Goal: Task Accomplishment & Management: Manage account settings

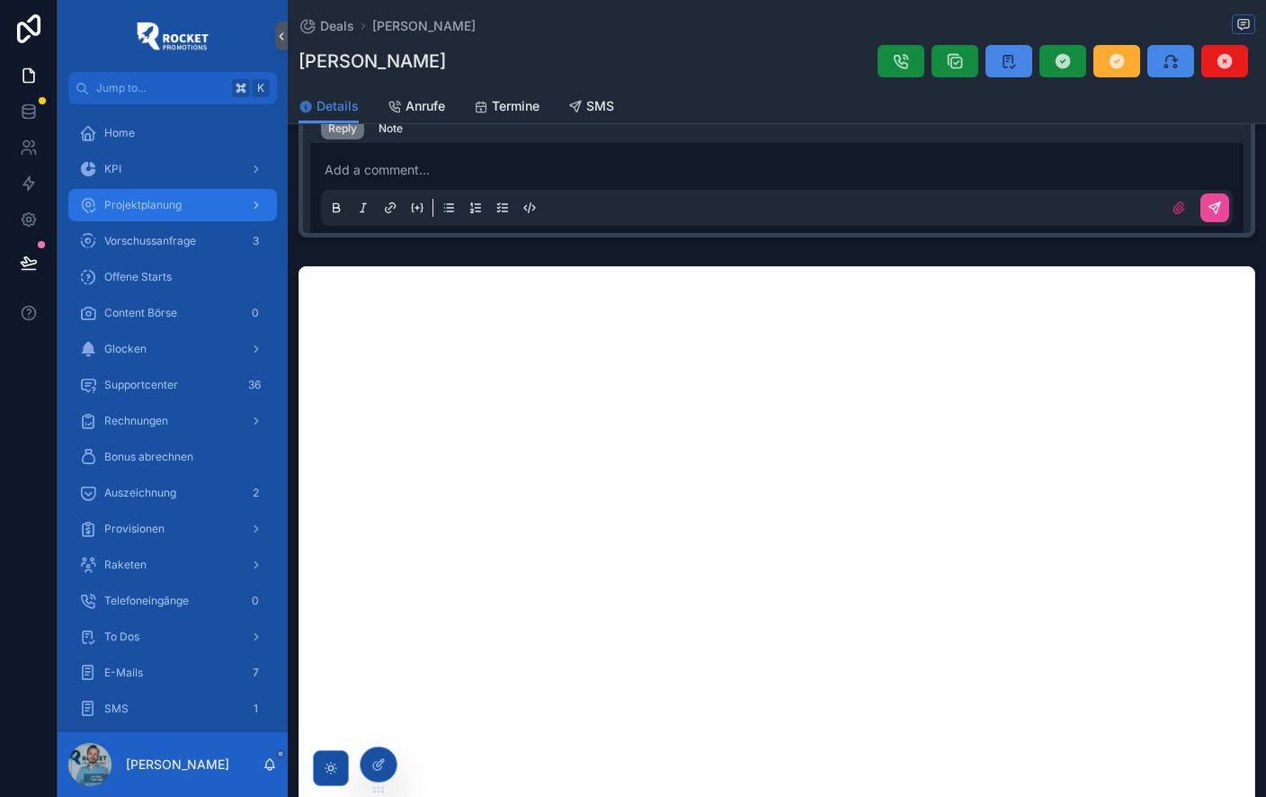
scroll to position [739, 0]
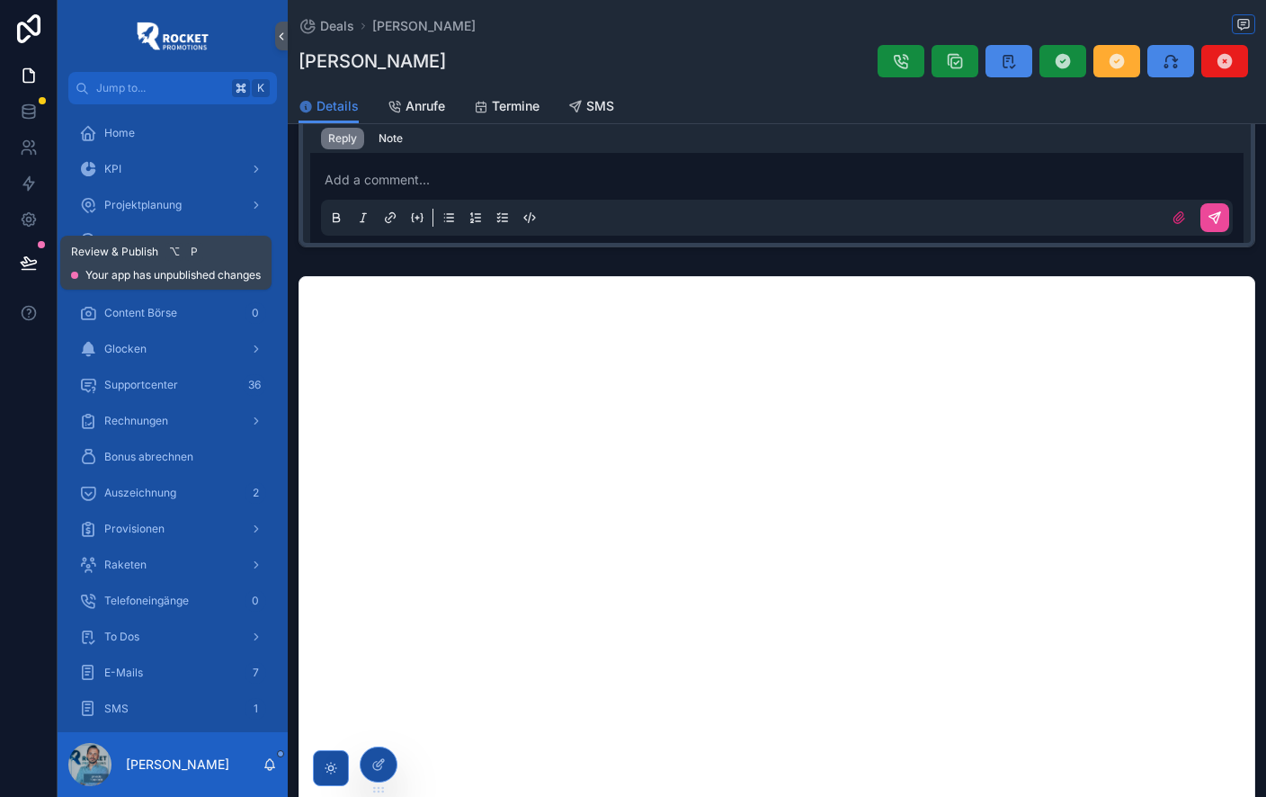
click at [25, 265] on icon at bounding box center [28, 261] width 15 height 9
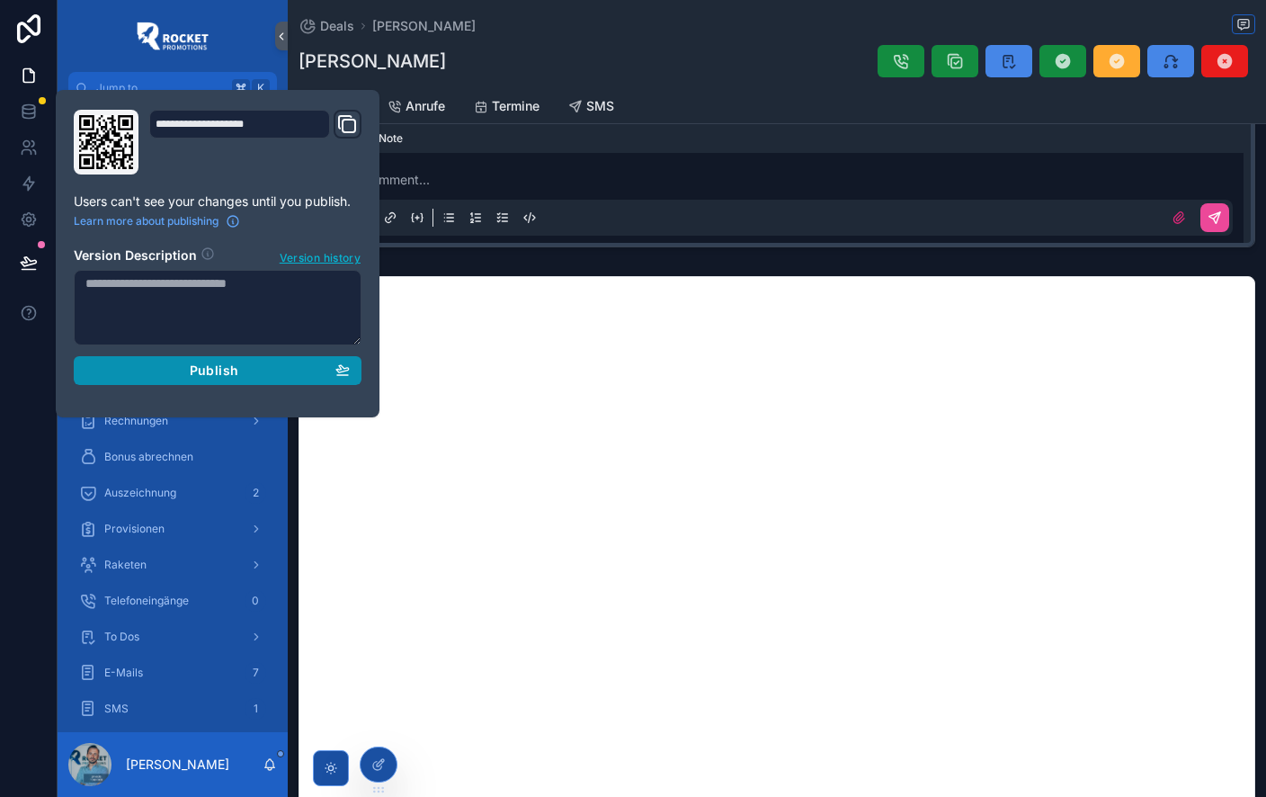
click at [304, 372] on div "Publish" at bounding box center [217, 370] width 264 height 16
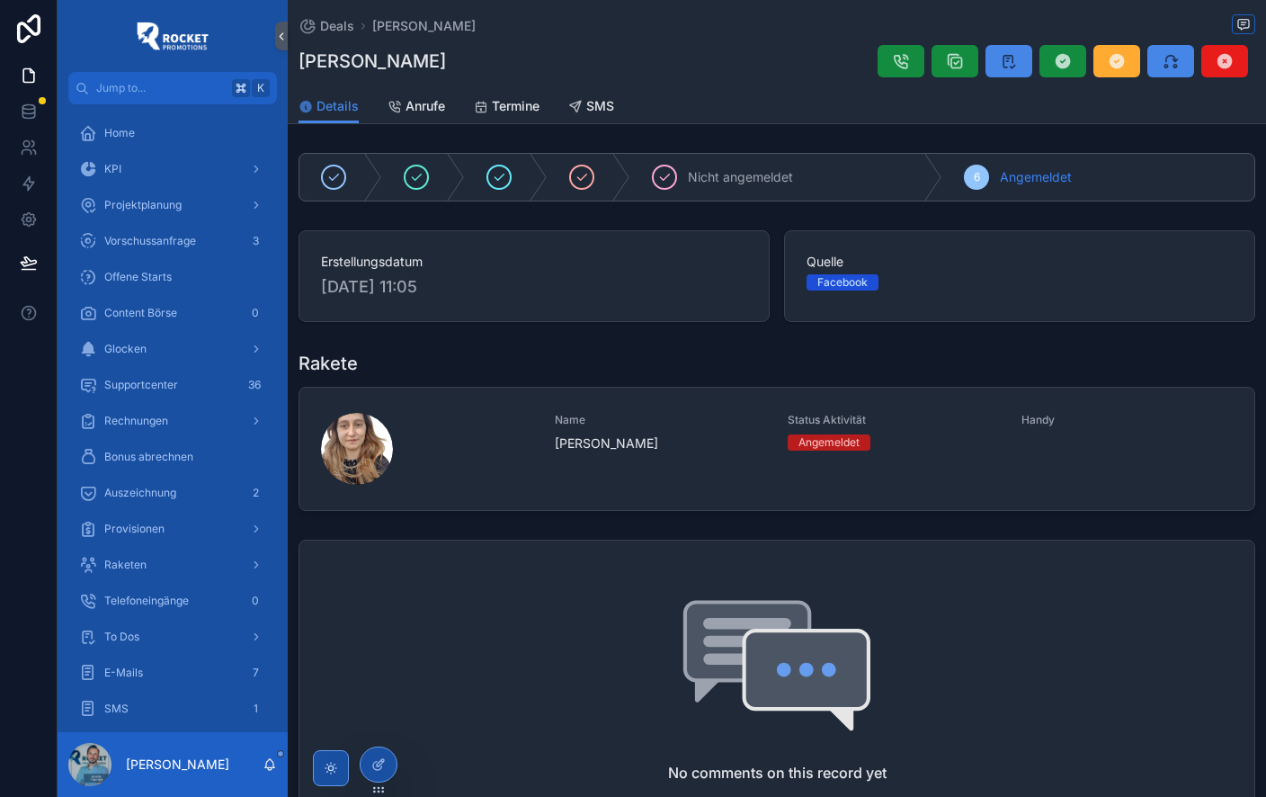
click at [813, 357] on div "Rakete" at bounding box center [777, 363] width 957 height 25
click at [737, 77] on div "Margarita Schäfer" at bounding box center [777, 61] width 957 height 34
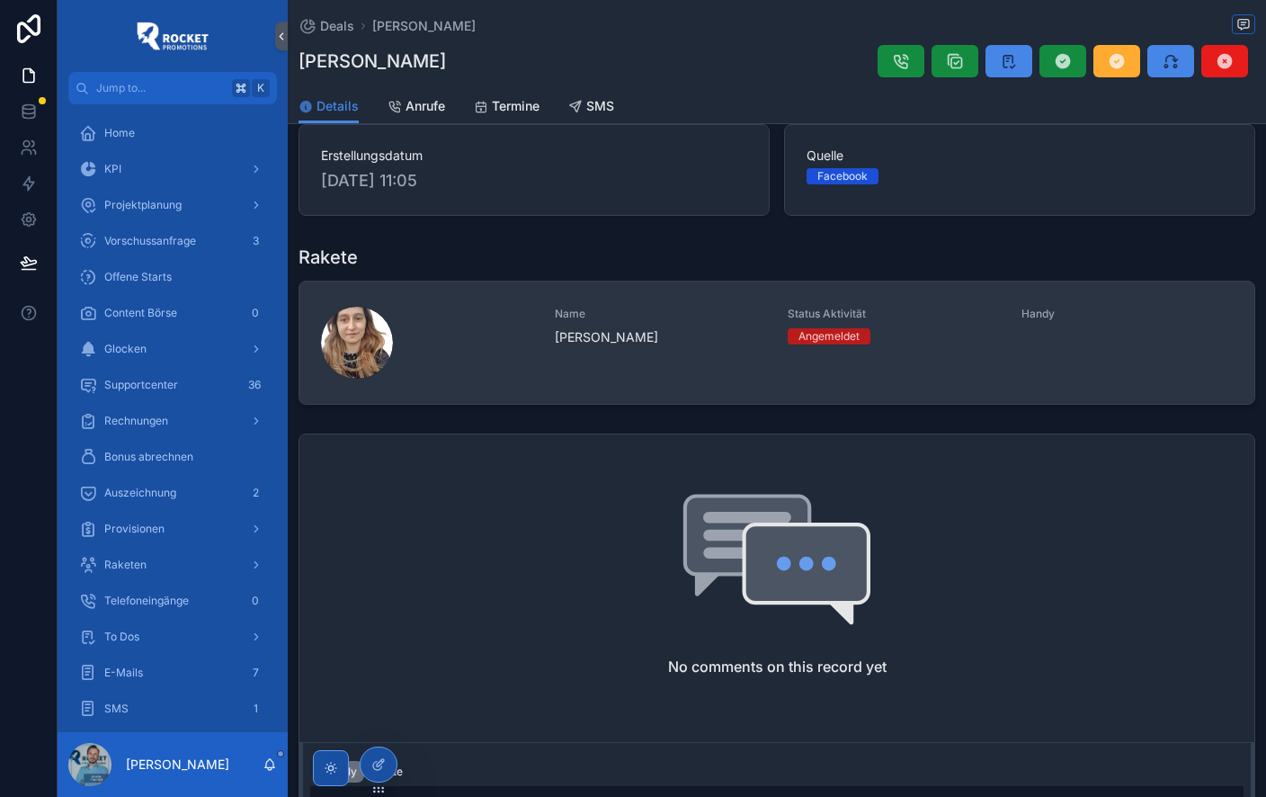
scroll to position [105, 0]
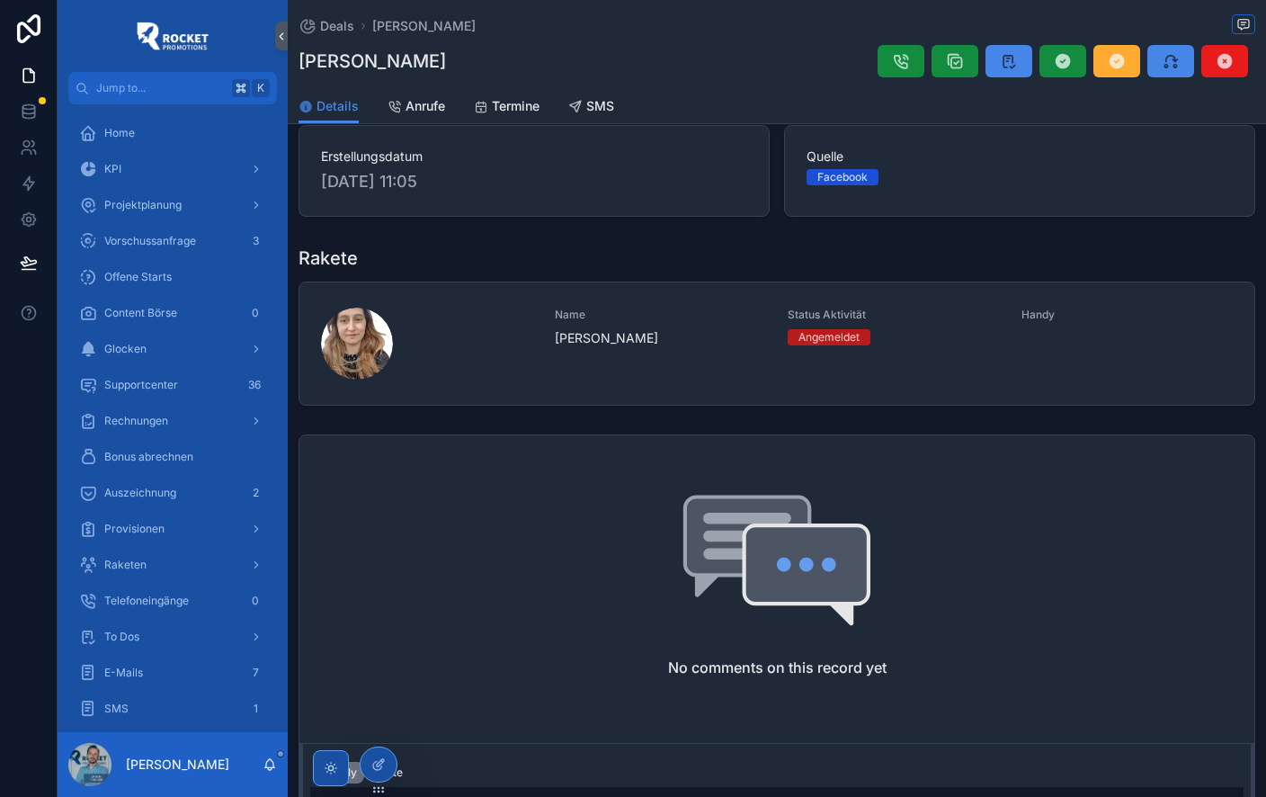
click at [422, 427] on div "Nicht angemeldet 6 Angemeldet Erstellungsdatum 5.9.2025 11:05 Quelle Facebook R…" at bounding box center [777, 778] width 979 height 1476
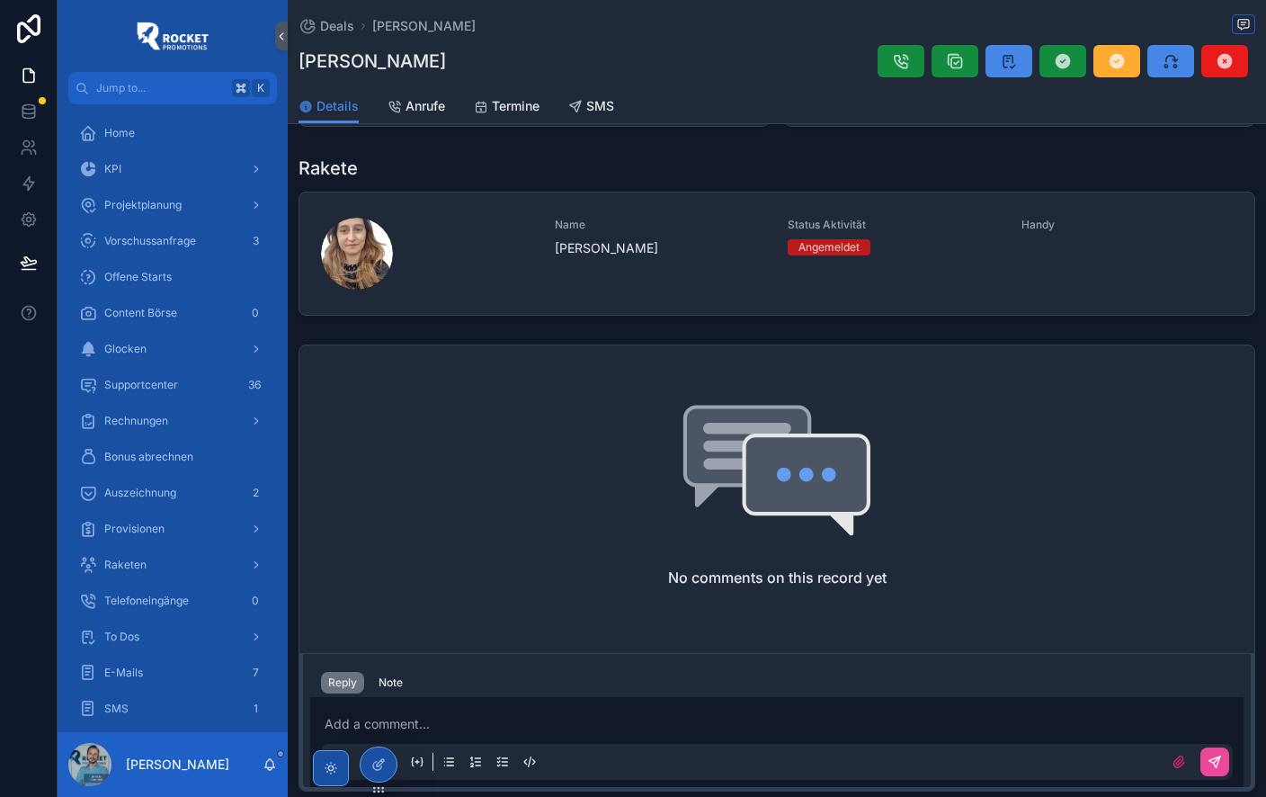
scroll to position [0, 0]
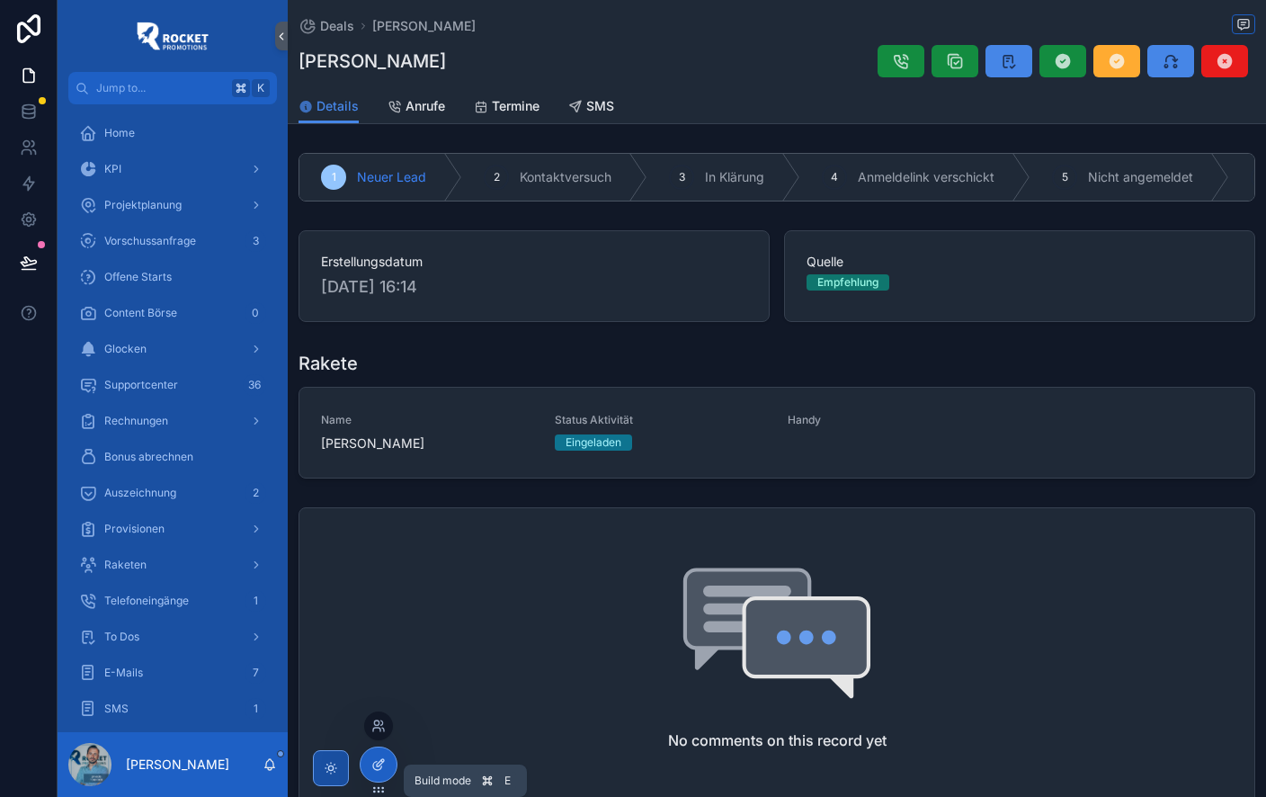
click at [377, 758] on icon at bounding box center [378, 764] width 14 height 14
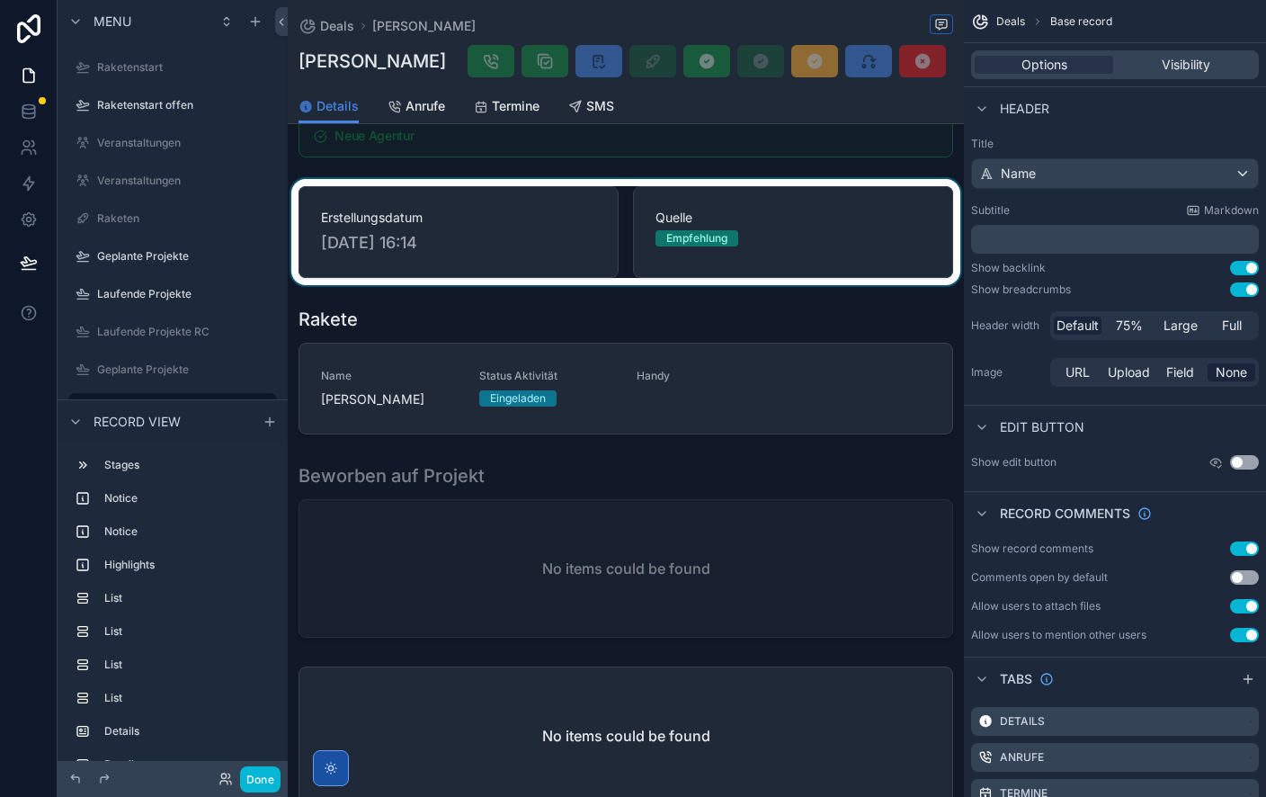
scroll to position [247, 0]
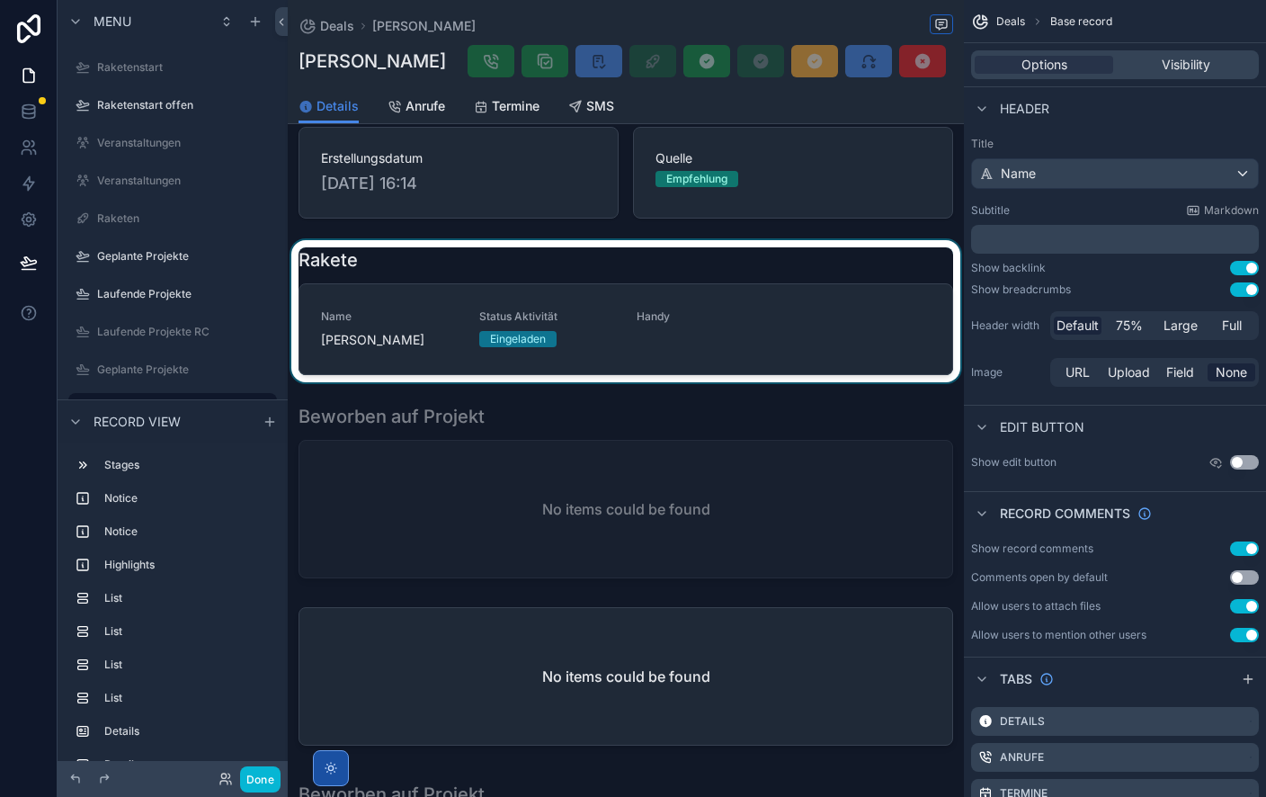
click at [433, 271] on div "scrollable content" at bounding box center [626, 311] width 676 height 142
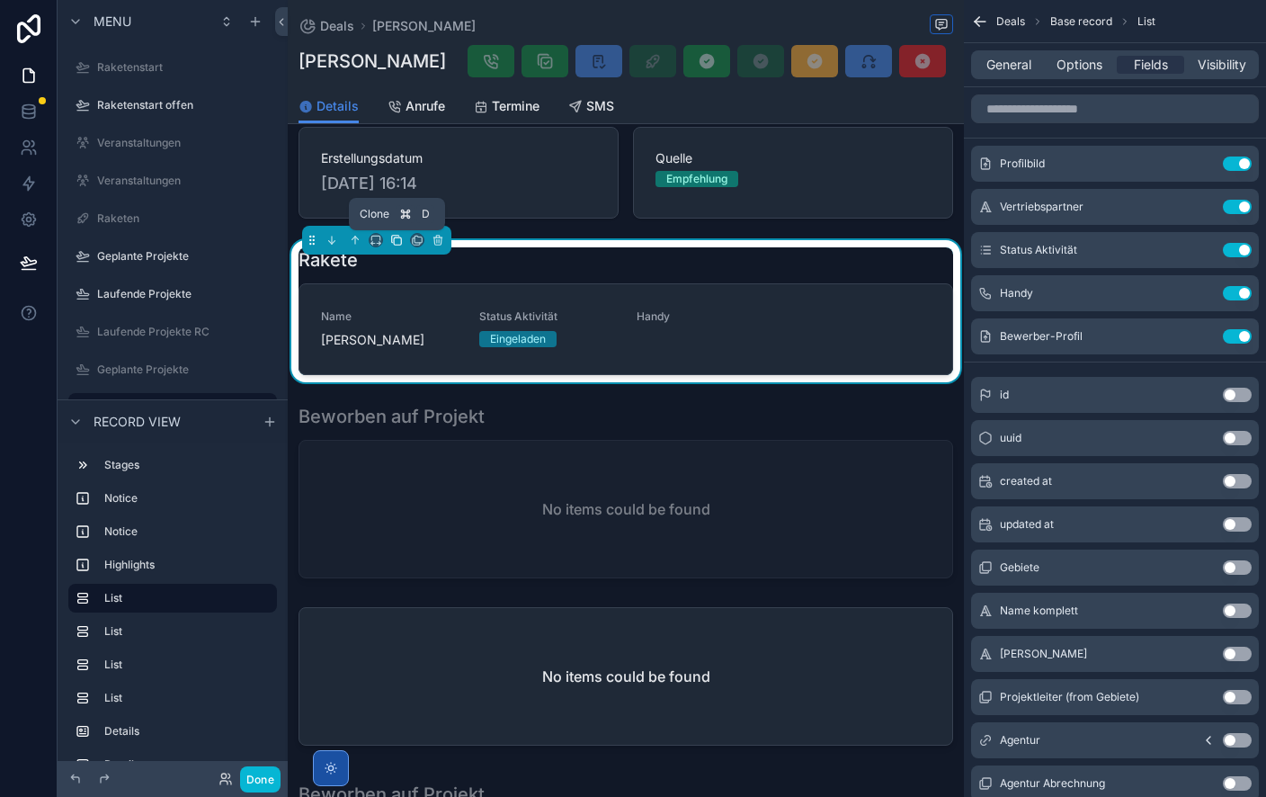
click at [398, 241] on icon "scrollable content" at bounding box center [396, 240] width 13 height 13
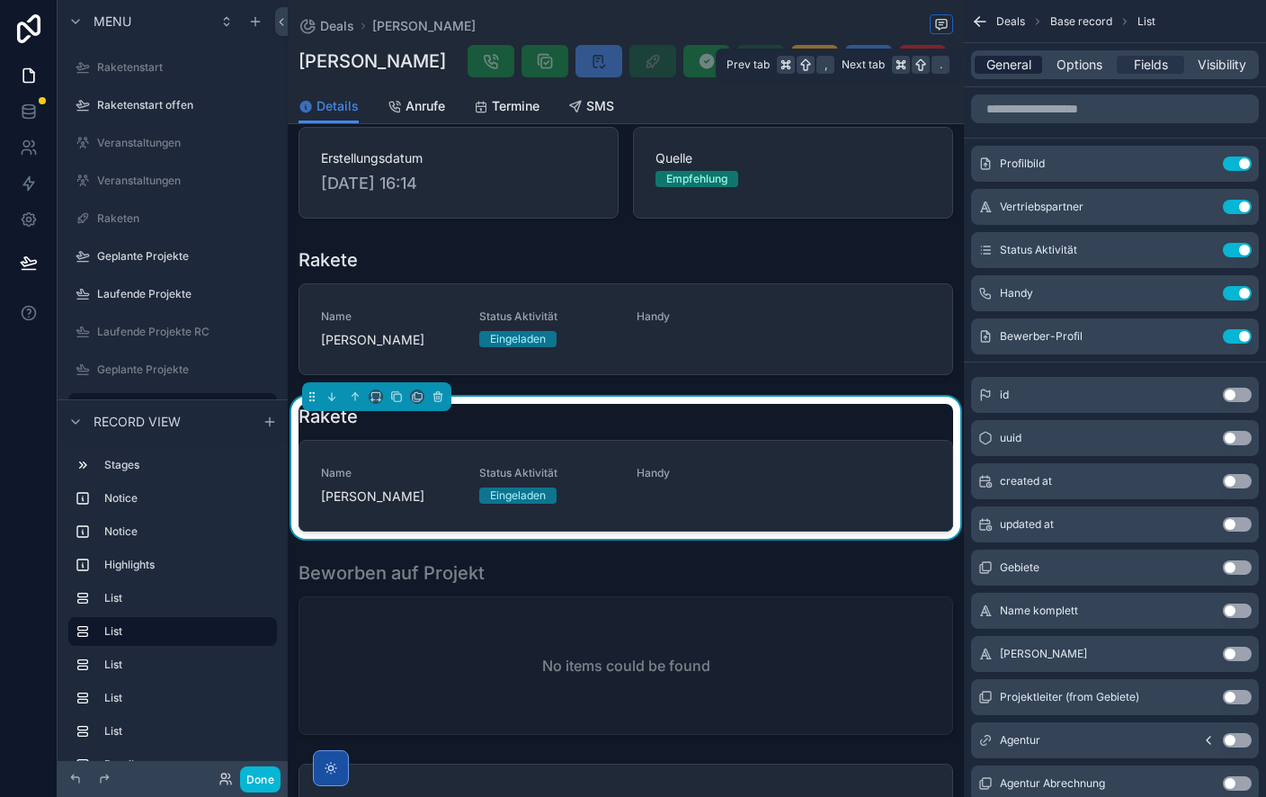
click at [1013, 67] on span "General" at bounding box center [1009, 65] width 45 height 18
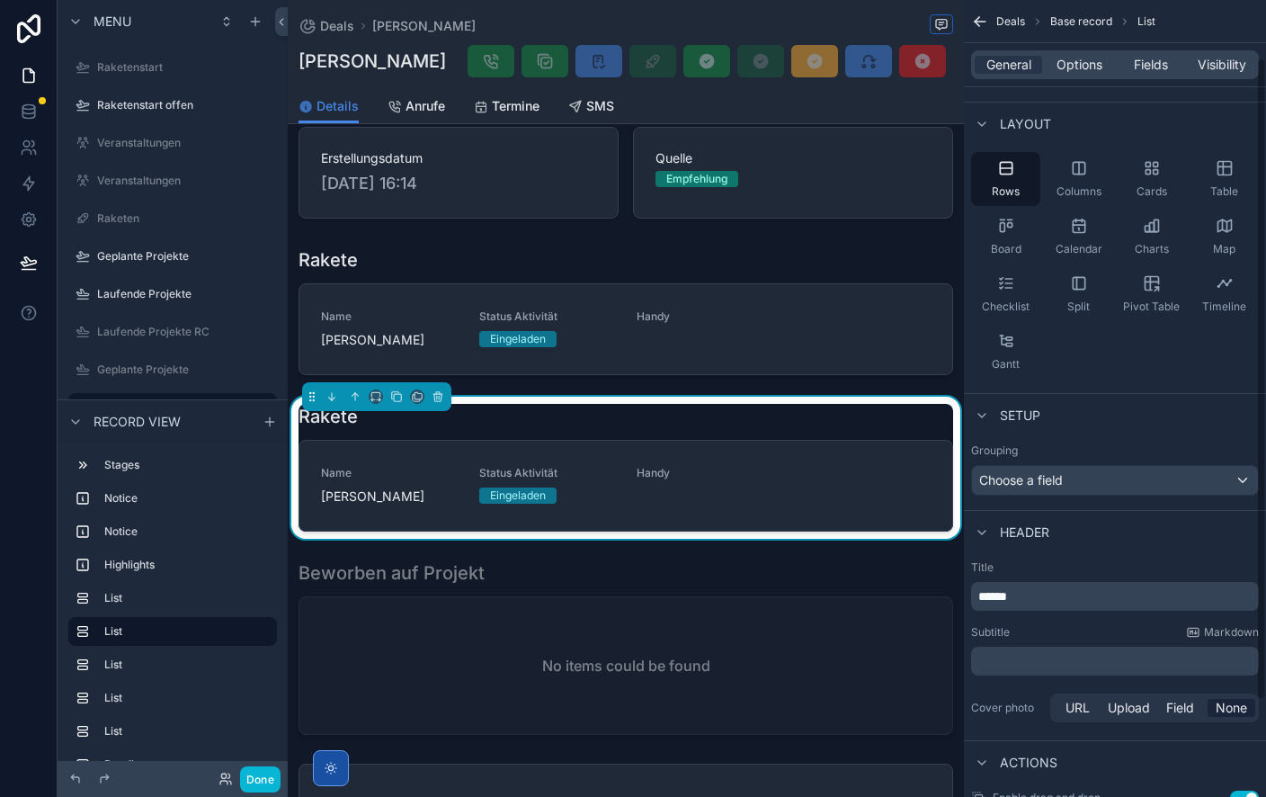
scroll to position [82, 0]
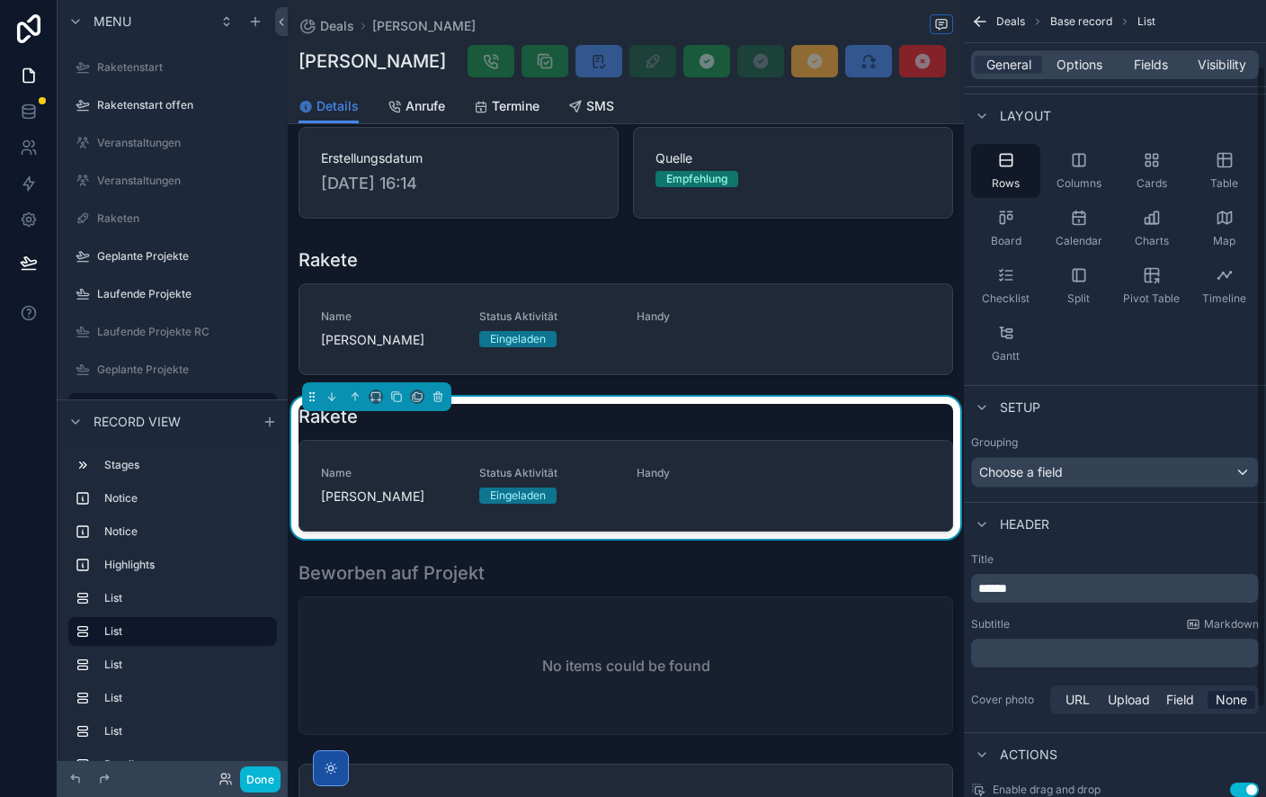
click at [1032, 589] on p "******" at bounding box center [1117, 588] width 277 height 18
click at [1032, 588] on p "******" at bounding box center [1117, 588] width 277 height 18
drag, startPoint x: 1078, startPoint y: 612, endPoint x: 1085, endPoint y: 386, distance: 225.8
click at [1078, 612] on div "Title ****** Subtitle Markdown ﻿ Cover photo URL Upload Field None" at bounding box center [1115, 635] width 302 height 180
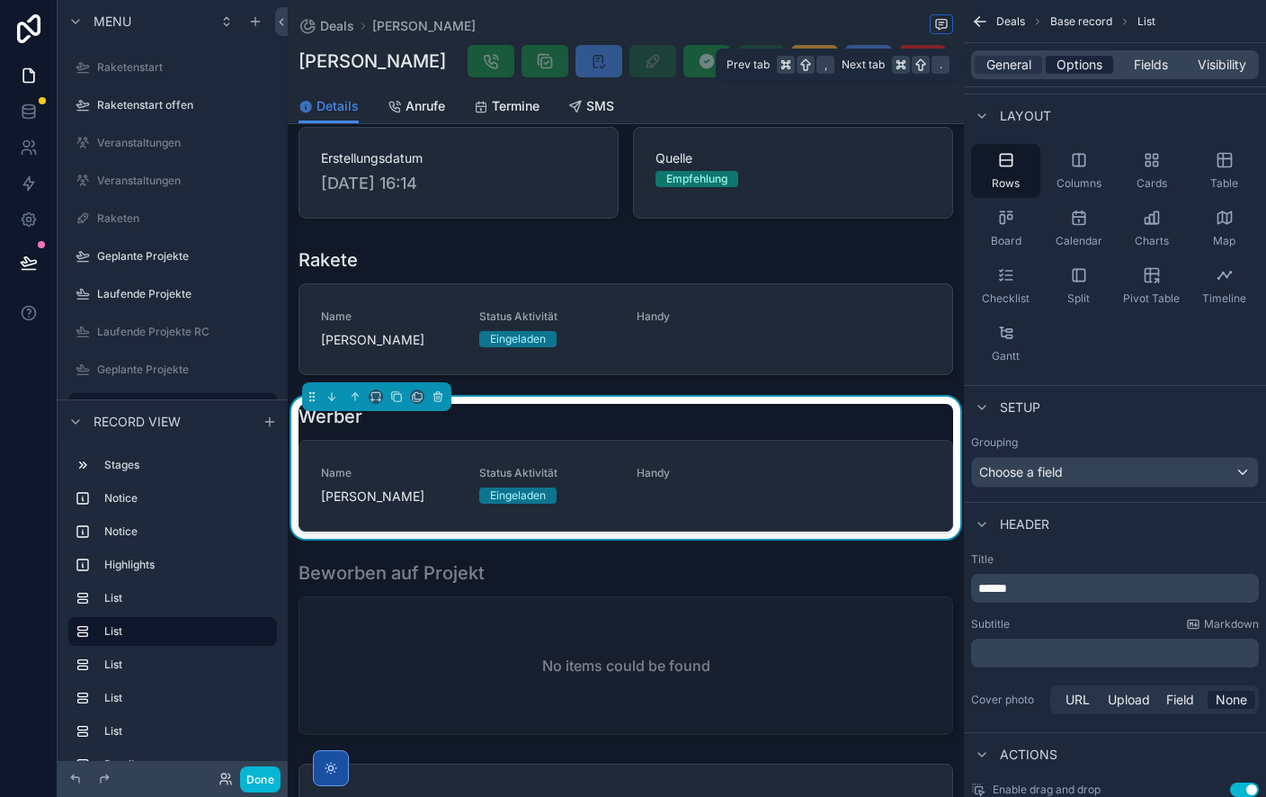
click at [1077, 70] on span "Options" at bounding box center [1080, 65] width 46 height 18
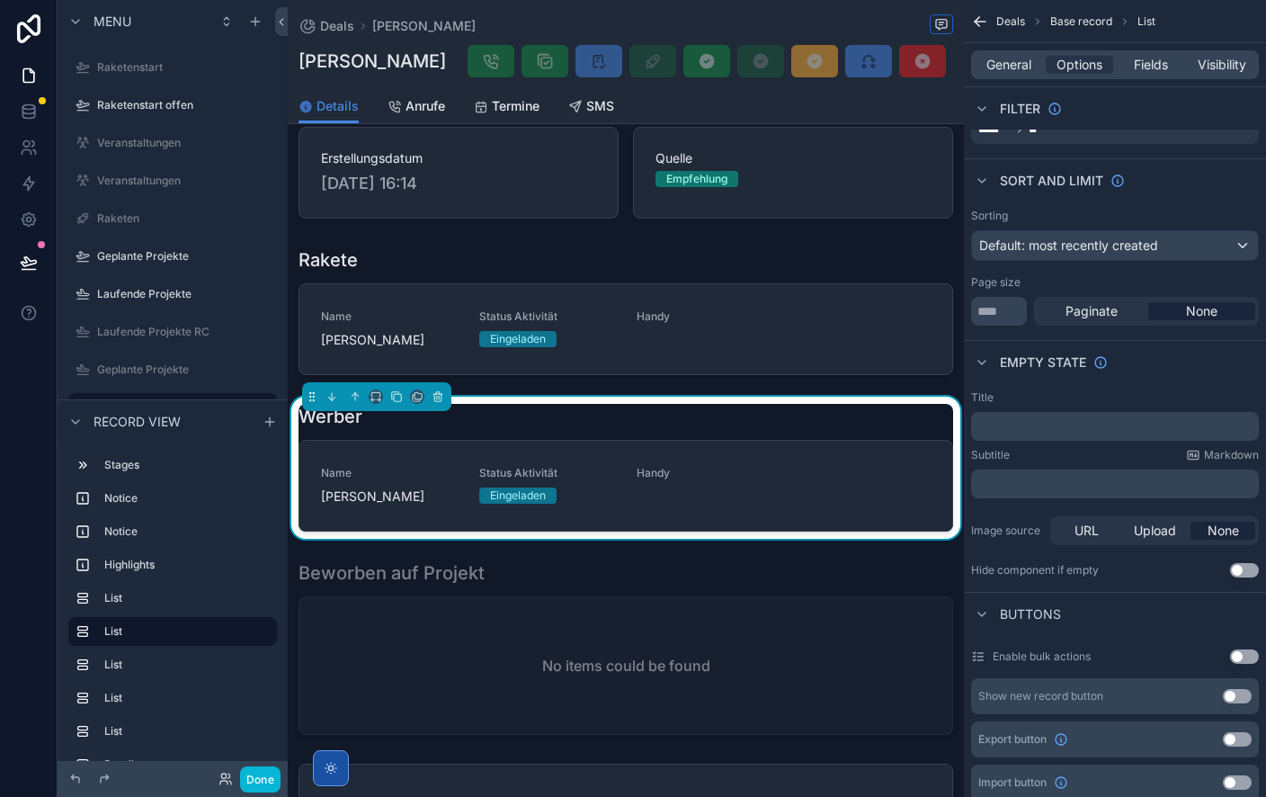
scroll to position [0, 0]
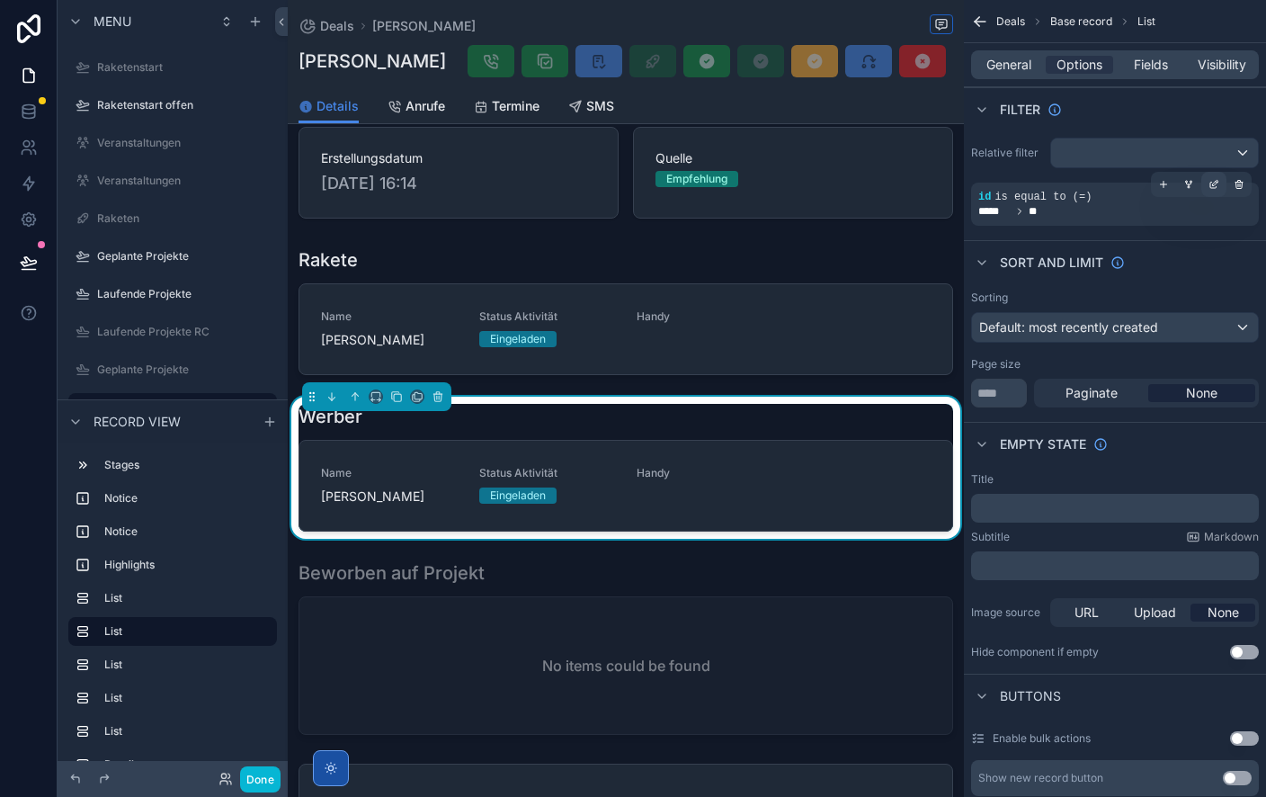
click at [1213, 181] on icon "scrollable content" at bounding box center [1214, 184] width 11 height 11
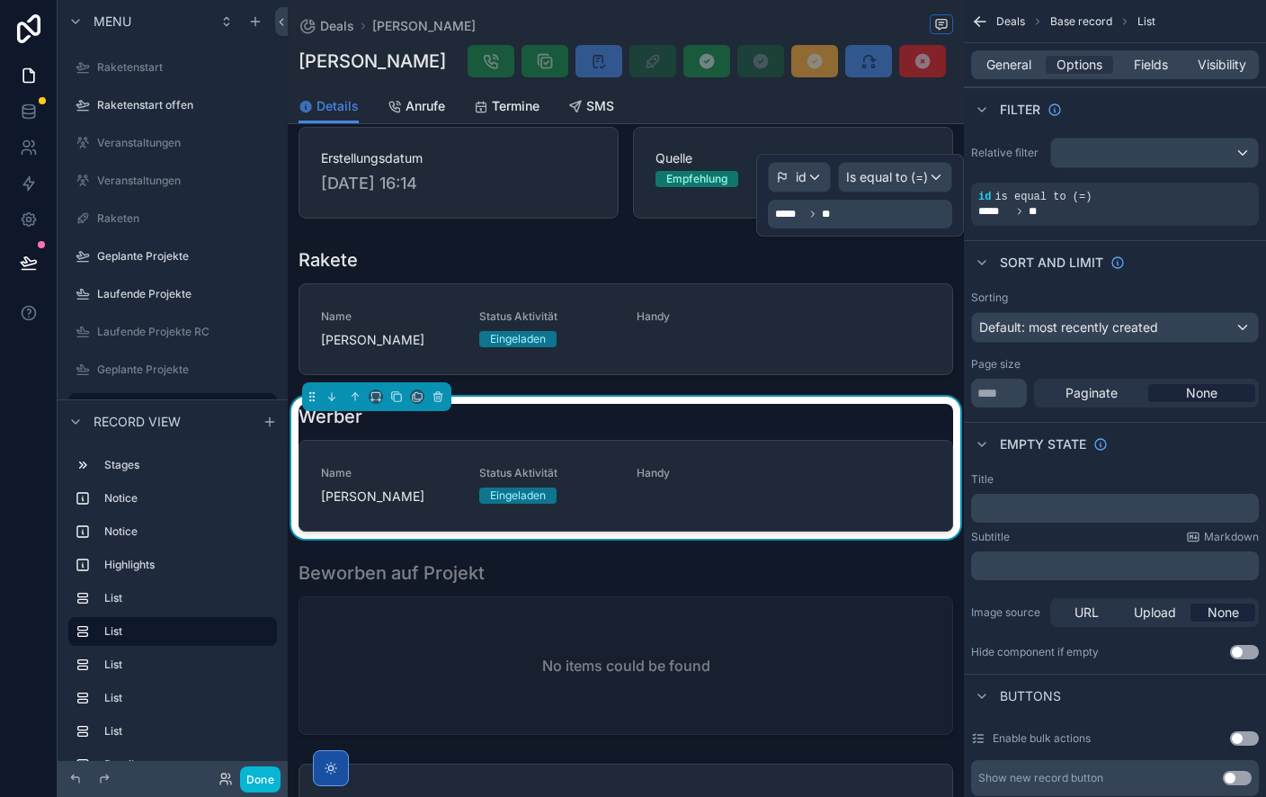
click at [861, 215] on div "***** **" at bounding box center [860, 214] width 184 height 29
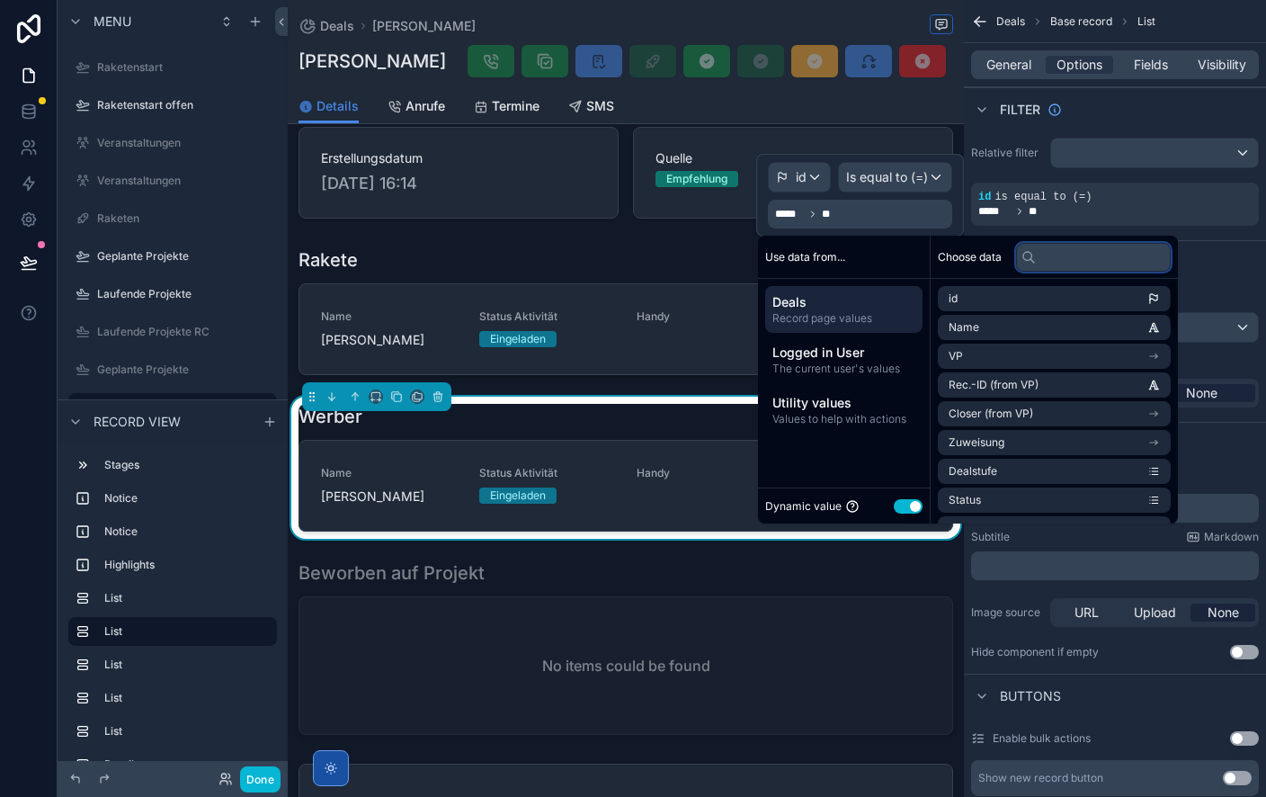
click at [1068, 255] on input "text" at bounding box center [1093, 257] width 155 height 29
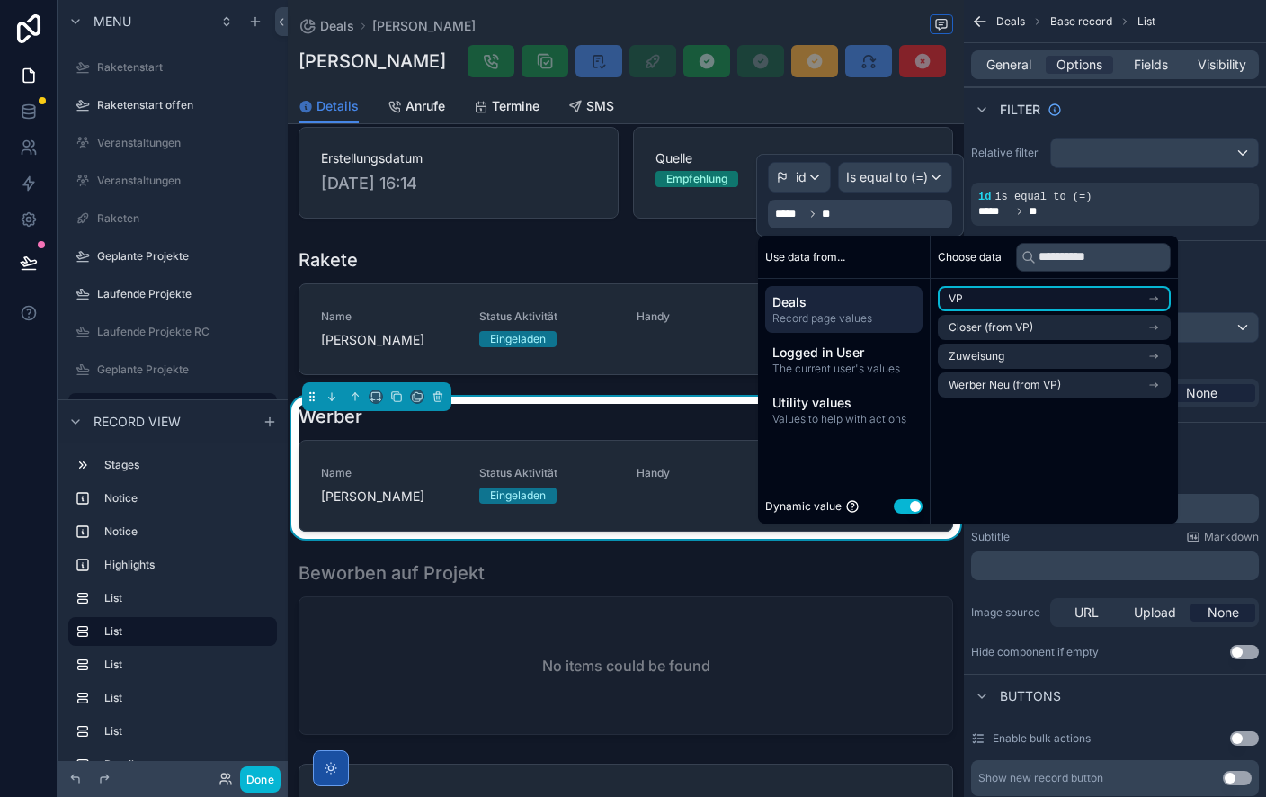
click at [1079, 298] on li "VP" at bounding box center [1054, 298] width 233 height 25
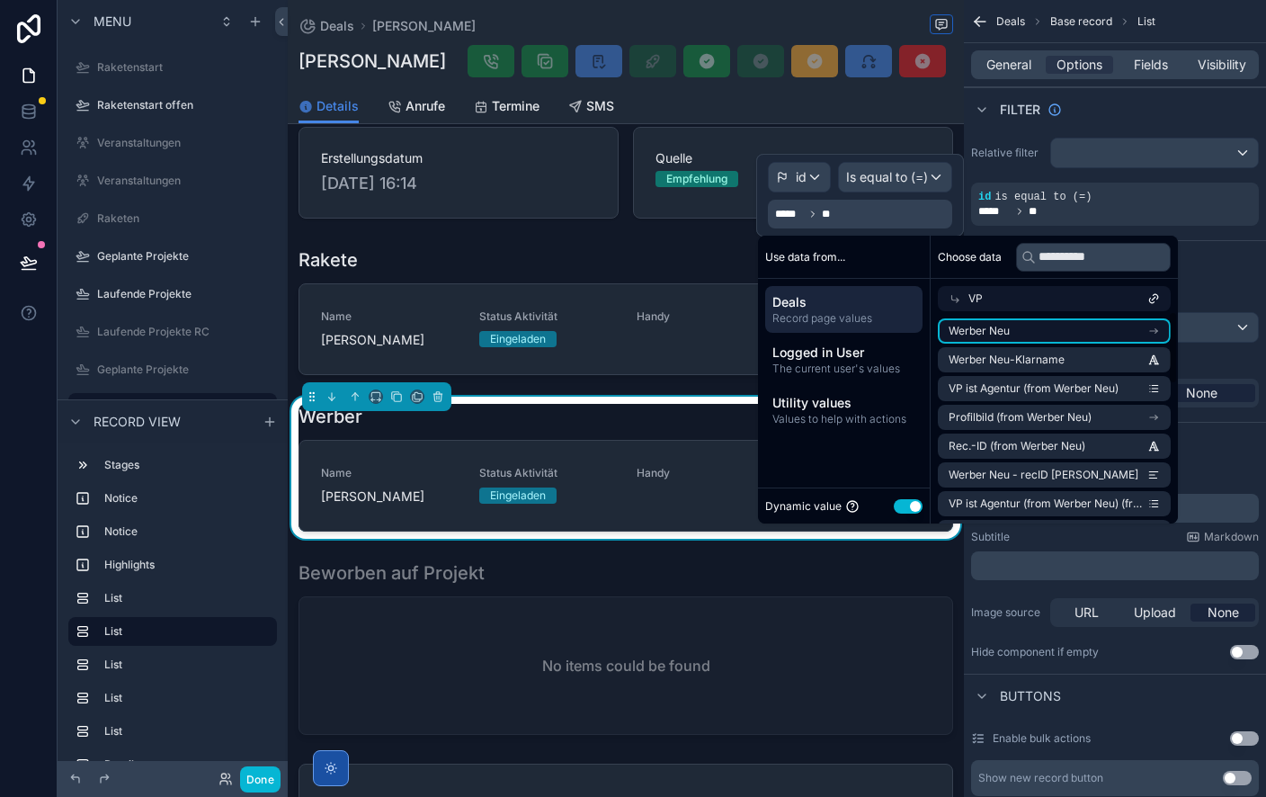
click at [1055, 329] on li "Werber Neu" at bounding box center [1054, 330] width 233 height 25
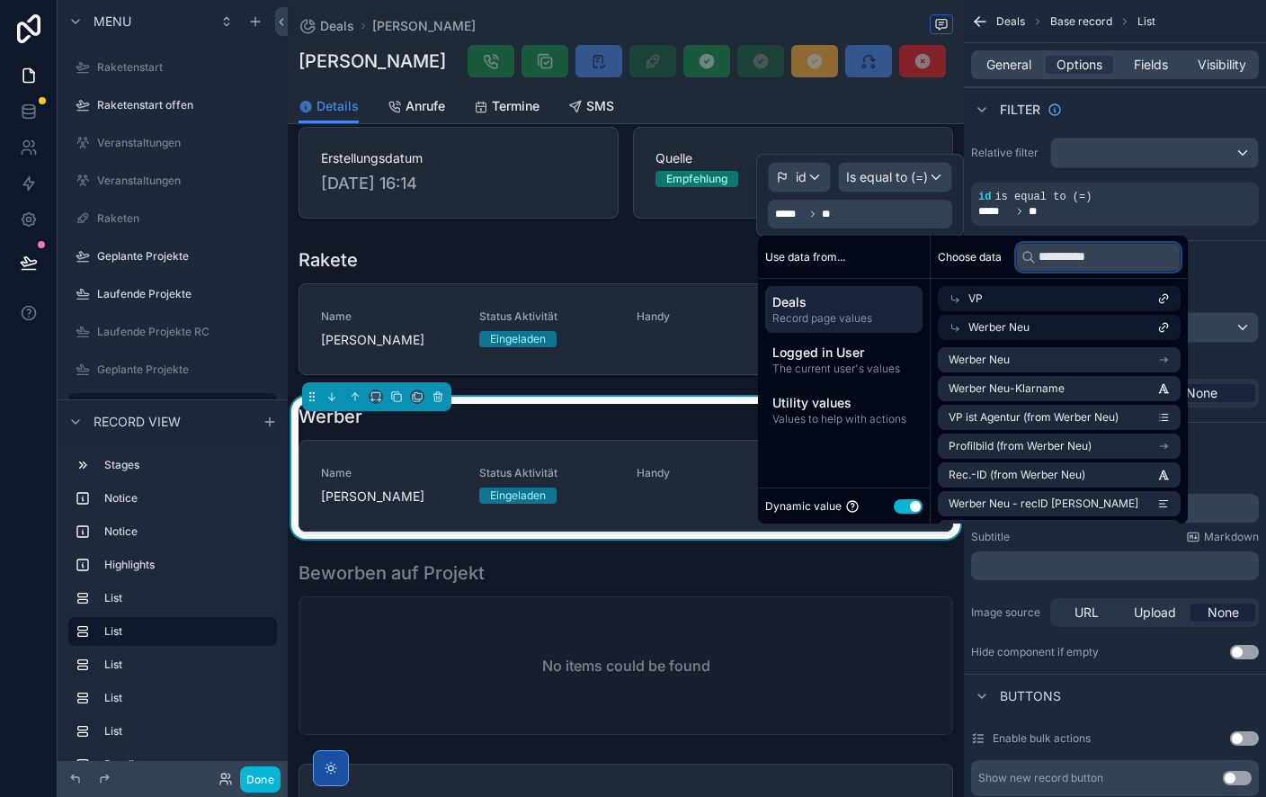
click at [1121, 256] on input "**********" at bounding box center [1098, 257] width 165 height 29
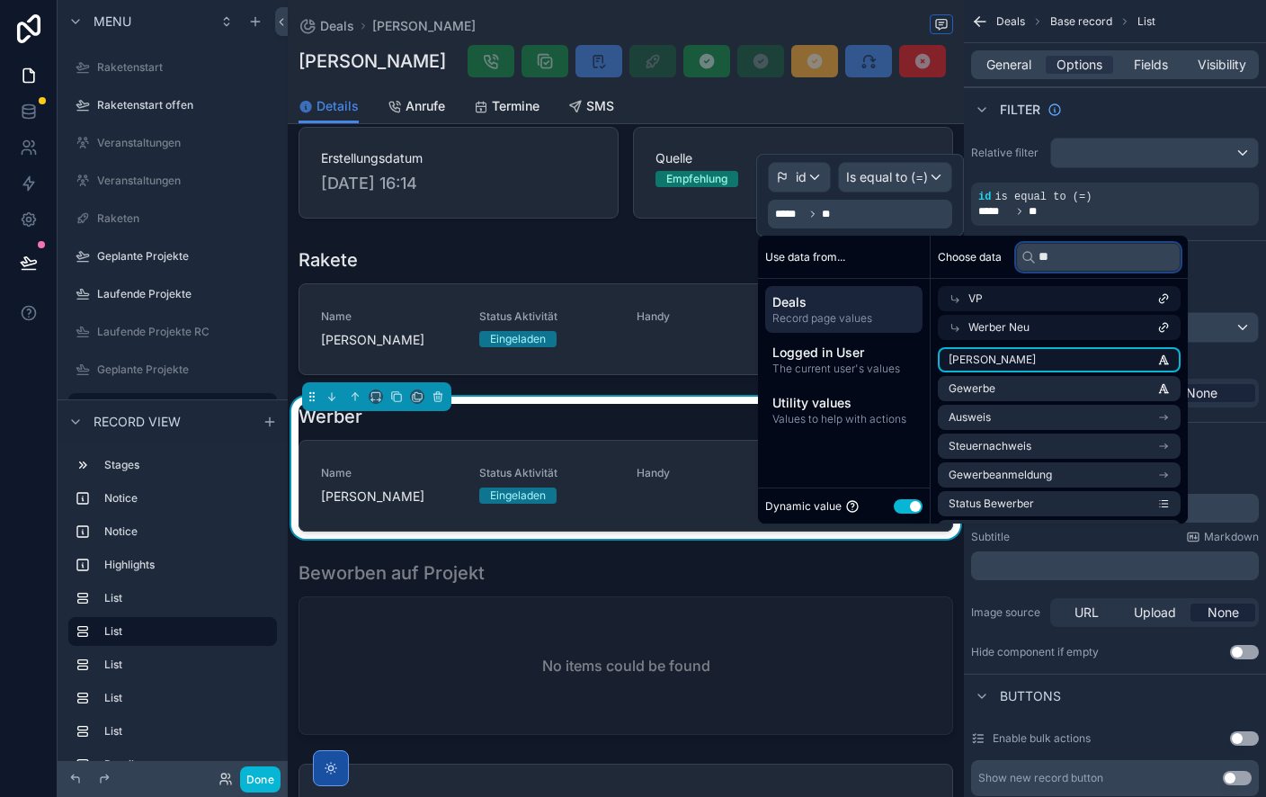
type input "*"
click at [1082, 355] on li "id" at bounding box center [1059, 359] width 243 height 25
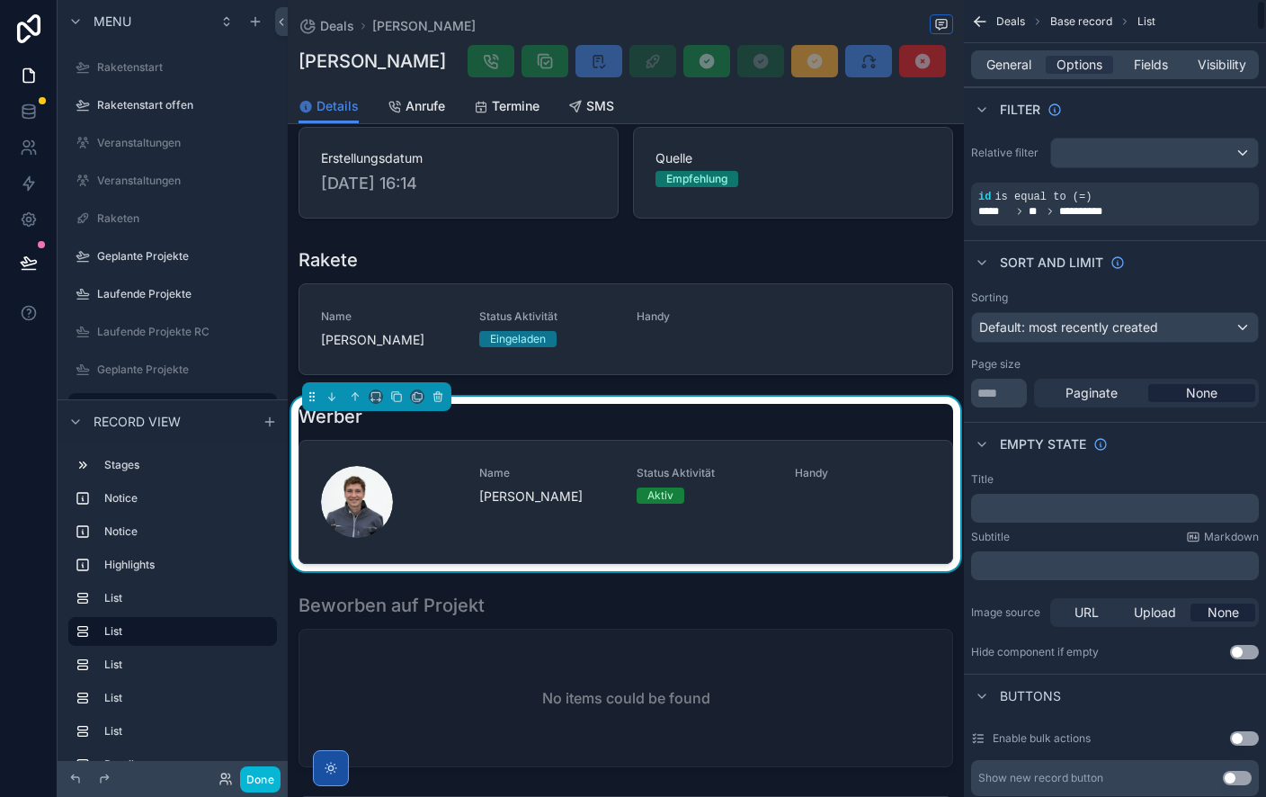
click at [1234, 273] on div "Sort And Limit" at bounding box center [1115, 261] width 302 height 43
click at [1223, 60] on span "Visibility" at bounding box center [1222, 65] width 49 height 18
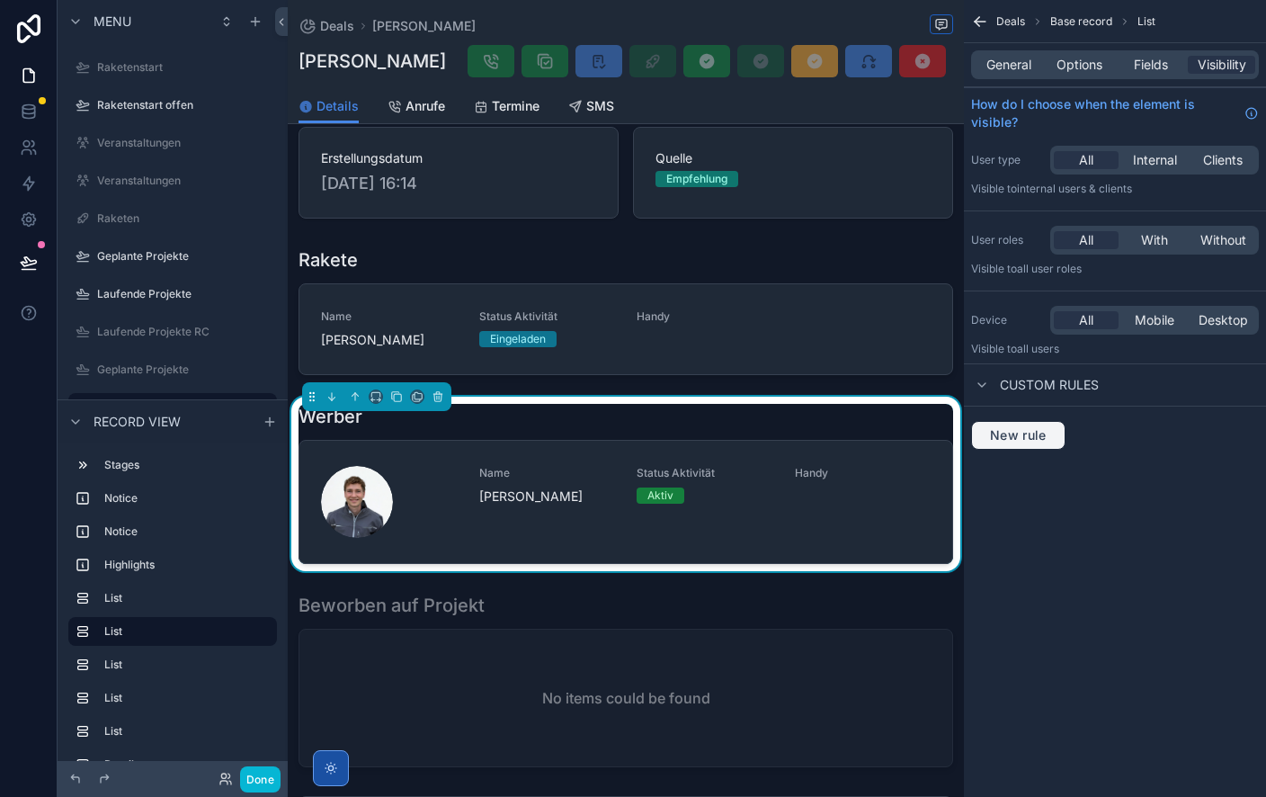
click at [1042, 437] on span "New rule" at bounding box center [1018, 435] width 71 height 16
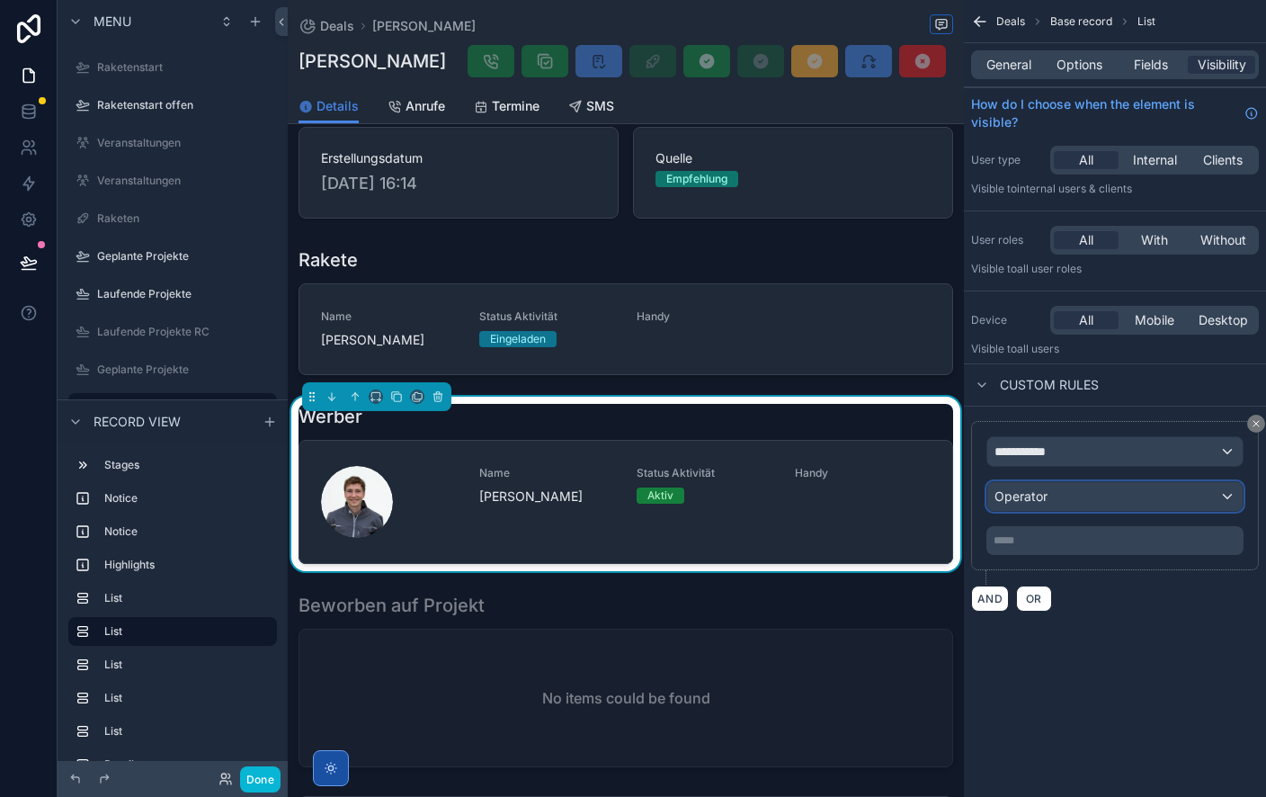
click at [1056, 498] on div "Operator" at bounding box center [1115, 496] width 255 height 29
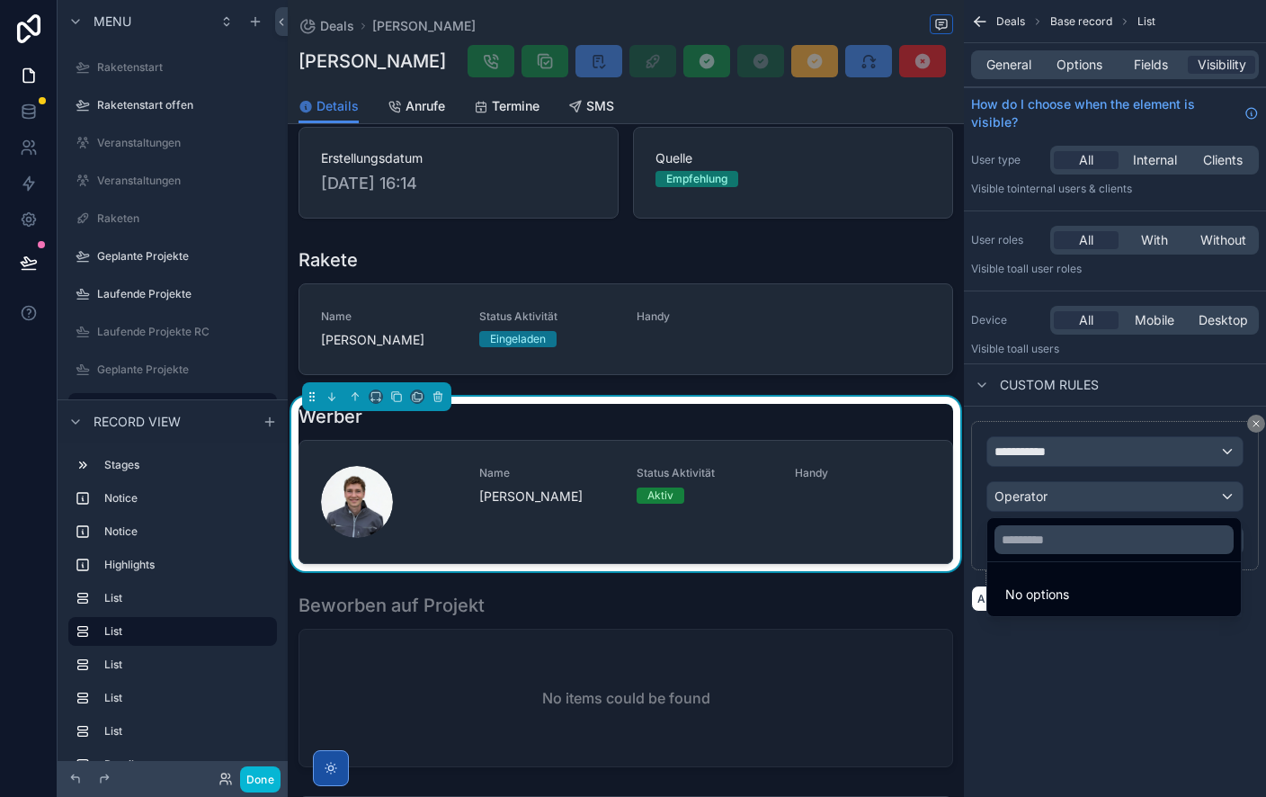
click at [1062, 450] on div "scrollable content" at bounding box center [633, 398] width 1266 height 797
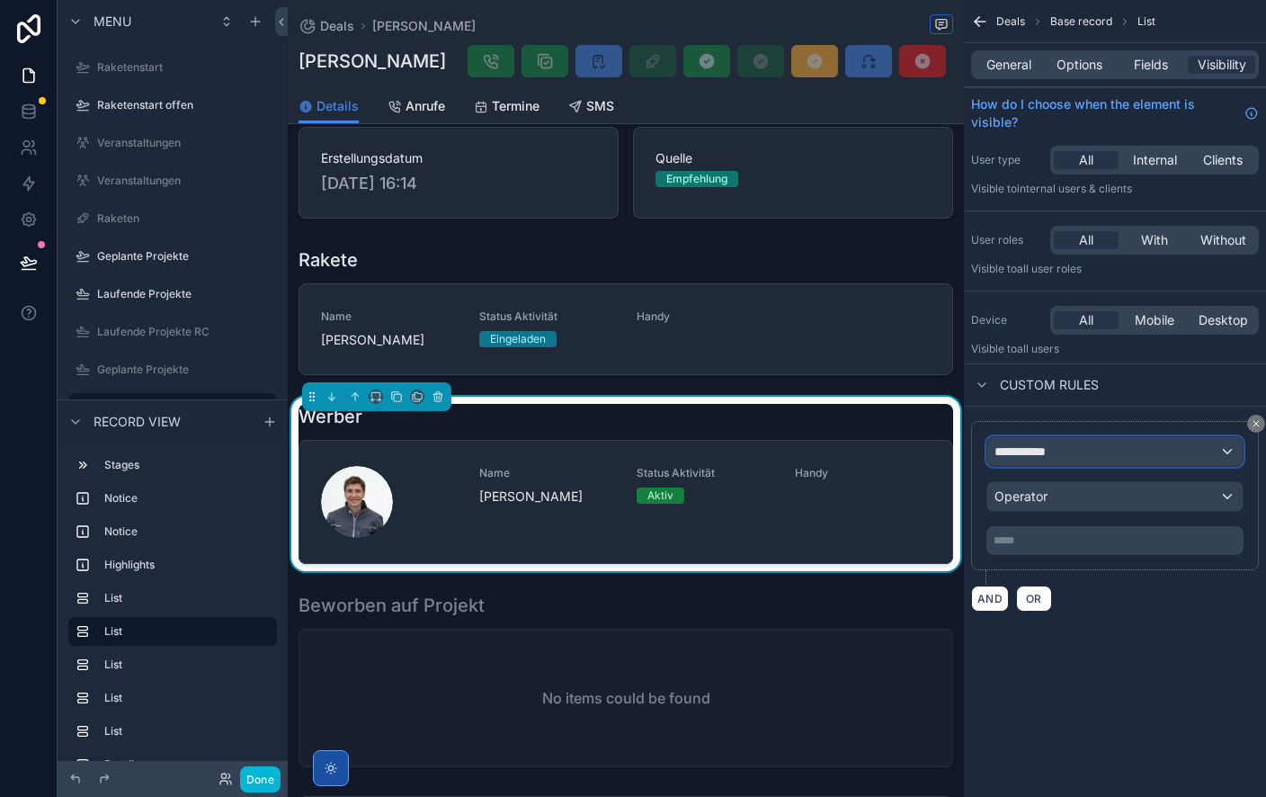
click at [1061, 452] on div "**********" at bounding box center [1115, 451] width 255 height 29
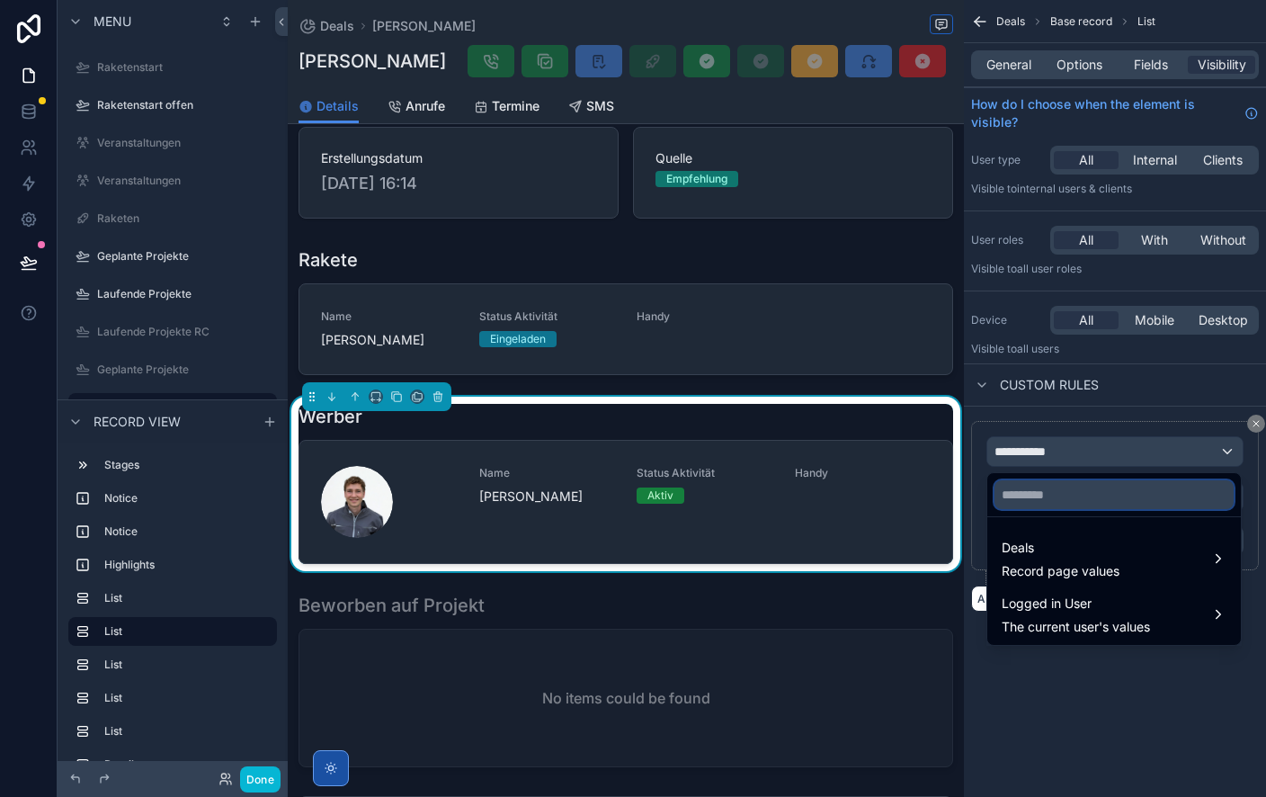
click at [1074, 493] on input "text" at bounding box center [1114, 494] width 239 height 29
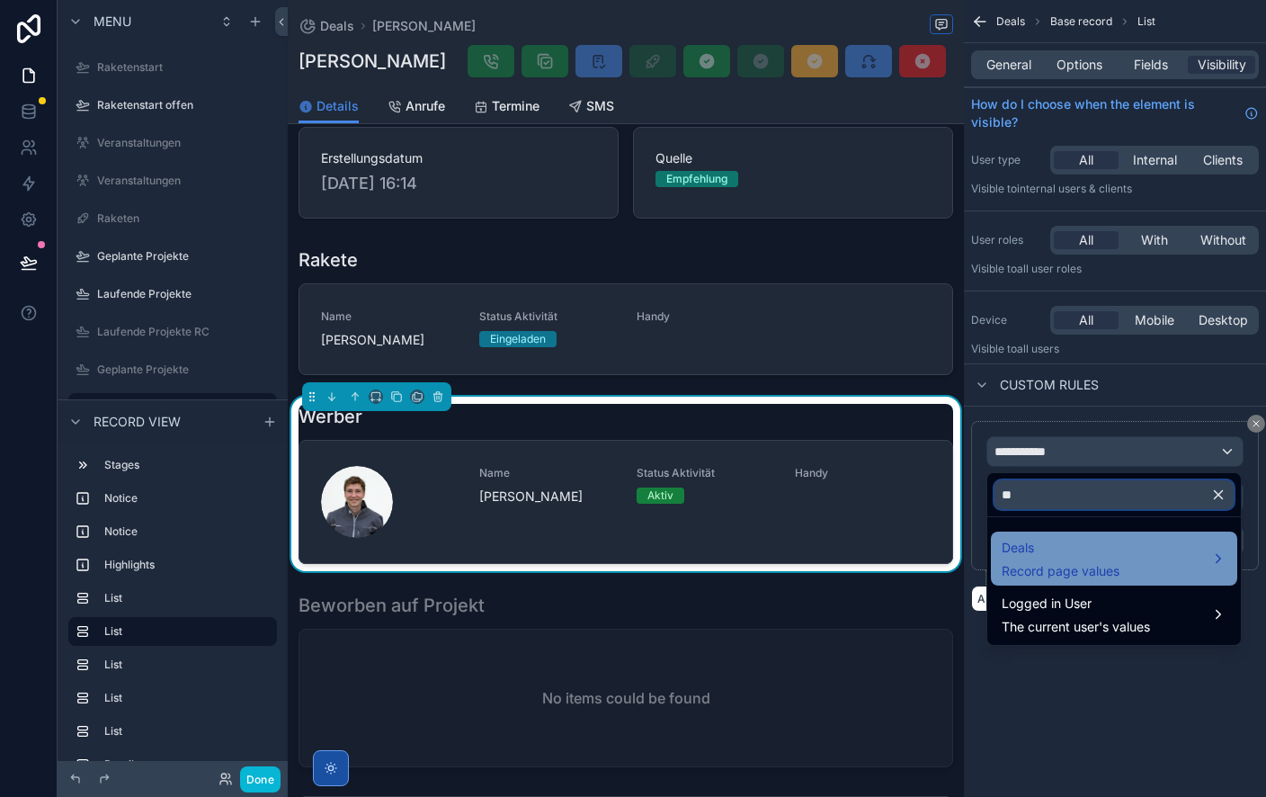
type input "**"
click at [1077, 537] on span "Deals" at bounding box center [1061, 548] width 118 height 22
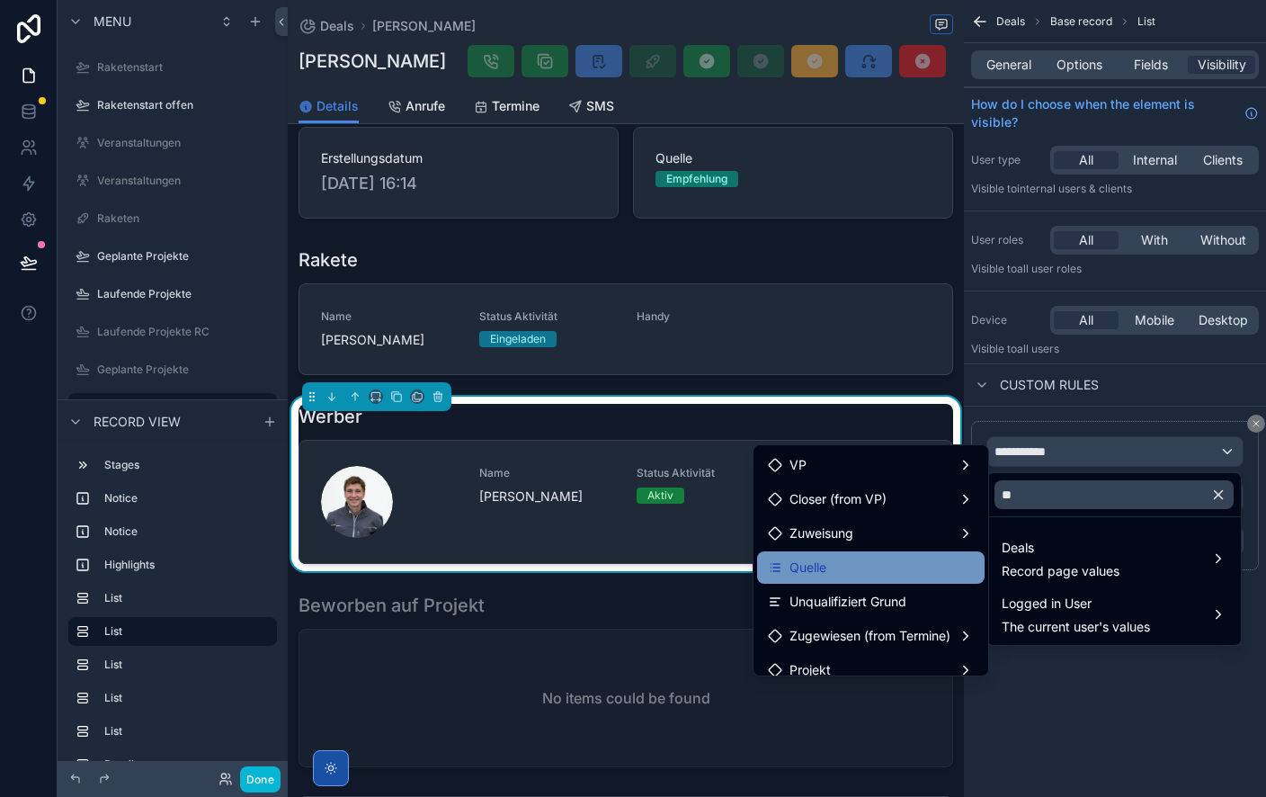
click at [924, 567] on div "Quelle" at bounding box center [871, 568] width 206 height 22
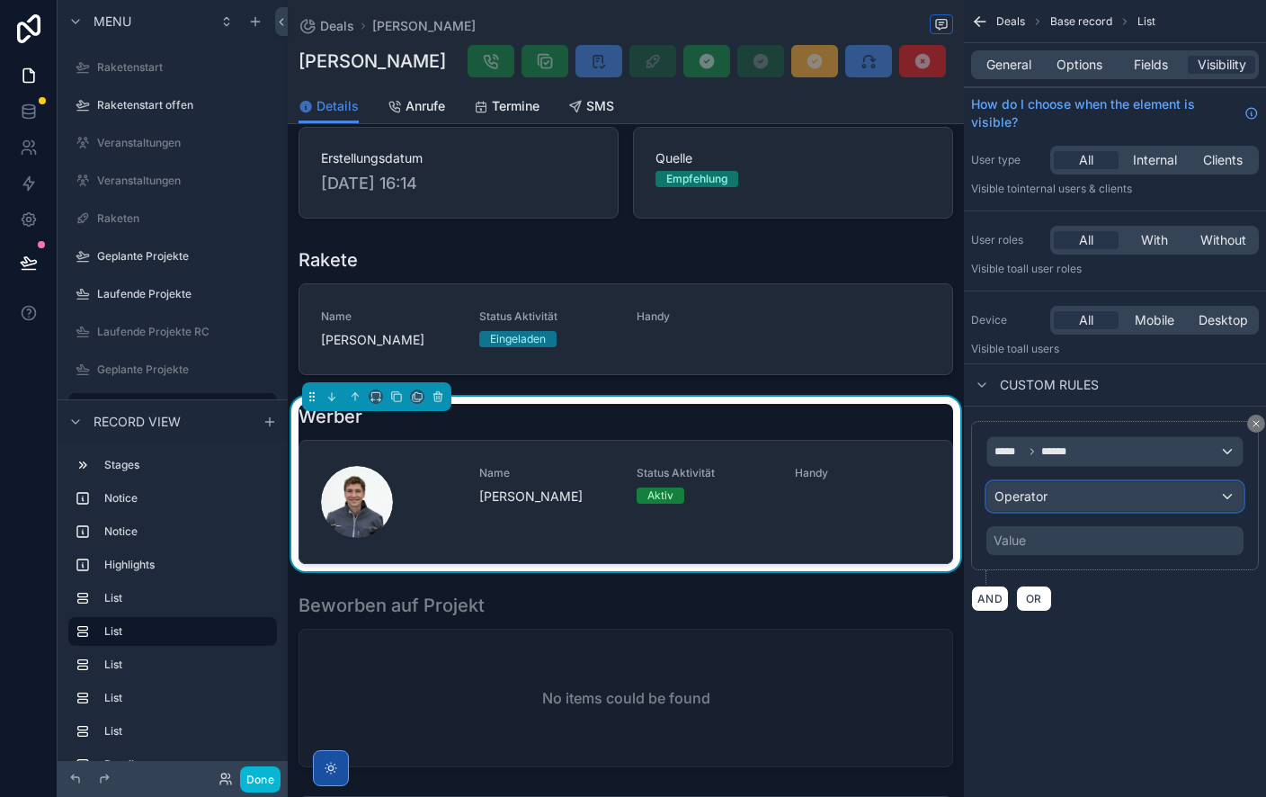
click at [1039, 497] on span "Operator" at bounding box center [1021, 495] width 53 height 15
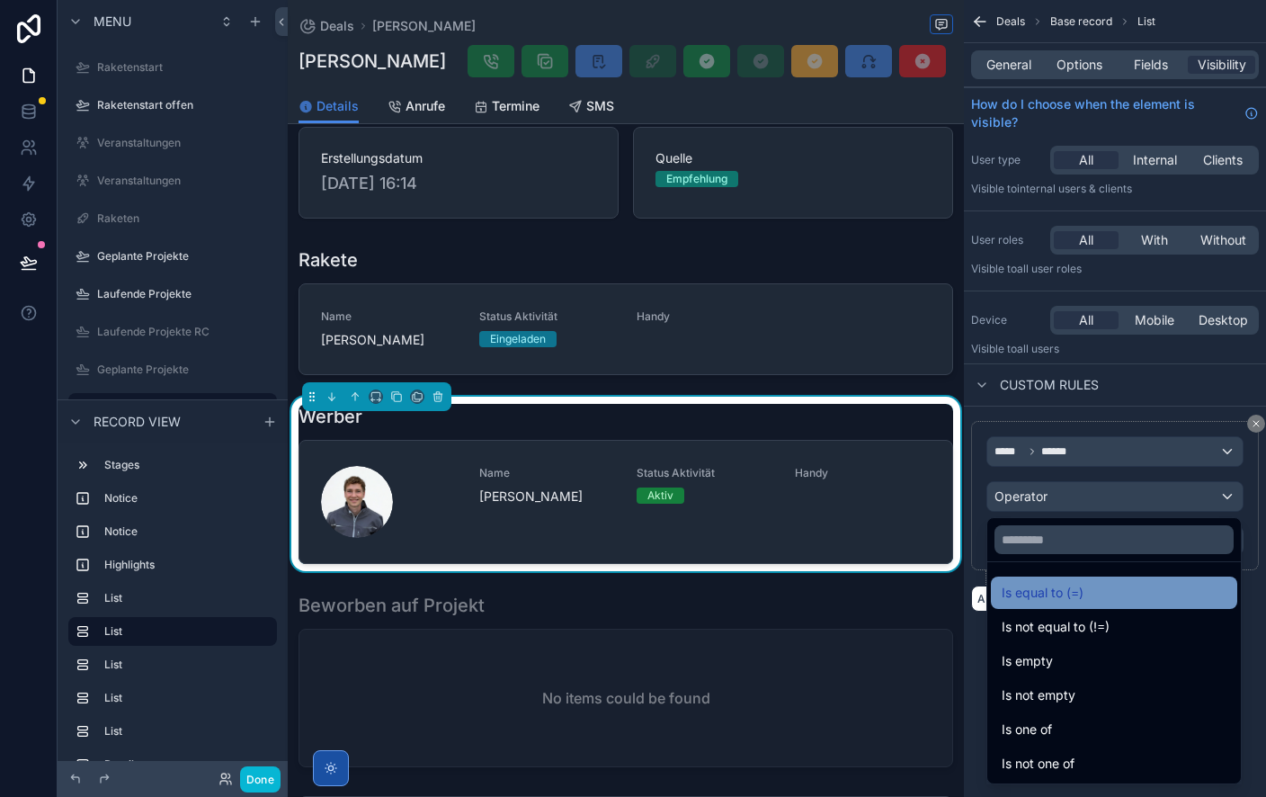
click at [1075, 588] on span "Is equal to (=)" at bounding box center [1043, 593] width 82 height 22
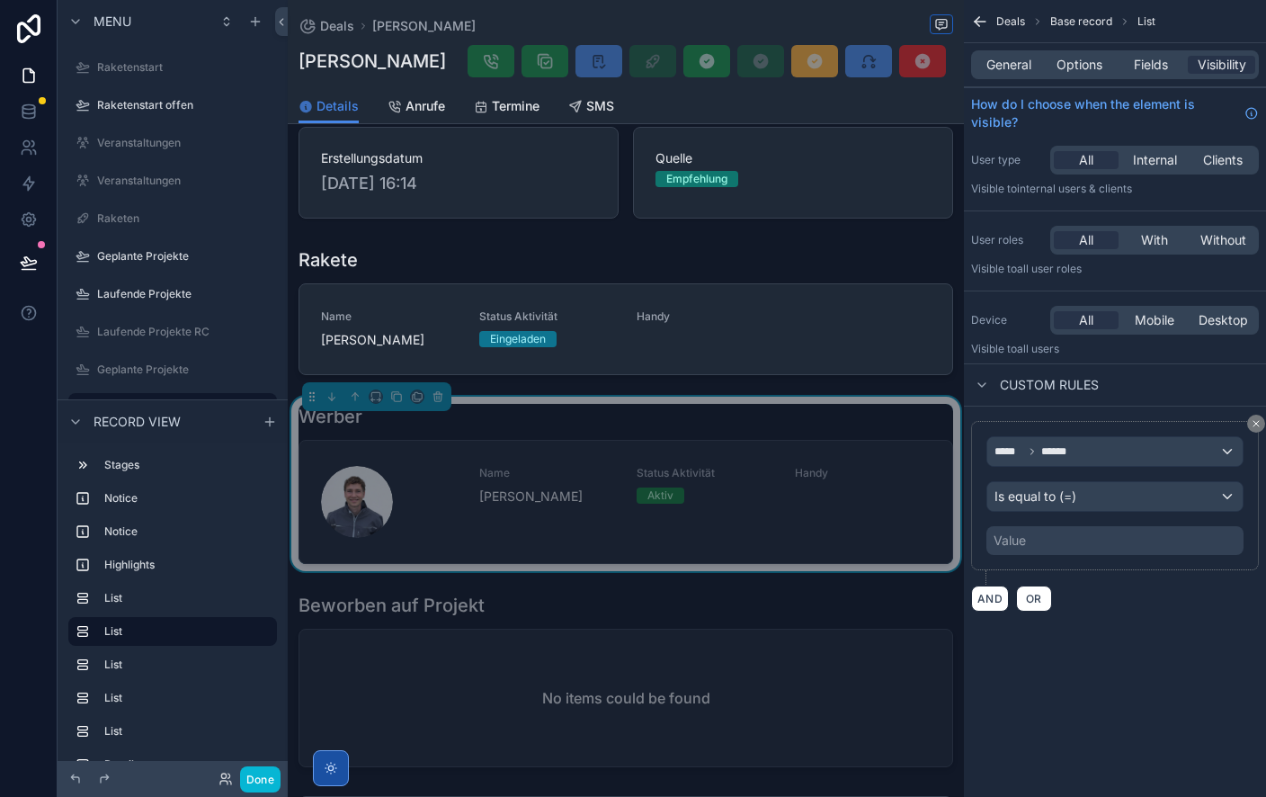
click at [1028, 536] on div "Value" at bounding box center [1115, 540] width 257 height 29
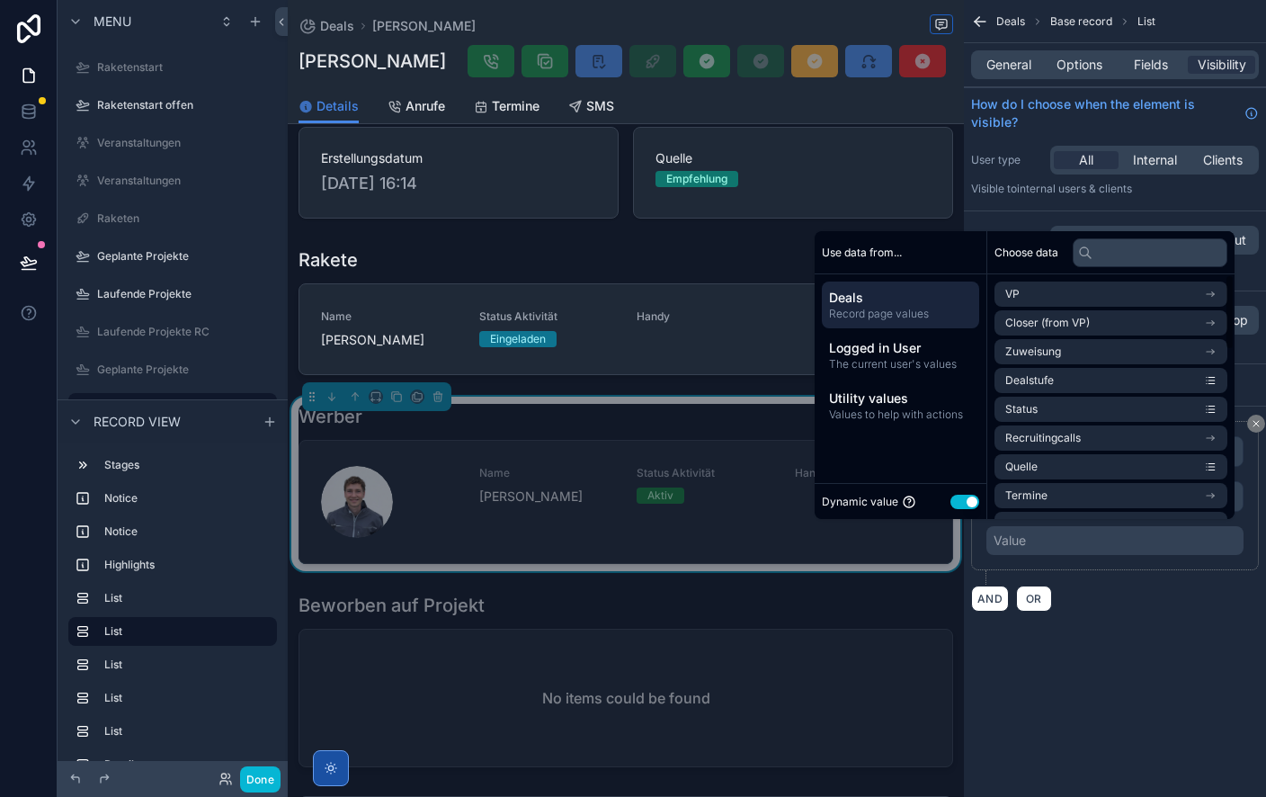
click at [961, 500] on button "Use setting" at bounding box center [965, 502] width 29 height 14
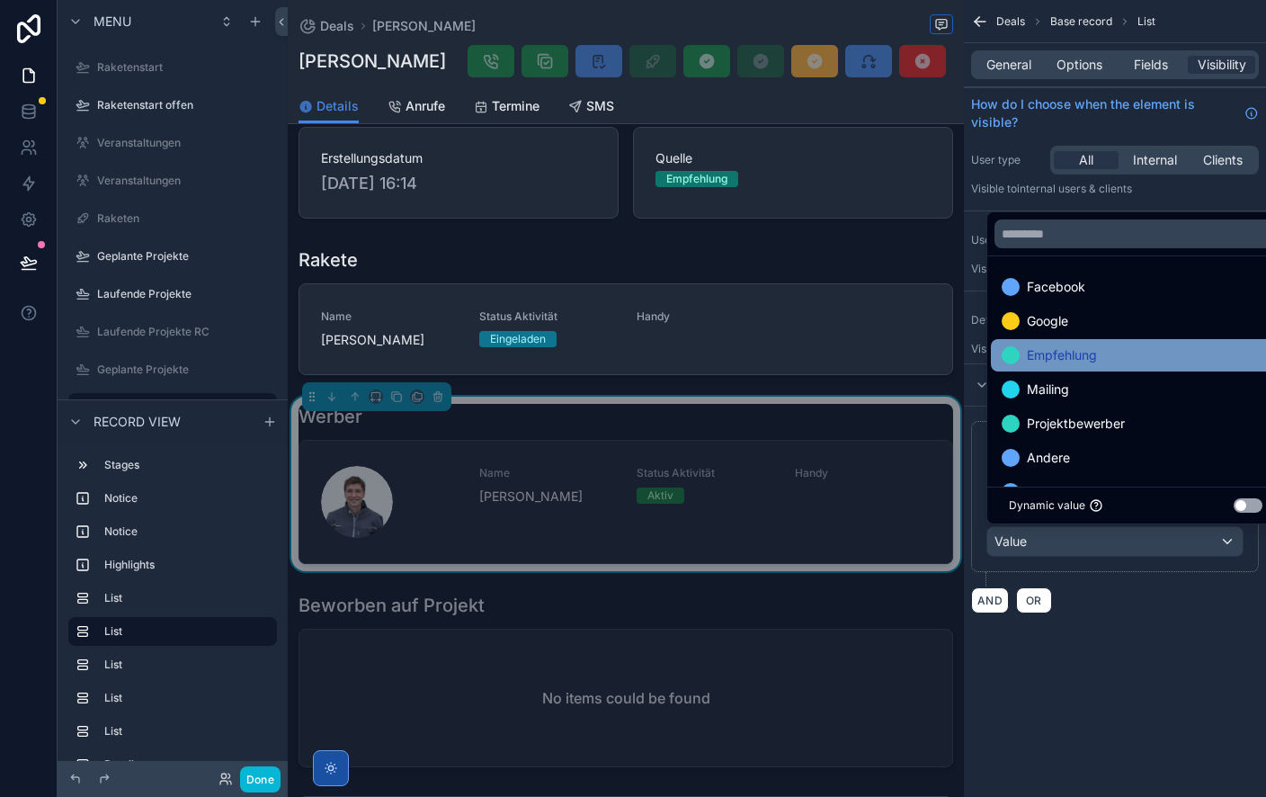
click at [1092, 360] on span "Empfehlung" at bounding box center [1062, 355] width 70 height 22
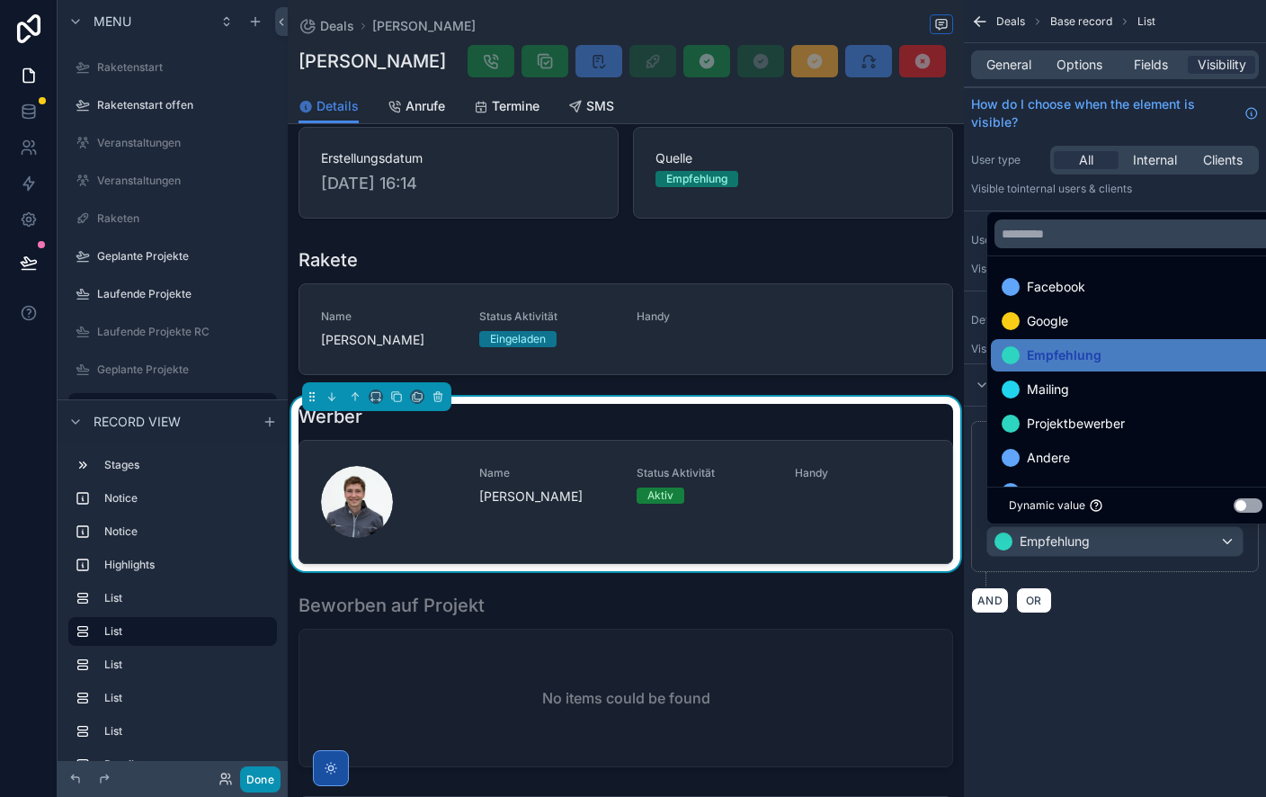
click at [272, 779] on button "Done" at bounding box center [260, 779] width 40 height 26
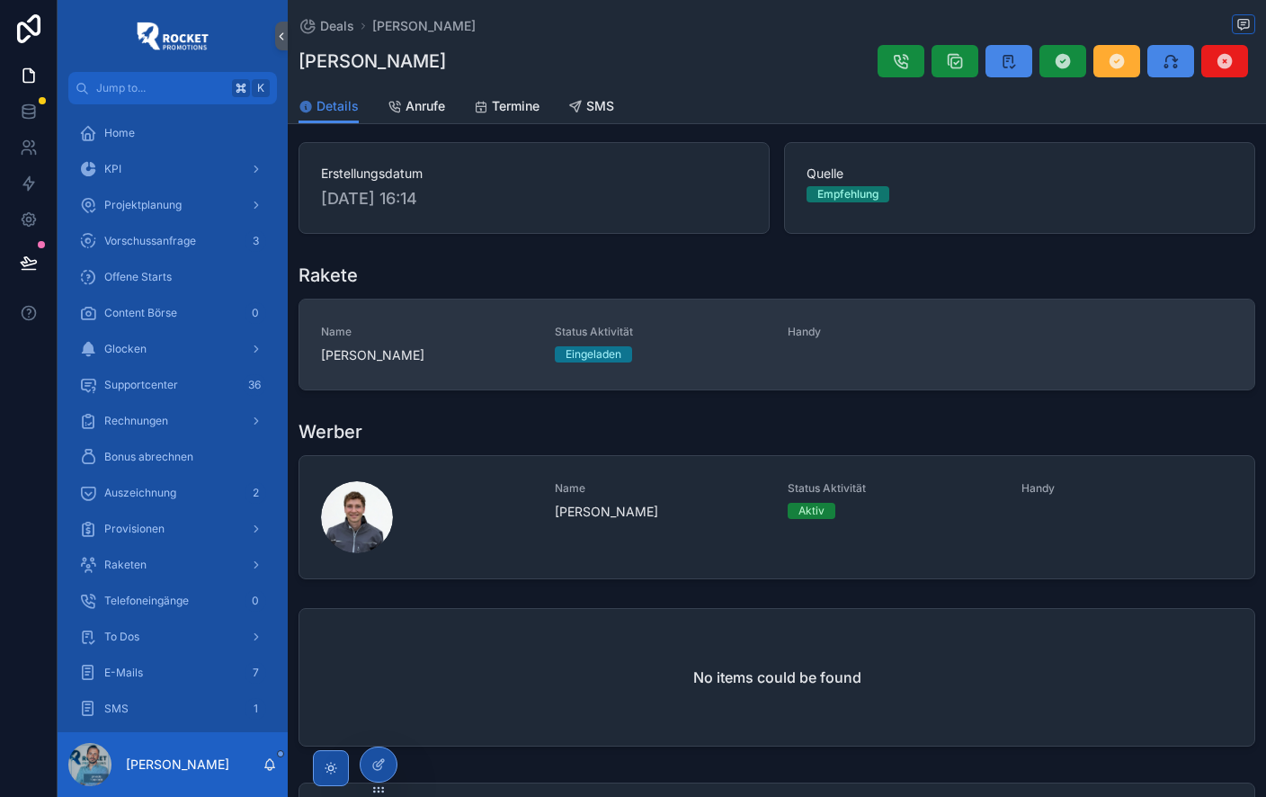
scroll to position [58, 0]
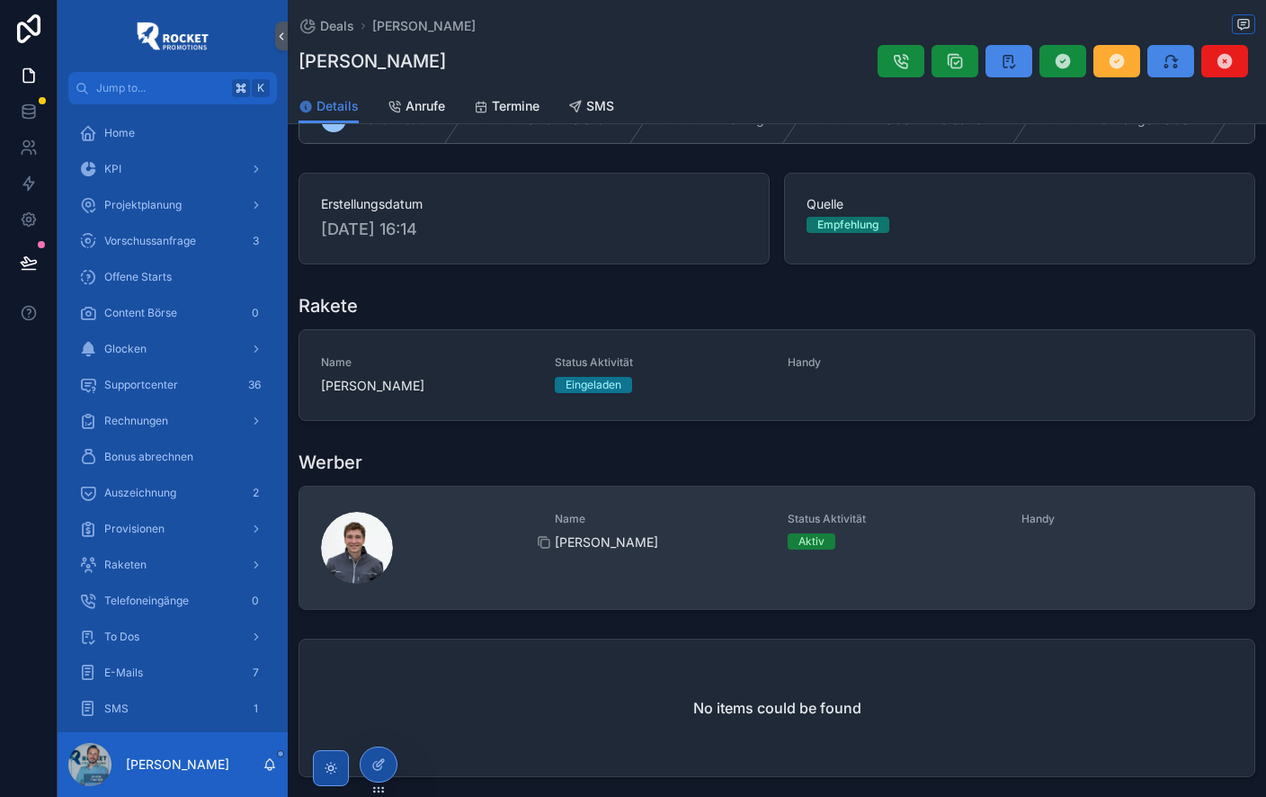
click at [733, 548] on span "Oliver Lange" at bounding box center [661, 542] width 212 height 18
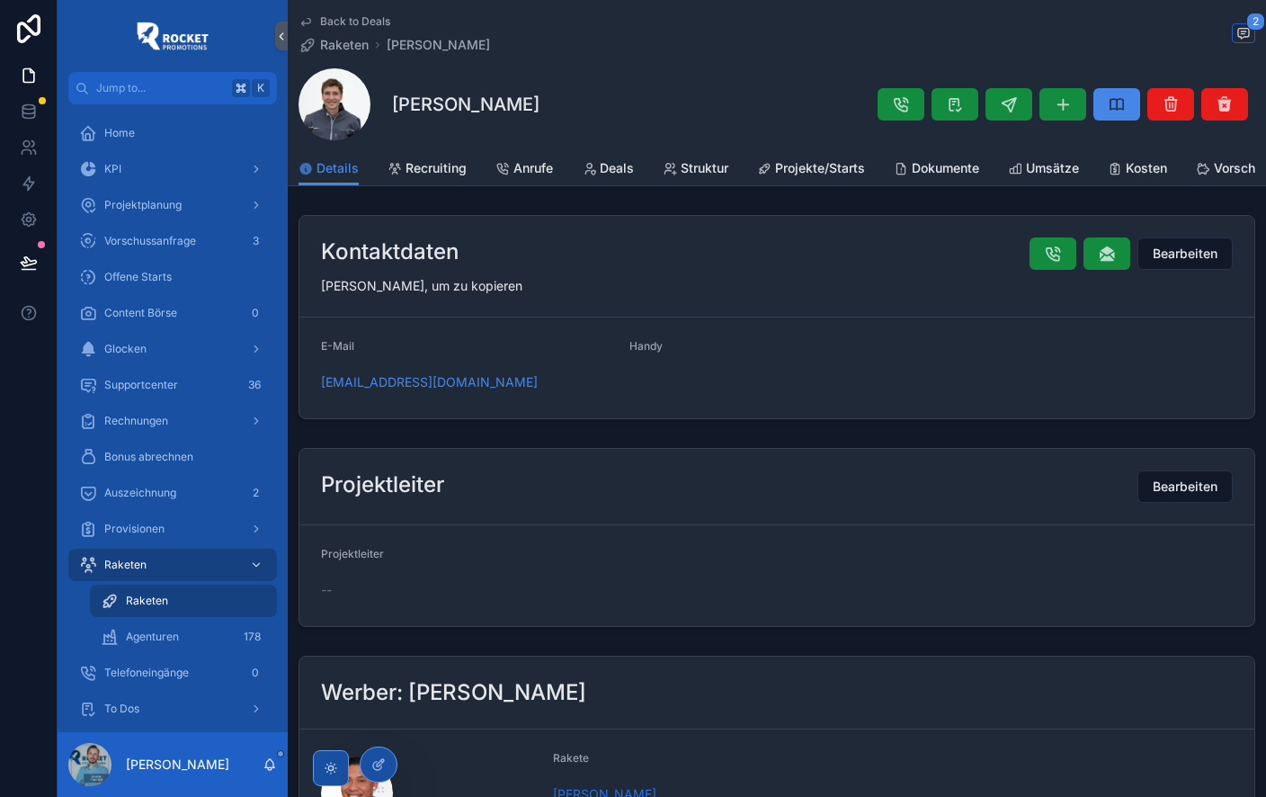
click at [362, 16] on span "Back to Deals" at bounding box center [355, 21] width 70 height 14
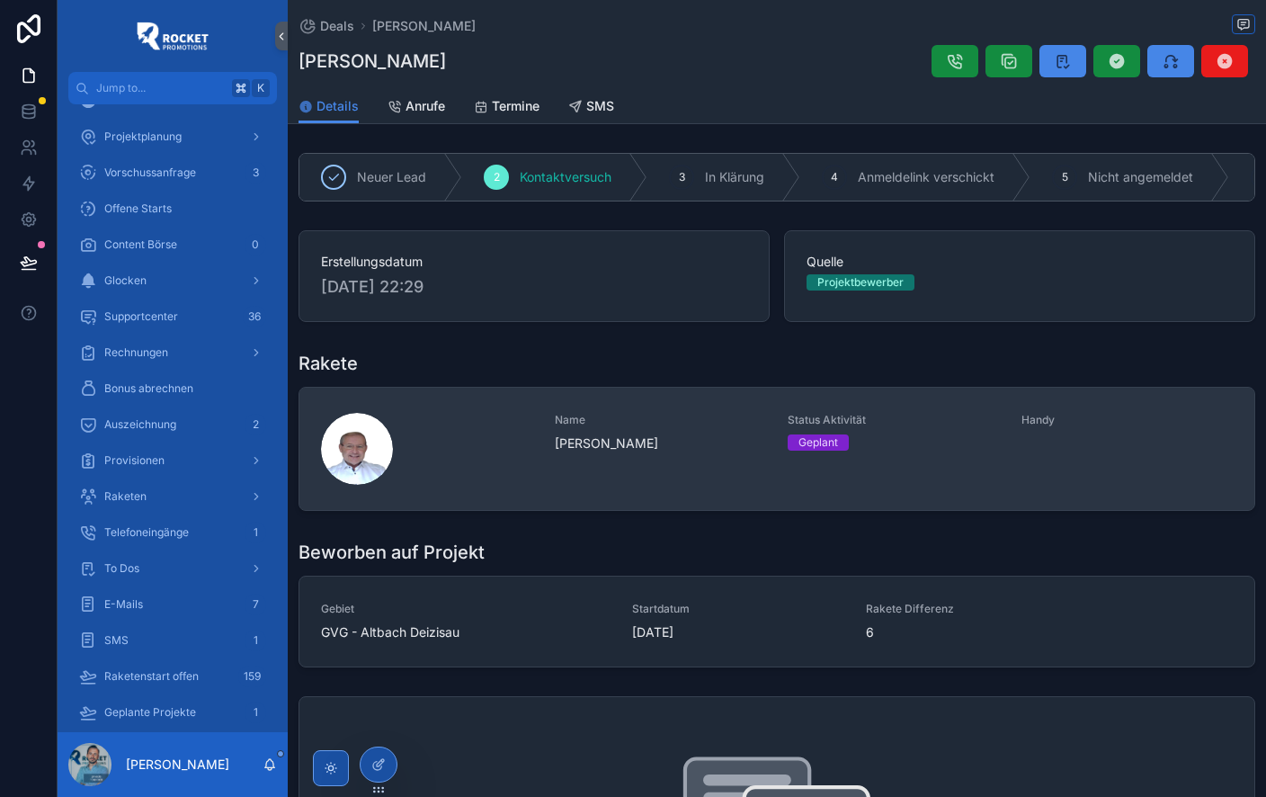
scroll to position [44, 0]
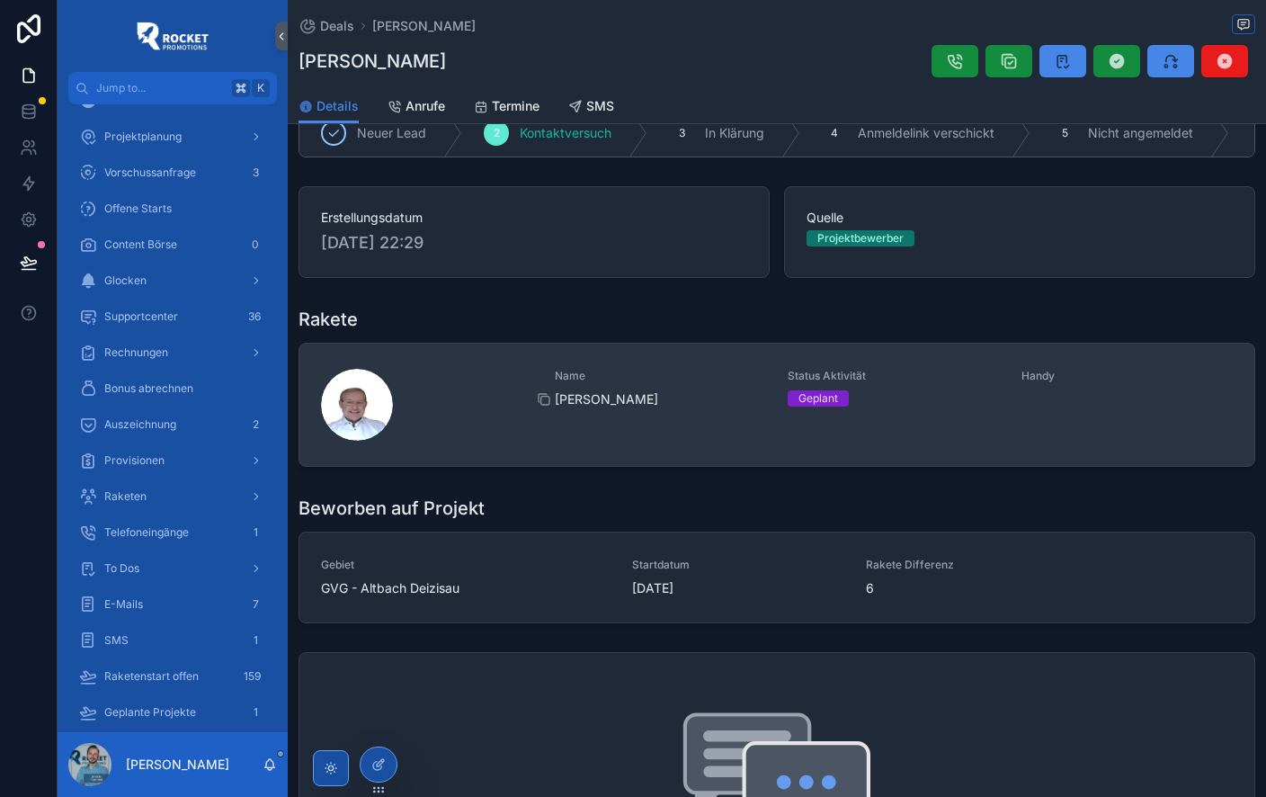
click at [714, 401] on span "Manfred Birkmaier" at bounding box center [661, 399] width 212 height 18
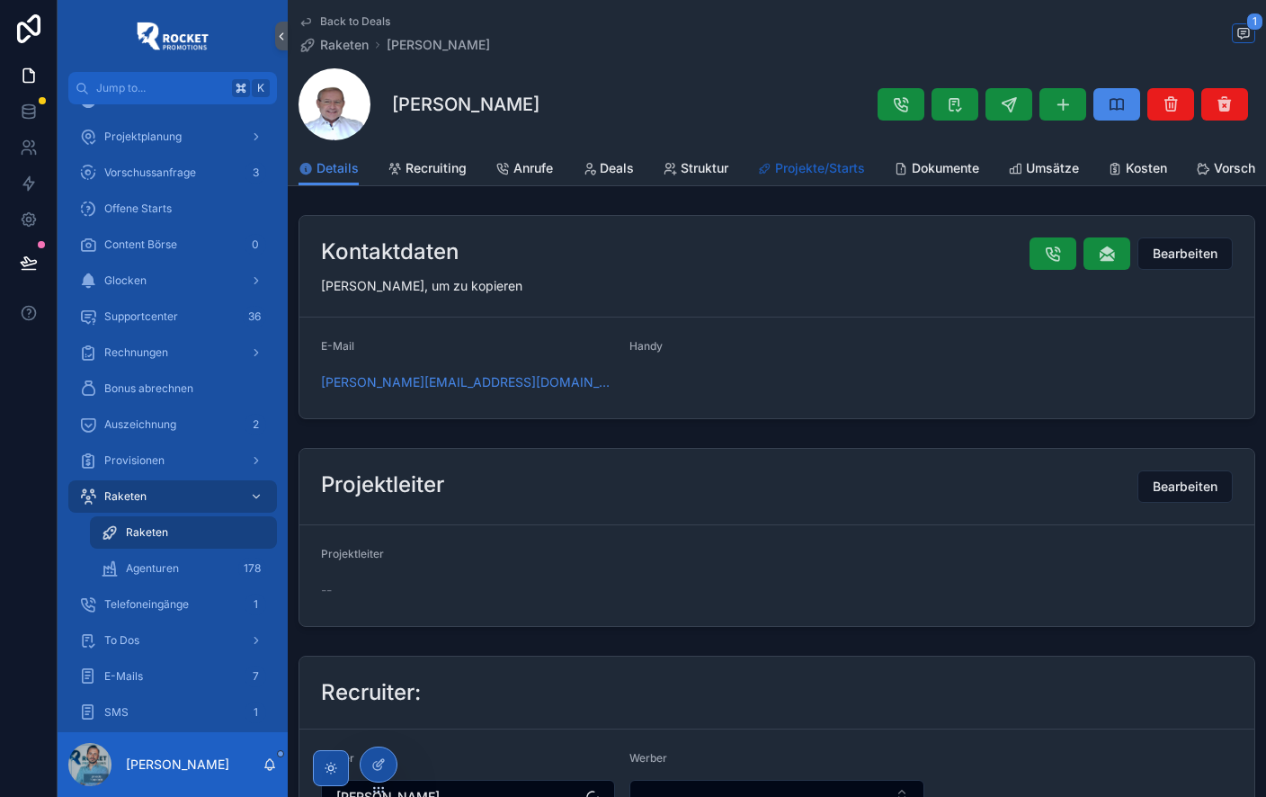
click at [792, 164] on span "Projekte/Starts" at bounding box center [820, 168] width 90 height 18
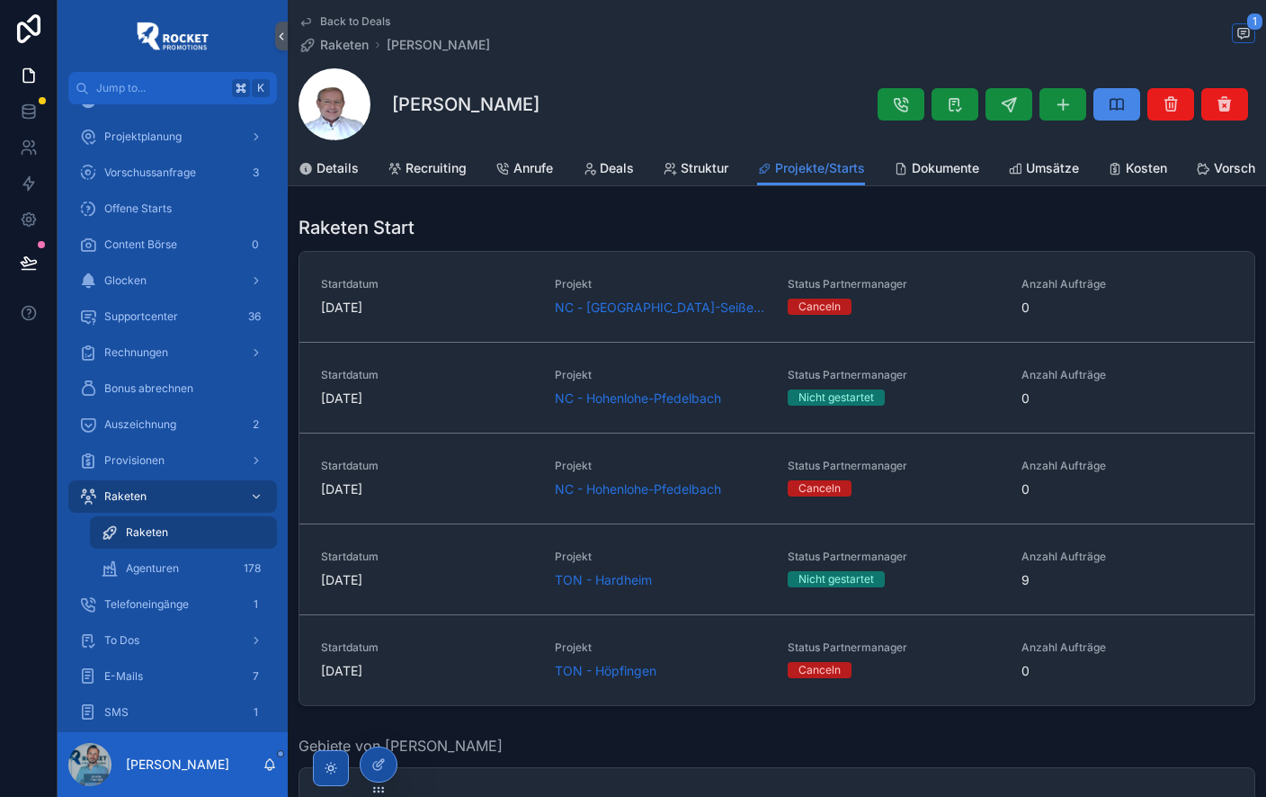
click at [365, 22] on span "Back to Deals" at bounding box center [355, 21] width 70 height 14
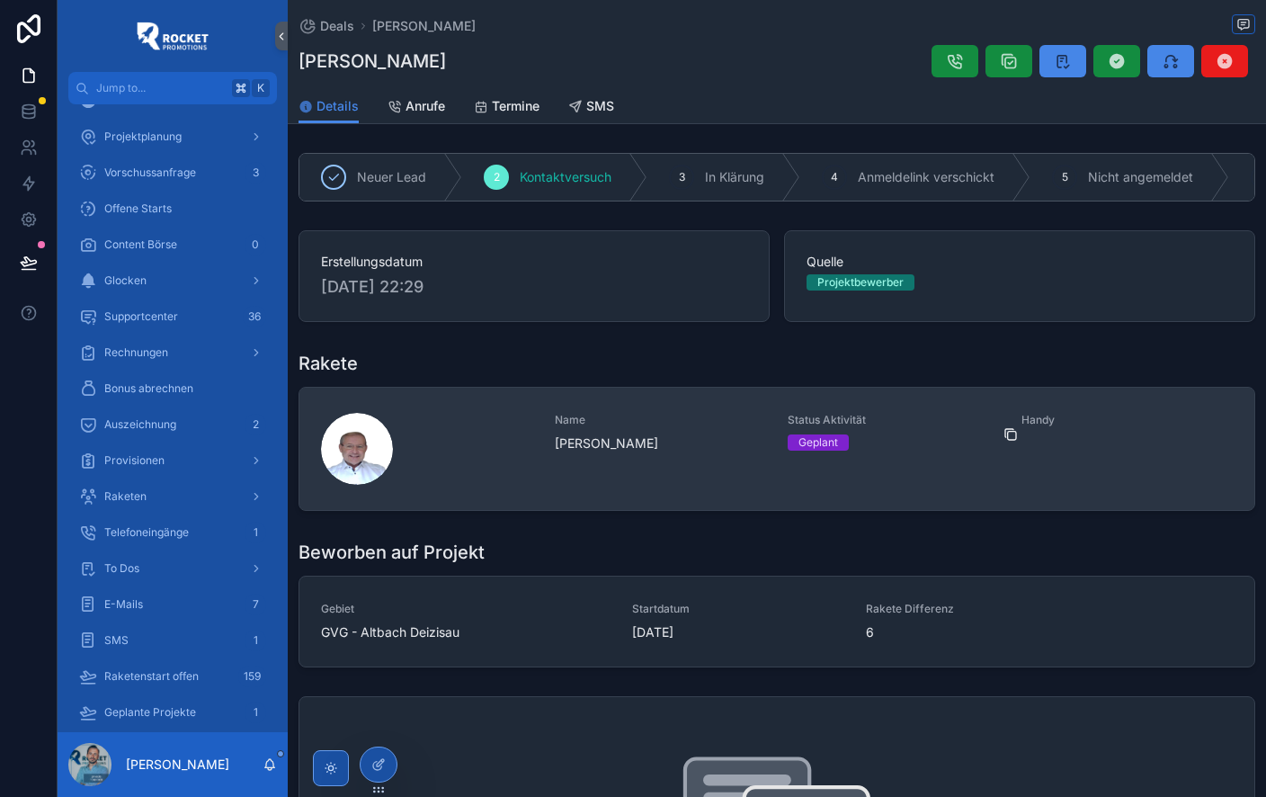
click at [1010, 442] on icon at bounding box center [1011, 434] width 14 height 14
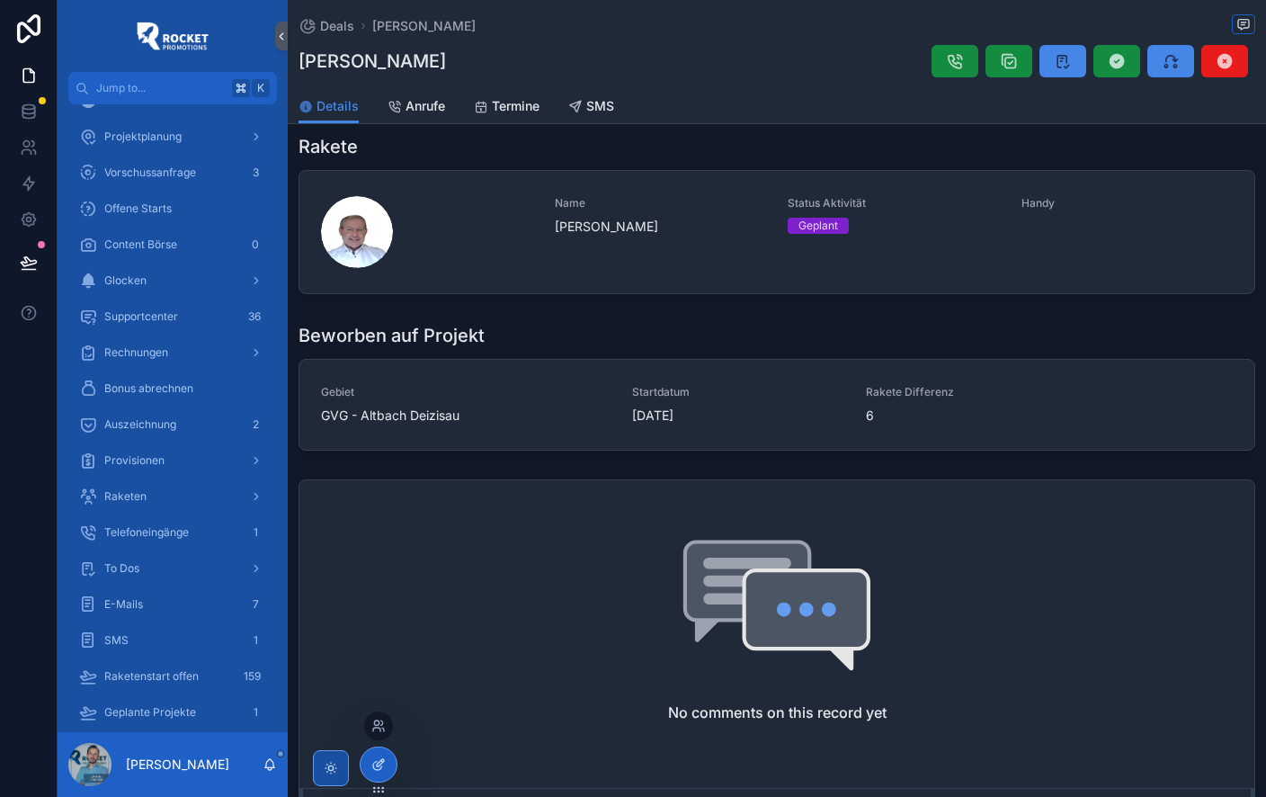
scroll to position [239, 0]
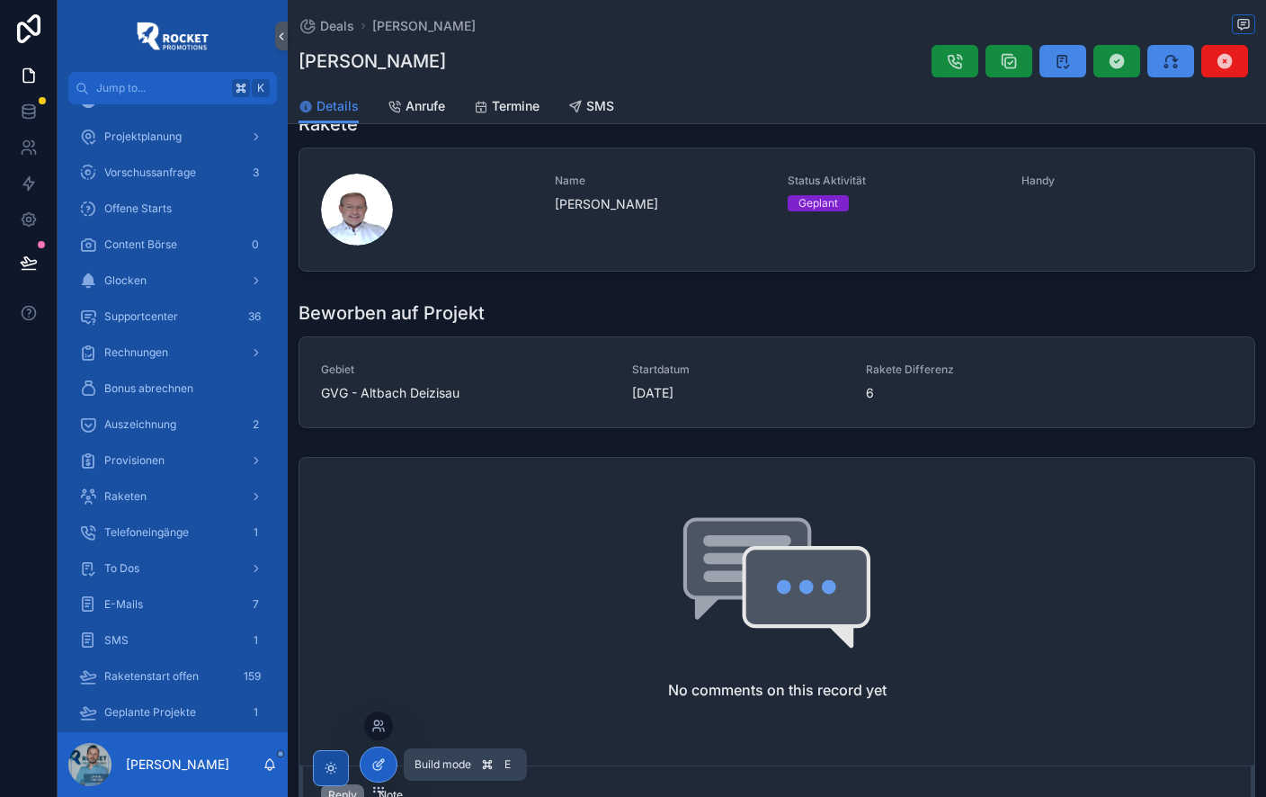
click at [378, 764] on icon at bounding box center [378, 764] width 14 height 14
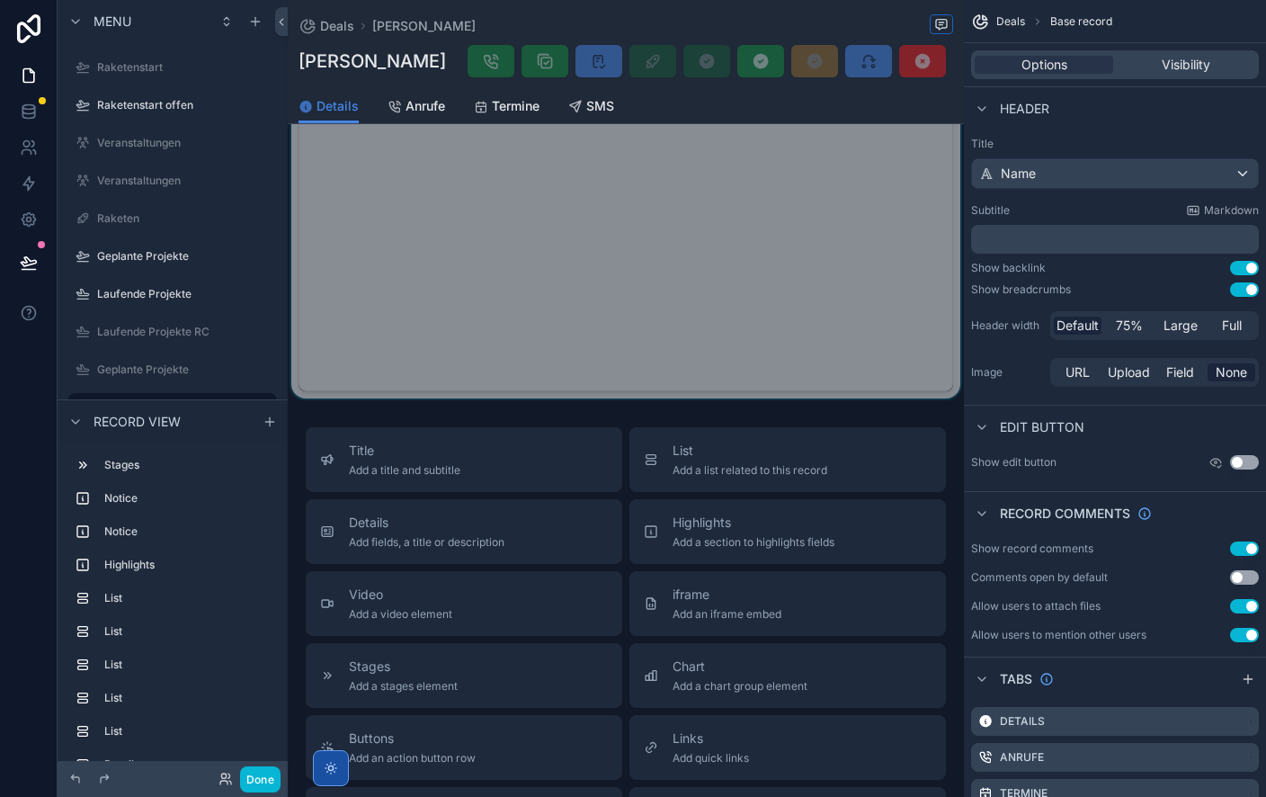
scroll to position [2657, 0]
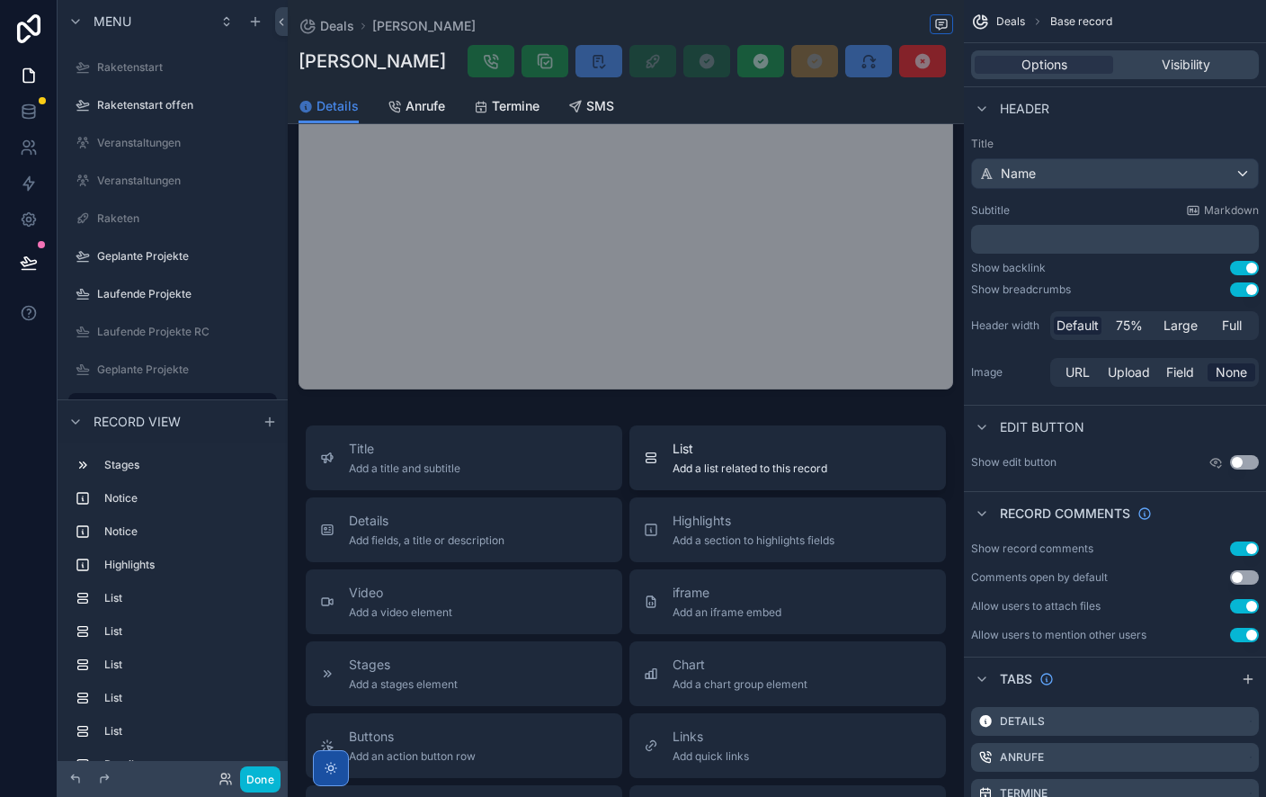
click at [727, 458] on span "List" at bounding box center [750, 449] width 155 height 18
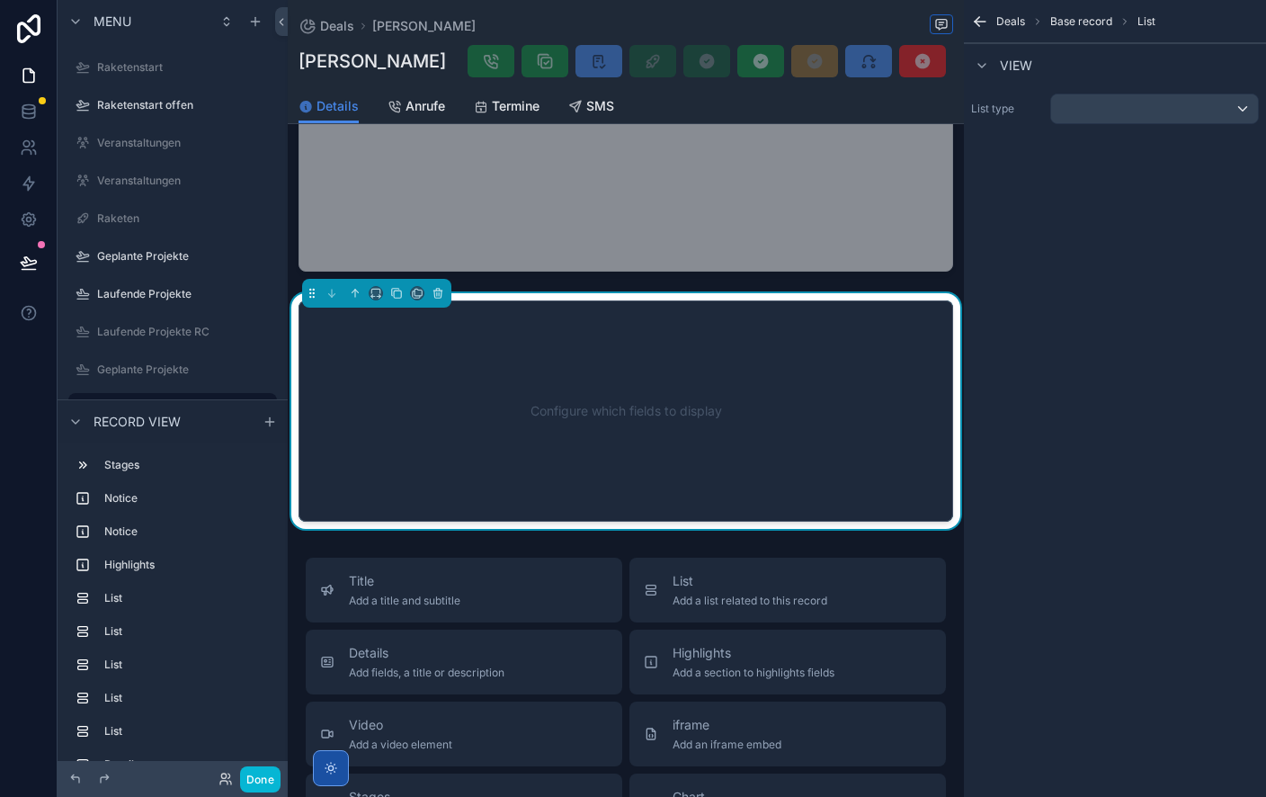
scroll to position [2761, 0]
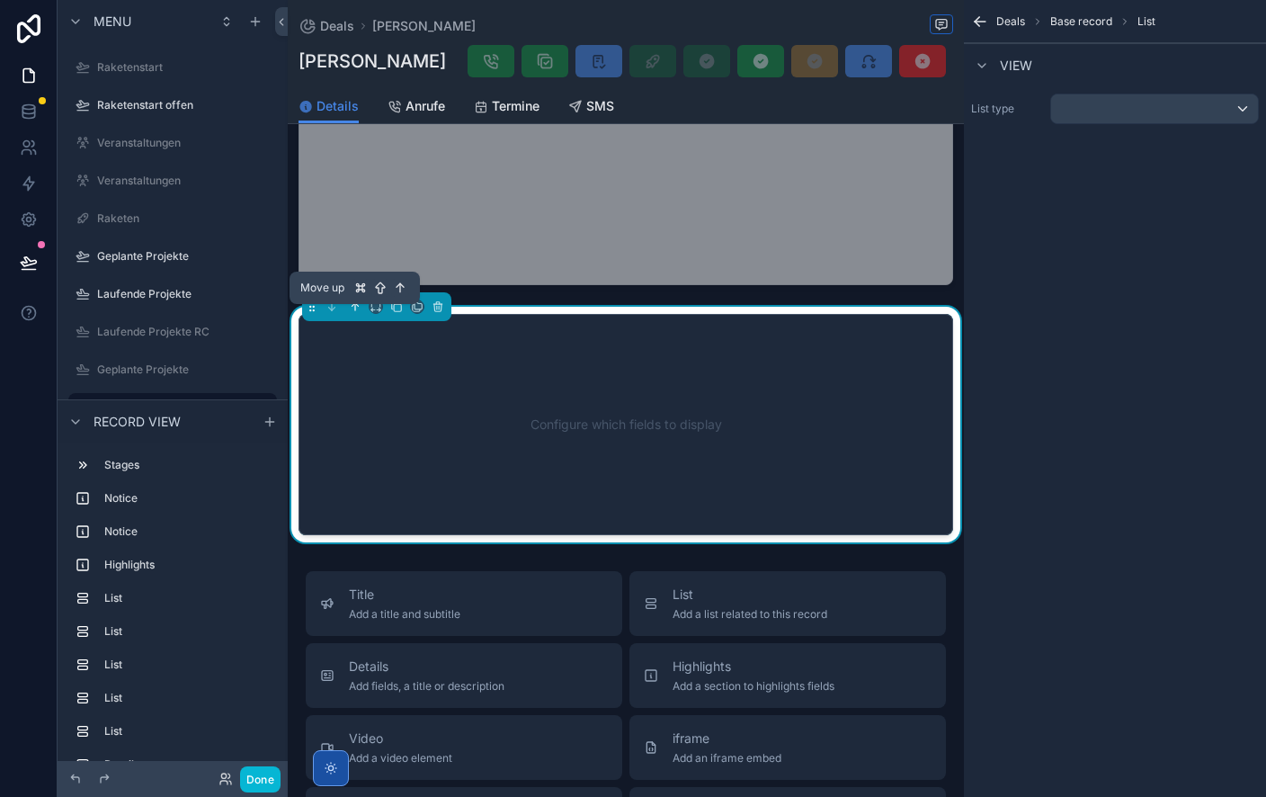
click at [355, 313] on icon at bounding box center [355, 306] width 13 height 13
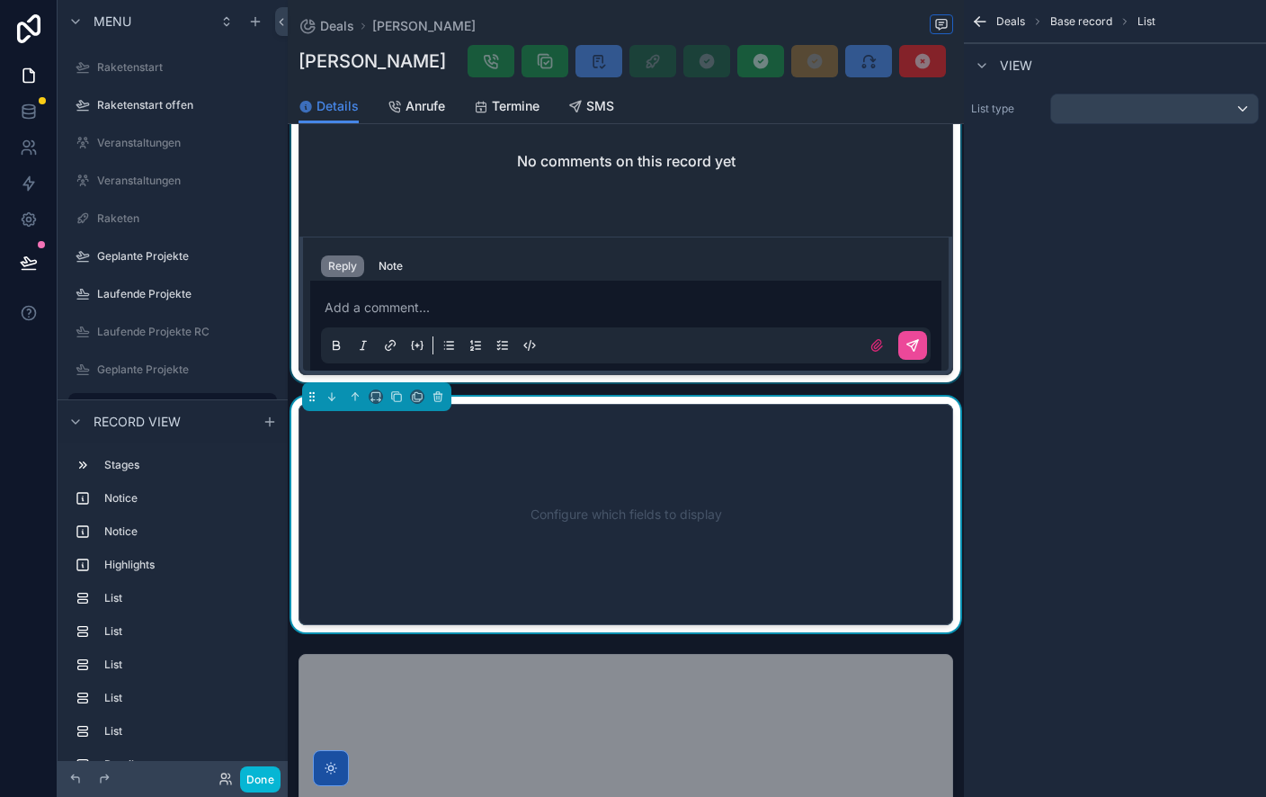
scroll to position [1982, 0]
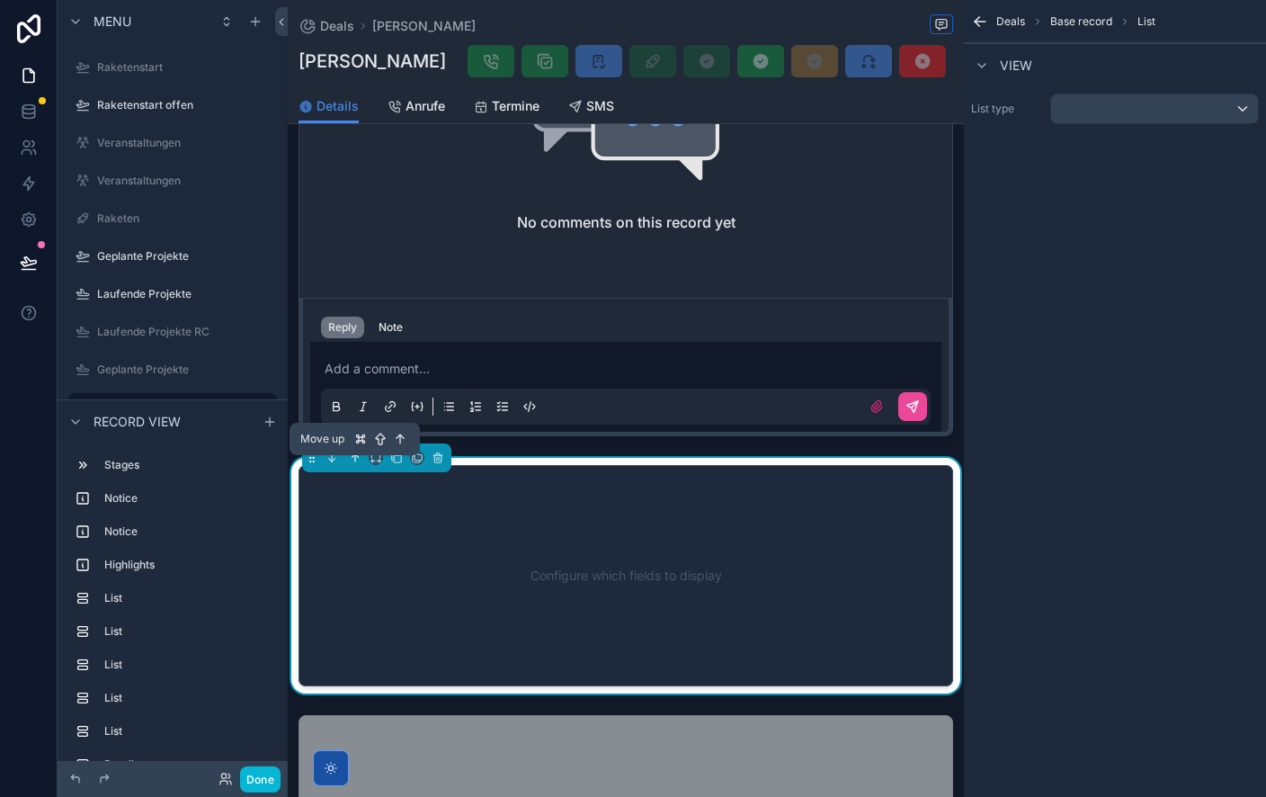
click at [353, 464] on icon at bounding box center [355, 457] width 13 height 13
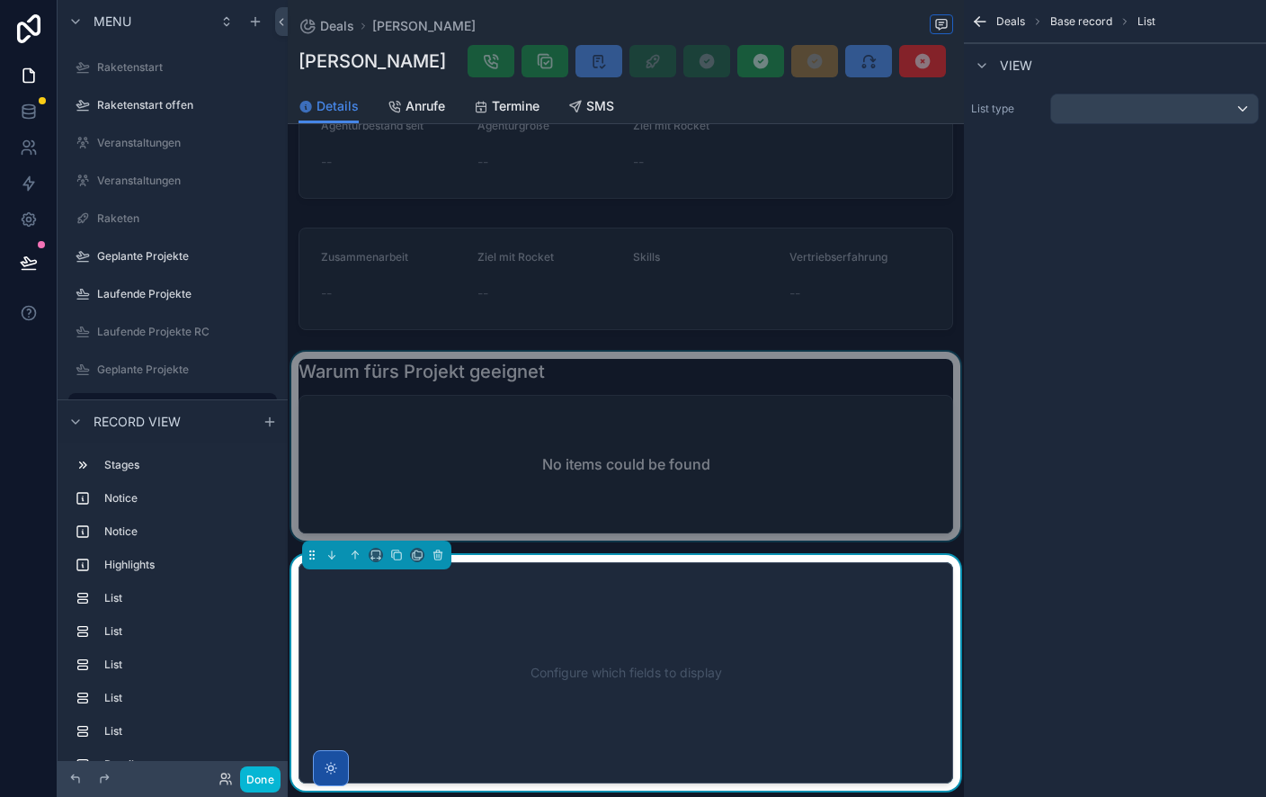
scroll to position [1408, 0]
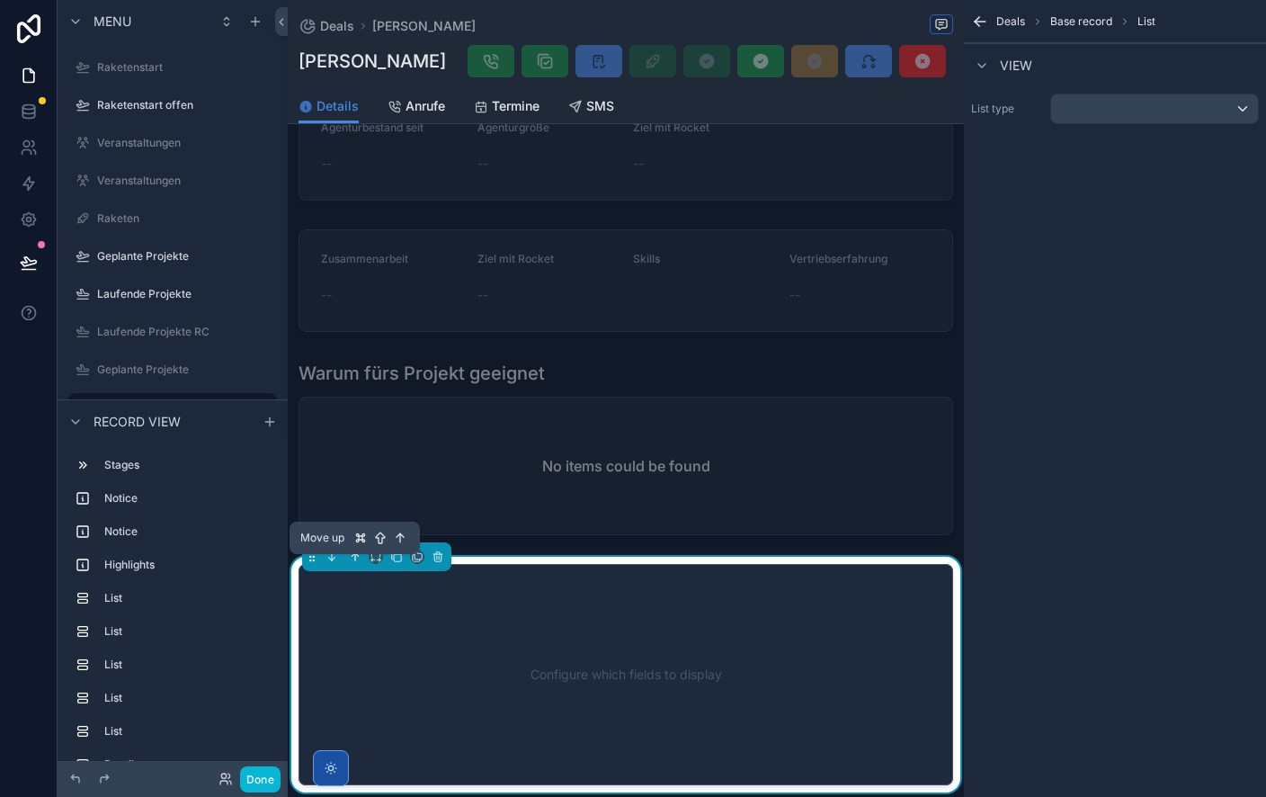
click at [358, 557] on icon at bounding box center [357, 555] width 4 height 4
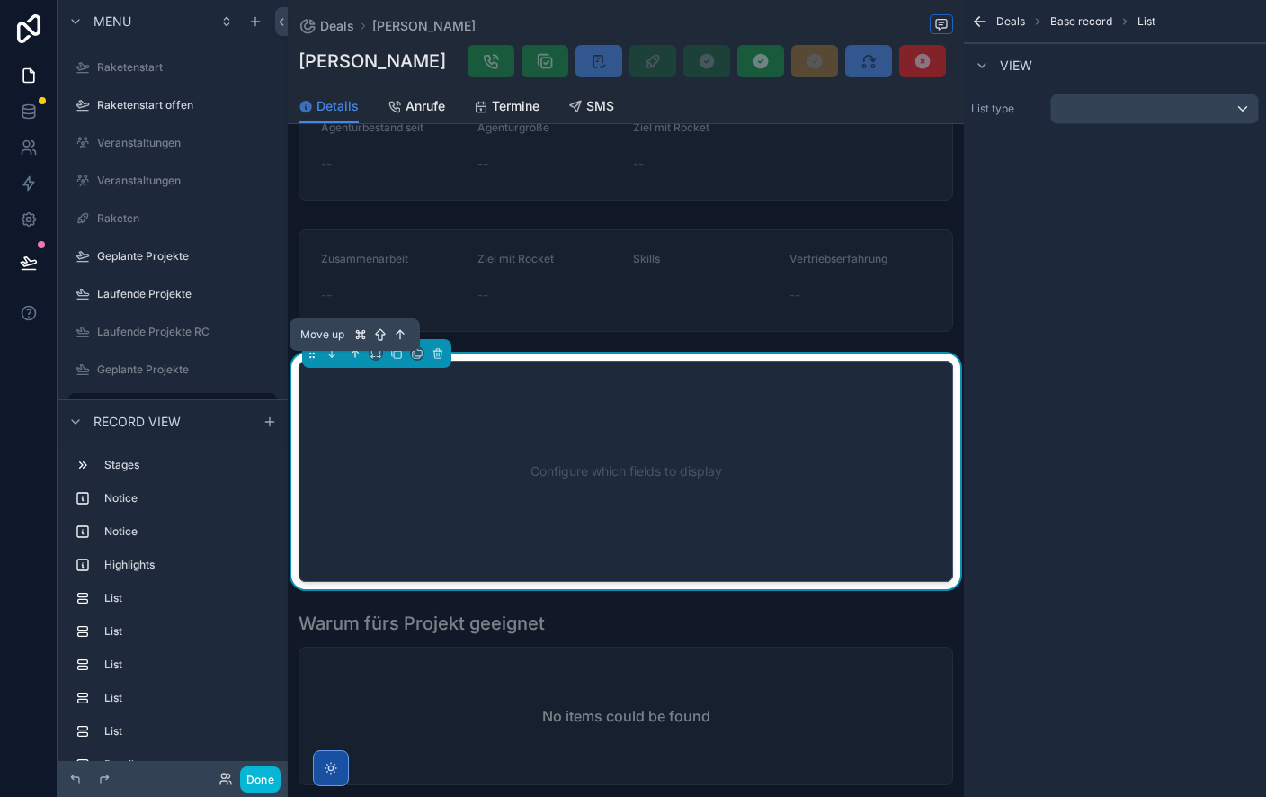
click at [353, 357] on icon at bounding box center [355, 353] width 13 height 13
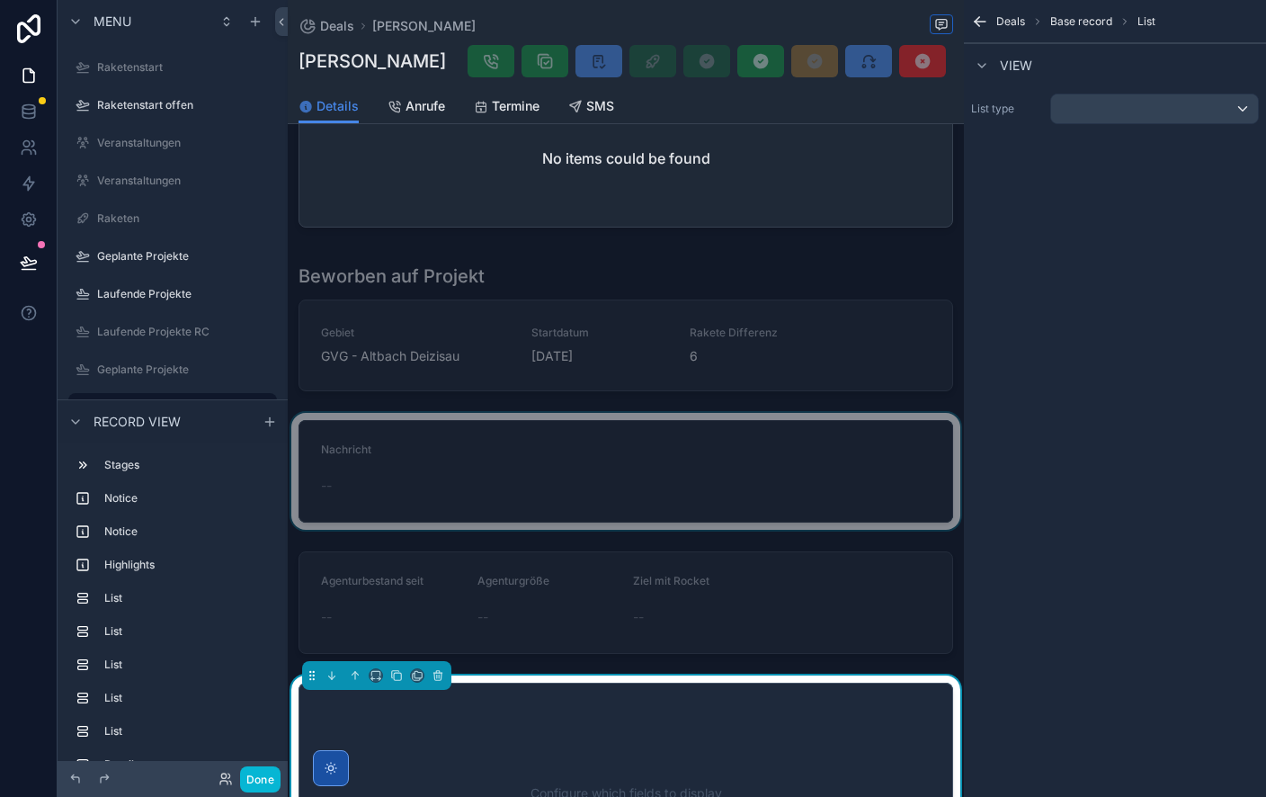
scroll to position [961, 0]
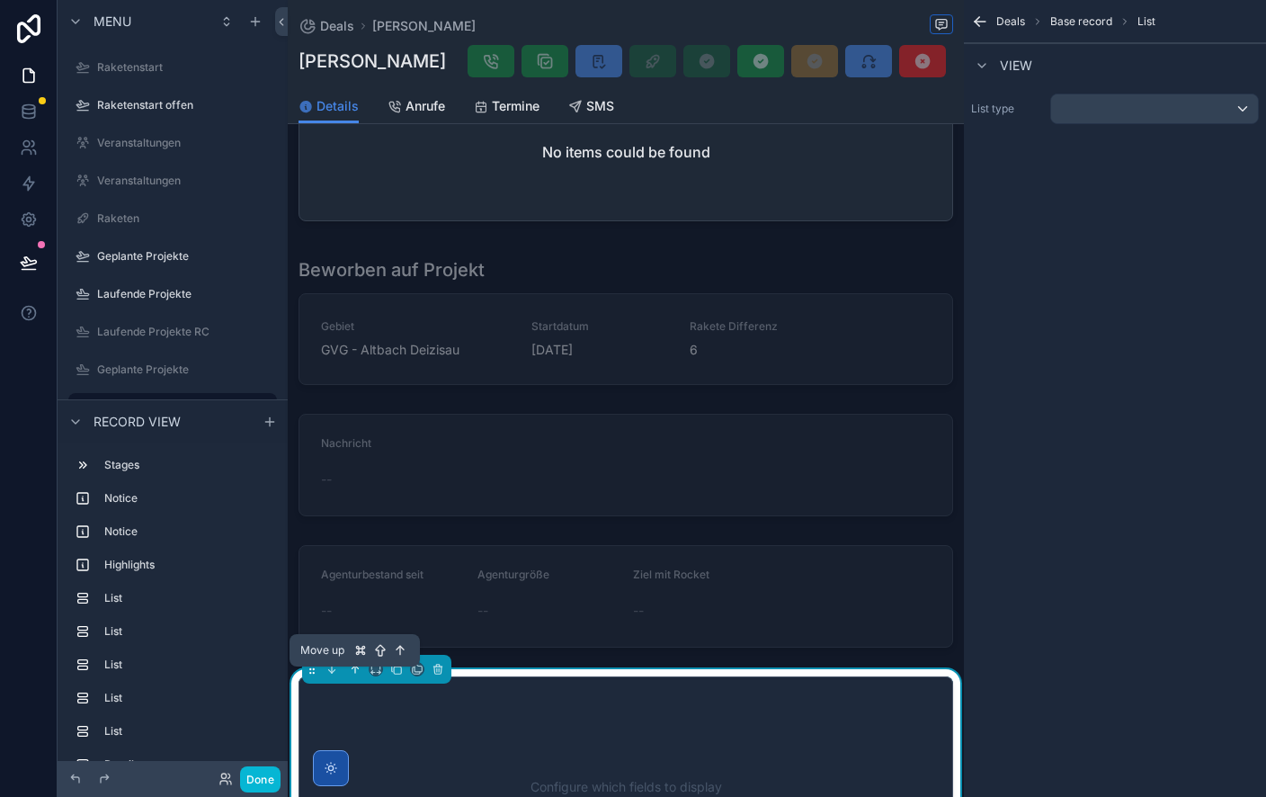
click at [353, 675] on icon at bounding box center [355, 669] width 13 height 13
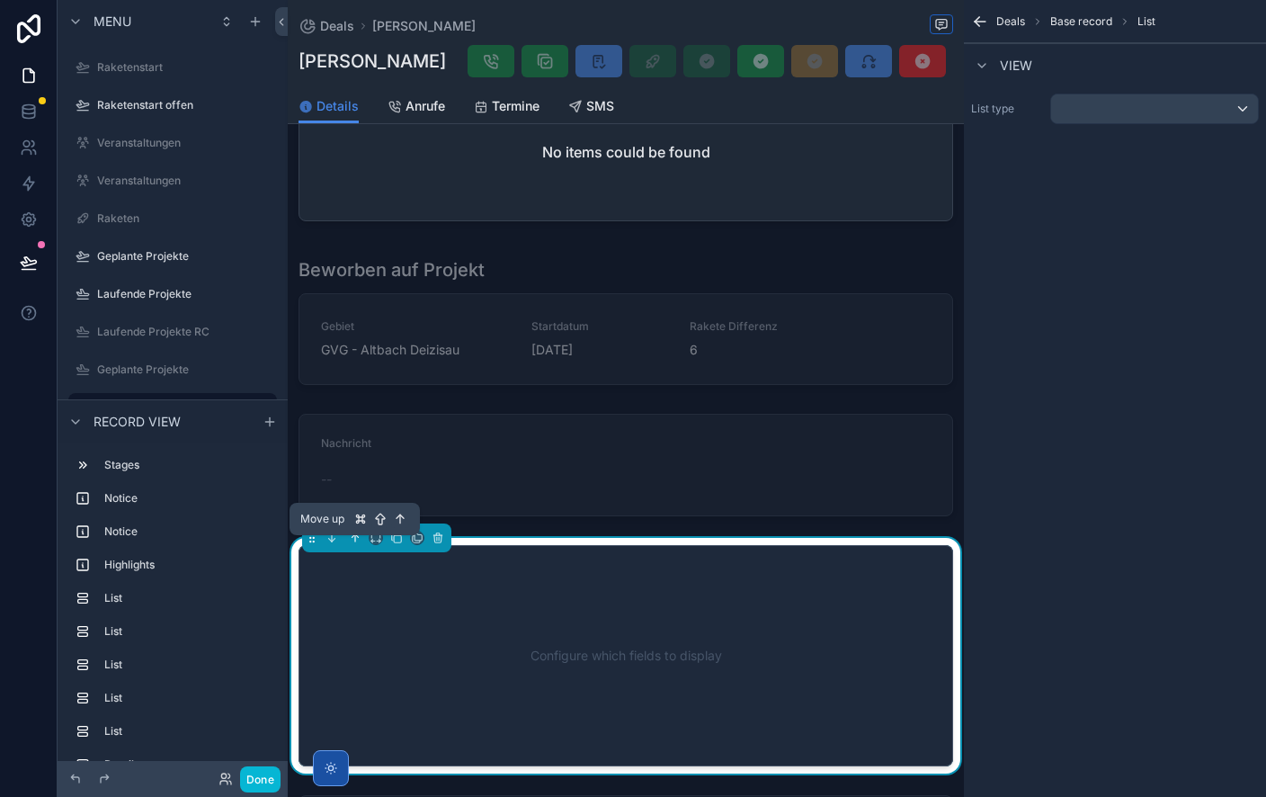
click at [356, 544] on icon at bounding box center [355, 538] width 13 height 13
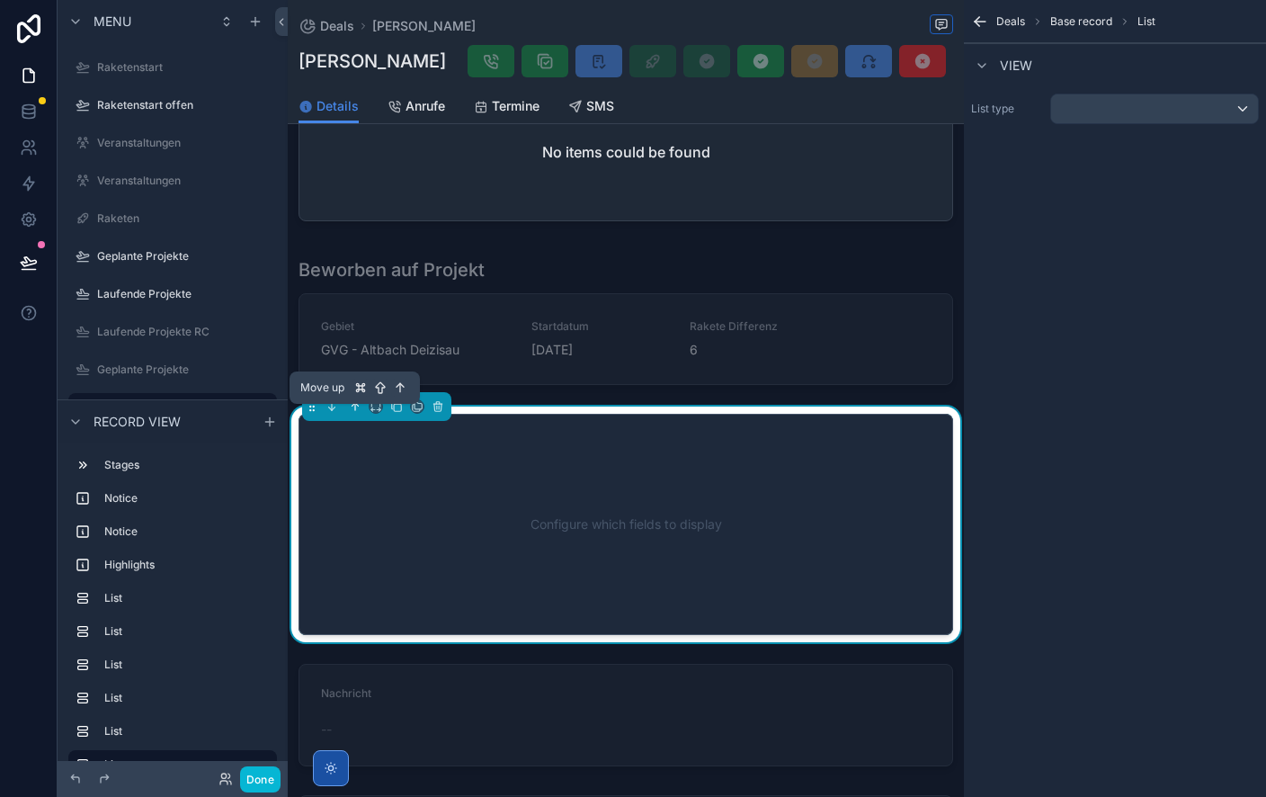
click at [357, 413] on icon at bounding box center [355, 406] width 13 height 13
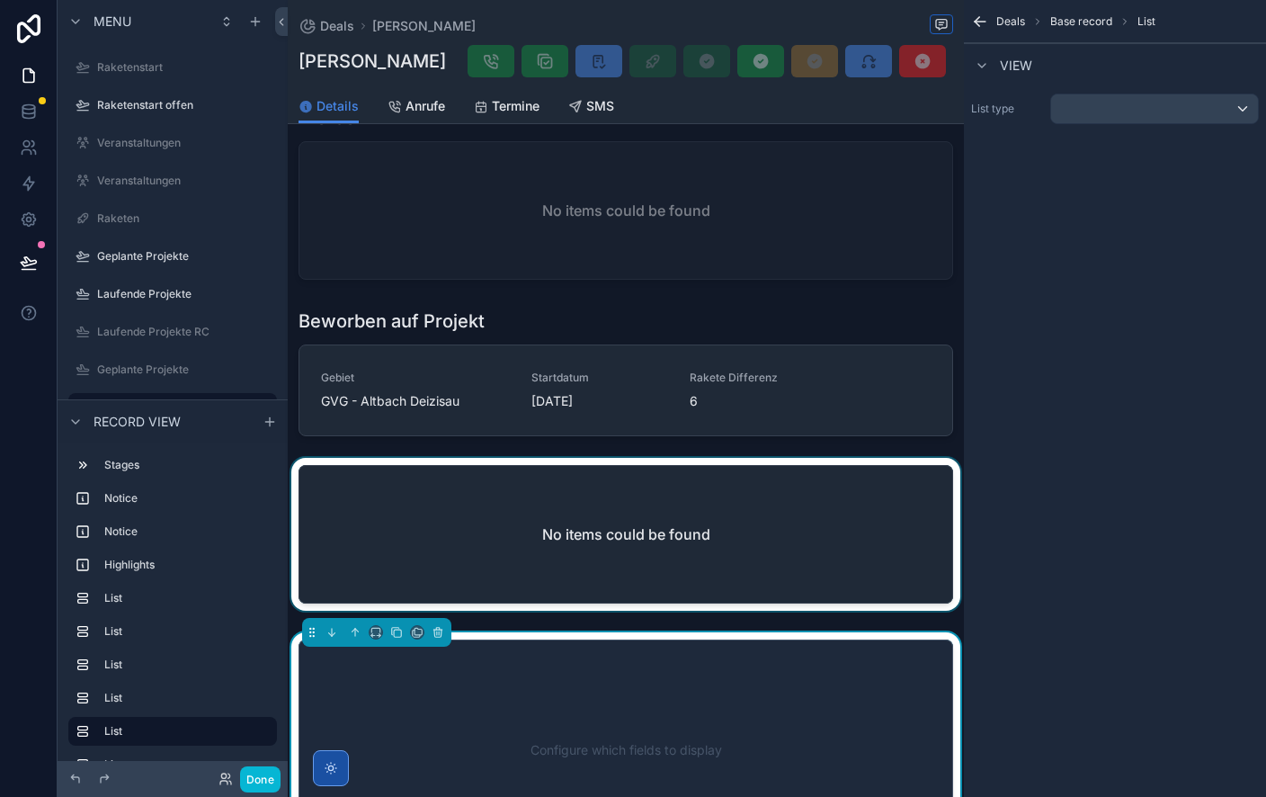
scroll to position [576, 0]
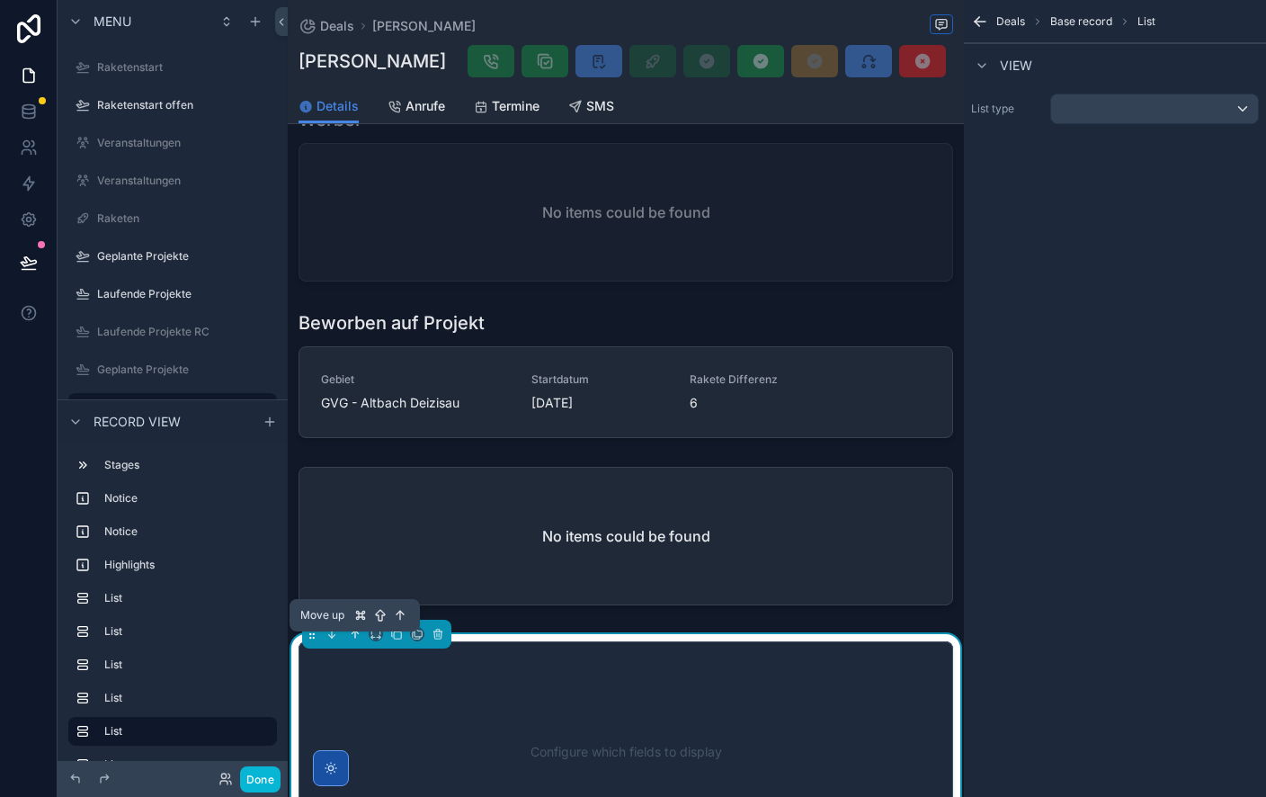
click at [355, 640] on icon at bounding box center [355, 634] width 13 height 13
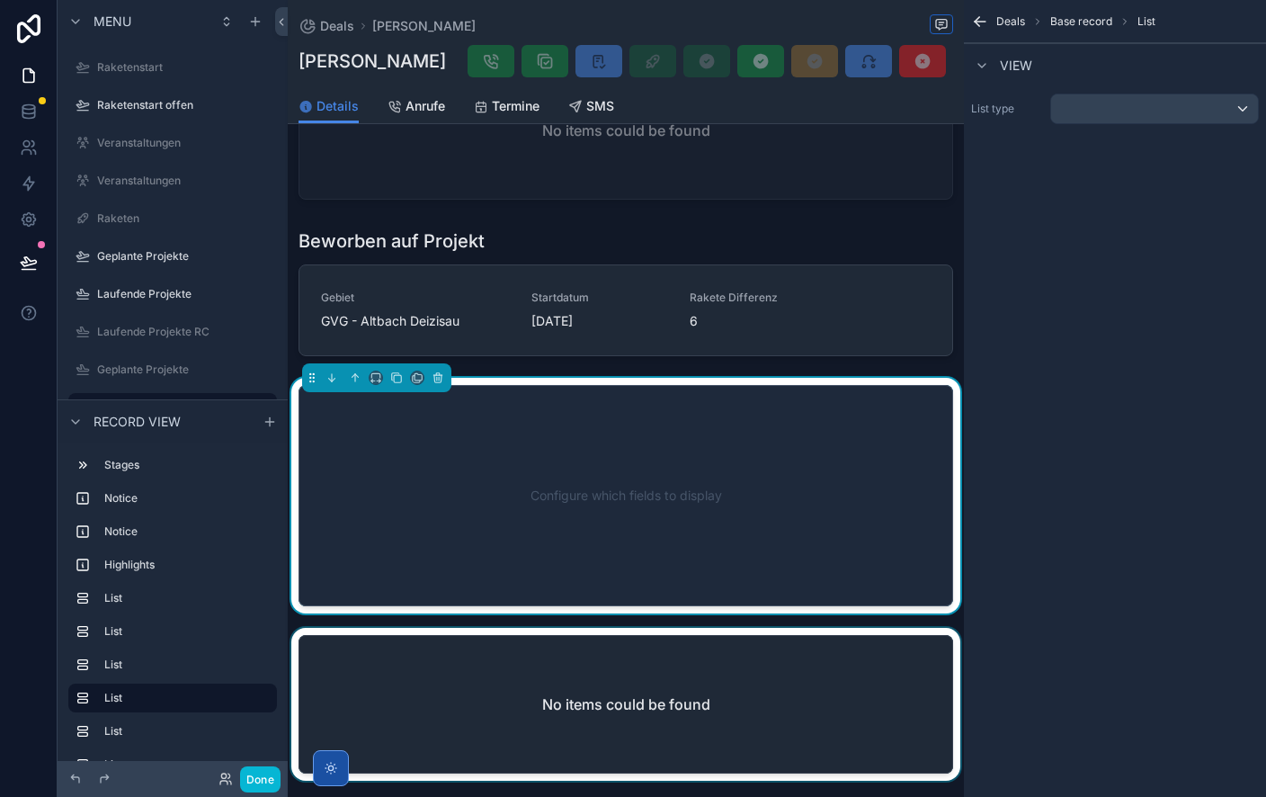
scroll to position [723, 0]
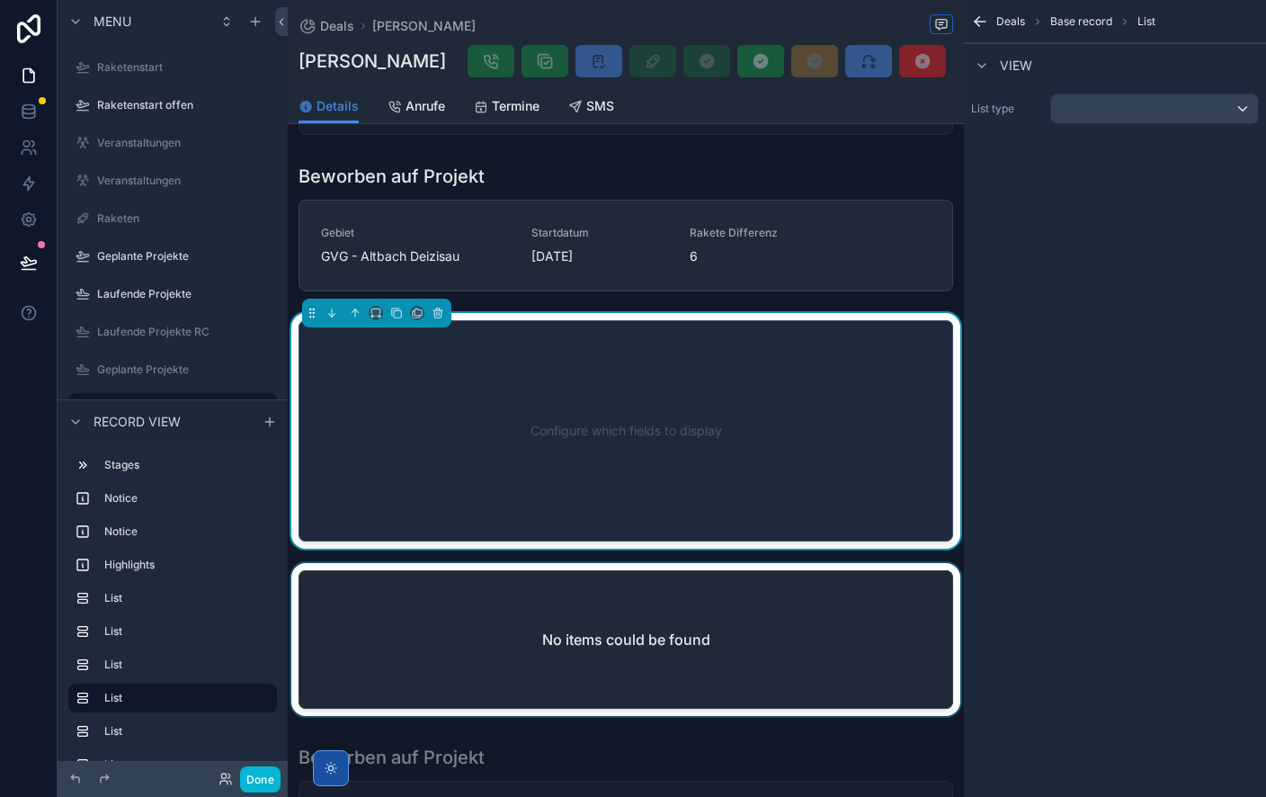
click at [604, 593] on div at bounding box center [626, 643] width 676 height 160
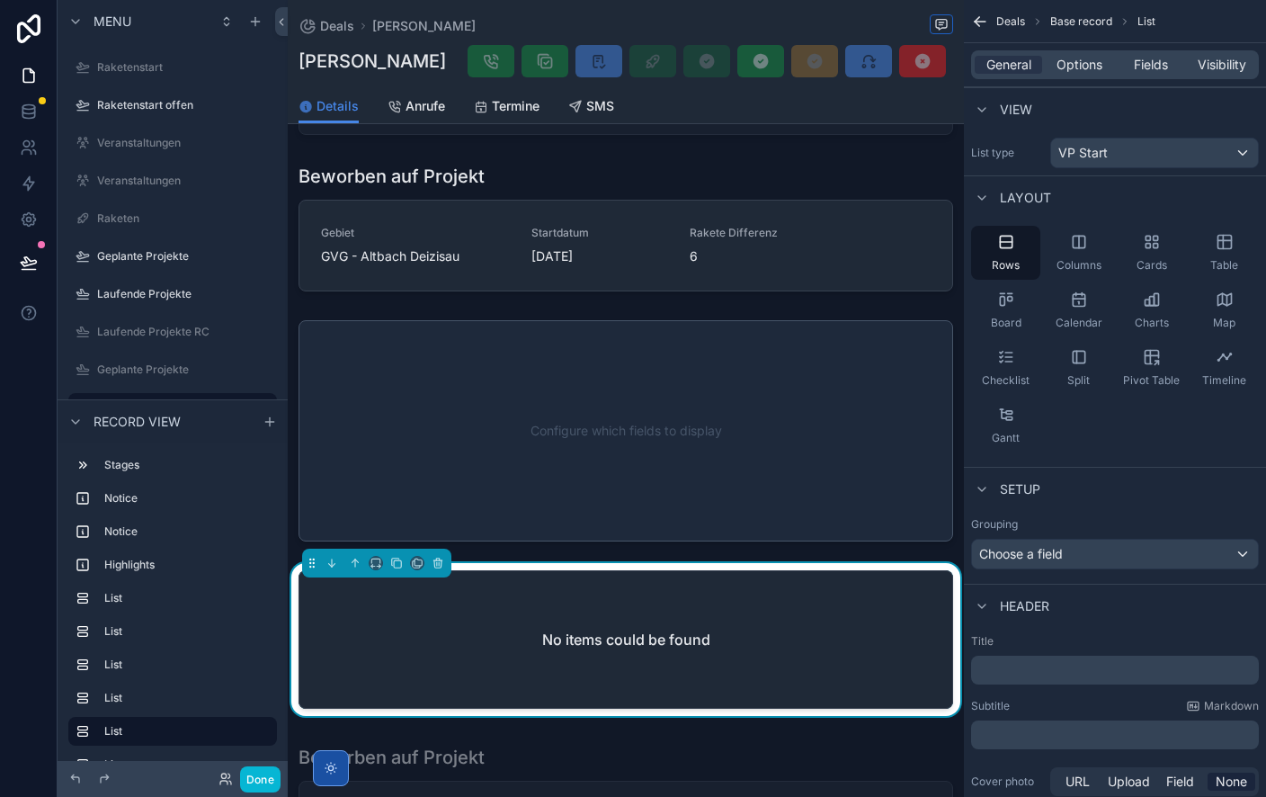
click at [1041, 669] on p "﻿" at bounding box center [1117, 670] width 277 height 18
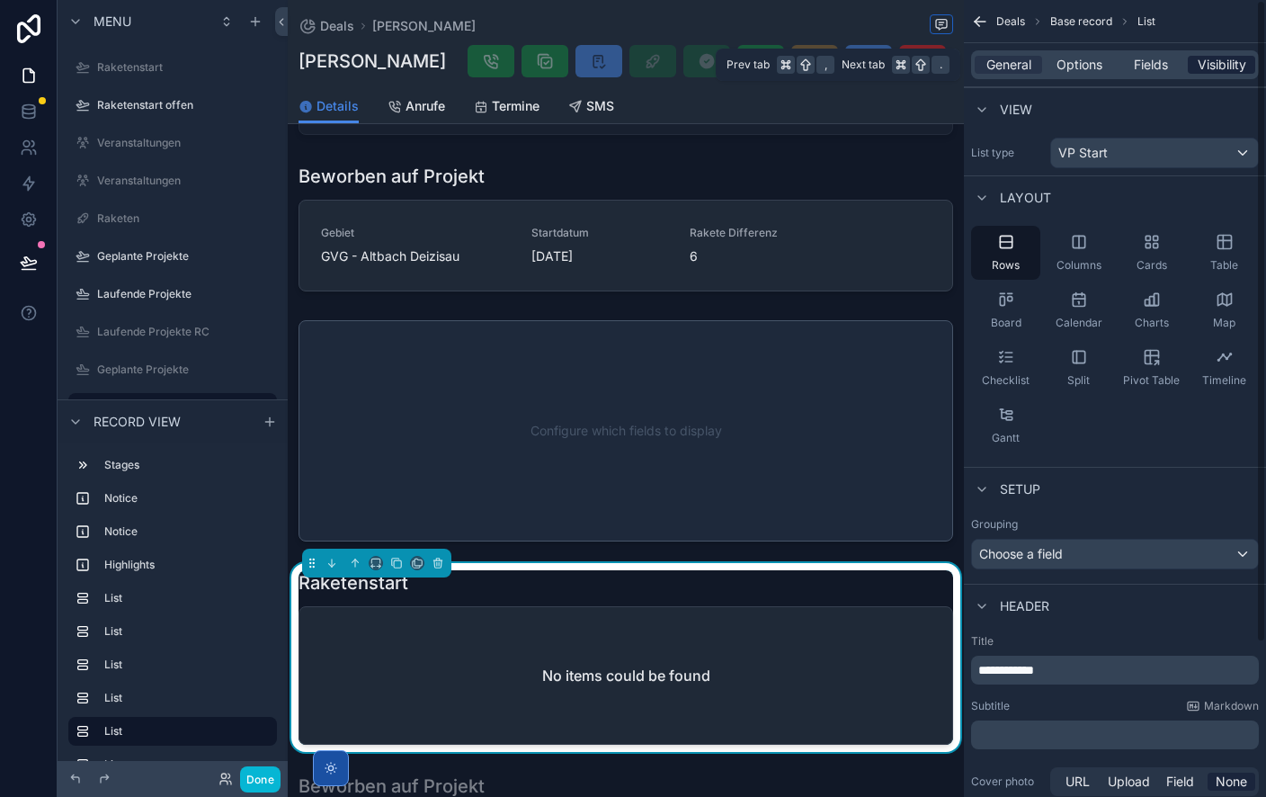
click at [1221, 66] on span "Visibility" at bounding box center [1222, 65] width 49 height 18
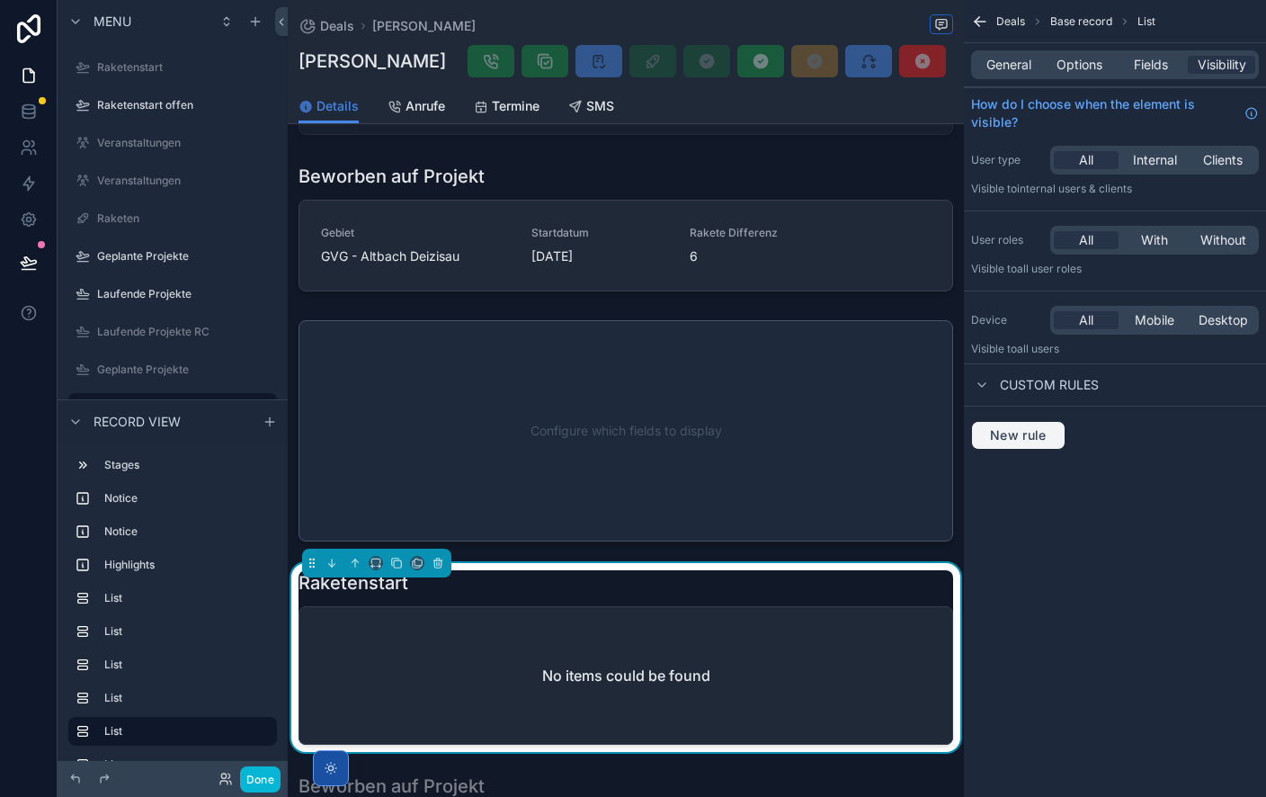
click at [1049, 445] on button "New rule" at bounding box center [1018, 435] width 94 height 29
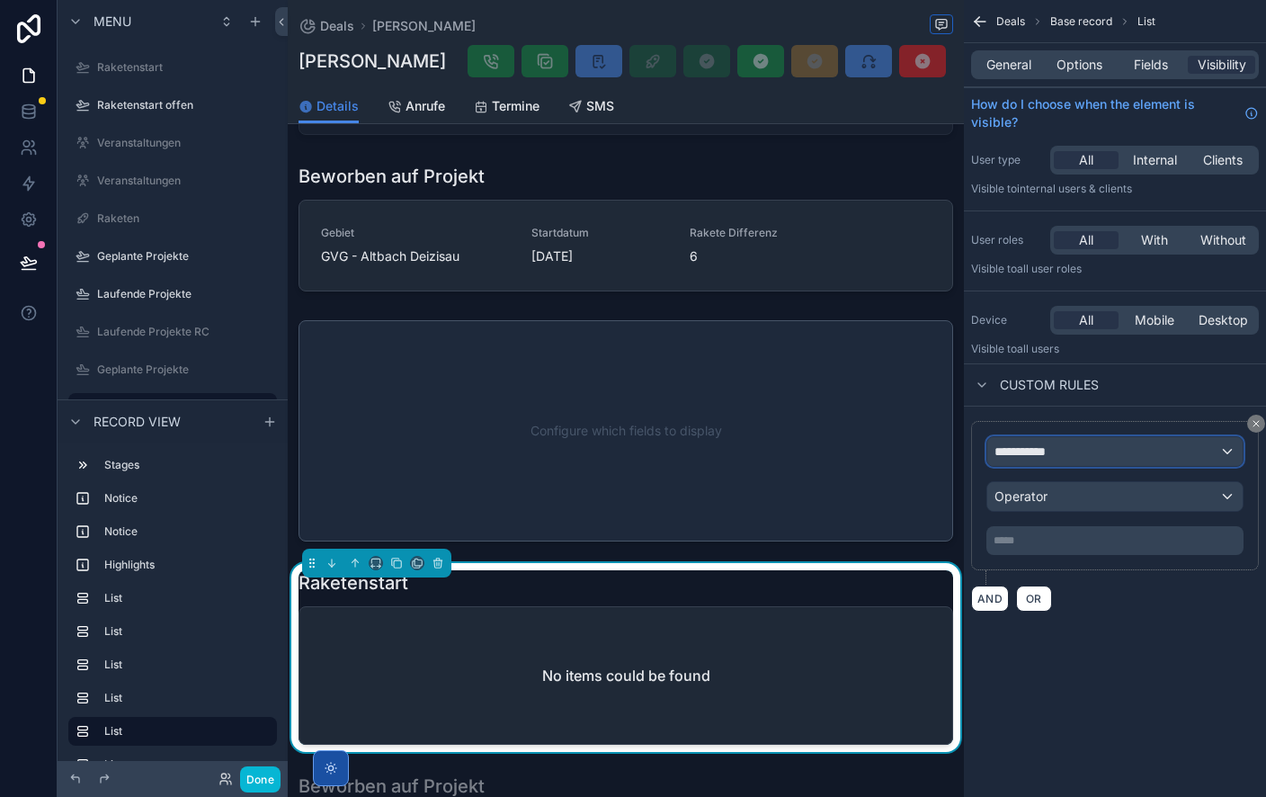
click at [1060, 457] on span "**********" at bounding box center [1028, 451] width 67 height 18
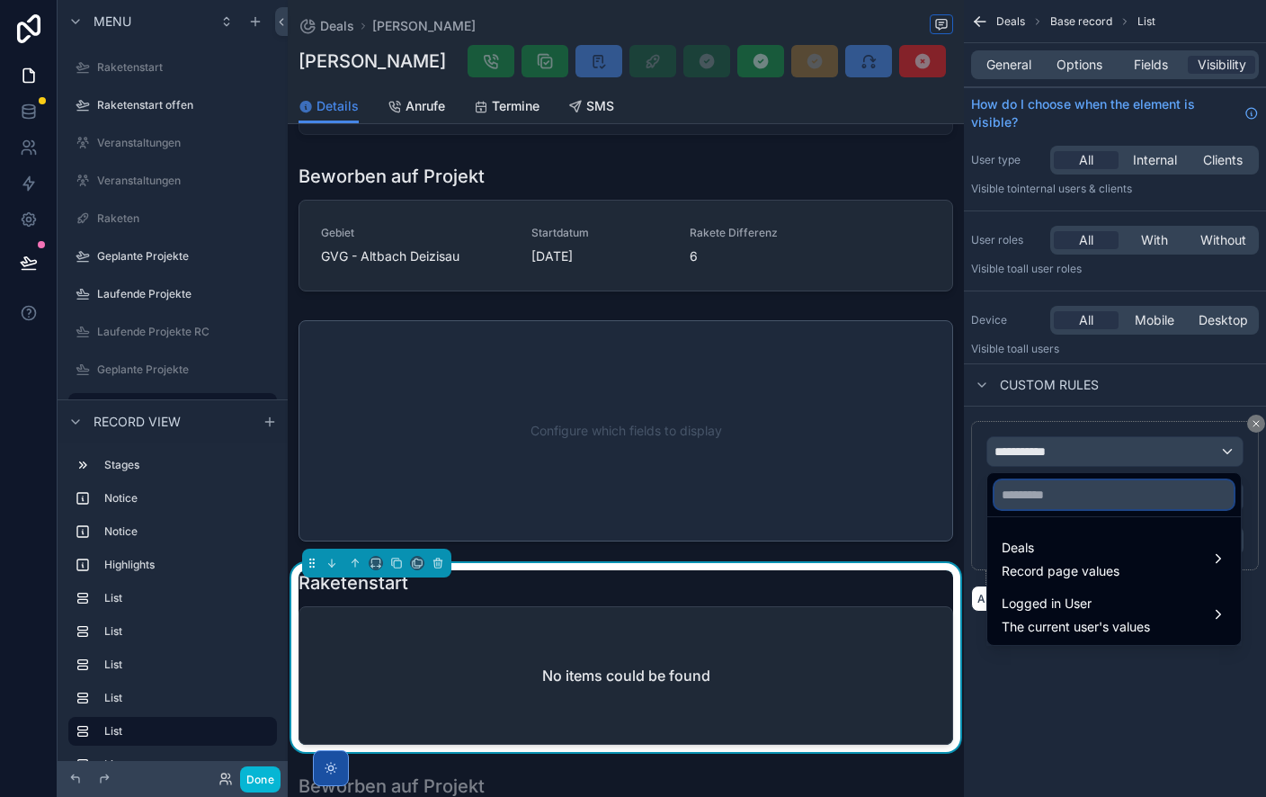
click at [1090, 496] on input "text" at bounding box center [1114, 494] width 239 height 29
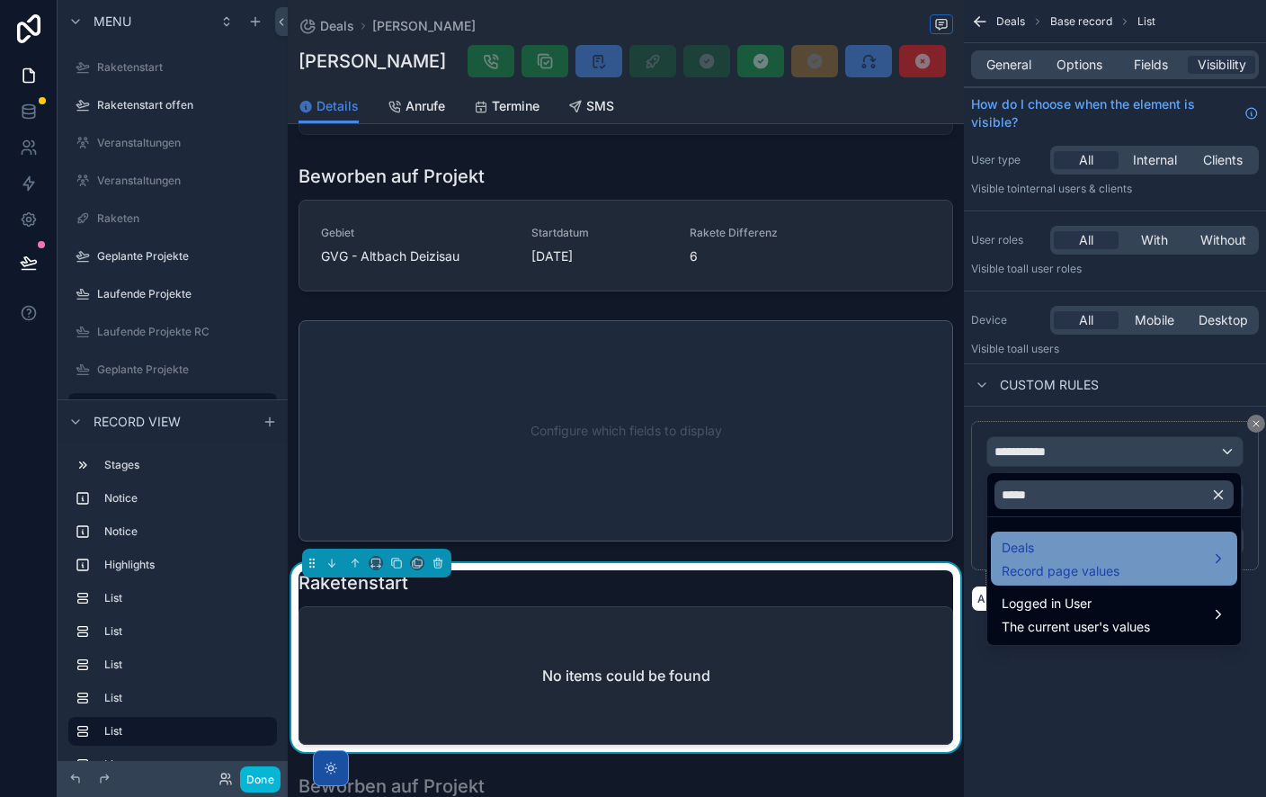
click at [1074, 565] on span "Record page values" at bounding box center [1061, 571] width 118 height 18
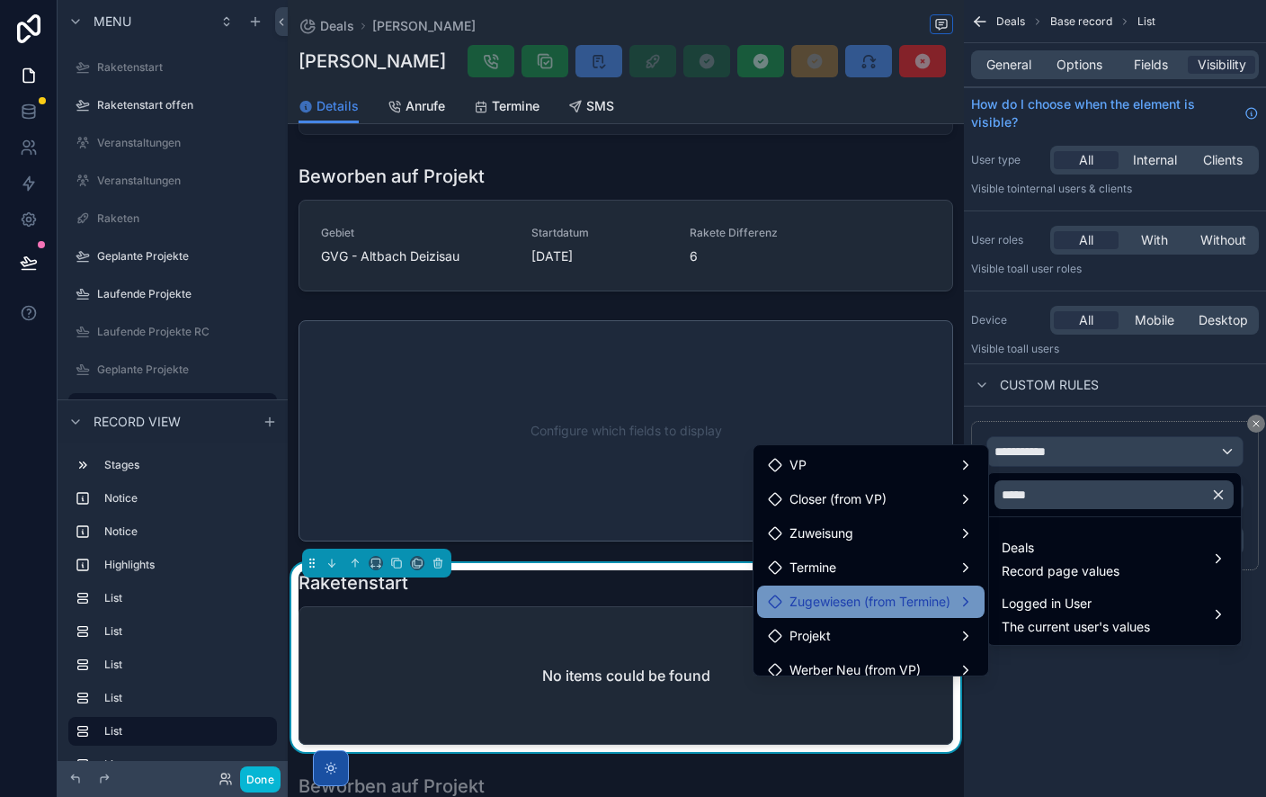
scroll to position [49, 0]
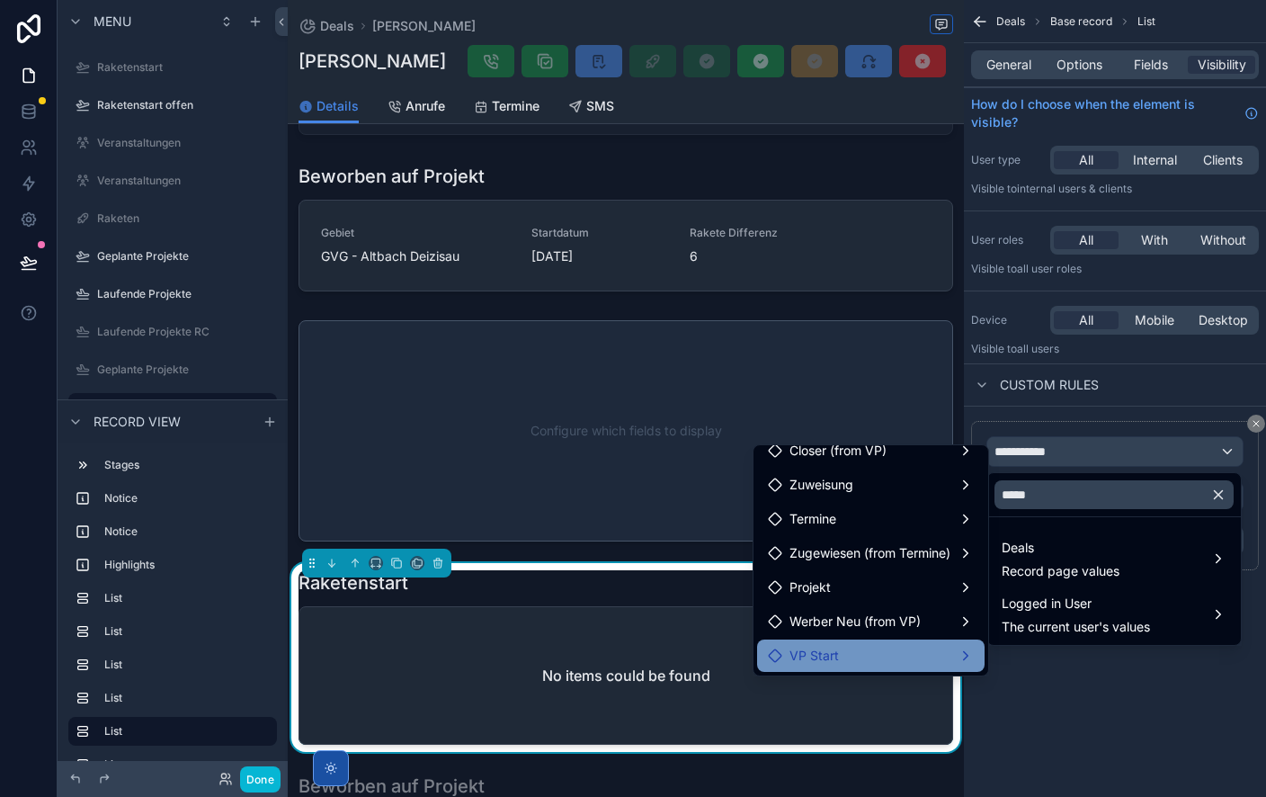
click at [857, 653] on div "VP Start" at bounding box center [871, 656] width 206 height 22
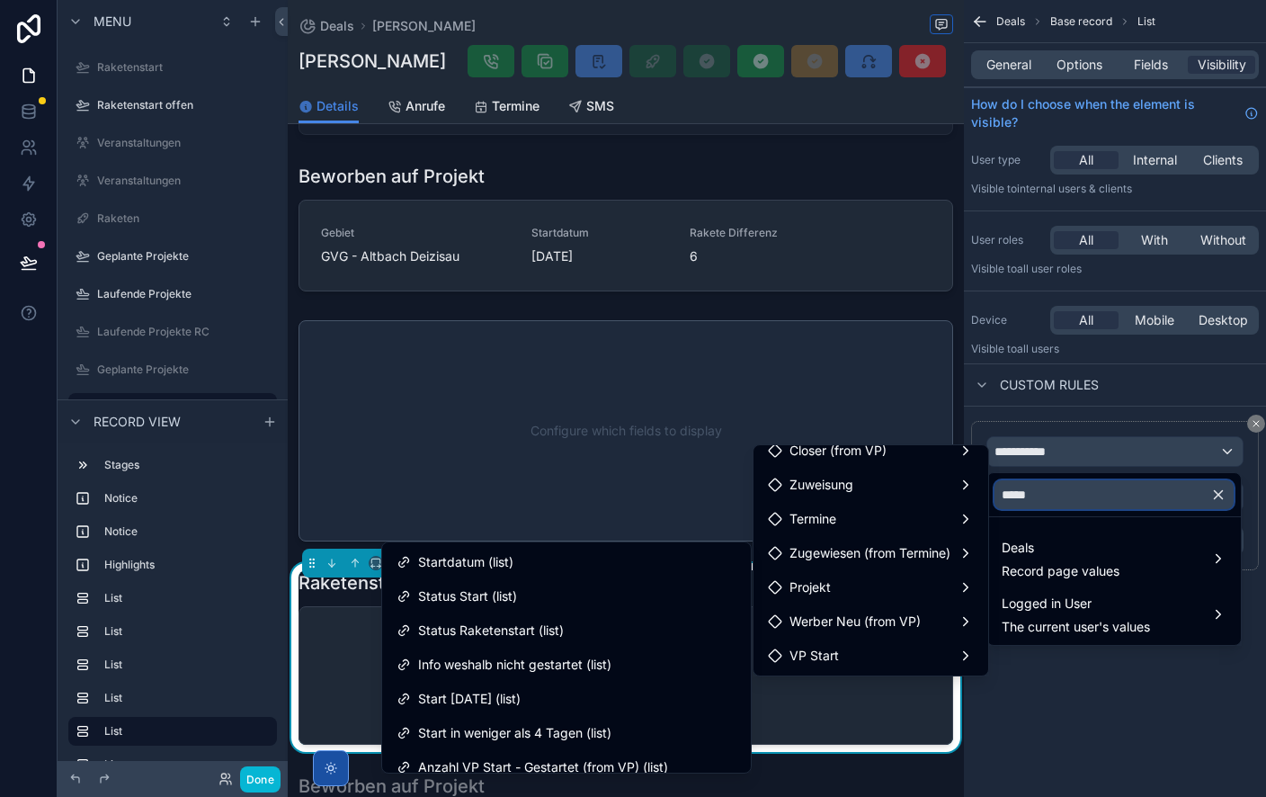
click at [1045, 500] on input "*****" at bounding box center [1114, 494] width 239 height 29
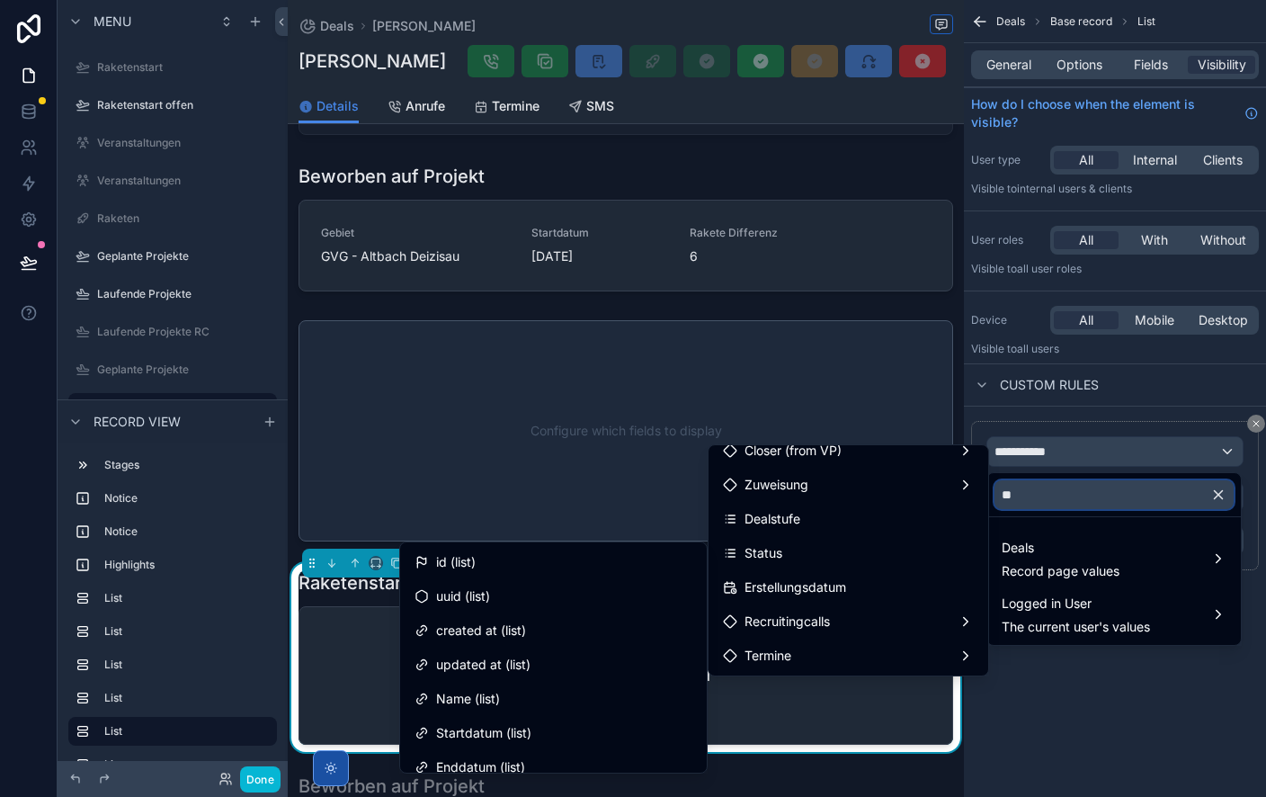
type input "*"
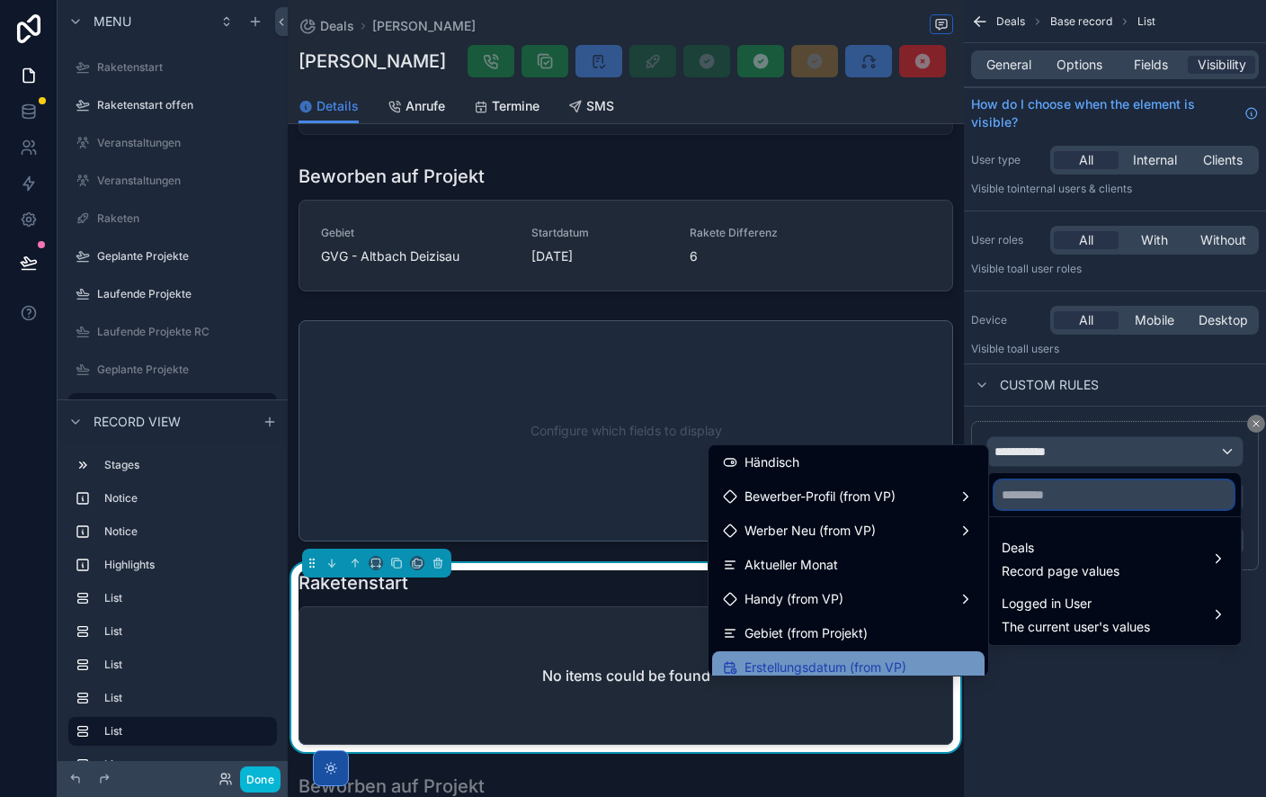
scroll to position [1416, 0]
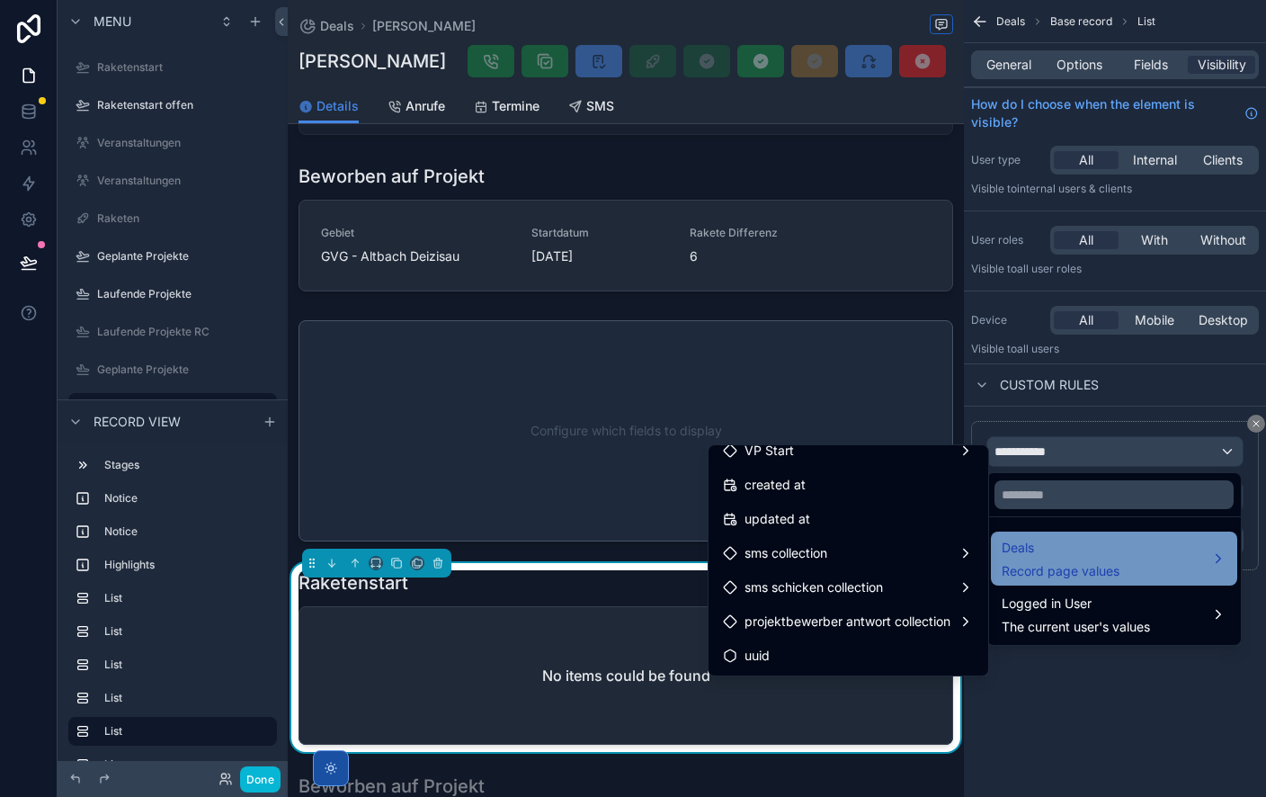
click at [1081, 562] on span "Record page values" at bounding box center [1061, 571] width 118 height 18
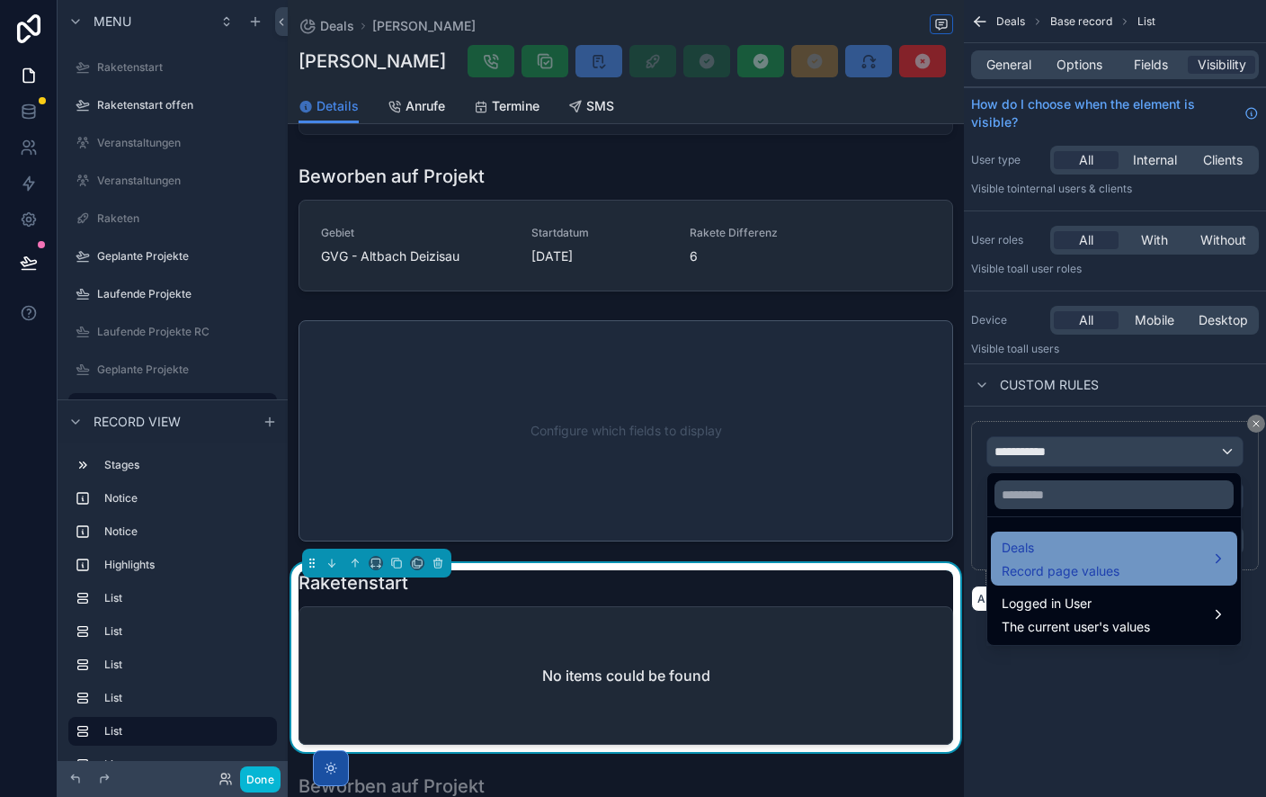
click at [1076, 559] on div "Deals Record page values" at bounding box center [1061, 558] width 118 height 43
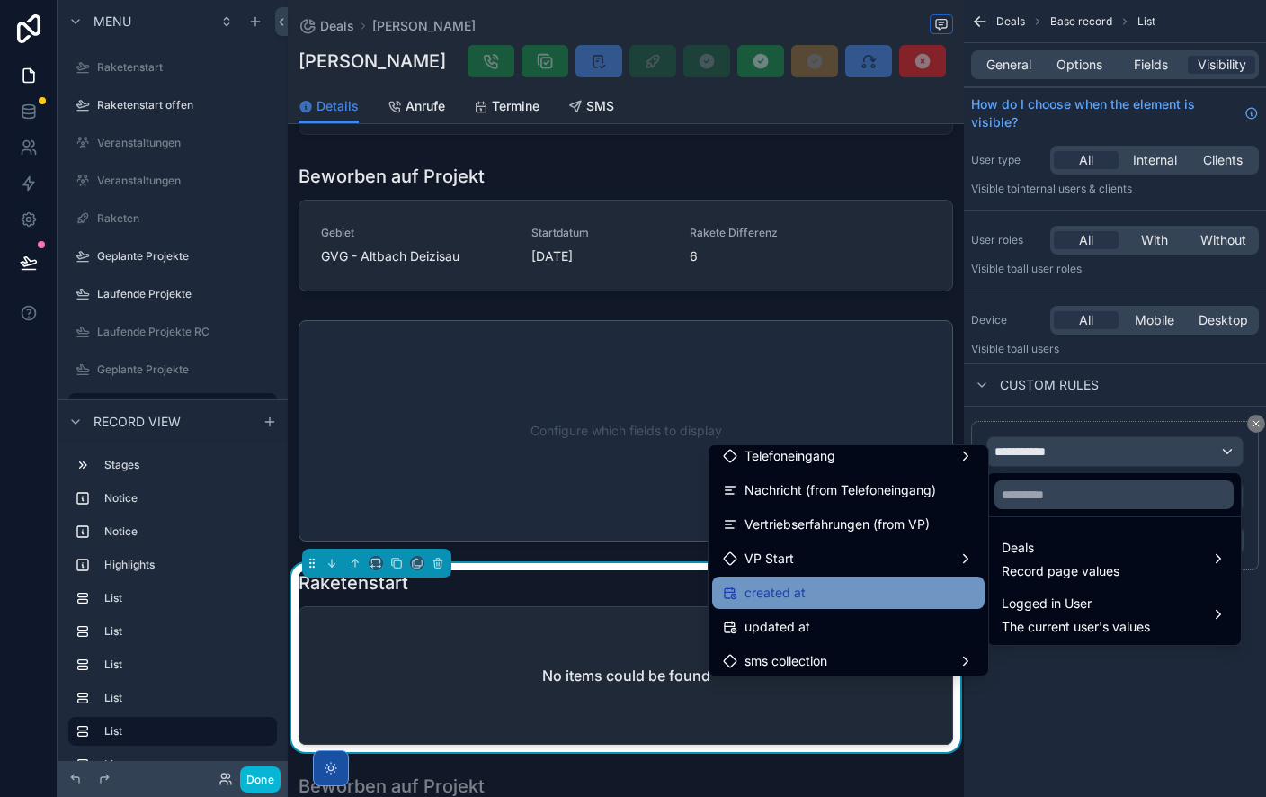
scroll to position [1304, 0]
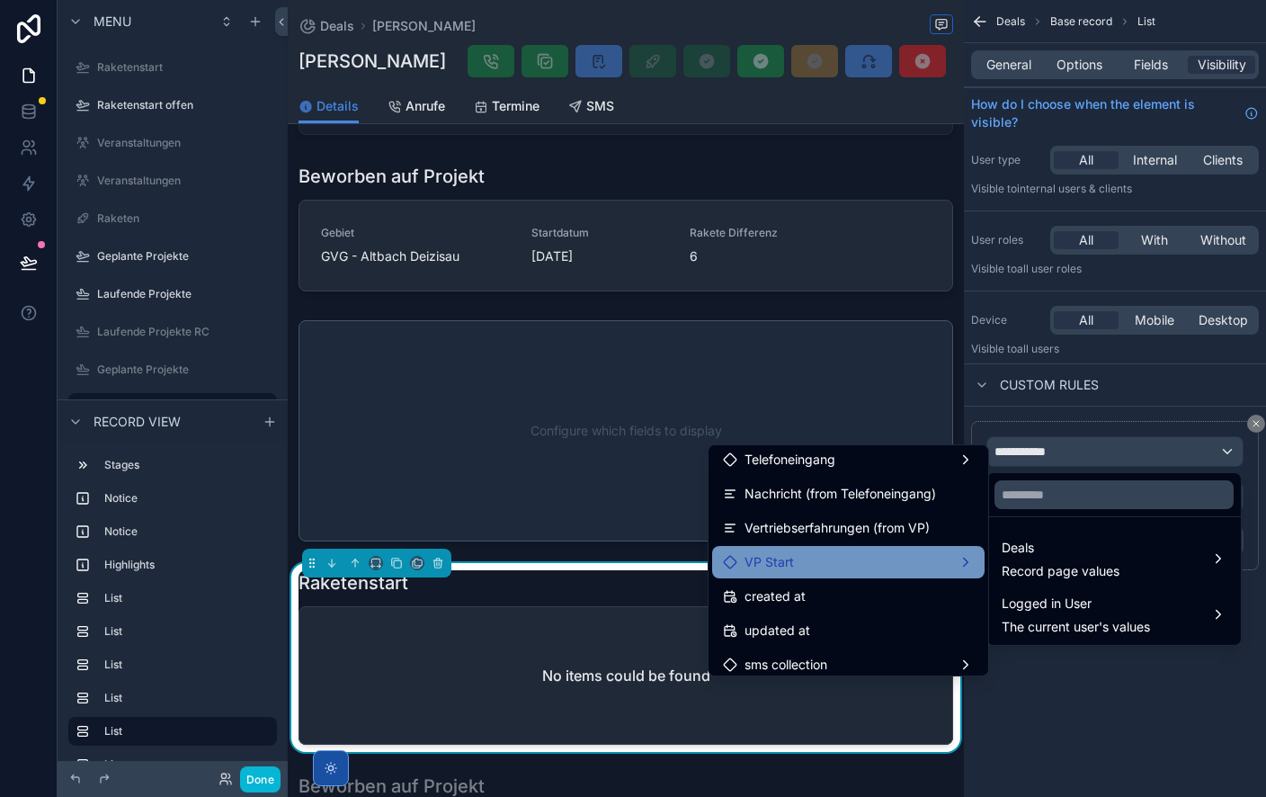
drag, startPoint x: 836, startPoint y: 561, endPoint x: 848, endPoint y: 573, distance: 17.2
click at [836, 561] on div "VP Start" at bounding box center [848, 562] width 251 height 22
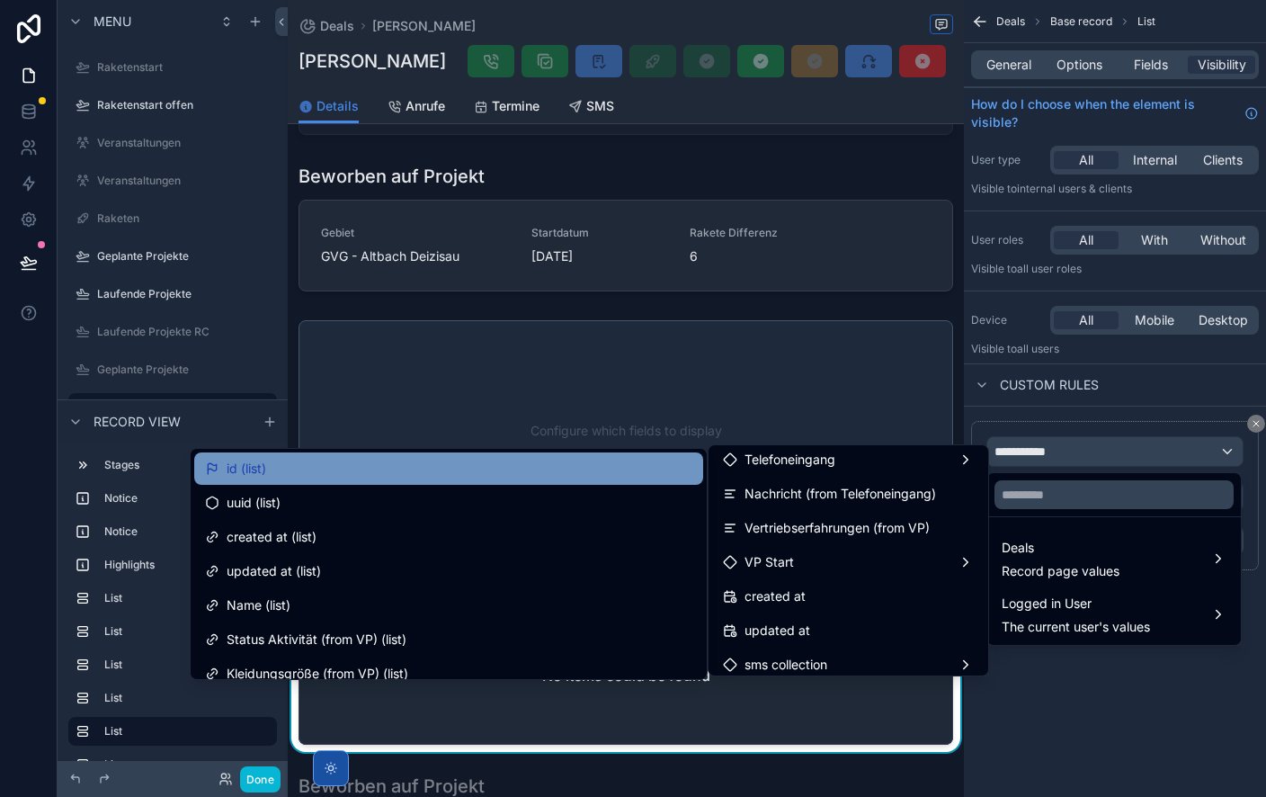
drag, startPoint x: 326, startPoint y: 479, endPoint x: 1251, endPoint y: 532, distance: 926.0
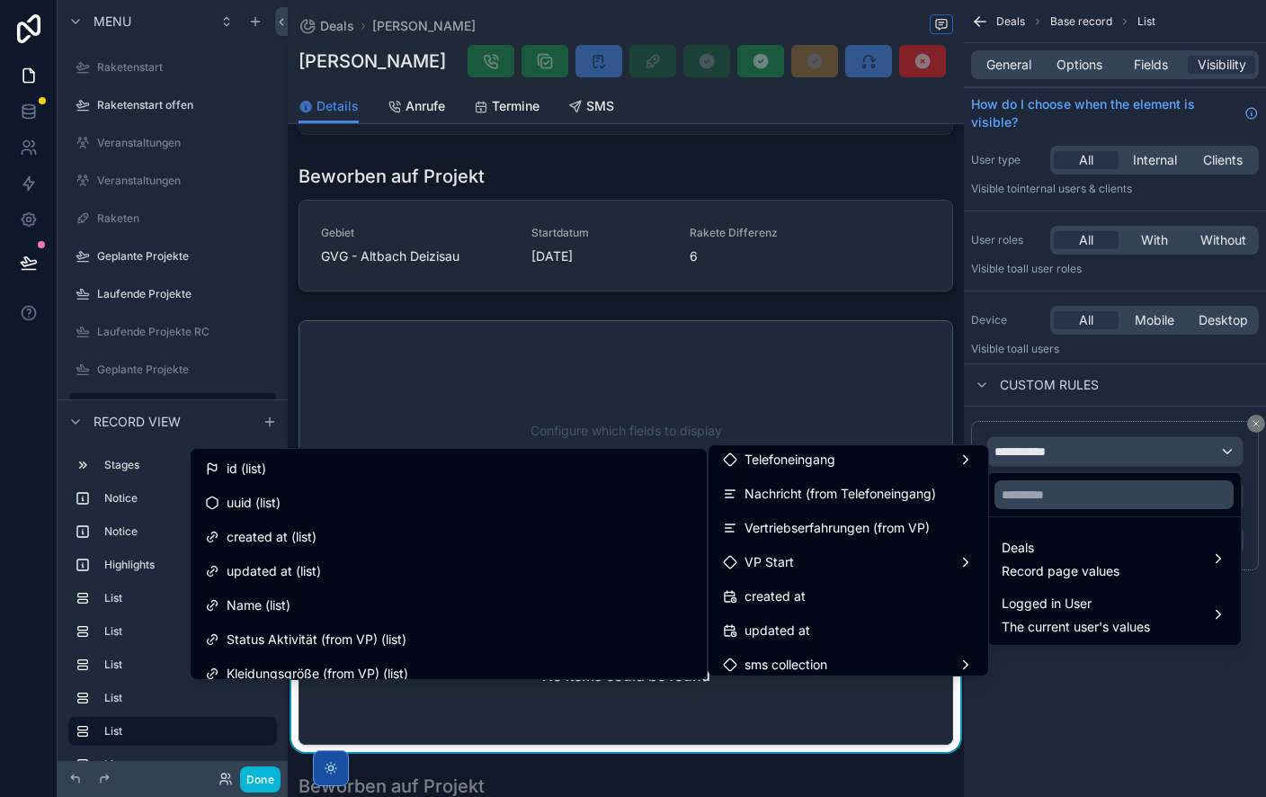
click at [327, 479] on div "id (list)" at bounding box center [448, 468] width 509 height 32
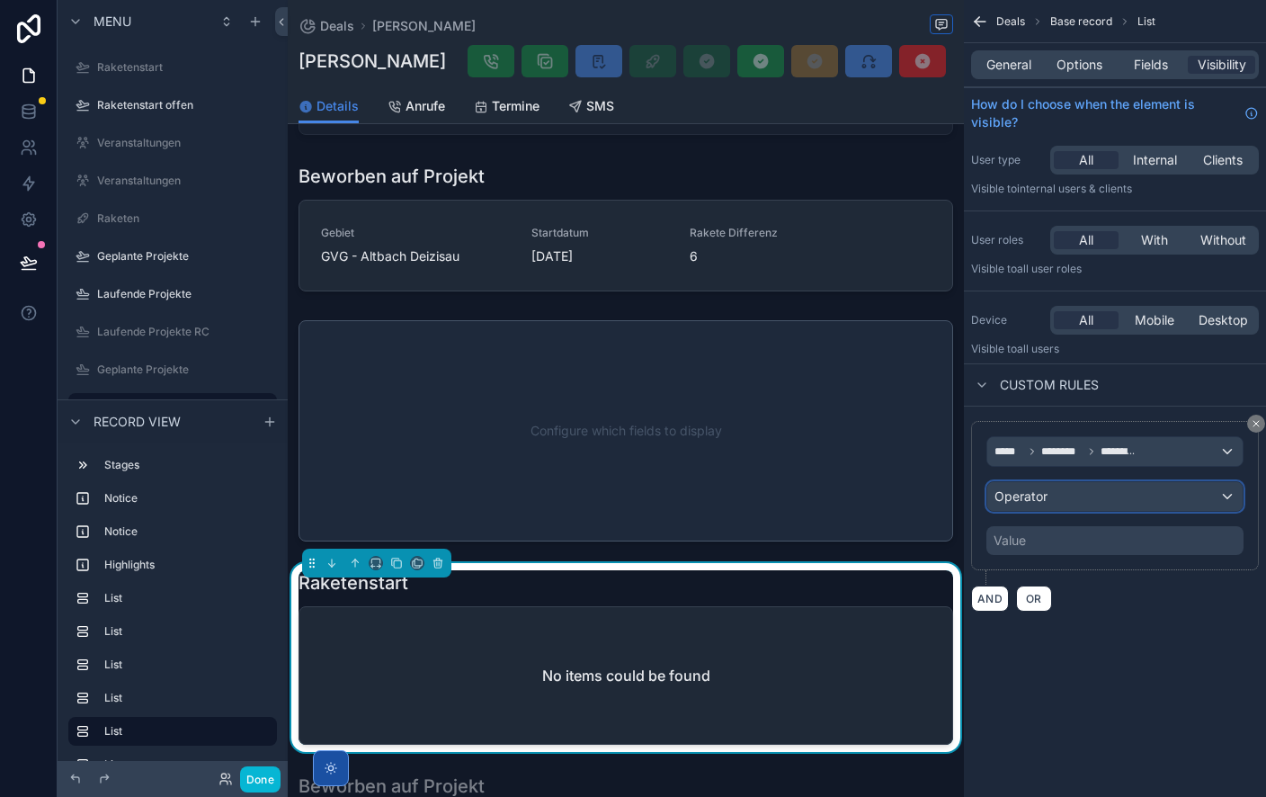
click at [1101, 498] on div "Operator" at bounding box center [1115, 496] width 255 height 29
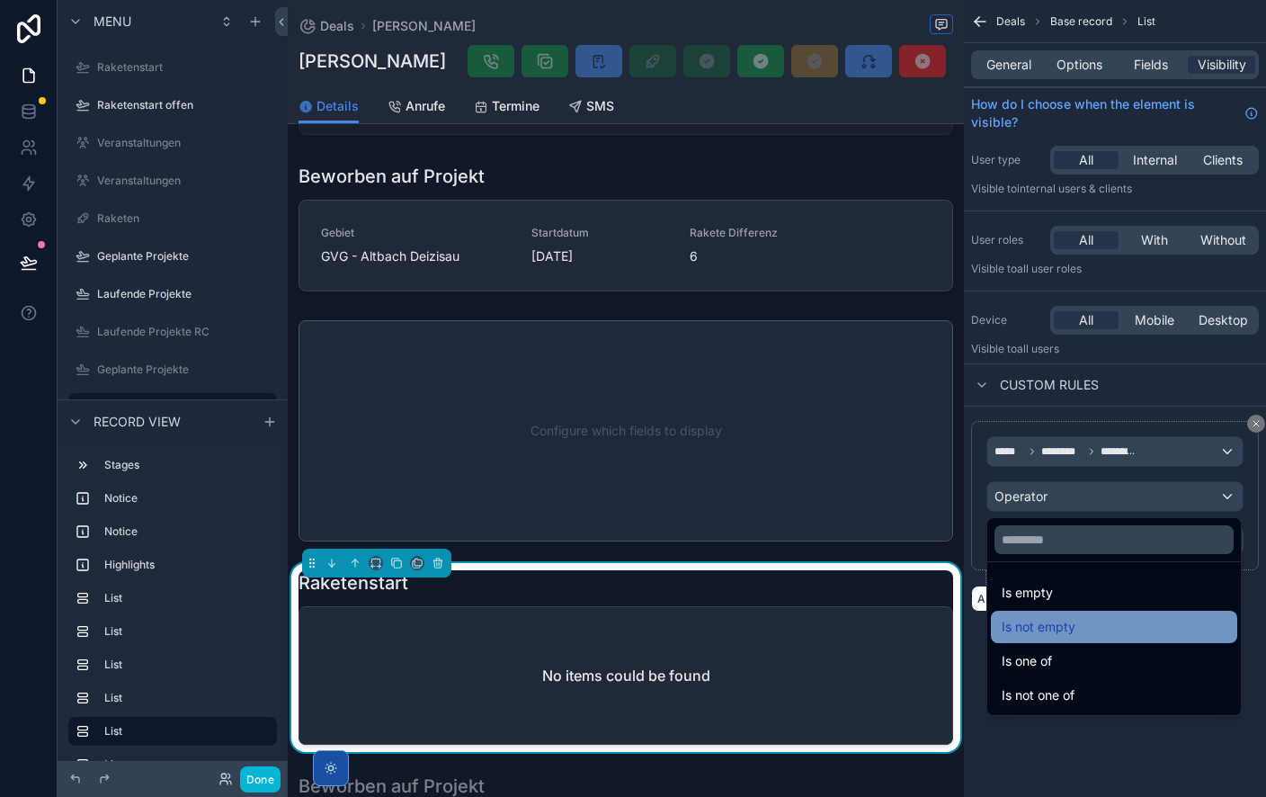
click at [1080, 632] on div "Is not empty" at bounding box center [1114, 627] width 225 height 22
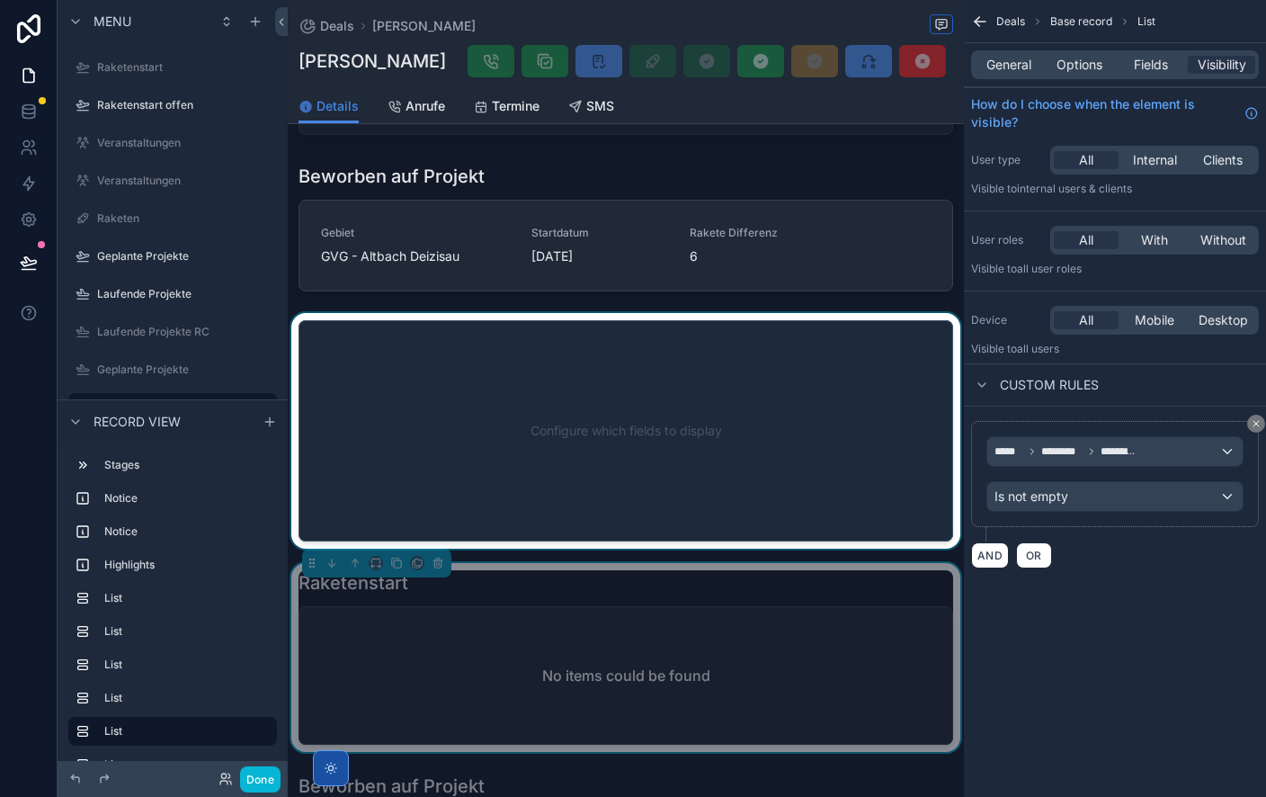
click at [624, 427] on div at bounding box center [626, 431] width 676 height 236
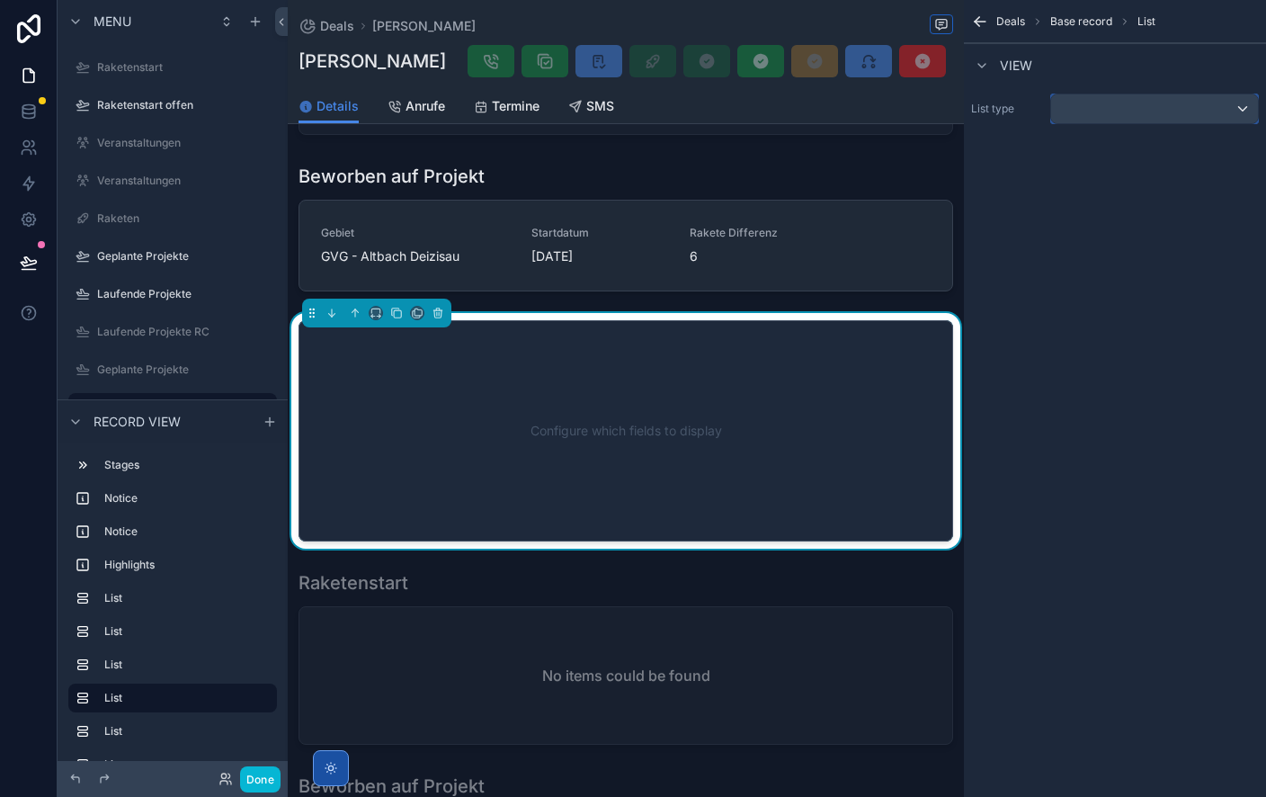
click at [1120, 119] on div "scrollable content" at bounding box center [1154, 108] width 207 height 29
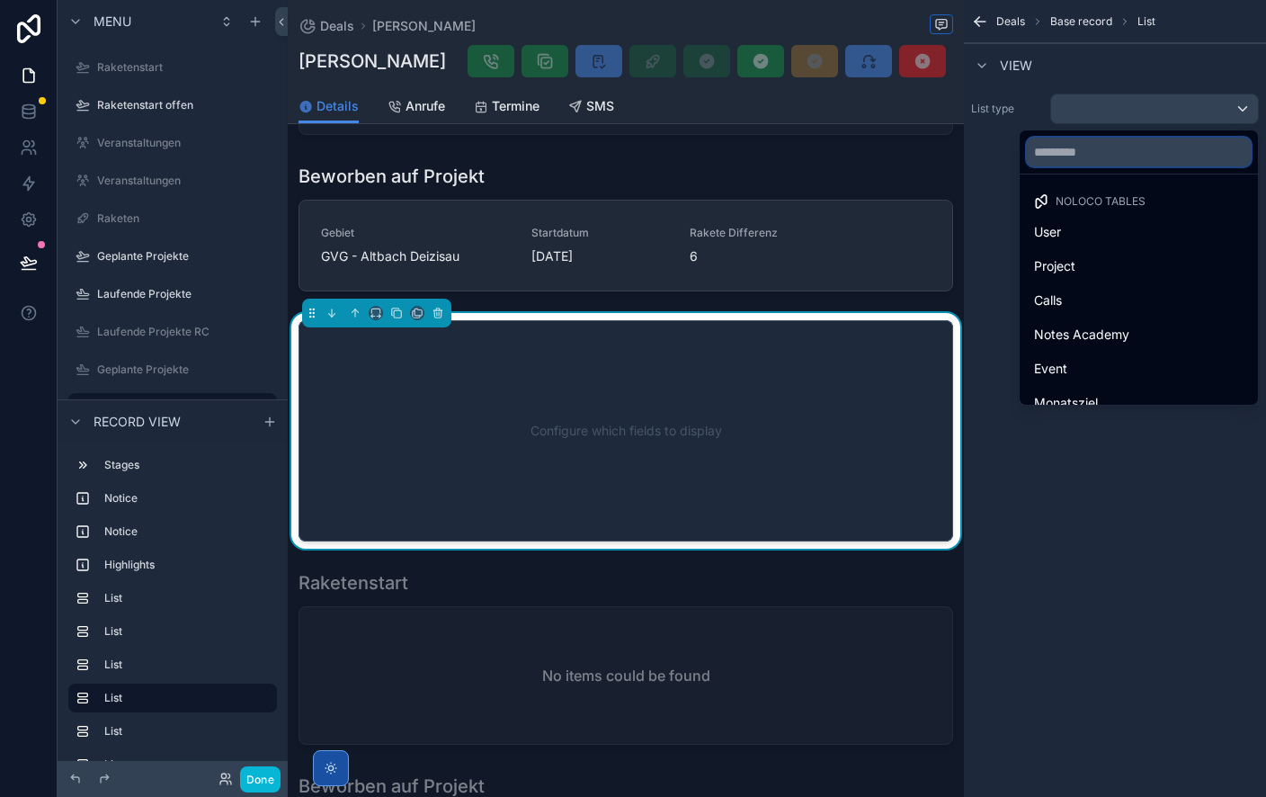
click at [1095, 154] on input "text" at bounding box center [1139, 152] width 224 height 29
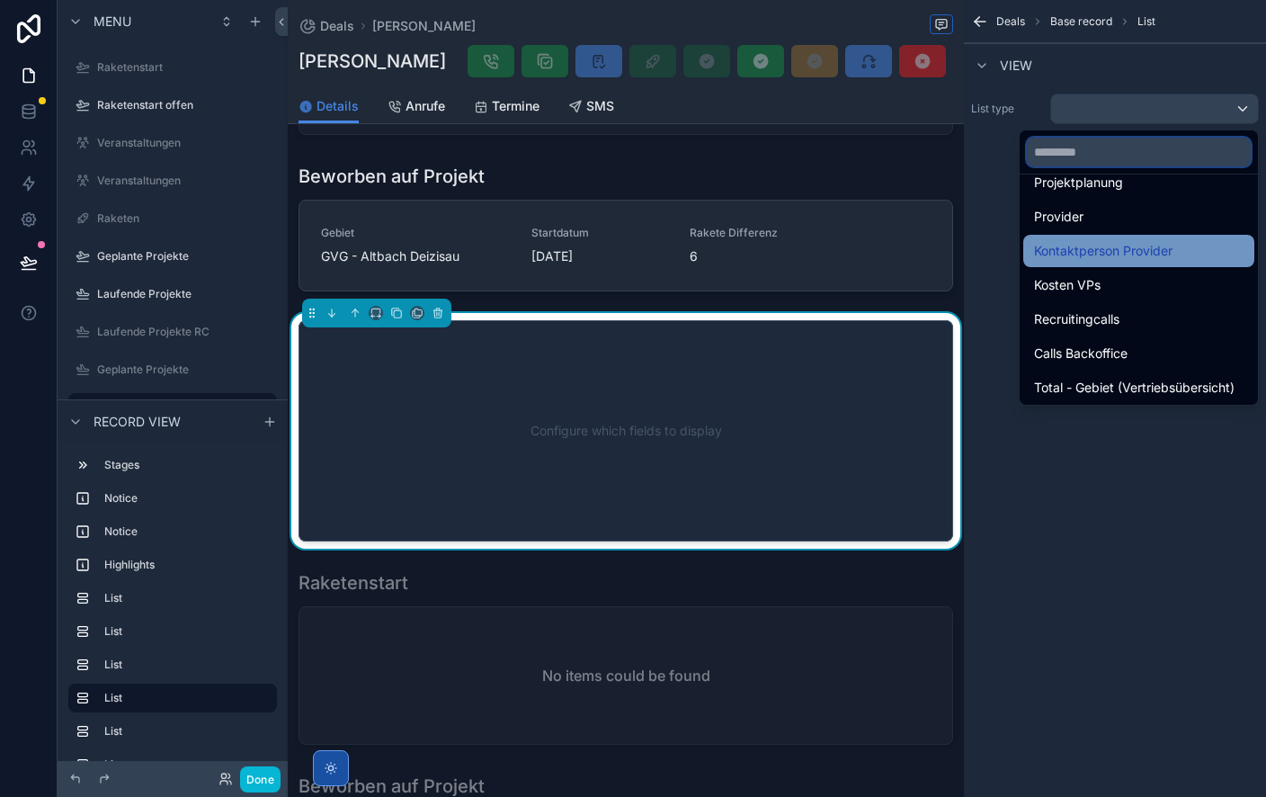
scroll to position [456, 0]
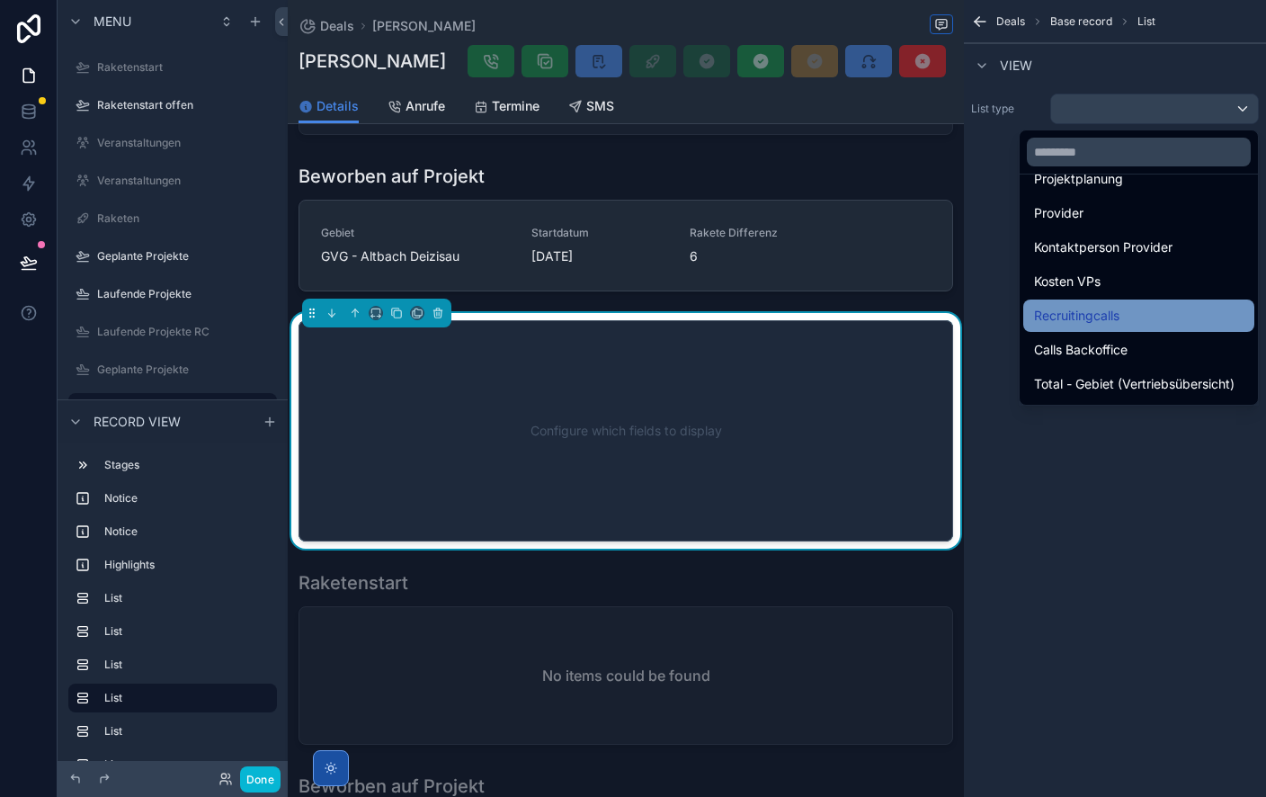
click at [1110, 308] on span "Recruitingcalls" at bounding box center [1076, 316] width 85 height 22
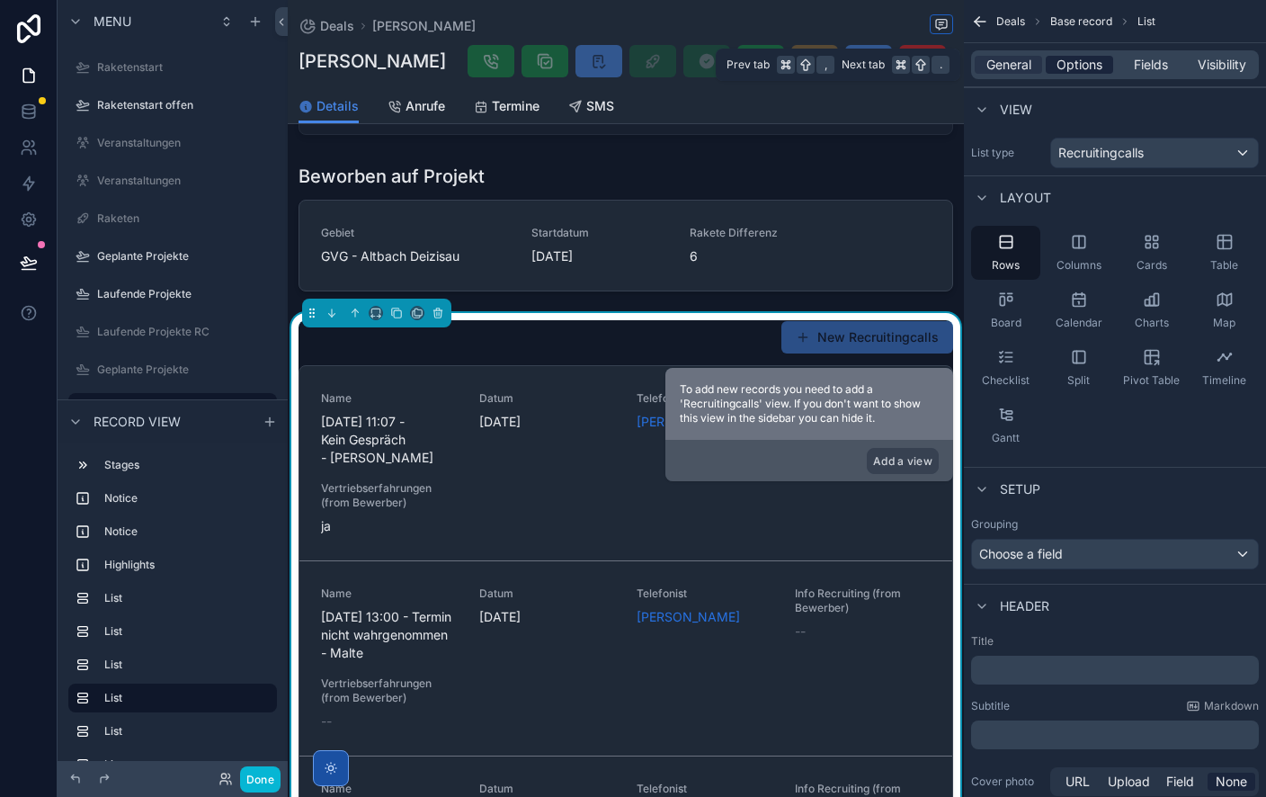
click at [1083, 64] on span "Options" at bounding box center [1080, 65] width 46 height 18
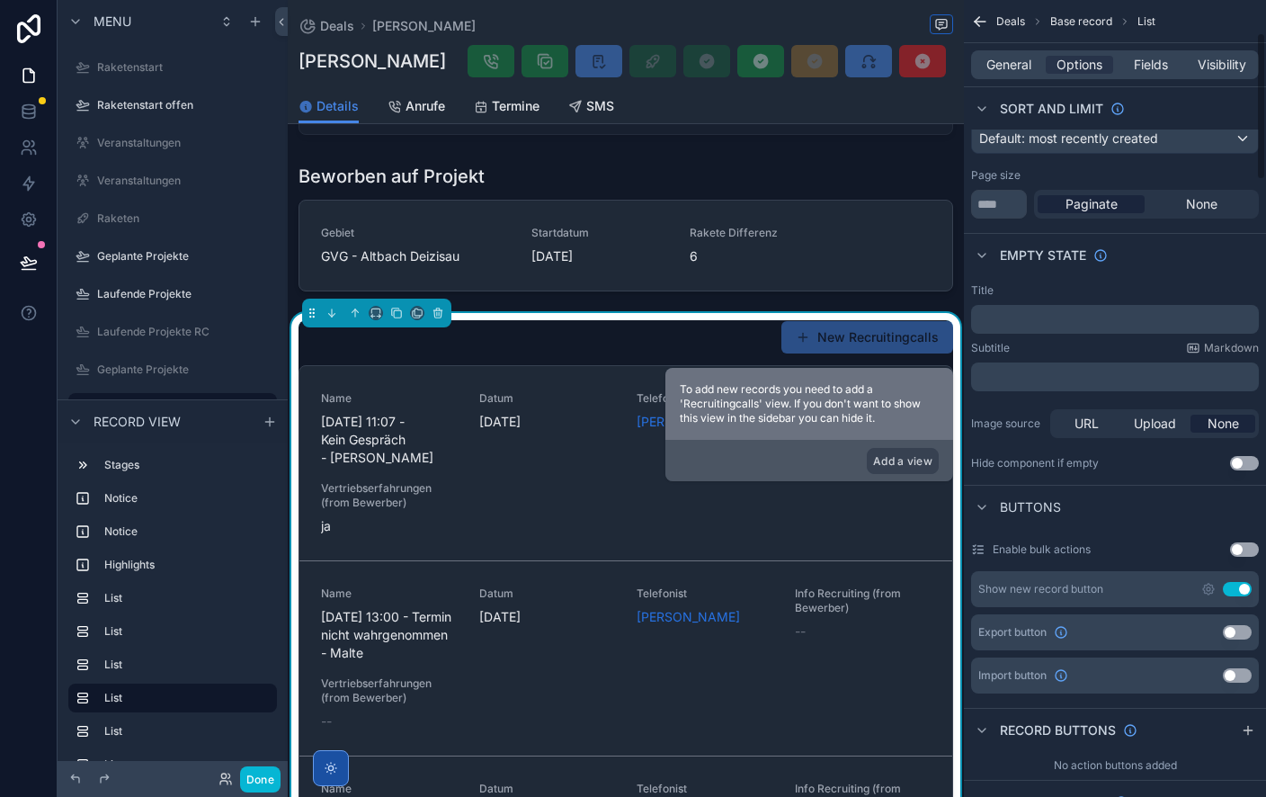
scroll to position [177, 0]
click at [1243, 586] on button "Use setting" at bounding box center [1237, 586] width 29 height 14
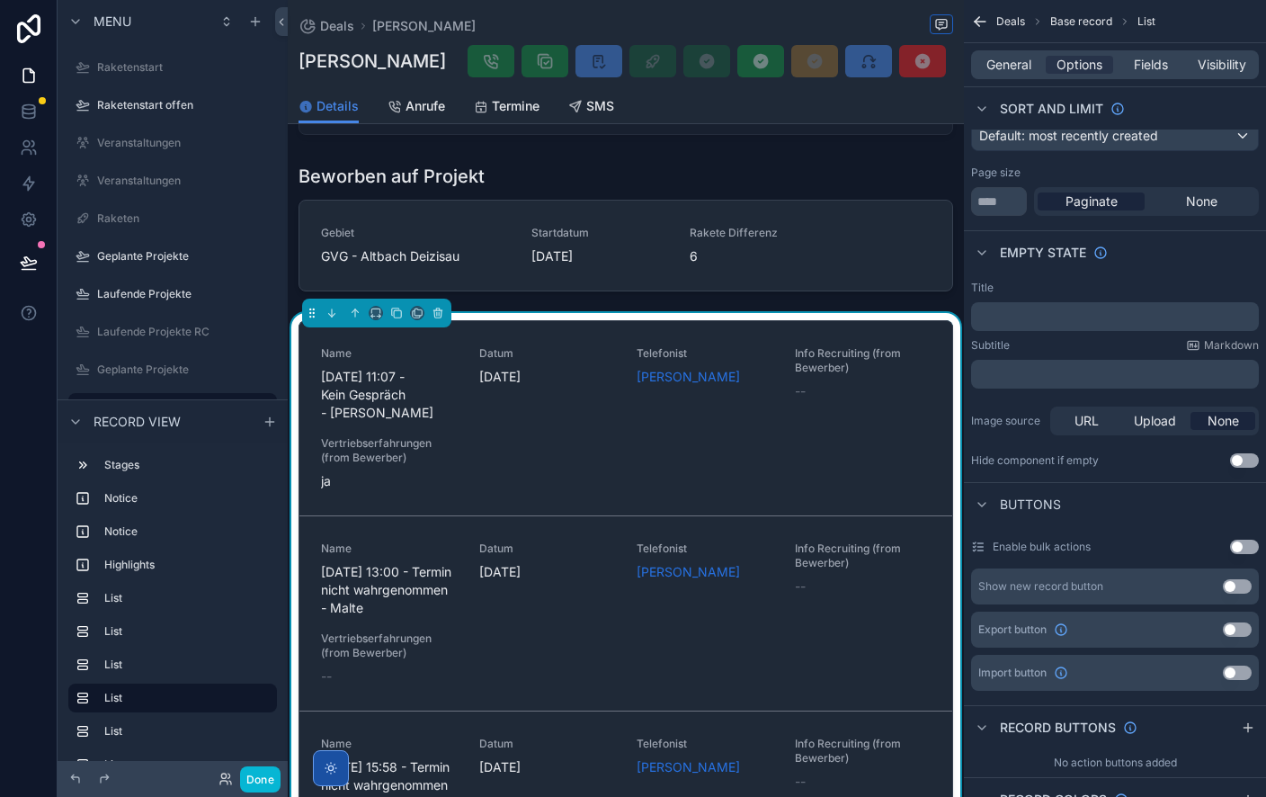
scroll to position [0, 0]
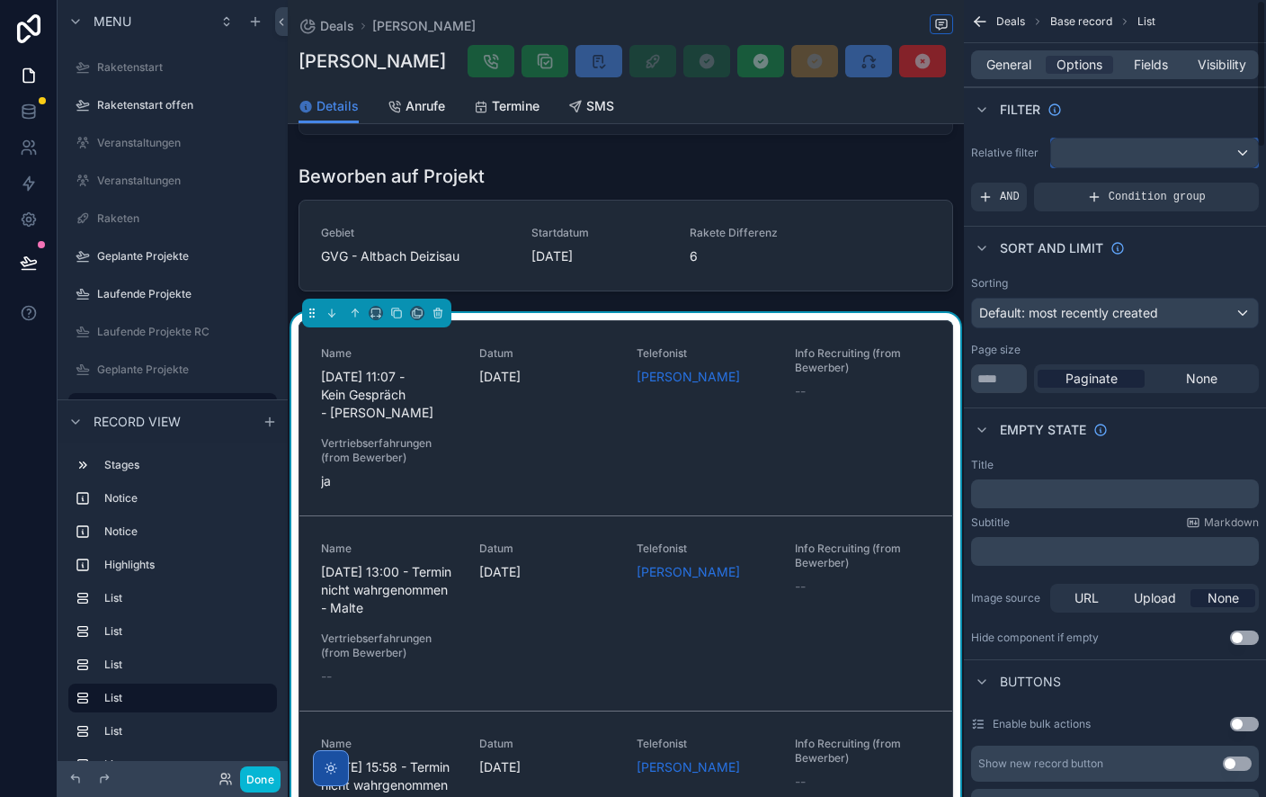
click at [1145, 147] on div "scrollable content" at bounding box center [1154, 153] width 207 height 29
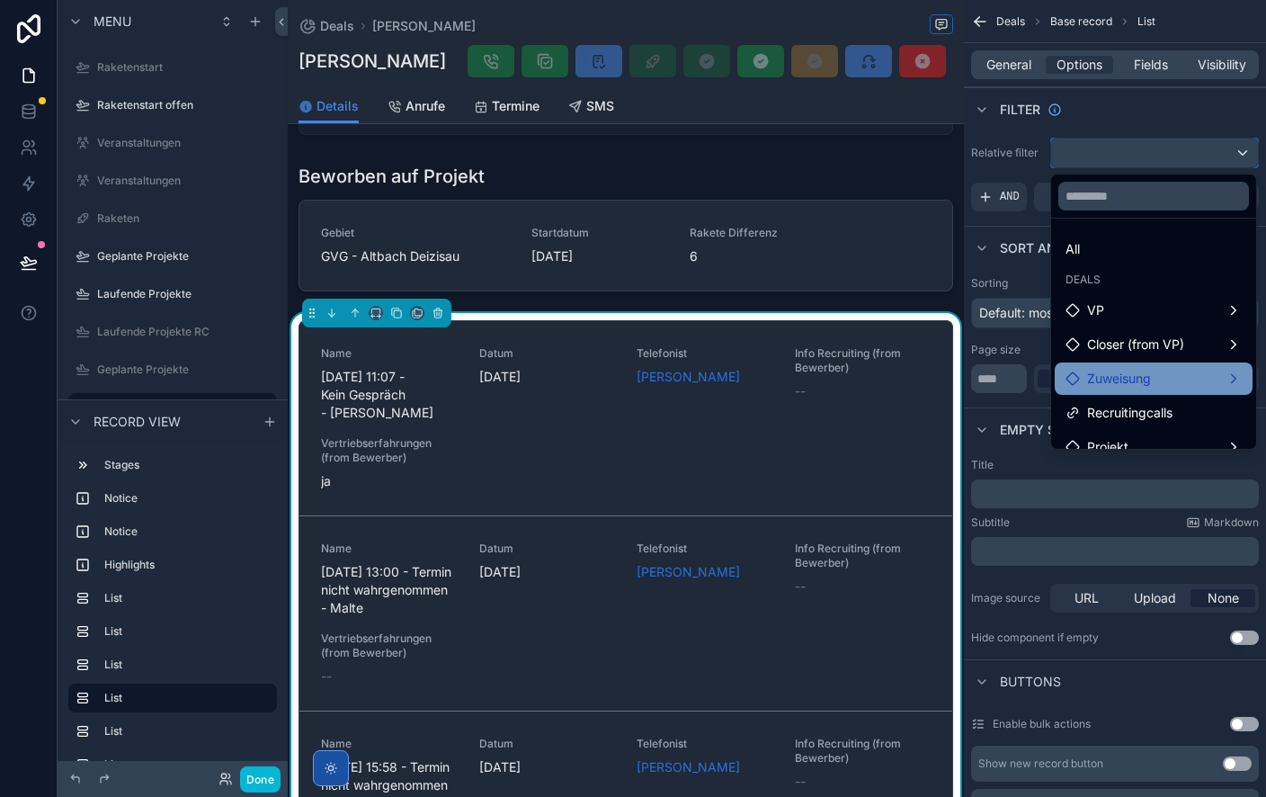
scroll to position [52, 0]
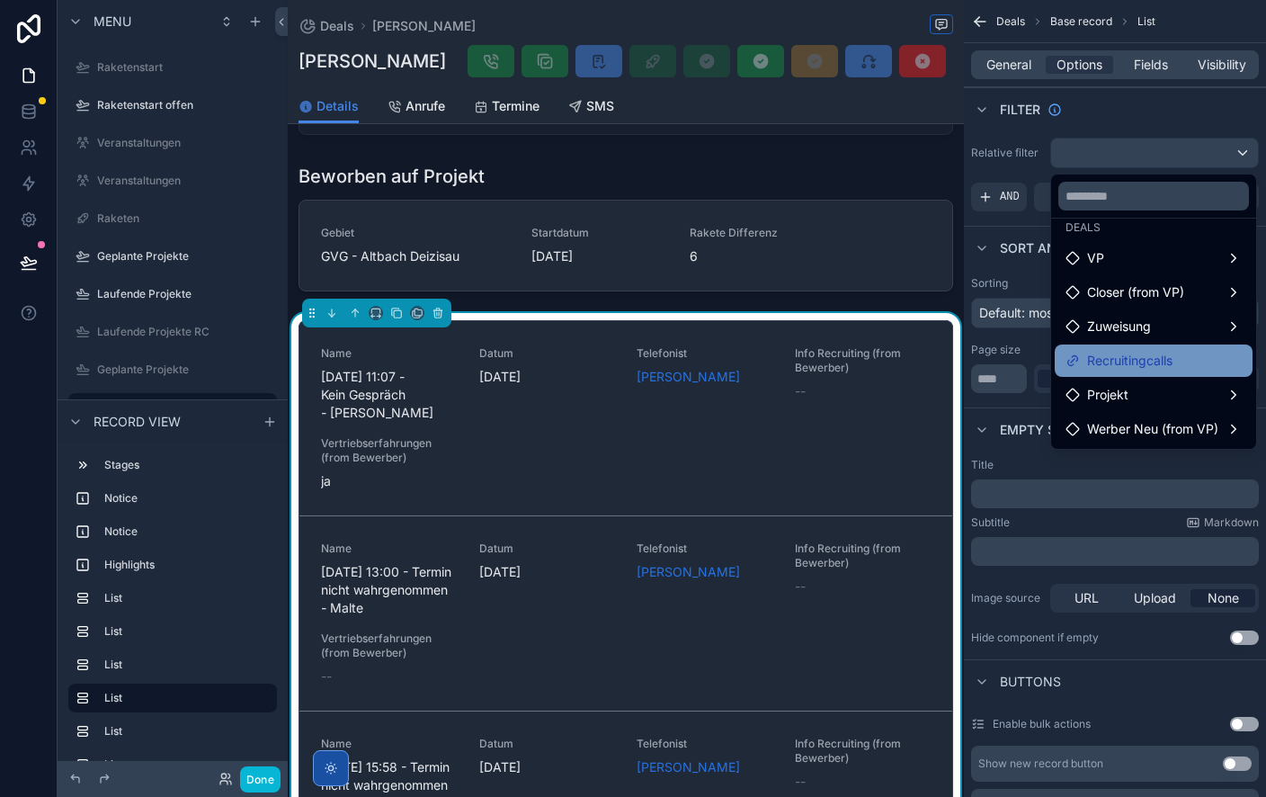
click at [1143, 354] on span "Recruitingcalls" at bounding box center [1129, 361] width 85 height 22
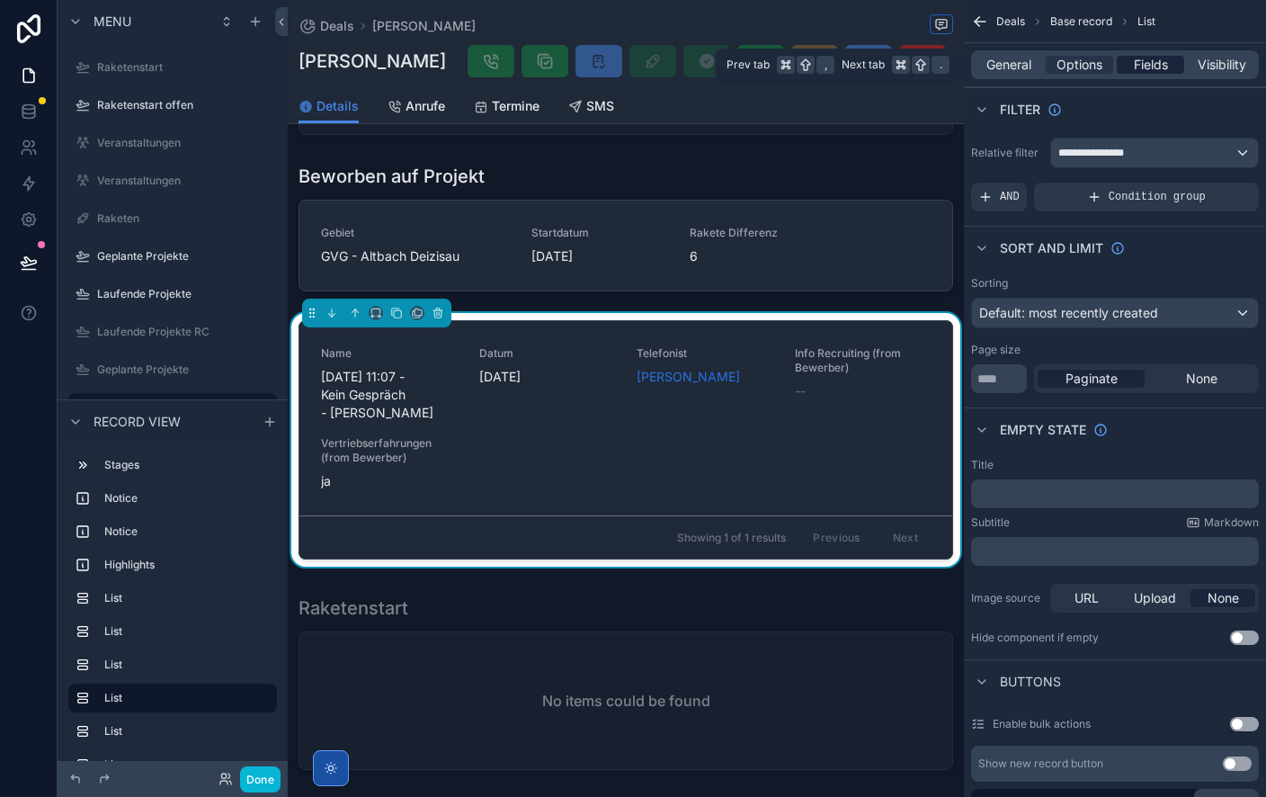
click at [1149, 65] on span "Fields" at bounding box center [1151, 65] width 34 height 18
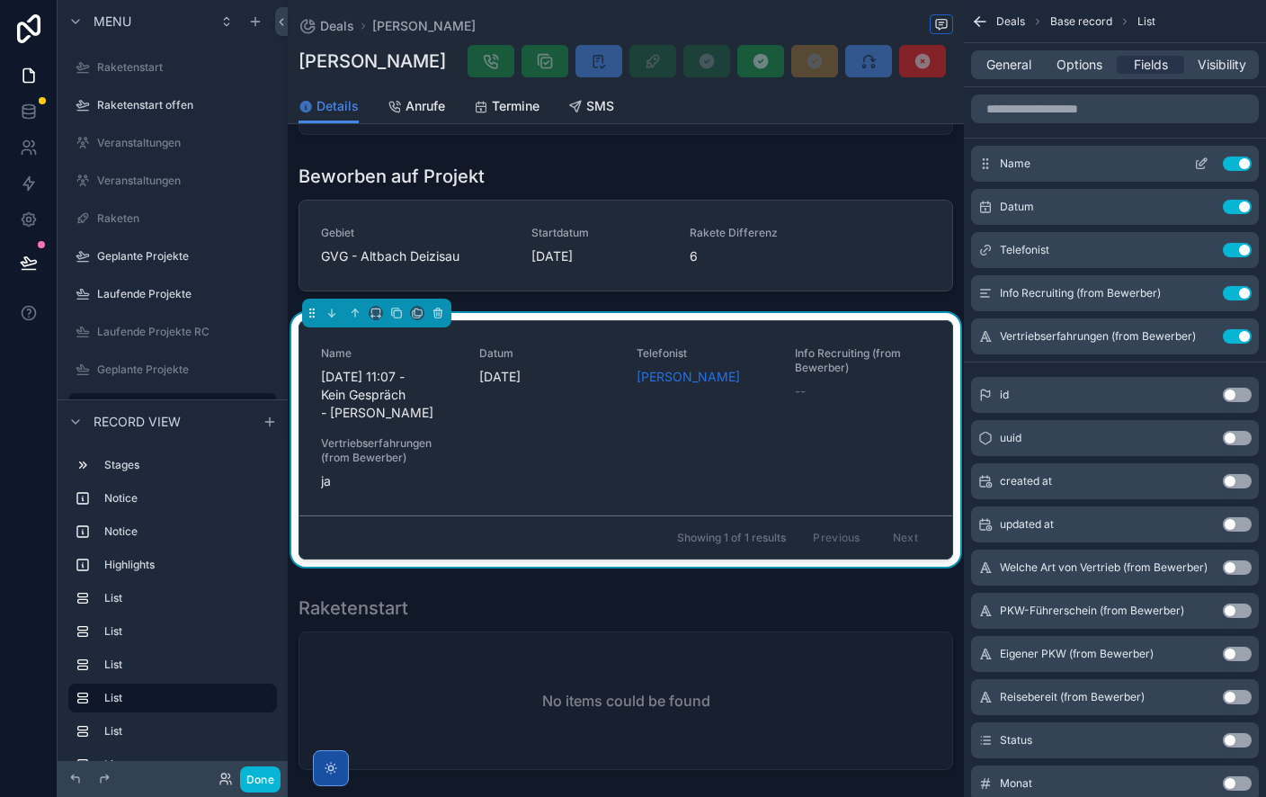
click at [1249, 165] on button "Use setting" at bounding box center [1237, 163] width 29 height 14
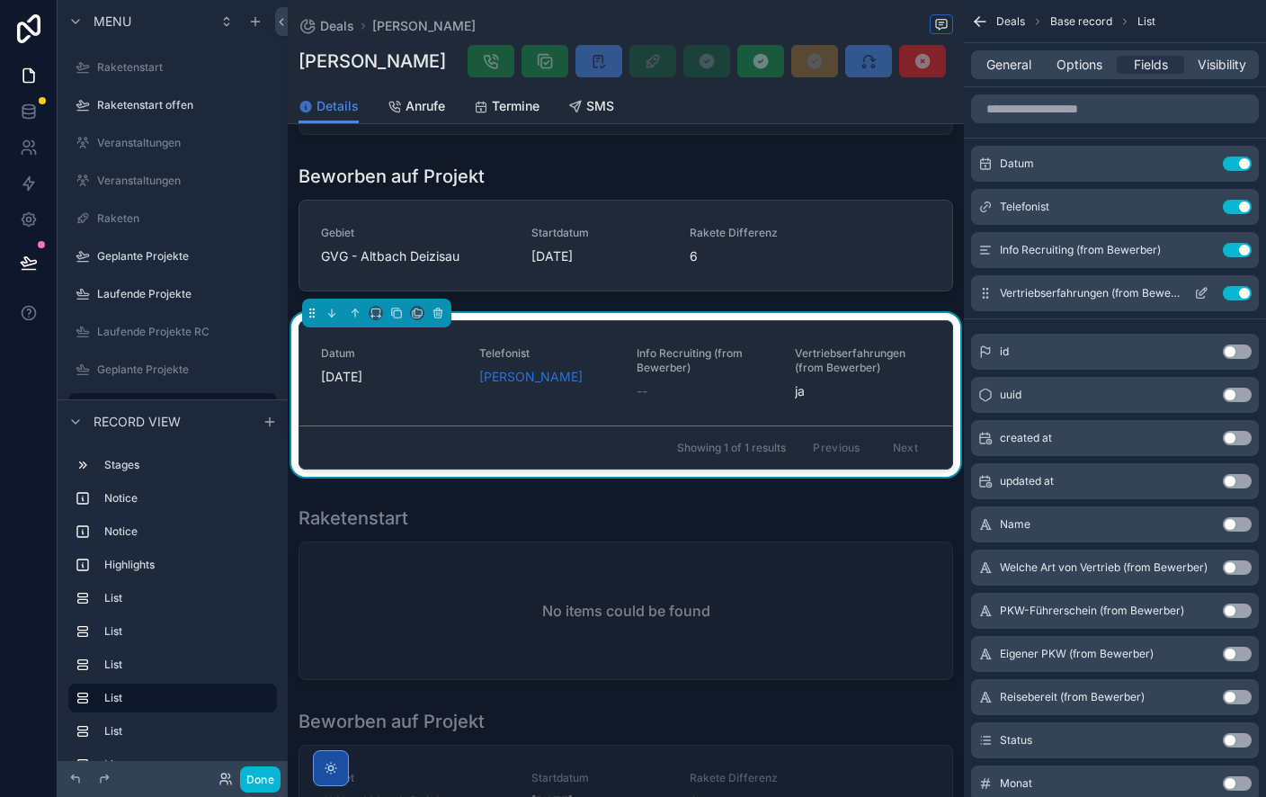
drag, startPoint x: 1237, startPoint y: 246, endPoint x: 1241, endPoint y: 257, distance: 11.7
click at [1237, 246] on button "Use setting" at bounding box center [1237, 250] width 29 height 14
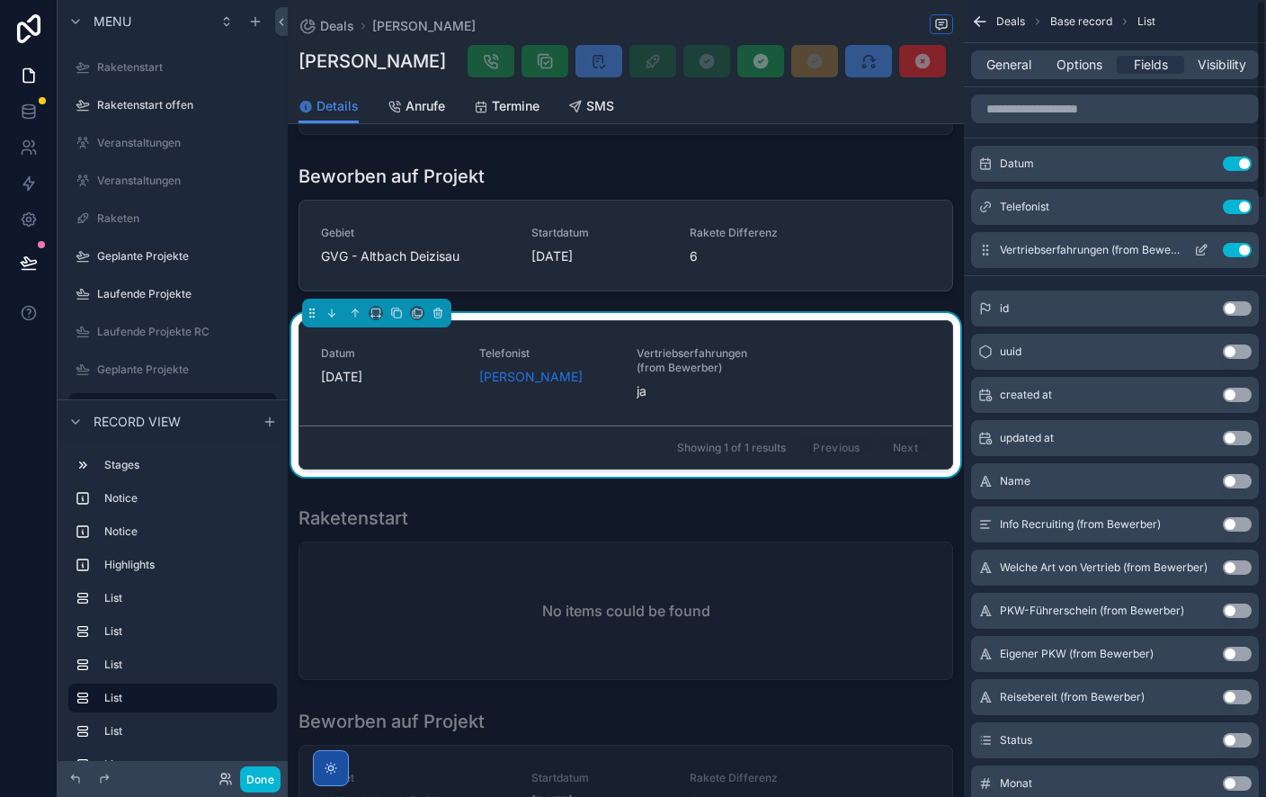
click at [1240, 252] on button "Use setting" at bounding box center [1237, 250] width 29 height 14
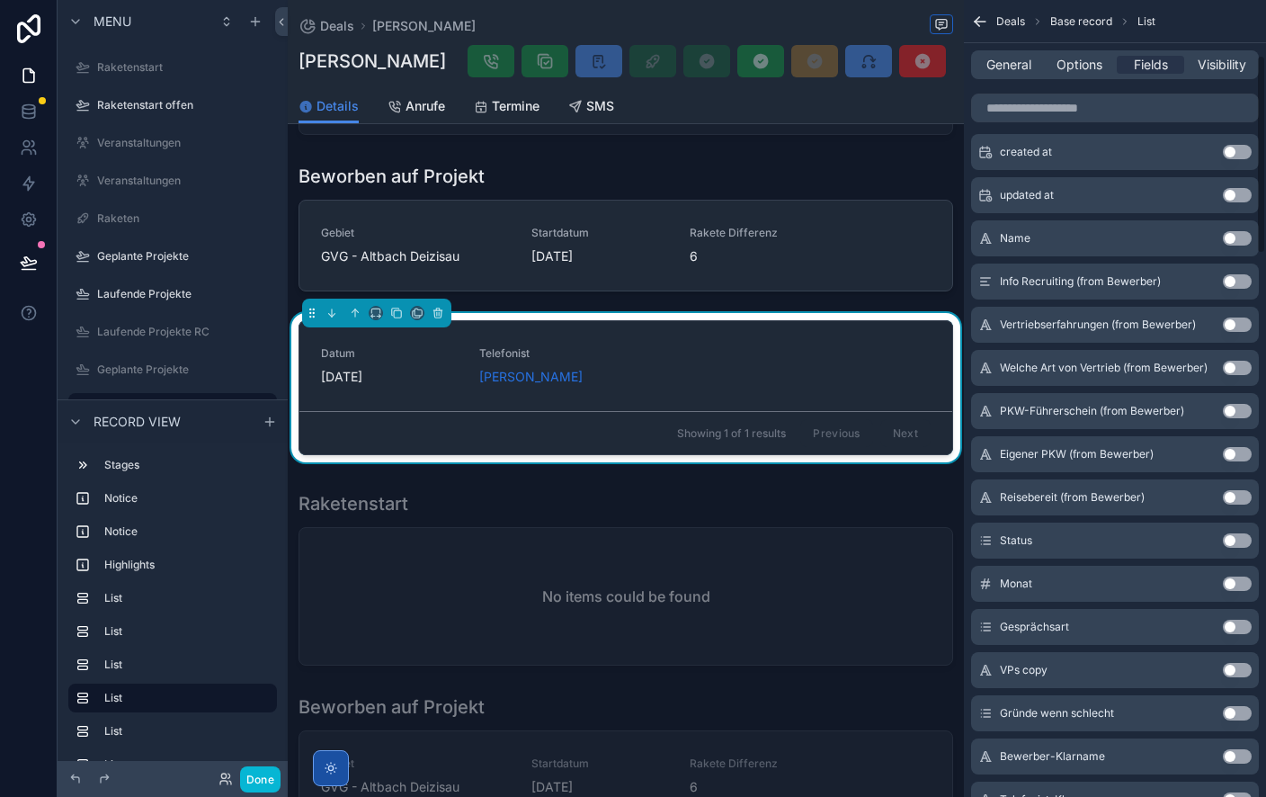
scroll to position [222, 0]
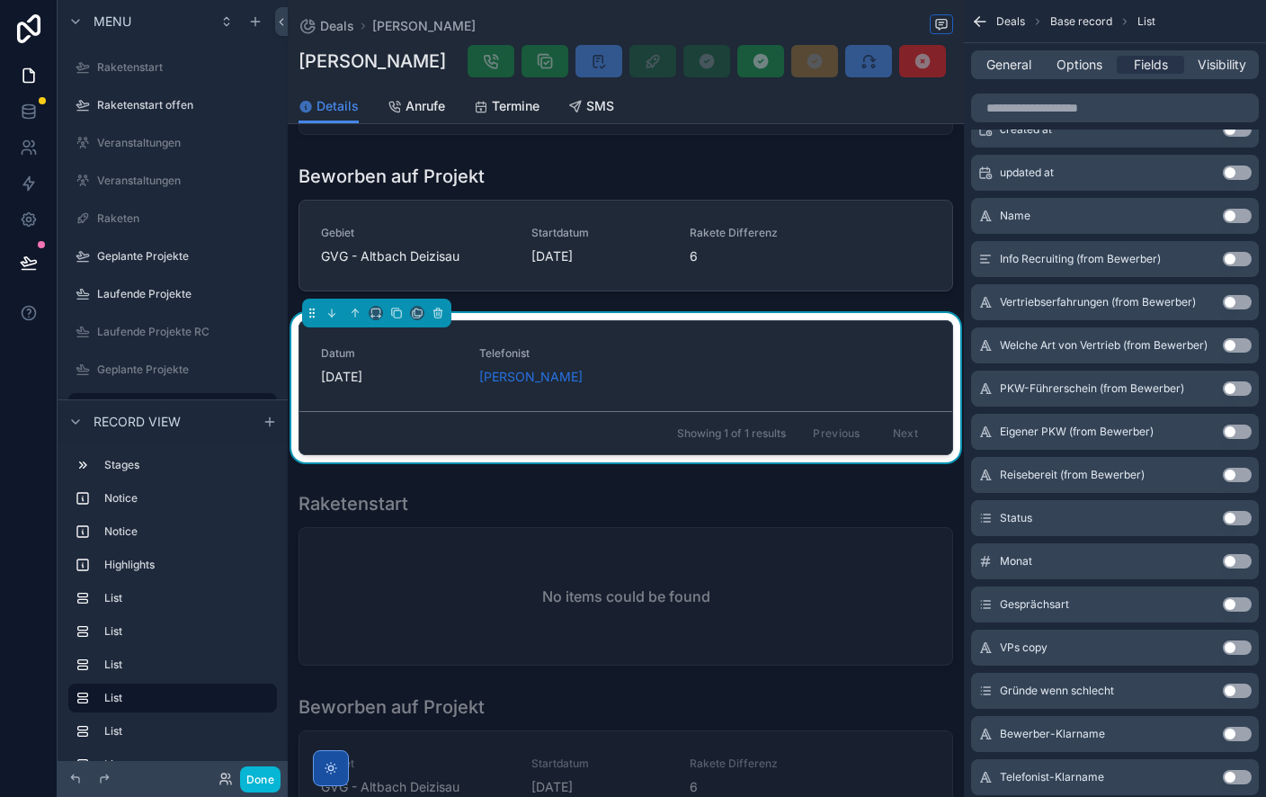
click at [1238, 515] on button "Use setting" at bounding box center [1237, 518] width 29 height 14
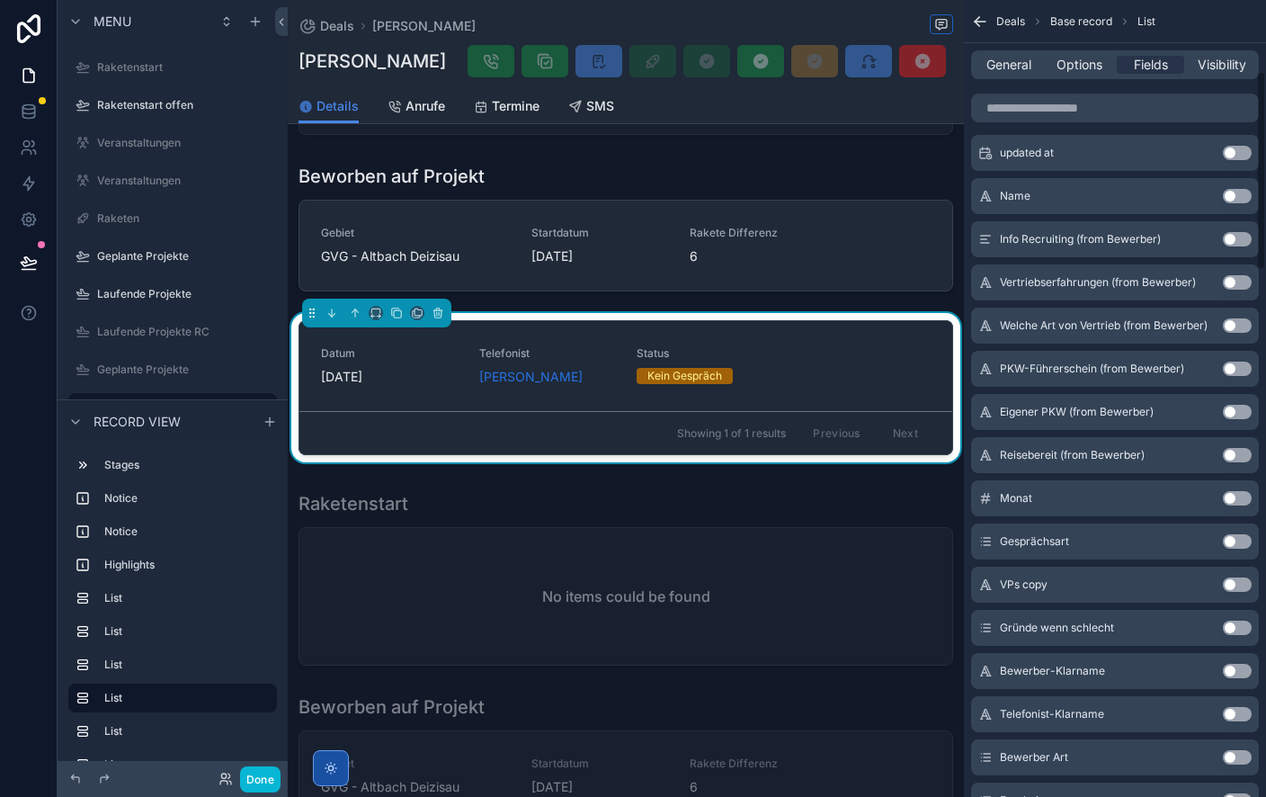
scroll to position [284, 0]
drag, startPoint x: 1237, startPoint y: 541, endPoint x: 1197, endPoint y: 618, distance: 86.9
click at [1237, 541] on button "Use setting" at bounding box center [1237, 542] width 29 height 14
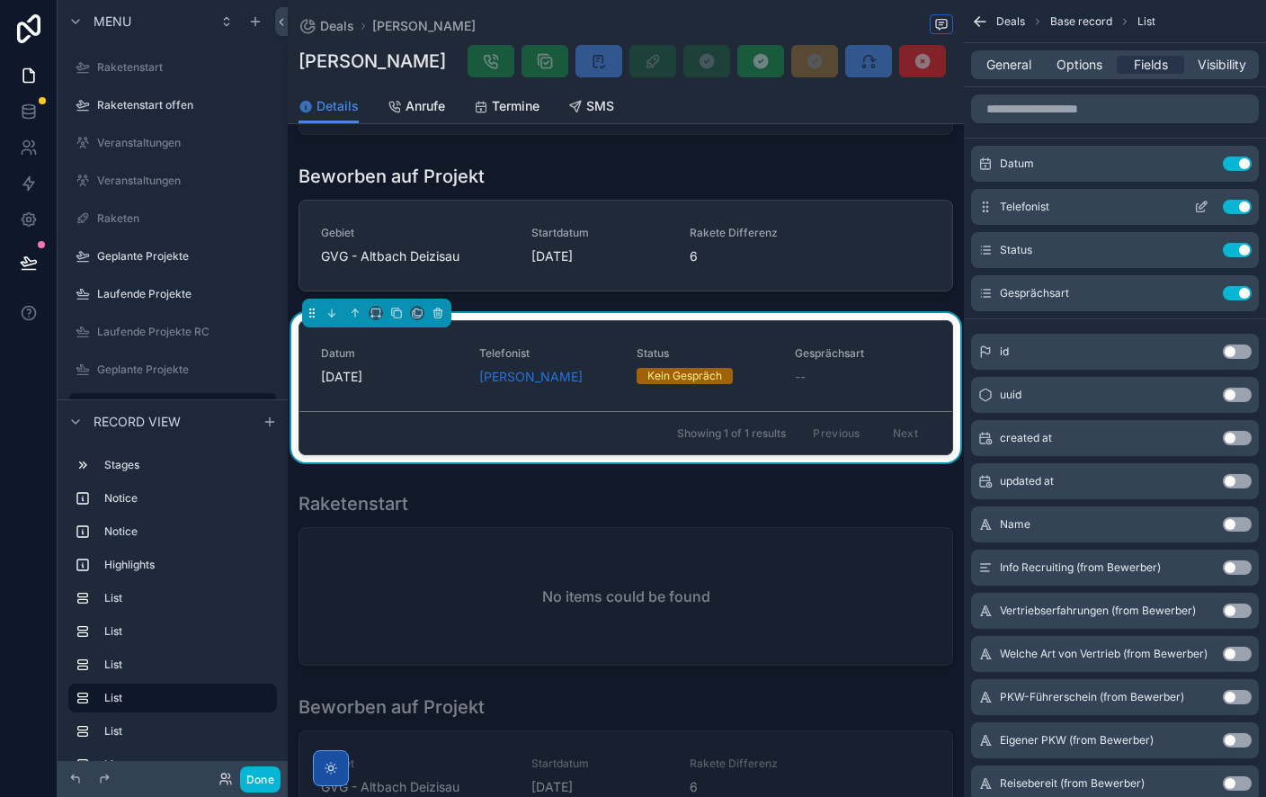
click at [1200, 207] on icon "scrollable content" at bounding box center [1203, 204] width 7 height 7
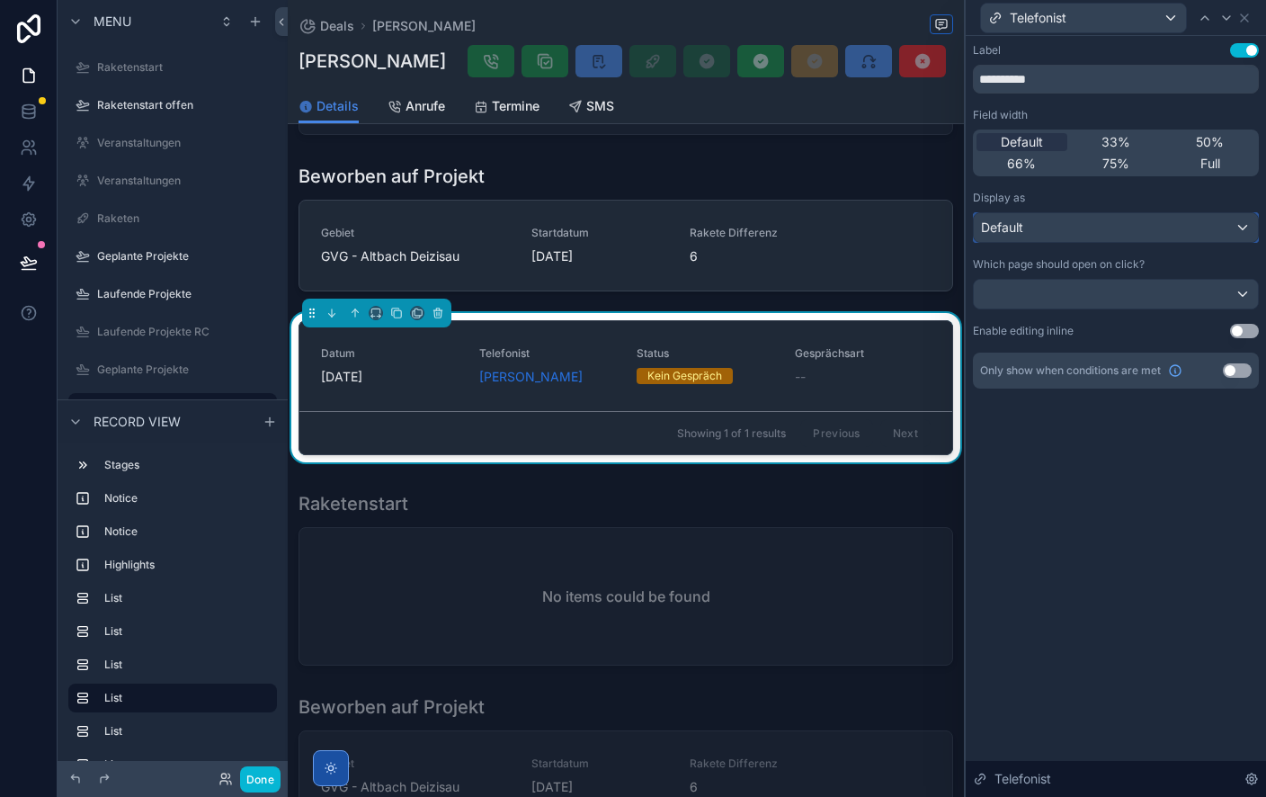
click at [1077, 228] on div "Default" at bounding box center [1116, 227] width 284 height 29
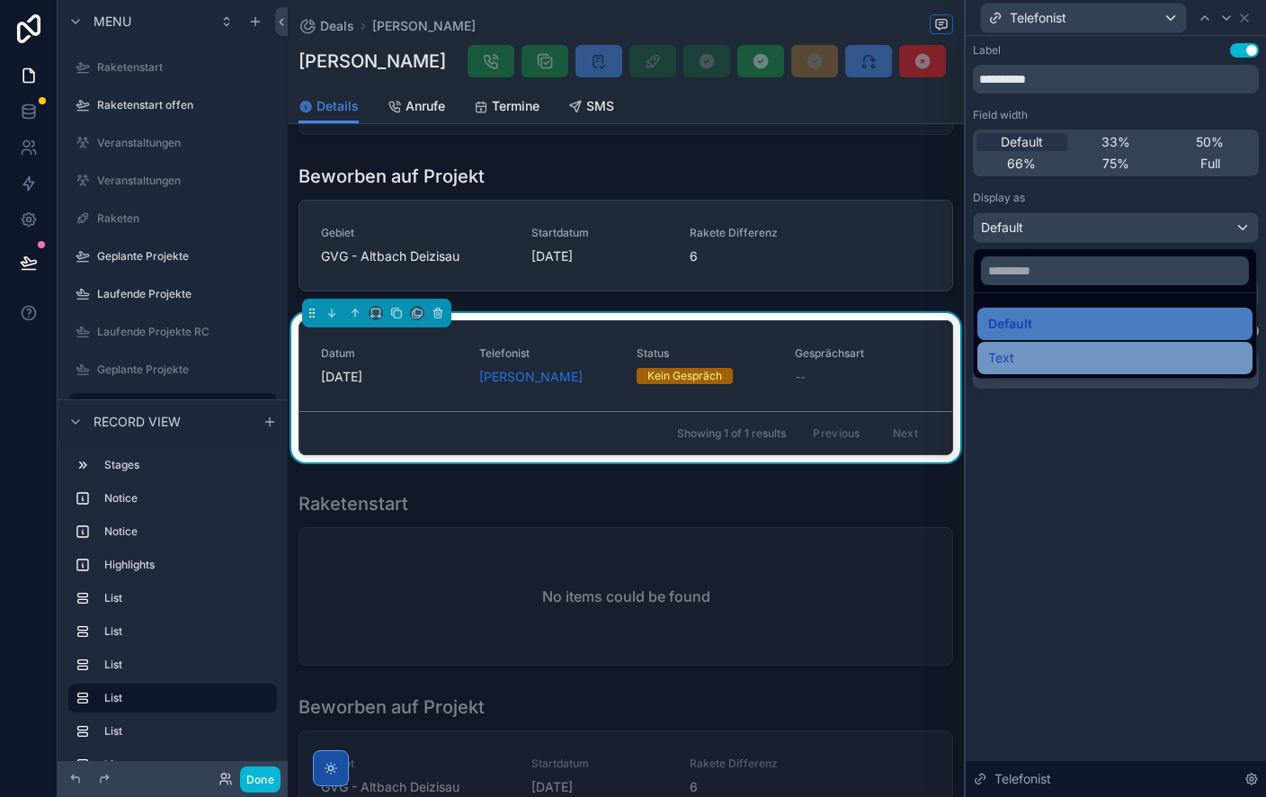
click at [1052, 354] on div "Text" at bounding box center [1115, 358] width 254 height 22
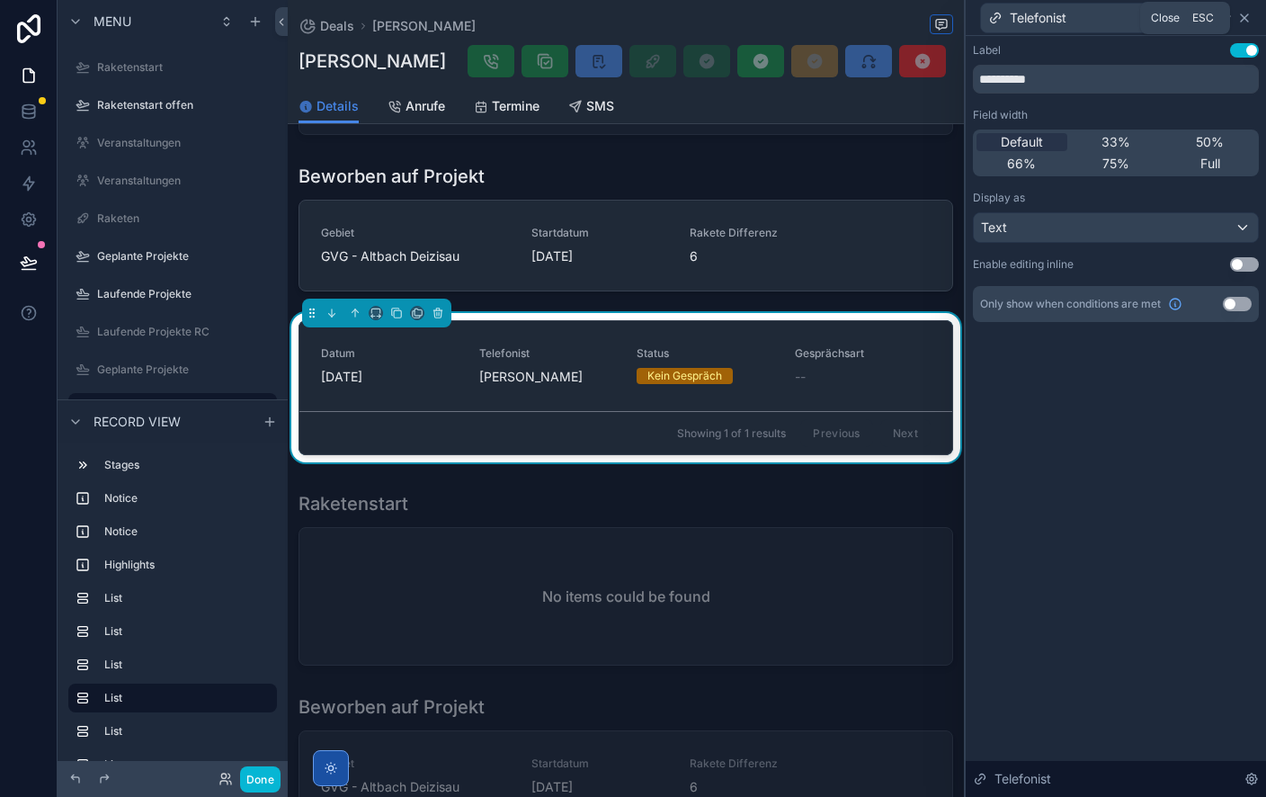
click at [1247, 16] on icon at bounding box center [1245, 18] width 14 height 14
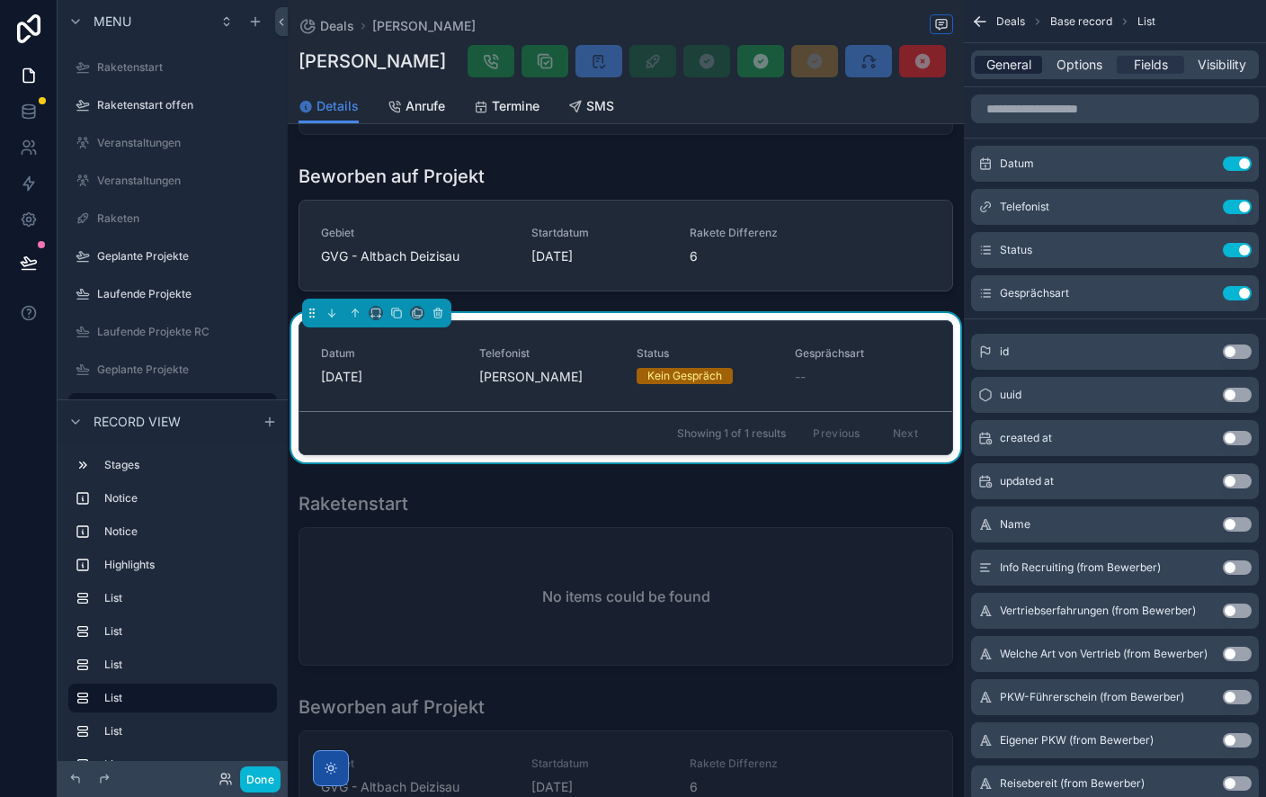
click at [1012, 64] on span "General" at bounding box center [1009, 65] width 45 height 18
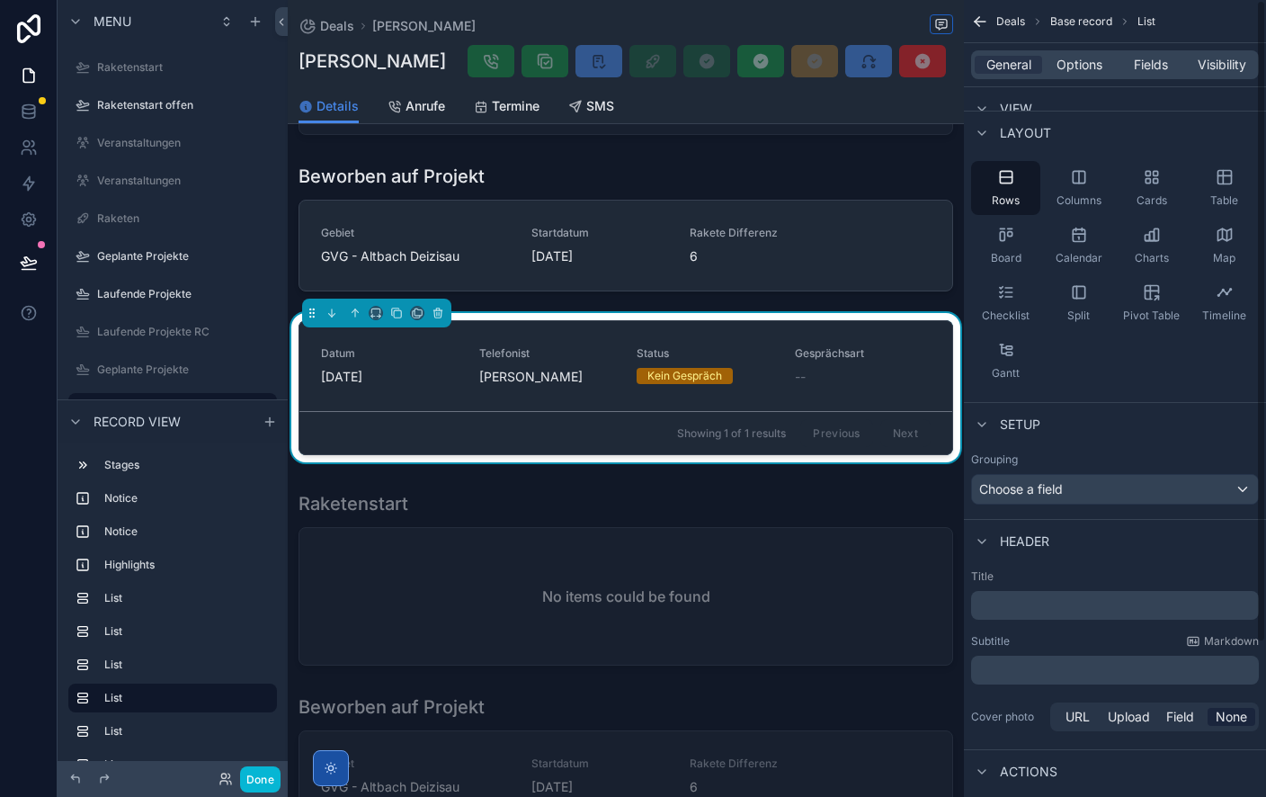
scroll to position [141, 0]
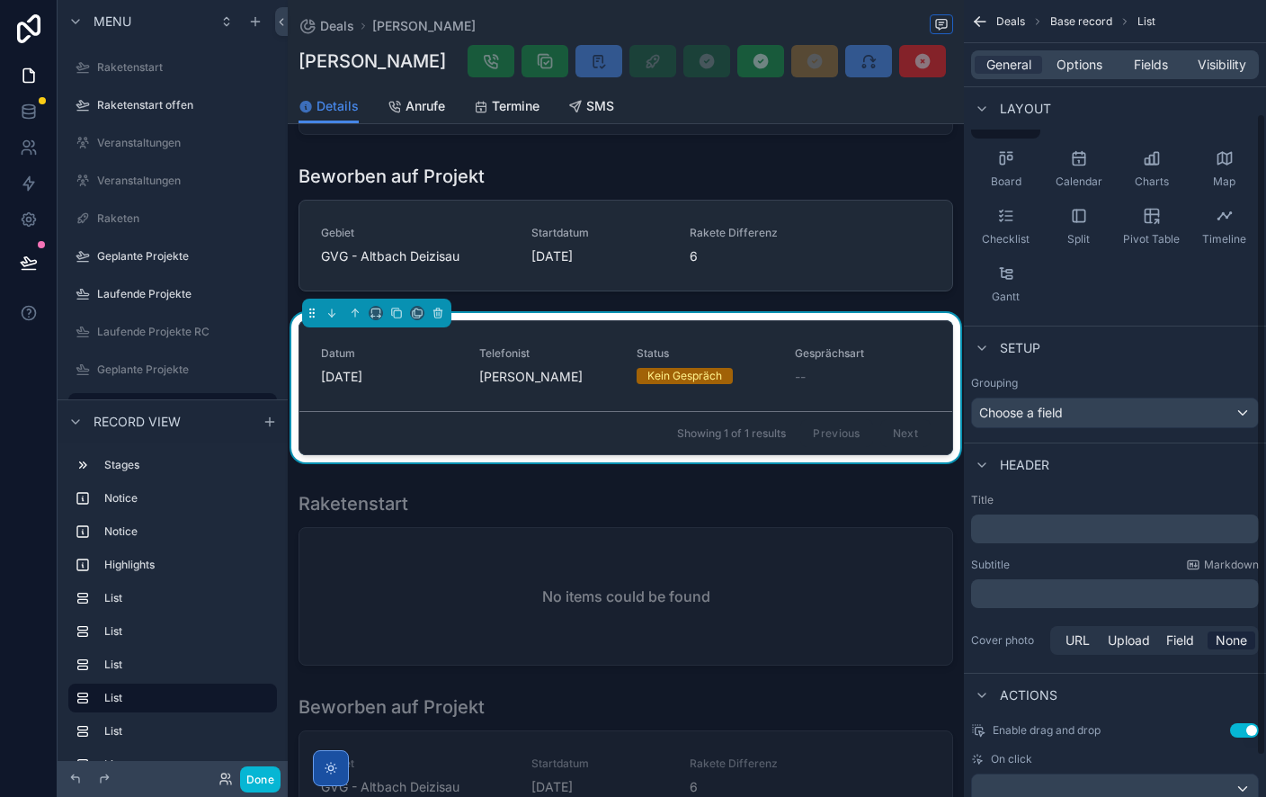
click at [1041, 532] on p "﻿" at bounding box center [1117, 529] width 277 height 18
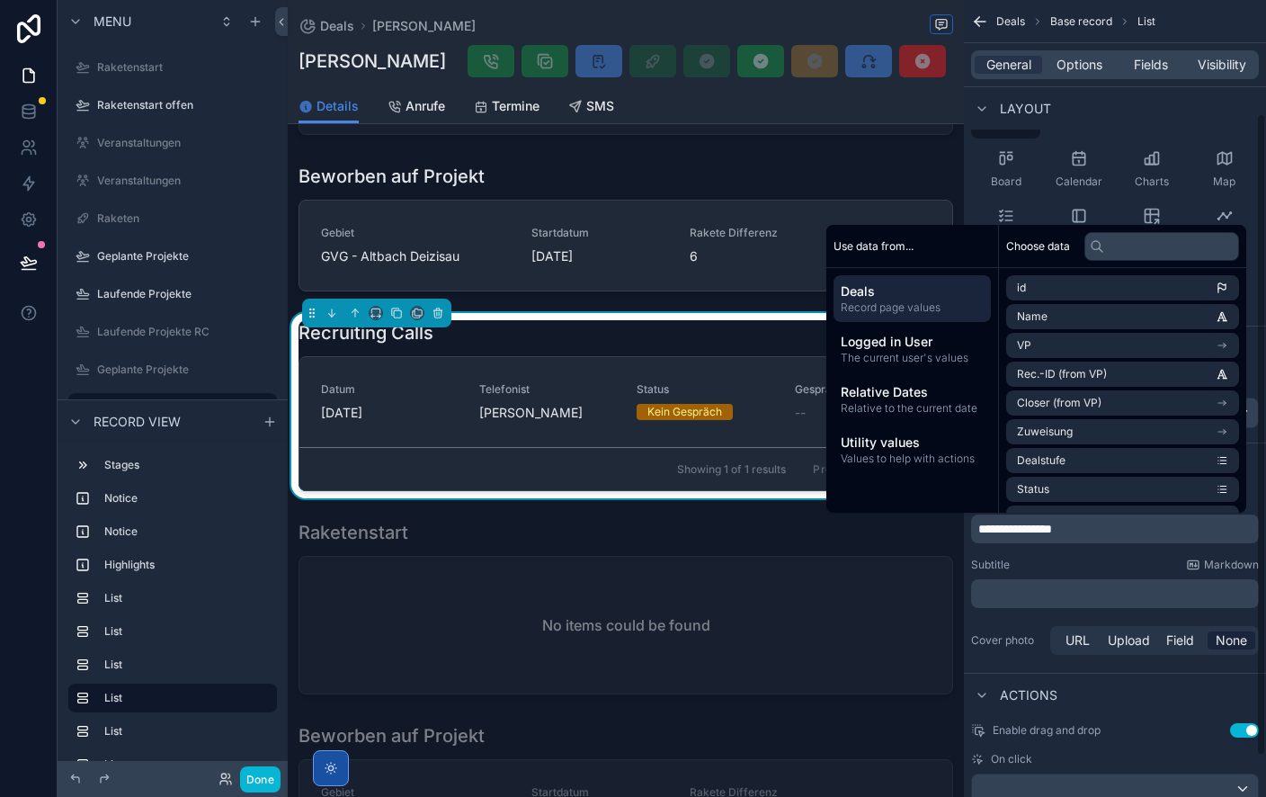
click at [1052, 559] on div "Subtitle Markdown" at bounding box center [1115, 565] width 288 height 14
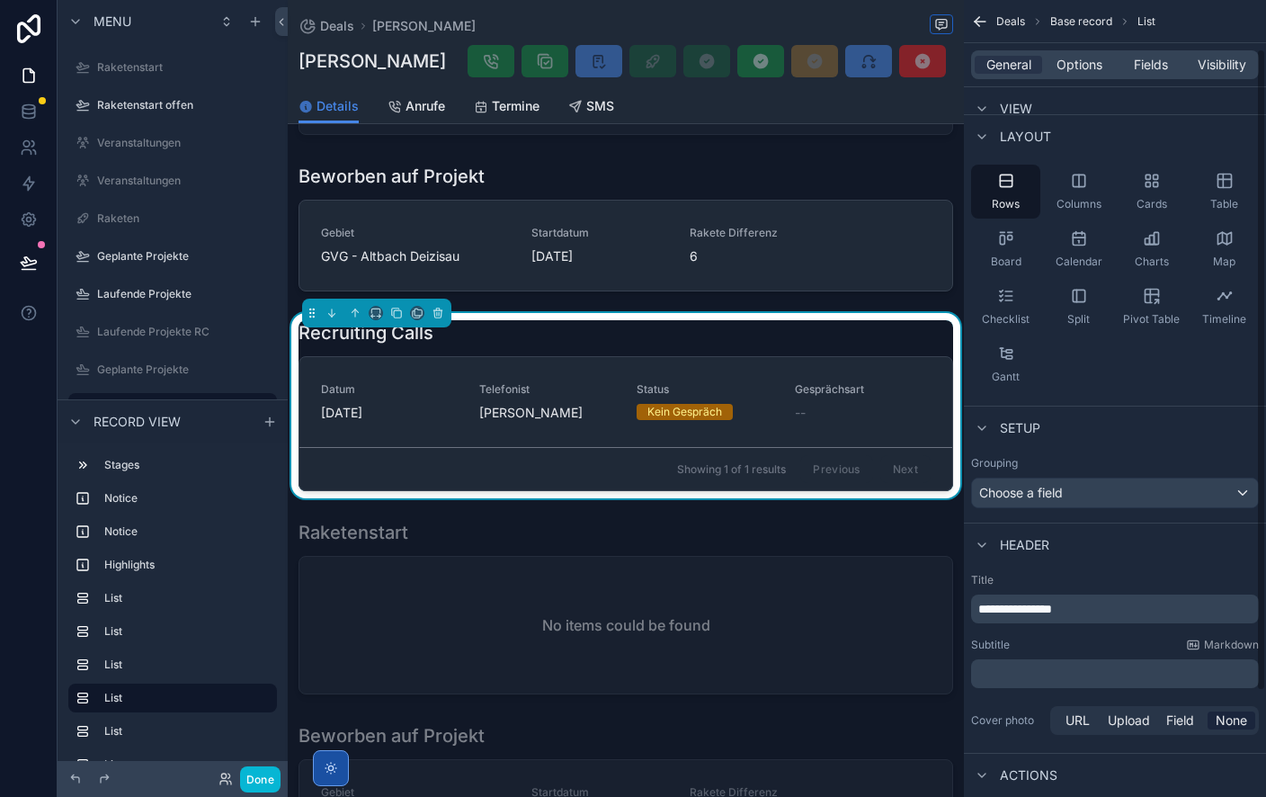
scroll to position [192, 0]
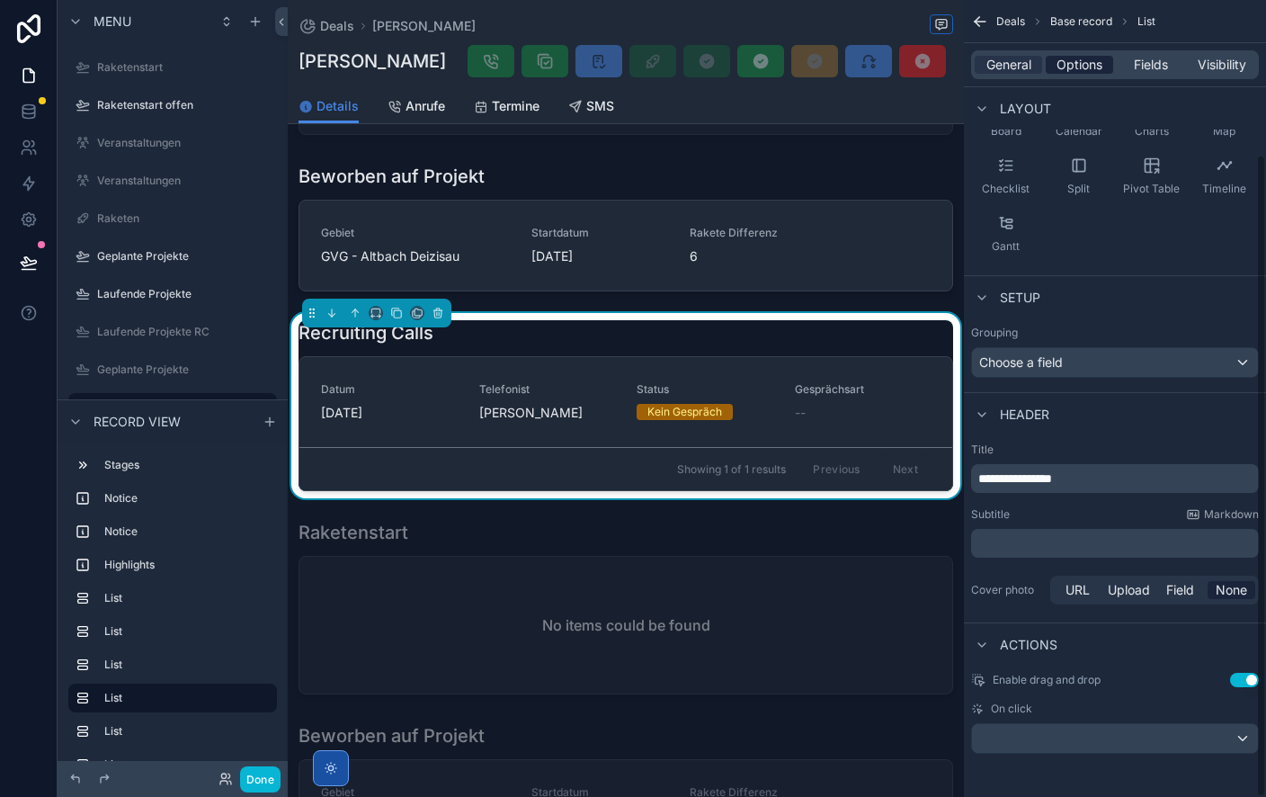
click at [1088, 69] on span "Options" at bounding box center [1080, 65] width 46 height 18
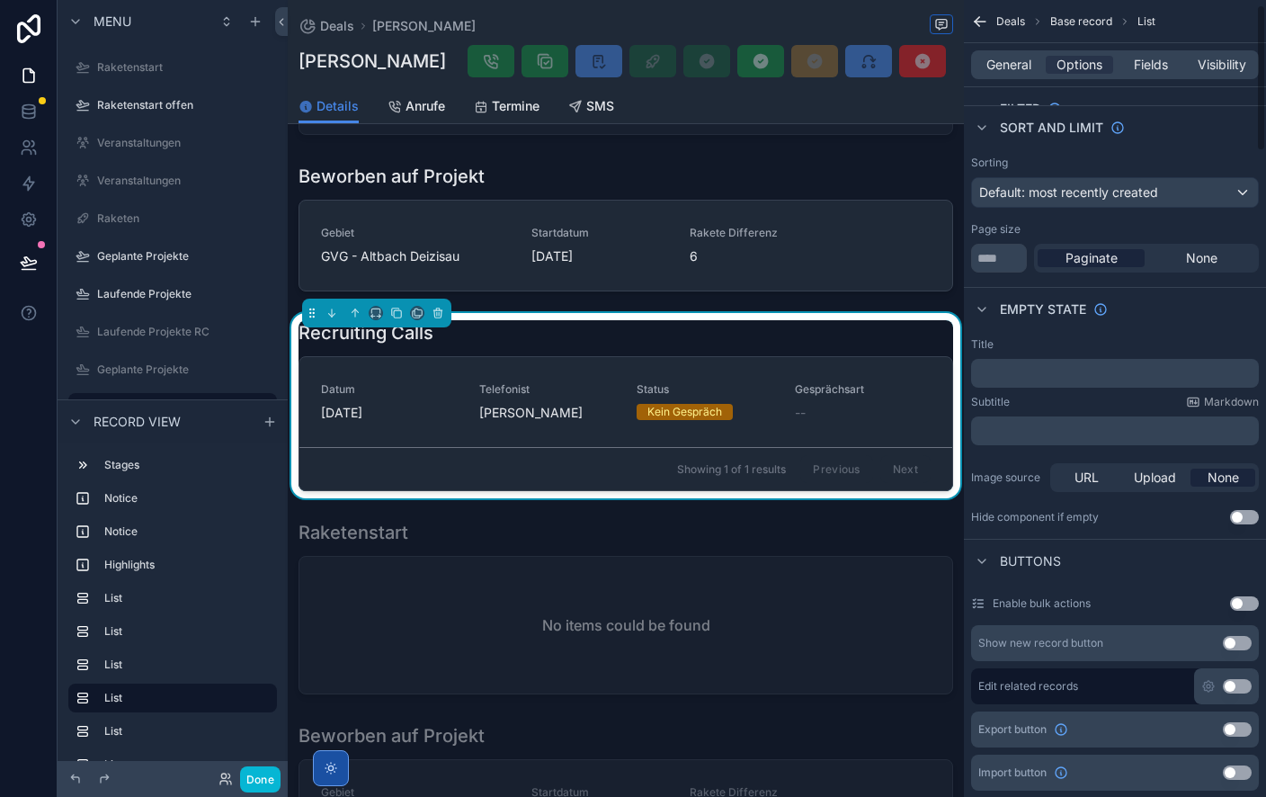
scroll to position [0, 0]
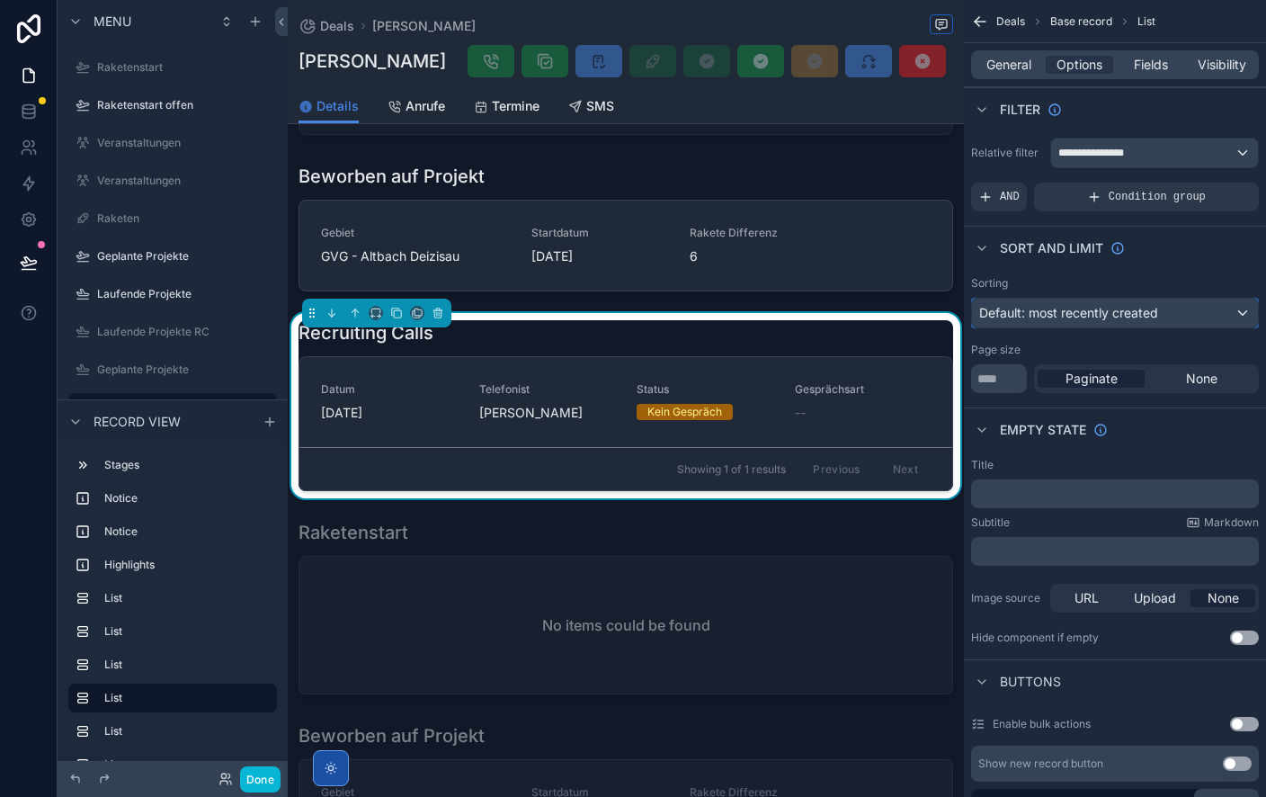
click at [1131, 299] on div "Default: most recently created" at bounding box center [1115, 313] width 286 height 29
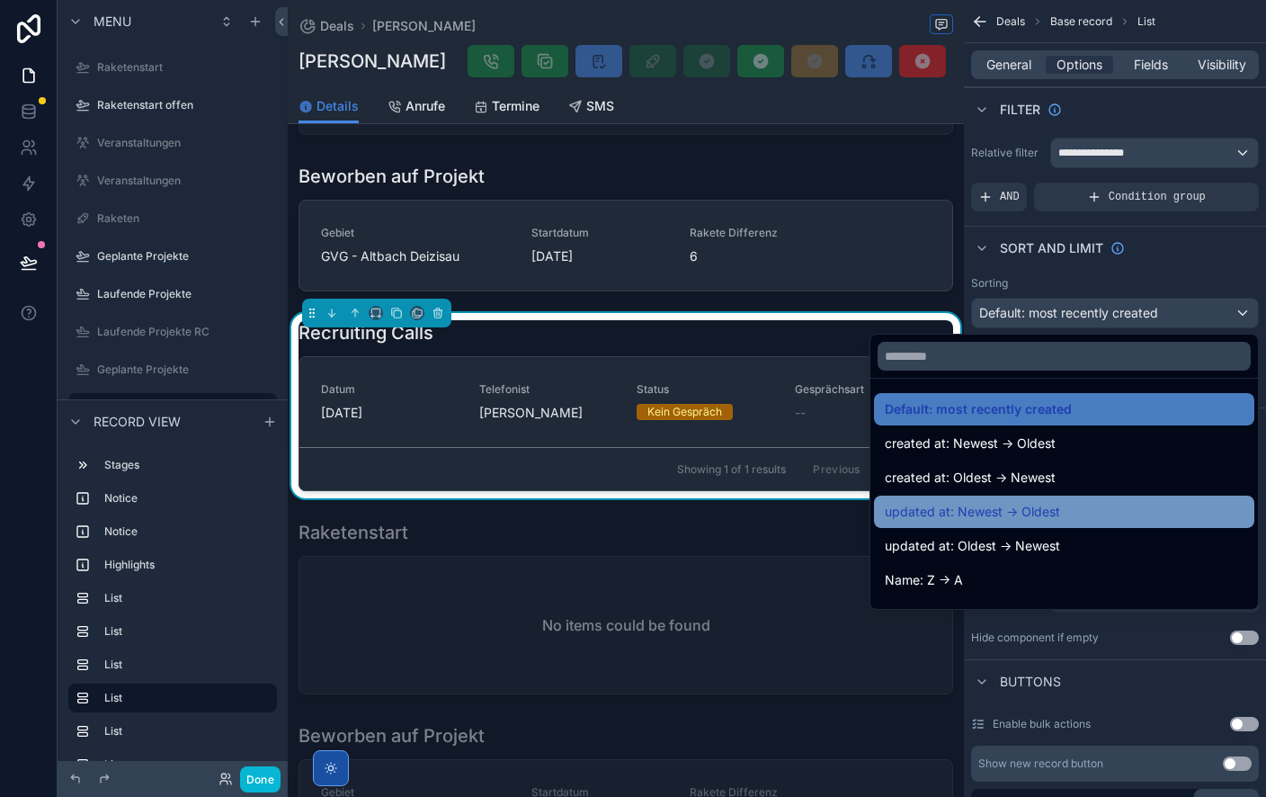
click at [1066, 515] on div "updated at: Newest -> Oldest" at bounding box center [1064, 512] width 359 height 22
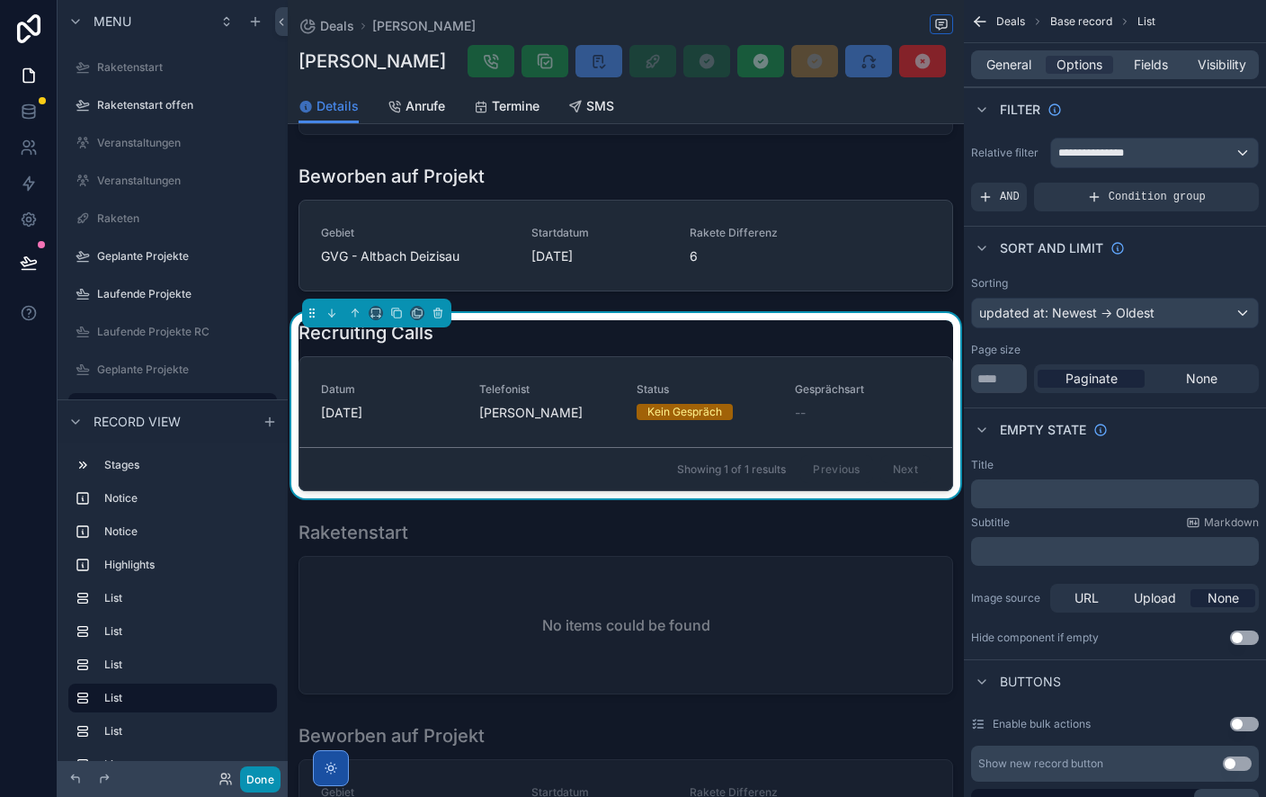
click at [263, 782] on button "Done" at bounding box center [260, 779] width 40 height 26
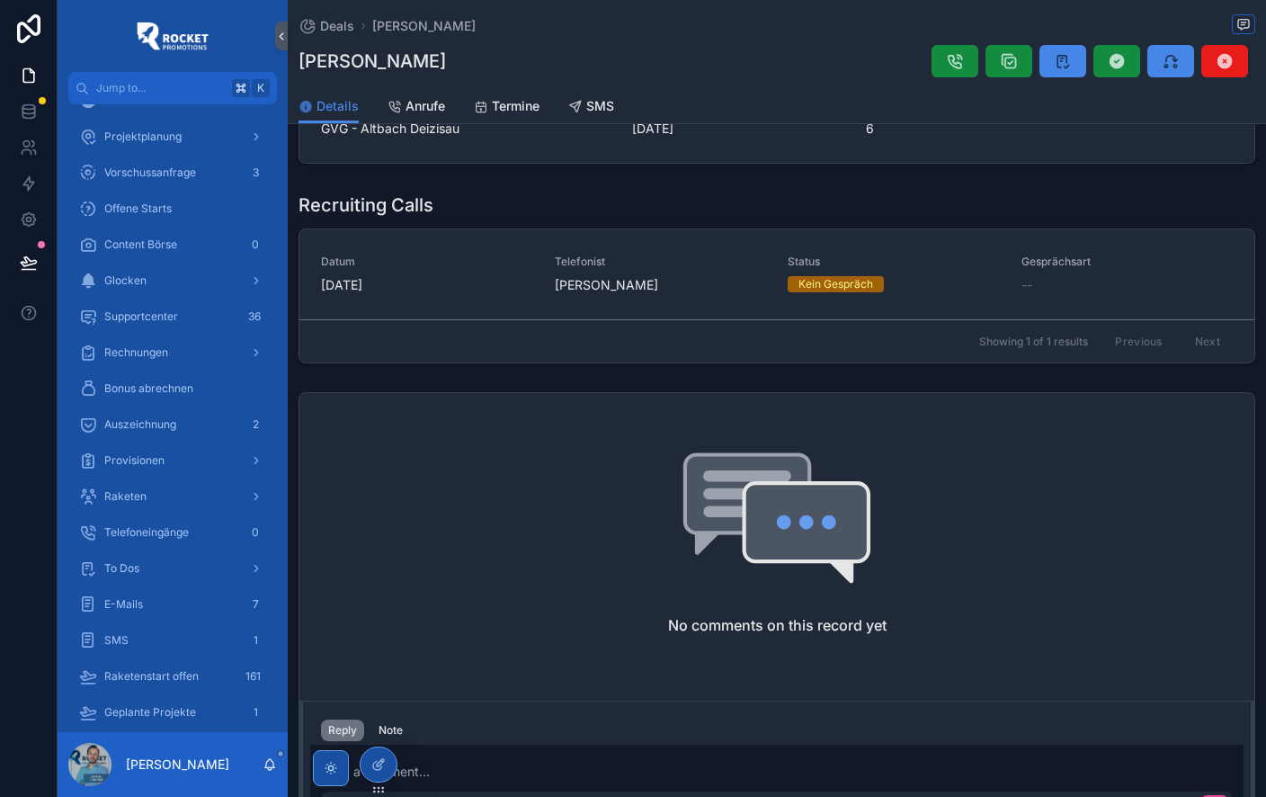
scroll to position [250, 0]
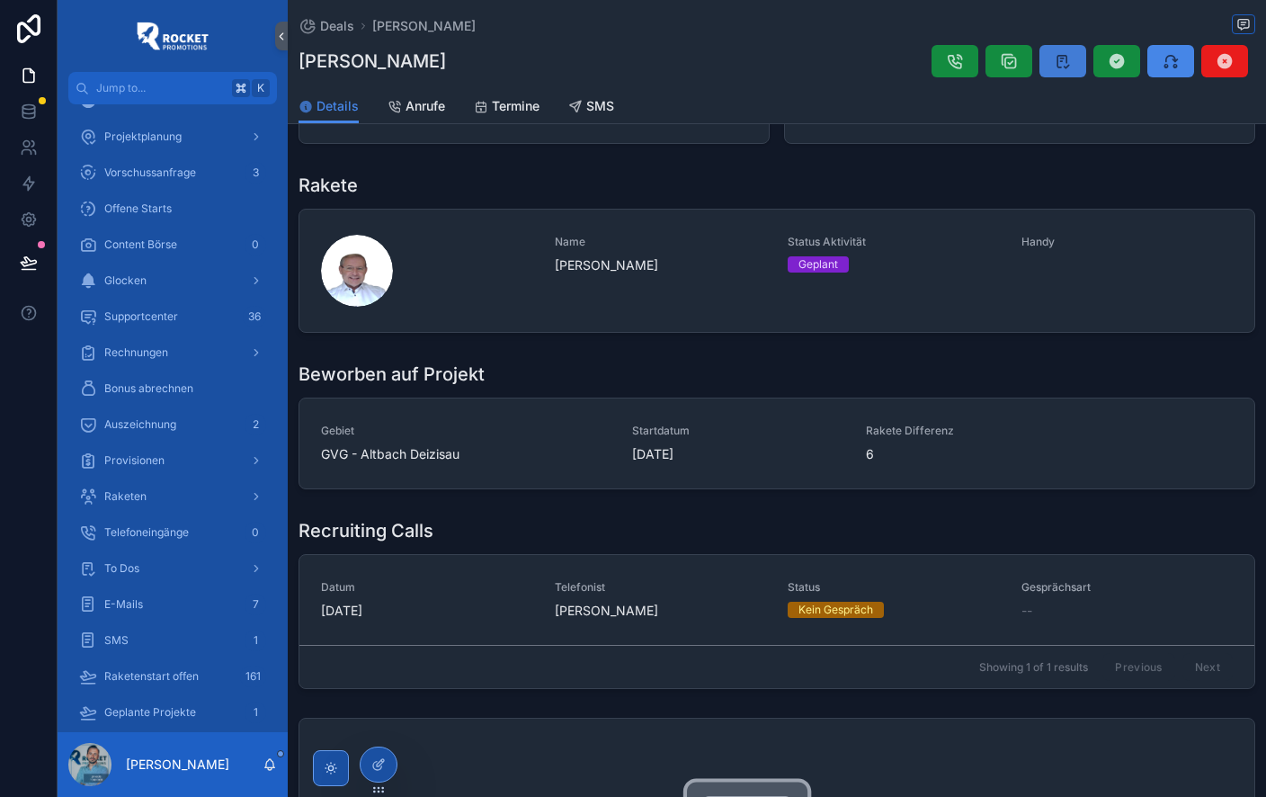
click at [1069, 58] on icon at bounding box center [1063, 61] width 18 height 18
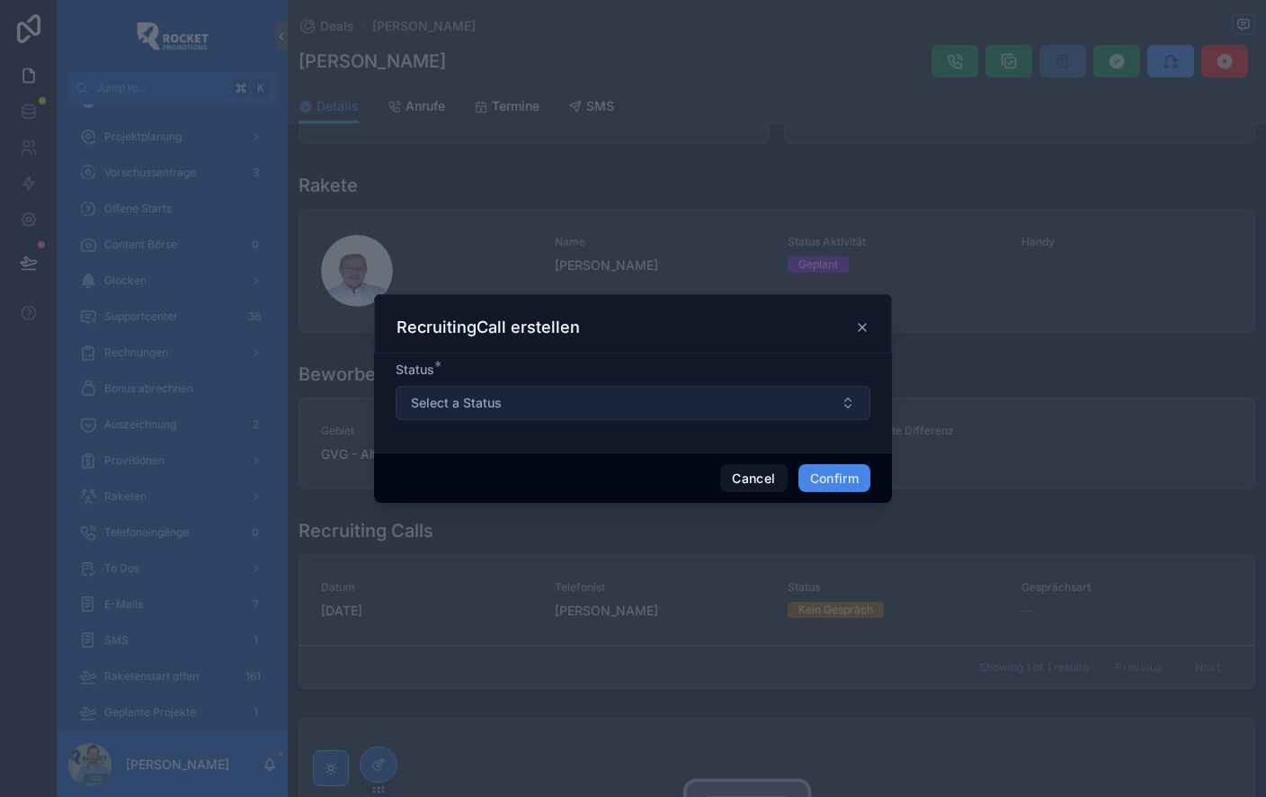
click at [630, 412] on button "Select a Status" at bounding box center [633, 403] width 475 height 34
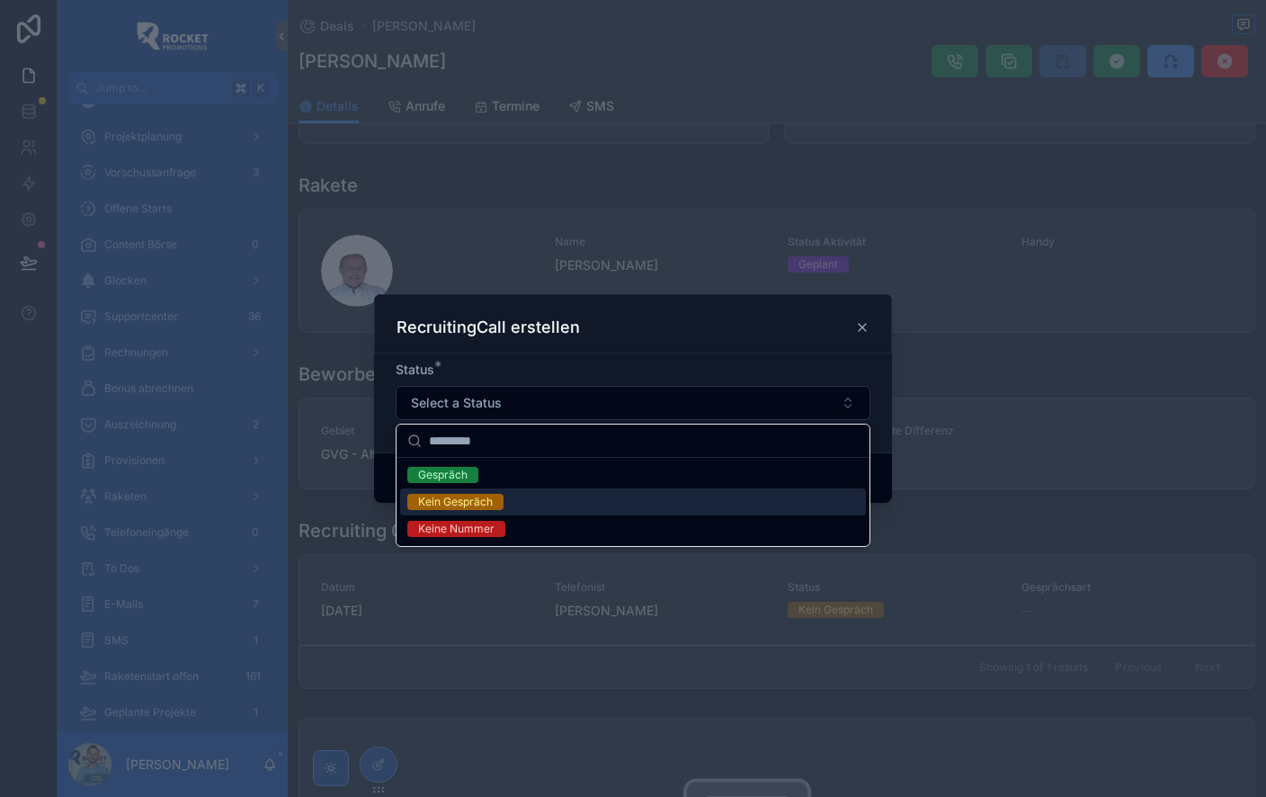
click at [524, 498] on div "Kein Gespräch" at bounding box center [633, 501] width 466 height 27
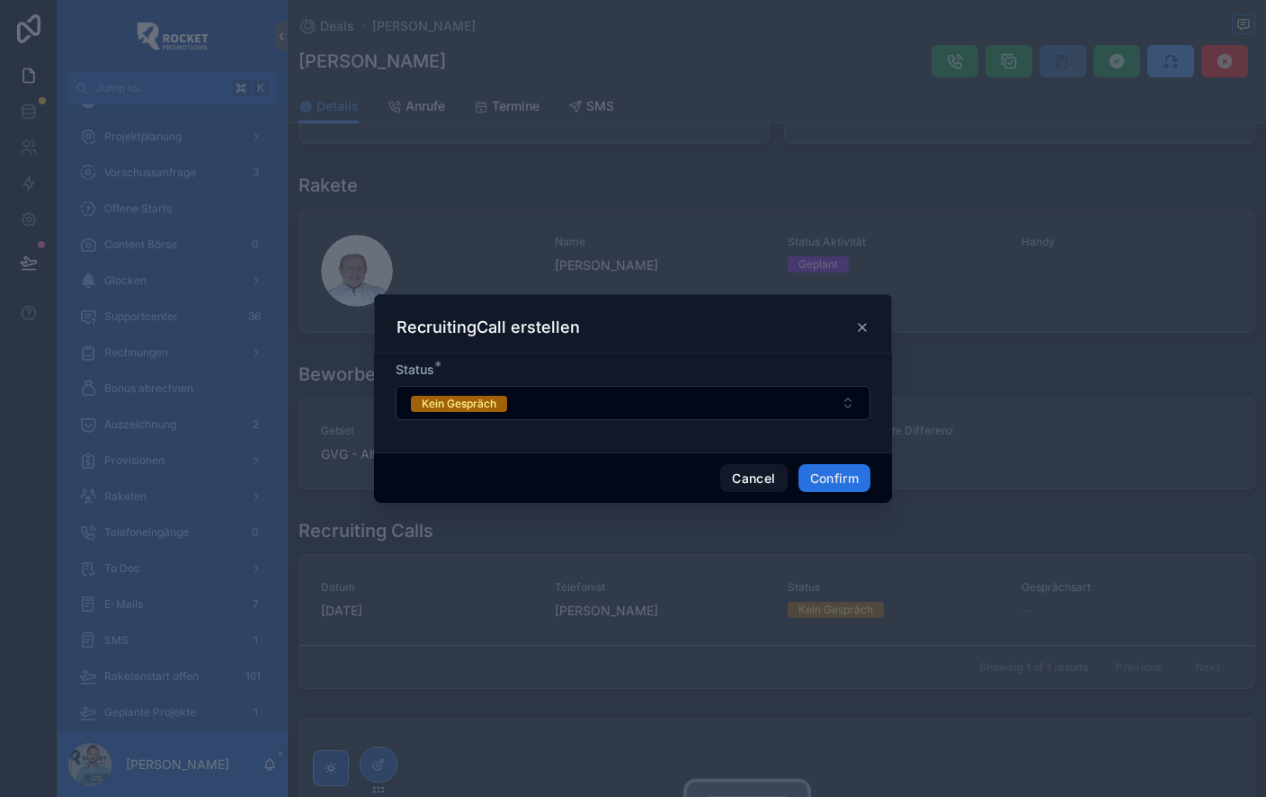
drag, startPoint x: 832, startPoint y: 474, endPoint x: 845, endPoint y: 474, distance: 12.6
click at [832, 474] on button "Confirm" at bounding box center [835, 478] width 72 height 29
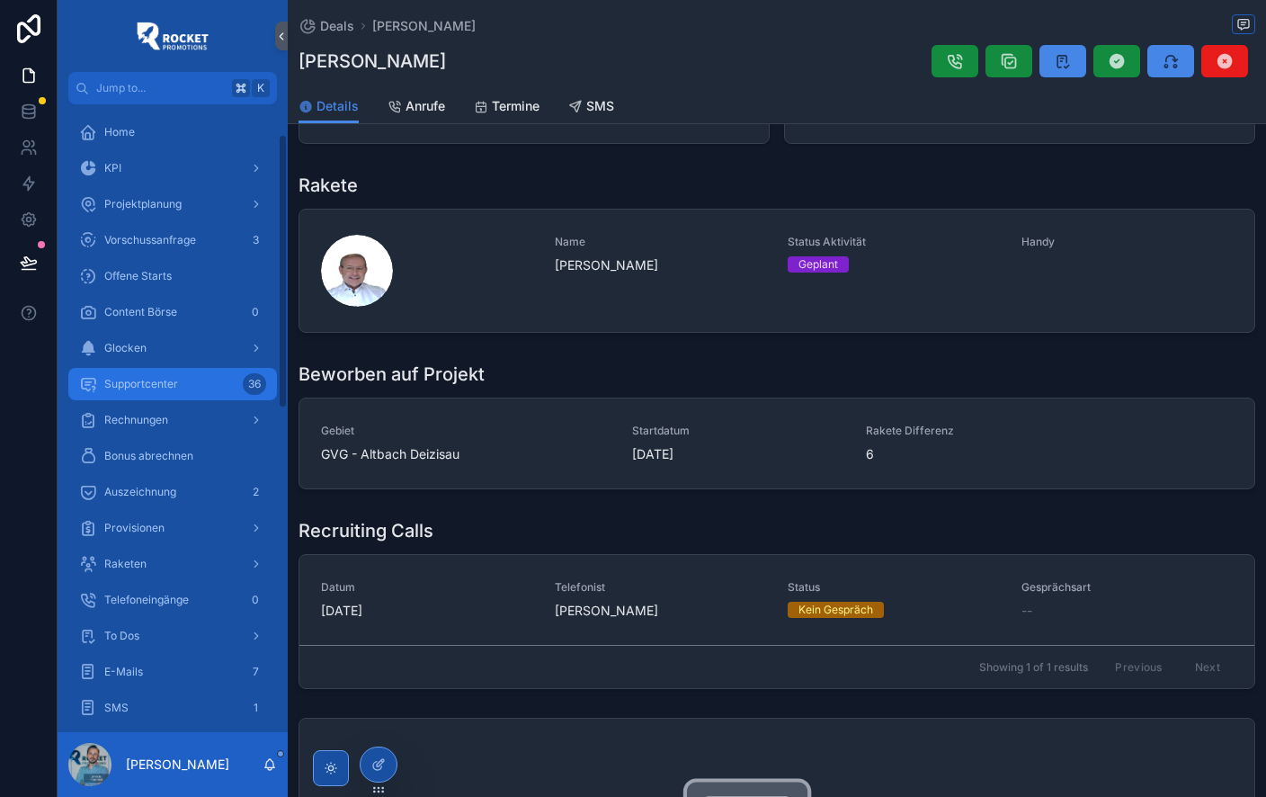
scroll to position [0, 0]
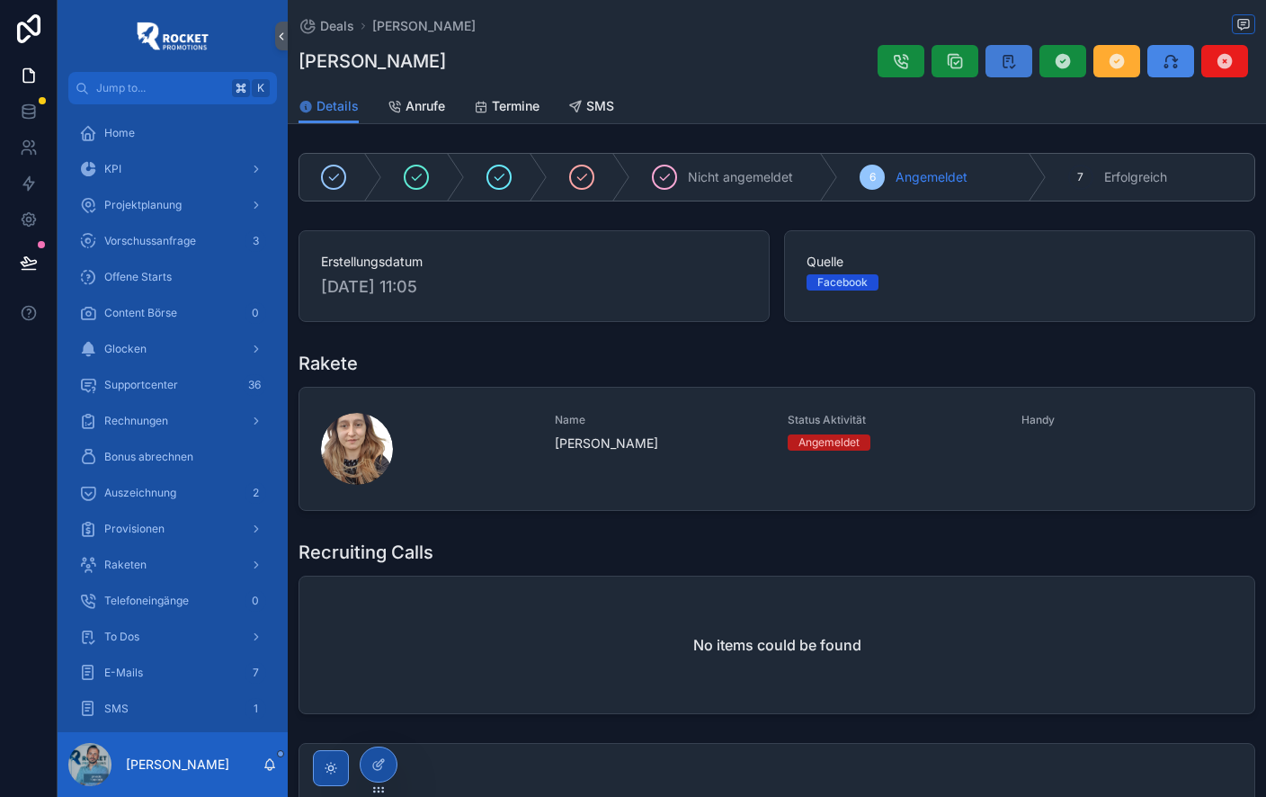
click at [1010, 64] on icon "scrollable content" at bounding box center [1009, 61] width 18 height 18
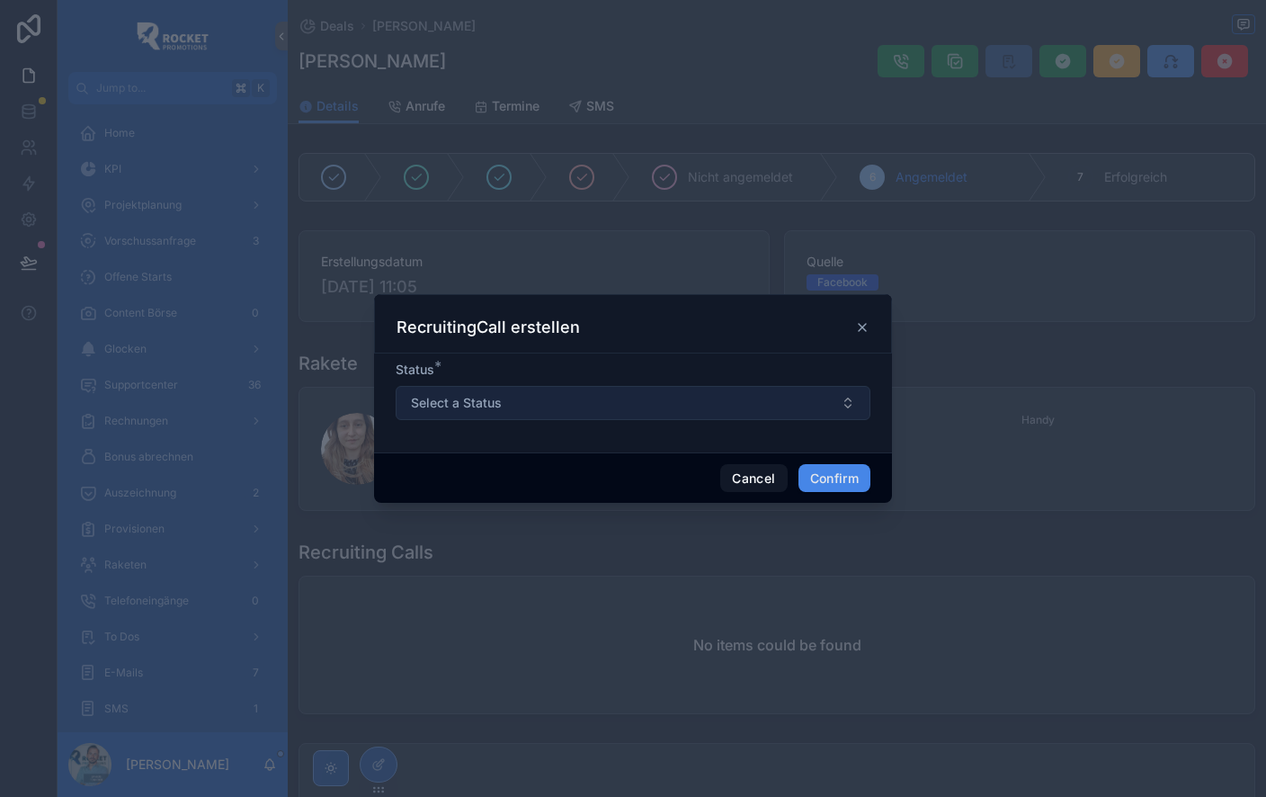
click at [539, 401] on button "Select a Status" at bounding box center [633, 403] width 475 height 34
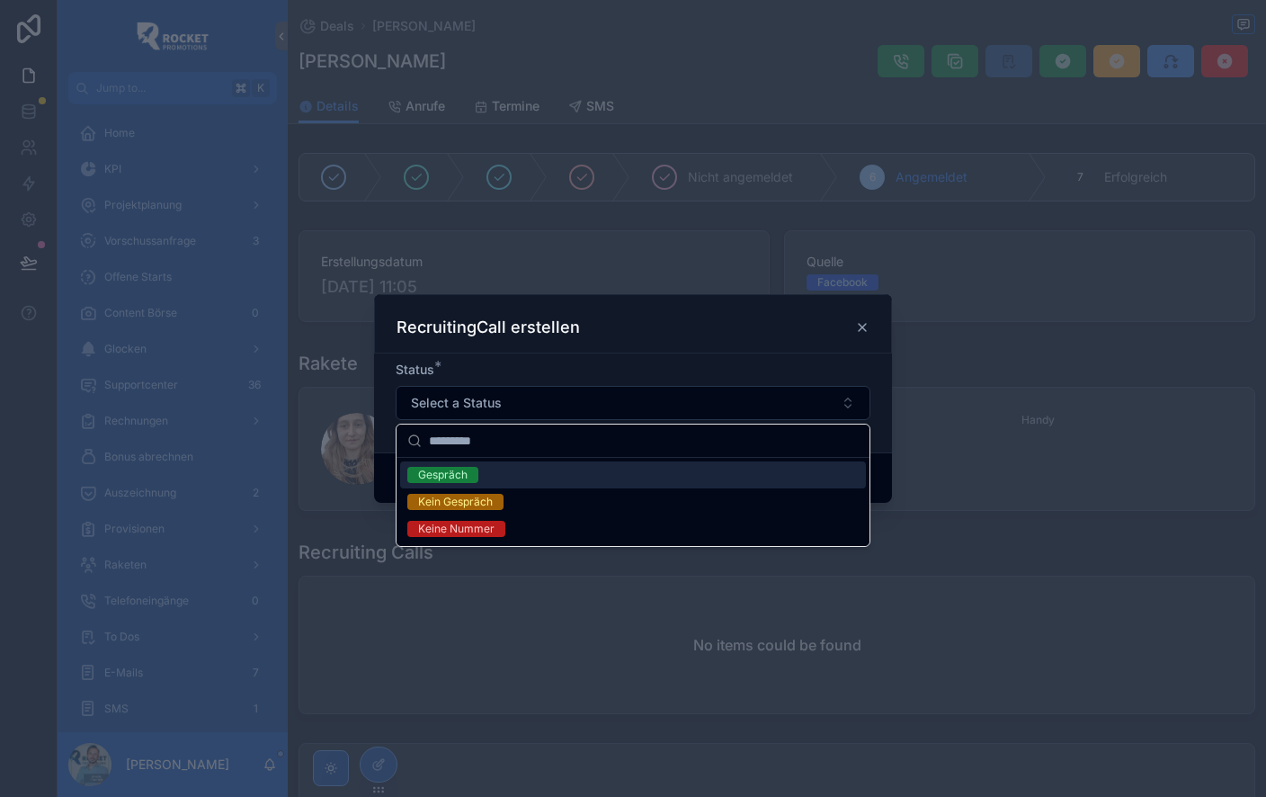
click at [518, 475] on div "Gespräch" at bounding box center [633, 474] width 466 height 27
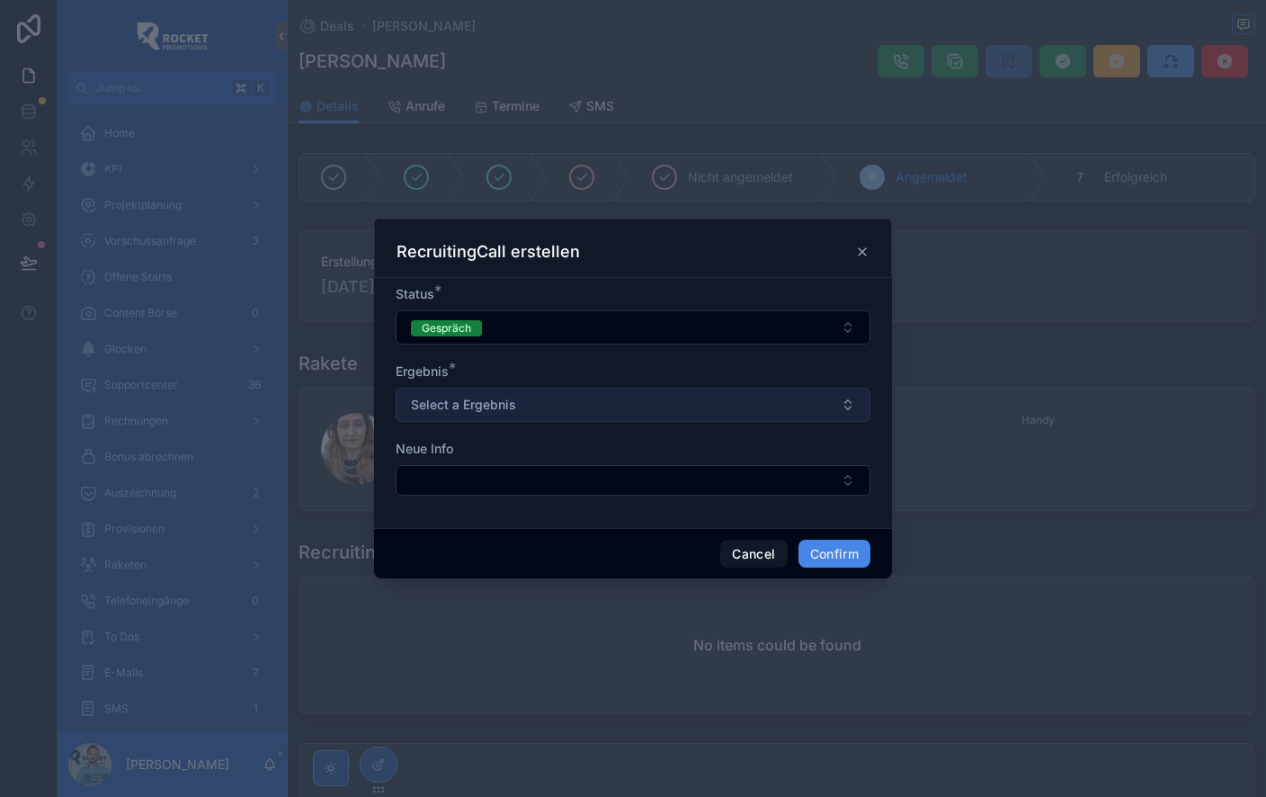
click at [537, 405] on button "Select a Ergebnis" at bounding box center [633, 405] width 475 height 34
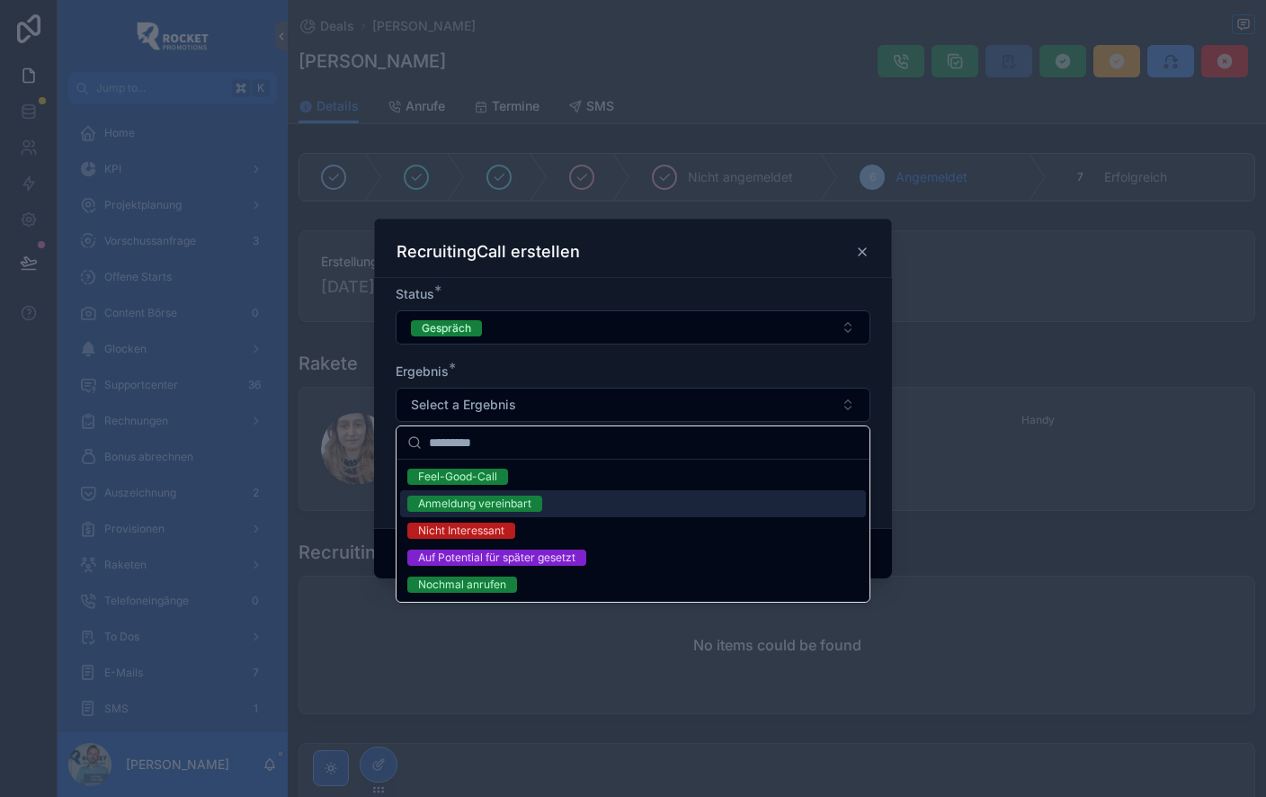
click at [562, 497] on div "Anmeldung vereinbart" at bounding box center [633, 503] width 466 height 27
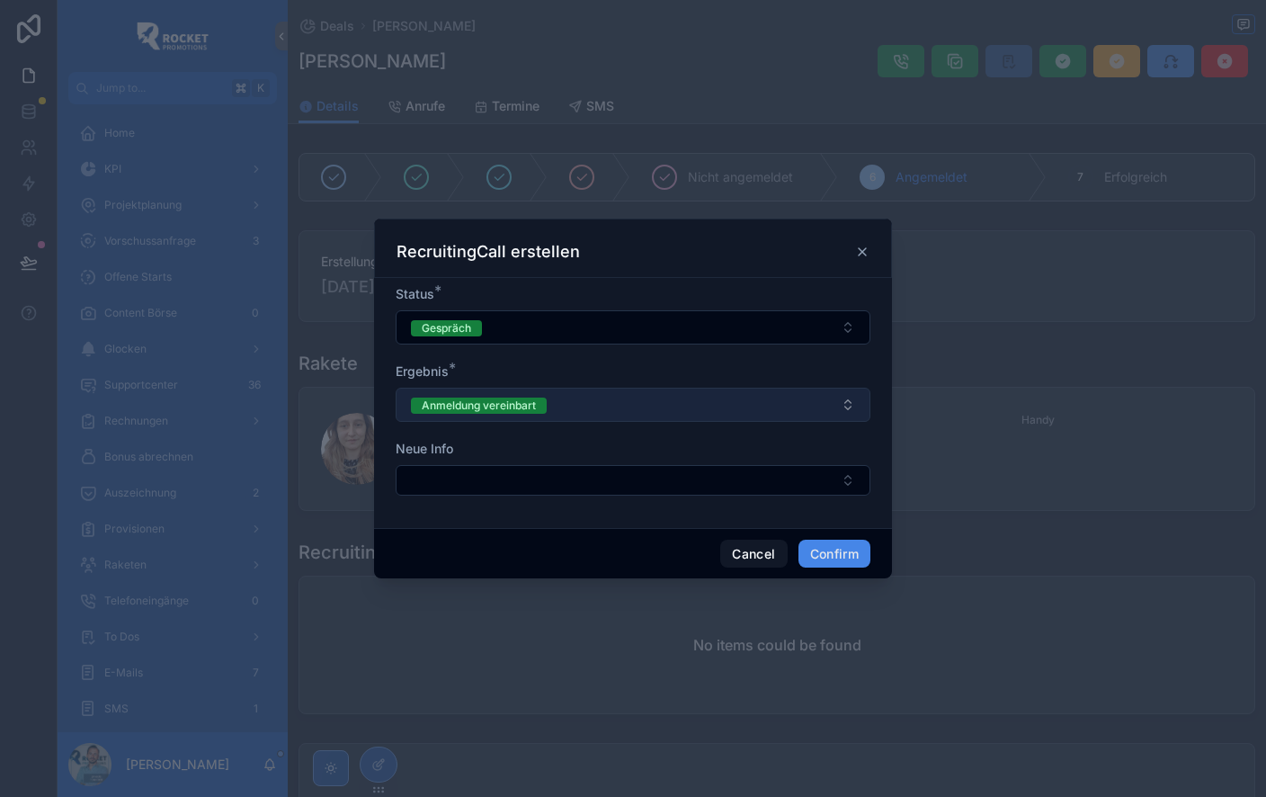
click at [573, 401] on button "Anmeldung vereinbart" at bounding box center [633, 405] width 475 height 34
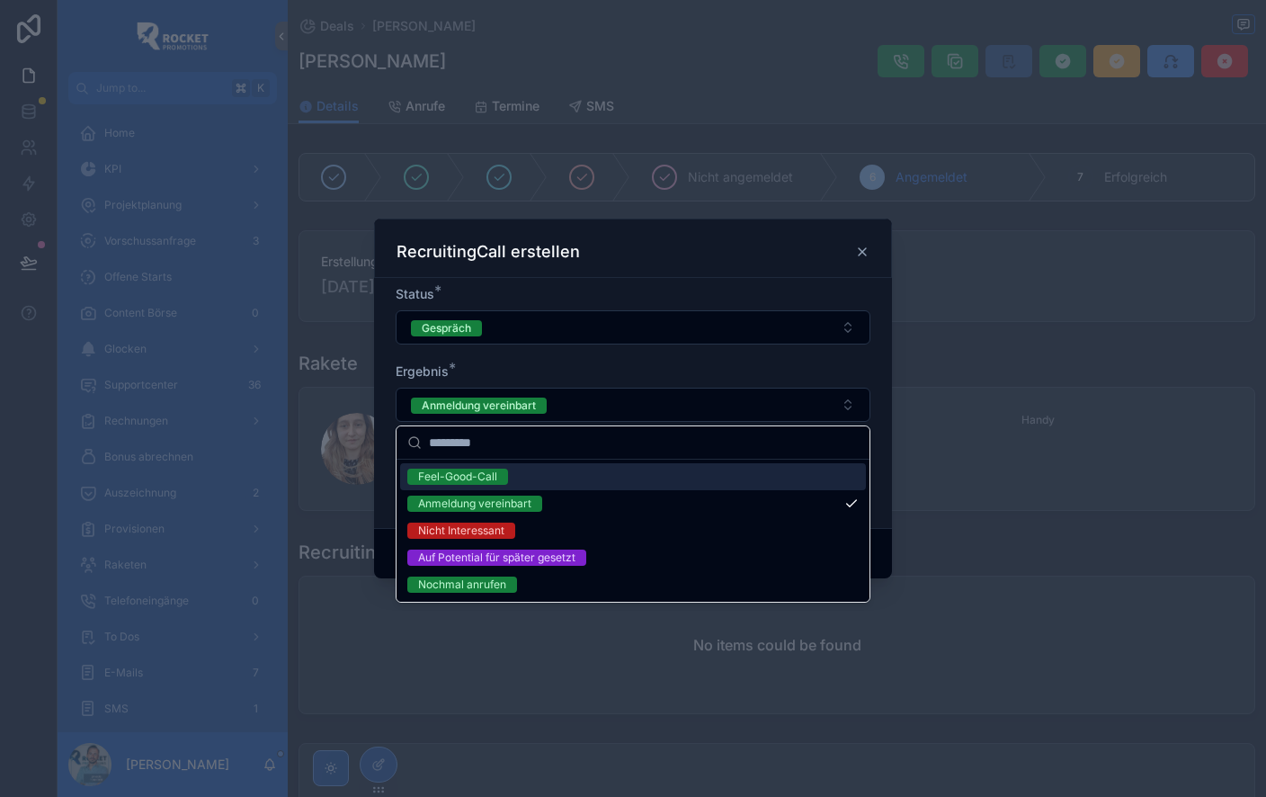
click at [649, 366] on div "Ergebnis *" at bounding box center [633, 371] width 475 height 18
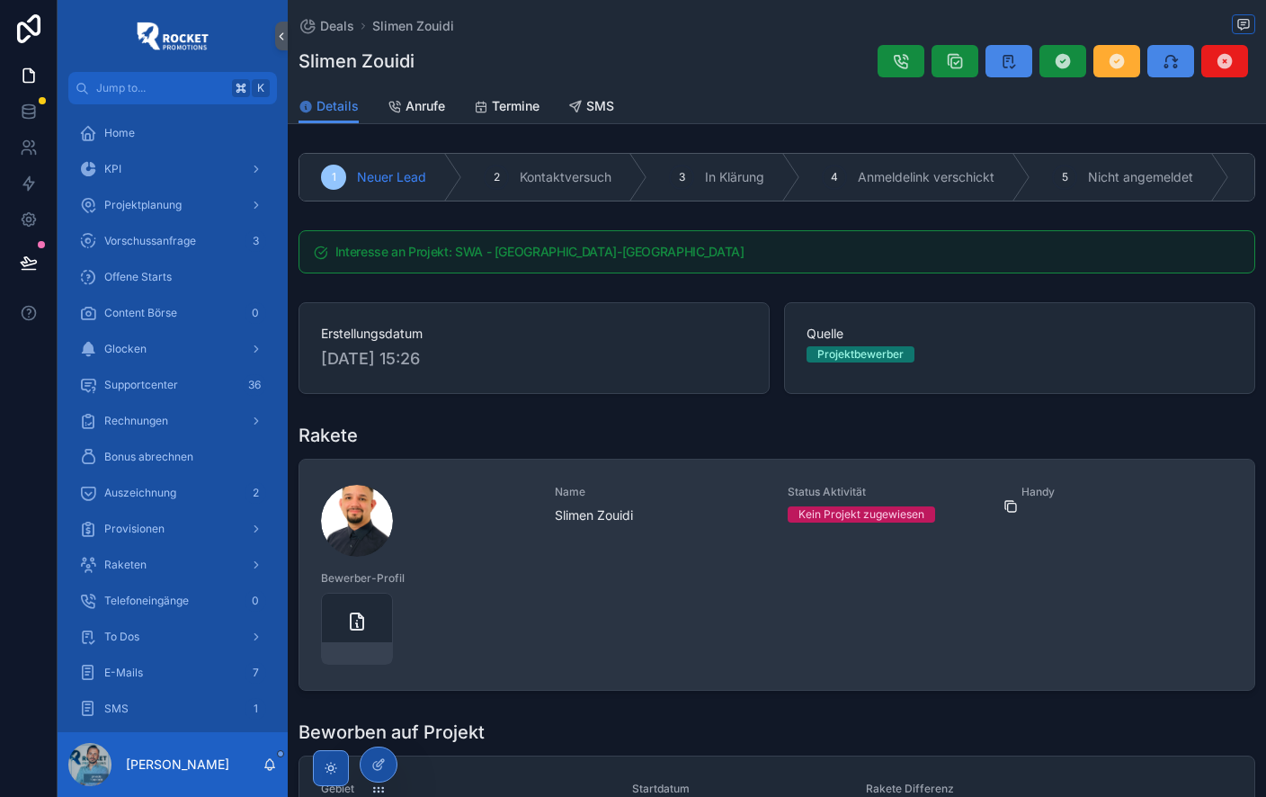
click at [1014, 514] on icon "scrollable content" at bounding box center [1011, 506] width 14 height 14
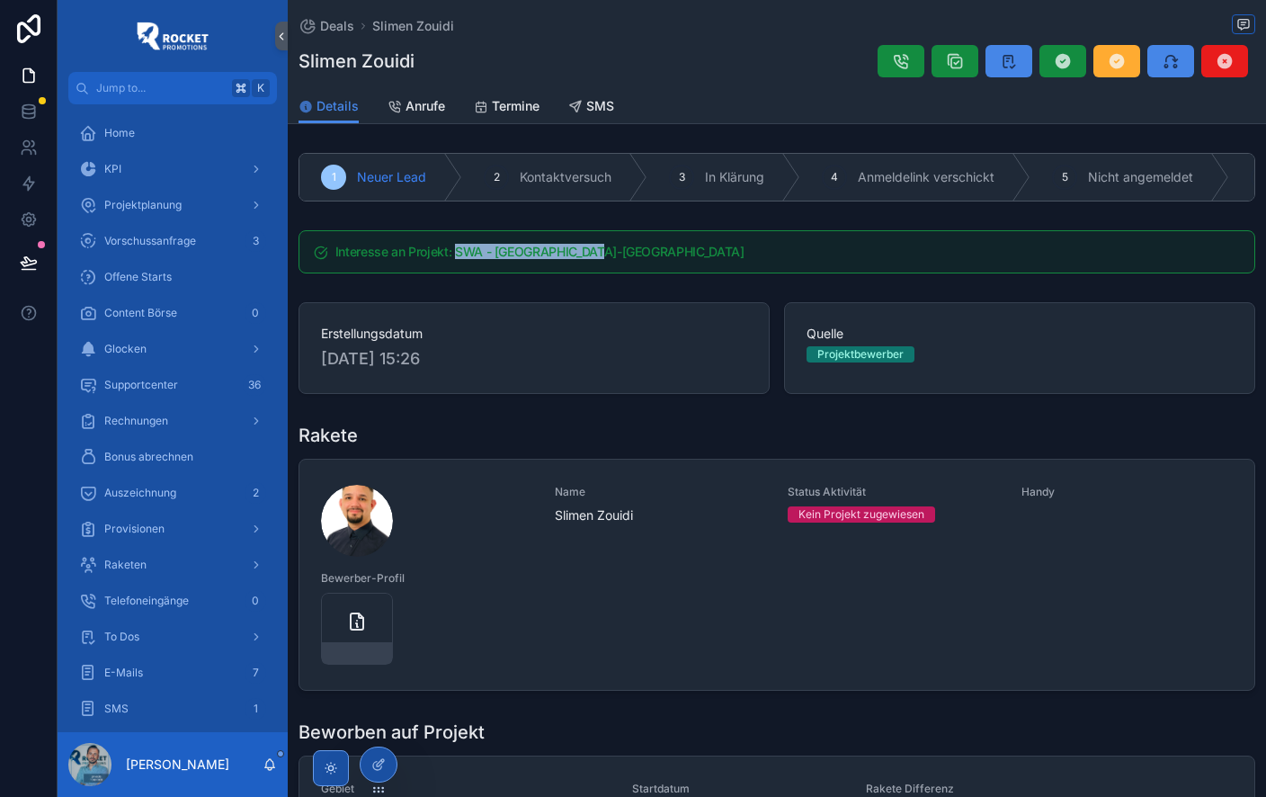
drag, startPoint x: 456, startPoint y: 251, endPoint x: 713, endPoint y: 246, distance: 257.3
click at [704, 246] on h5 "Interesse an Projekt: SWA - [GEOGRAPHIC_DATA]-[GEOGRAPHIC_DATA]" at bounding box center [787, 252] width 905 height 13
drag, startPoint x: 323, startPoint y: 334, endPoint x: 444, endPoint y: 335, distance: 121.4
click at [441, 335] on span "Erstellungsdatum" at bounding box center [534, 334] width 426 height 18
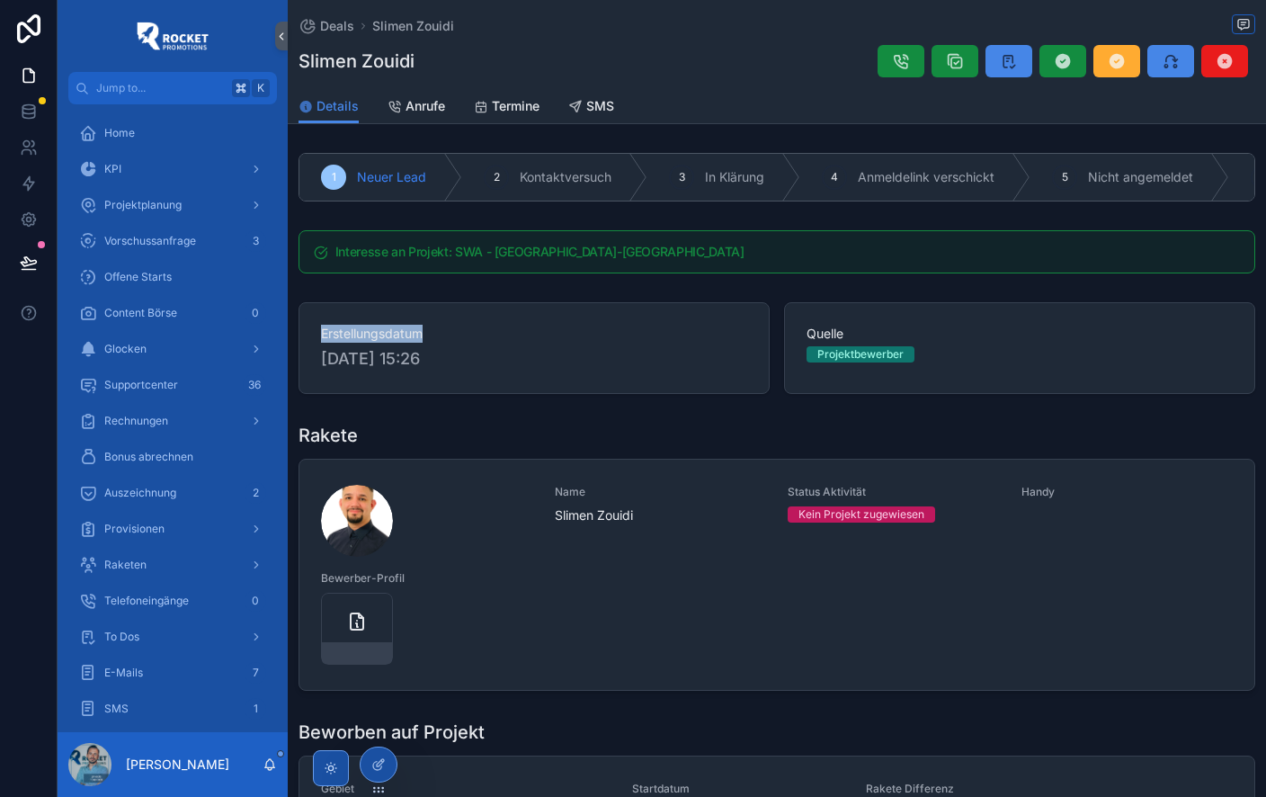
drag, startPoint x: 323, startPoint y: 359, endPoint x: 536, endPoint y: 369, distance: 213.4
click at [523, 368] on span "[DATE] 15:26" at bounding box center [534, 358] width 426 height 25
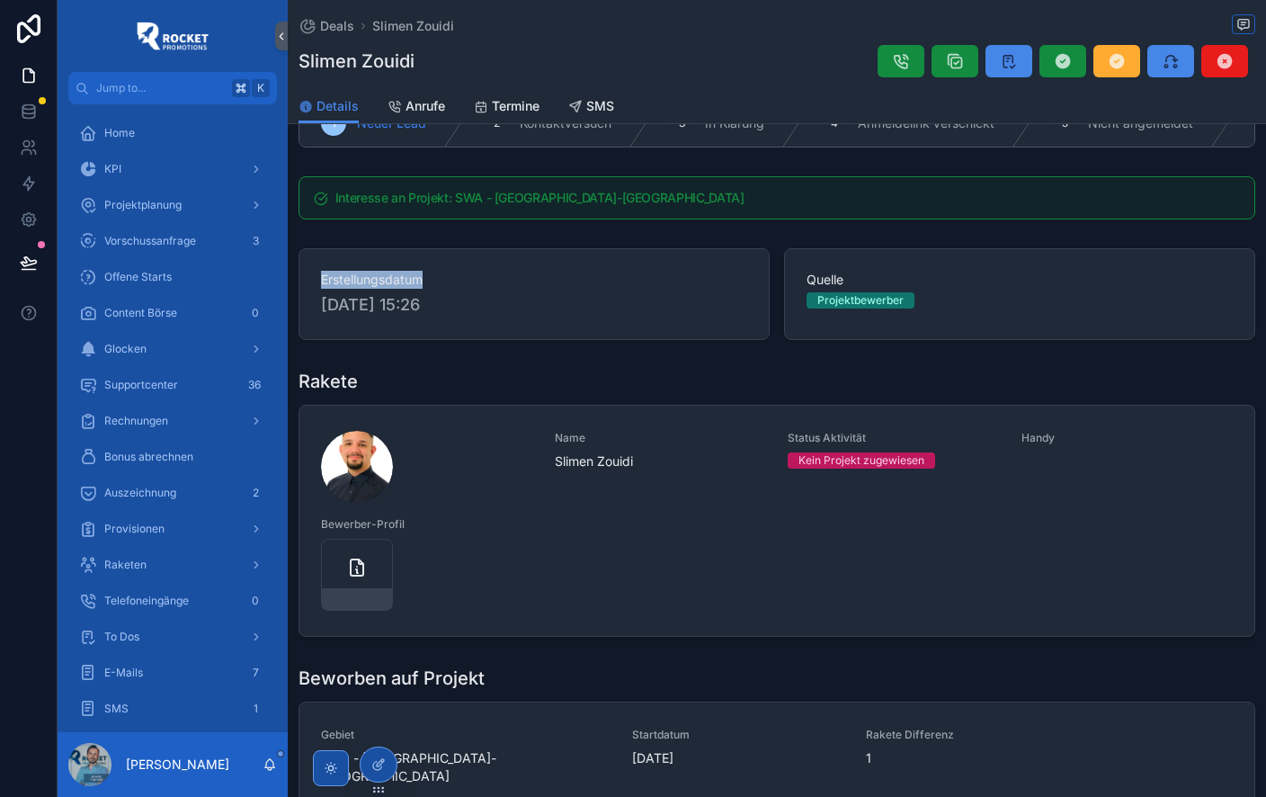
scroll to position [55, 0]
click at [487, 364] on div "Rakete Name [PERSON_NAME] Status Aktivität Kein Projekt zugewiesen Handy Bewerb…" at bounding box center [777, 502] width 979 height 282
click at [335, 377] on h1 "Rakete" at bounding box center [328, 380] width 59 height 25
click at [452, 374] on div "Rakete" at bounding box center [777, 380] width 957 height 25
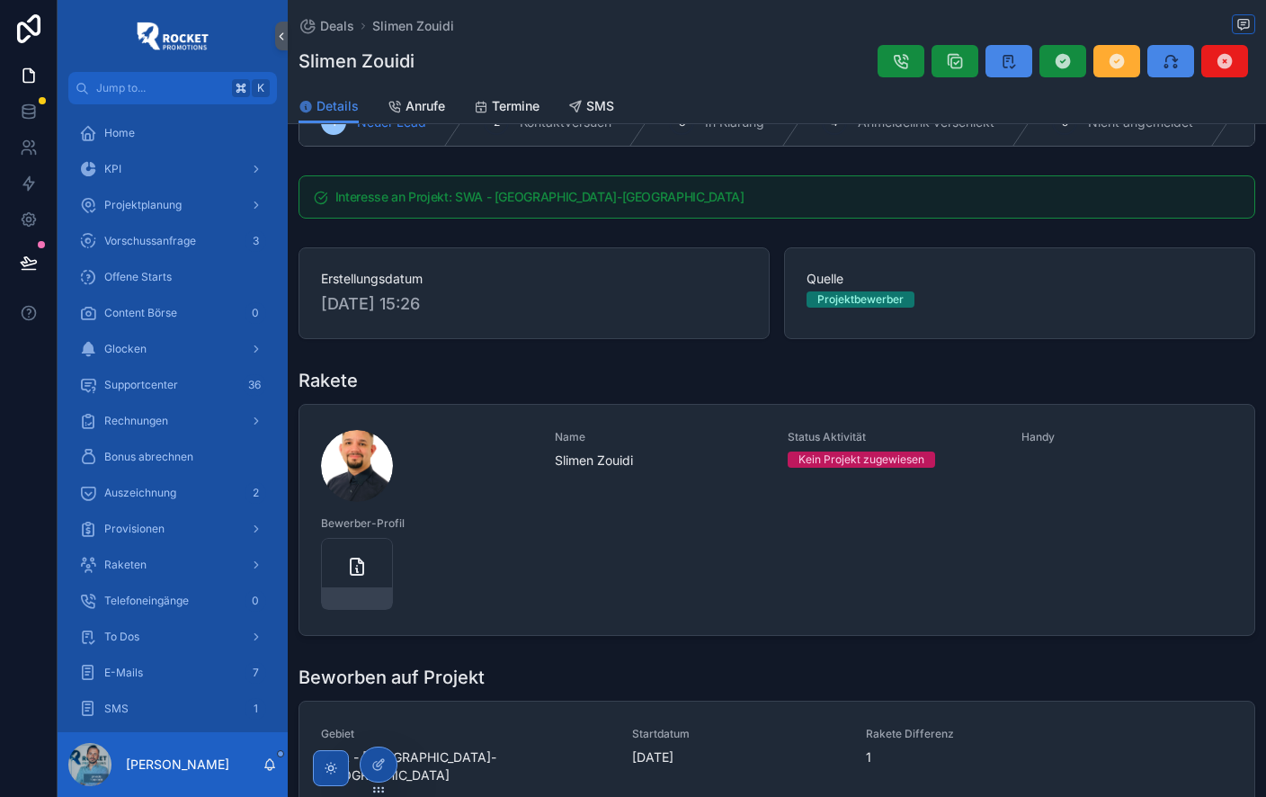
scroll to position [0, 0]
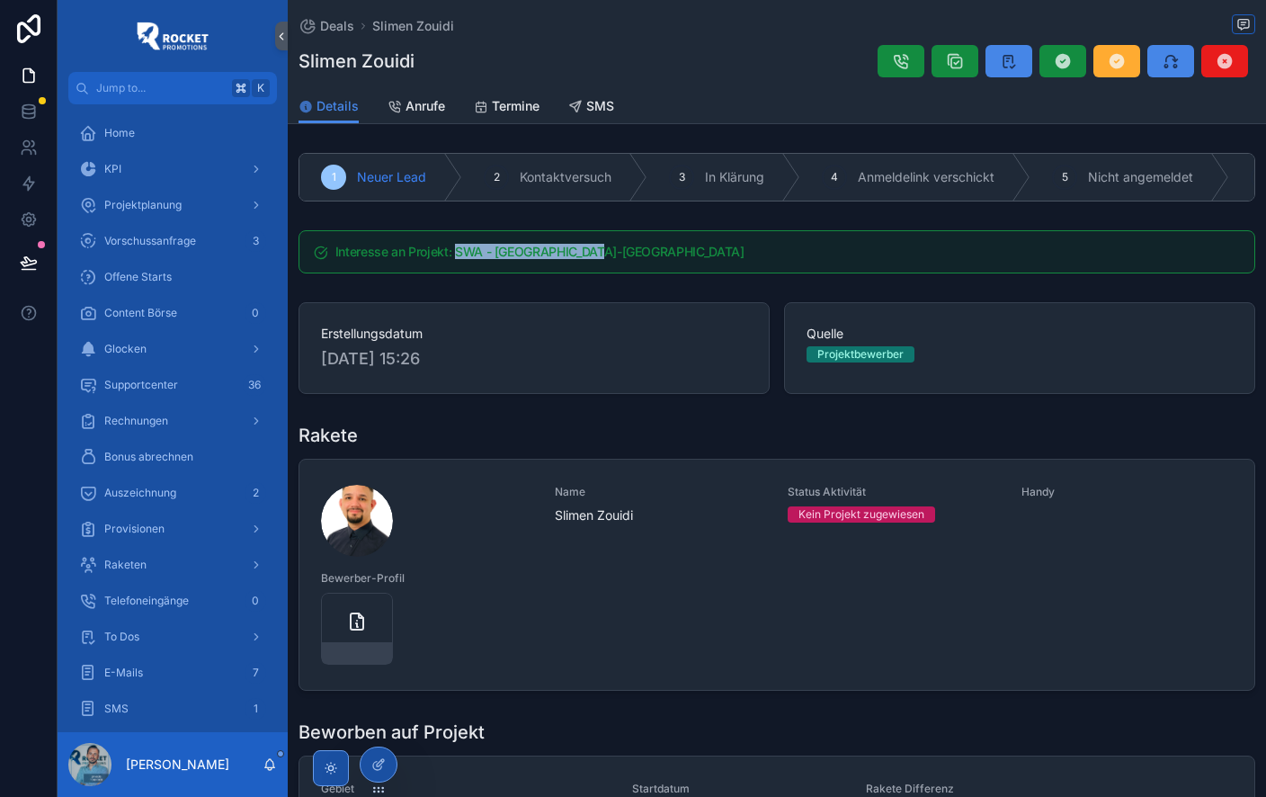
drag, startPoint x: 456, startPoint y: 251, endPoint x: 625, endPoint y: 251, distance: 169.1
click at [620, 252] on h5 "Interesse an Projekt: SWA - [GEOGRAPHIC_DATA]-[GEOGRAPHIC_DATA]" at bounding box center [787, 252] width 905 height 13
click at [368, 250] on h5 "Interesse an Projekt: SWA - [GEOGRAPHIC_DATA]-[GEOGRAPHIC_DATA]" at bounding box center [787, 252] width 905 height 13
click at [385, 331] on span "Erstellungsdatum" at bounding box center [534, 334] width 426 height 18
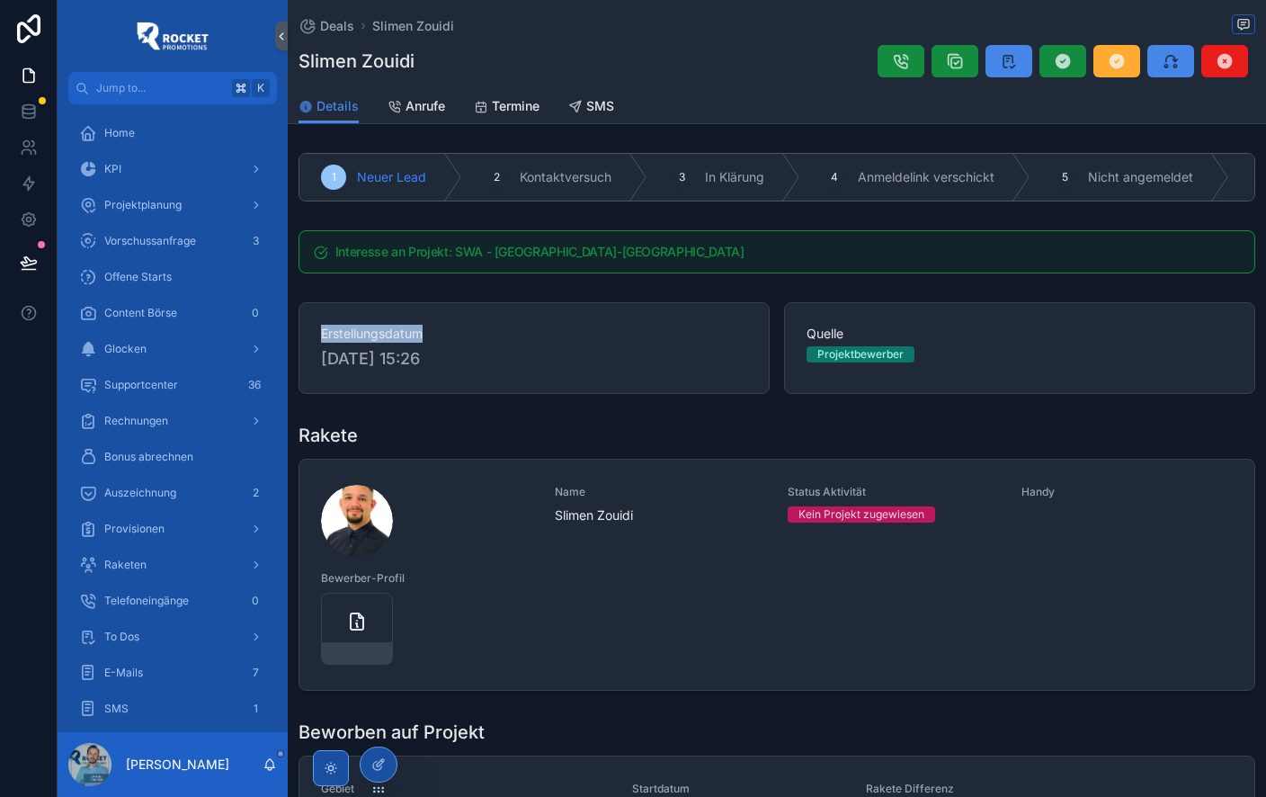
click at [385, 331] on span "Erstellungsdatum" at bounding box center [534, 334] width 426 height 18
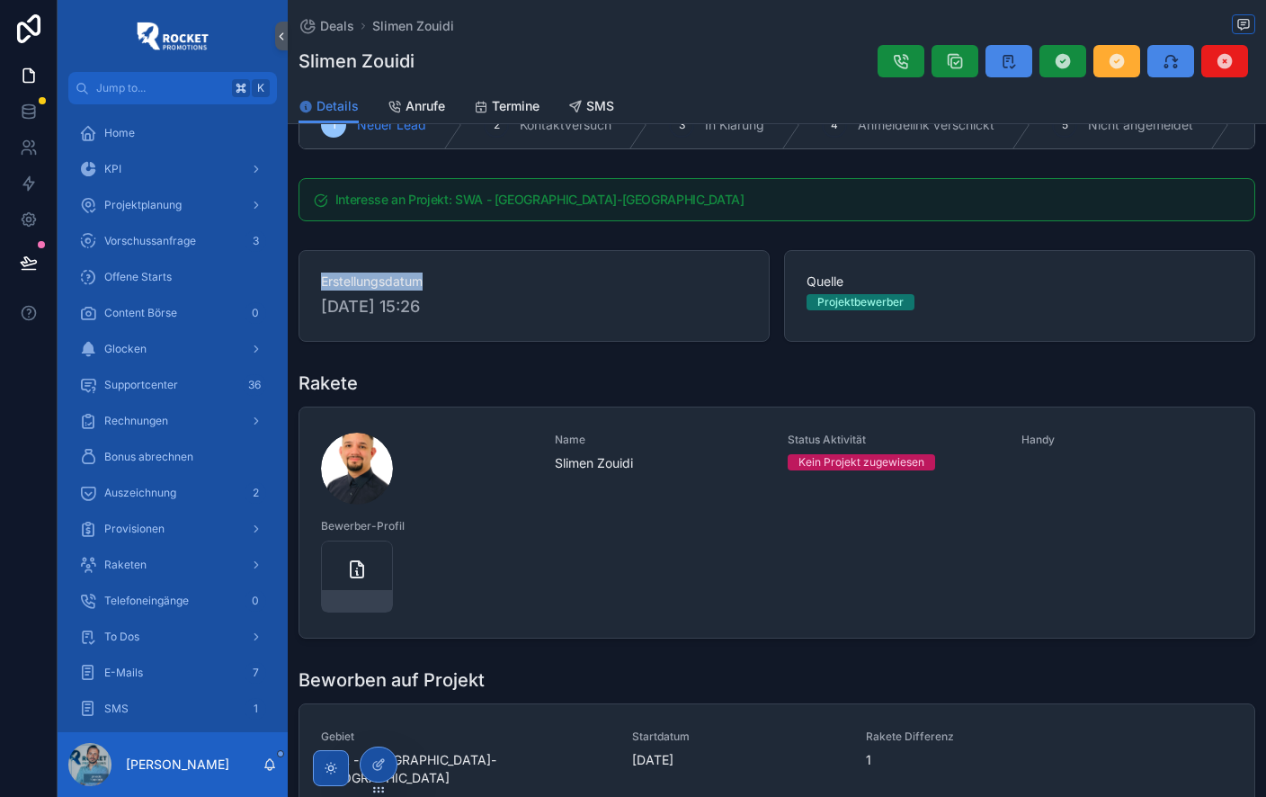
scroll to position [65, 0]
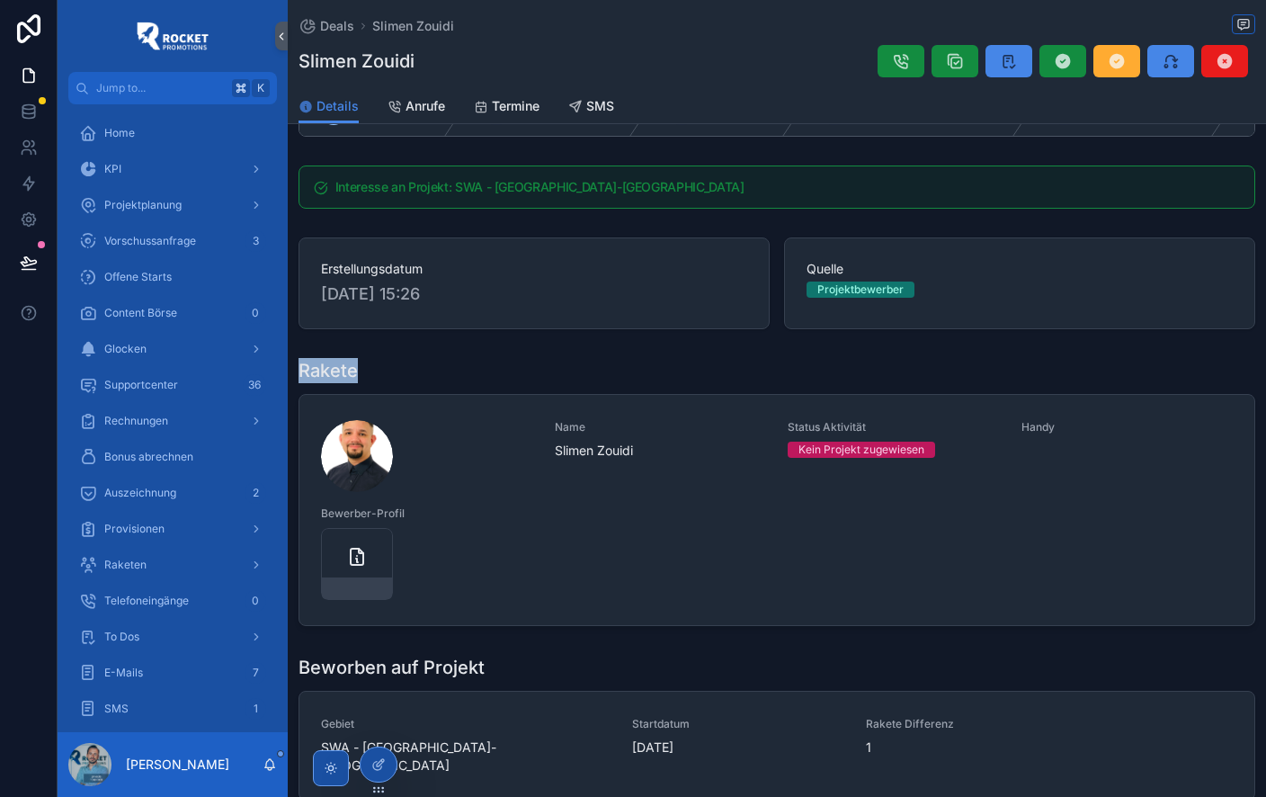
drag, startPoint x: 299, startPoint y: 370, endPoint x: 370, endPoint y: 366, distance: 71.1
click at [362, 367] on div "Rakete" at bounding box center [777, 370] width 957 height 25
click at [1008, 66] on icon "scrollable content" at bounding box center [1009, 61] width 18 height 18
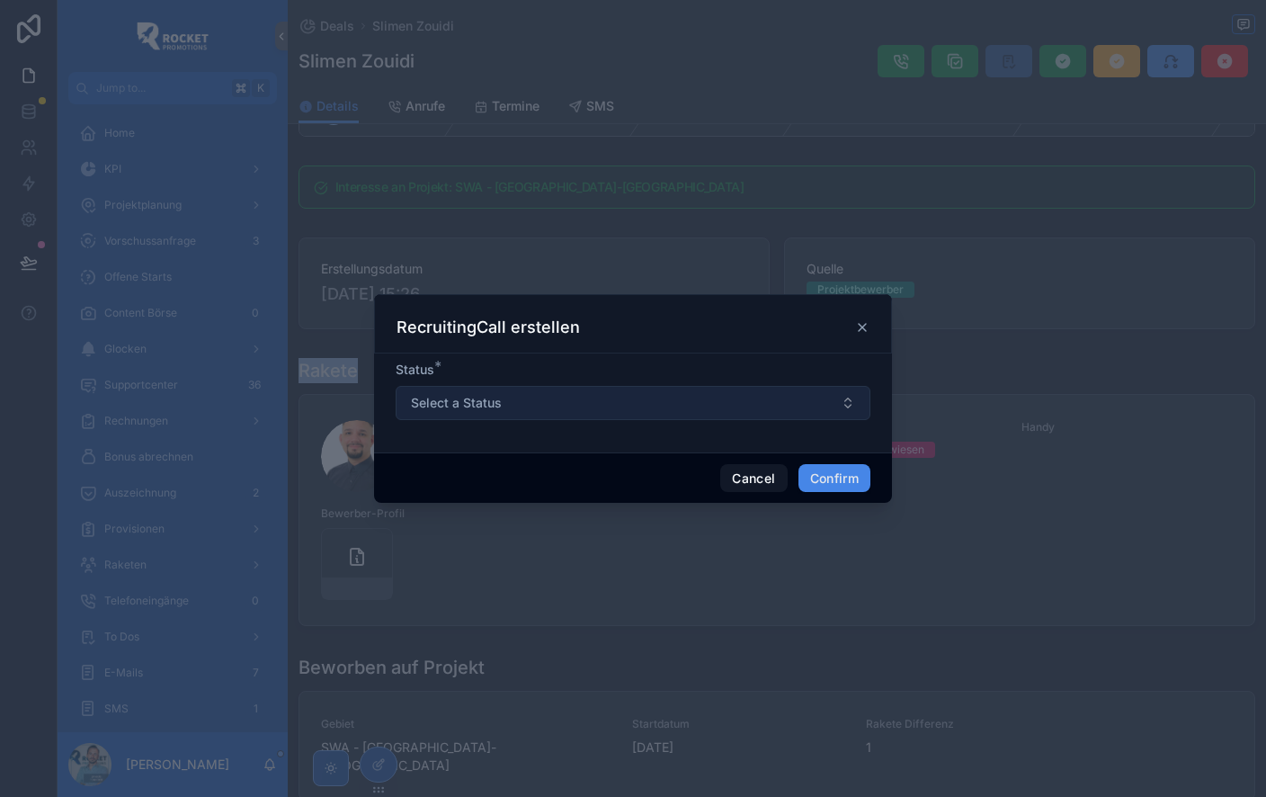
click at [495, 403] on span "Select a Status" at bounding box center [456, 403] width 91 height 18
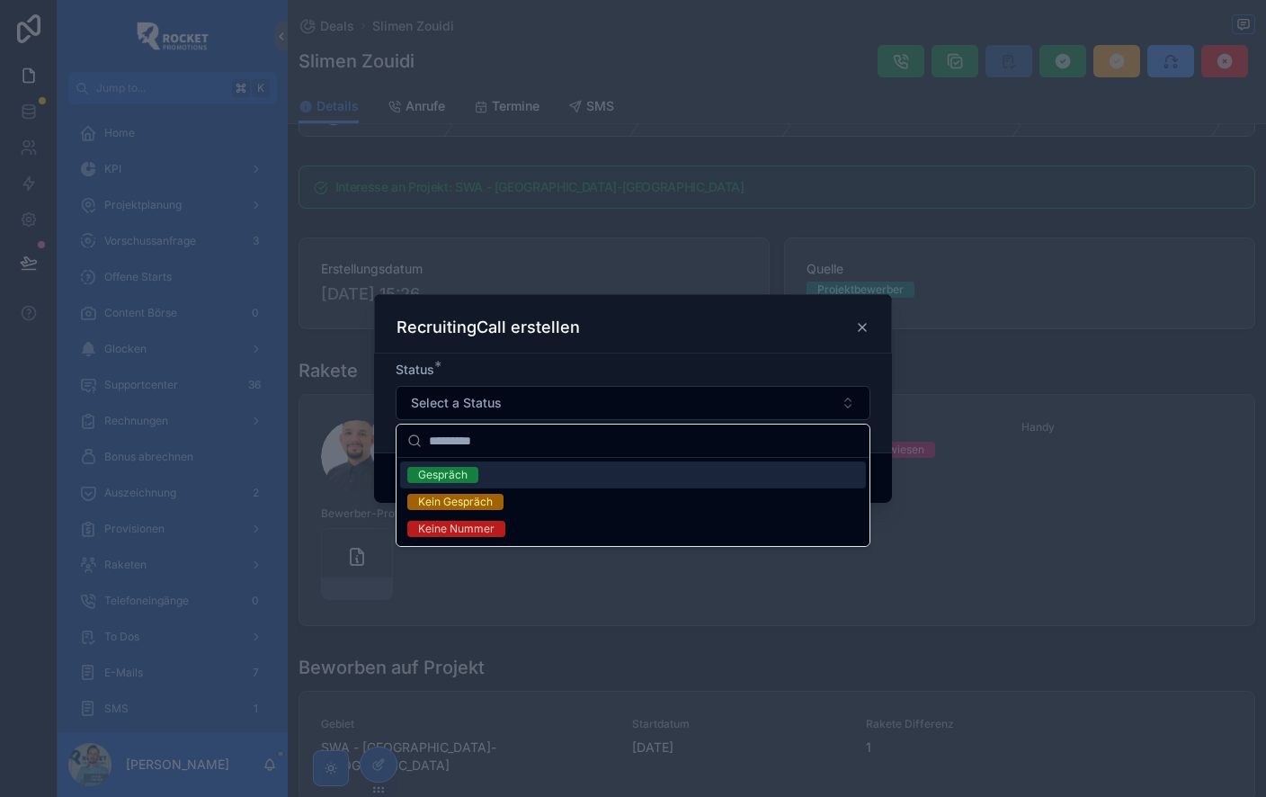
click at [501, 477] on div "Gespräch" at bounding box center [633, 474] width 466 height 27
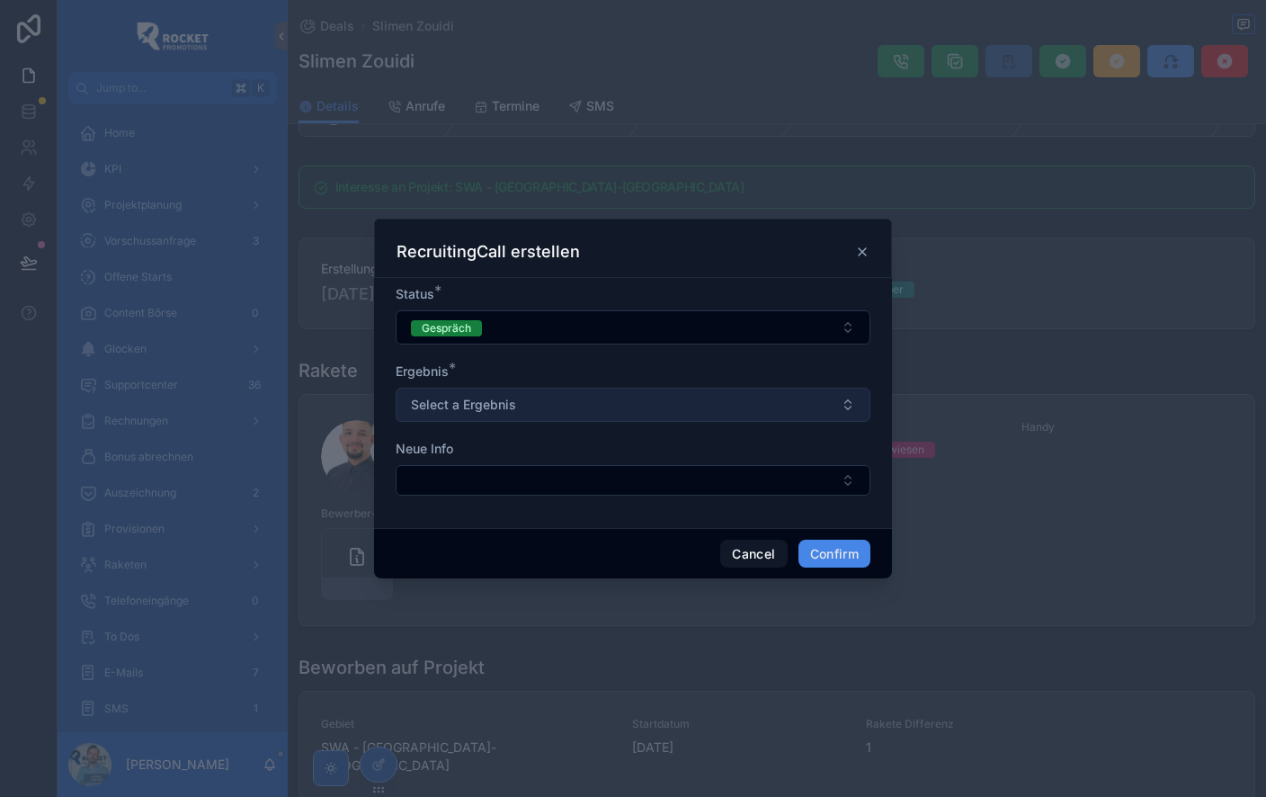
click at [532, 407] on button "Select a Ergebnis" at bounding box center [633, 405] width 475 height 34
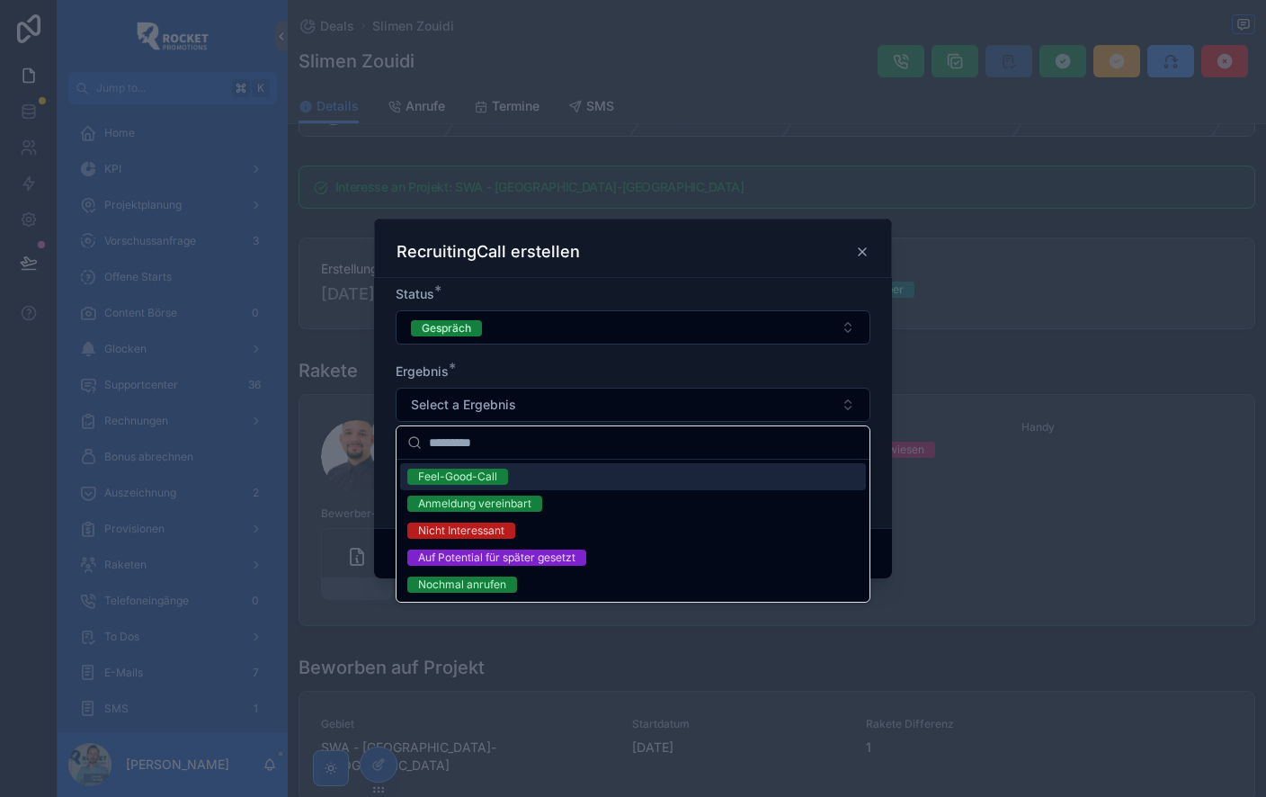
click at [557, 356] on form "Status * Gespräch Ergebnis * Select a Ergebnis Neue Info" at bounding box center [633, 399] width 475 height 228
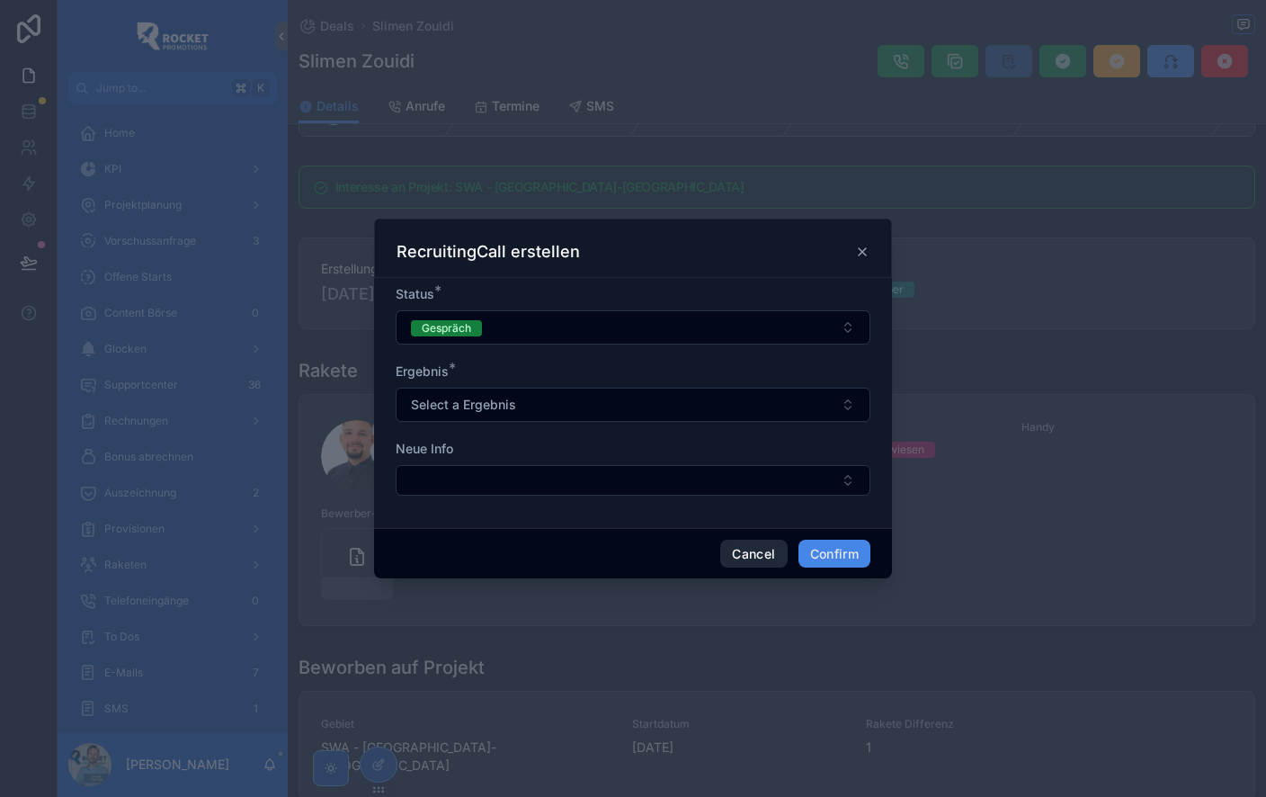
click at [740, 551] on button "Cancel" at bounding box center [753, 554] width 67 height 29
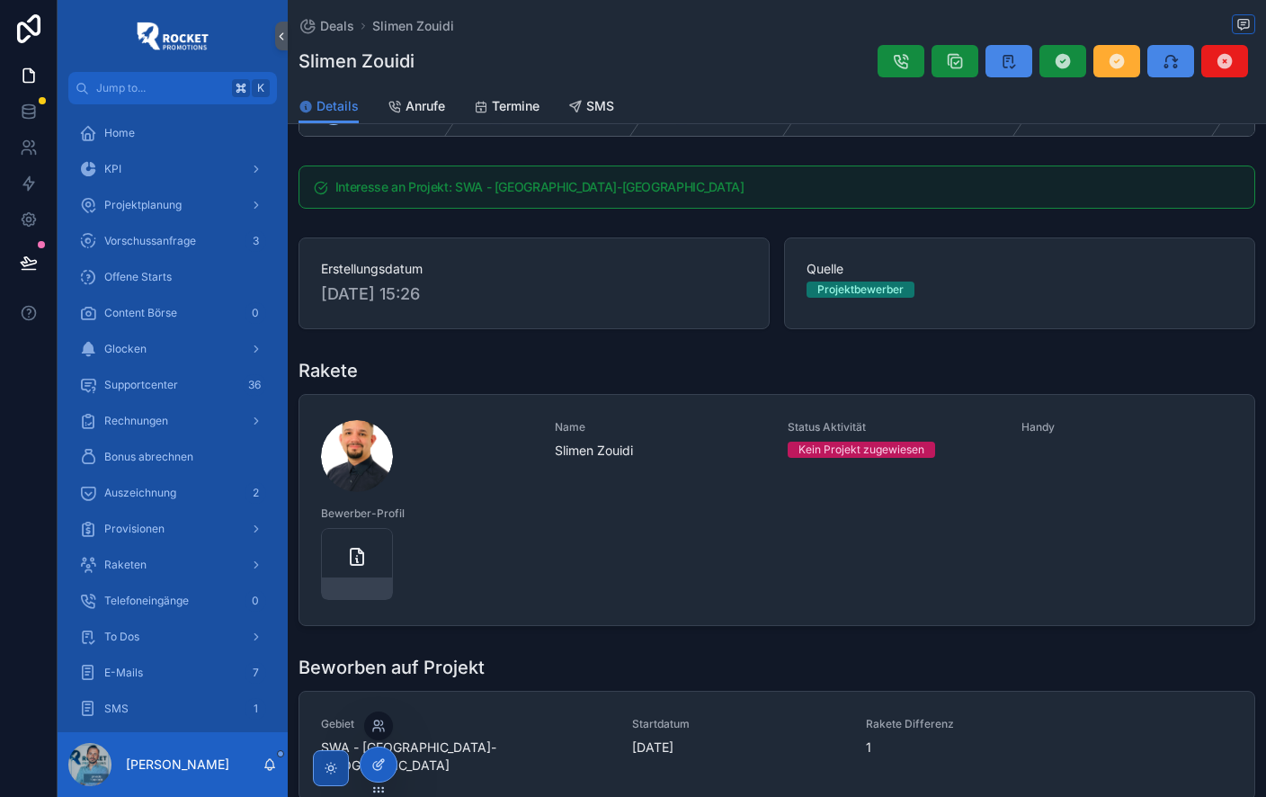
click at [376, 762] on icon at bounding box center [377, 766] width 8 height 8
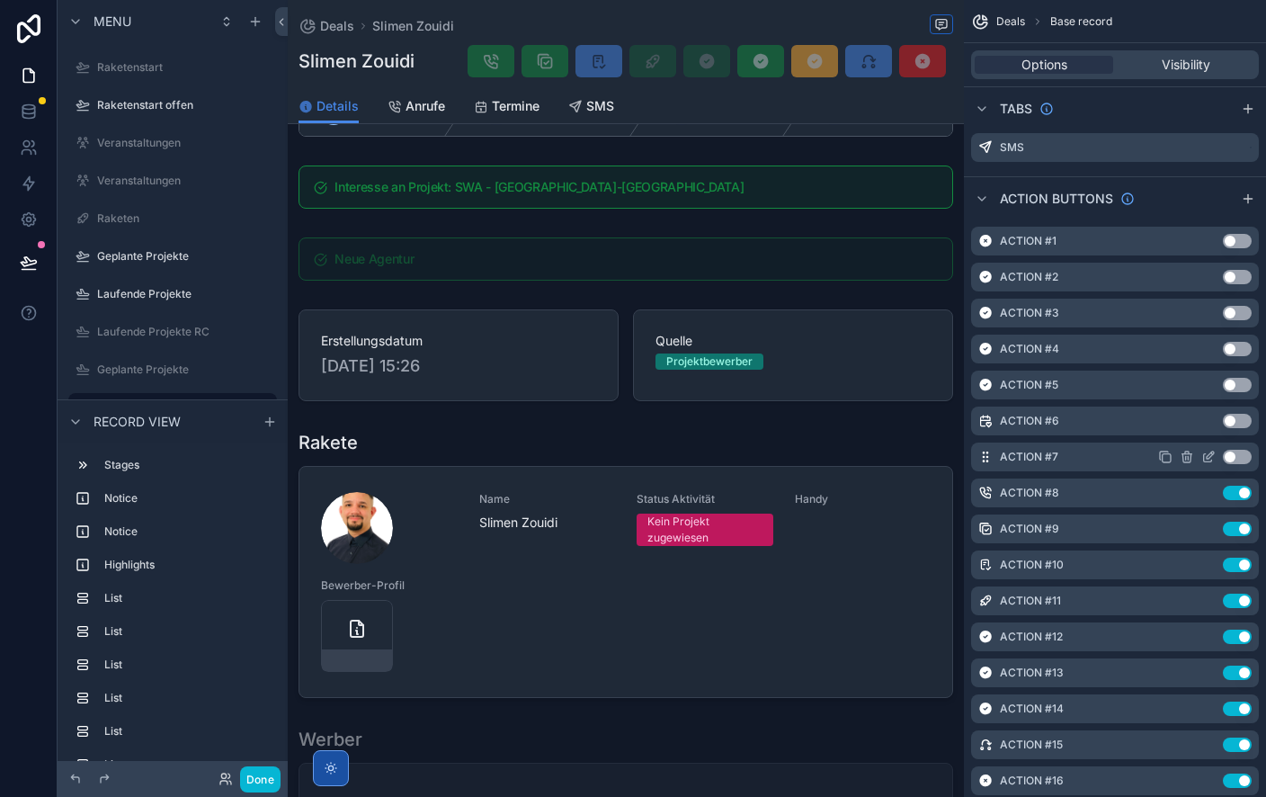
scroll to position [723, 0]
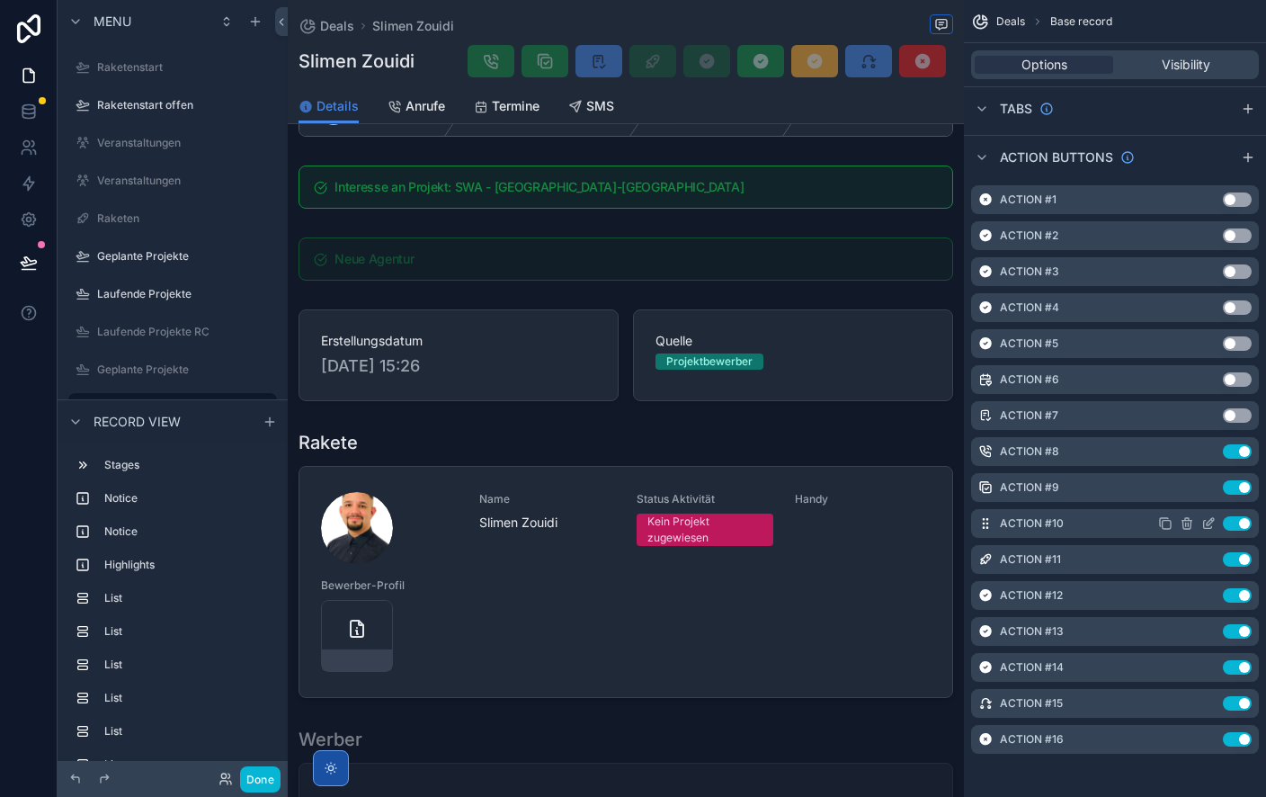
click at [1212, 524] on icon "scrollable content" at bounding box center [1209, 523] width 14 height 14
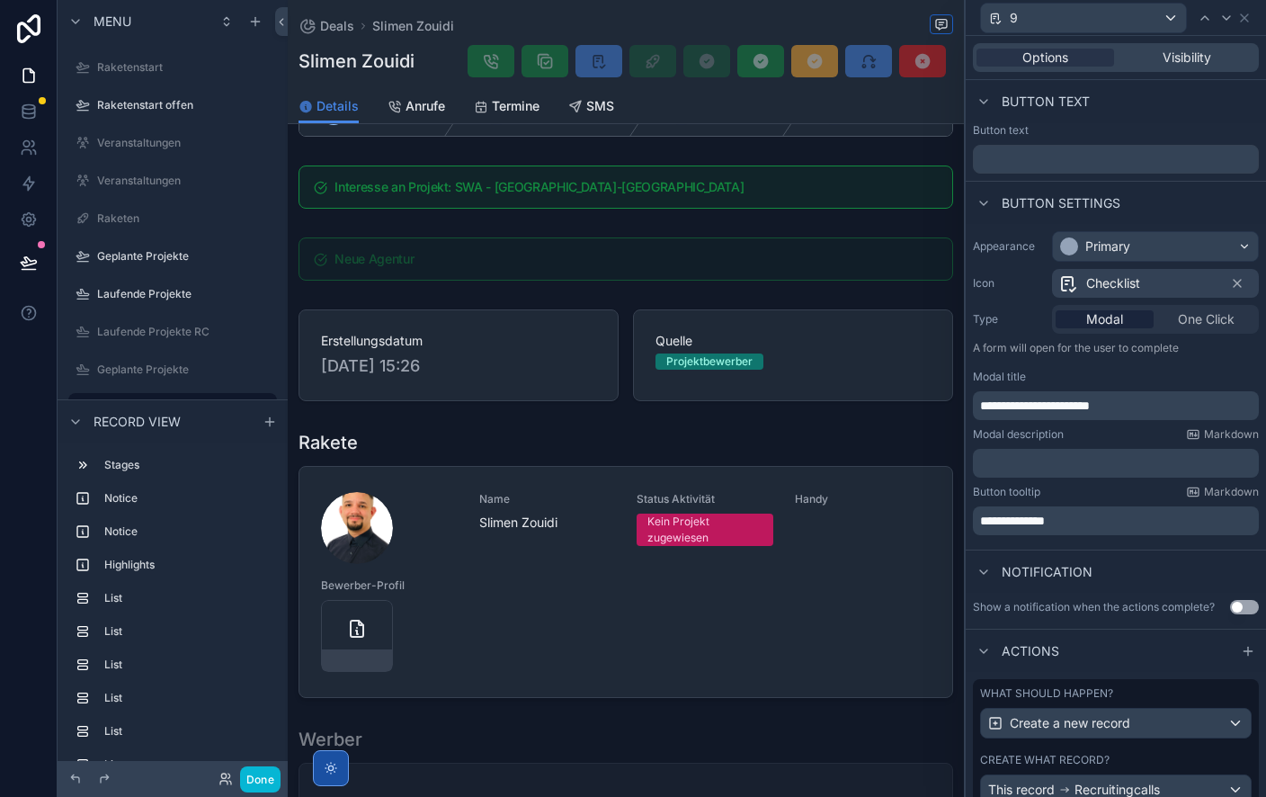
scroll to position [98, 0]
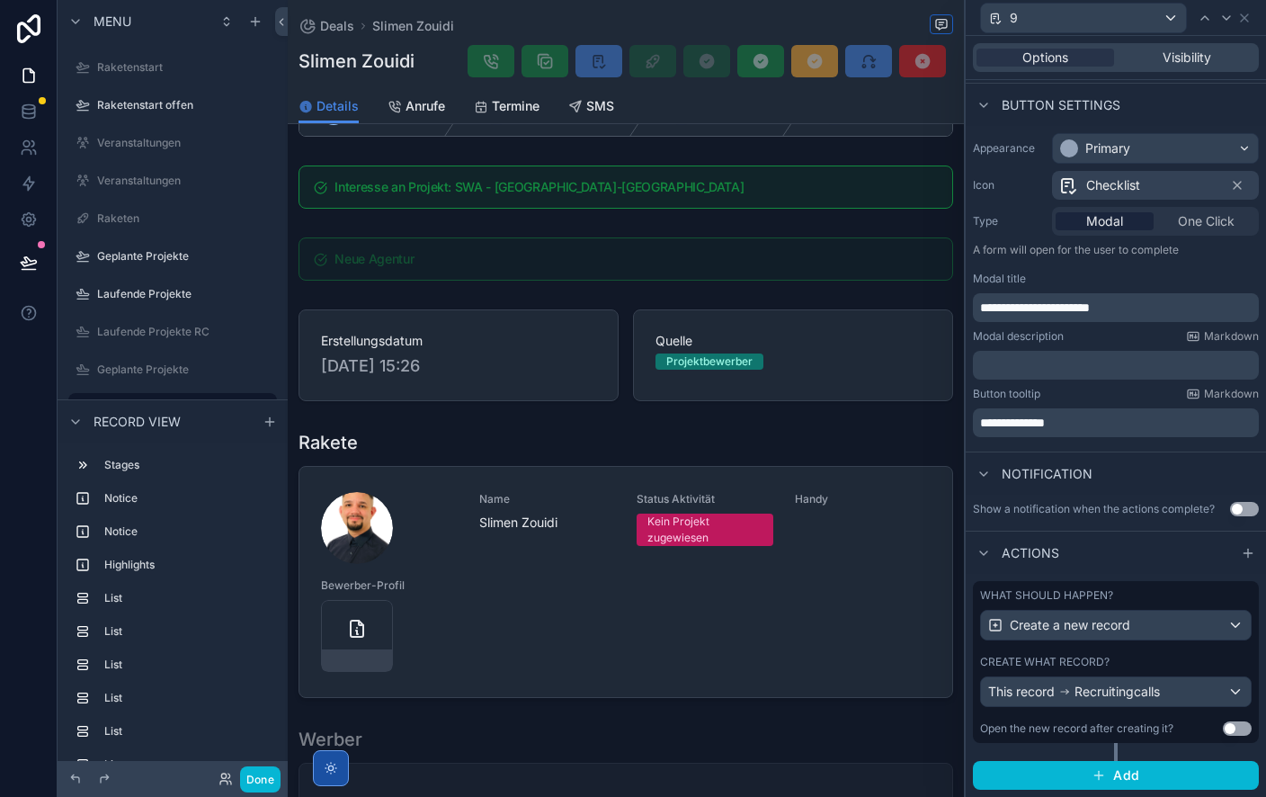
click at [1143, 594] on div "What should happen?" at bounding box center [1116, 595] width 272 height 14
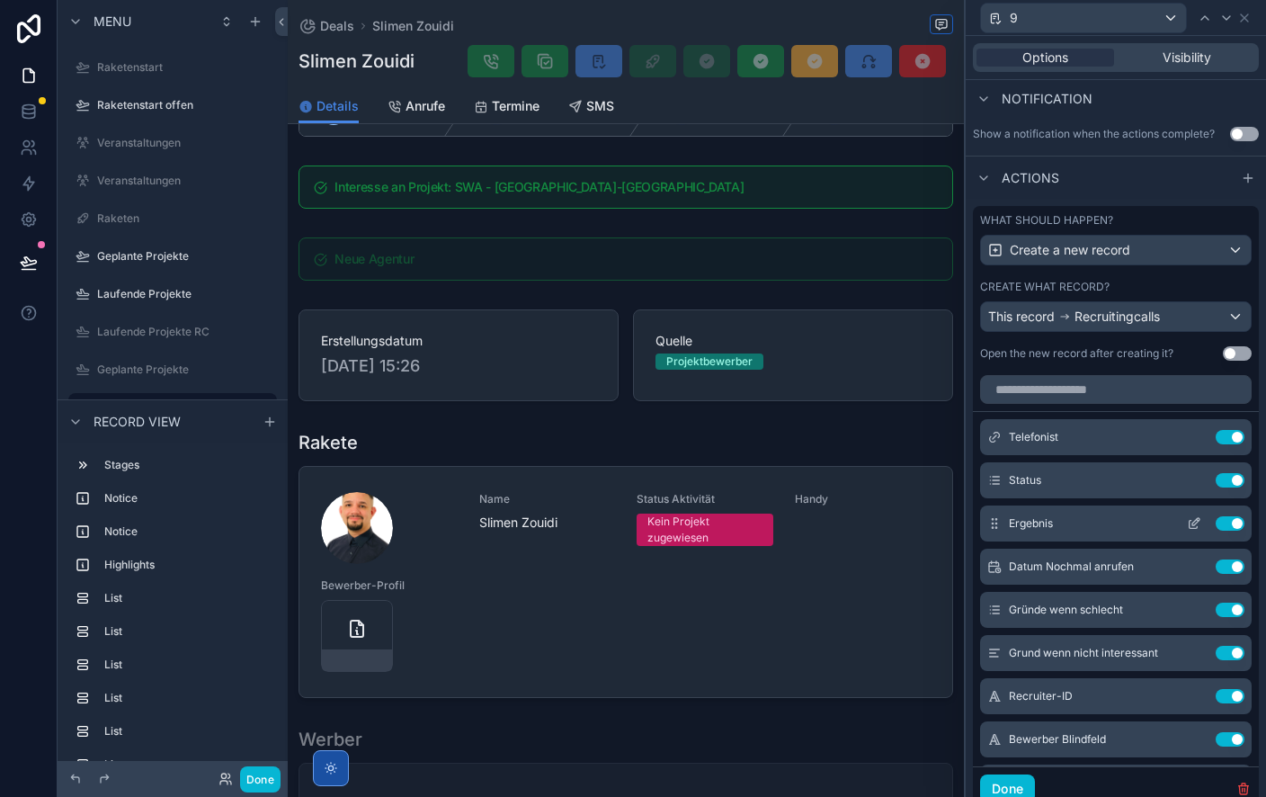
scroll to position [478, 0]
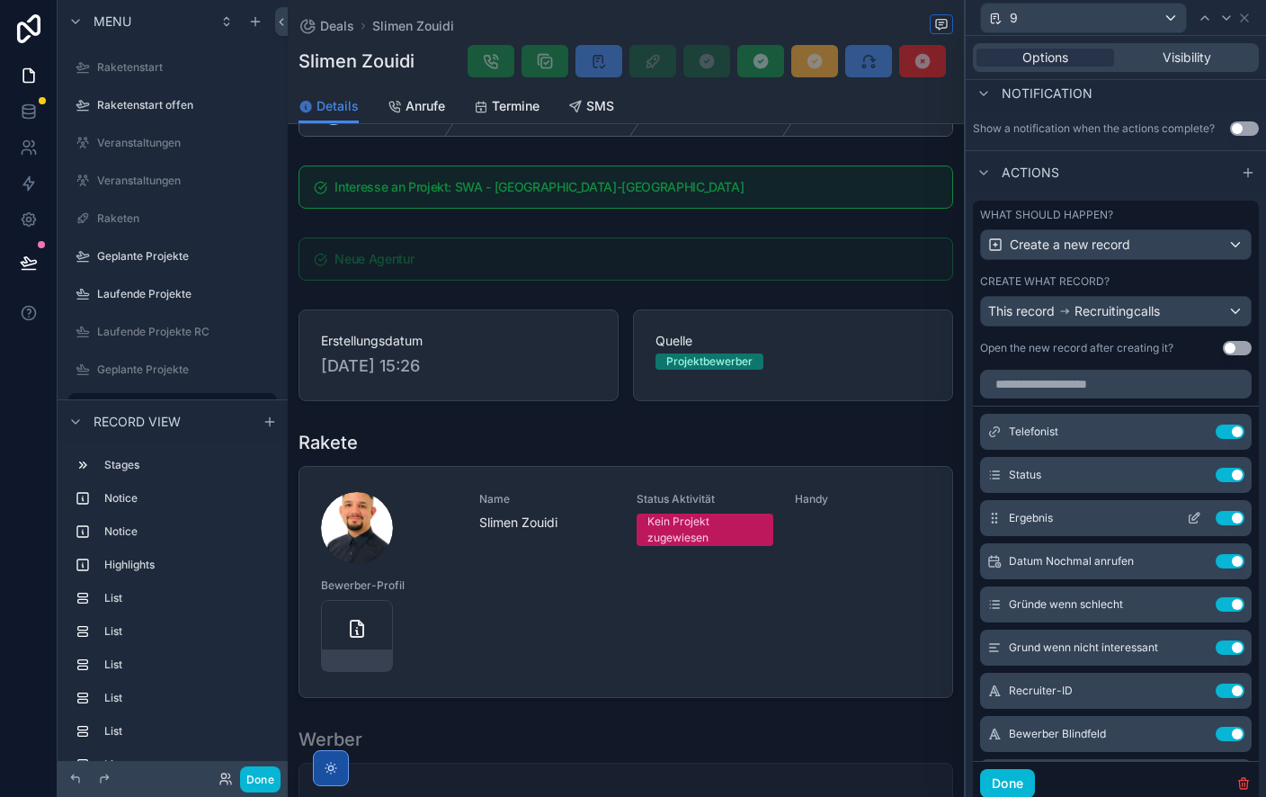
click at [1193, 514] on icon at bounding box center [1194, 518] width 14 height 14
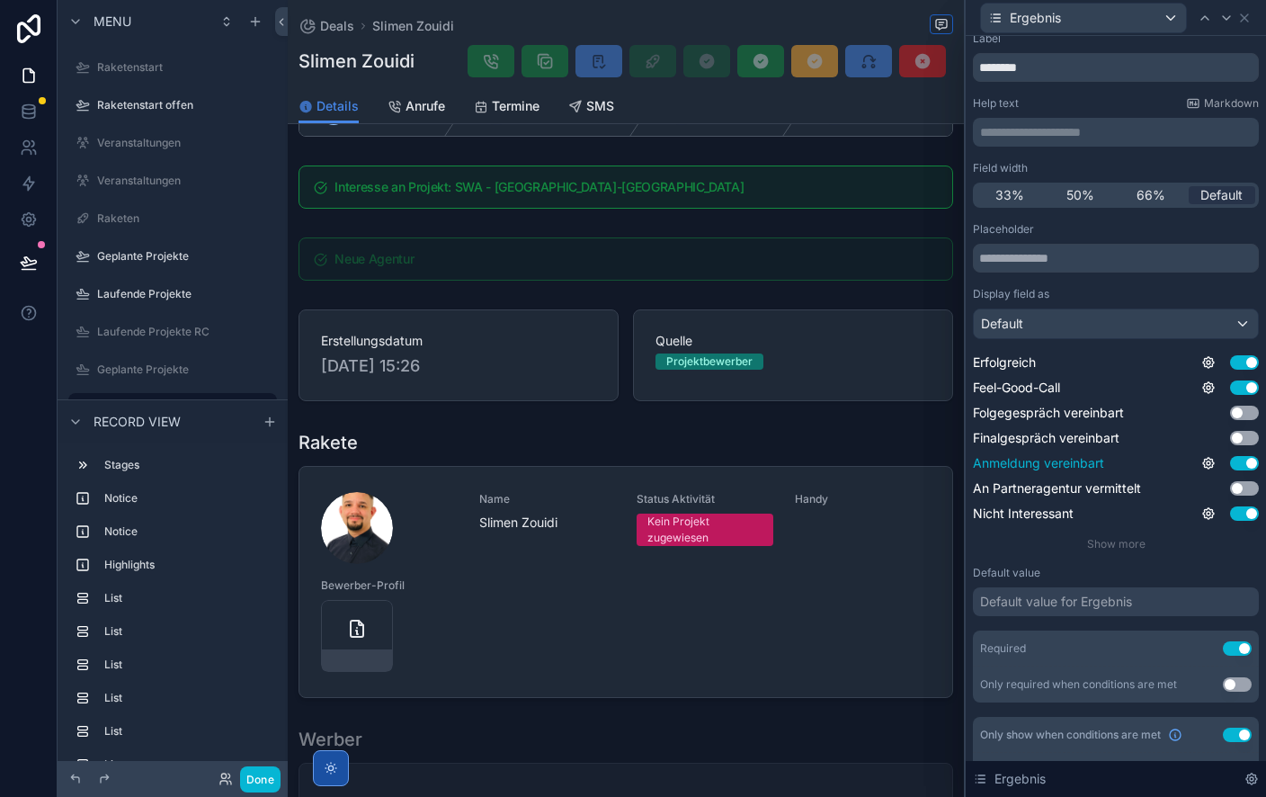
scroll to position [54, 0]
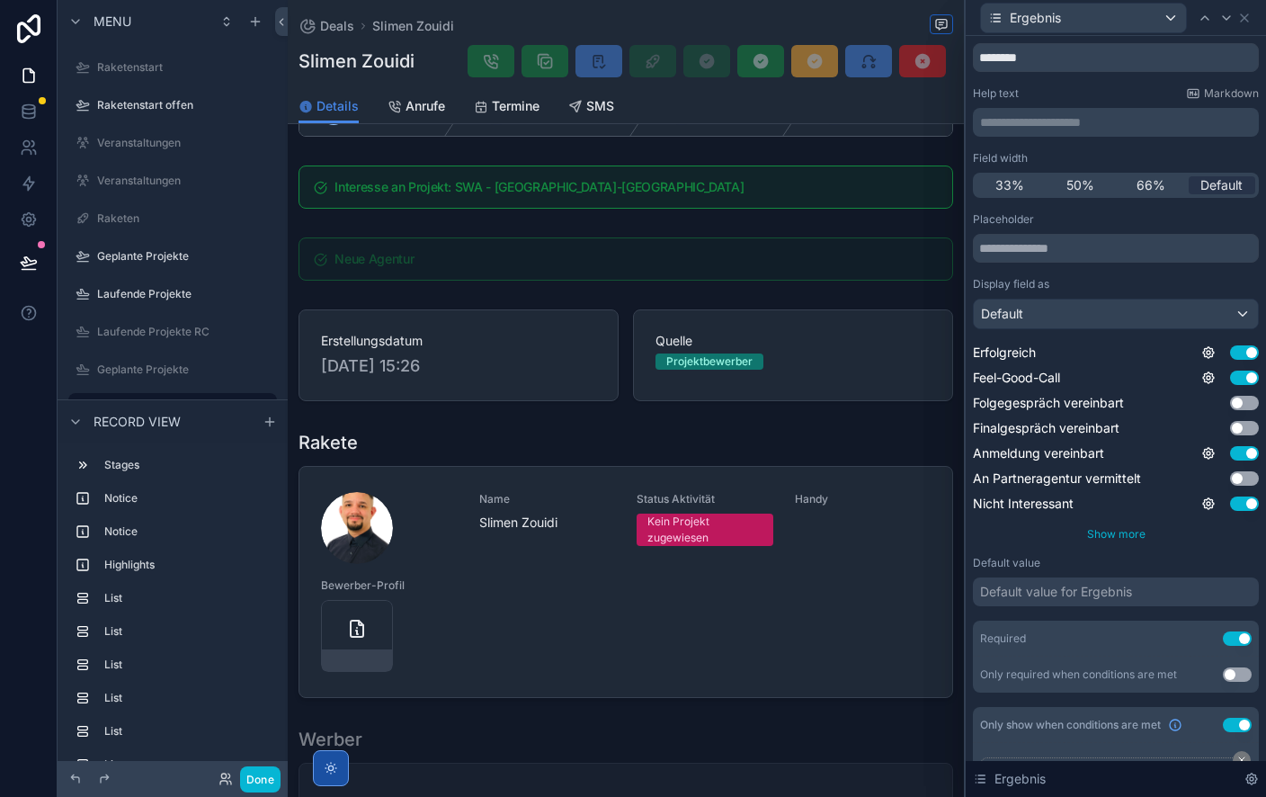
click at [1118, 534] on span "Show more" at bounding box center [1116, 533] width 58 height 13
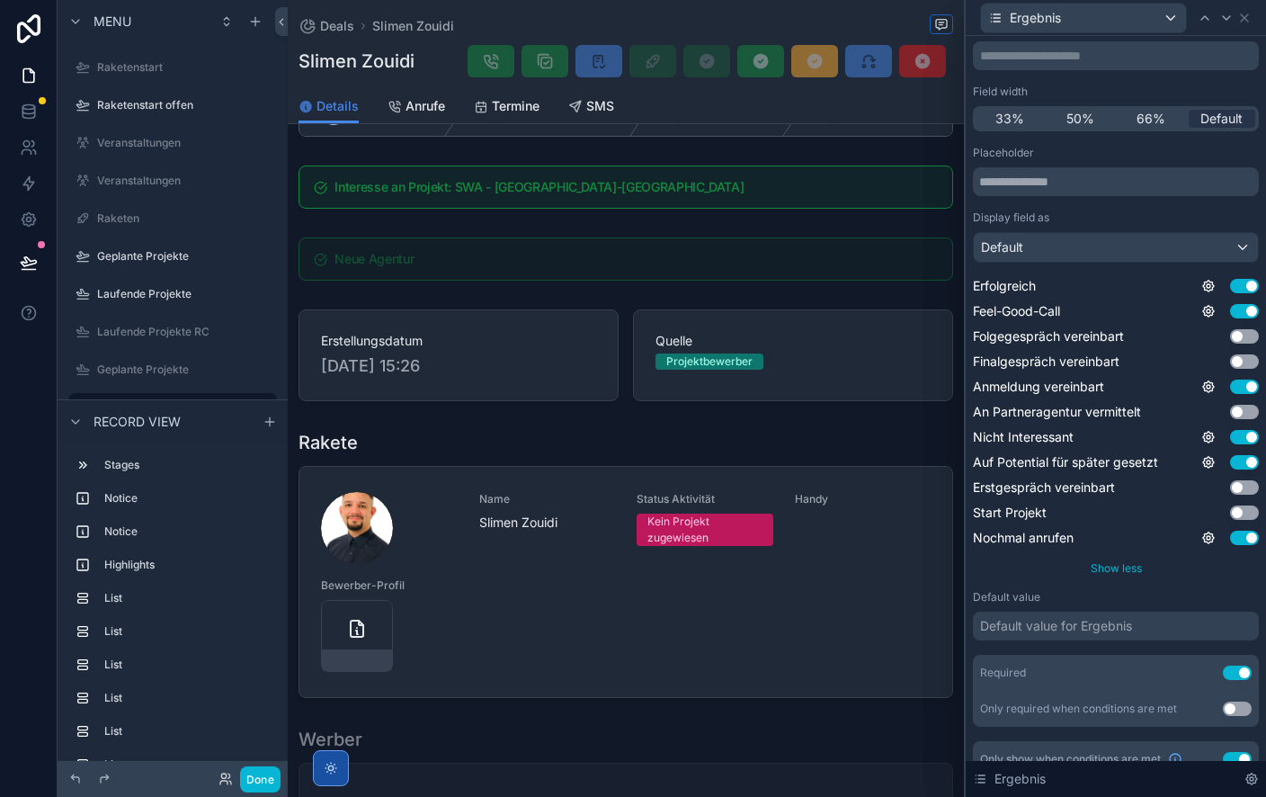
scroll to position [123, 0]
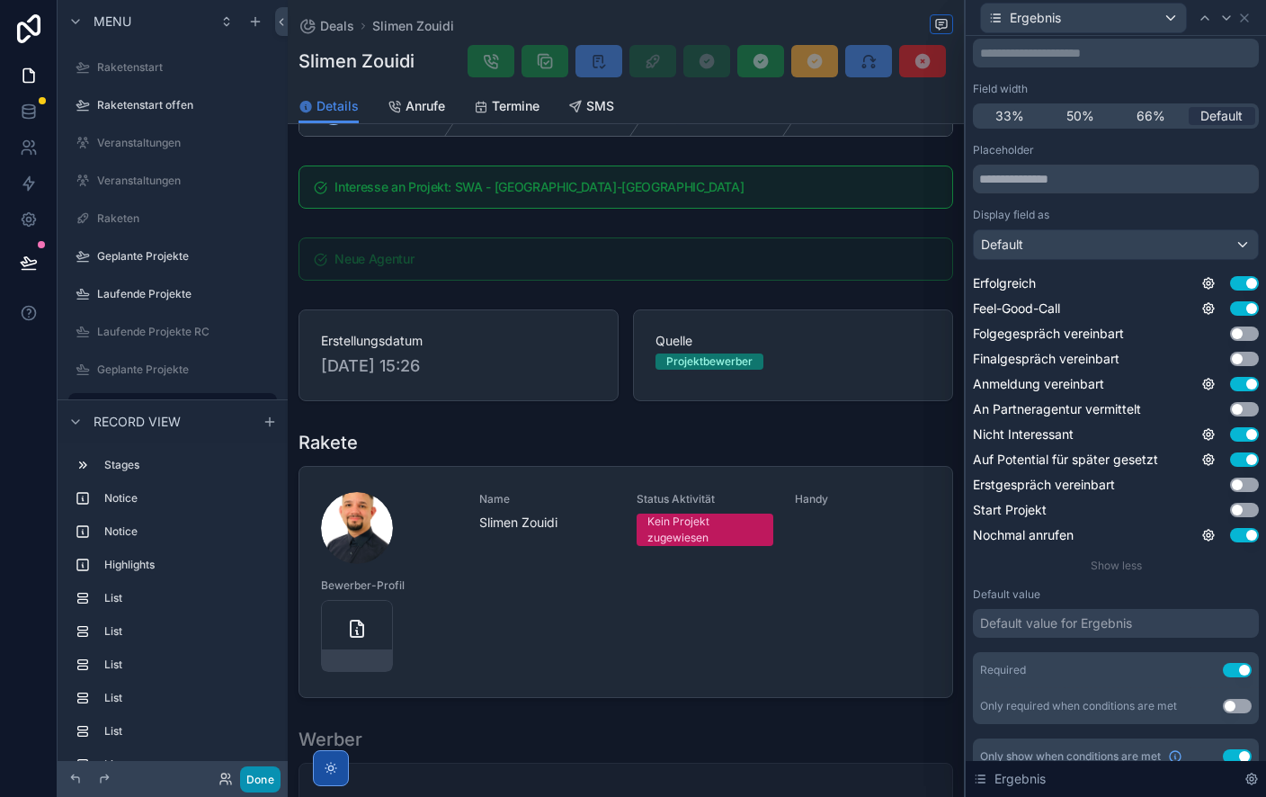
click at [264, 782] on button "Done" at bounding box center [260, 779] width 40 height 26
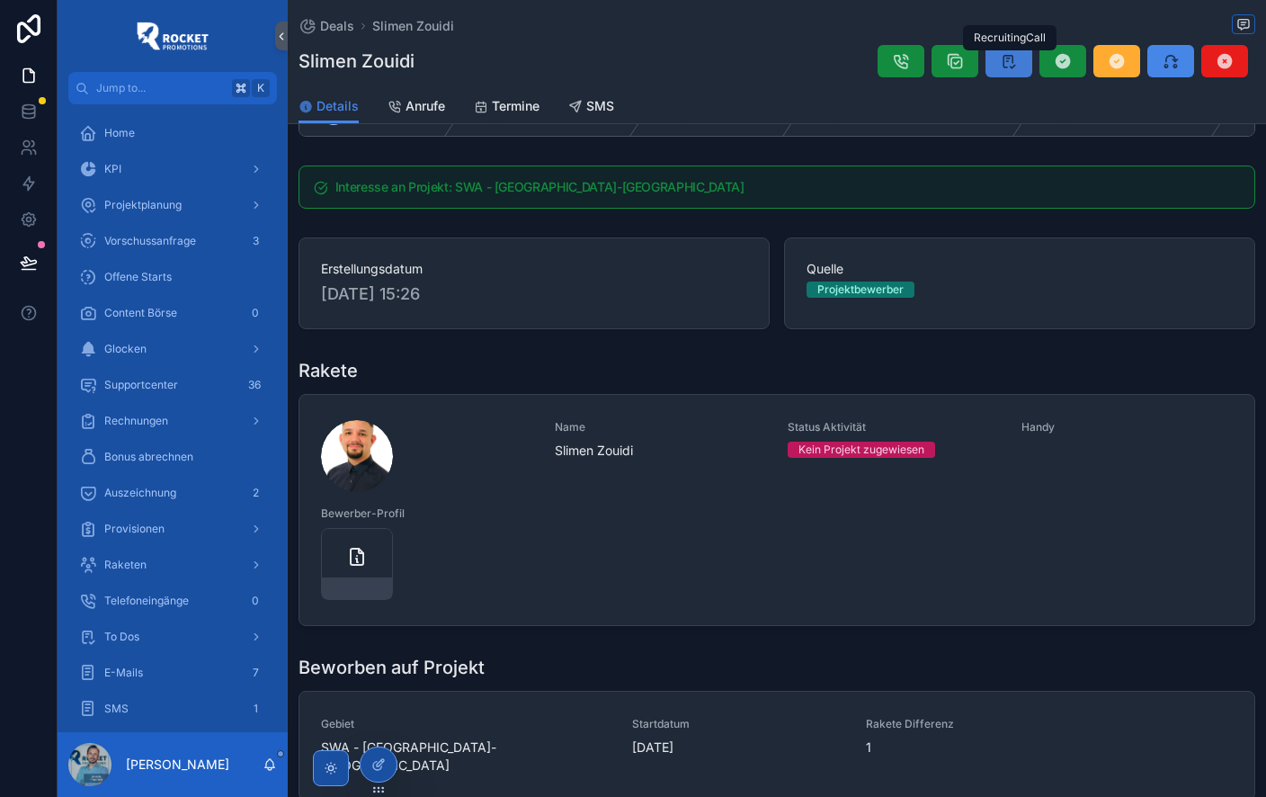
click at [1010, 58] on icon "scrollable content" at bounding box center [1009, 61] width 18 height 18
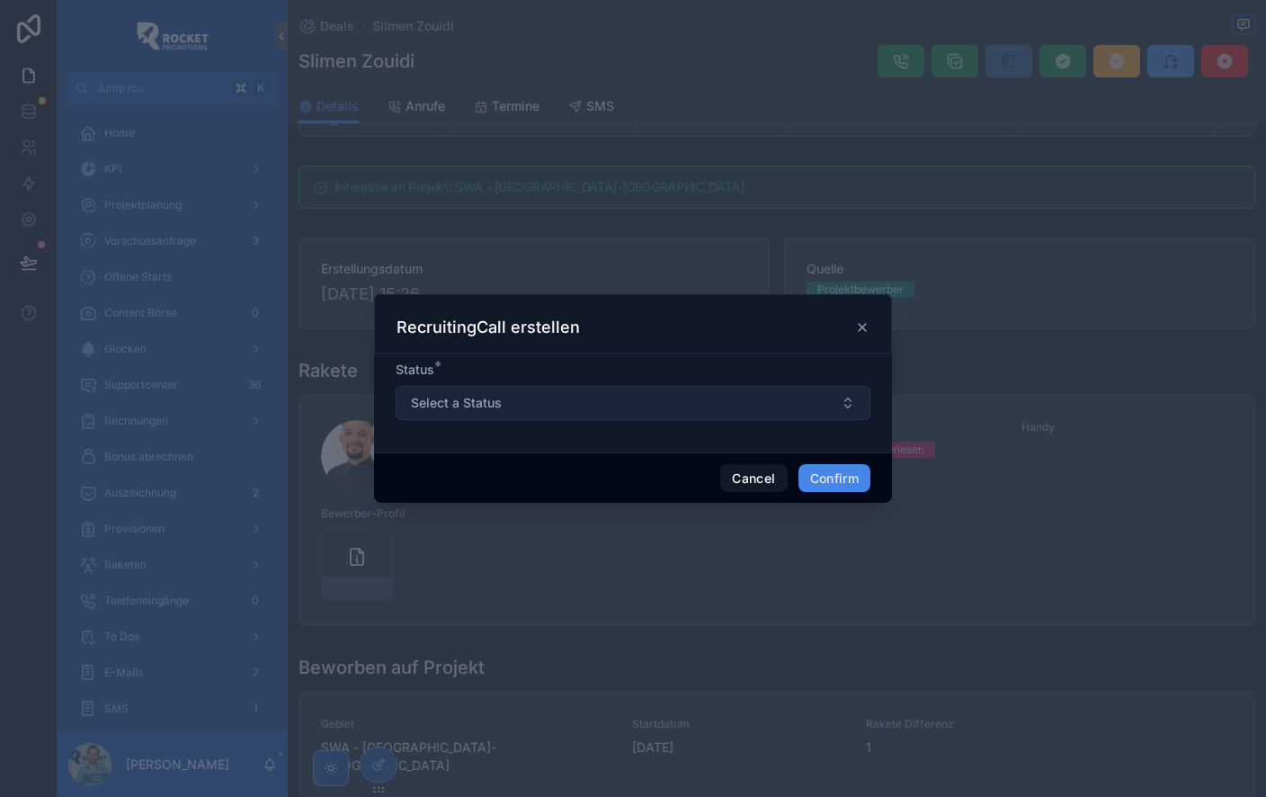
click at [662, 404] on button "Select a Status" at bounding box center [633, 403] width 475 height 34
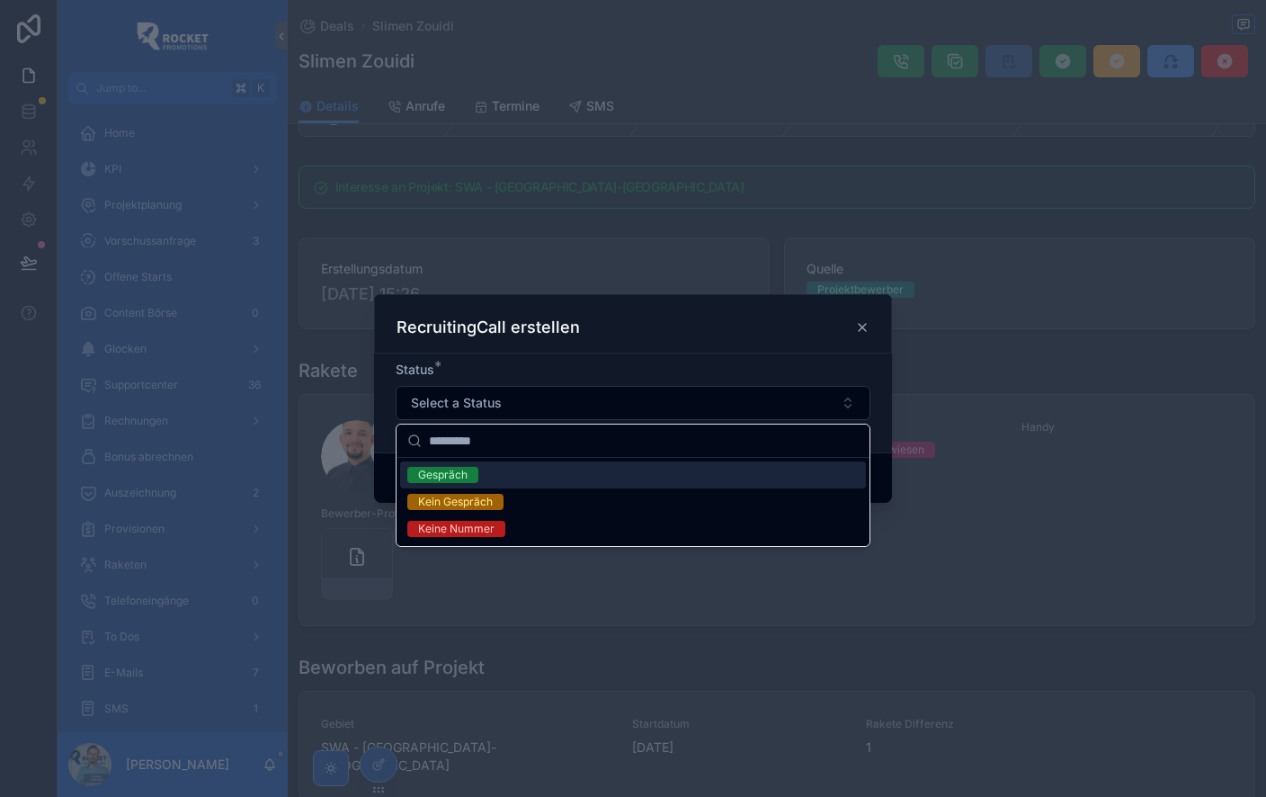
click at [451, 478] on div "Gespräch" at bounding box center [442, 475] width 49 height 16
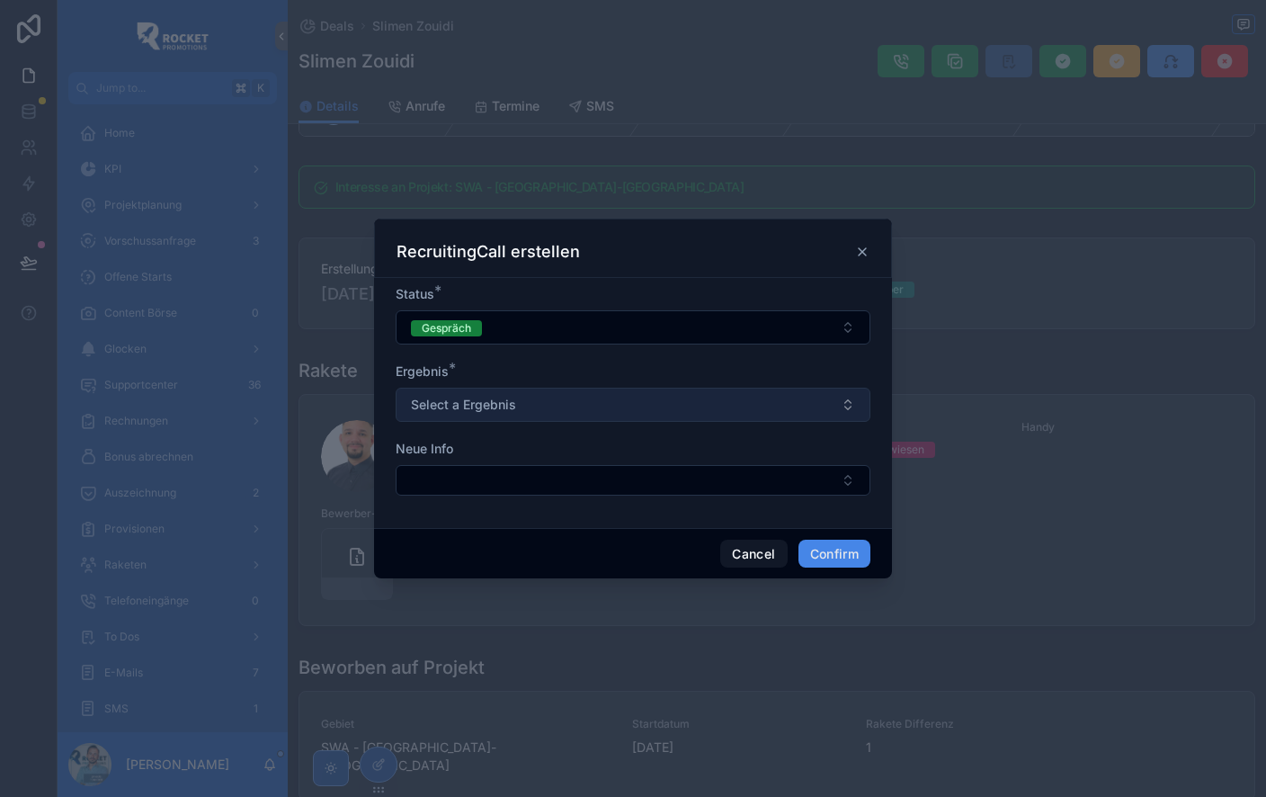
click at [497, 408] on span "Select a Ergebnis" at bounding box center [463, 405] width 105 height 18
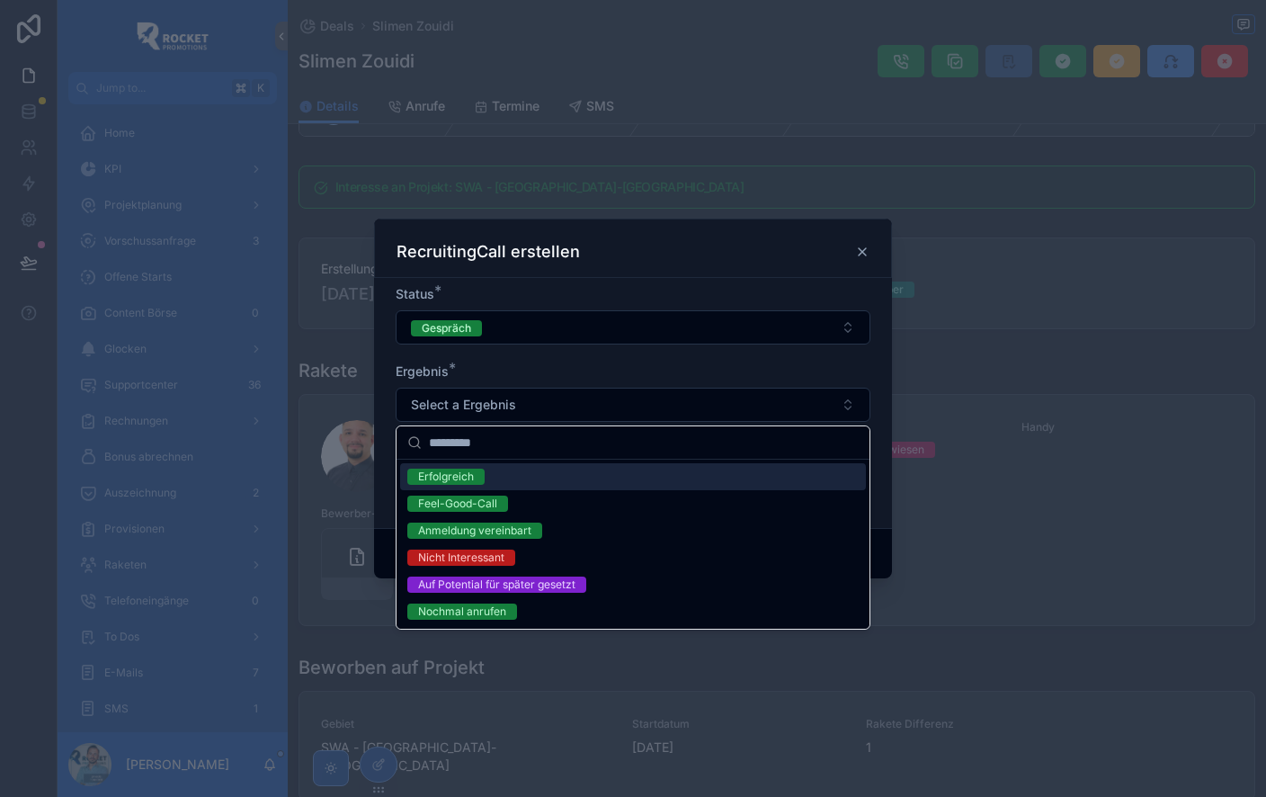
click at [501, 474] on div "Erfolgreich" at bounding box center [633, 476] width 466 height 27
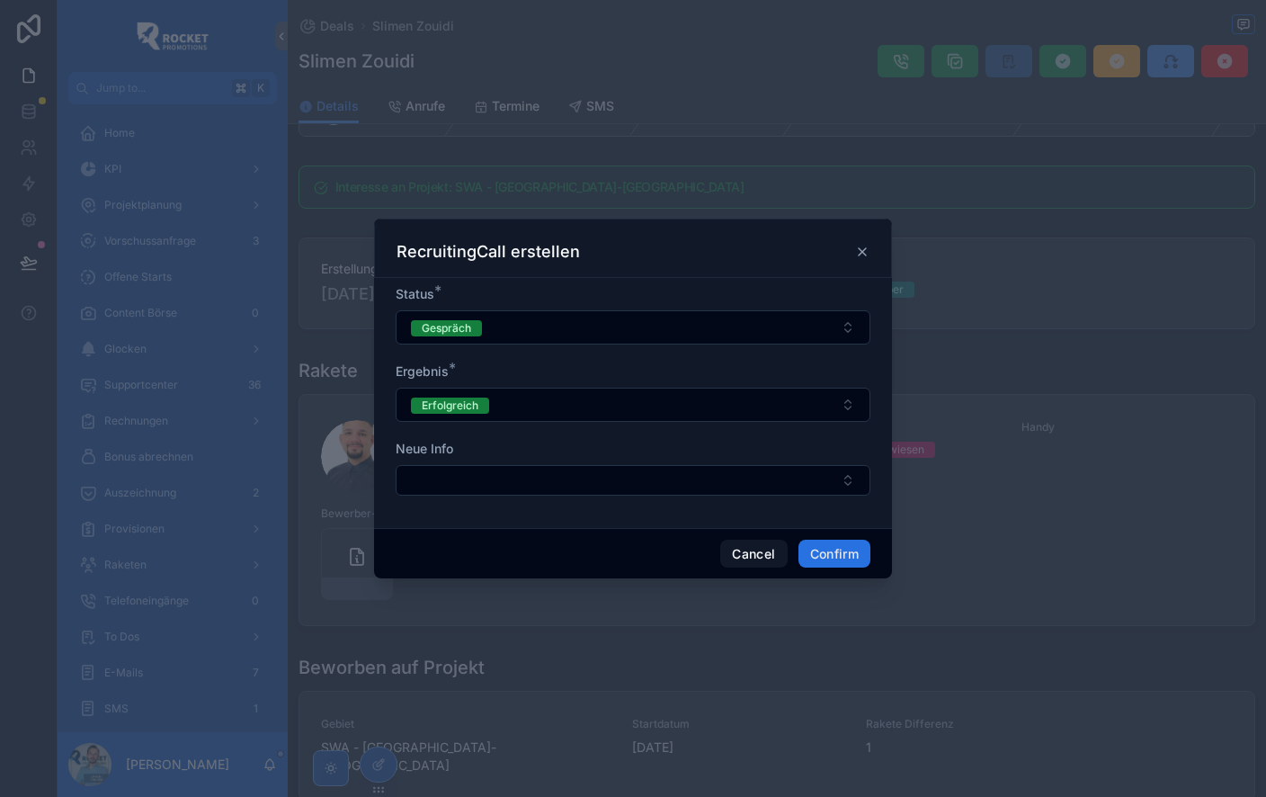
click at [836, 552] on button "Confirm" at bounding box center [835, 554] width 72 height 29
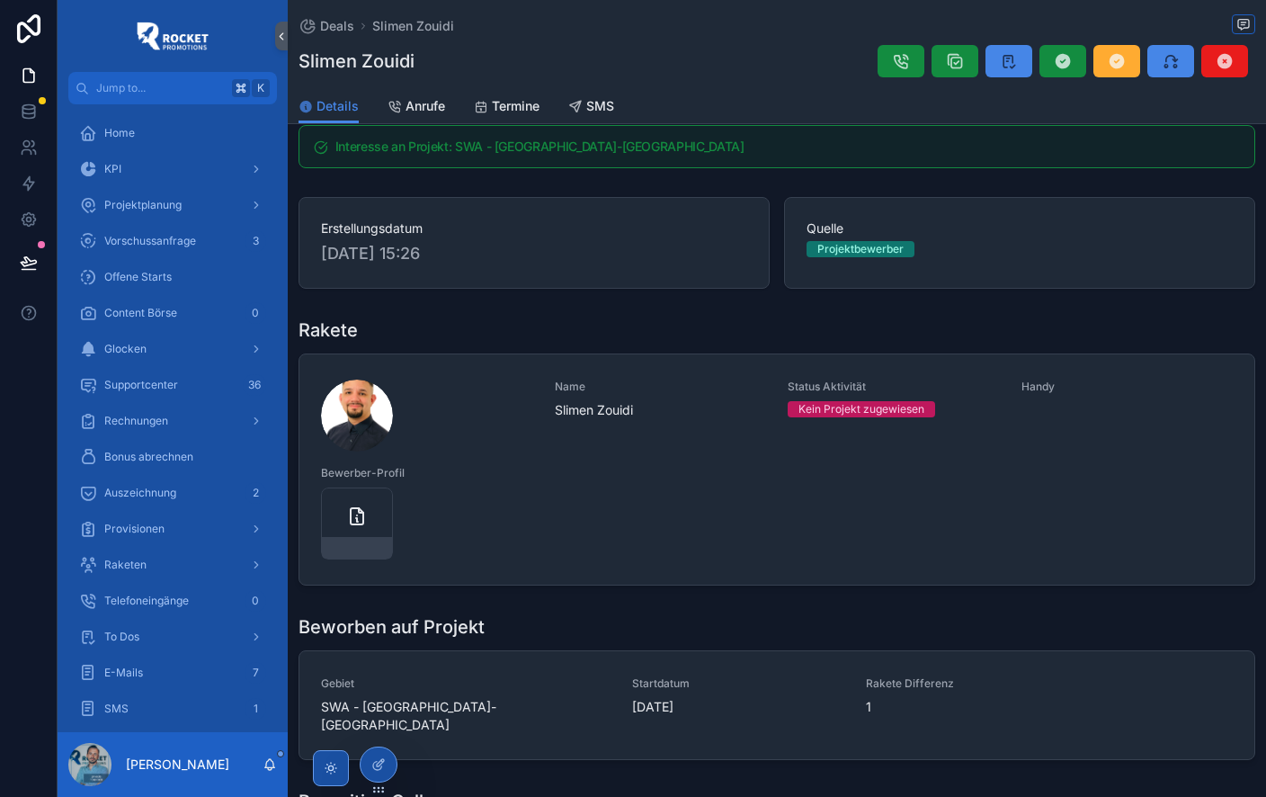
scroll to position [0, 0]
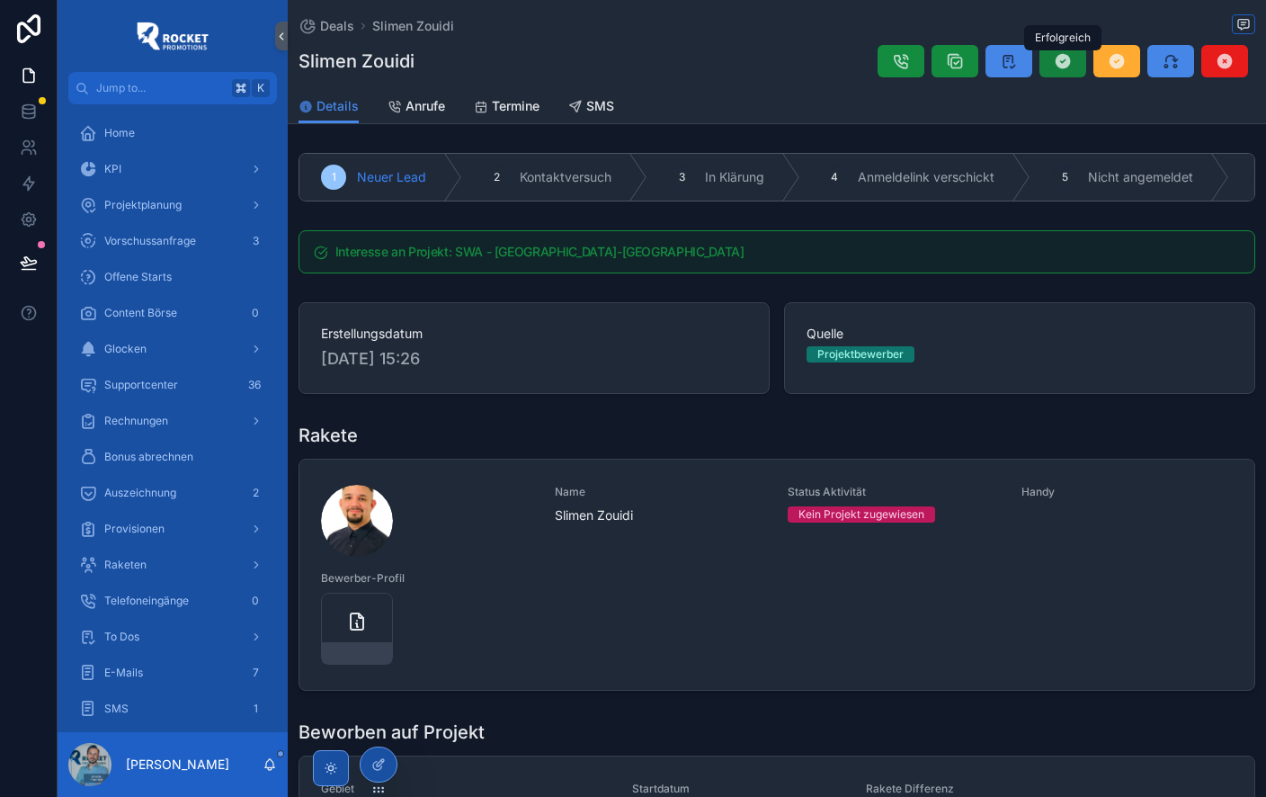
click at [1065, 62] on icon "scrollable content" at bounding box center [1063, 61] width 18 height 18
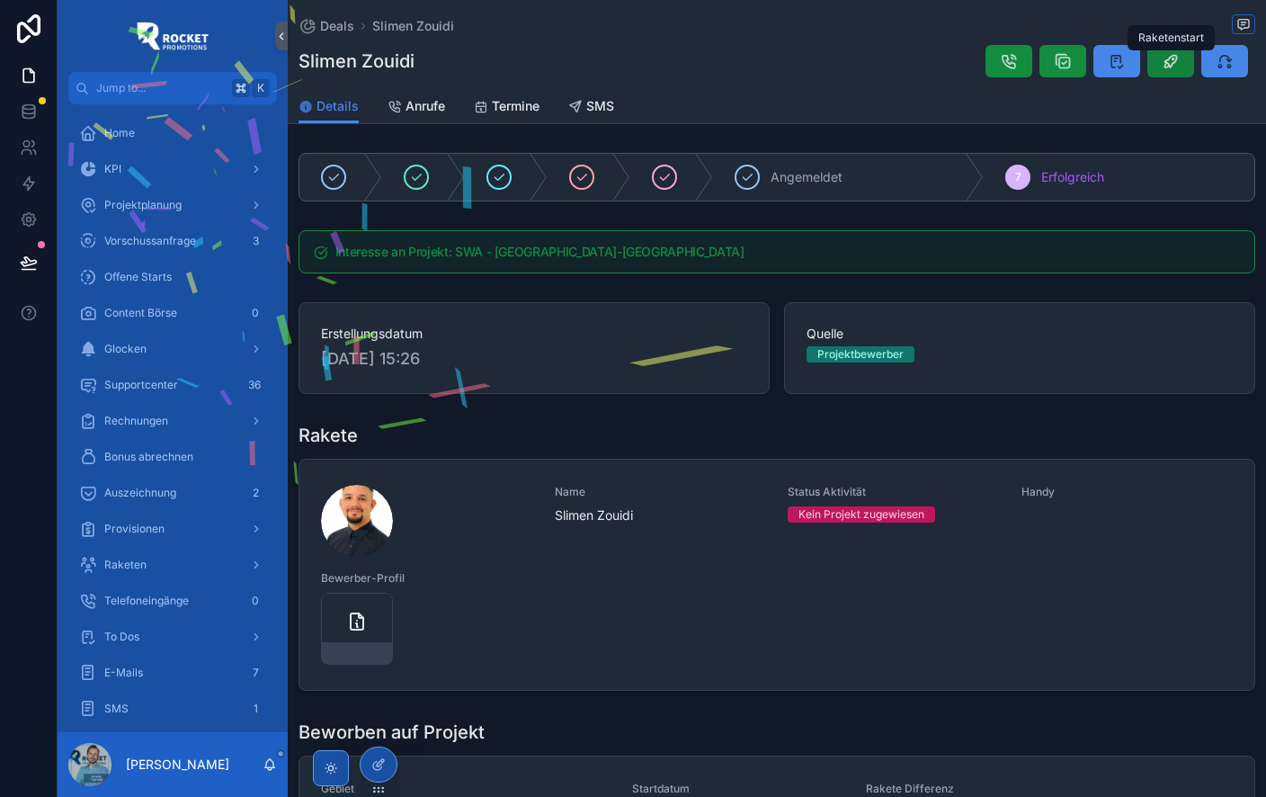
click at [1173, 58] on icon "scrollable content" at bounding box center [1171, 61] width 18 height 18
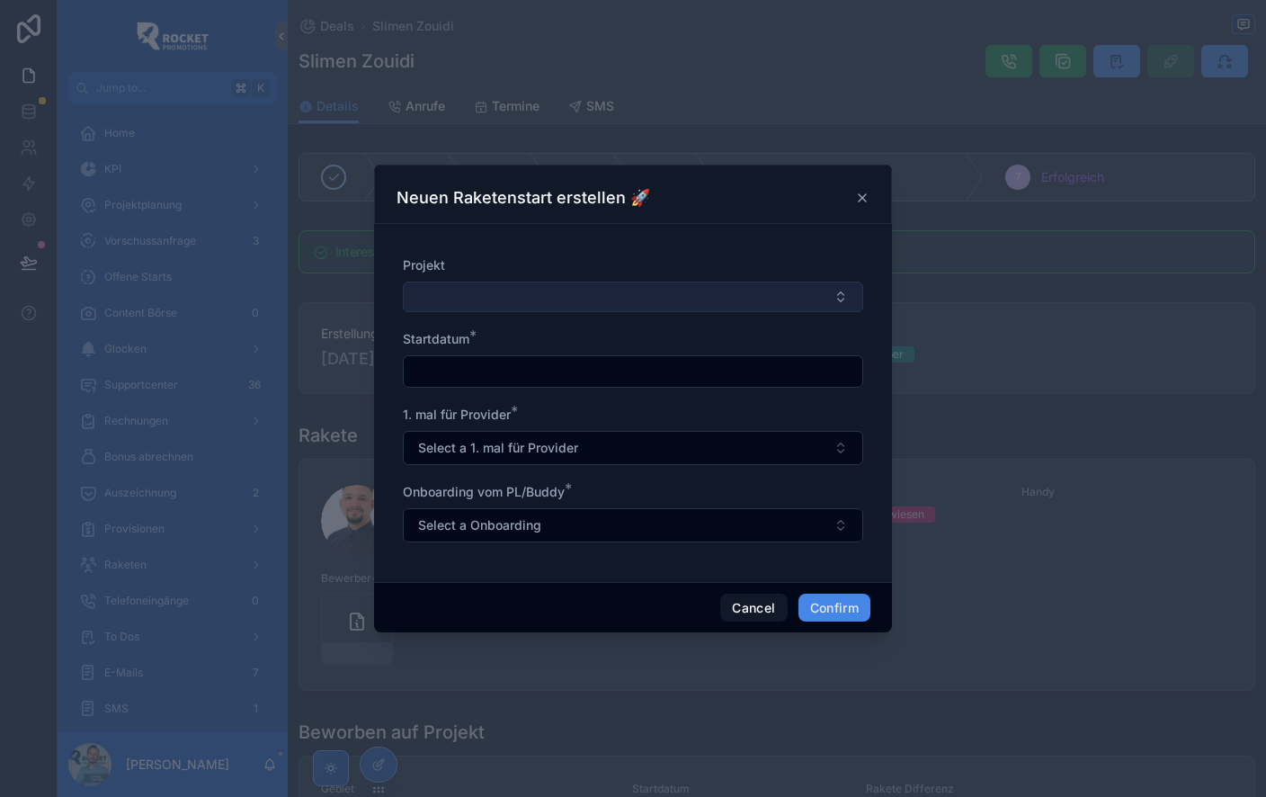
click at [540, 297] on button "Select Button" at bounding box center [633, 297] width 460 height 31
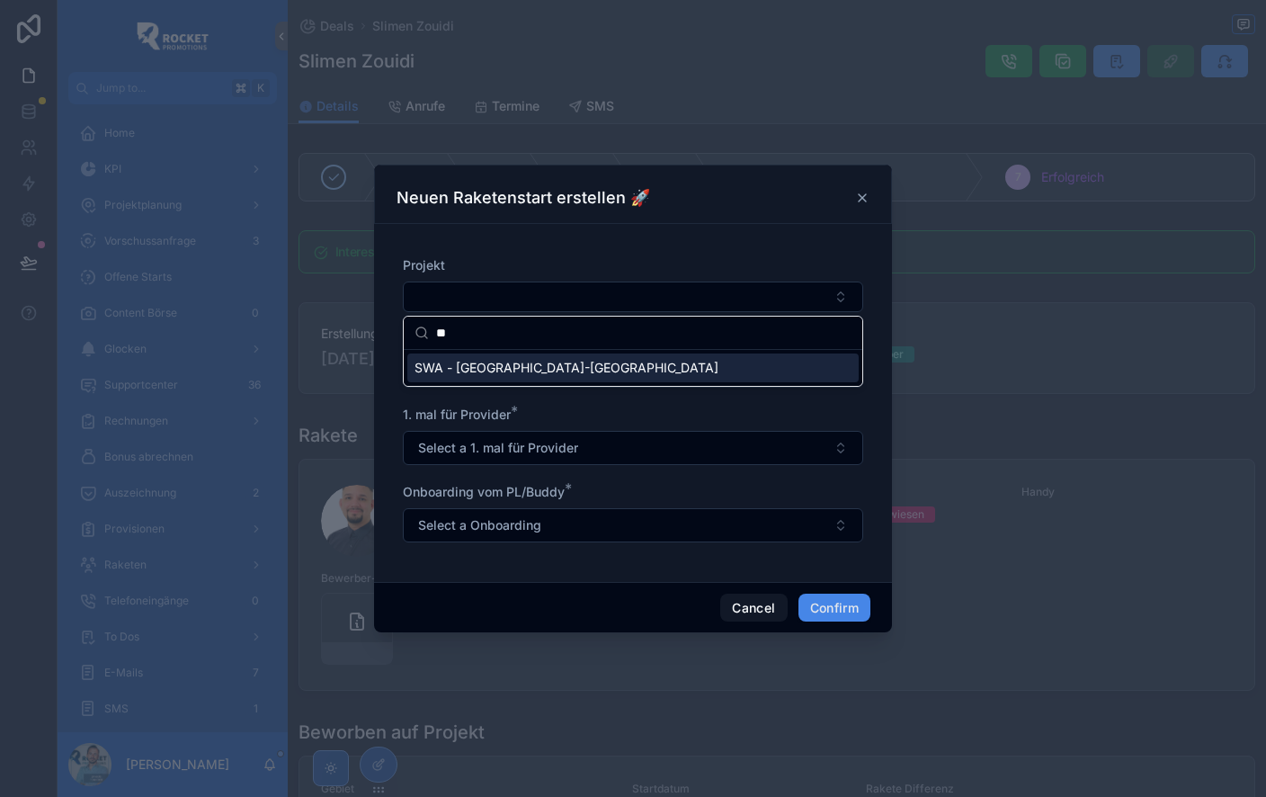
type input "**"
click at [560, 365] on span "SWA - [GEOGRAPHIC_DATA]-[GEOGRAPHIC_DATA]" at bounding box center [567, 368] width 304 height 18
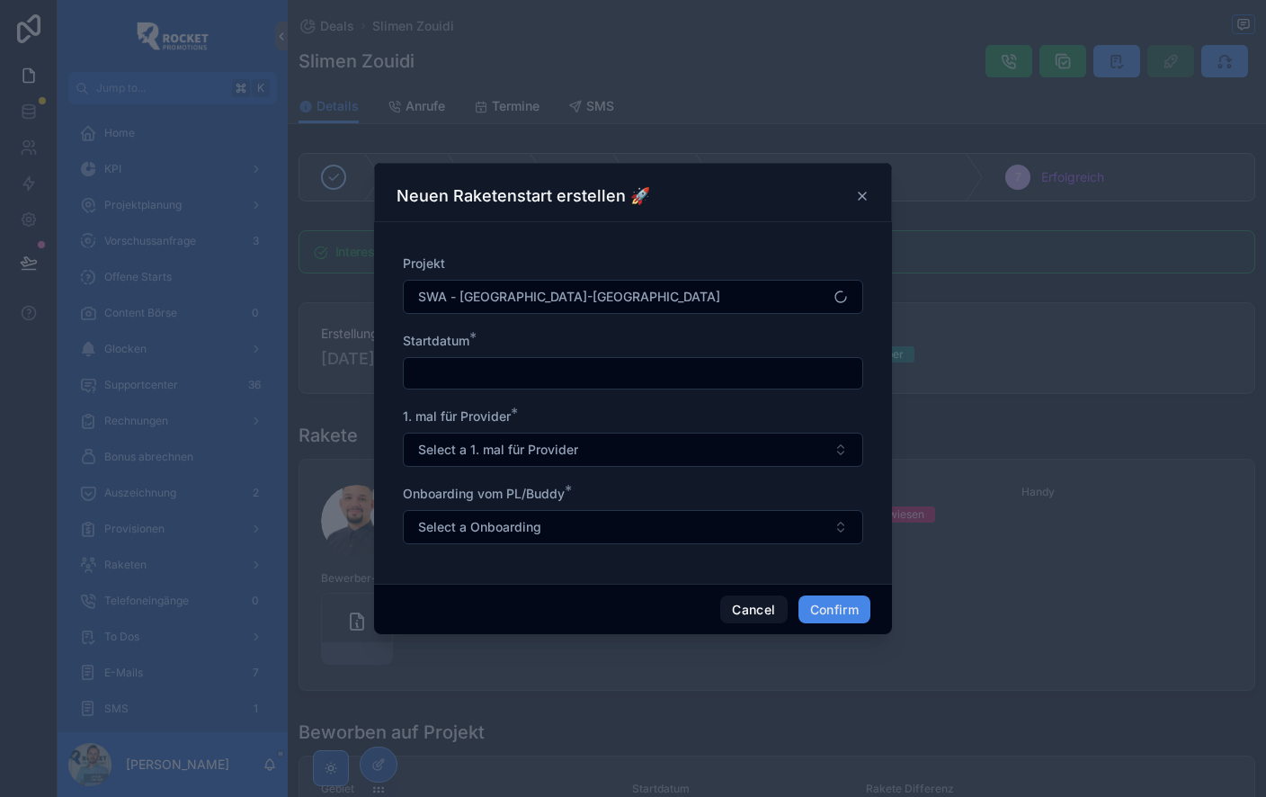
click at [550, 376] on input "text" at bounding box center [633, 373] width 459 height 25
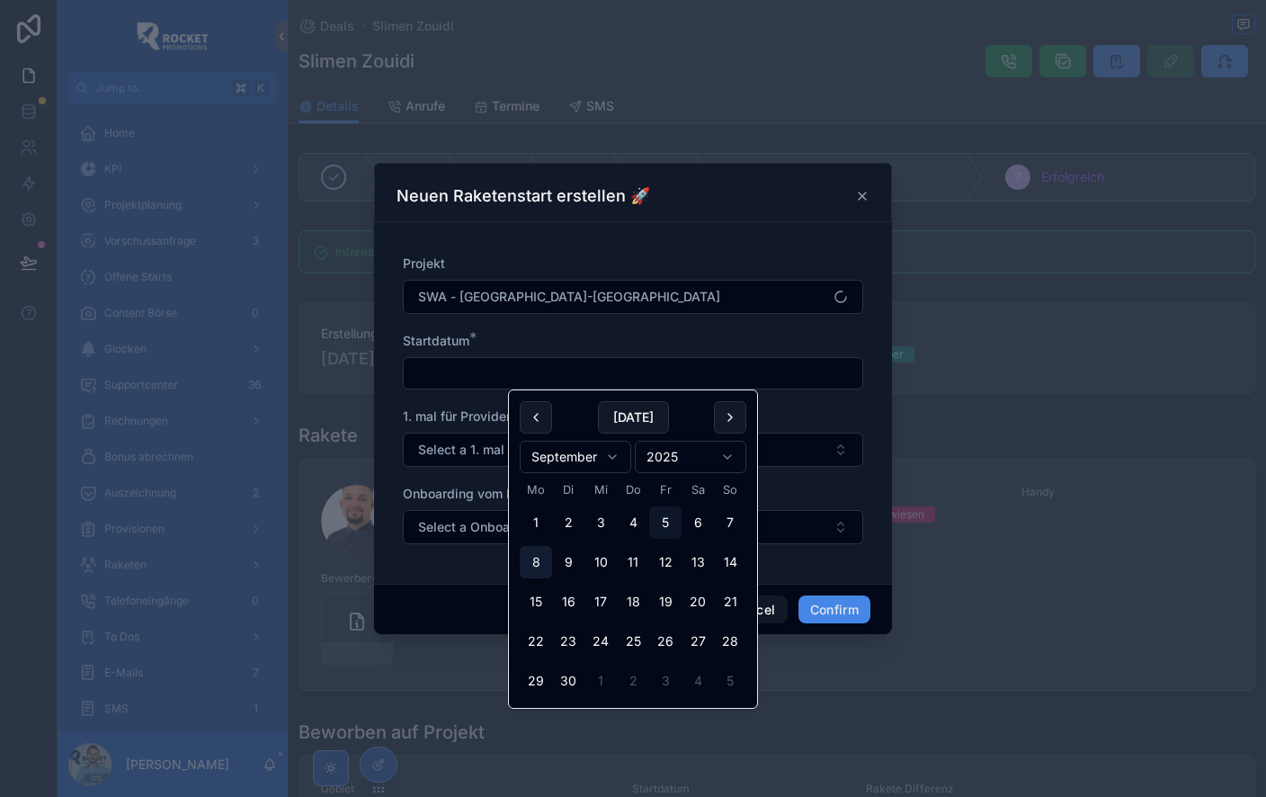
click at [532, 562] on button "8" at bounding box center [536, 562] width 32 height 32
type input "********"
click at [479, 449] on span "Select a 1. mal für Provider" at bounding box center [498, 450] width 160 height 18
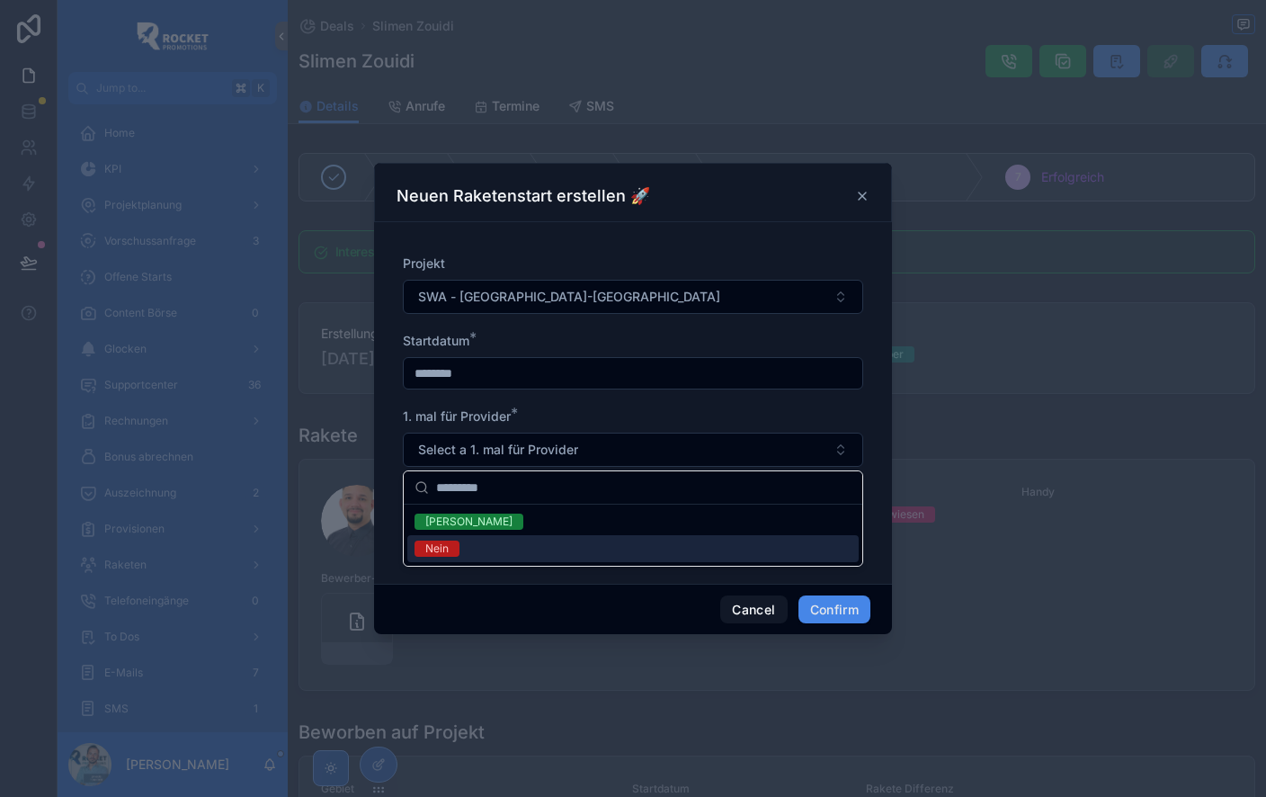
click at [493, 545] on div "Nein" at bounding box center [632, 548] width 451 height 27
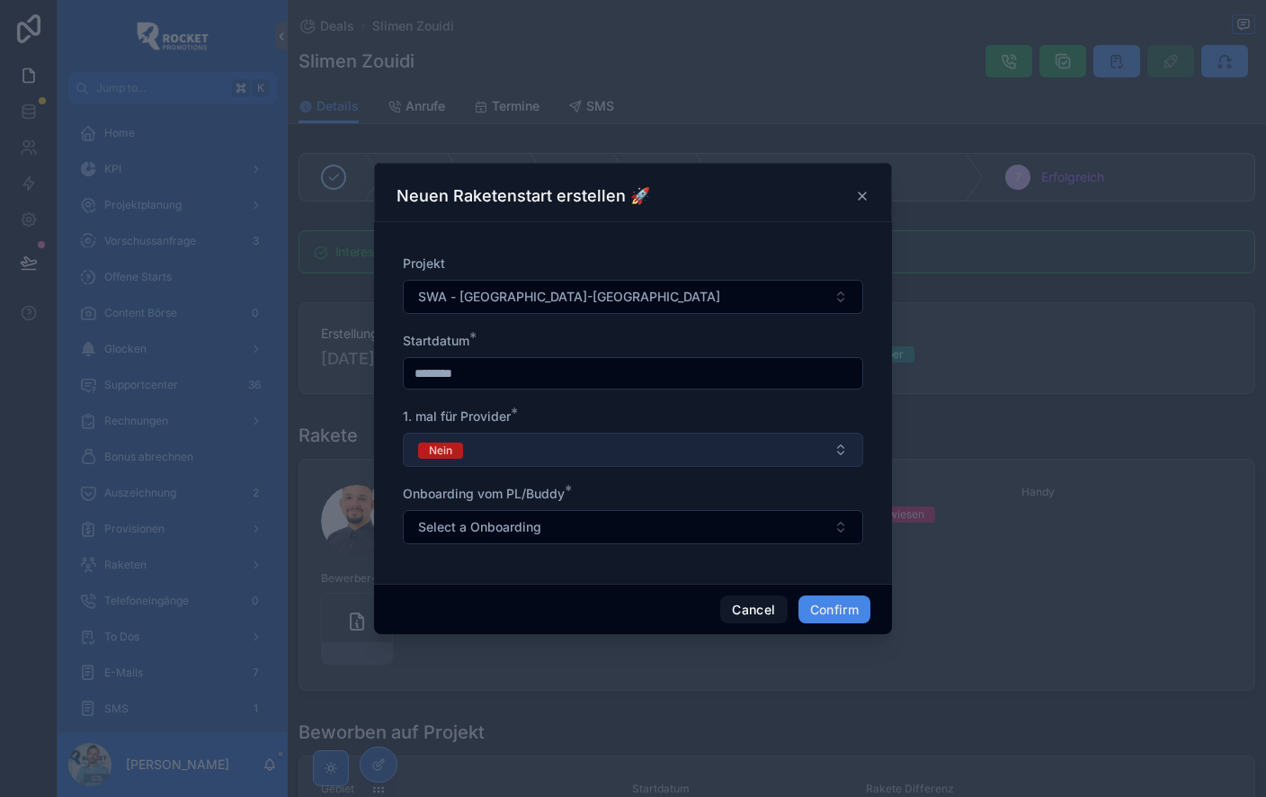
click at [543, 451] on button "Nein" at bounding box center [633, 450] width 460 height 34
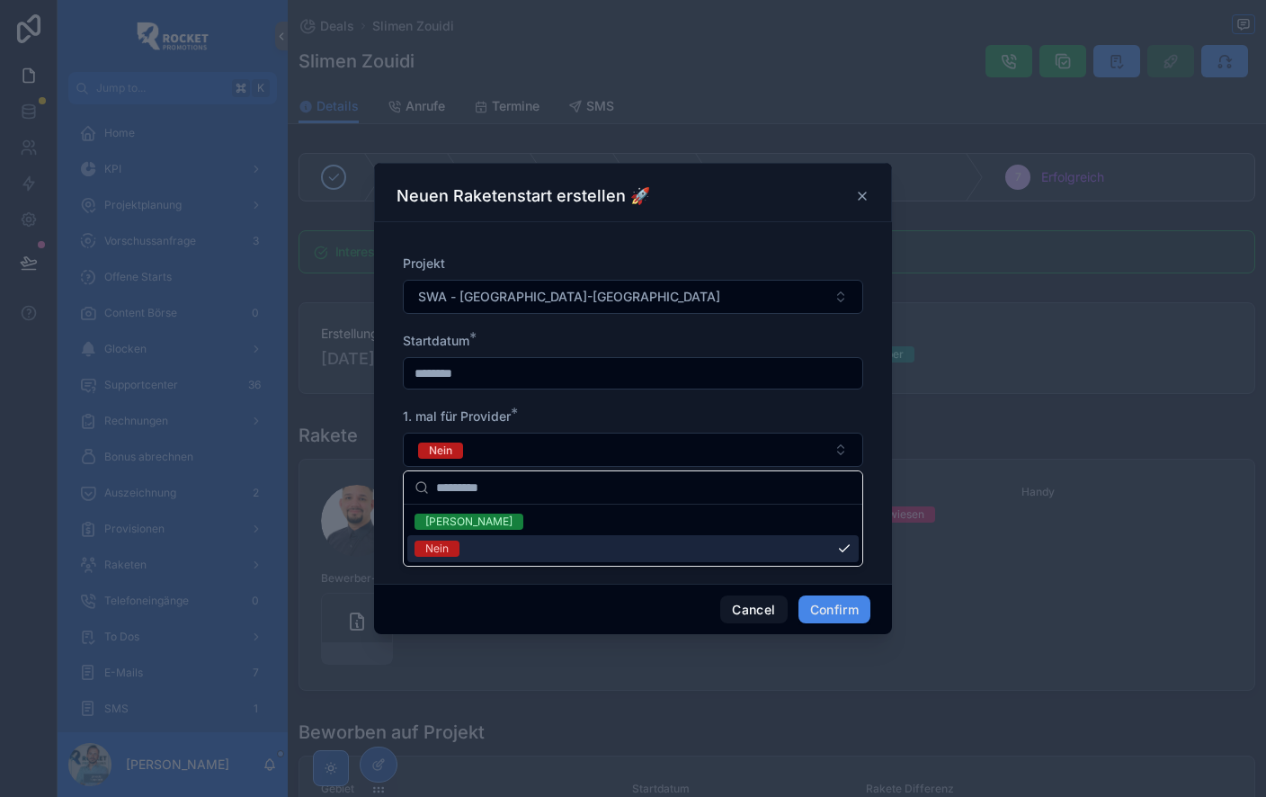
click at [501, 550] on div "Nein" at bounding box center [632, 548] width 451 height 27
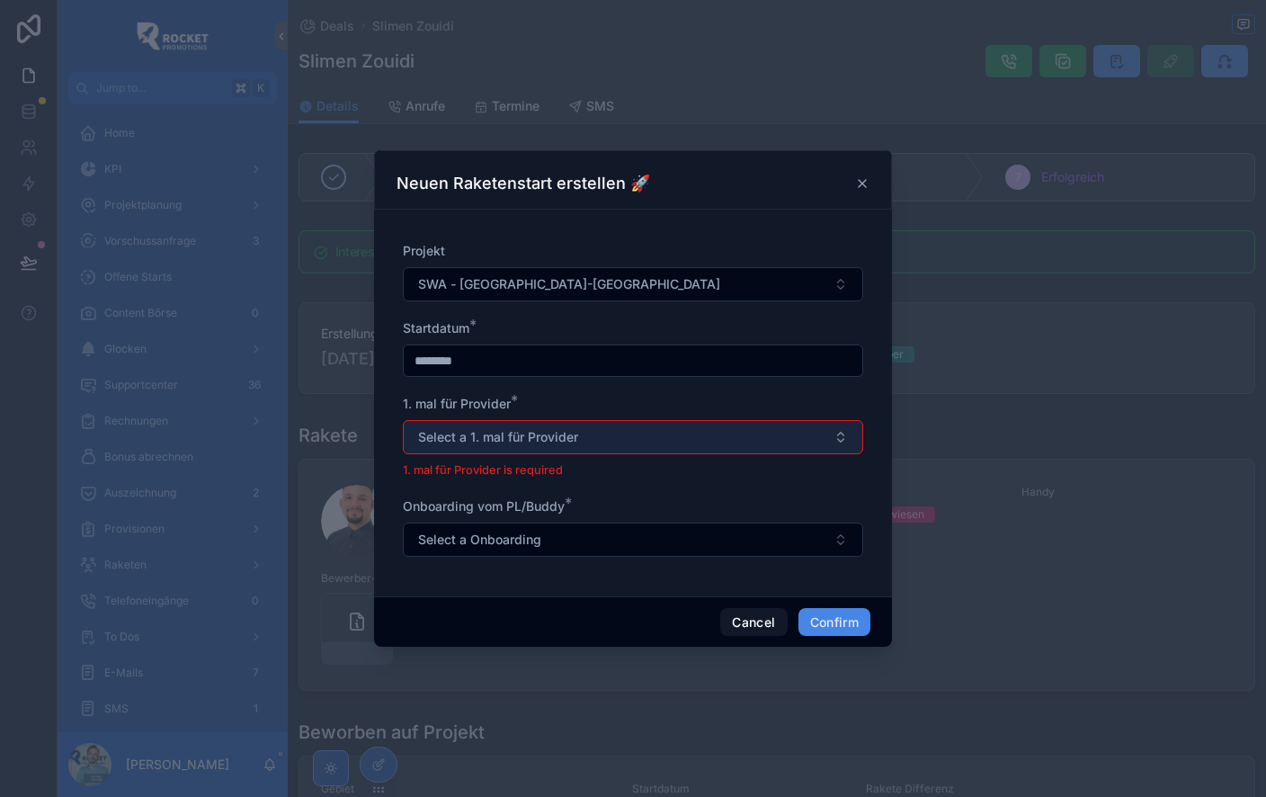
drag, startPoint x: 535, startPoint y: 432, endPoint x: 537, endPoint y: 441, distance: 9.2
click at [535, 432] on span "Select a 1. mal für Provider" at bounding box center [498, 437] width 160 height 18
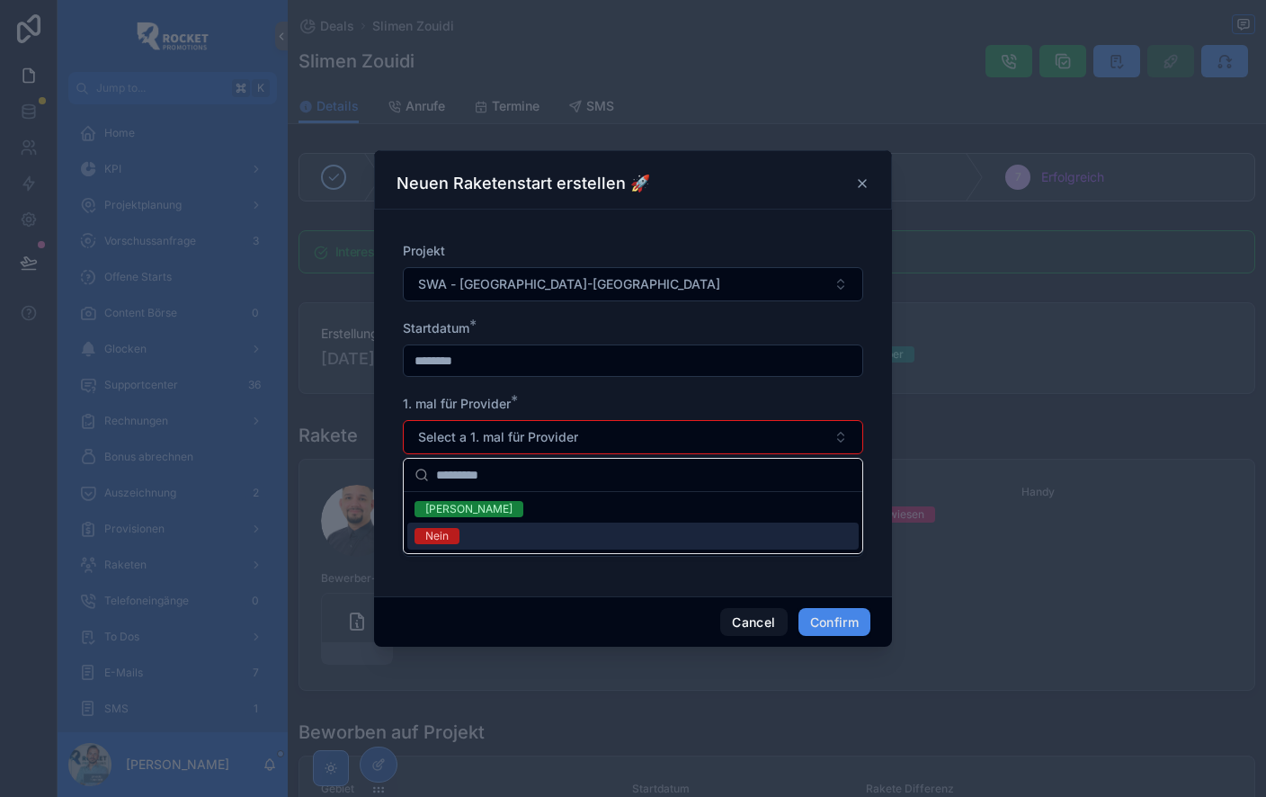
click at [499, 539] on div "Nein" at bounding box center [632, 536] width 451 height 27
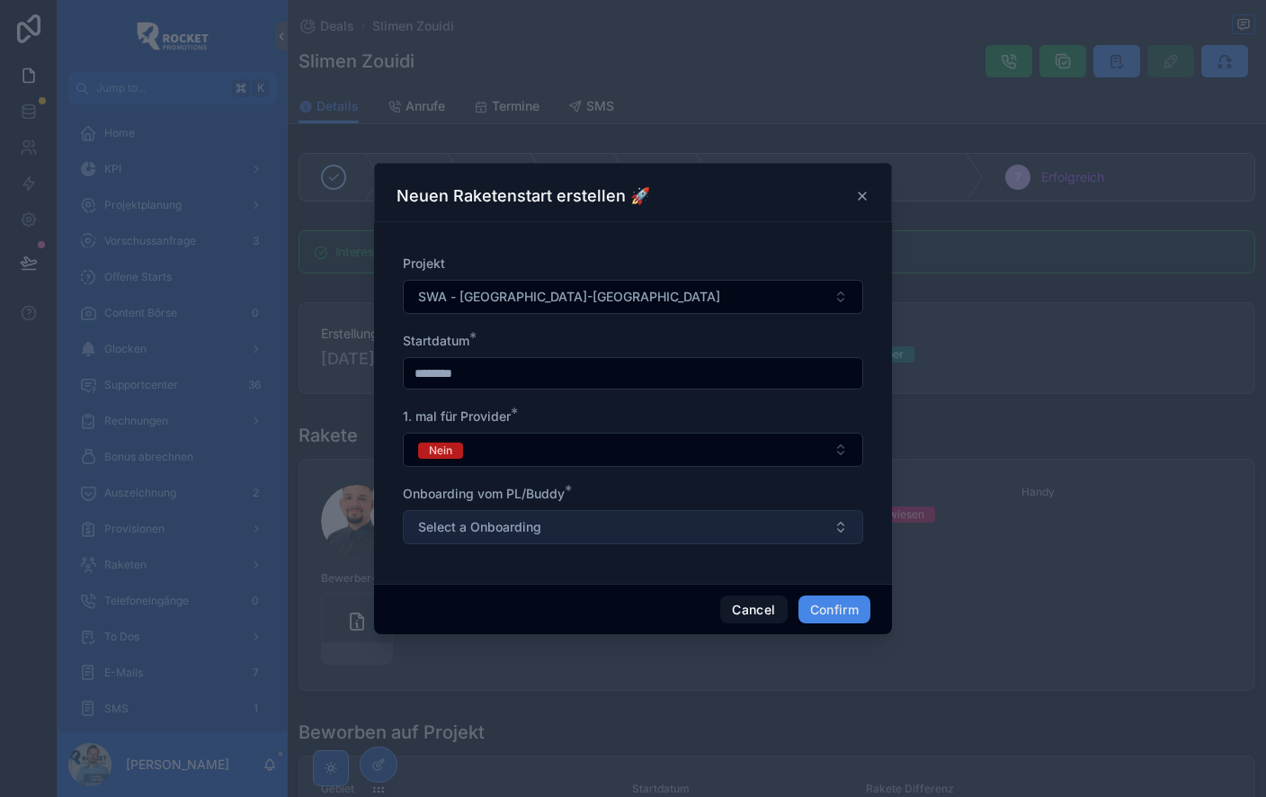
click at [562, 531] on button "Select a Onboarding" at bounding box center [633, 527] width 460 height 34
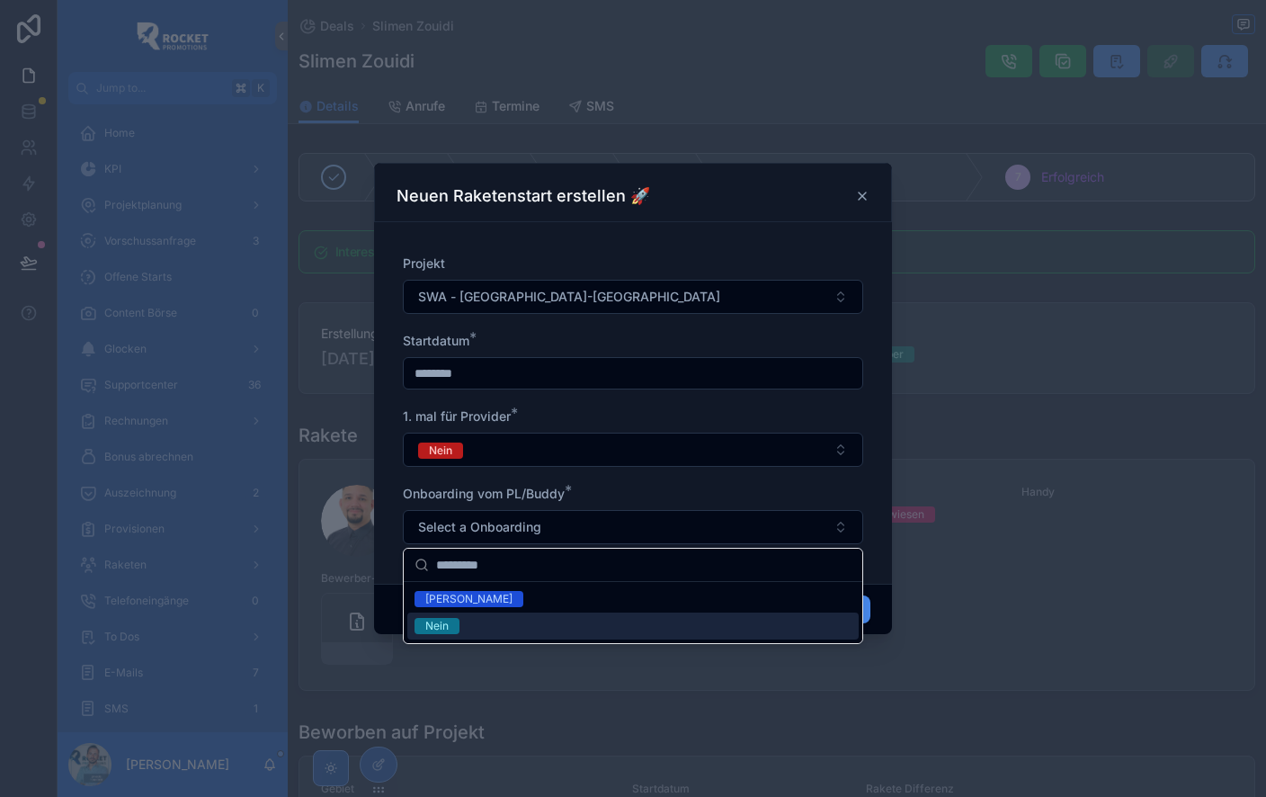
click at [465, 627] on div "Nein" at bounding box center [632, 625] width 451 height 27
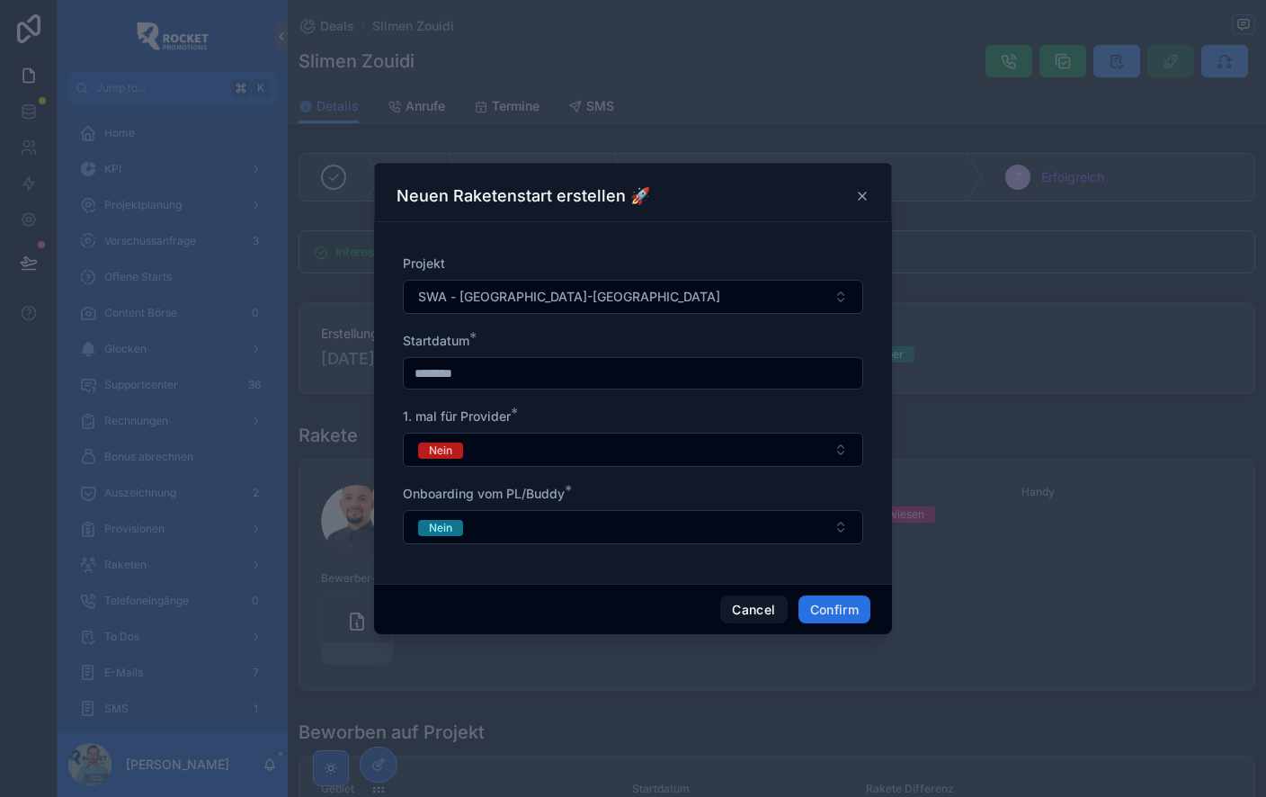
click at [840, 611] on button "Confirm" at bounding box center [835, 609] width 72 height 29
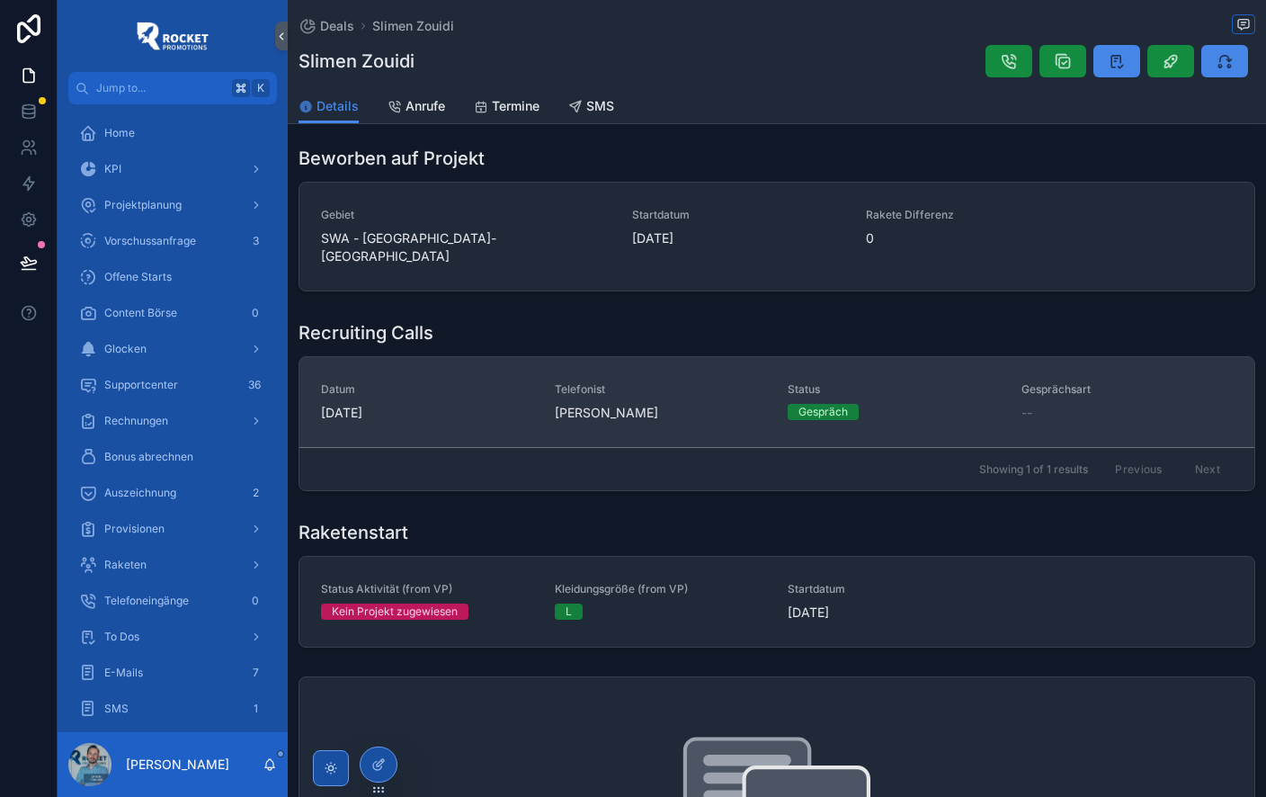
scroll to position [625, 0]
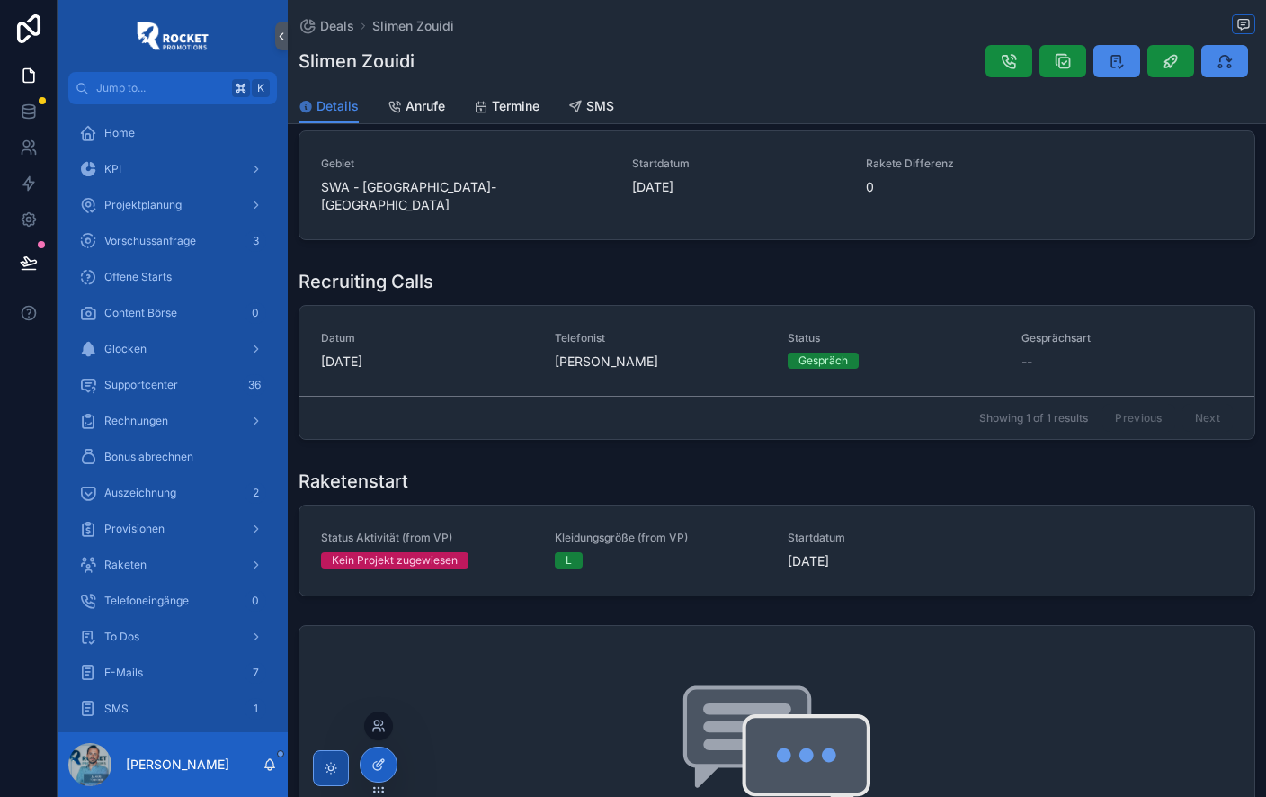
click at [384, 771] on icon at bounding box center [378, 764] width 14 height 14
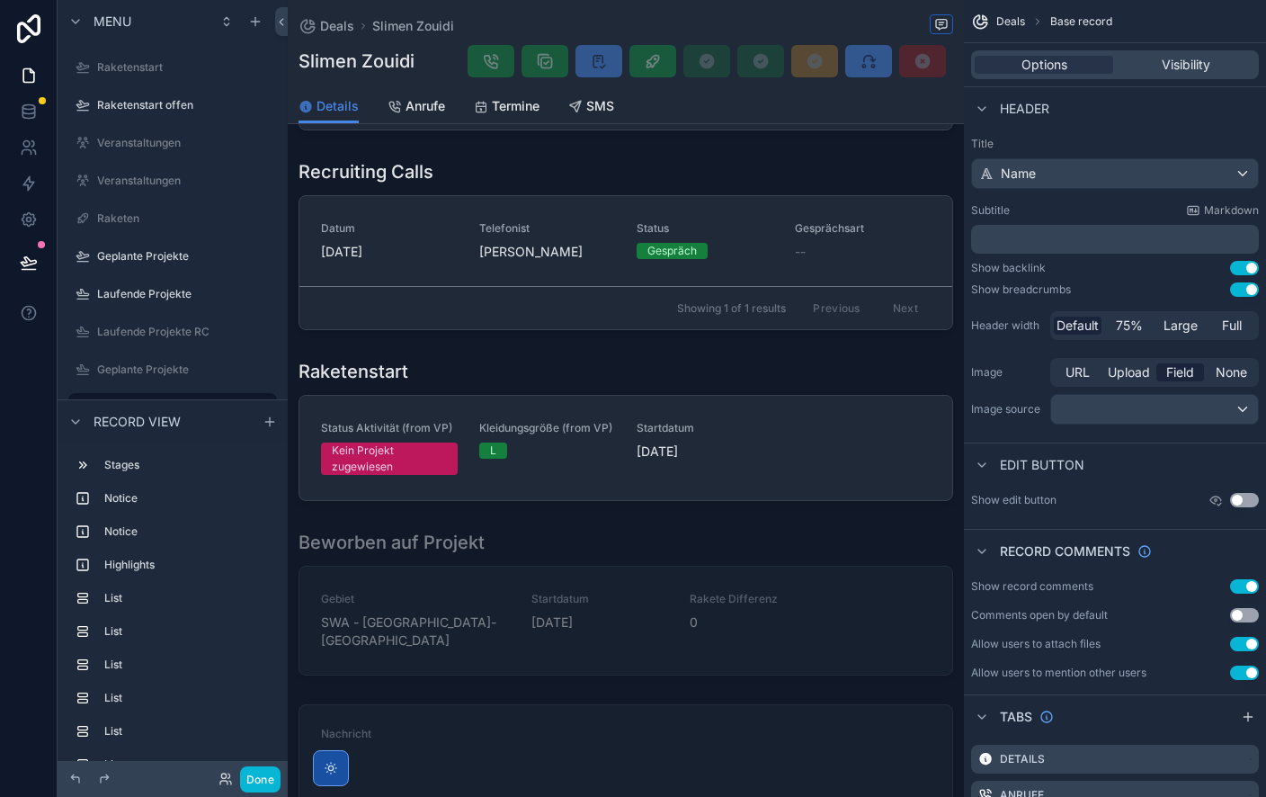
scroll to position [1019, 0]
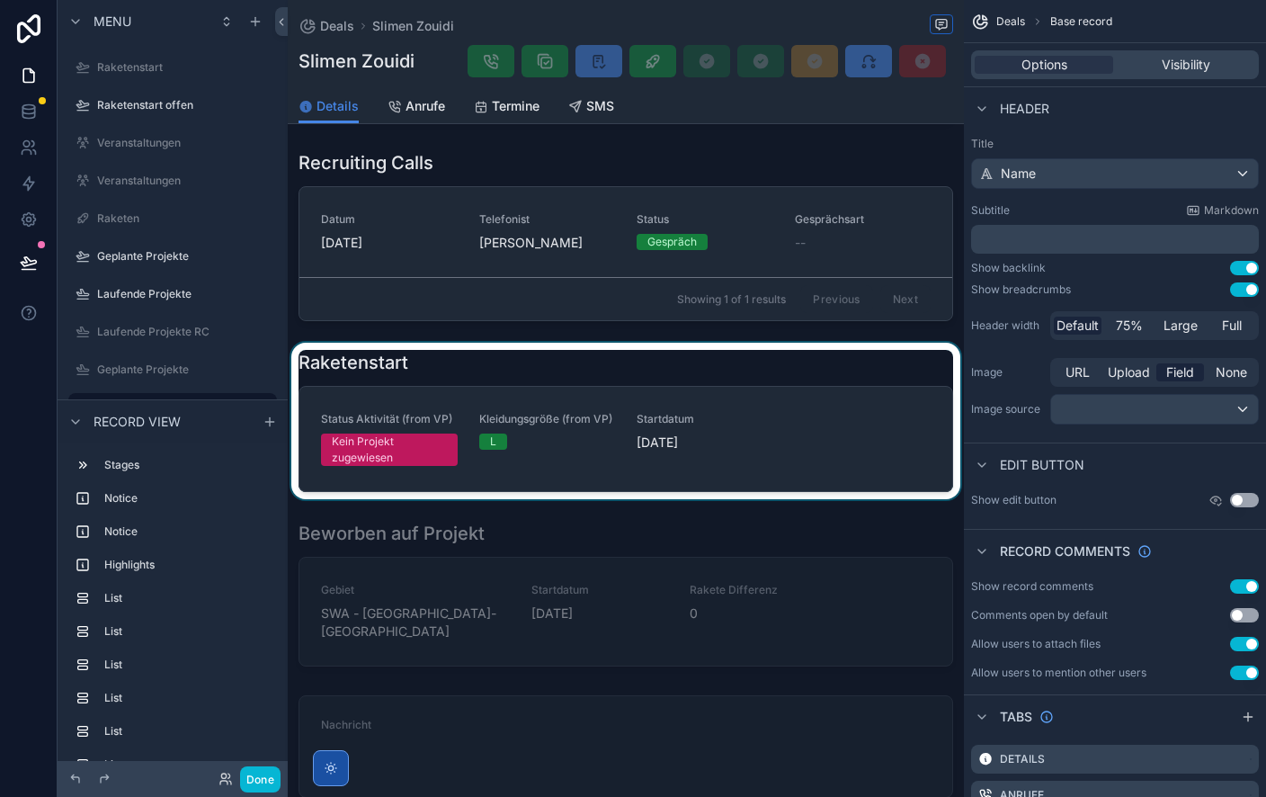
click at [520, 351] on div "scrollable content" at bounding box center [626, 421] width 676 height 156
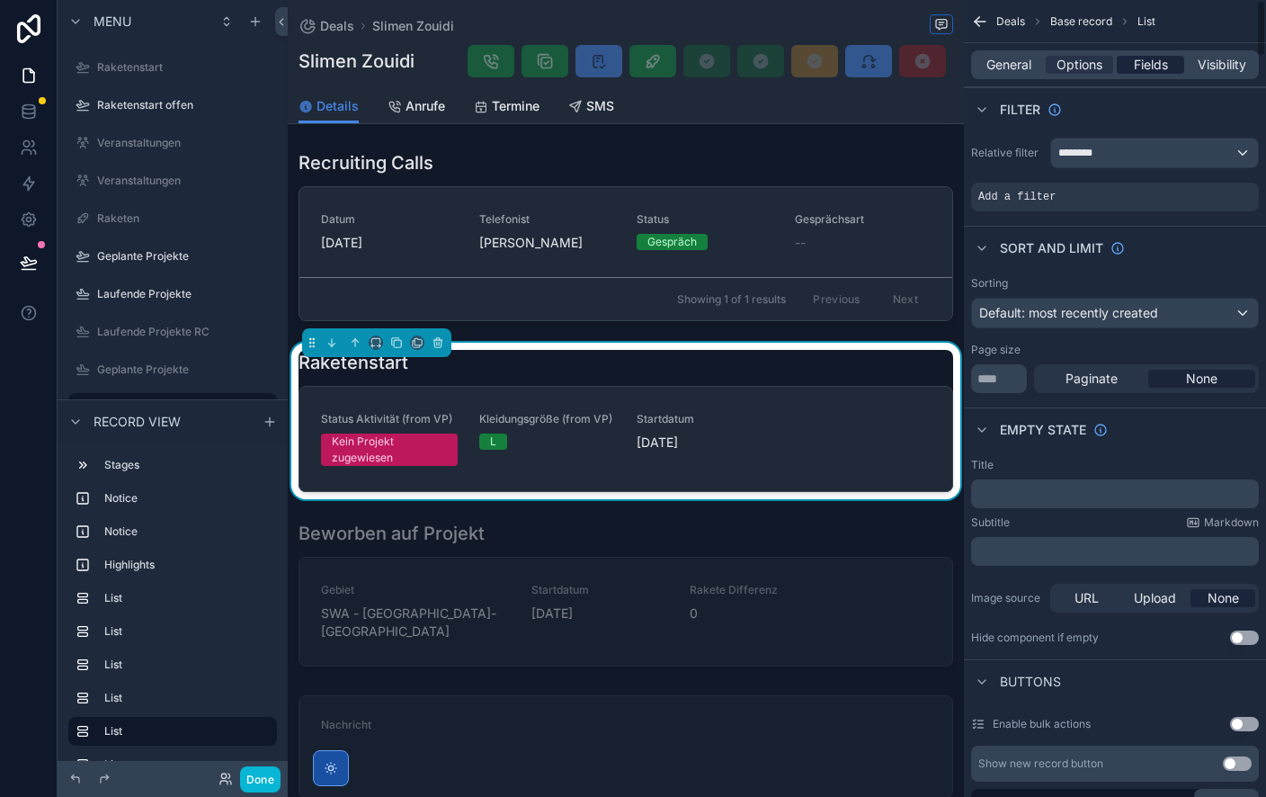
click at [1153, 59] on span "Fields" at bounding box center [1151, 65] width 34 height 18
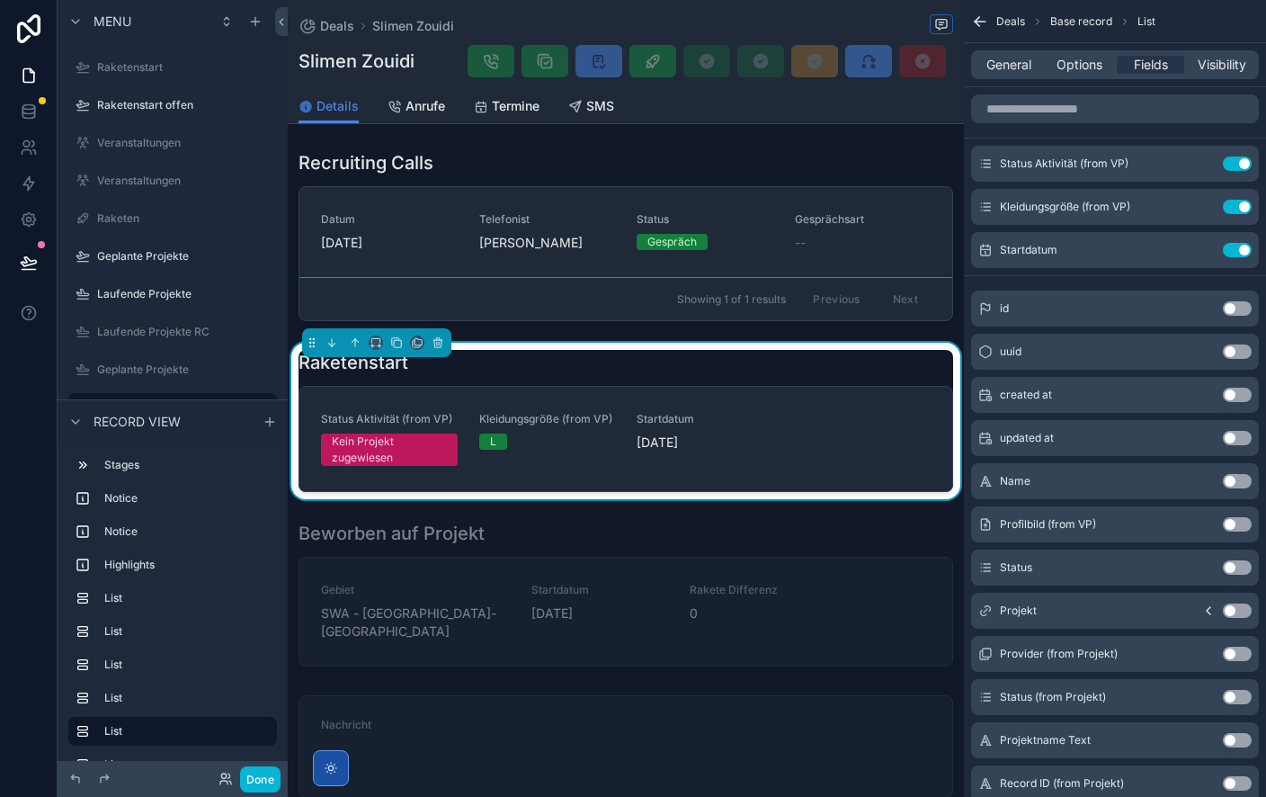
click at [1238, 611] on button "Use setting" at bounding box center [1237, 610] width 29 height 14
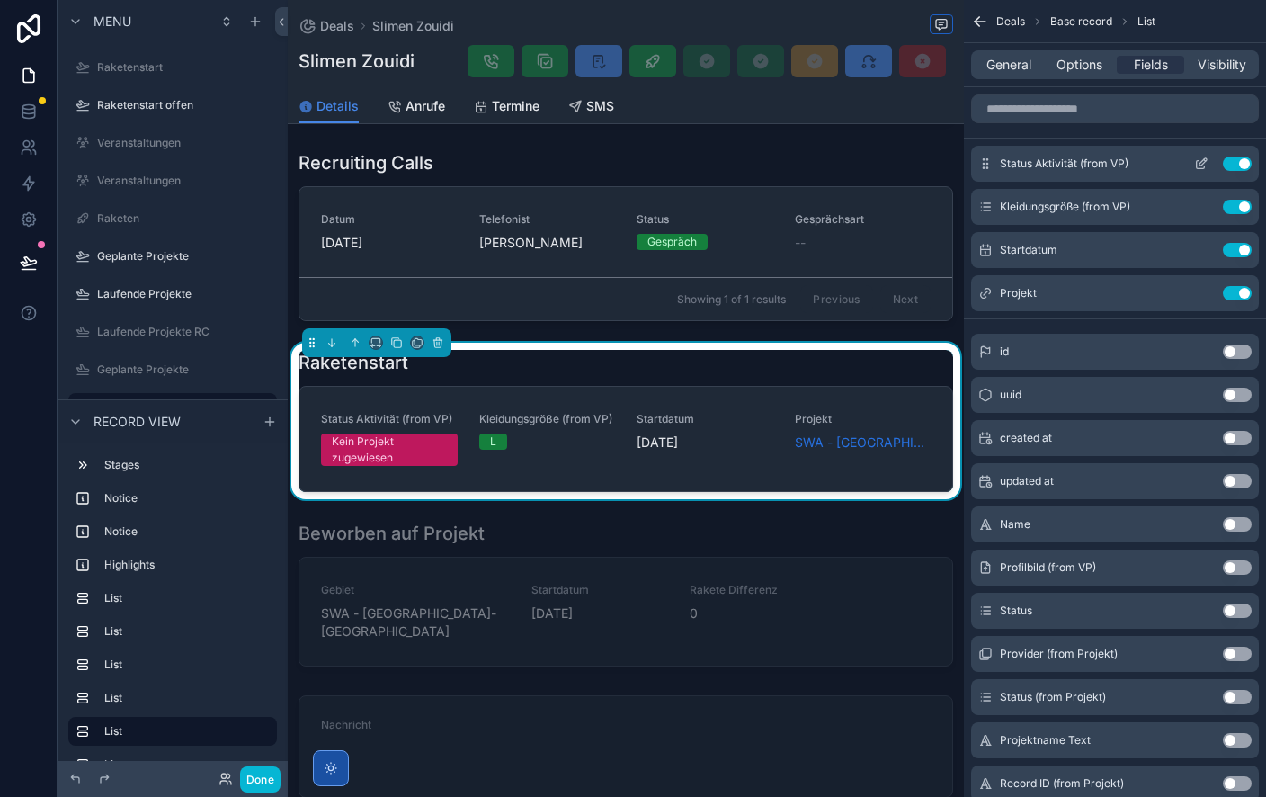
click at [1239, 165] on button "Use setting" at bounding box center [1237, 163] width 29 height 14
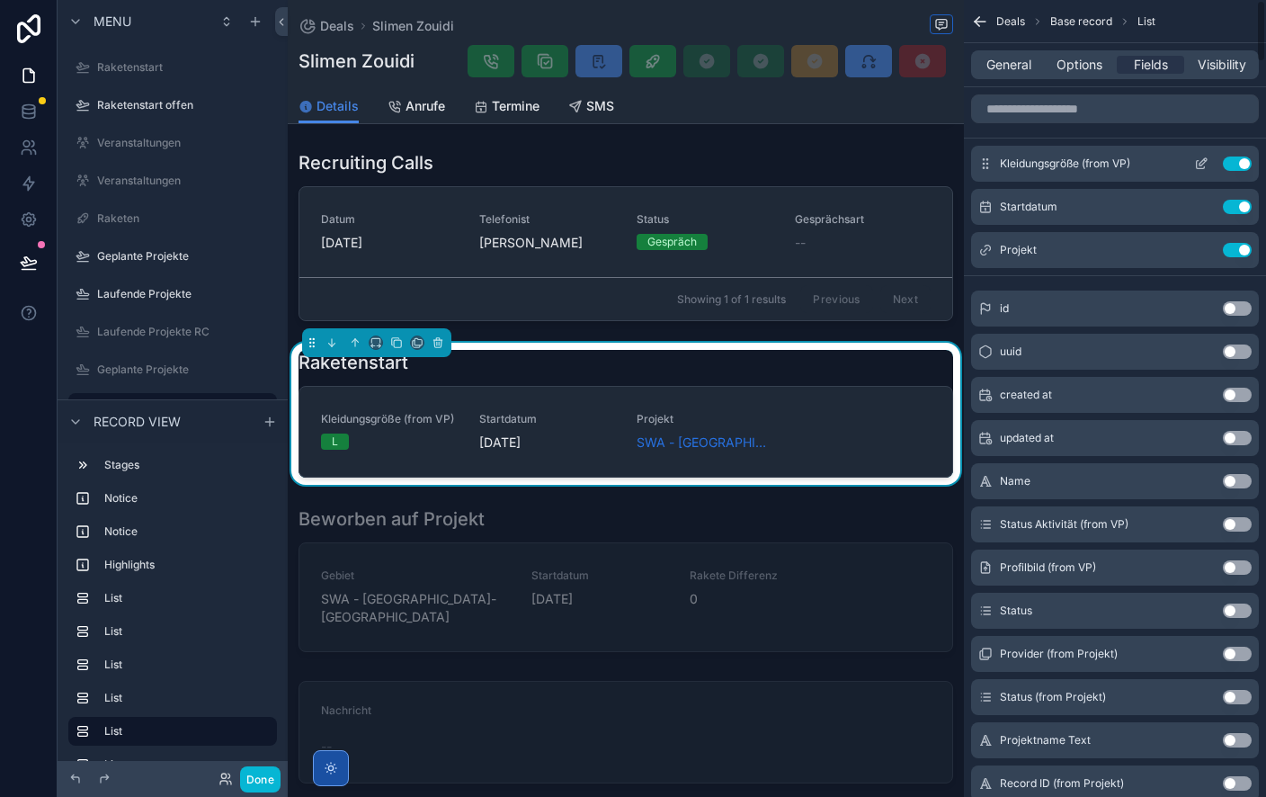
click at [1240, 164] on button "Use setting" at bounding box center [1237, 163] width 29 height 14
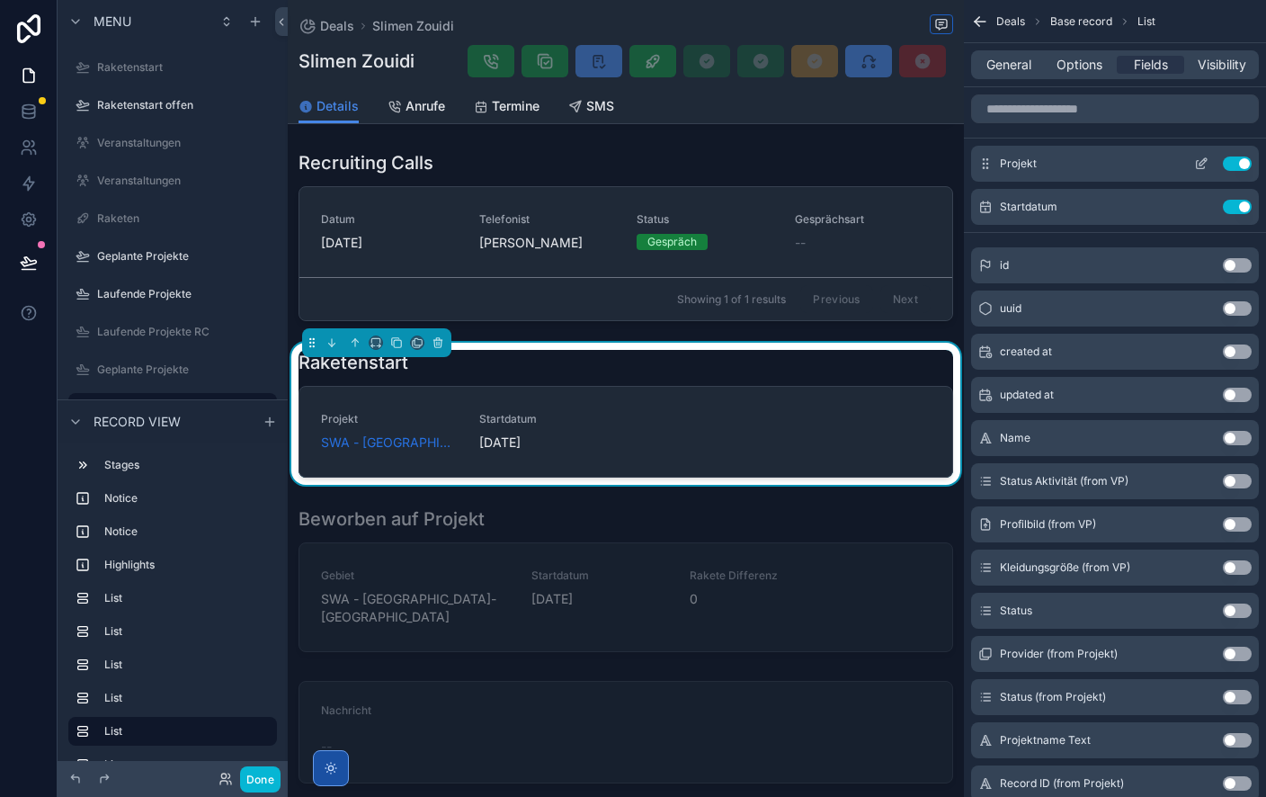
click at [1205, 158] on icon "scrollable content" at bounding box center [1203, 161] width 7 height 7
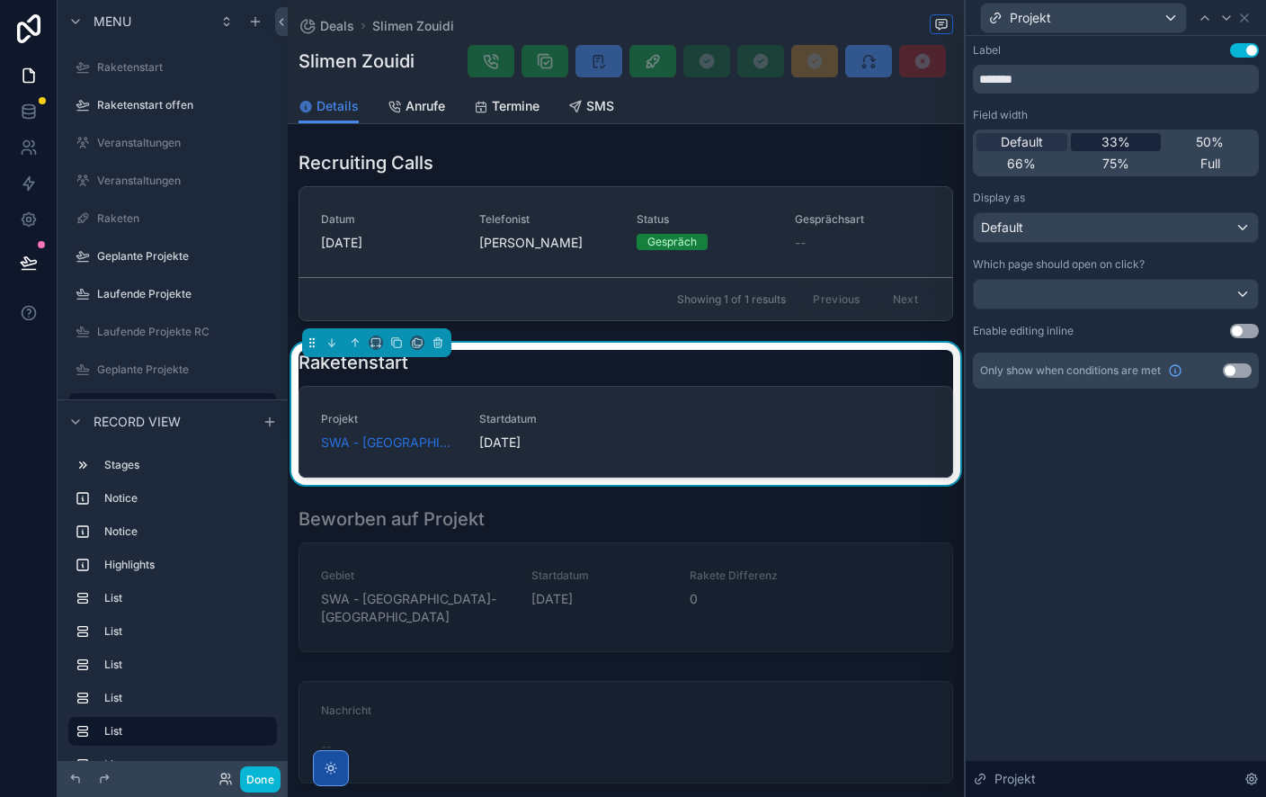
click at [1115, 137] on span "33%" at bounding box center [1116, 142] width 29 height 18
click at [1246, 15] on icon at bounding box center [1244, 17] width 7 height 7
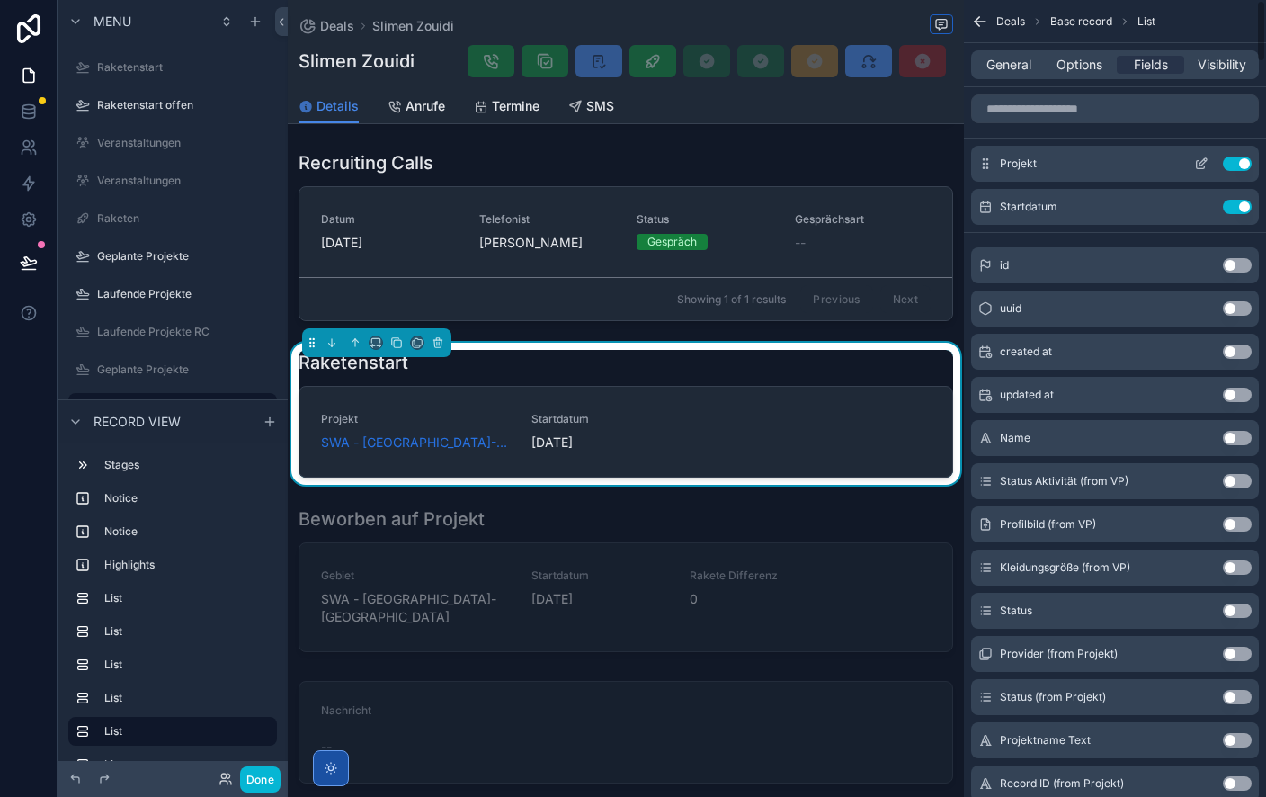
click at [1199, 159] on icon "scrollable content" at bounding box center [1201, 163] width 14 height 14
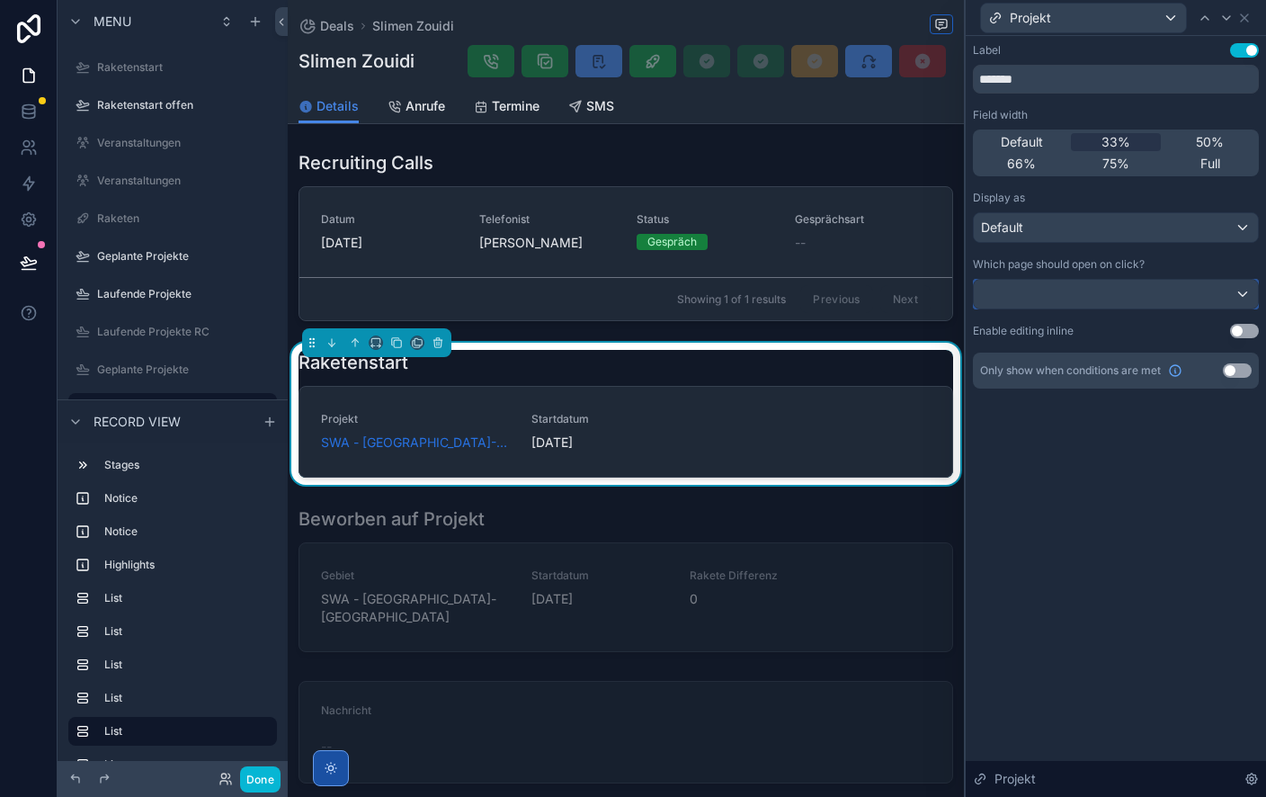
click at [1075, 288] on div at bounding box center [1116, 294] width 284 height 29
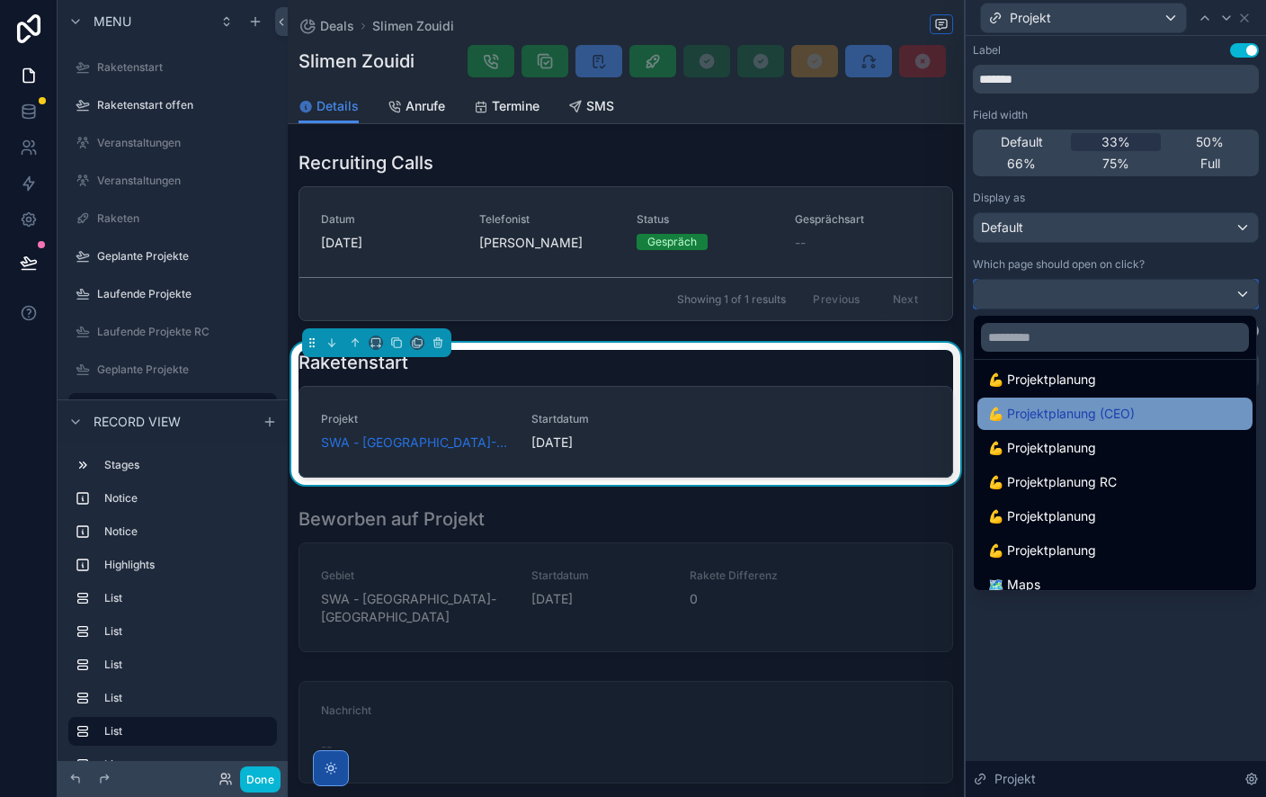
scroll to position [319, 0]
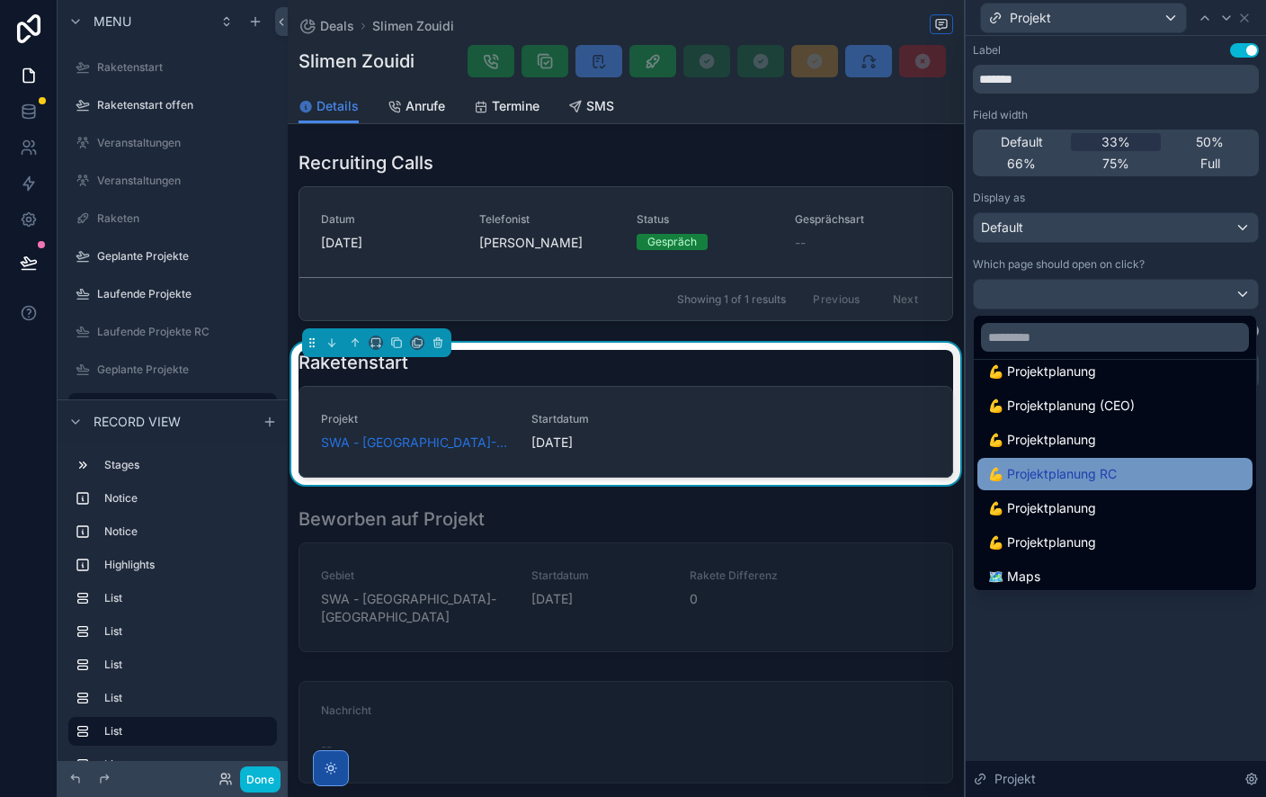
click at [1080, 470] on span "💪 Projektplanung RC" at bounding box center [1052, 474] width 129 height 22
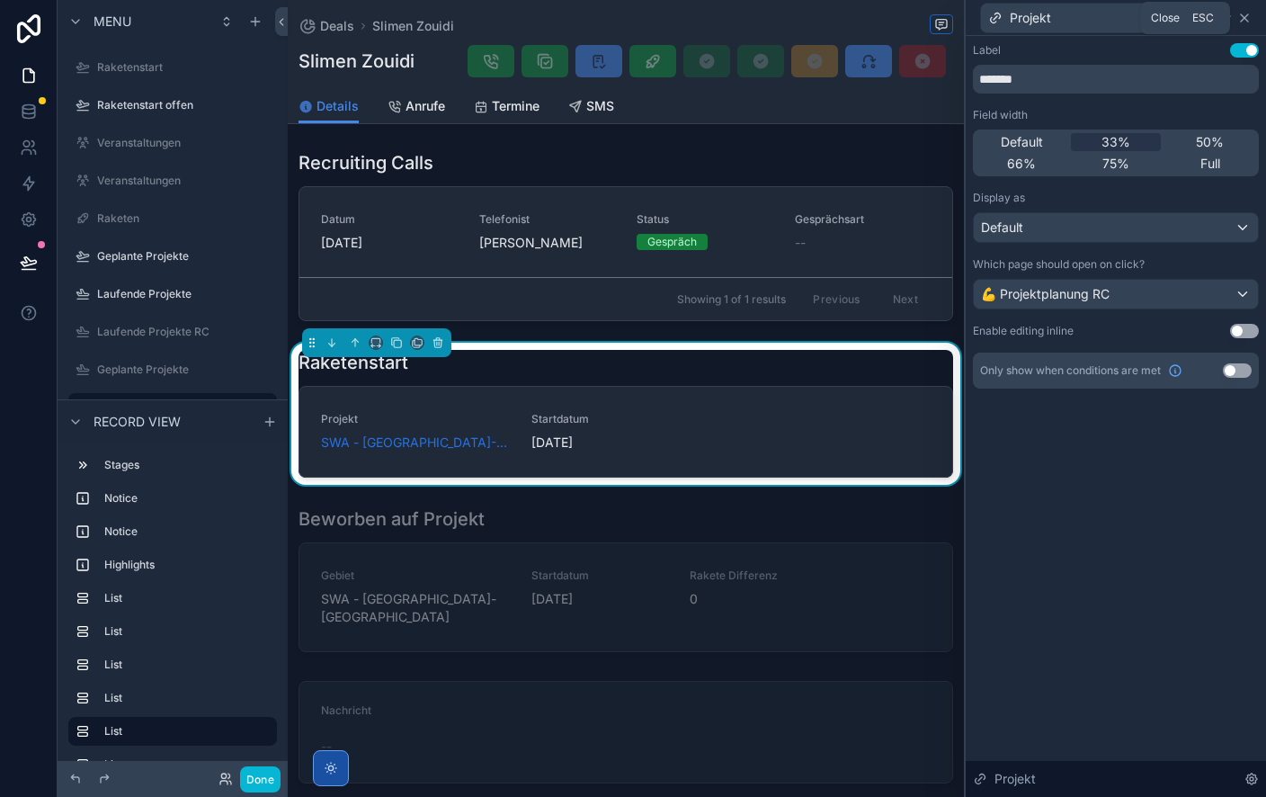
click at [1250, 13] on icon at bounding box center [1245, 18] width 14 height 14
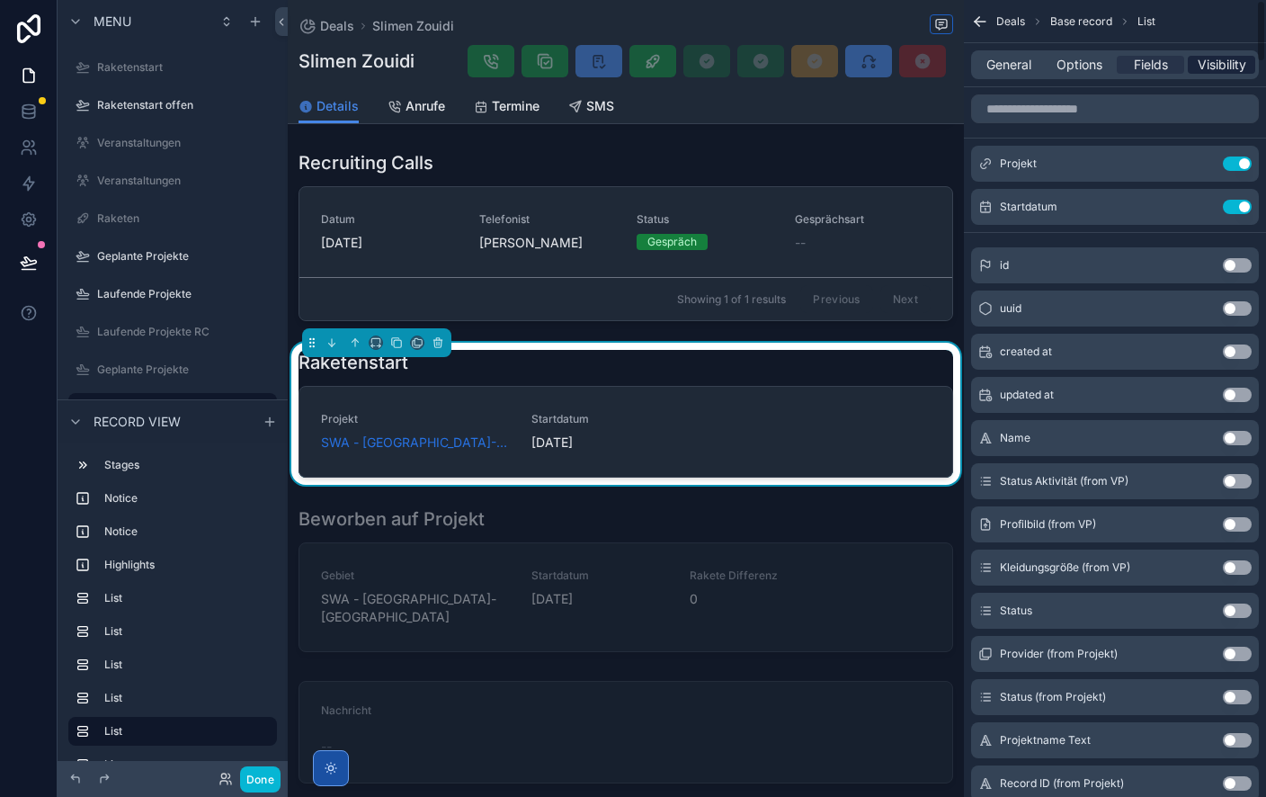
click at [1221, 65] on span "Visibility" at bounding box center [1222, 65] width 49 height 18
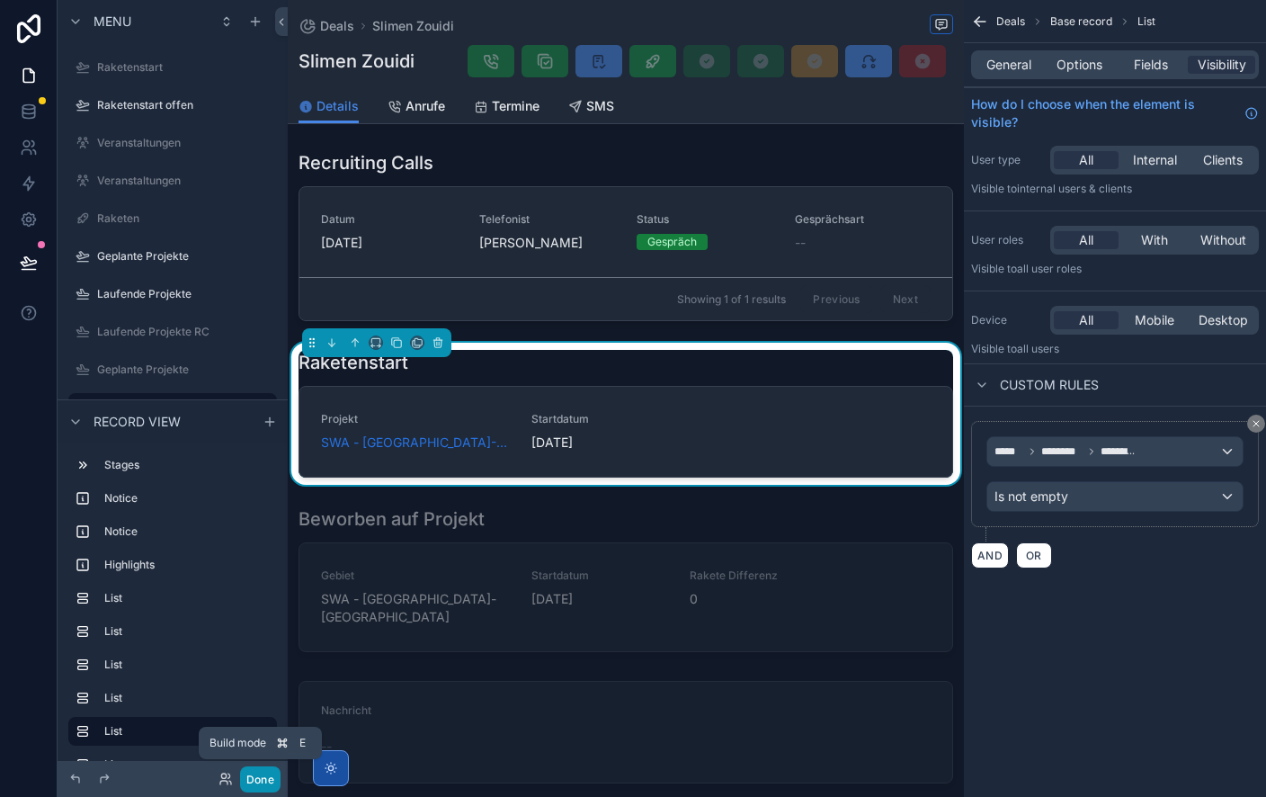
click at [255, 773] on button "Done" at bounding box center [260, 779] width 40 height 26
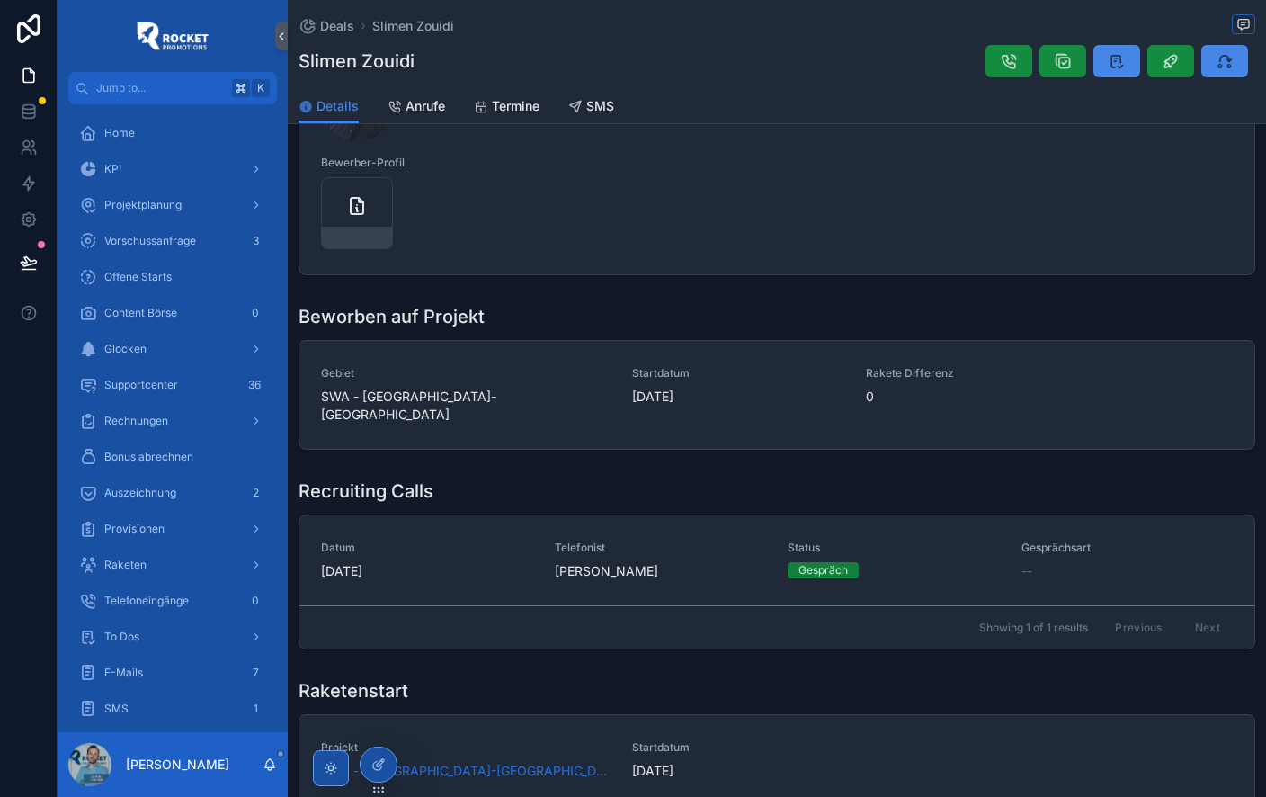
scroll to position [0, 0]
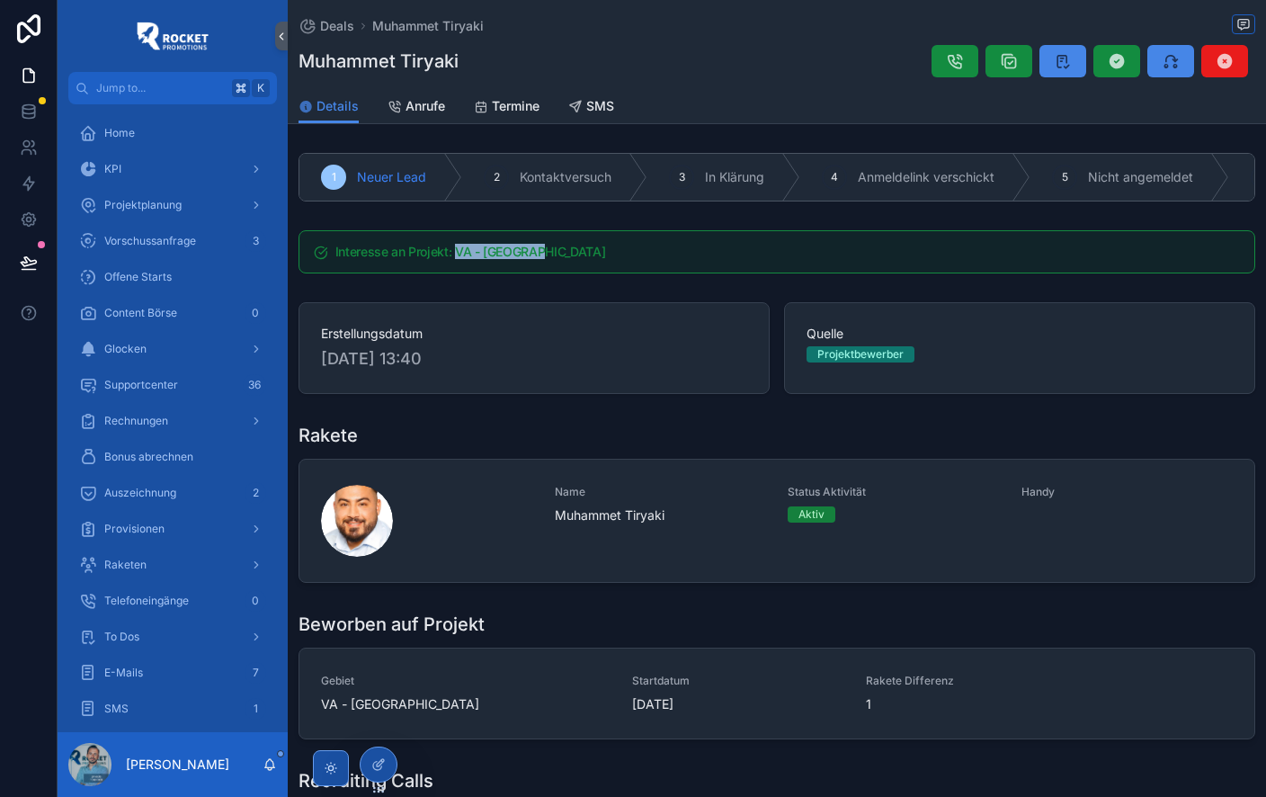
drag, startPoint x: 455, startPoint y: 247, endPoint x: 543, endPoint y: 251, distance: 88.2
click at [543, 249] on h5 "Interesse an Projekt: VA - [GEOGRAPHIC_DATA]" at bounding box center [787, 252] width 905 height 13
click at [535, 277] on div "Interesse an Projekt: VA - [GEOGRAPHIC_DATA]" at bounding box center [777, 252] width 979 height 58
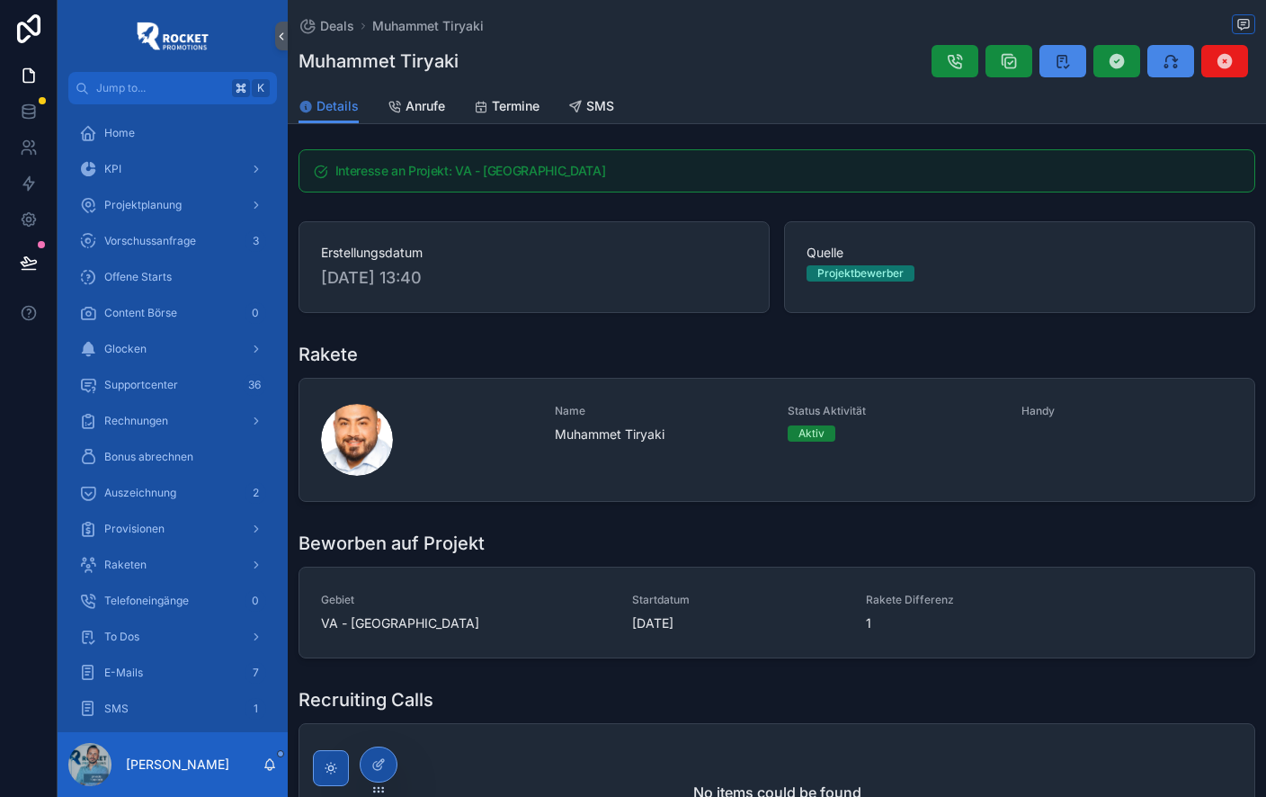
scroll to position [86, 0]
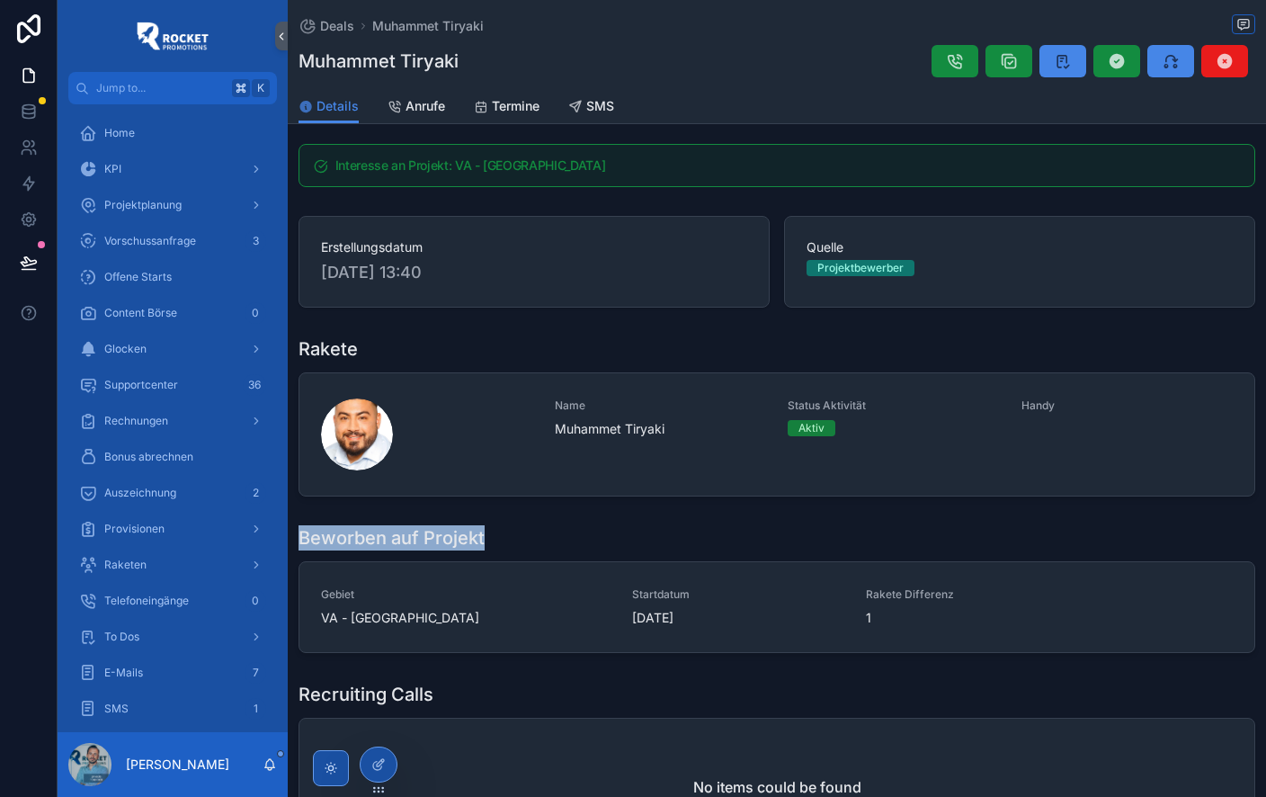
drag, startPoint x: 301, startPoint y: 541, endPoint x: 592, endPoint y: 540, distance: 290.5
click at [567, 546] on div "Beworben auf Projekt" at bounding box center [777, 537] width 957 height 25
drag, startPoint x: 454, startPoint y: 163, endPoint x: 553, endPoint y: 166, distance: 99.0
click at [555, 163] on h5 "Interesse an Projekt: VA - [GEOGRAPHIC_DATA]" at bounding box center [787, 165] width 905 height 13
click at [549, 169] on h5 "Interesse an Projekt: VA - [GEOGRAPHIC_DATA]" at bounding box center [787, 165] width 905 height 13
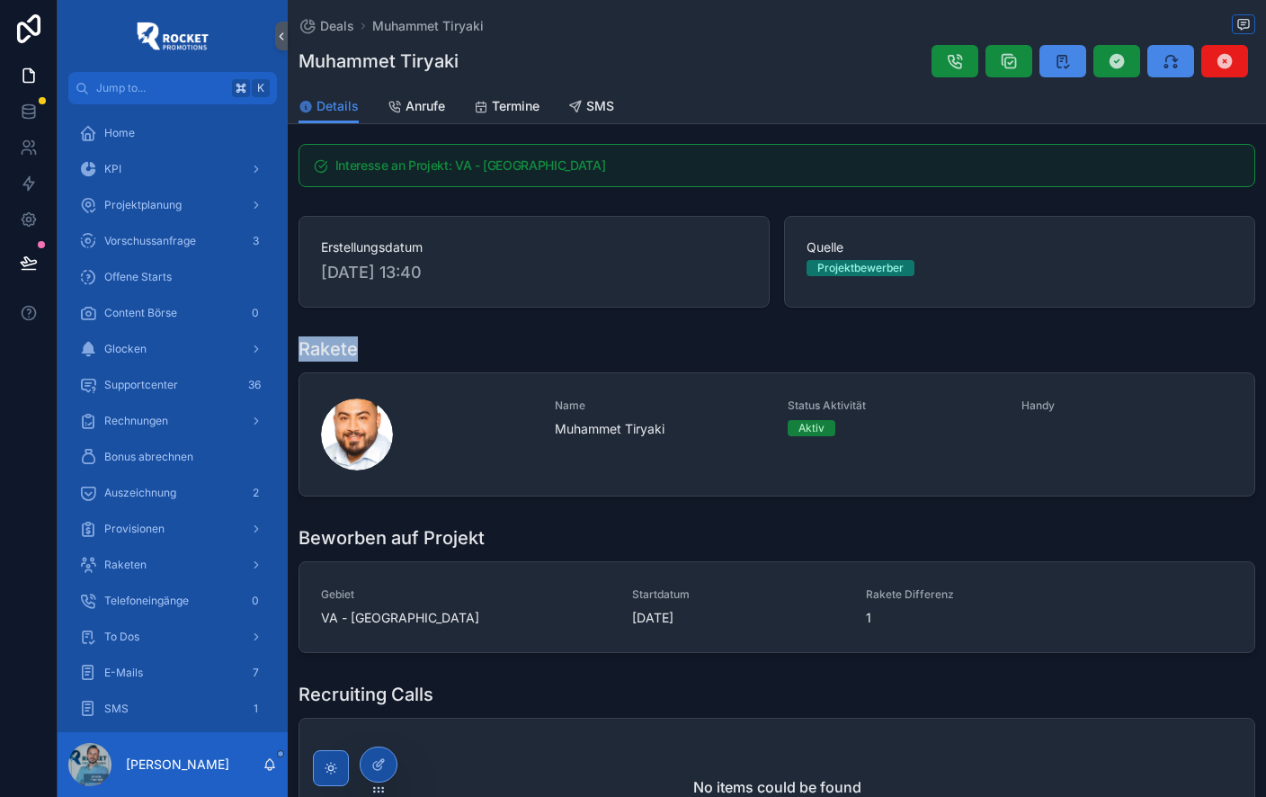
drag, startPoint x: 300, startPoint y: 349, endPoint x: 389, endPoint y: 352, distance: 88.2
click at [363, 353] on div "Rakete" at bounding box center [777, 348] width 957 height 25
drag, startPoint x: 524, startPoint y: 333, endPoint x: 478, endPoint y: 291, distance: 61.8
click at [524, 333] on div "Rakete Name [PERSON_NAME] Status Aktivität Aktiv Handy" at bounding box center [777, 416] width 979 height 174
click at [393, 247] on span "Erstellungsdatum" at bounding box center [534, 247] width 426 height 18
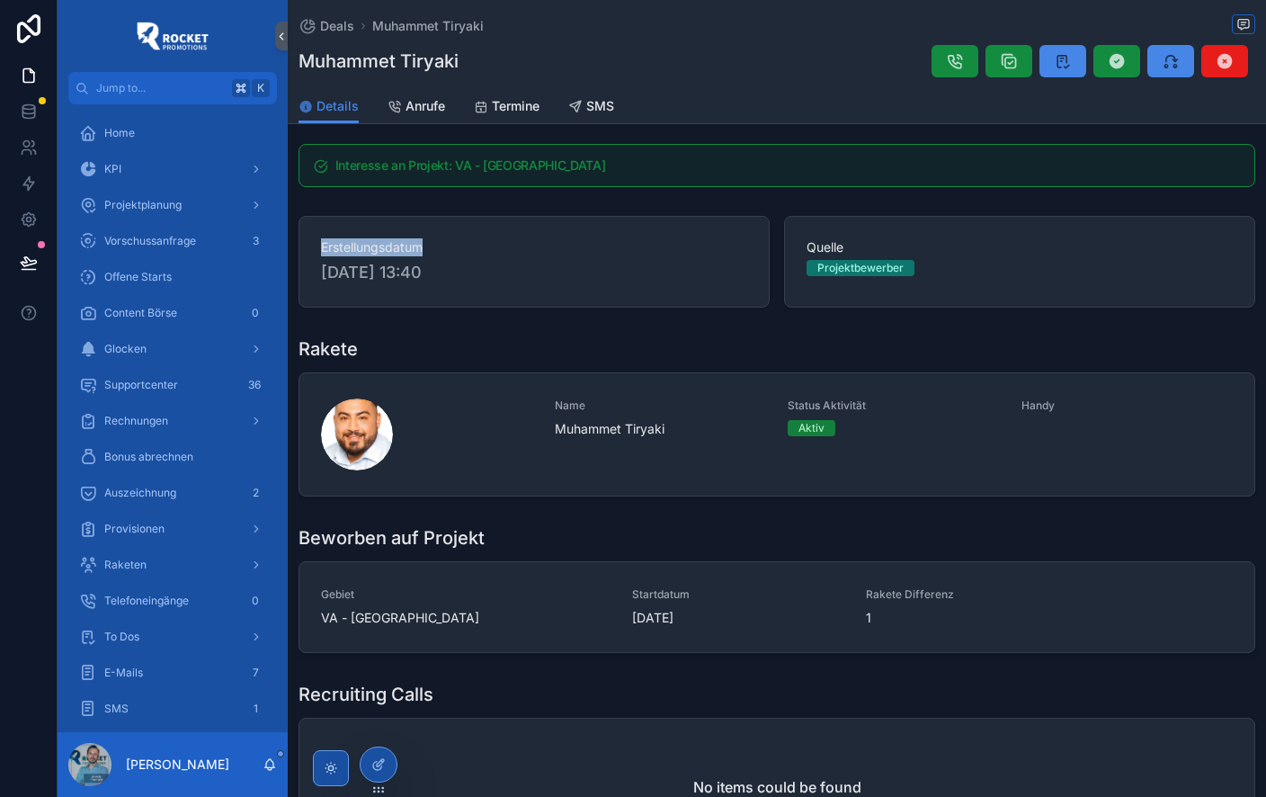
click at [393, 247] on span "Erstellungsdatum" at bounding box center [534, 247] width 426 height 18
click at [338, 349] on h1 "Rakete" at bounding box center [328, 348] width 59 height 25
click at [401, 342] on div "Rakete" at bounding box center [777, 348] width 957 height 25
click at [463, 330] on div "Rakete Name Muhammet Tiryaki Status Aktivität Aktiv Handy" at bounding box center [777, 416] width 979 height 174
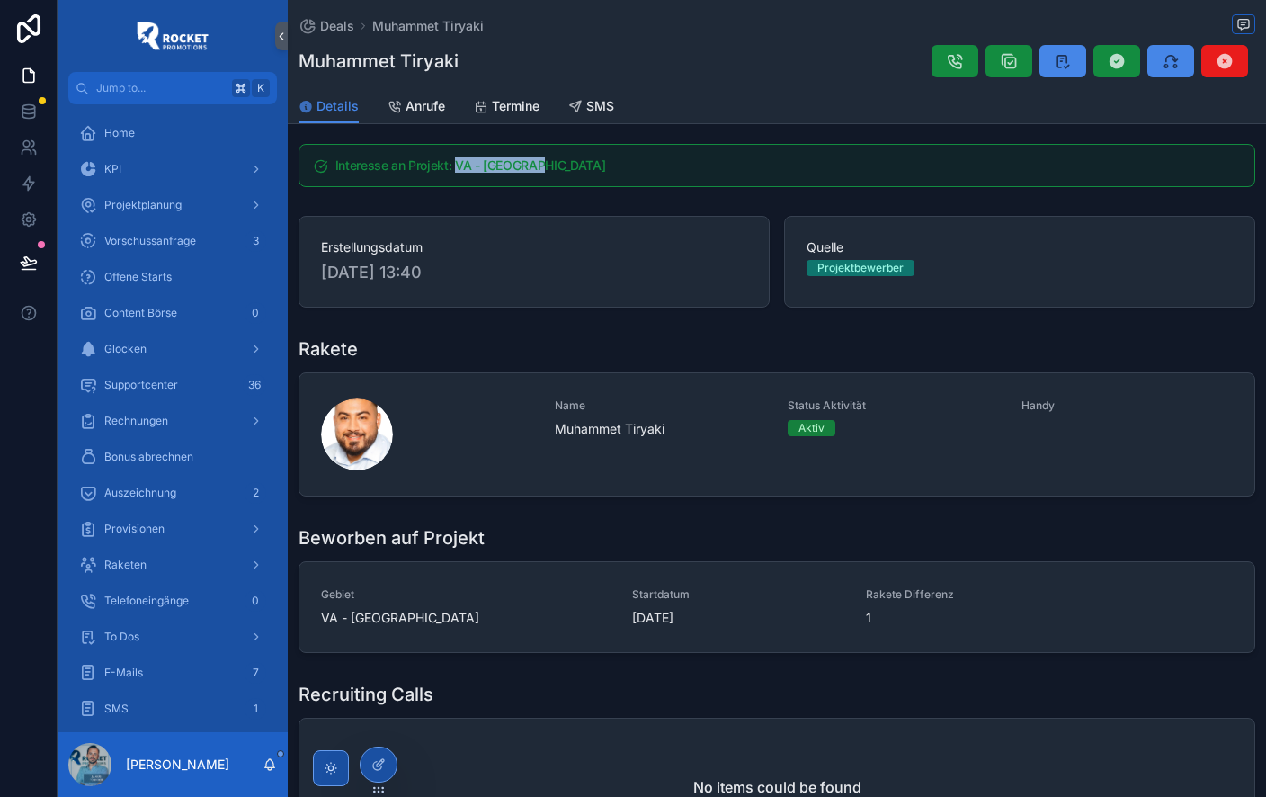
drag, startPoint x: 455, startPoint y: 165, endPoint x: 604, endPoint y: 167, distance: 149.3
click at [604, 167] on h5 "Interesse an Projekt: VA - Augsburg" at bounding box center [787, 165] width 905 height 13
click at [1011, 58] on icon "scrollable content" at bounding box center [1009, 61] width 18 height 18
click at [23, 263] on icon at bounding box center [28, 261] width 15 height 9
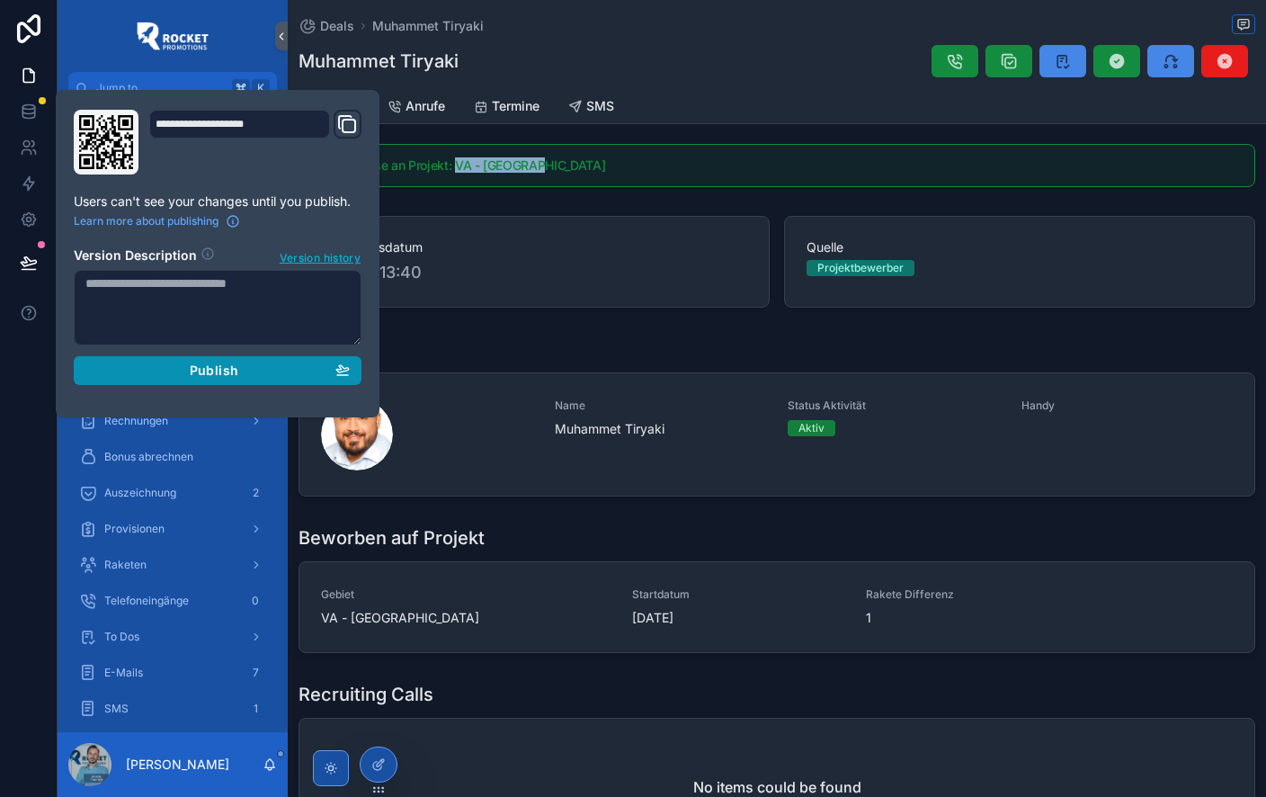
click at [180, 366] on div "Publish" at bounding box center [217, 370] width 264 height 16
click at [31, 366] on div at bounding box center [29, 398] width 58 height 797
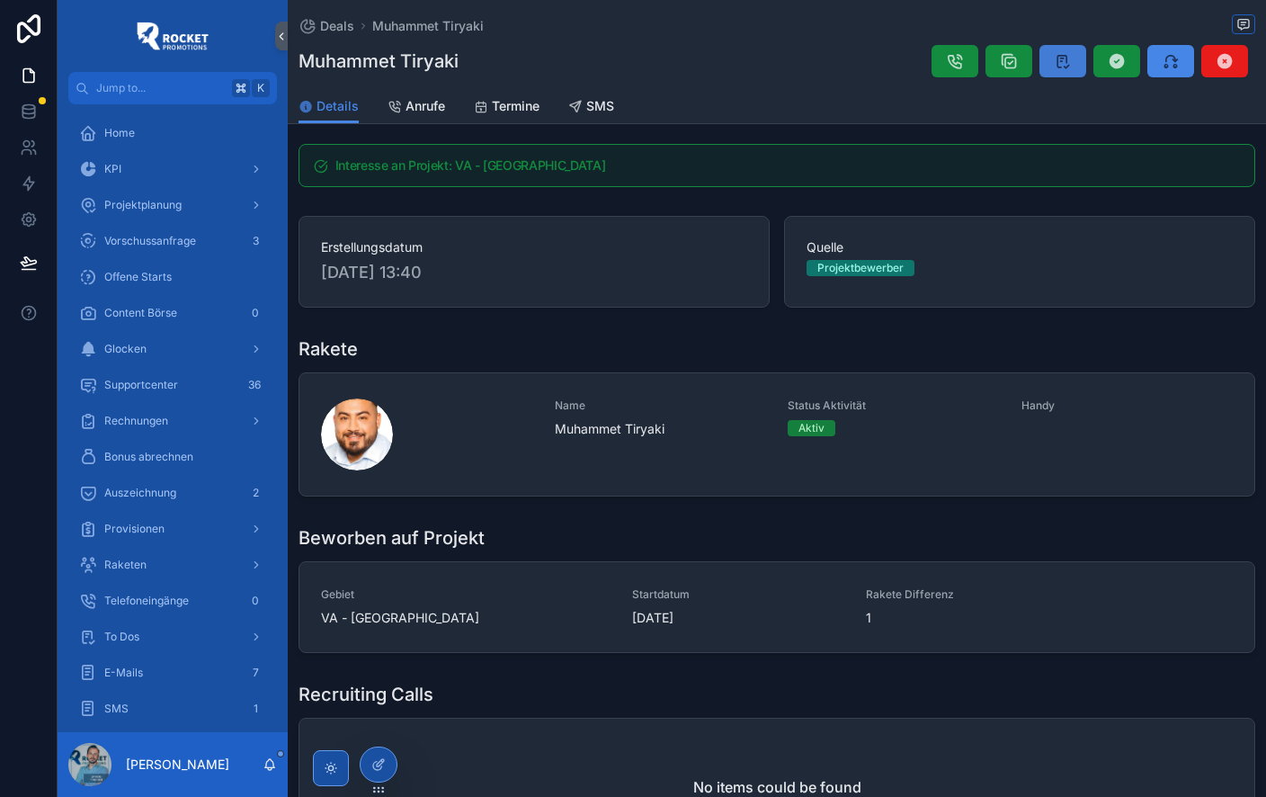
click at [1067, 62] on icon "scrollable content" at bounding box center [1063, 61] width 18 height 18
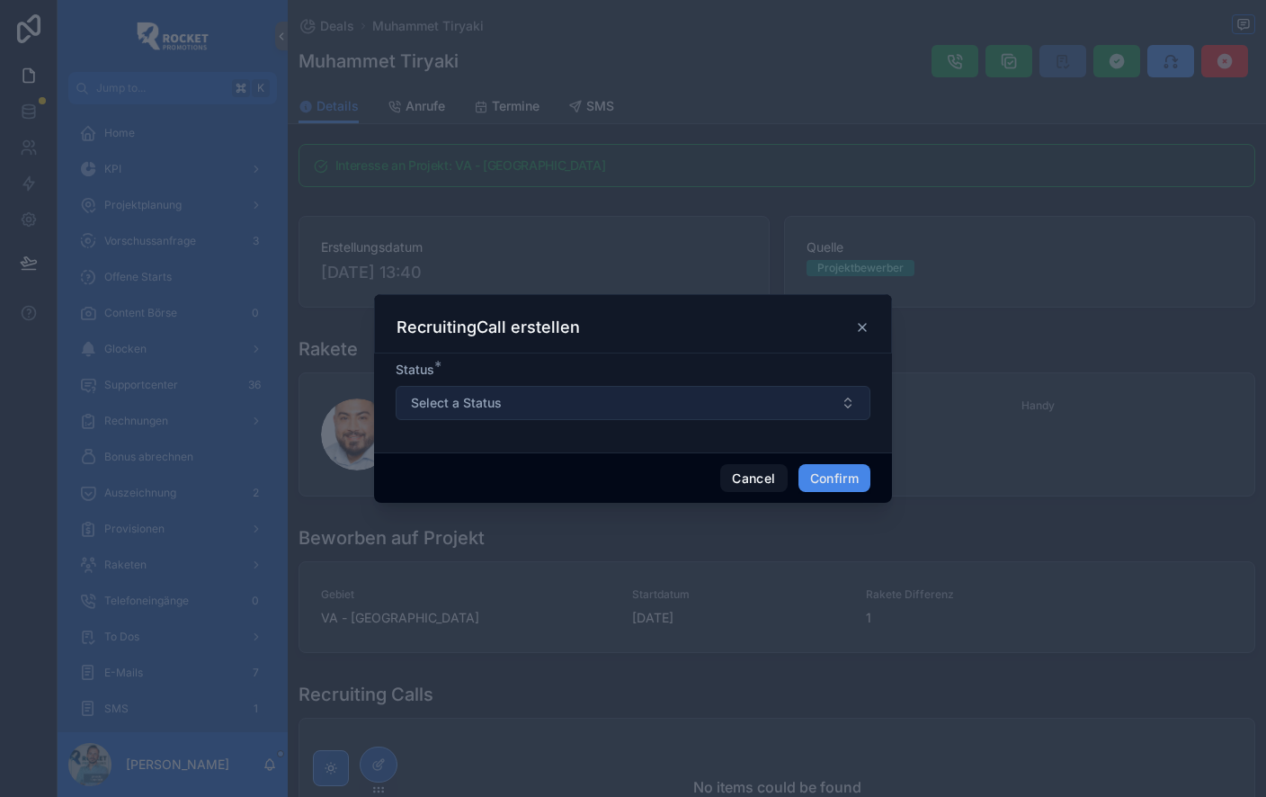
click at [557, 403] on button "Select a Status" at bounding box center [633, 403] width 475 height 34
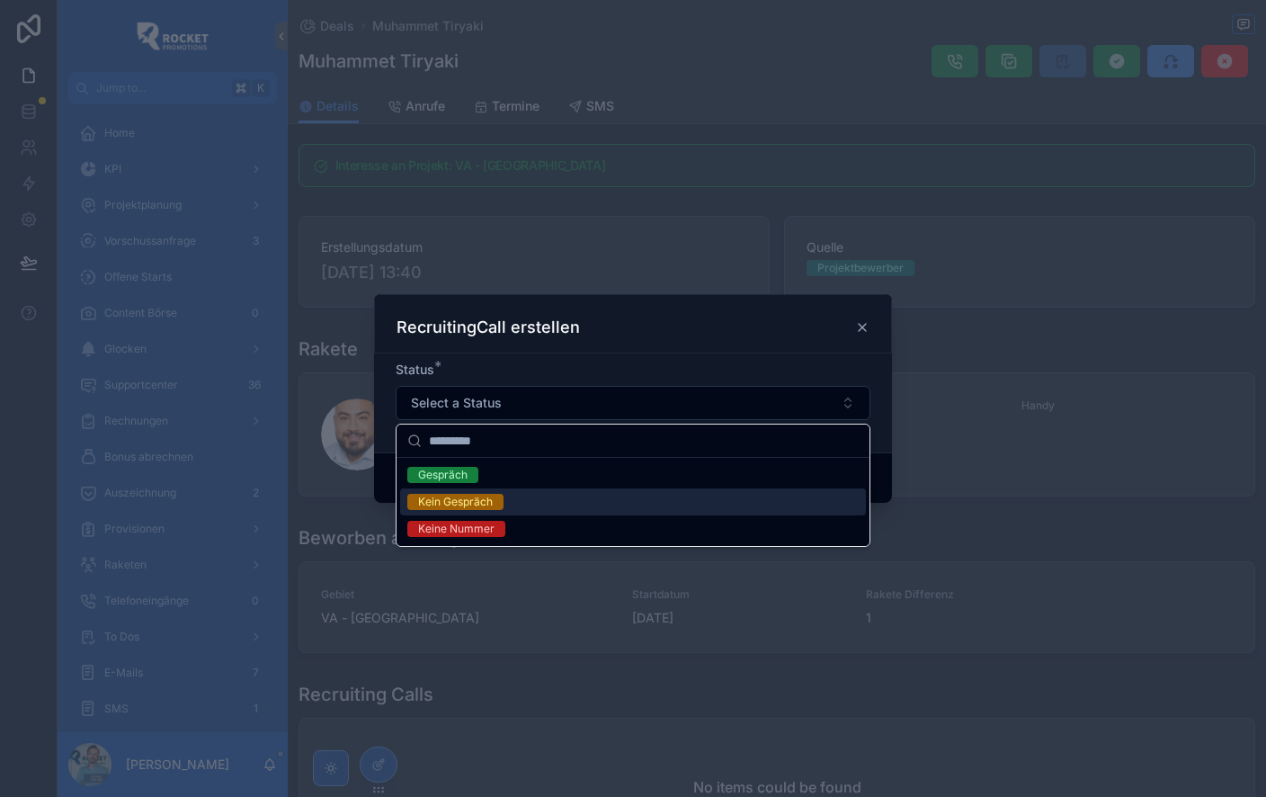
click at [519, 507] on div "Kein Gespräch" at bounding box center [633, 501] width 466 height 27
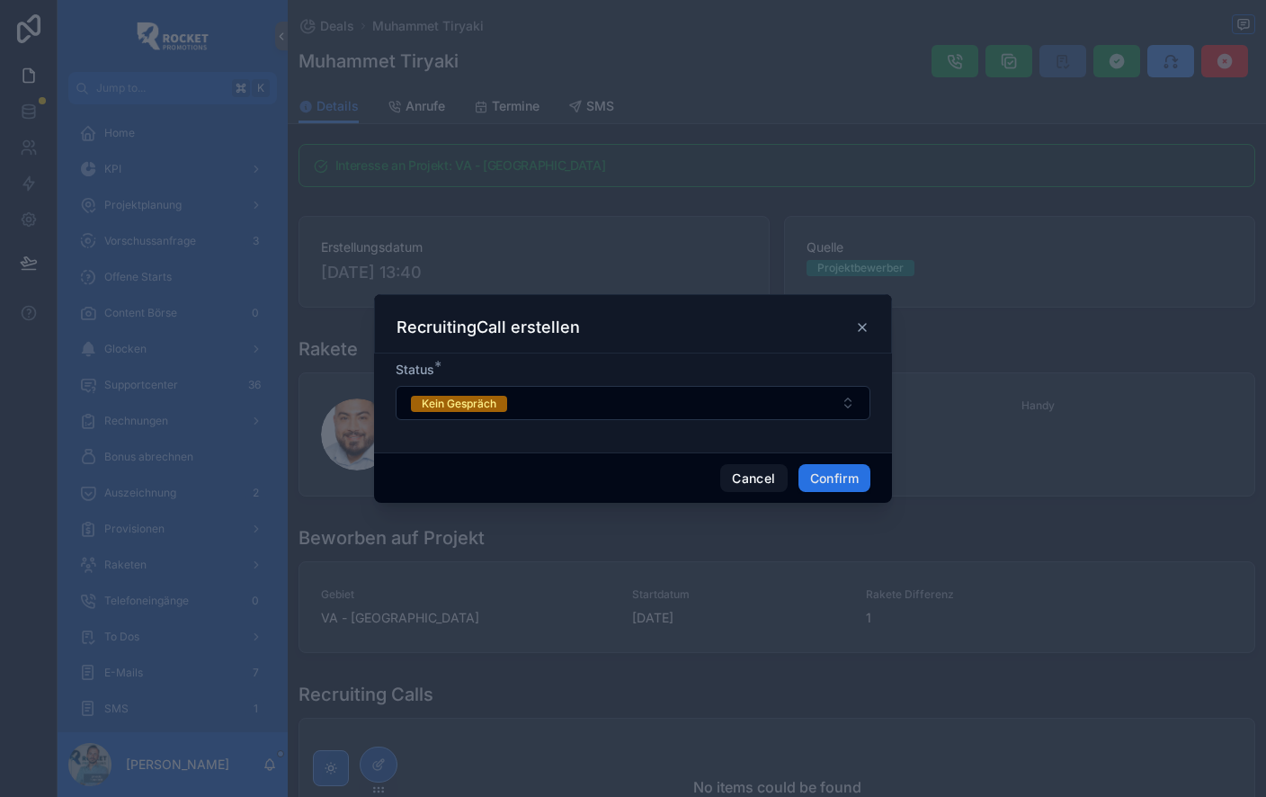
click at [838, 476] on button "Confirm" at bounding box center [835, 478] width 72 height 29
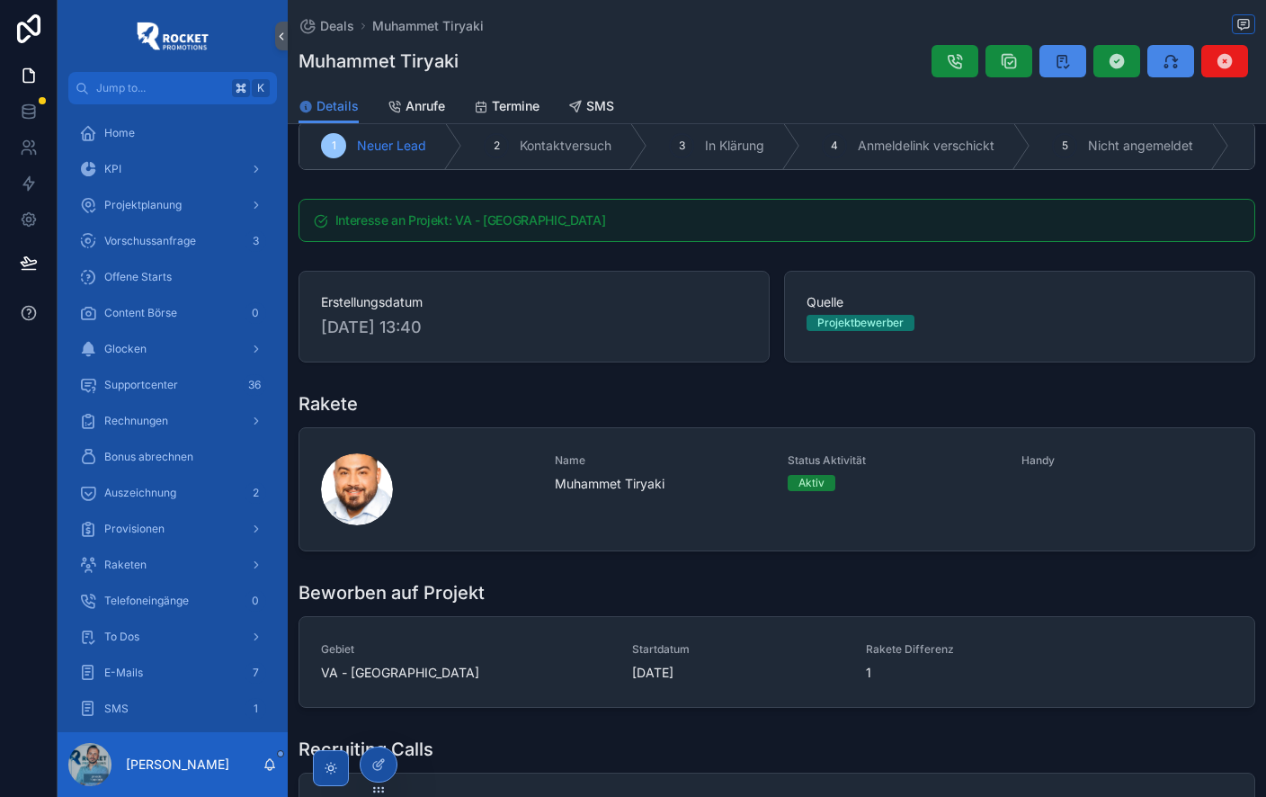
scroll to position [28, 0]
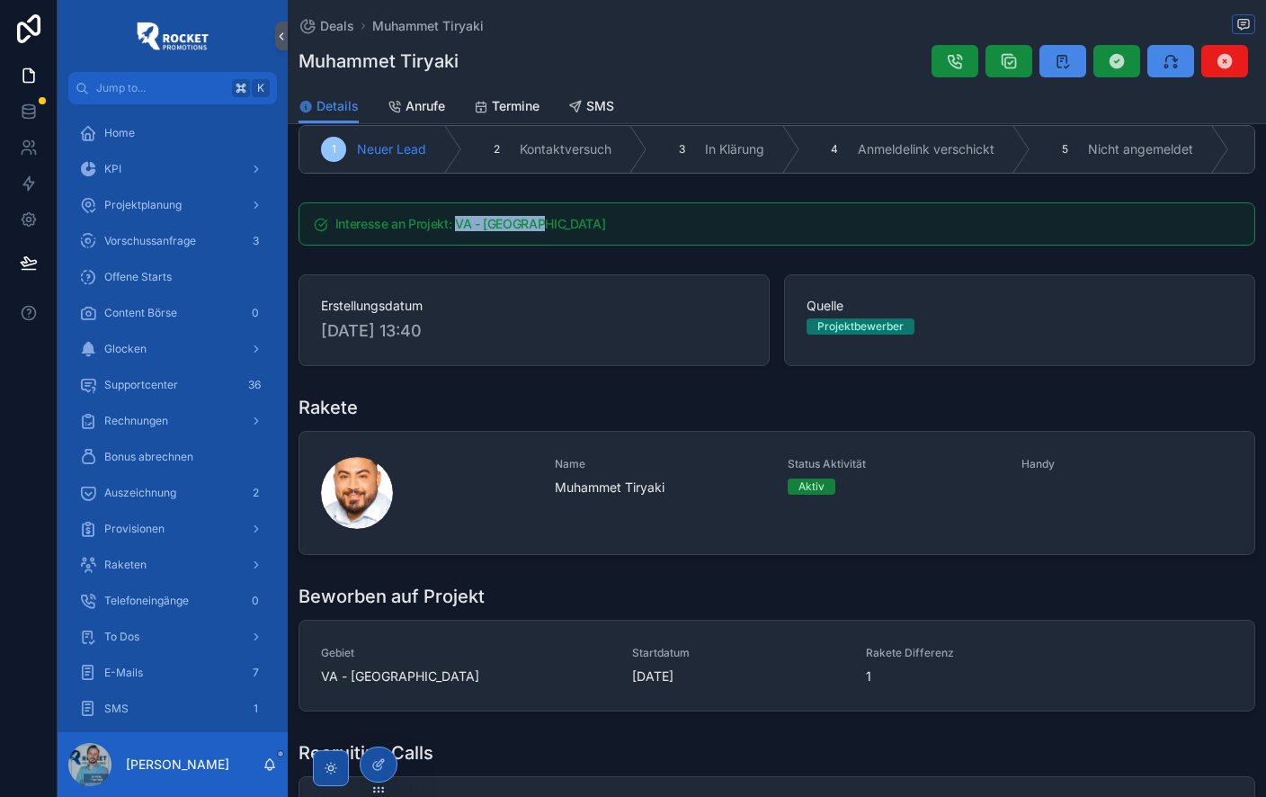
drag, startPoint x: 453, startPoint y: 223, endPoint x: 585, endPoint y: 225, distance: 132.2
click at [583, 224] on h5 "Interesse an Projekt: VA - Augsburg" at bounding box center [787, 224] width 905 height 13
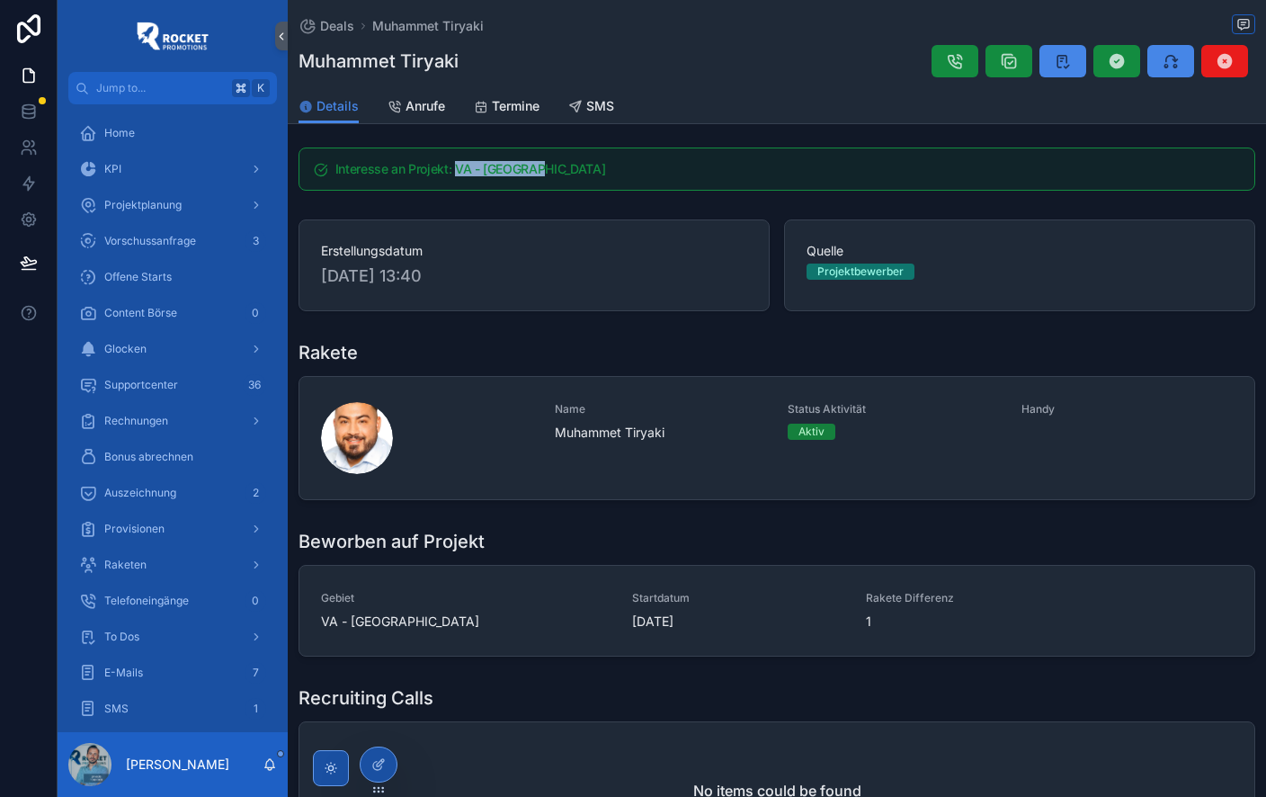
scroll to position [87, 0]
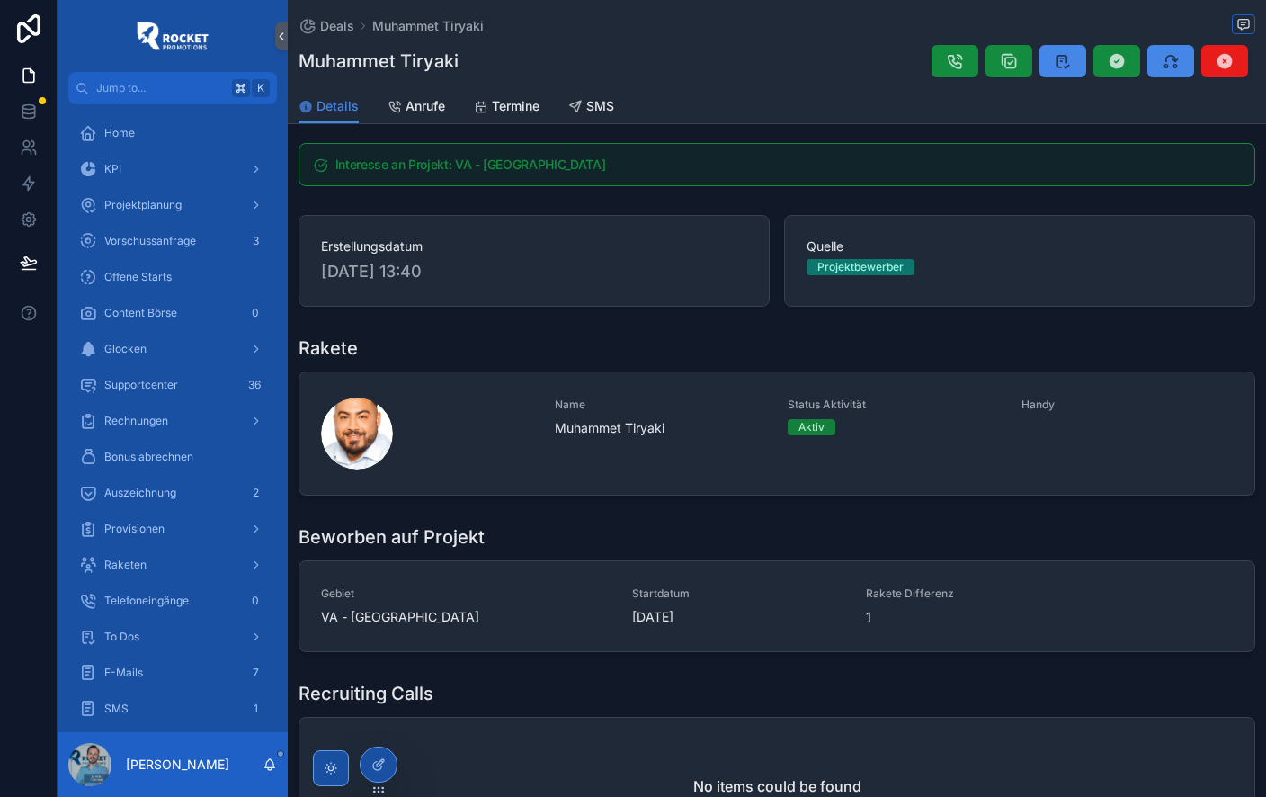
click at [369, 244] on span "Erstellungsdatum" at bounding box center [534, 246] width 426 height 18
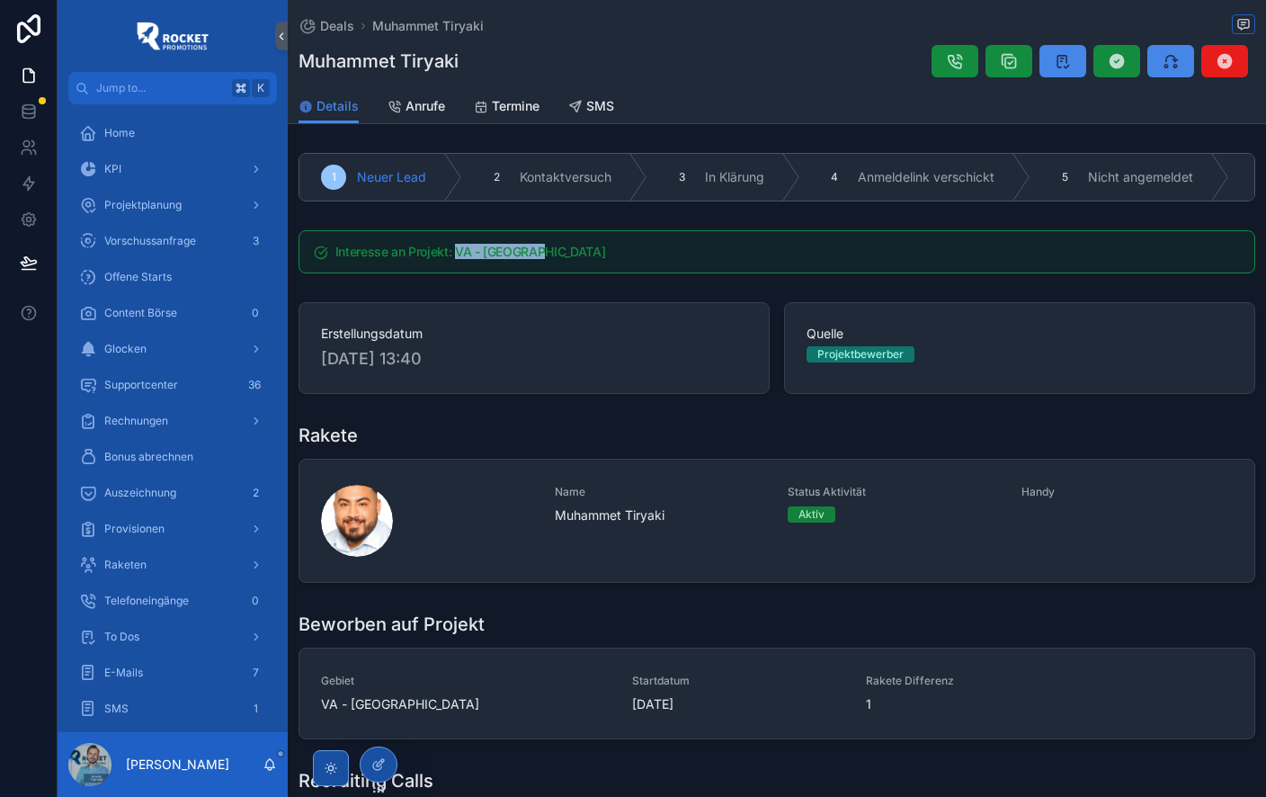
drag, startPoint x: 456, startPoint y: 252, endPoint x: 572, endPoint y: 265, distance: 116.8
click at [572, 265] on div "Interesse an Projekt: VA - Augsburg" at bounding box center [777, 251] width 957 height 43
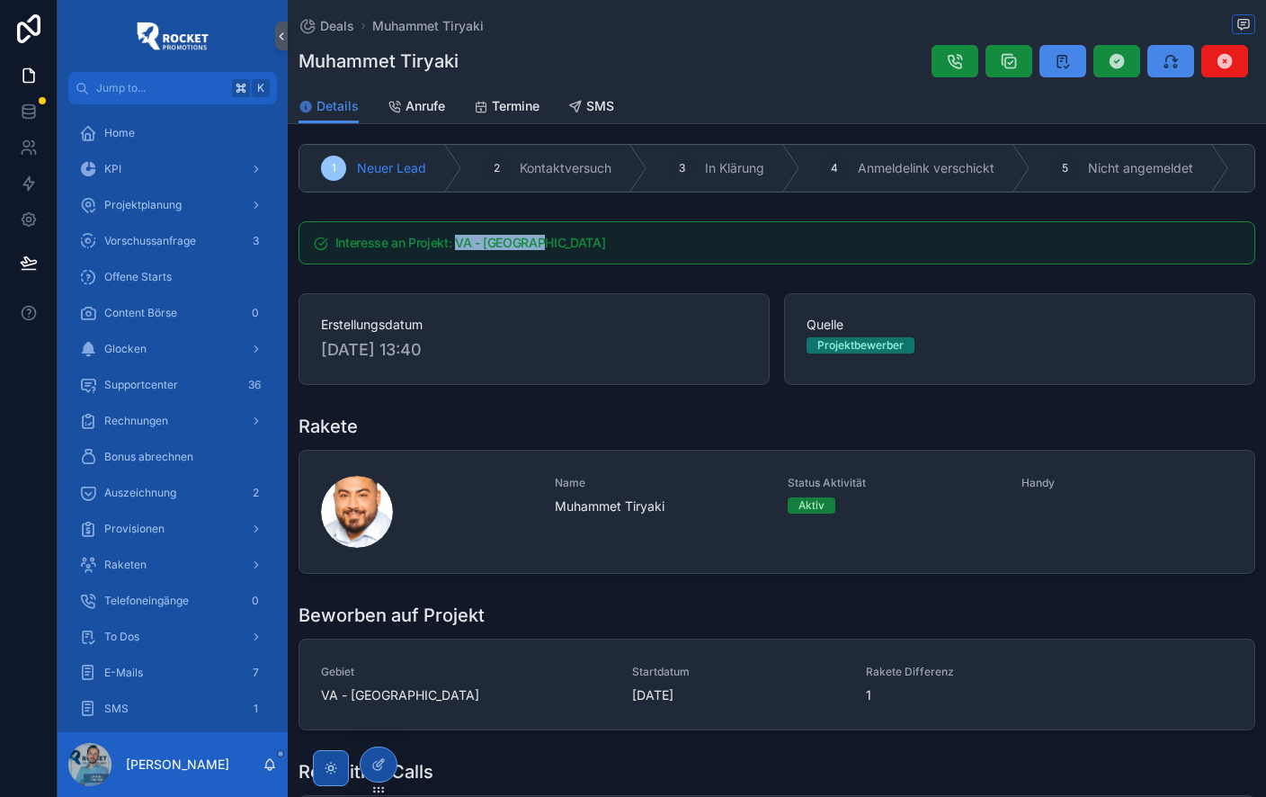
scroll to position [7, 0]
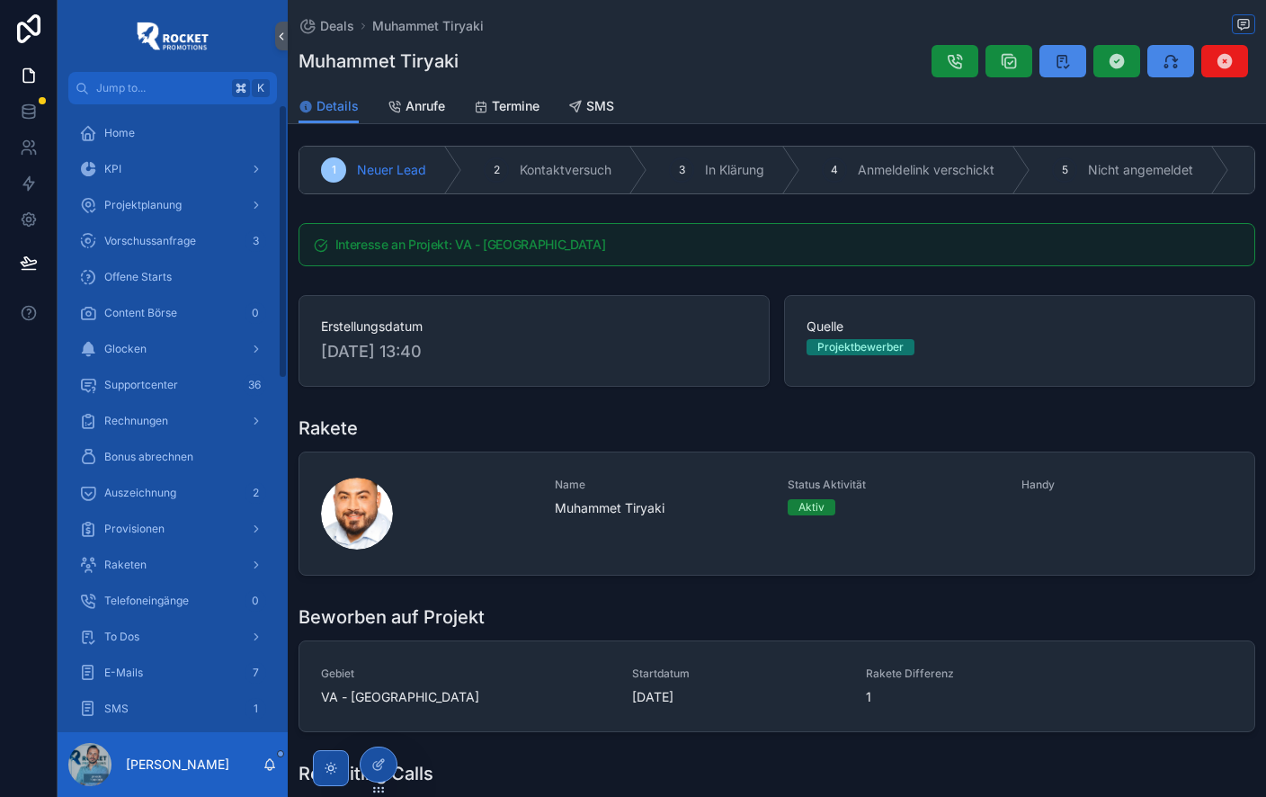
drag, startPoint x: 1036, startPoint y: 111, endPoint x: 1131, endPoint y: 92, distance: 96.3
click at [1036, 111] on div "Details Anrufe Termine SMS" at bounding box center [777, 106] width 957 height 34
click at [1071, 61] on icon "scrollable content" at bounding box center [1063, 61] width 18 height 18
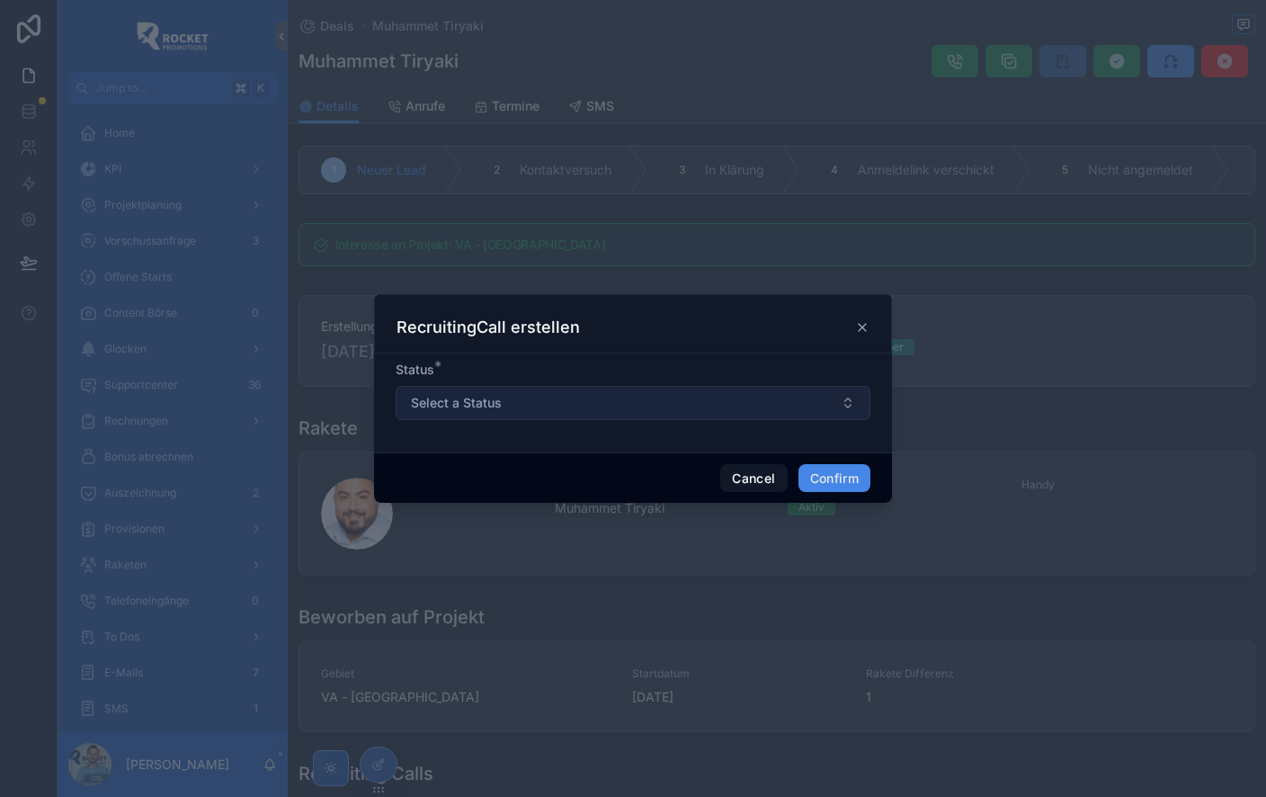
click at [568, 405] on button "Select a Status" at bounding box center [633, 403] width 475 height 34
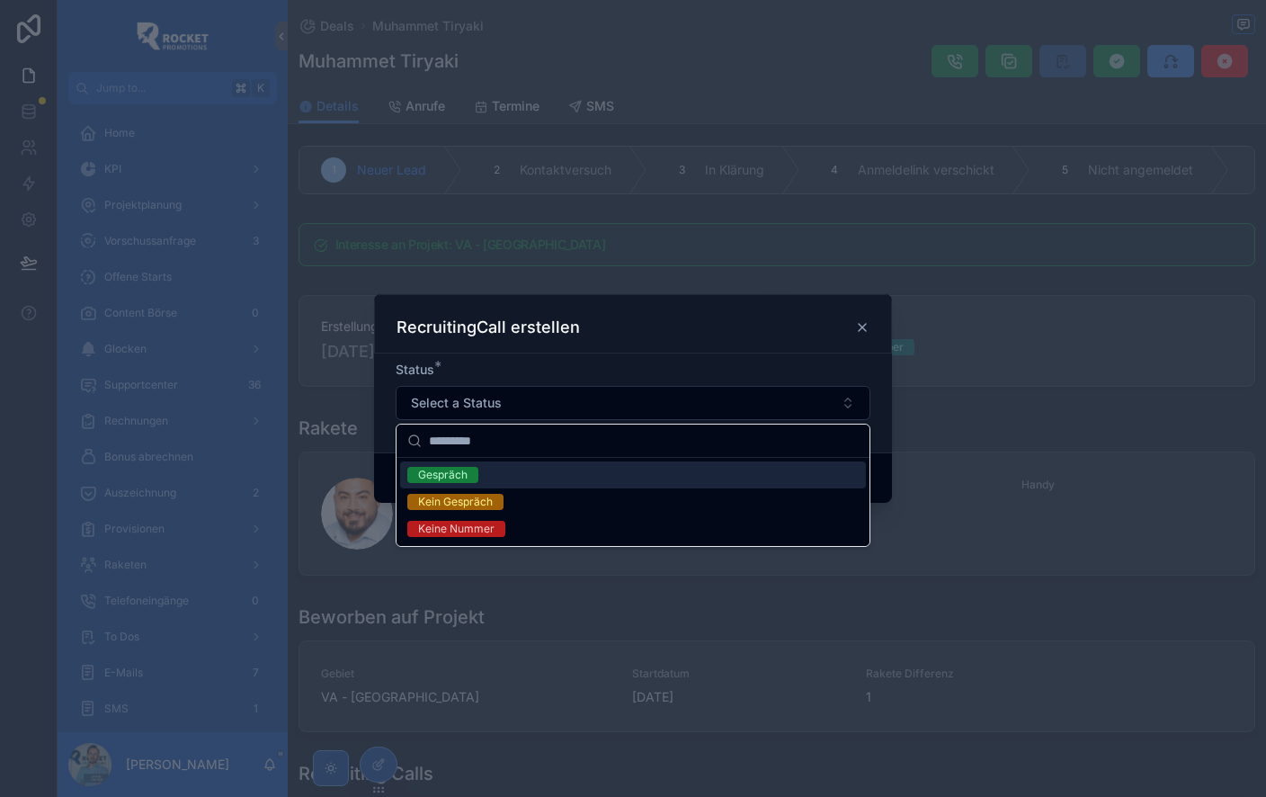
click at [468, 473] on span "Gespräch" at bounding box center [442, 475] width 71 height 16
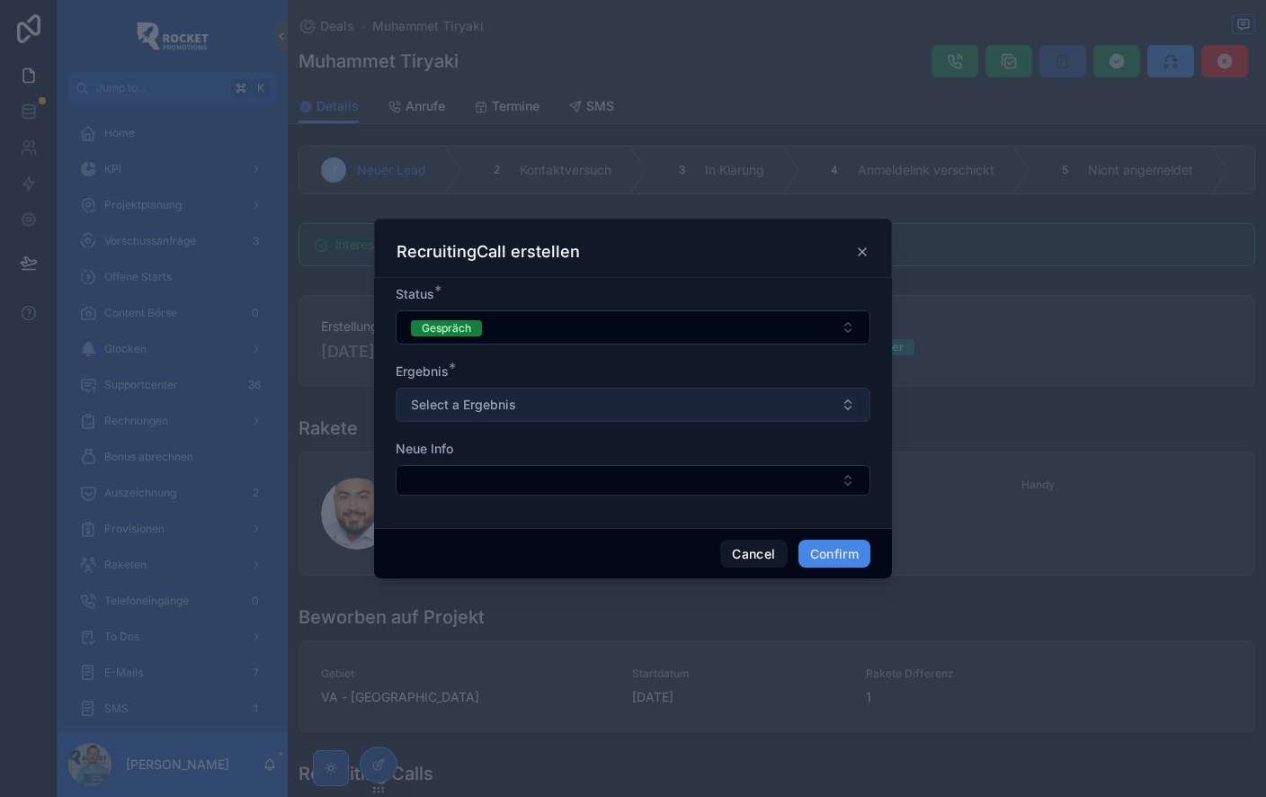
click at [512, 403] on span "Select a Ergebnis" at bounding box center [463, 405] width 105 height 18
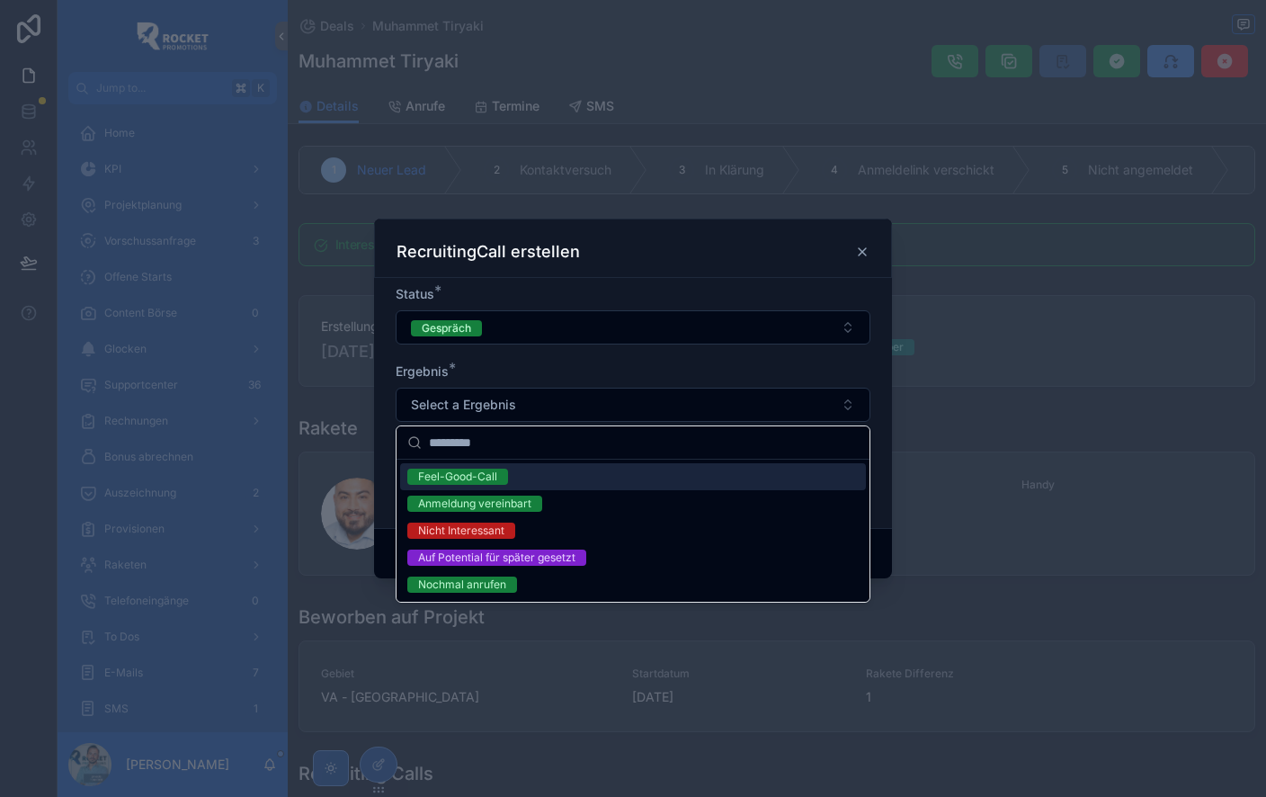
click at [567, 362] on div "Ergebnis *" at bounding box center [633, 371] width 475 height 18
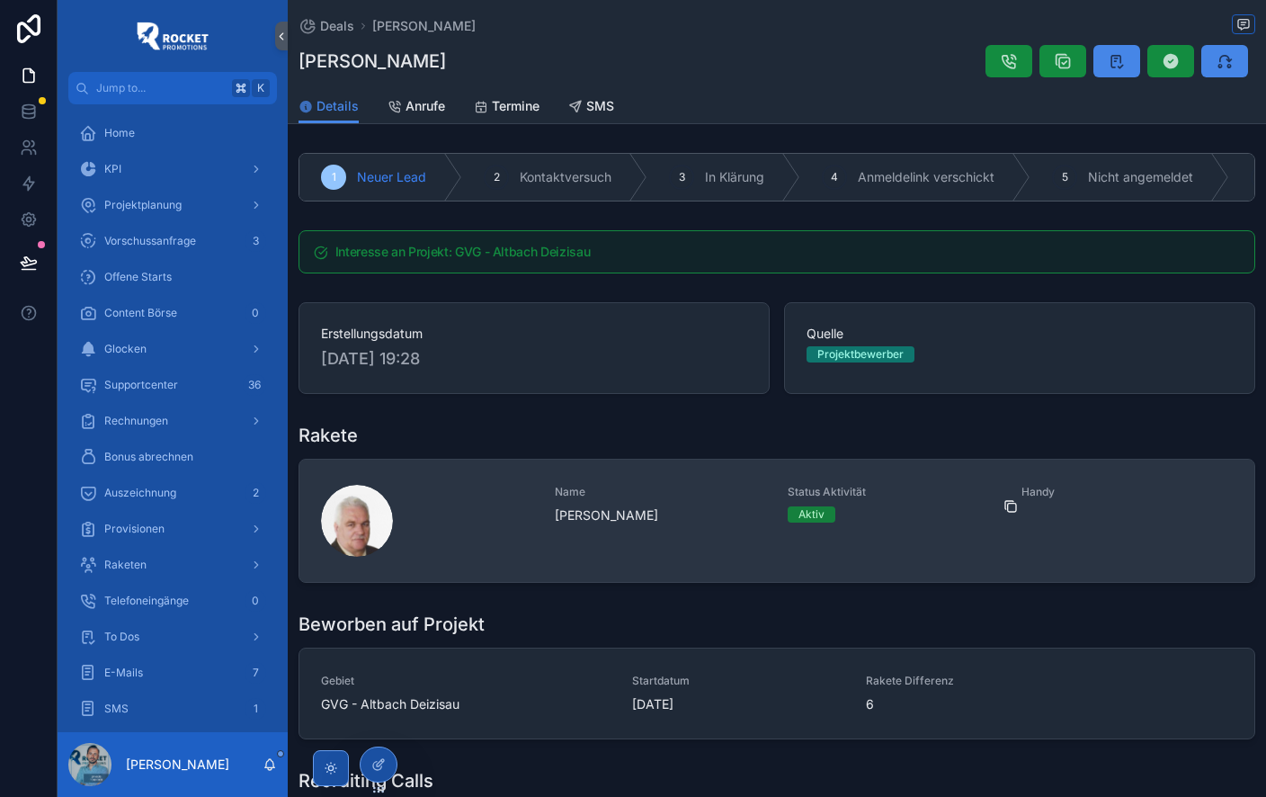
click at [1010, 514] on icon "scrollable content" at bounding box center [1011, 506] width 14 height 14
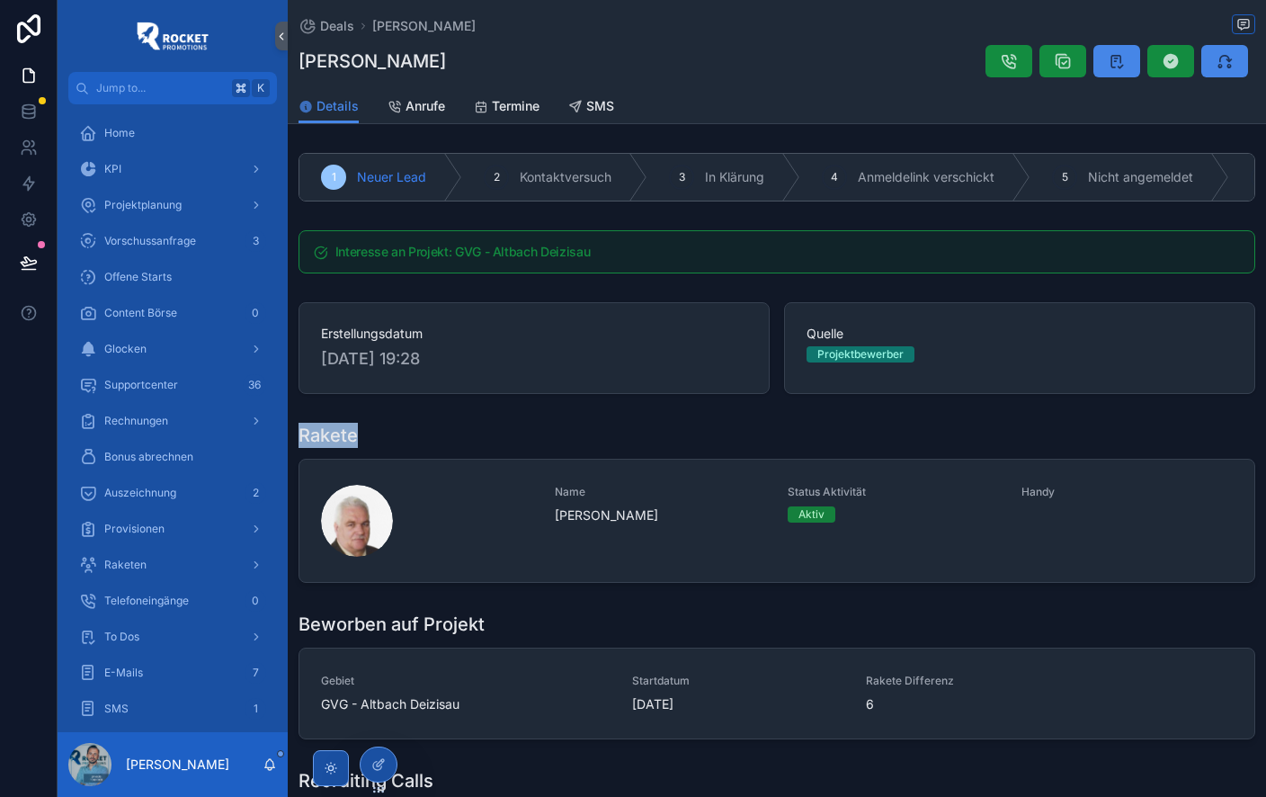
drag, startPoint x: 301, startPoint y: 433, endPoint x: 387, endPoint y: 424, distance: 85.9
click at [378, 425] on div "Rakete" at bounding box center [777, 435] width 957 height 25
click at [379, 762] on icon at bounding box center [380, 762] width 7 height 7
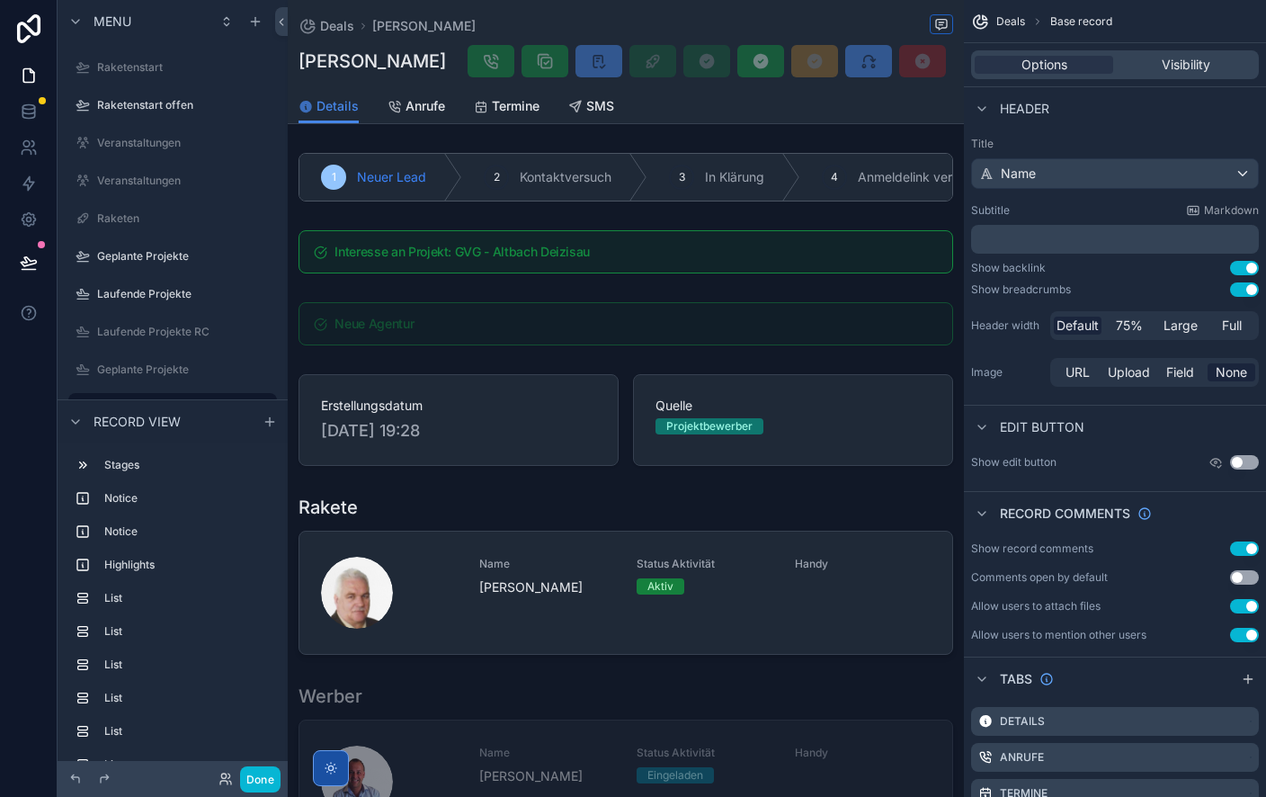
click at [686, 103] on div "Details Anrufe Termine SMS" at bounding box center [626, 106] width 655 height 34
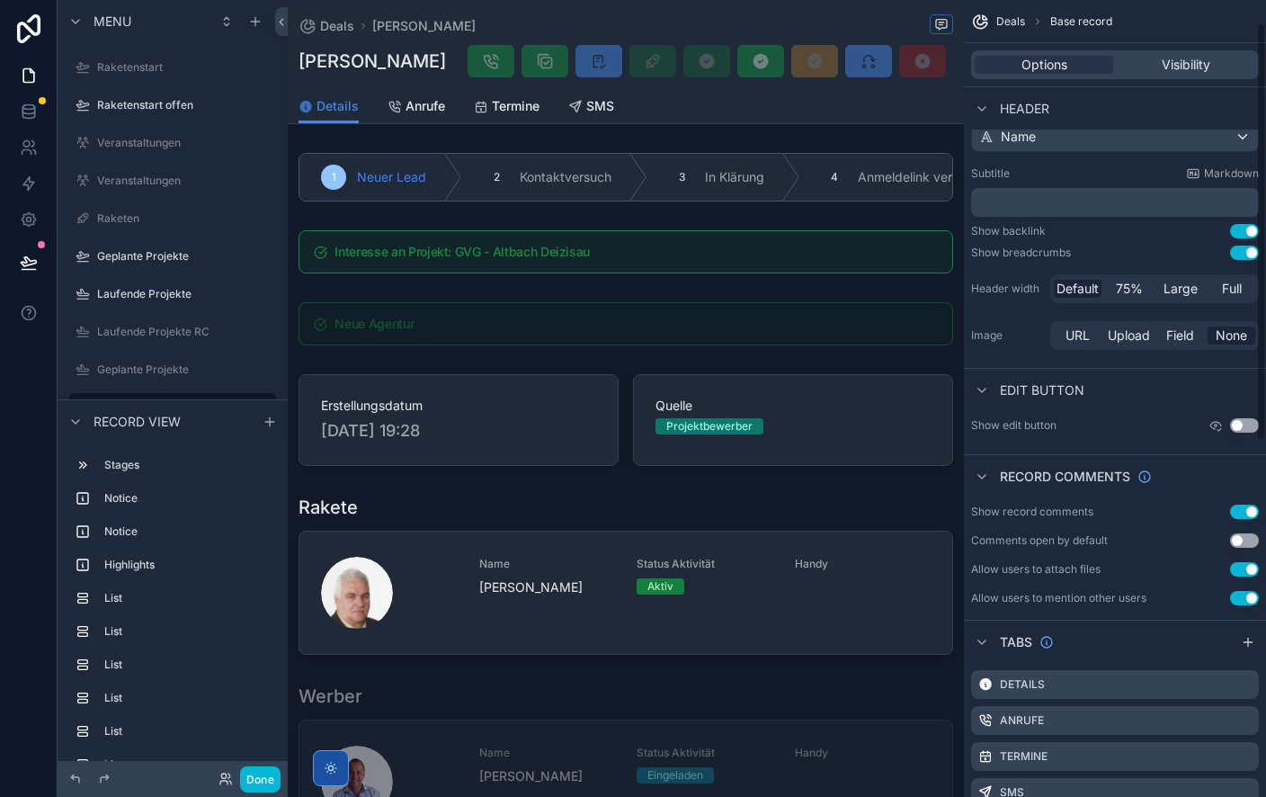
scroll to position [49, 0]
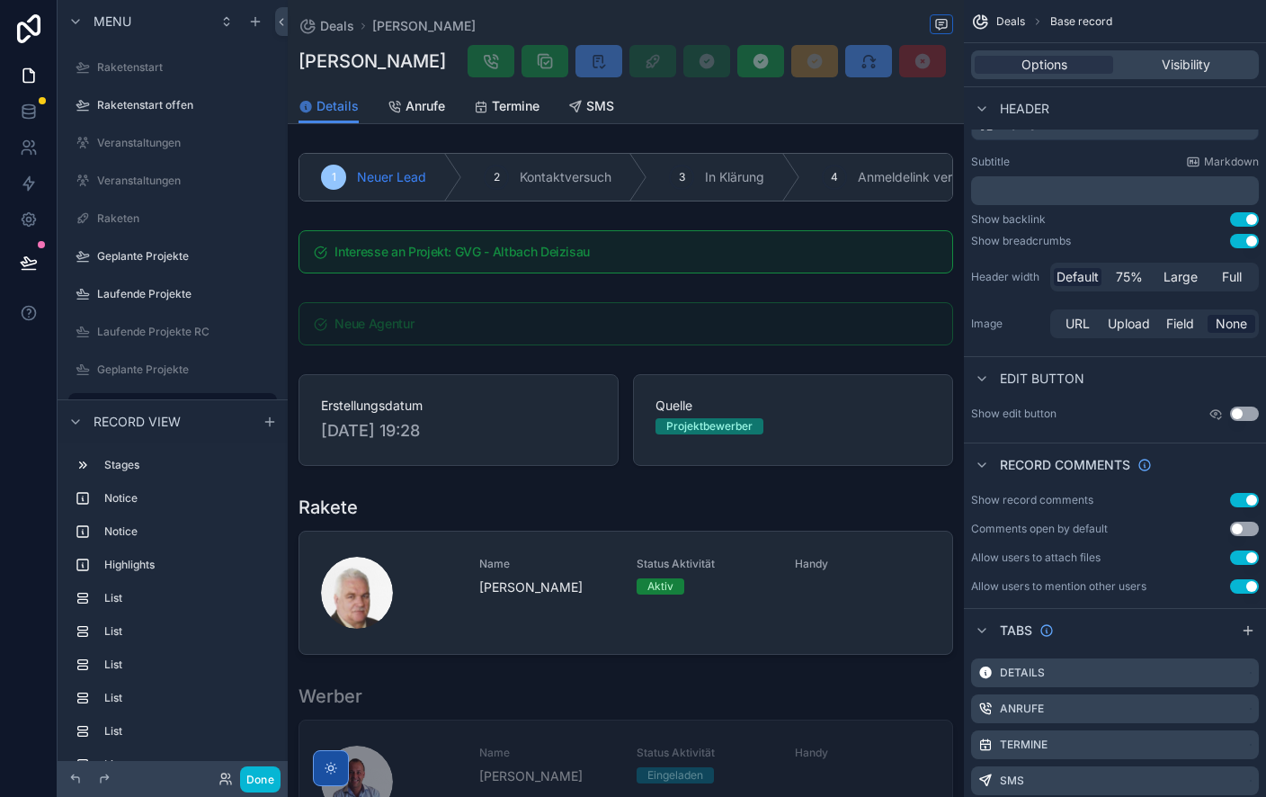
drag, startPoint x: 1173, startPoint y: 322, endPoint x: 1207, endPoint y: 384, distance: 70.8
click at [1173, 322] on span "Field" at bounding box center [1180, 324] width 28 height 18
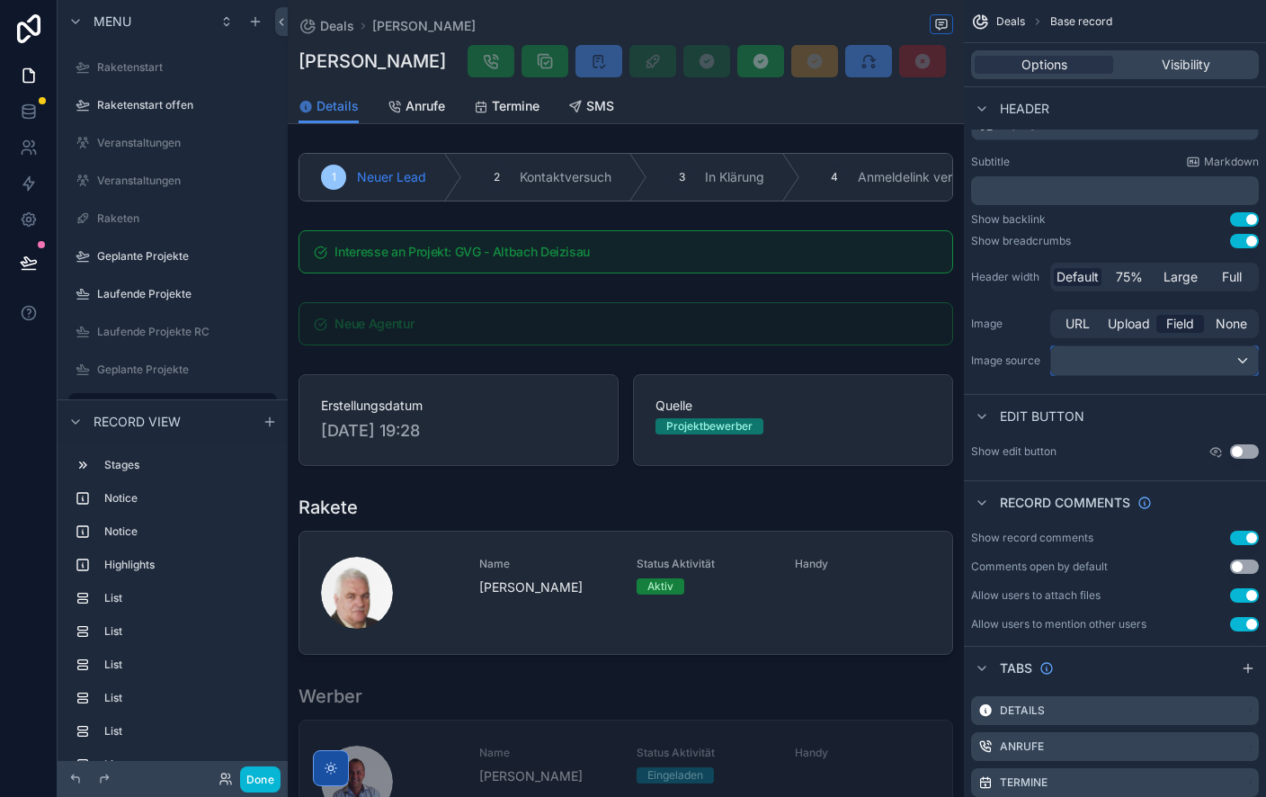
click at [1154, 355] on div "scrollable content" at bounding box center [1154, 360] width 207 height 29
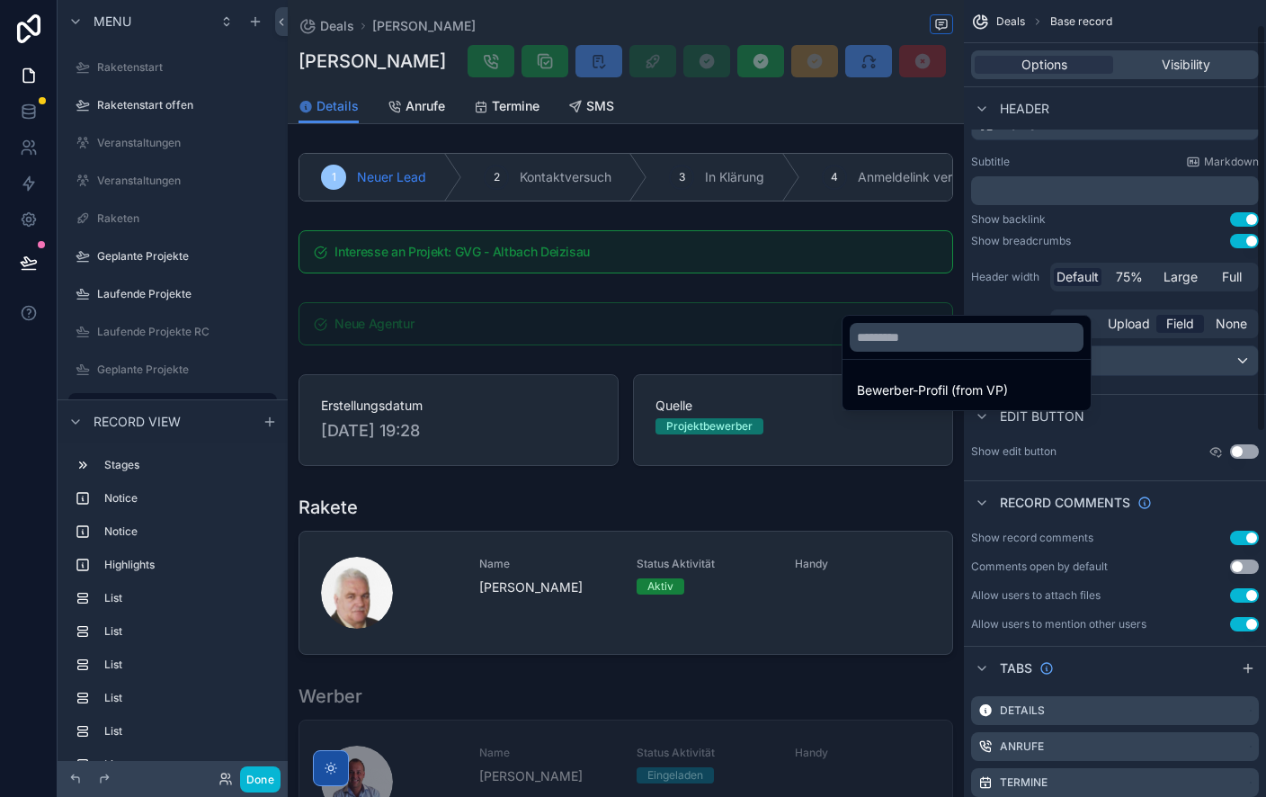
click at [1165, 381] on div "scrollable content" at bounding box center [633, 398] width 1266 height 797
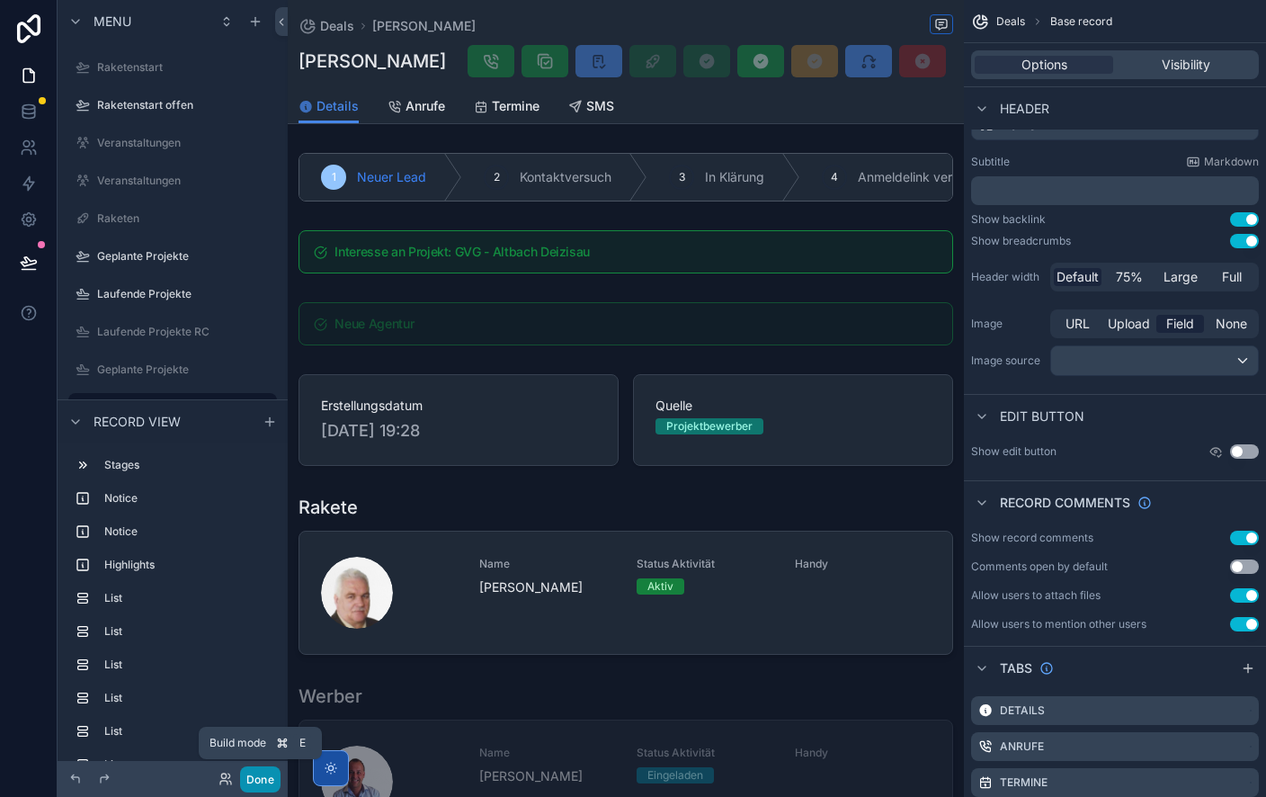
click at [263, 778] on button "Done" at bounding box center [260, 779] width 40 height 26
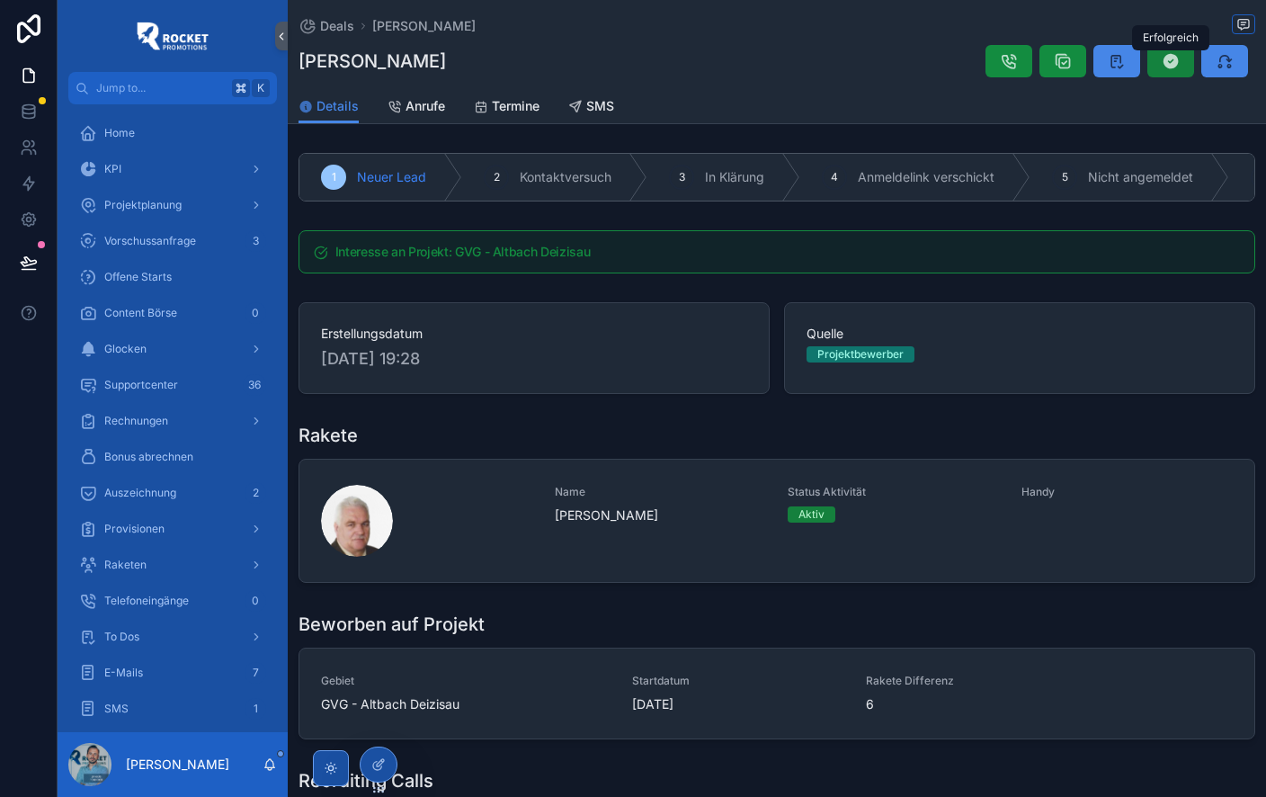
click at [1176, 56] on icon "scrollable content" at bounding box center [1171, 61] width 18 height 18
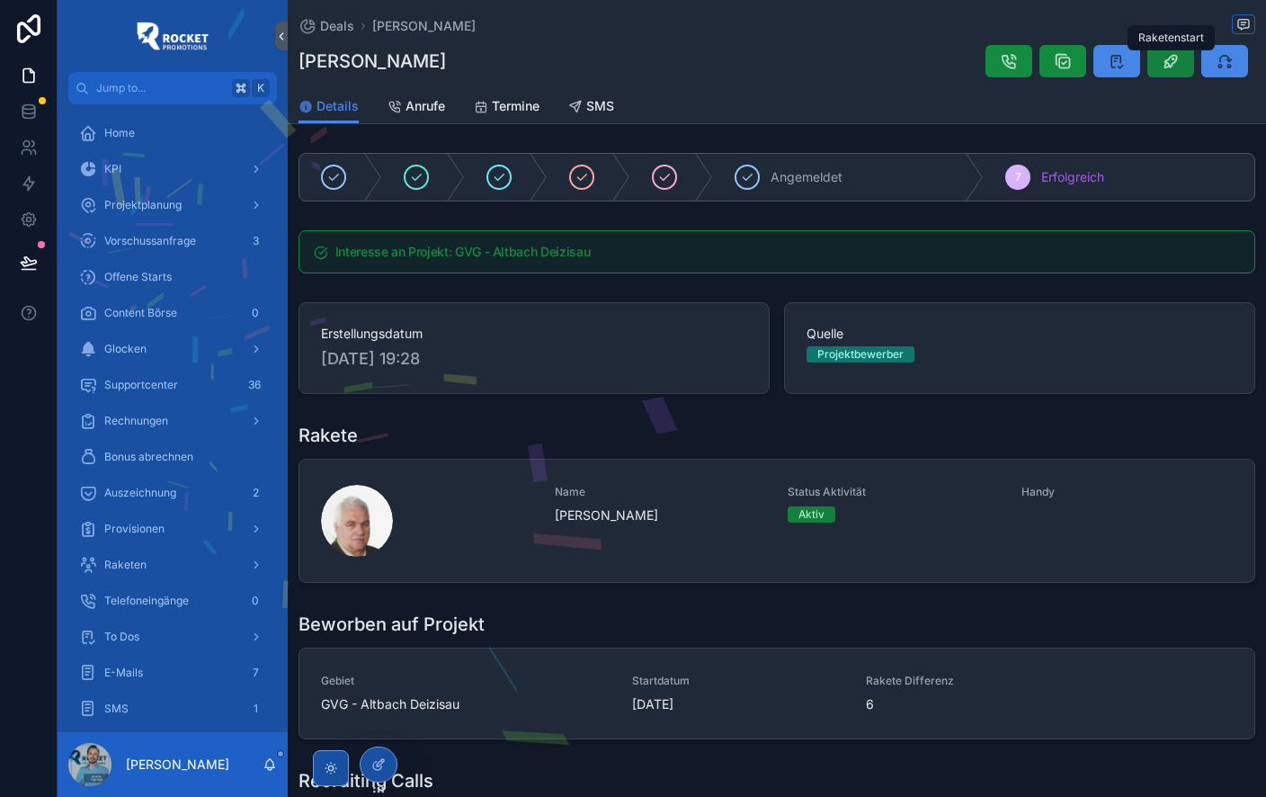
click at [1171, 57] on icon "scrollable content" at bounding box center [1171, 61] width 18 height 18
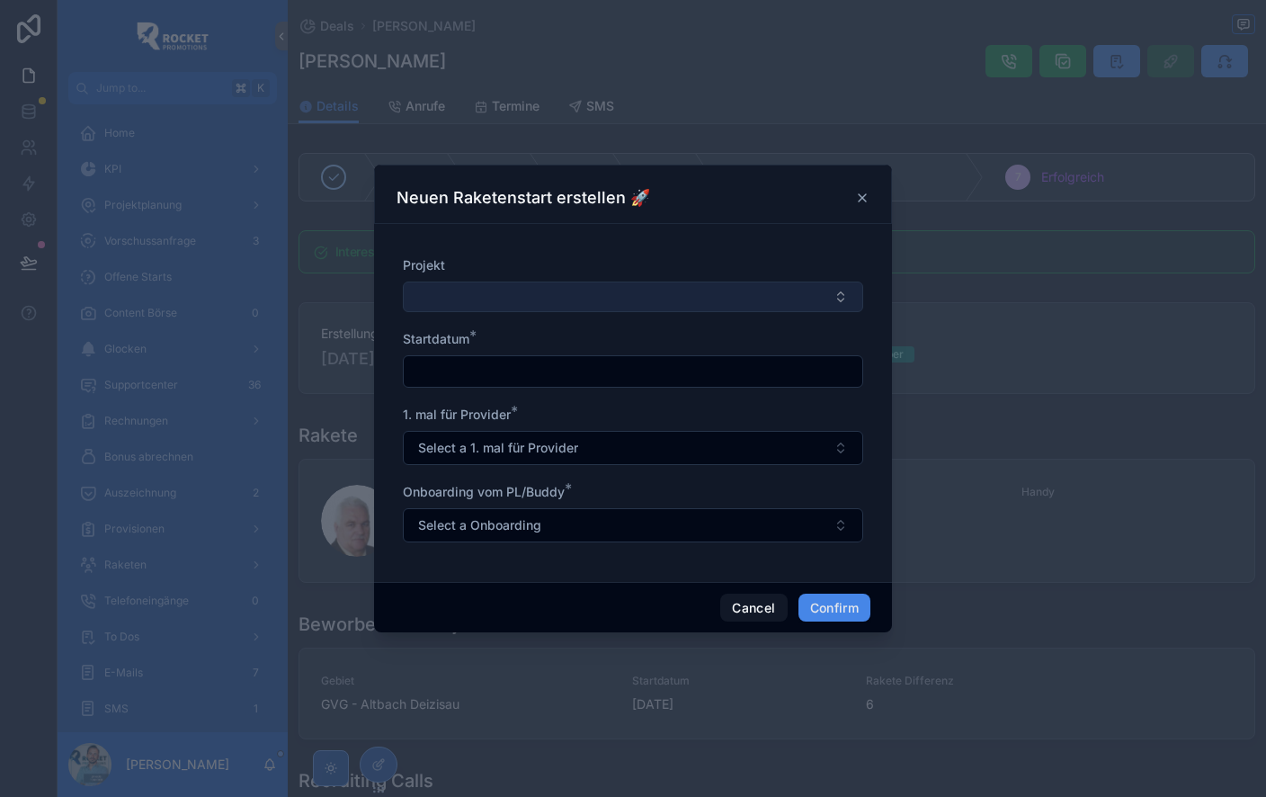
click at [594, 297] on button "Select Button" at bounding box center [633, 297] width 460 height 31
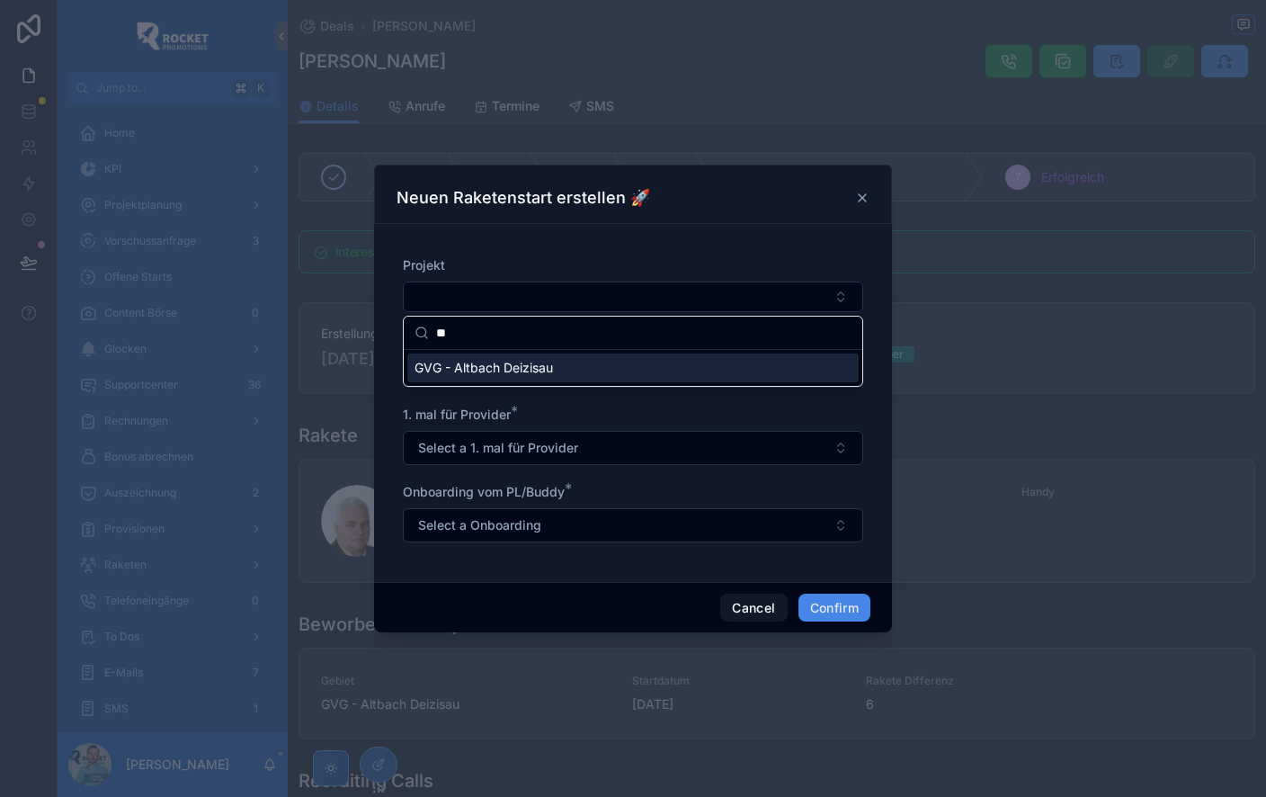
type input "**"
click at [507, 362] on span "GVG - Altbach Deizisau" at bounding box center [484, 368] width 139 height 18
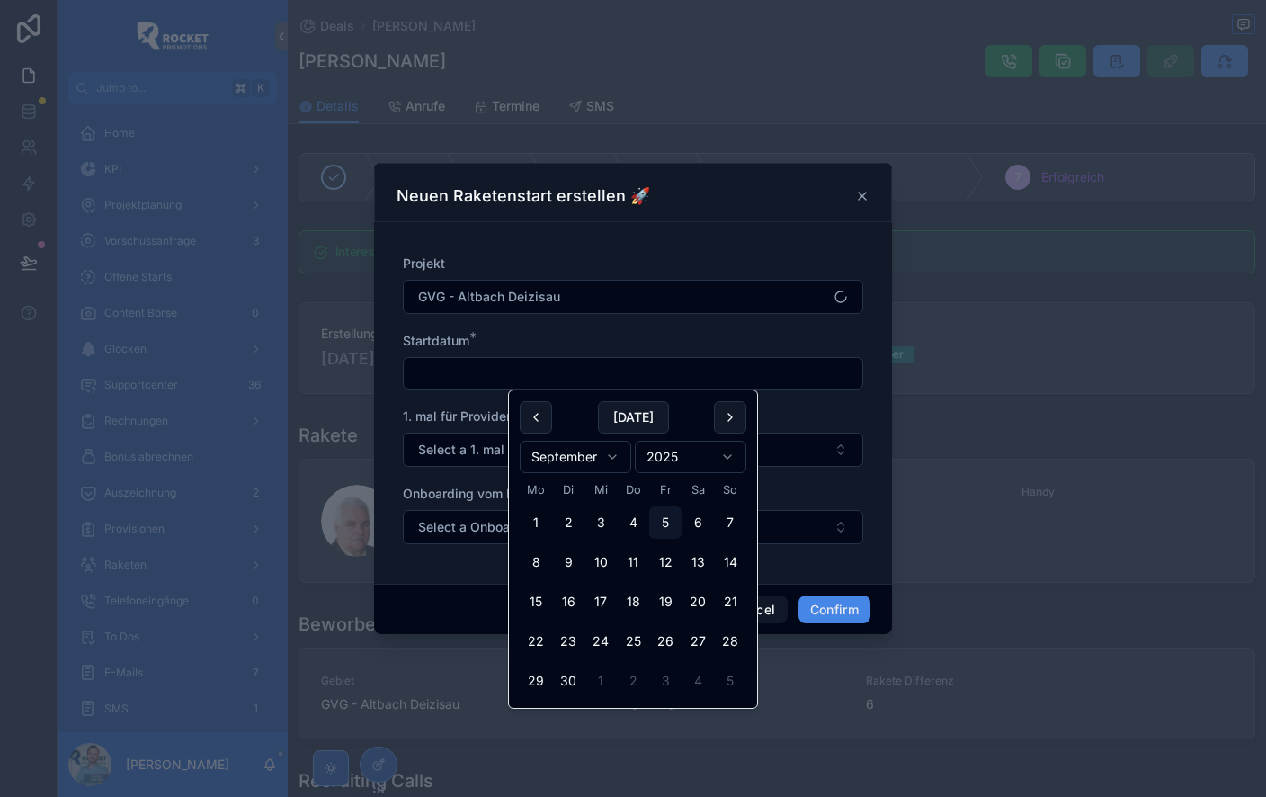
click at [498, 377] on input "text" at bounding box center [633, 373] width 459 height 25
click at [545, 635] on button "22" at bounding box center [536, 641] width 32 height 32
type input "*********"
click at [455, 398] on div "Projekt GVG - Altbach Deizisau Startdatum * ********* 1. mal für Provider * Sel…" at bounding box center [633, 409] width 460 height 308
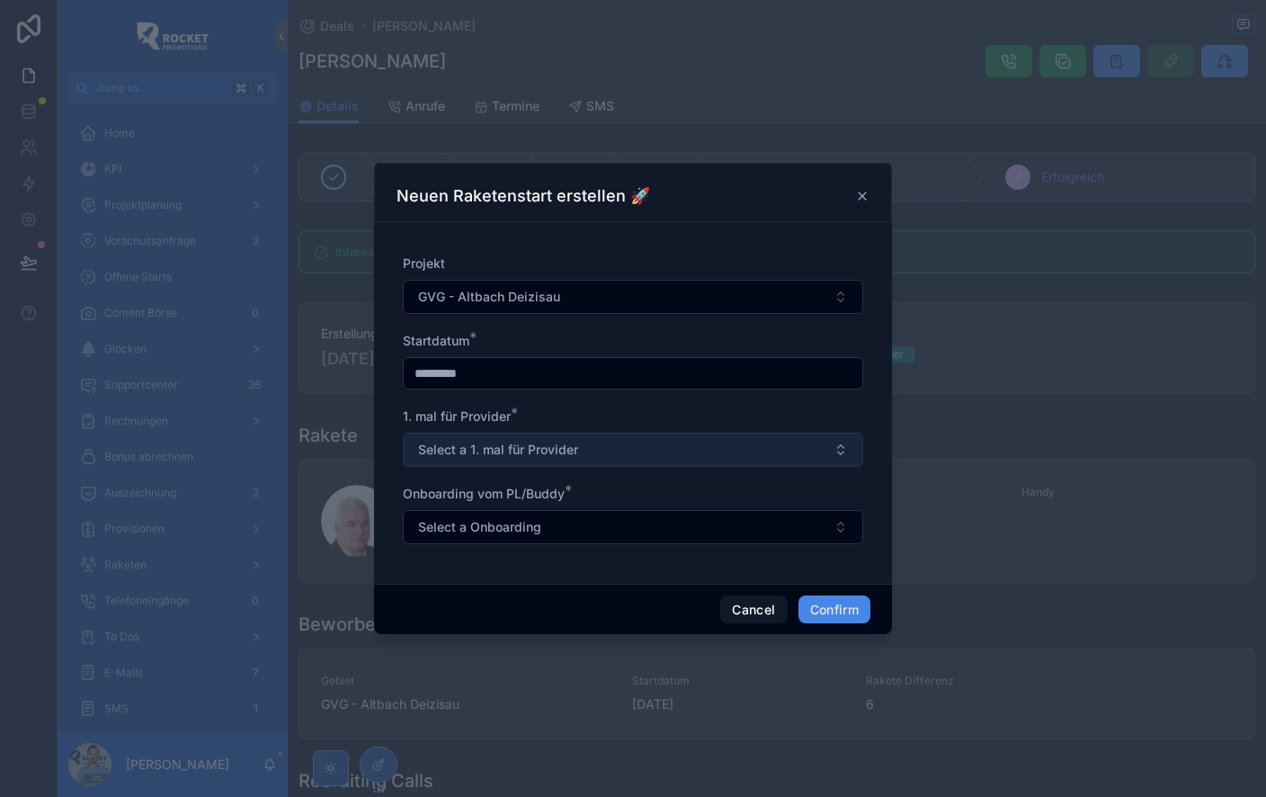
click at [469, 450] on span "Select a 1. mal für Provider" at bounding box center [498, 450] width 160 height 18
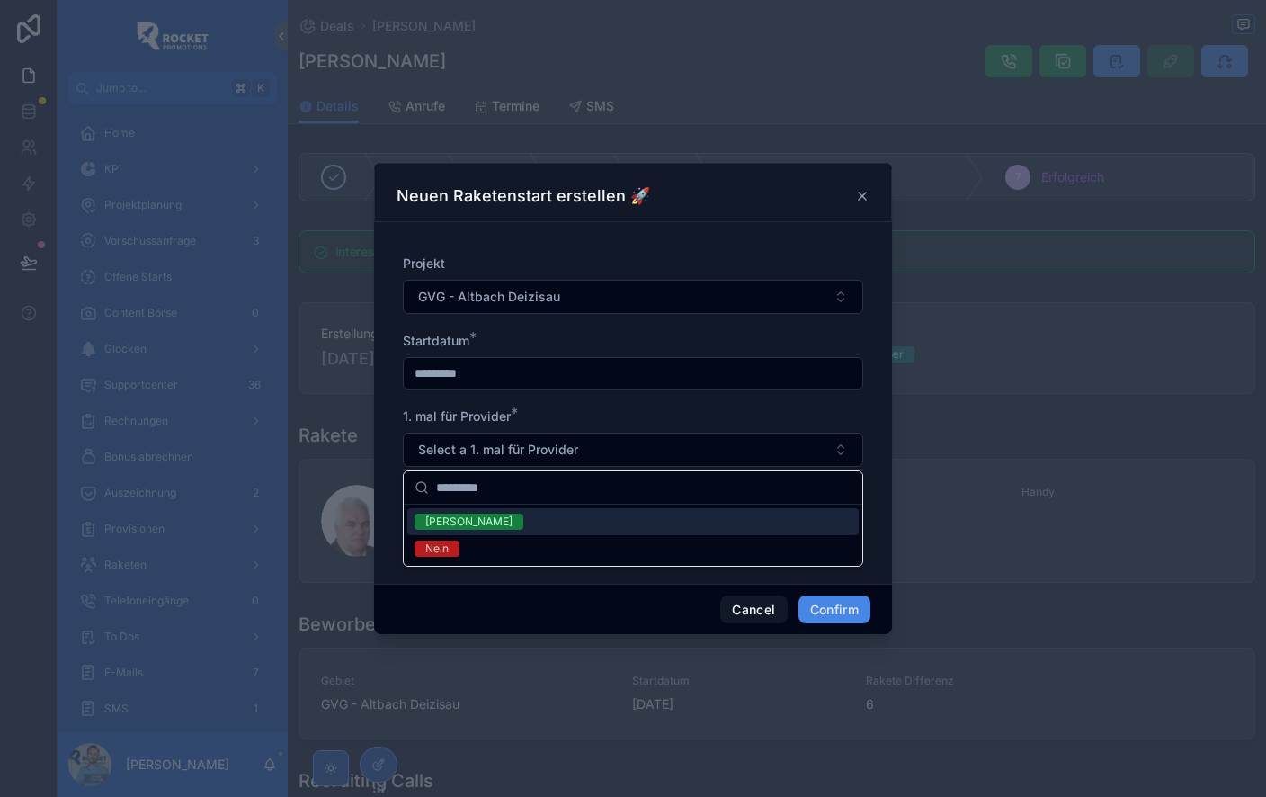
click at [472, 520] on div "[PERSON_NAME]" at bounding box center [632, 521] width 451 height 27
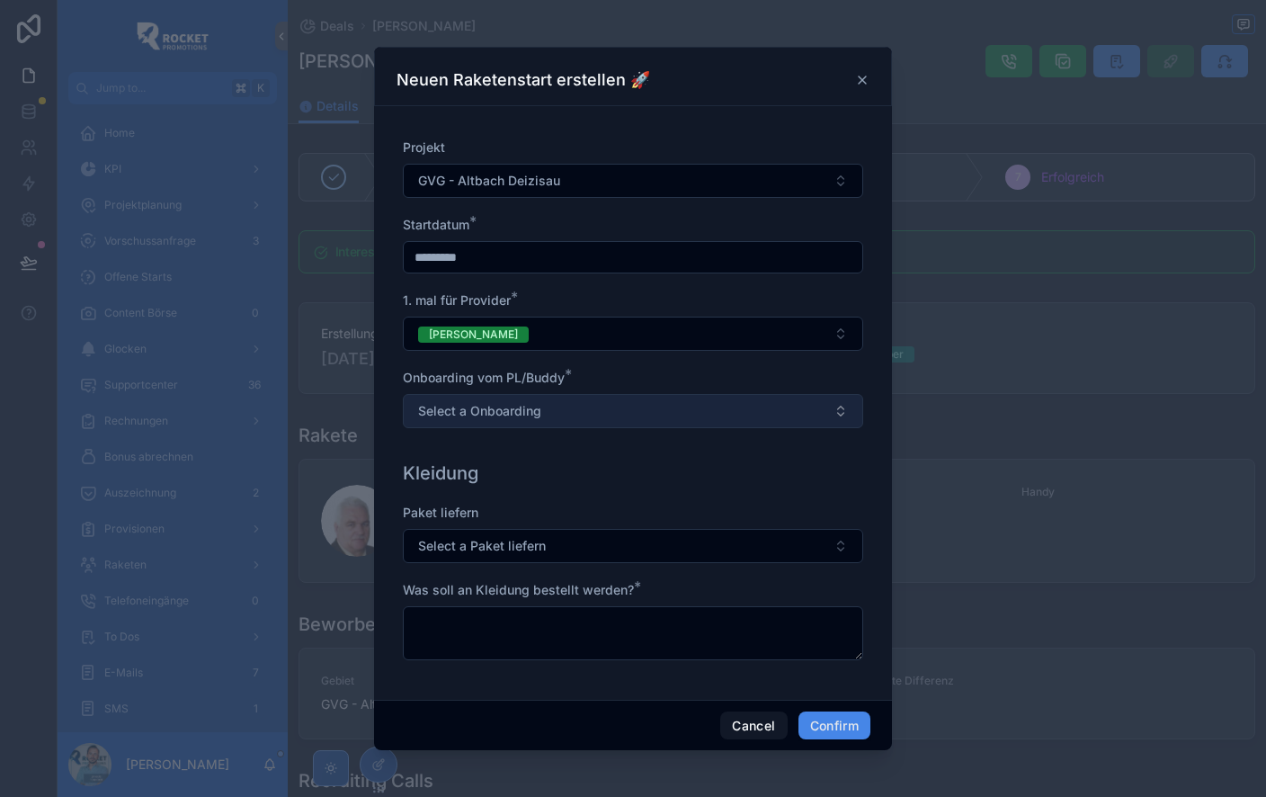
click at [499, 411] on span "Select a Onboarding" at bounding box center [479, 411] width 123 height 18
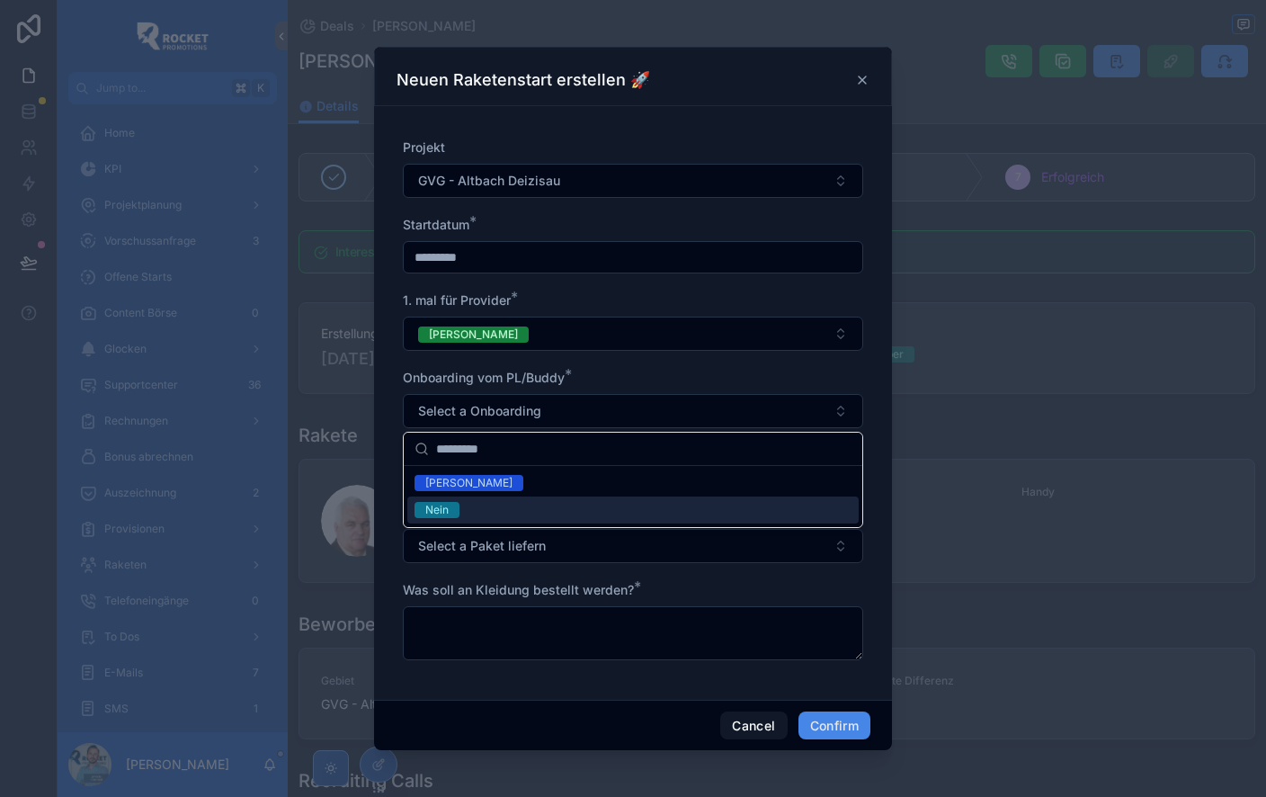
click at [467, 505] on div "Nein" at bounding box center [632, 509] width 451 height 27
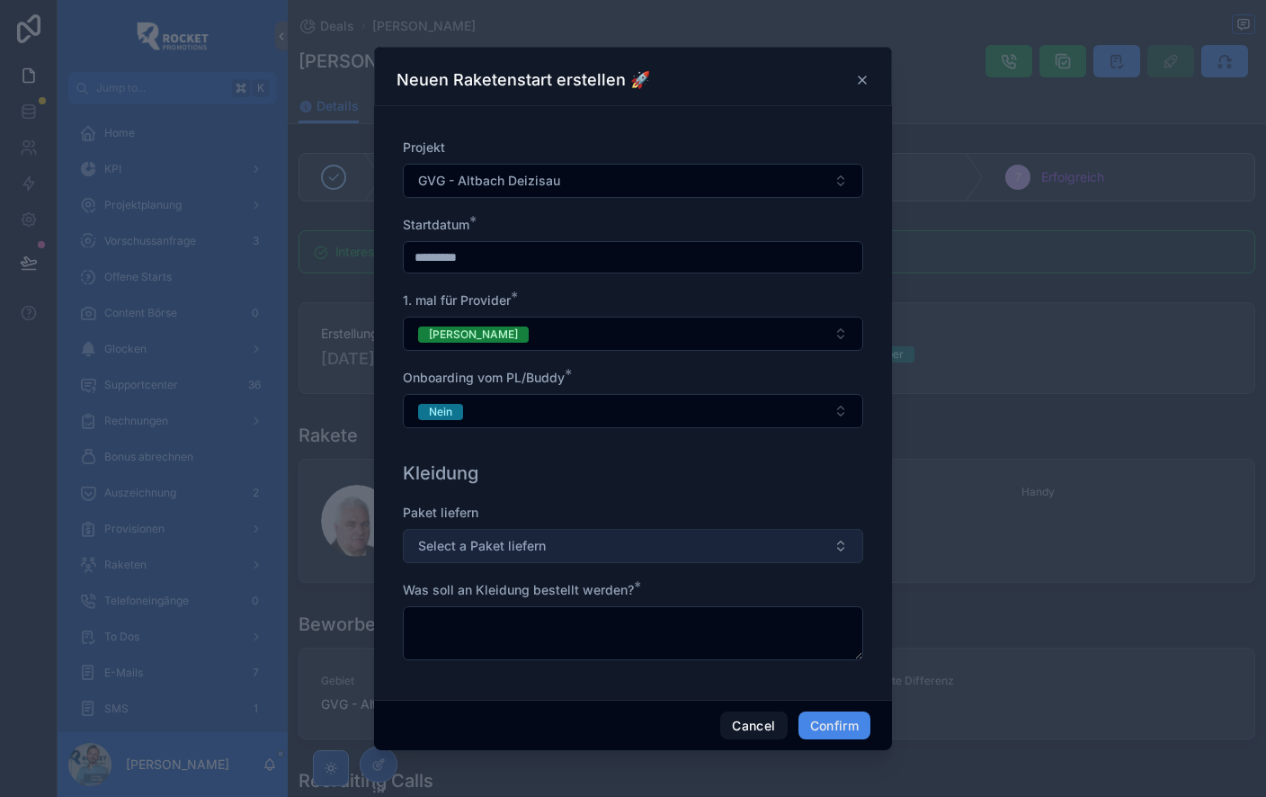
click at [513, 543] on span "Select a Paket liefern" at bounding box center [482, 546] width 128 height 18
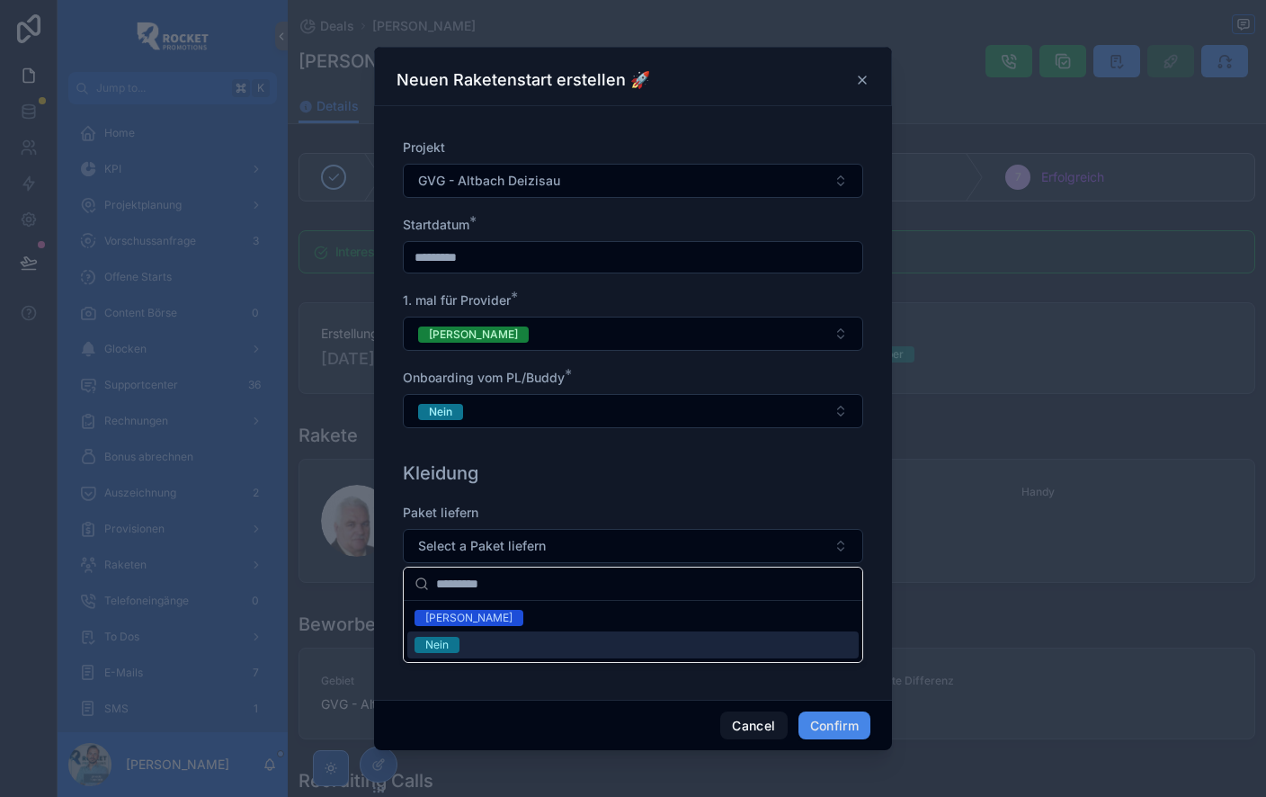
click at [478, 642] on div "Nein" at bounding box center [632, 644] width 451 height 27
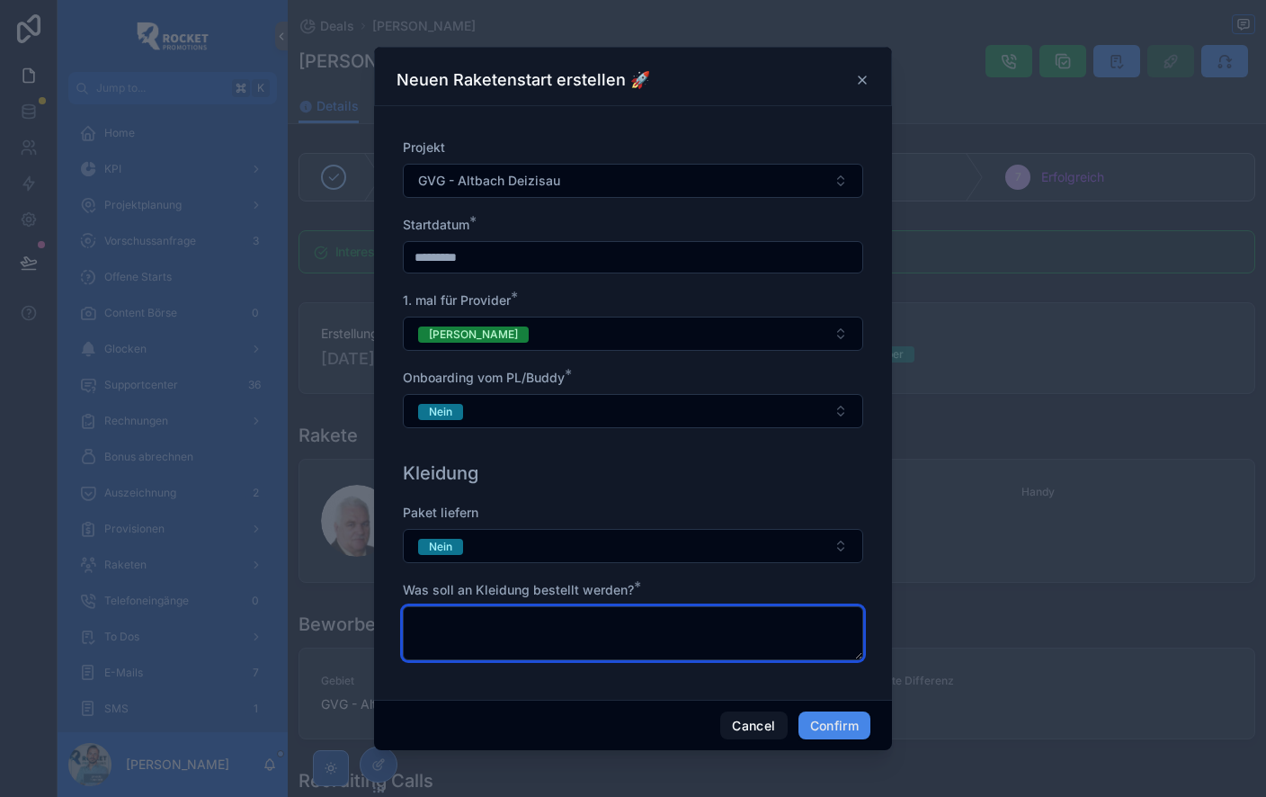
click at [503, 621] on textarea at bounding box center [633, 633] width 460 height 54
type textarea "**********"
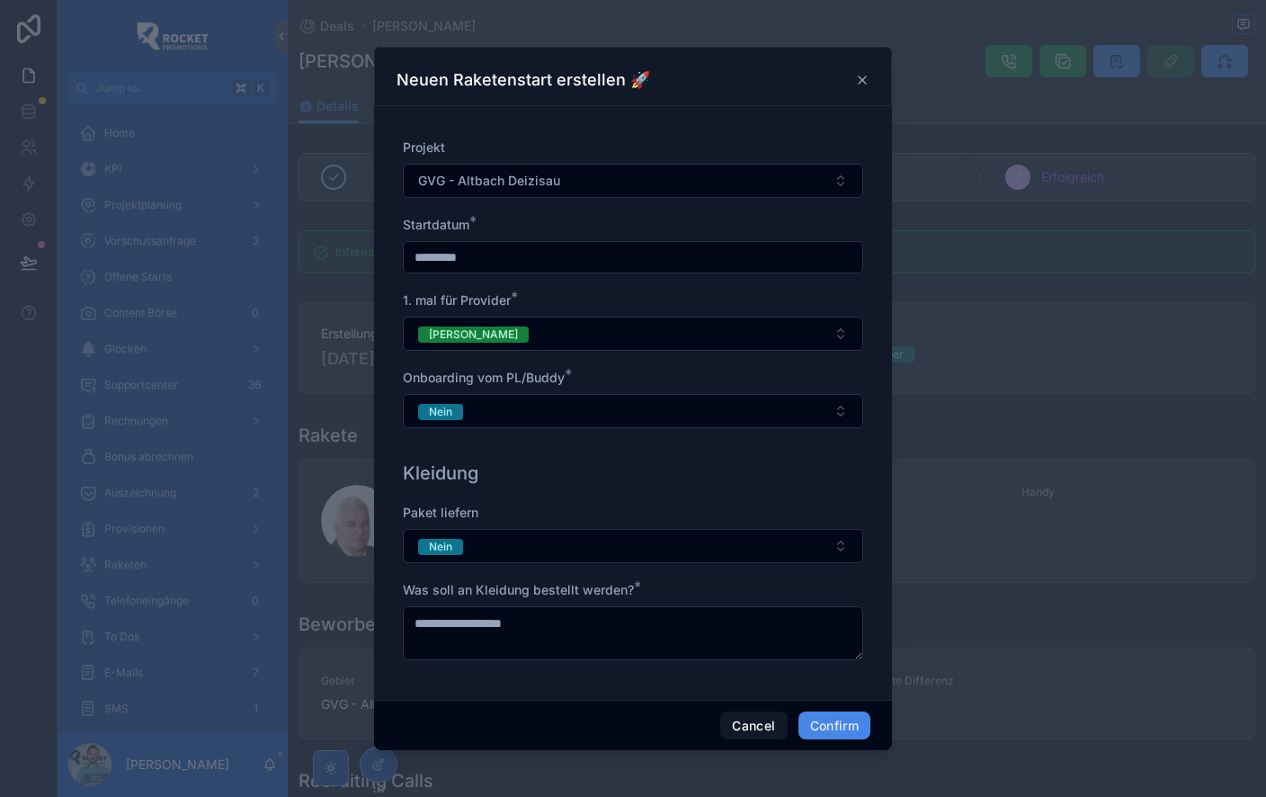
click at [584, 681] on div "**********" at bounding box center [633, 569] width 475 height 232
click at [831, 726] on button "Confirm" at bounding box center [835, 725] width 72 height 29
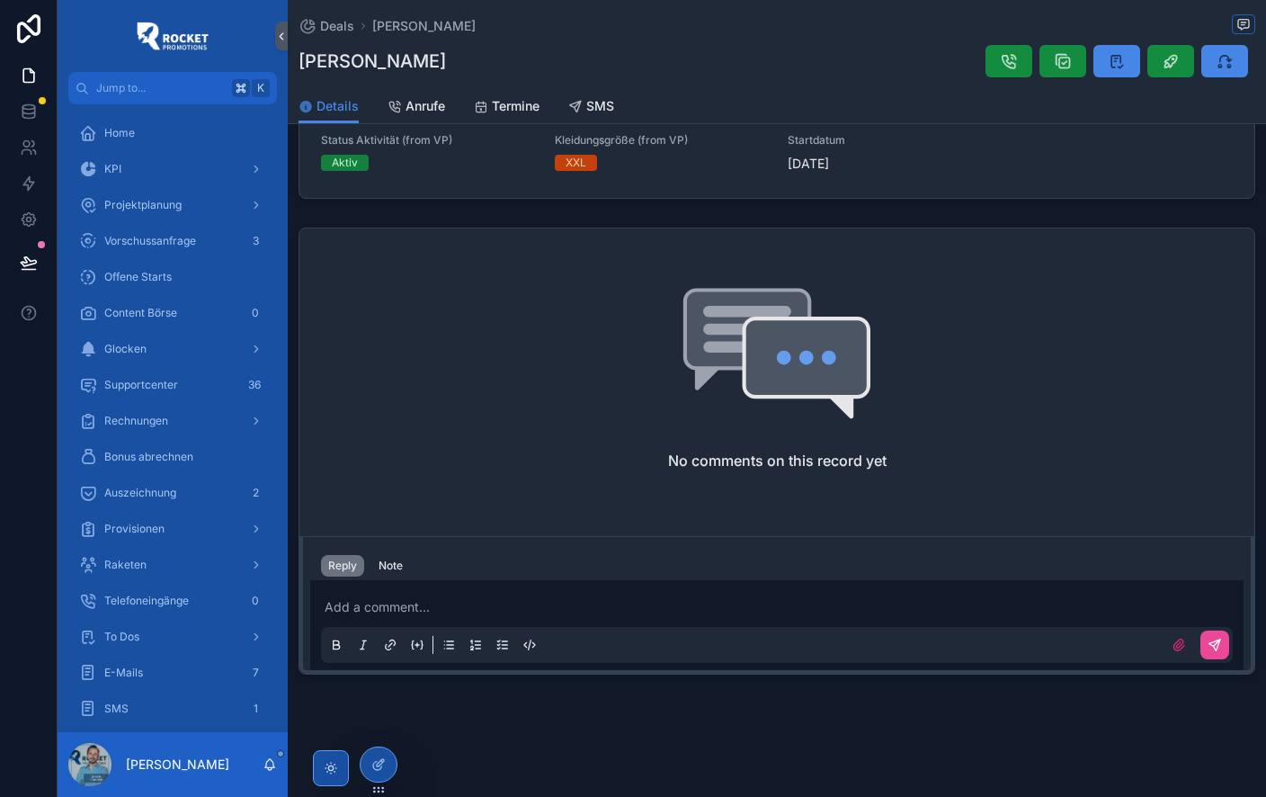
scroll to position [0, 0]
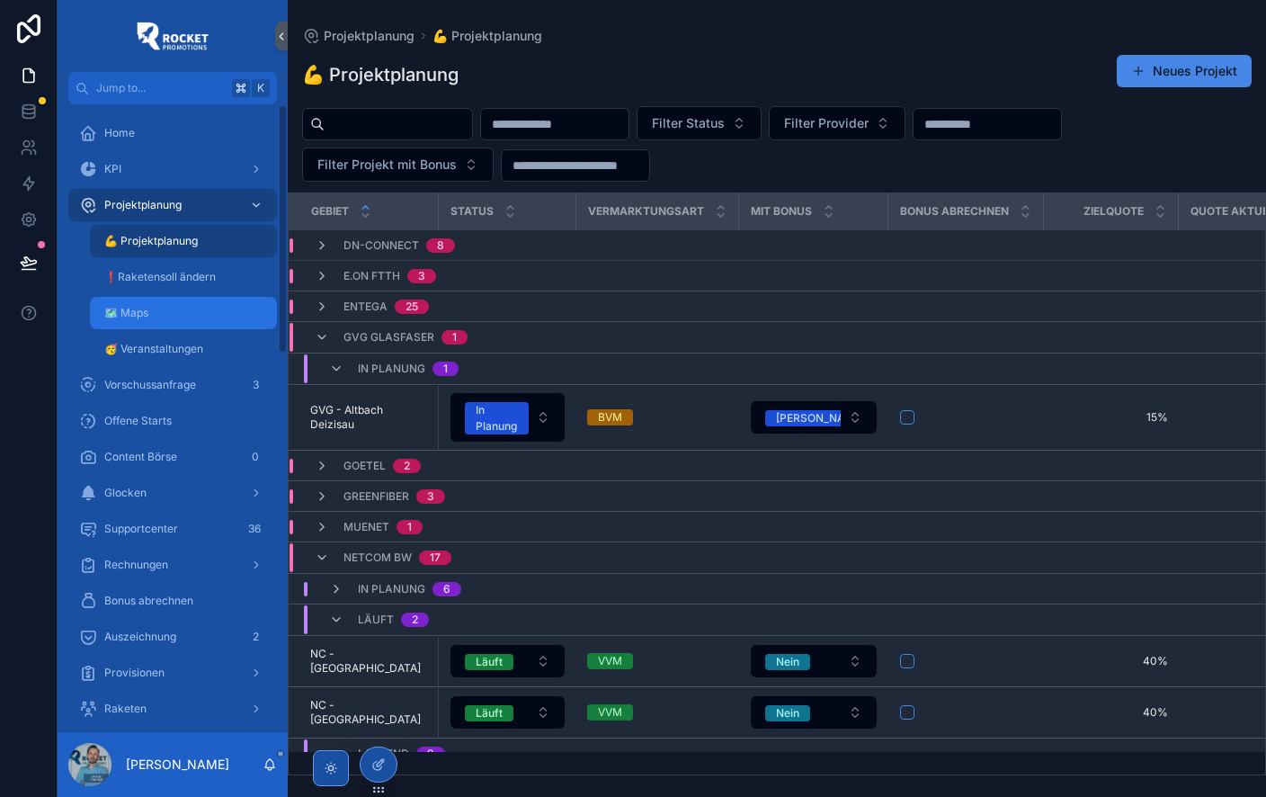
click at [173, 308] on div "🗺 Maps" at bounding box center [183, 313] width 165 height 29
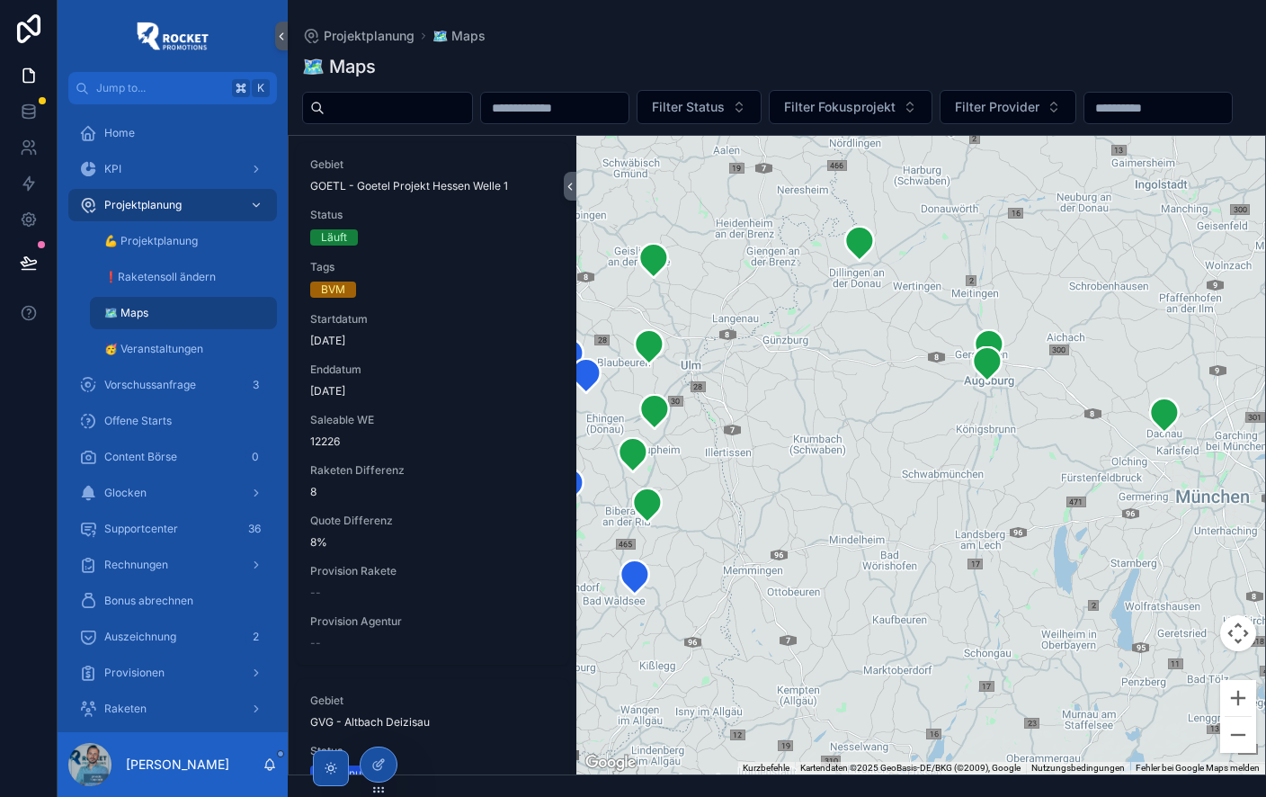
drag, startPoint x: 1108, startPoint y: 544, endPoint x: 1184, endPoint y: 432, distance: 135.9
click at [861, 419] on div "scrollable content" at bounding box center [920, 455] width 689 height 639
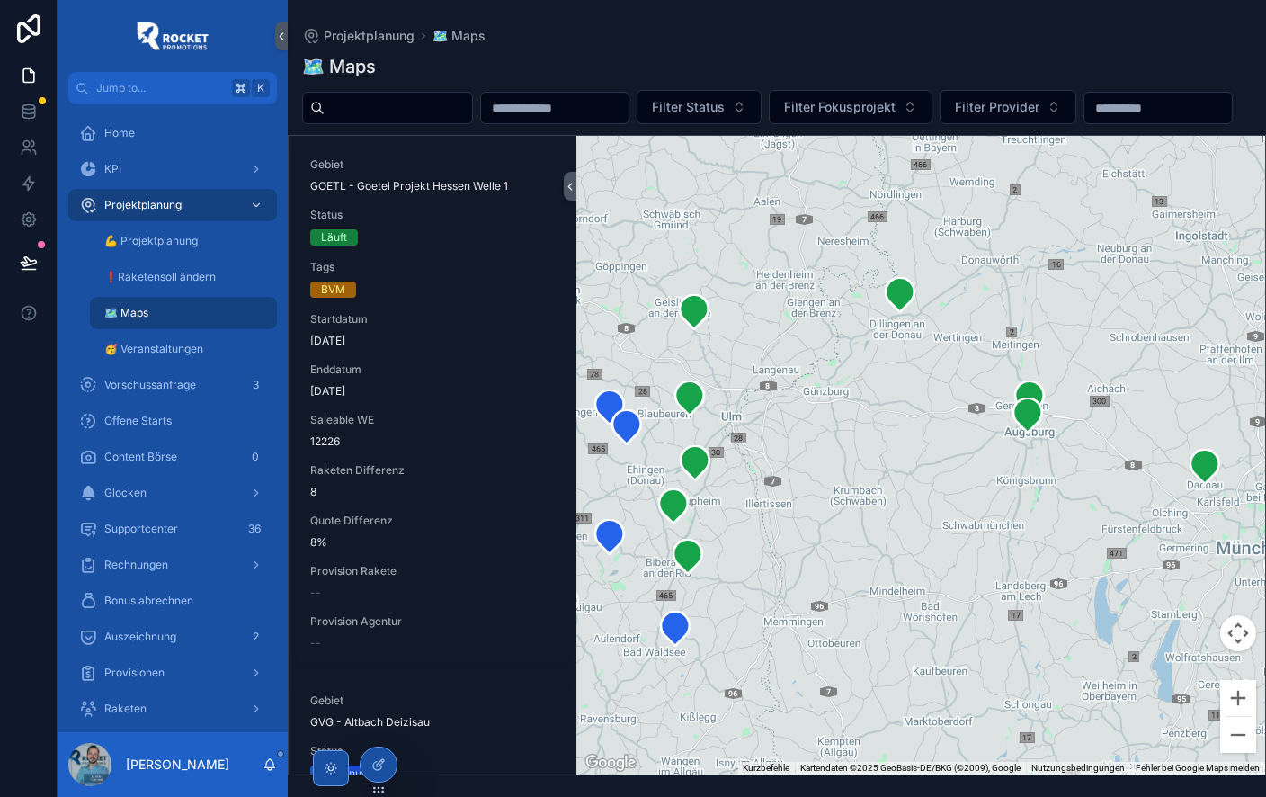
drag, startPoint x: 977, startPoint y: 437, endPoint x: 953, endPoint y: 367, distance: 73.9
click at [1020, 492] on div "scrollable content" at bounding box center [920, 455] width 689 height 639
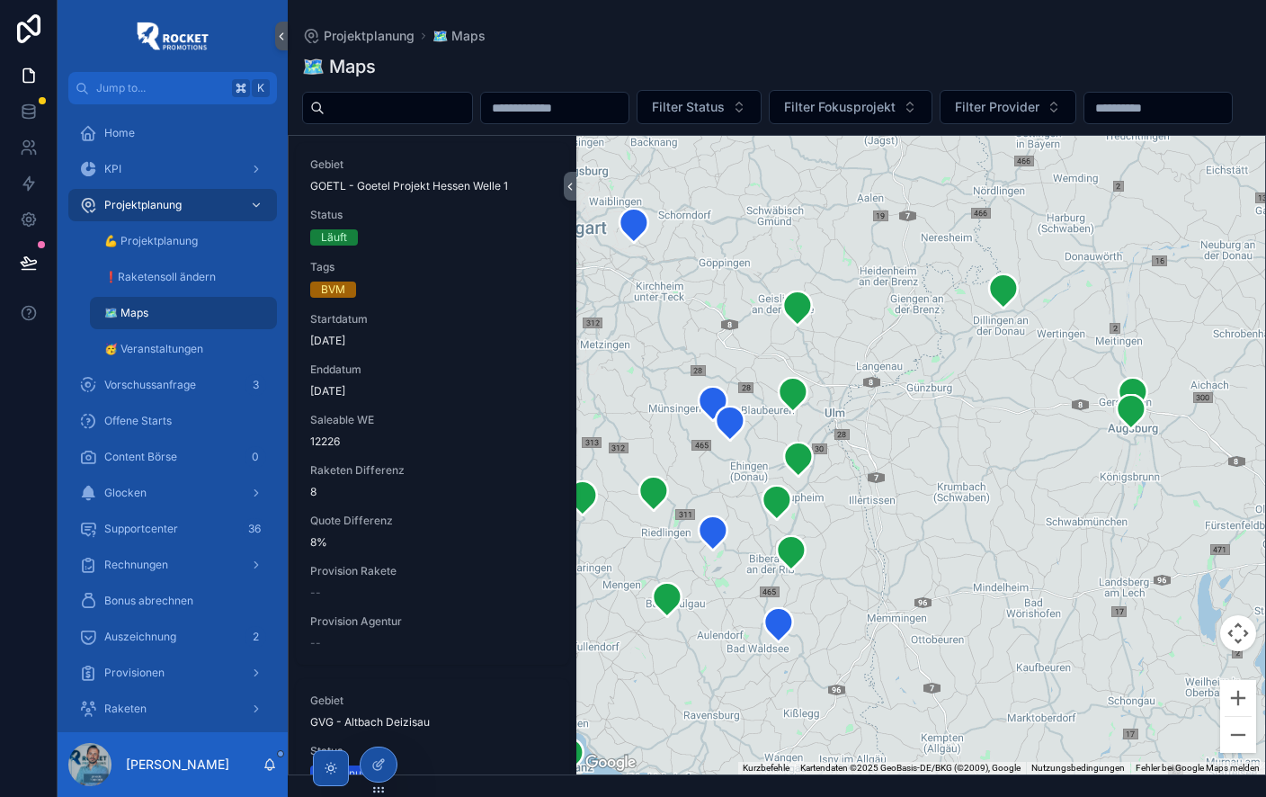
drag, startPoint x: 928, startPoint y: 634, endPoint x: 1033, endPoint y: 624, distance: 105.7
click at [1037, 626] on div "scrollable content" at bounding box center [920, 455] width 689 height 639
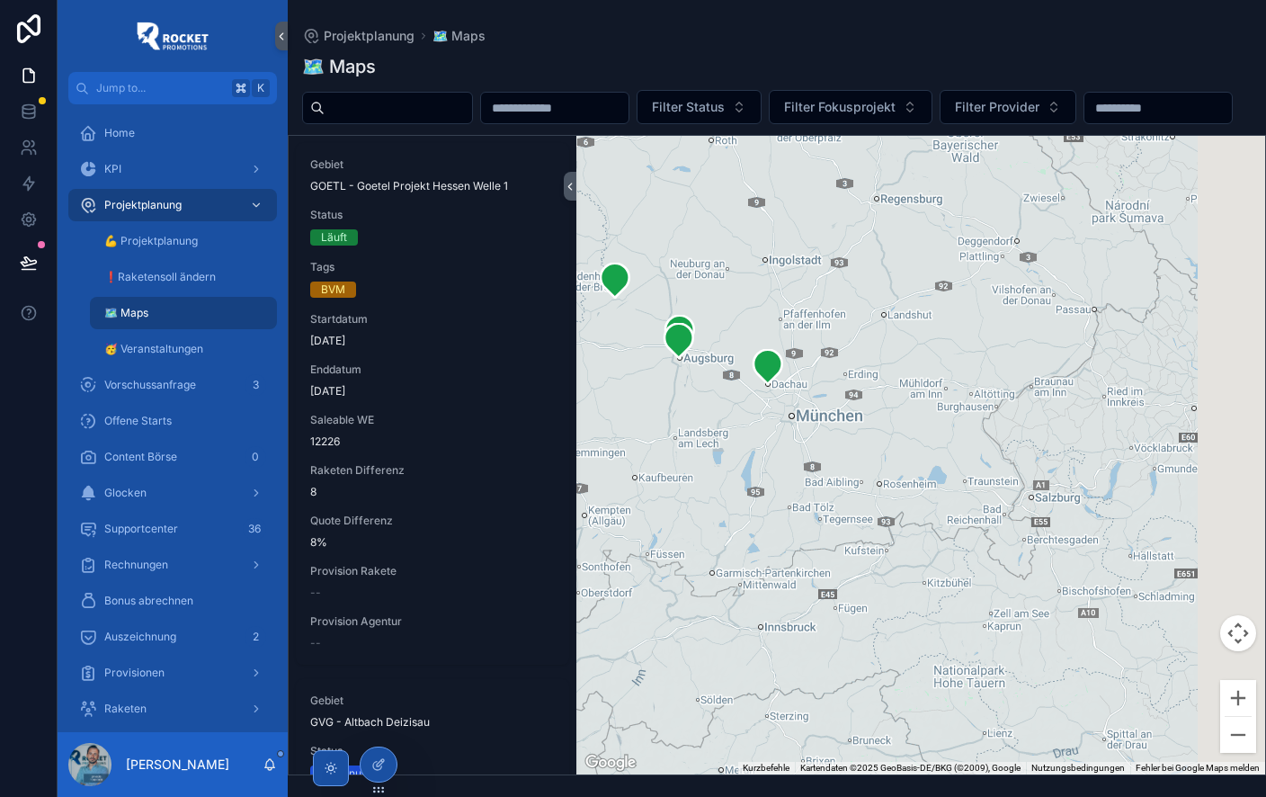
drag, startPoint x: 1110, startPoint y: 537, endPoint x: 614, endPoint y: 484, distance: 498.4
click at [602, 482] on div "scrollable content" at bounding box center [920, 455] width 689 height 639
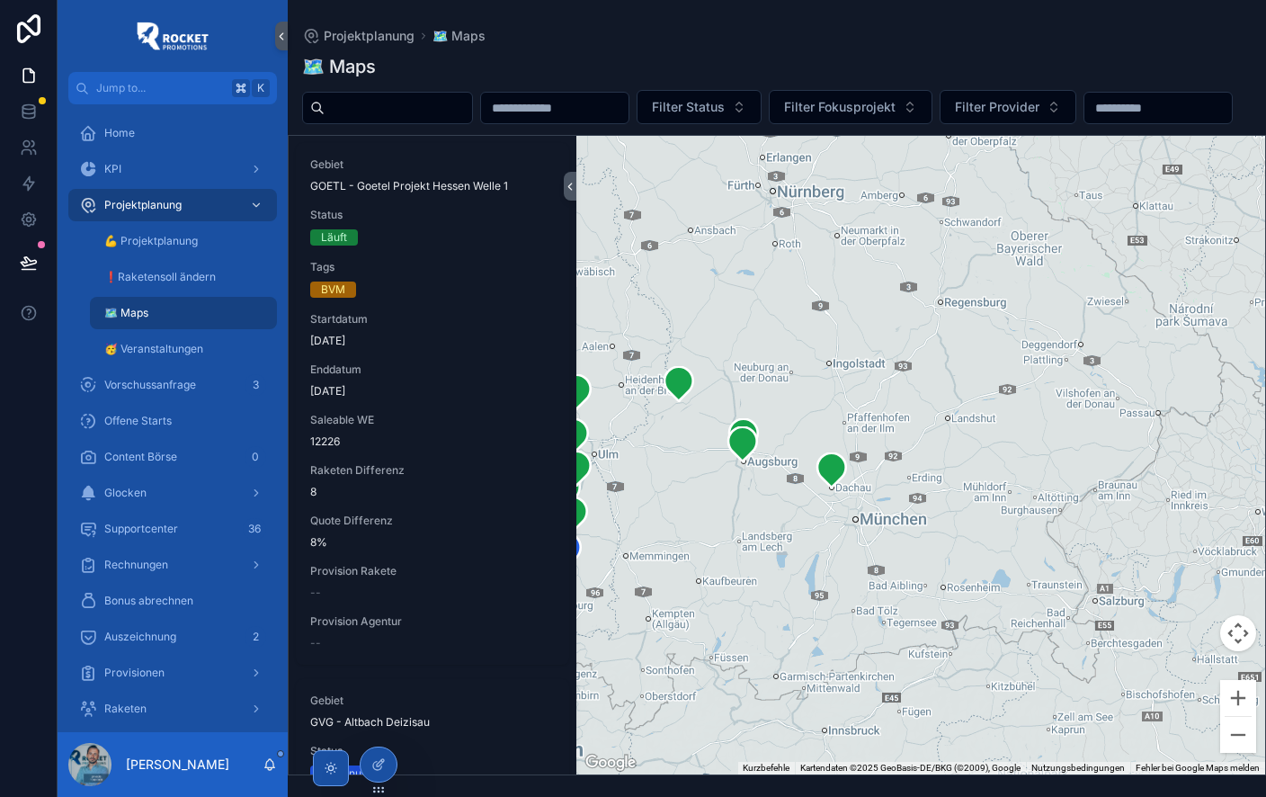
drag, startPoint x: 812, startPoint y: 472, endPoint x: 979, endPoint y: 564, distance: 190.8
click at [977, 564] on div "scrollable content" at bounding box center [920, 455] width 689 height 639
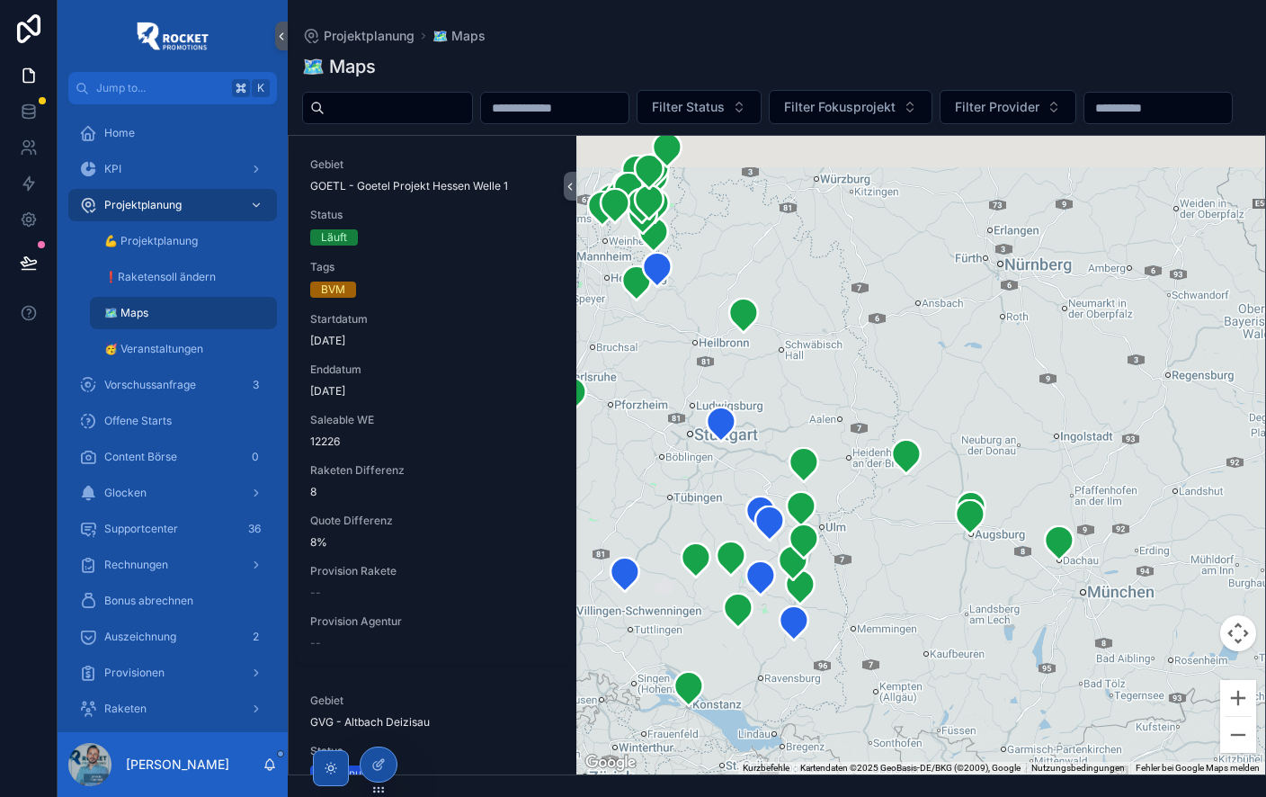
drag, startPoint x: 898, startPoint y: 568, endPoint x: 1049, endPoint y: 601, distance: 153.6
click at [1049, 603] on div "scrollable content" at bounding box center [920, 455] width 689 height 639
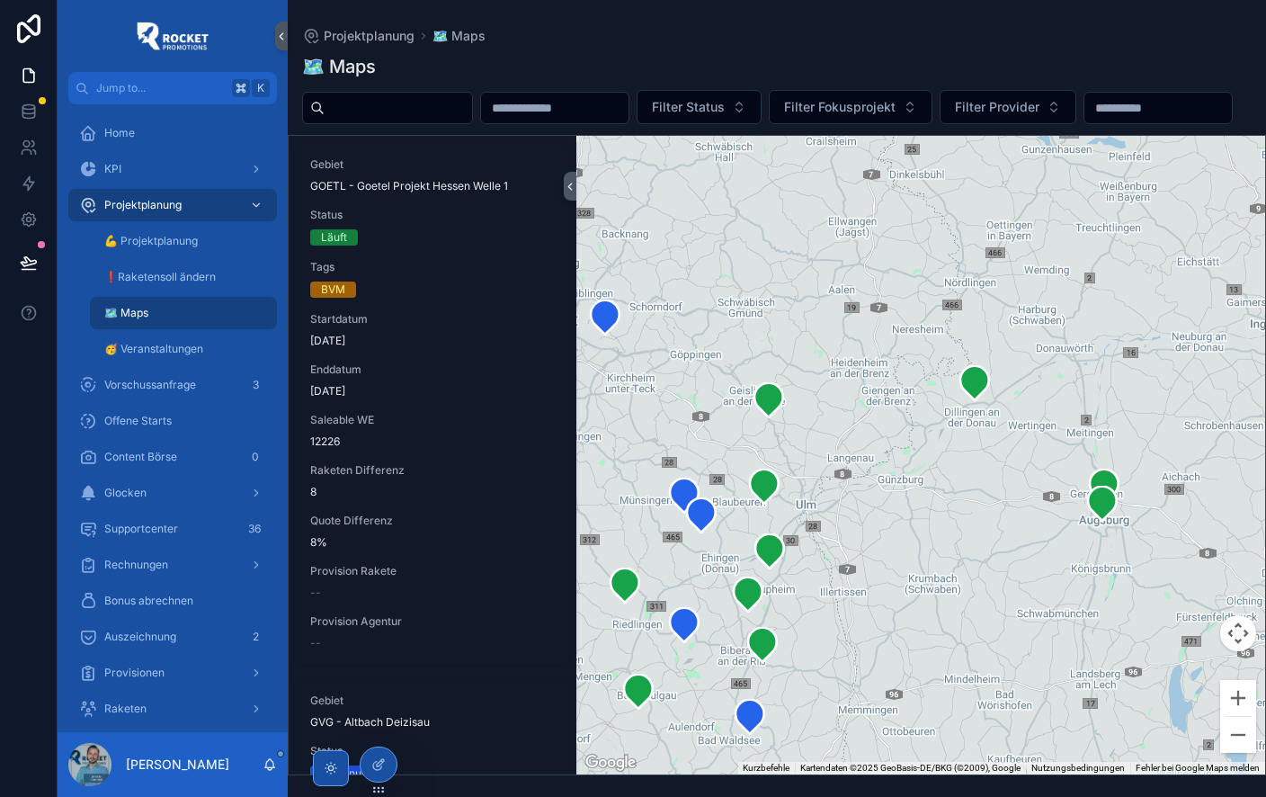
drag, startPoint x: 1057, startPoint y: 560, endPoint x: 884, endPoint y: 465, distance: 197.2
click at [882, 465] on div "scrollable content" at bounding box center [920, 455] width 689 height 639
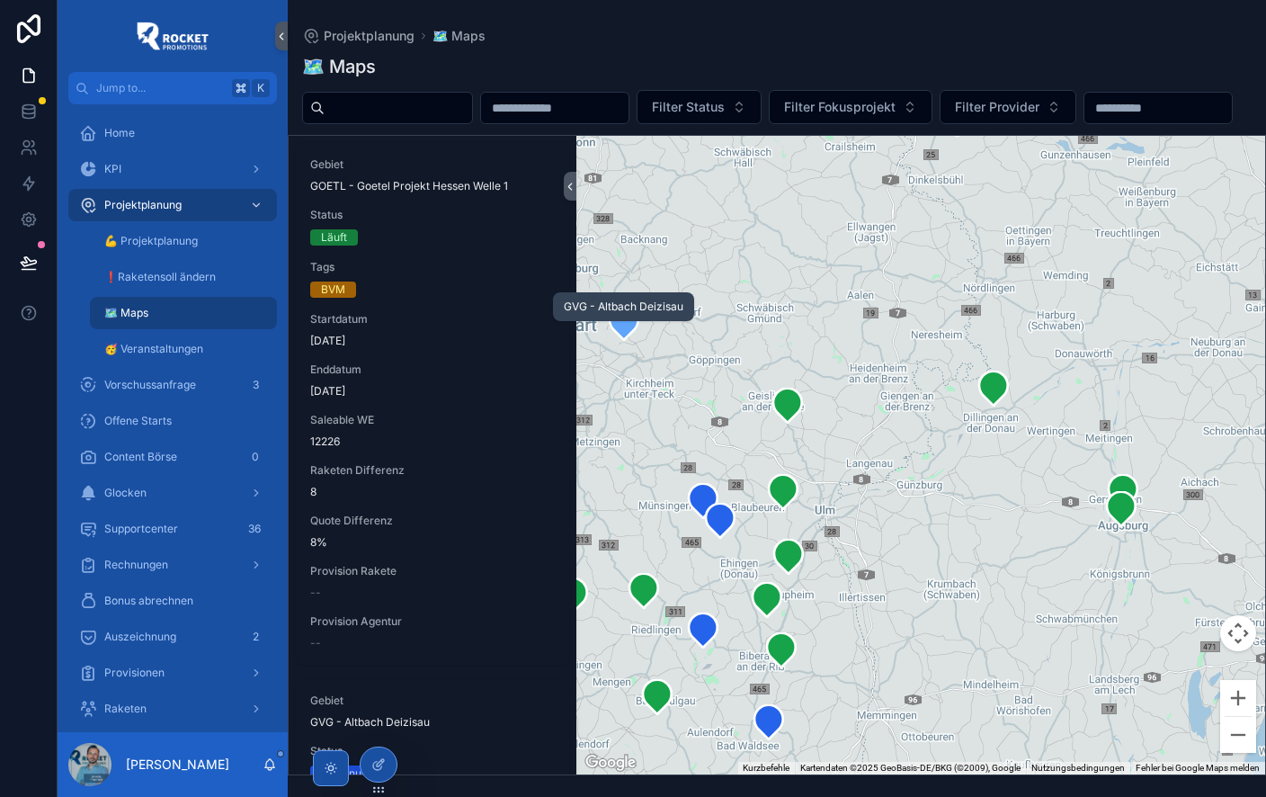
click at [626, 340] on icon "scrollable content" at bounding box center [624, 323] width 29 height 34
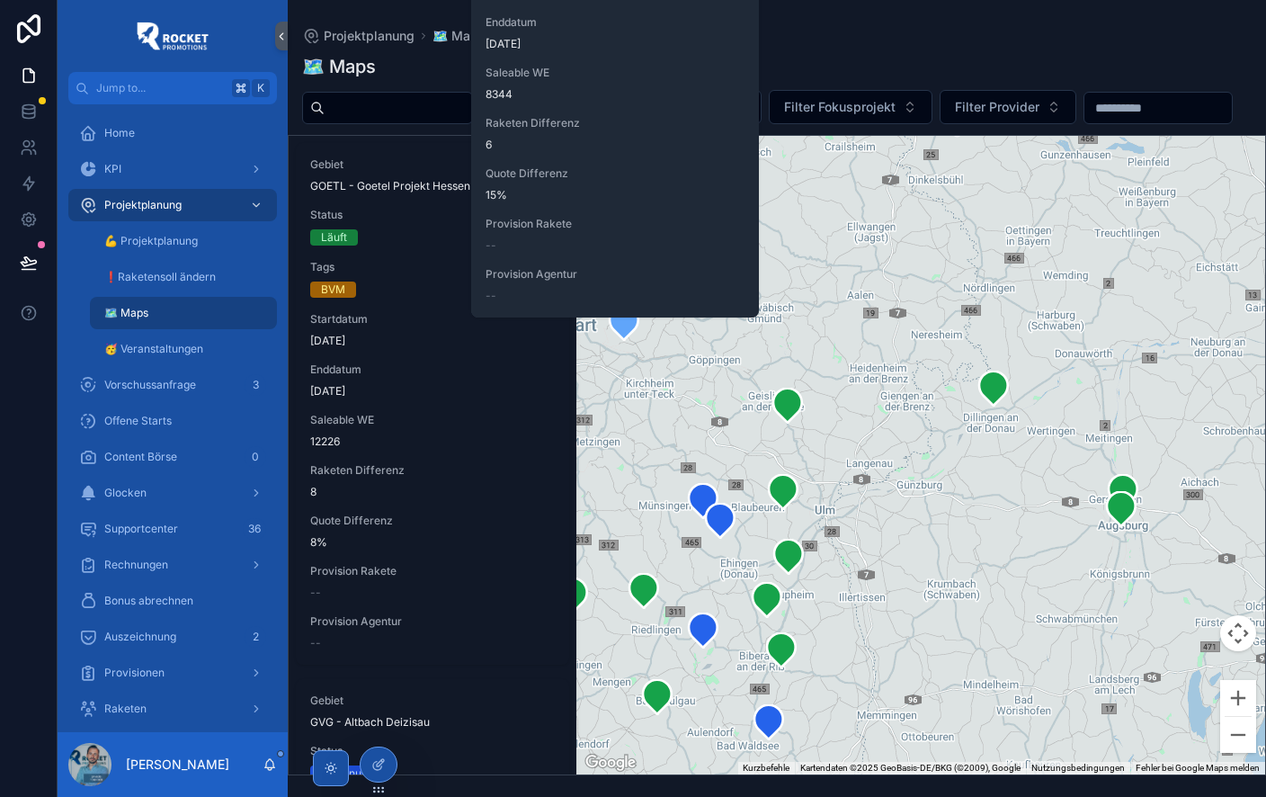
click at [641, 409] on div "scrollable content" at bounding box center [920, 455] width 689 height 639
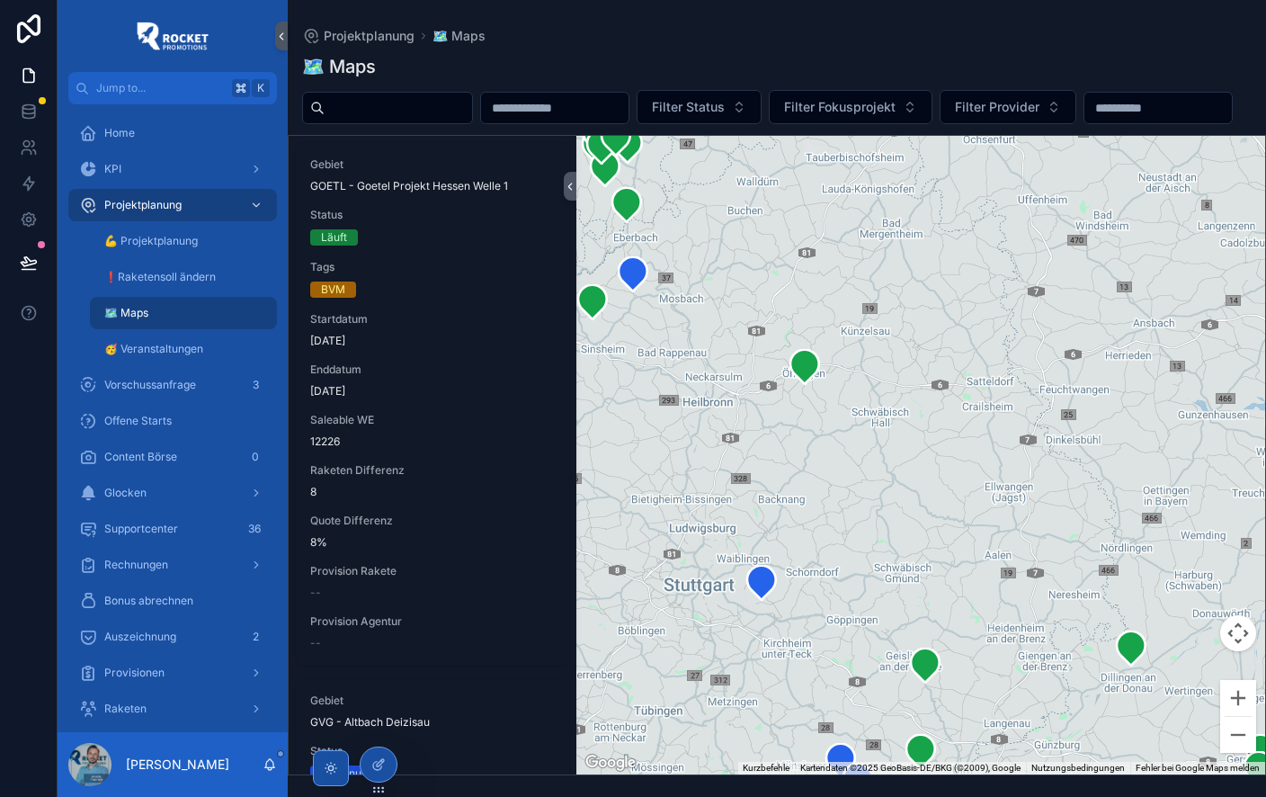
drag, startPoint x: 695, startPoint y: 403, endPoint x: 817, endPoint y: 660, distance: 284.4
click at [819, 658] on div "scrollable content" at bounding box center [920, 455] width 689 height 639
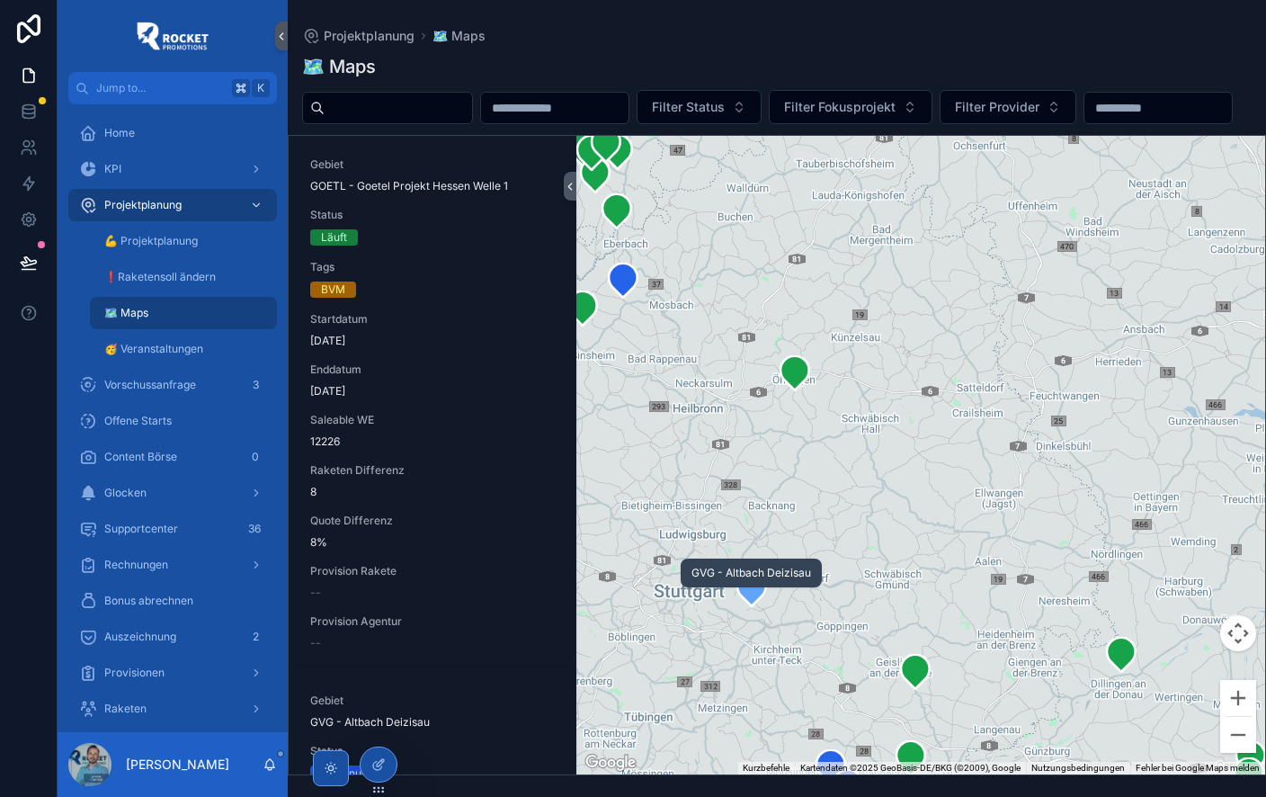
click at [755, 606] on icon "scrollable content" at bounding box center [751, 589] width 29 height 34
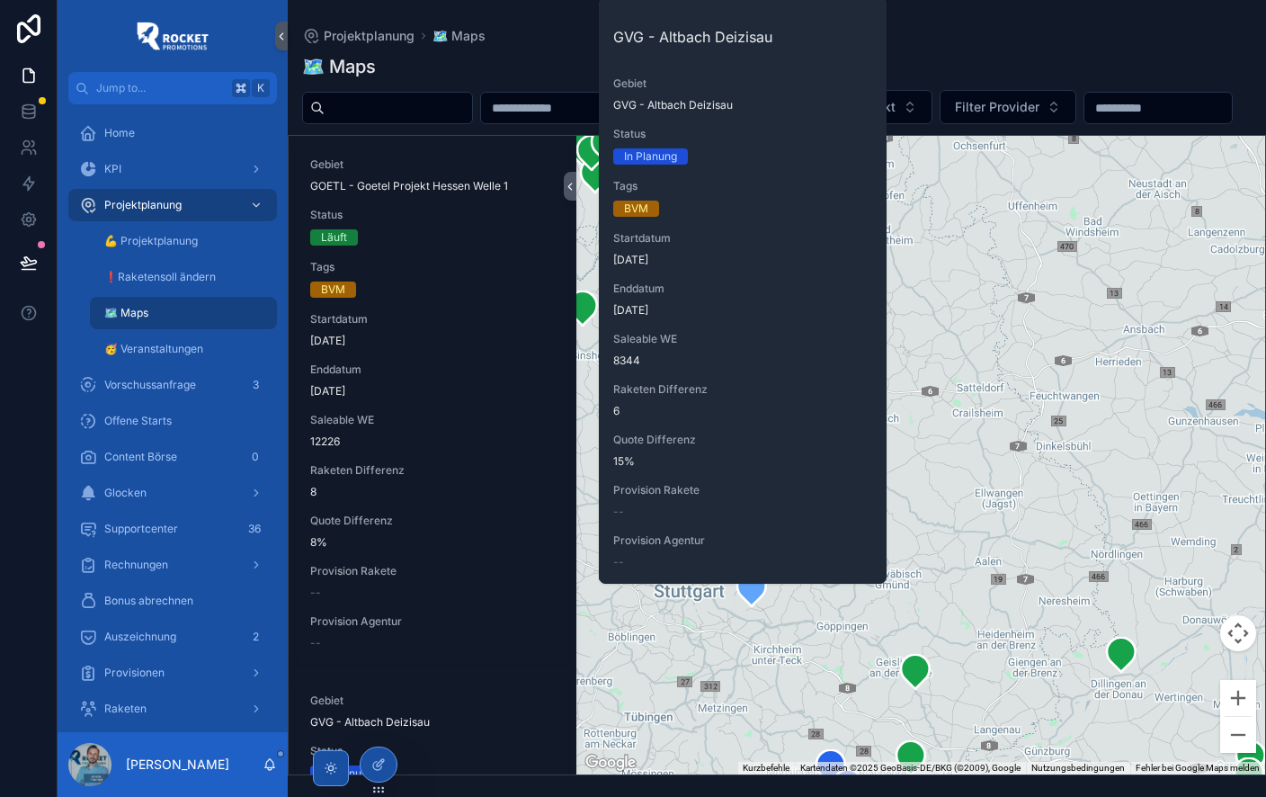
click at [855, 648] on div "scrollable content" at bounding box center [920, 455] width 689 height 639
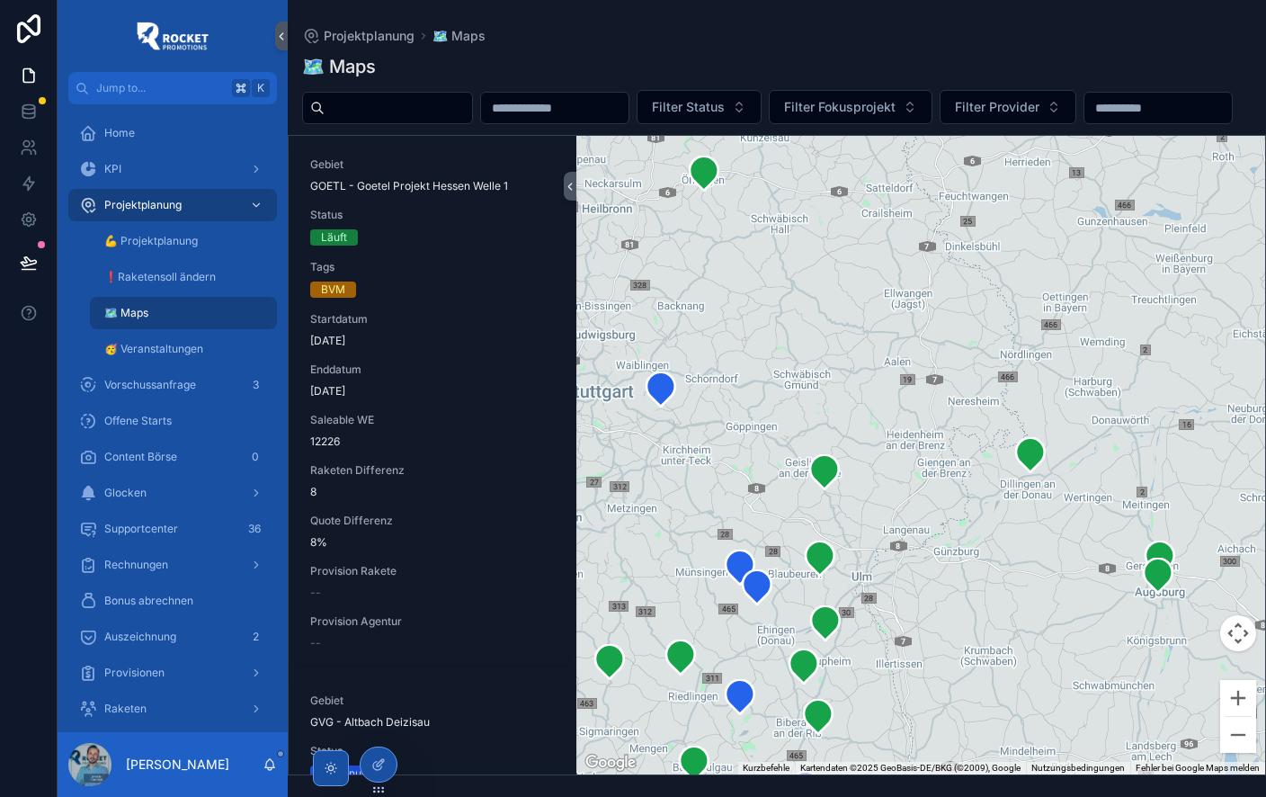
drag, startPoint x: 1047, startPoint y: 647, endPoint x: 953, endPoint y: 445, distance: 222.1
click at [953, 445] on div "scrollable content" at bounding box center [920, 455] width 689 height 639
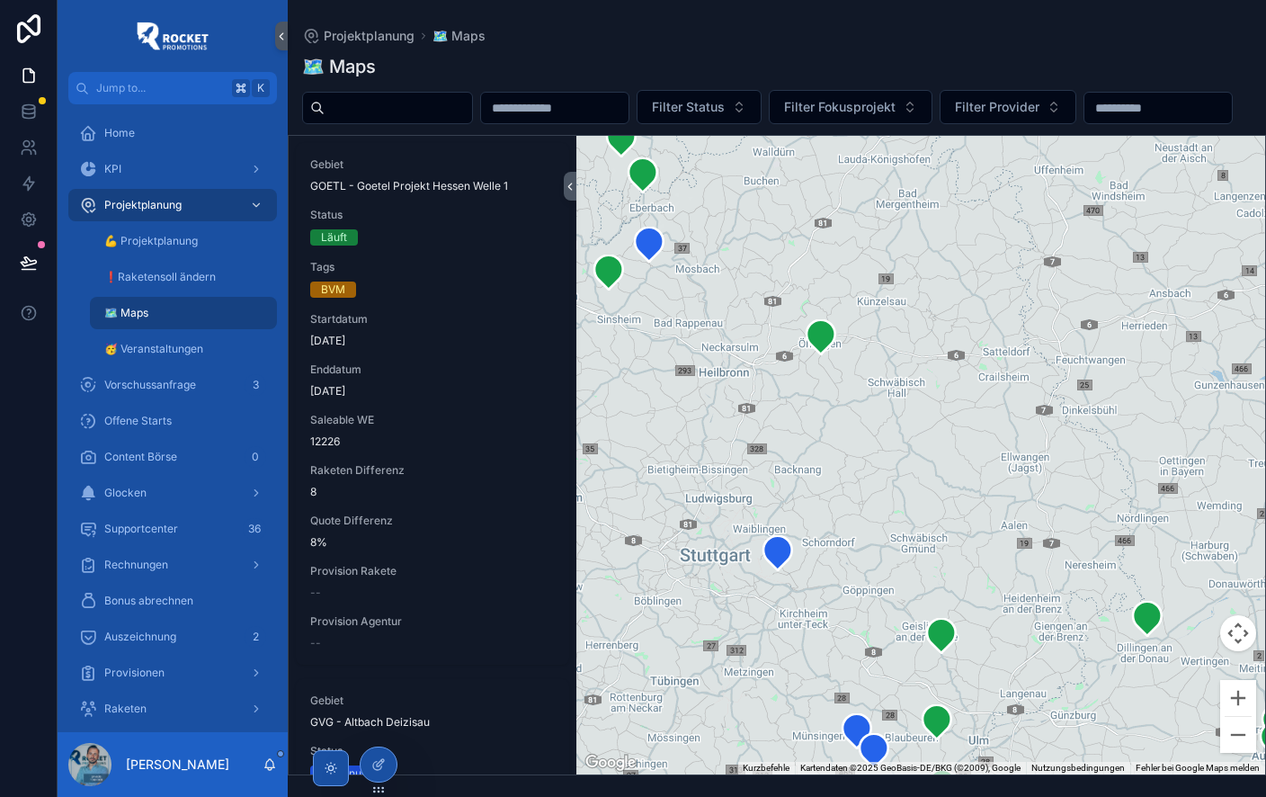
drag, startPoint x: 768, startPoint y: 397, endPoint x: 779, endPoint y: 592, distance: 195.5
click at [887, 559] on div "scrollable content" at bounding box center [920, 455] width 689 height 639
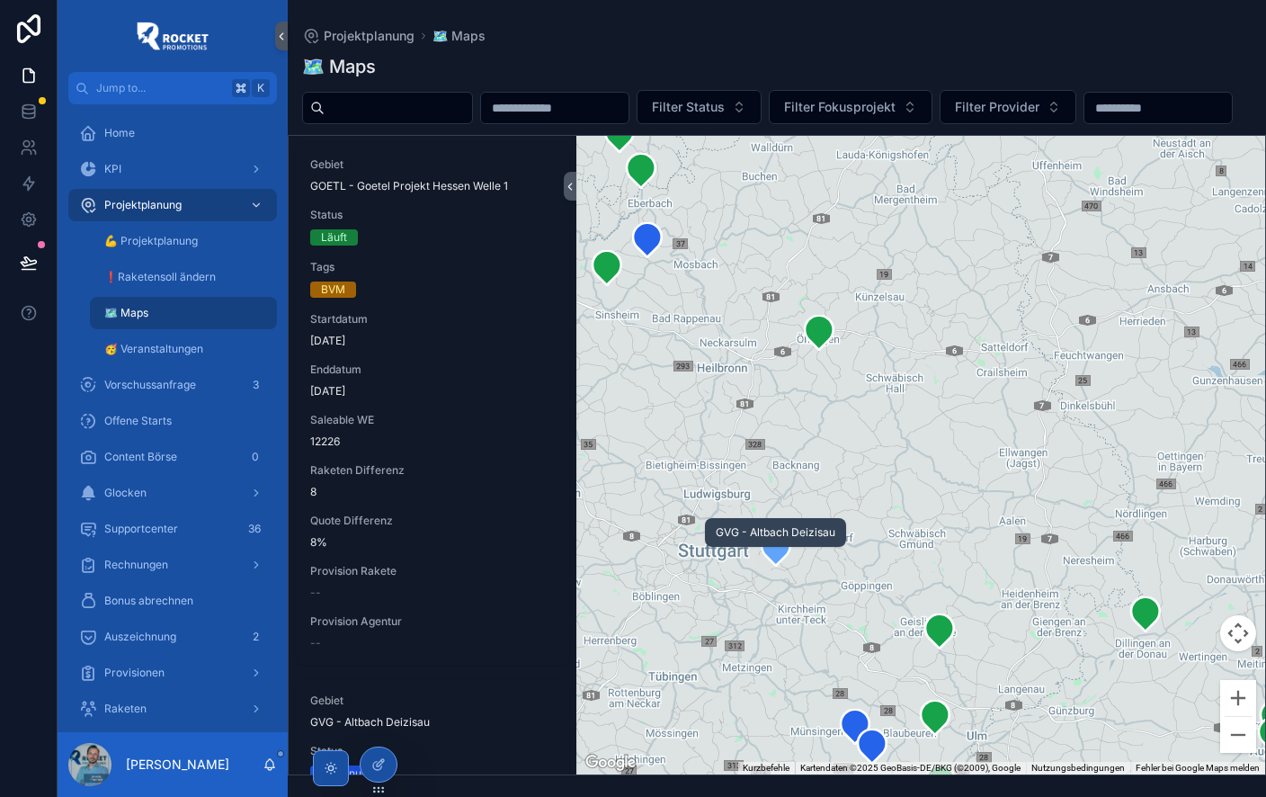
click at [777, 566] on icon "scrollable content" at bounding box center [776, 549] width 29 height 34
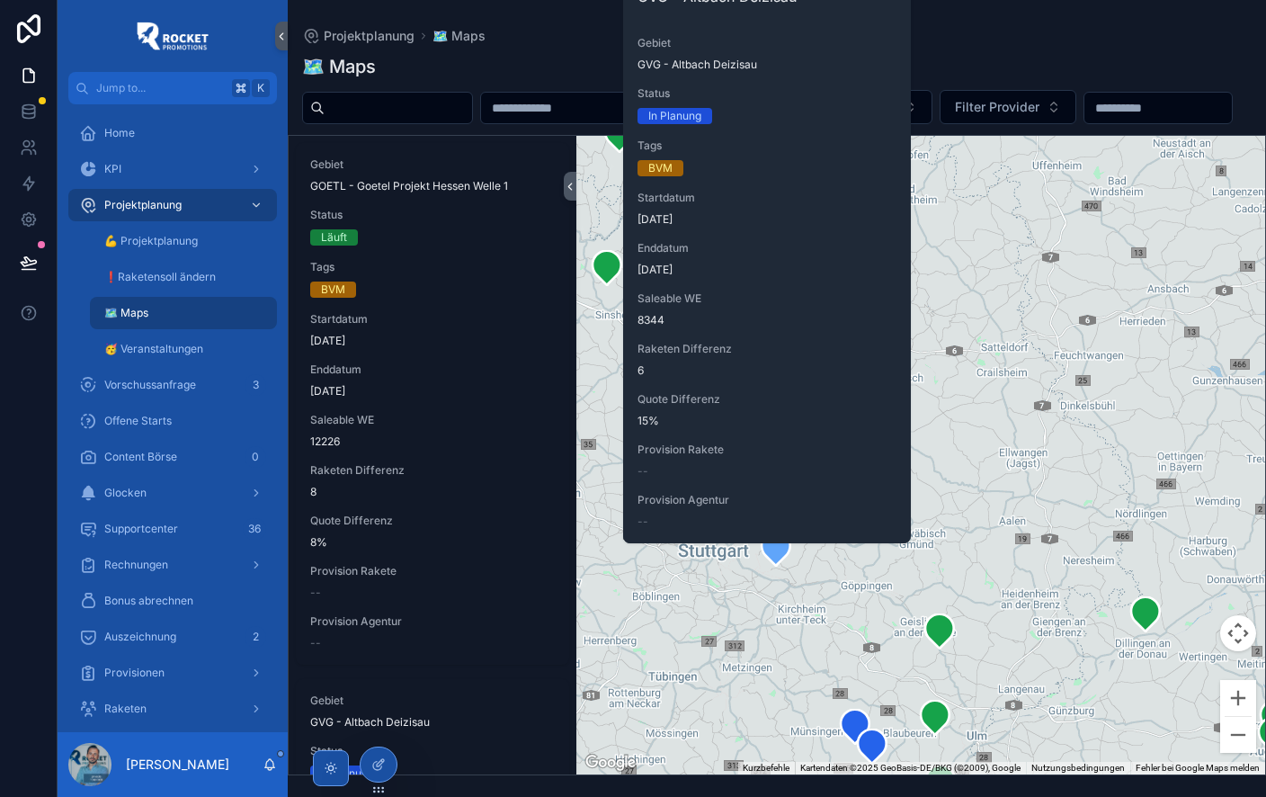
click at [1001, 124] on div "Filter Status Filter Fokusprojekt Filter Provider" at bounding box center [777, 107] width 979 height 34
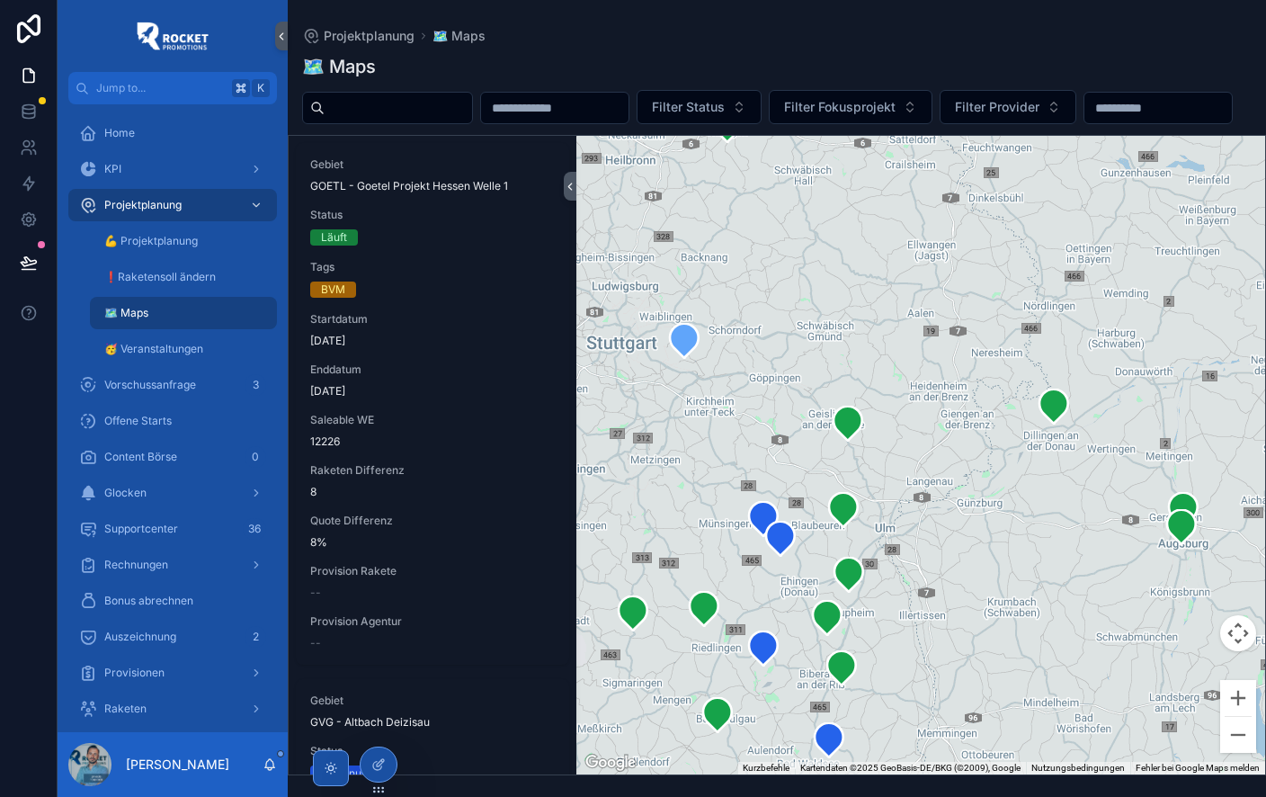
drag, startPoint x: 760, startPoint y: 618, endPoint x: 670, endPoint y: 375, distance: 258.9
click at [669, 407] on div "scrollable content" at bounding box center [920, 455] width 689 height 639
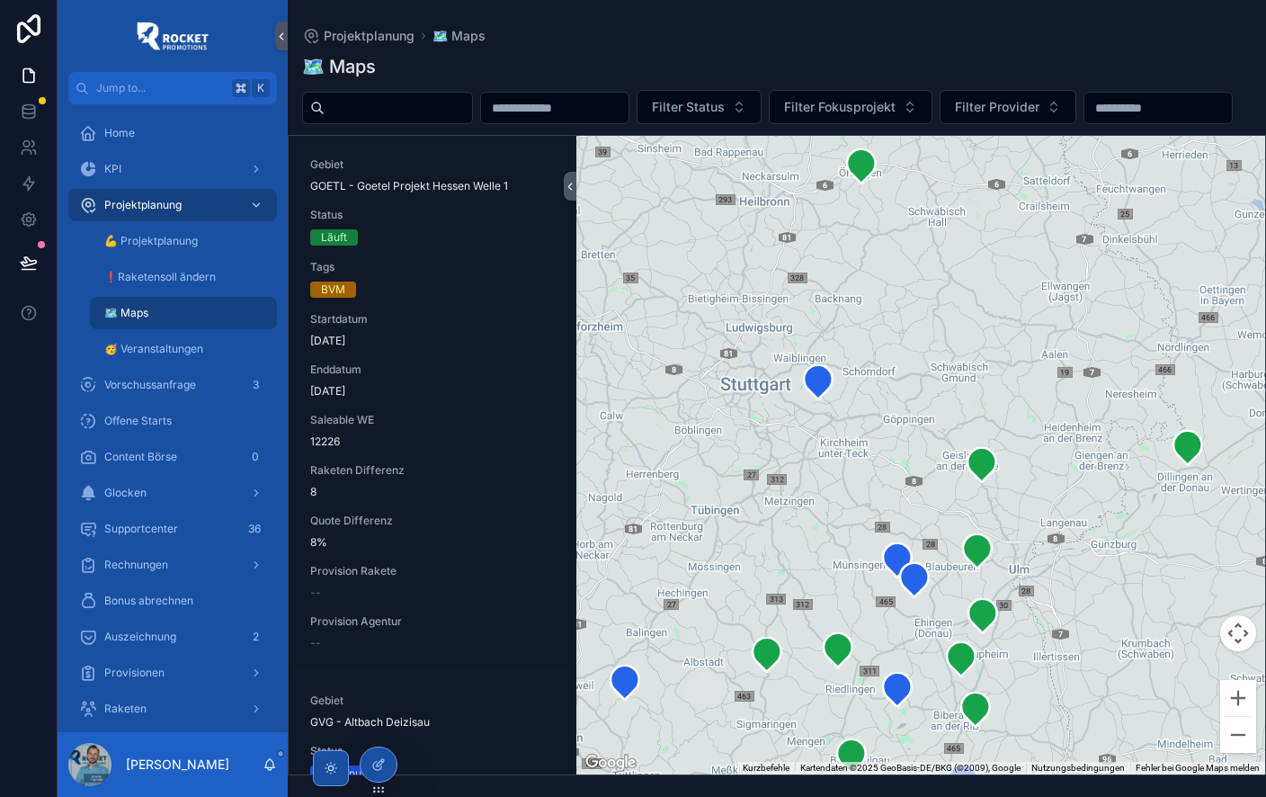
drag, startPoint x: 736, startPoint y: 432, endPoint x: 880, endPoint y: 472, distance: 150.3
click at [880, 472] on div "scrollable content" at bounding box center [920, 455] width 689 height 639
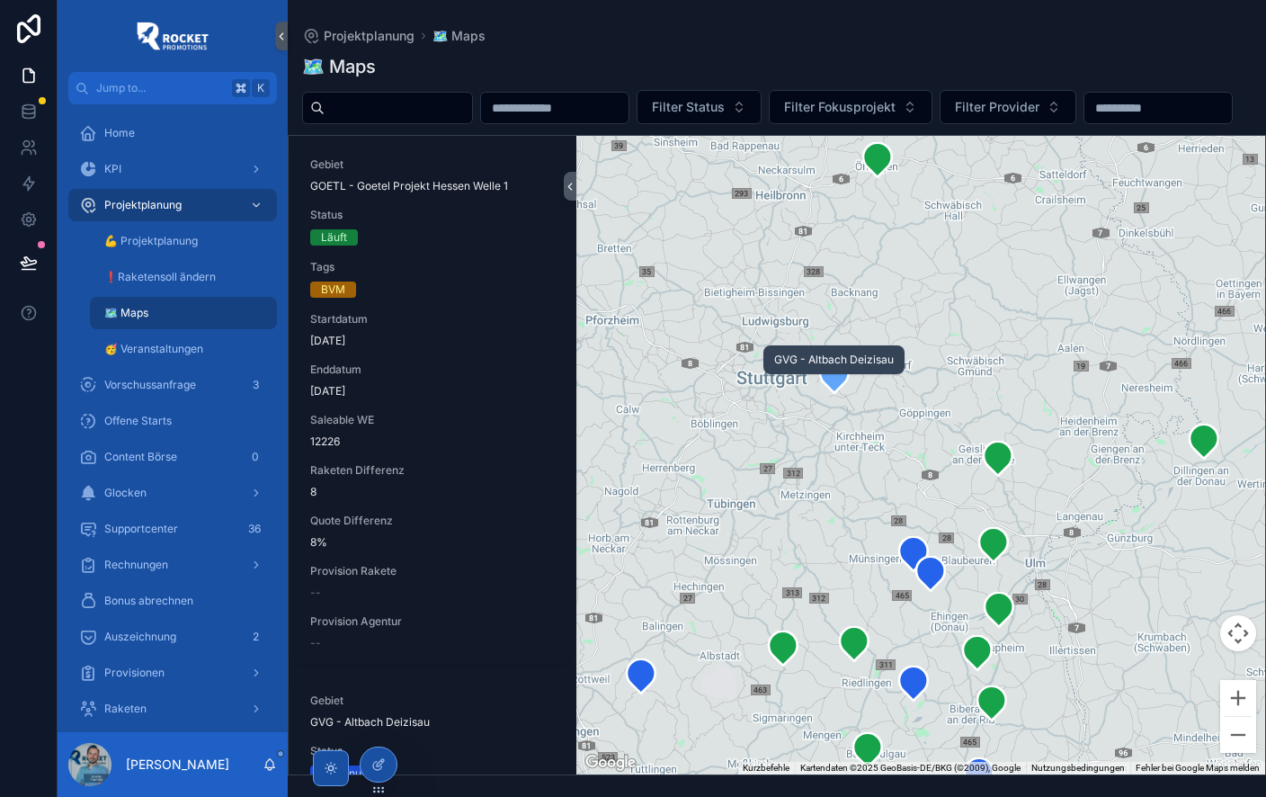
click at [839, 393] on icon "scrollable content" at bounding box center [834, 376] width 29 height 34
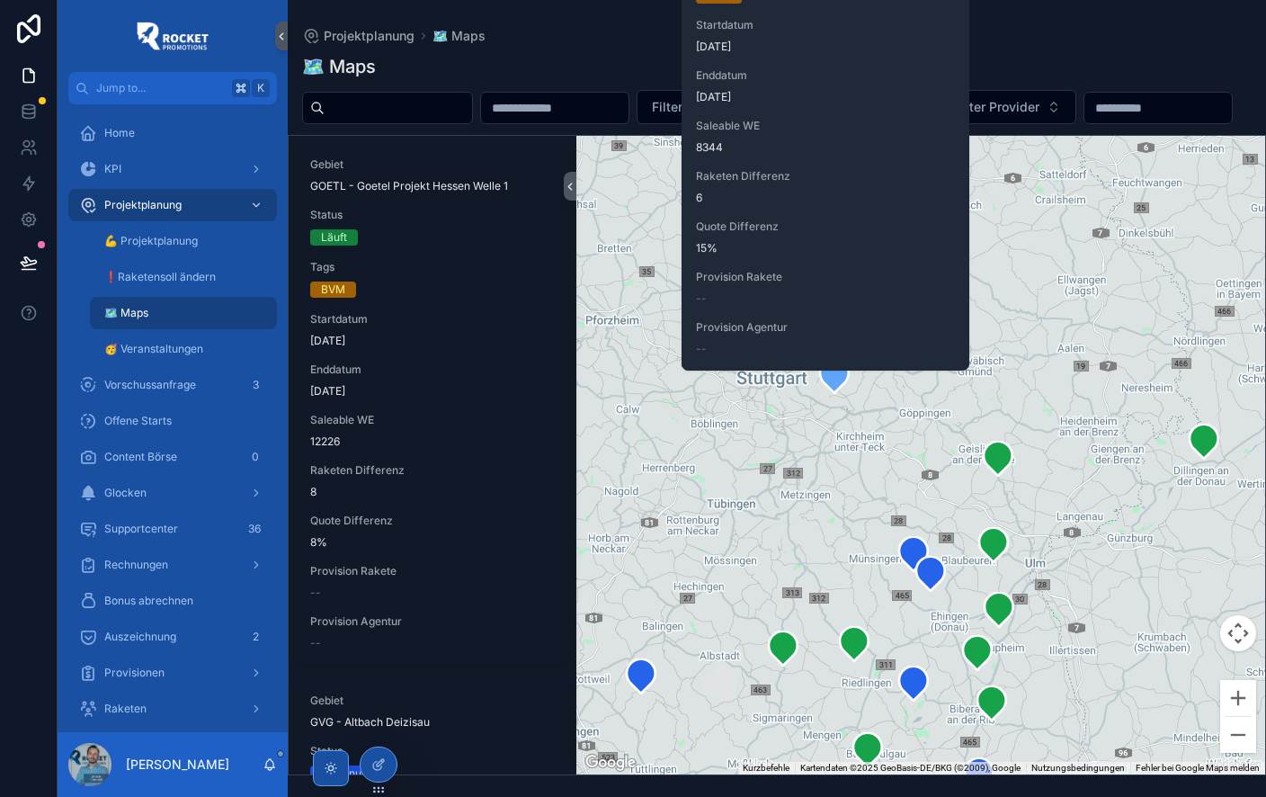
click at [648, 56] on div "🗺 Maps" at bounding box center [777, 66] width 950 height 25
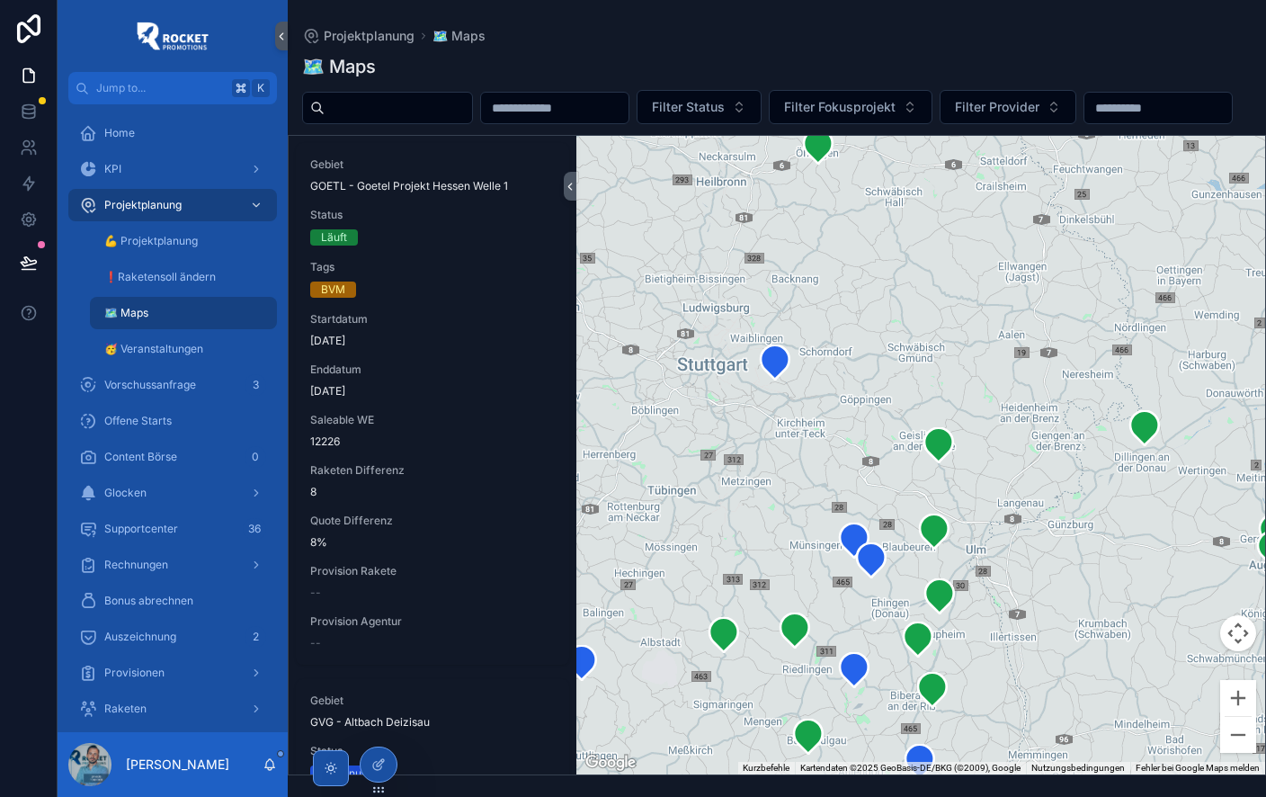
drag, startPoint x: 1034, startPoint y: 537, endPoint x: 923, endPoint y: 486, distance: 122.7
click at [970, 520] on div "scrollable content" at bounding box center [920, 455] width 689 height 639
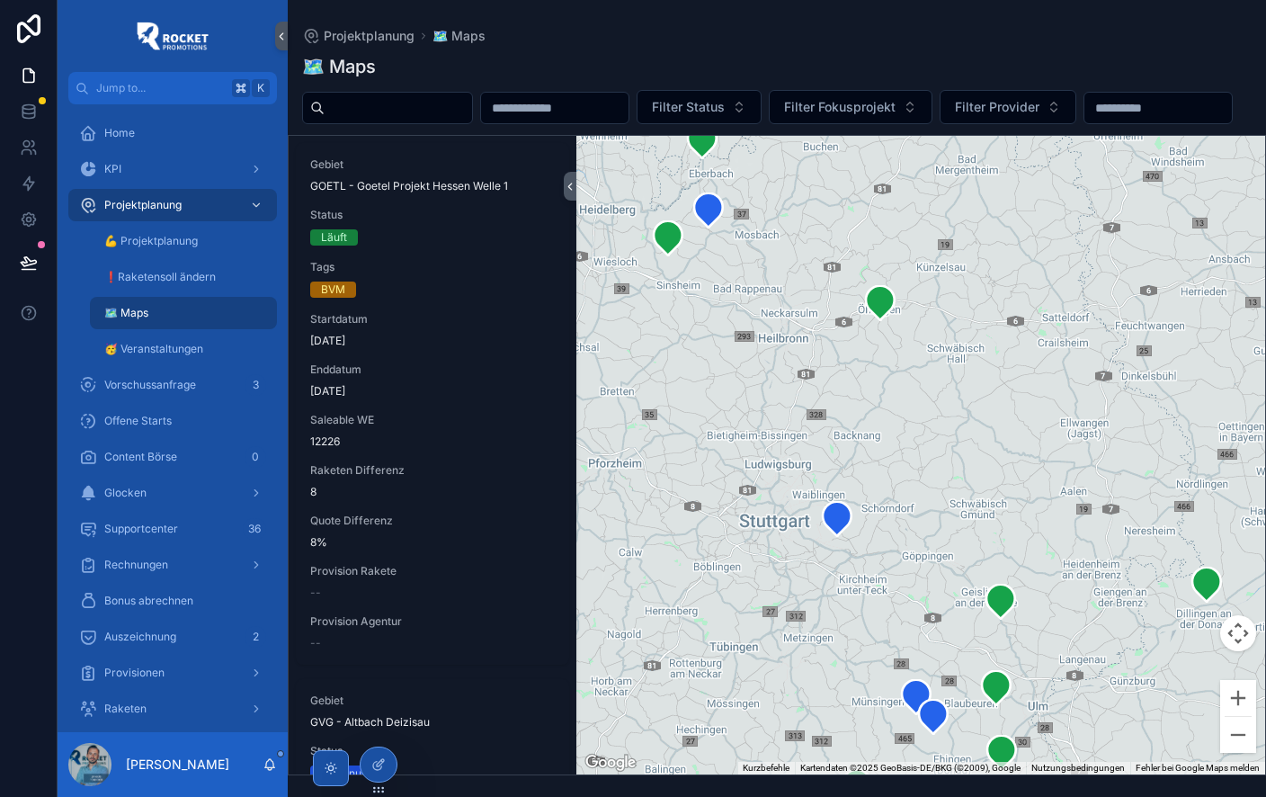
drag, startPoint x: 771, startPoint y: 486, endPoint x: 841, endPoint y: 654, distance: 182.2
click at [836, 654] on div "scrollable content" at bounding box center [920, 455] width 689 height 639
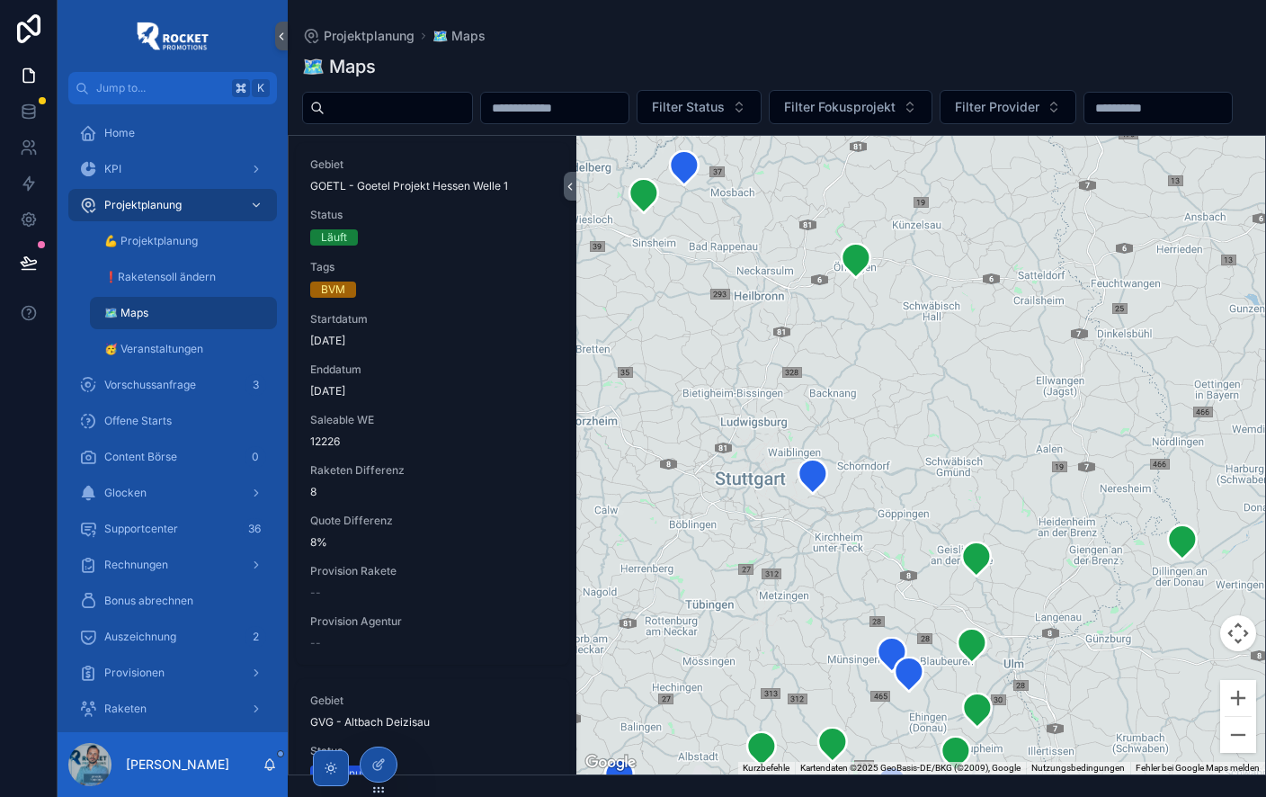
drag, startPoint x: 892, startPoint y: 553, endPoint x: 871, endPoint y: 365, distance: 189.2
click at [870, 511] on div "scrollable content" at bounding box center [920, 455] width 689 height 639
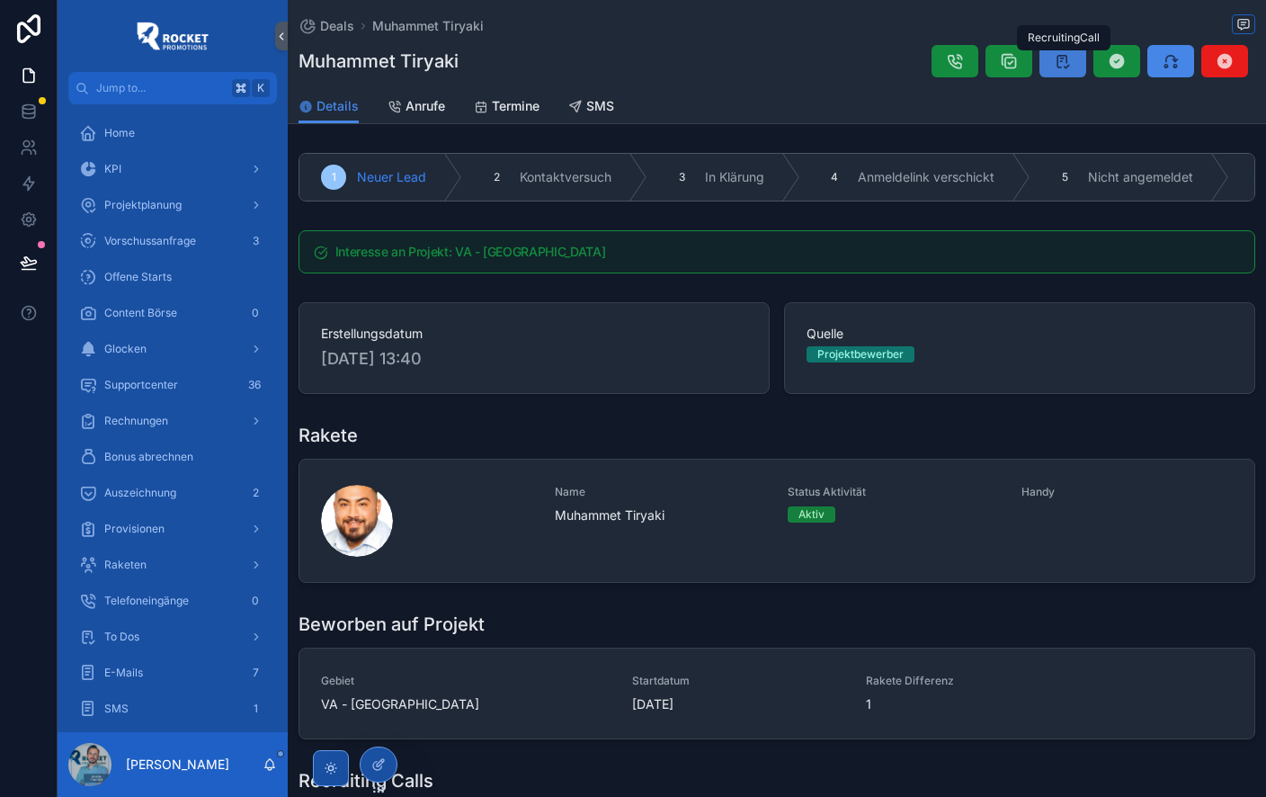
click at [1059, 66] on icon "scrollable content" at bounding box center [1063, 61] width 18 height 18
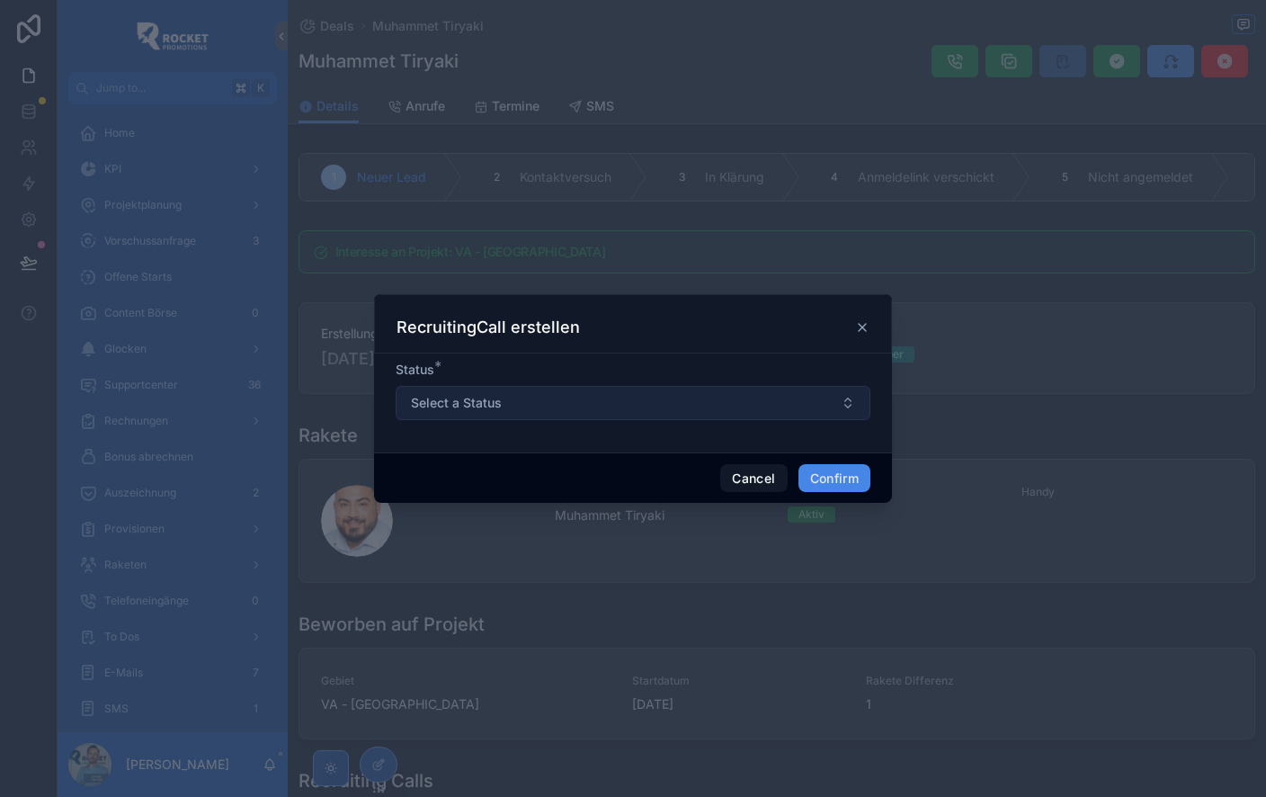
click at [625, 398] on button "Select a Status" at bounding box center [633, 403] width 475 height 34
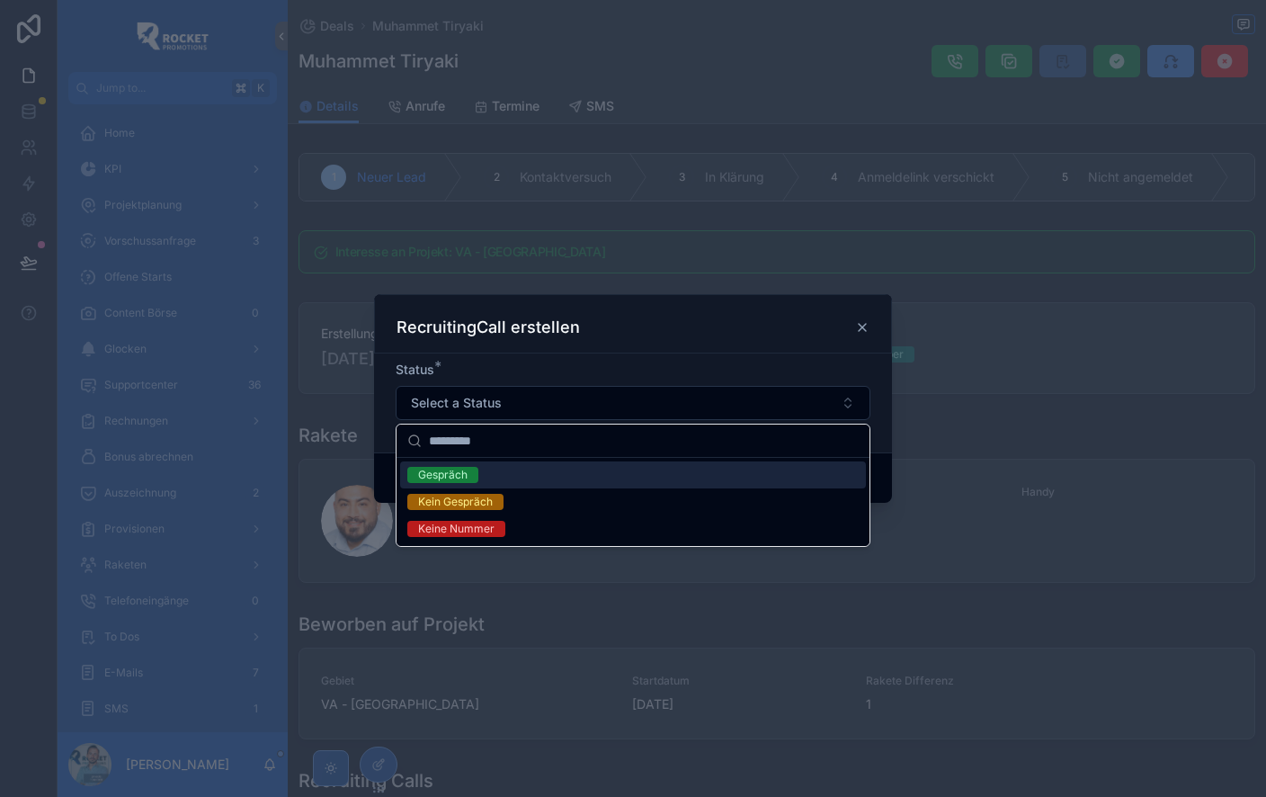
click at [545, 479] on div "Gespräch" at bounding box center [633, 474] width 466 height 27
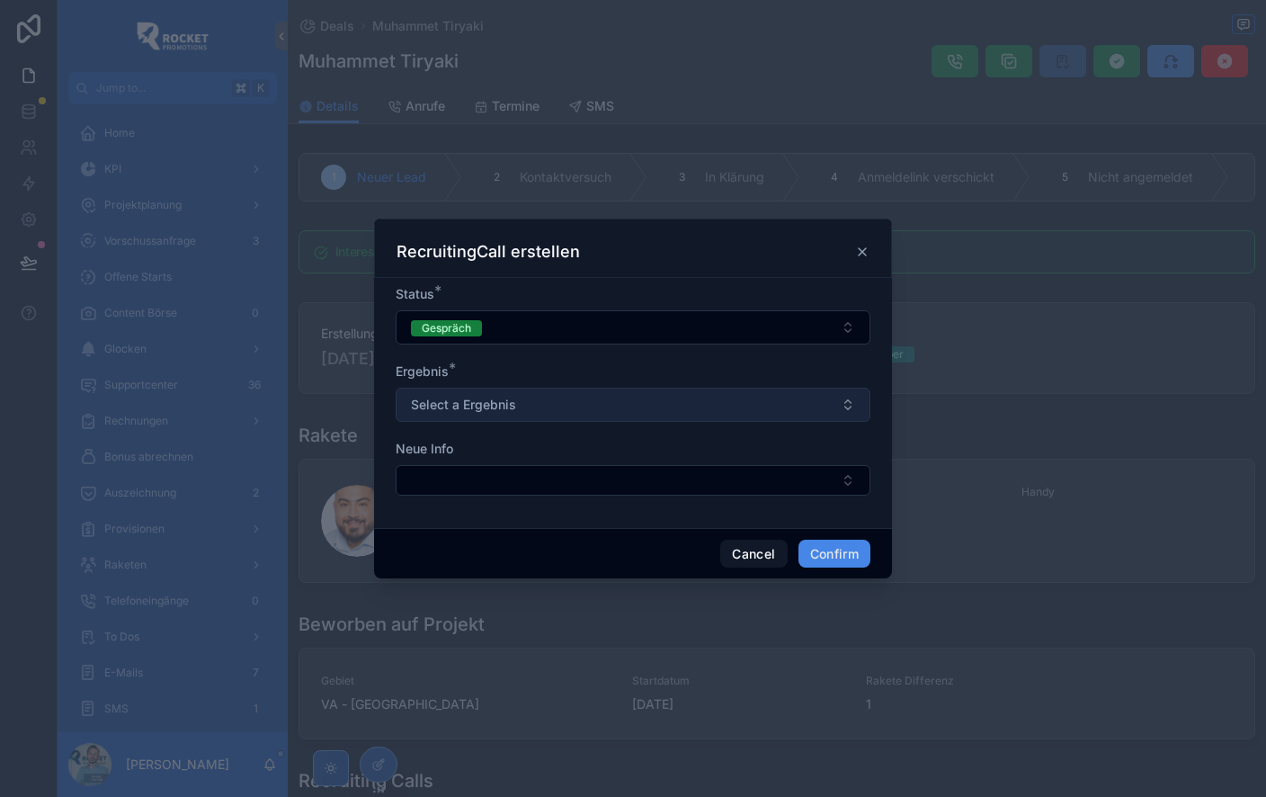
drag, startPoint x: 491, startPoint y: 389, endPoint x: 496, endPoint y: 417, distance: 28.4
click at [491, 389] on button "Select a Ergebnis" at bounding box center [633, 405] width 475 height 34
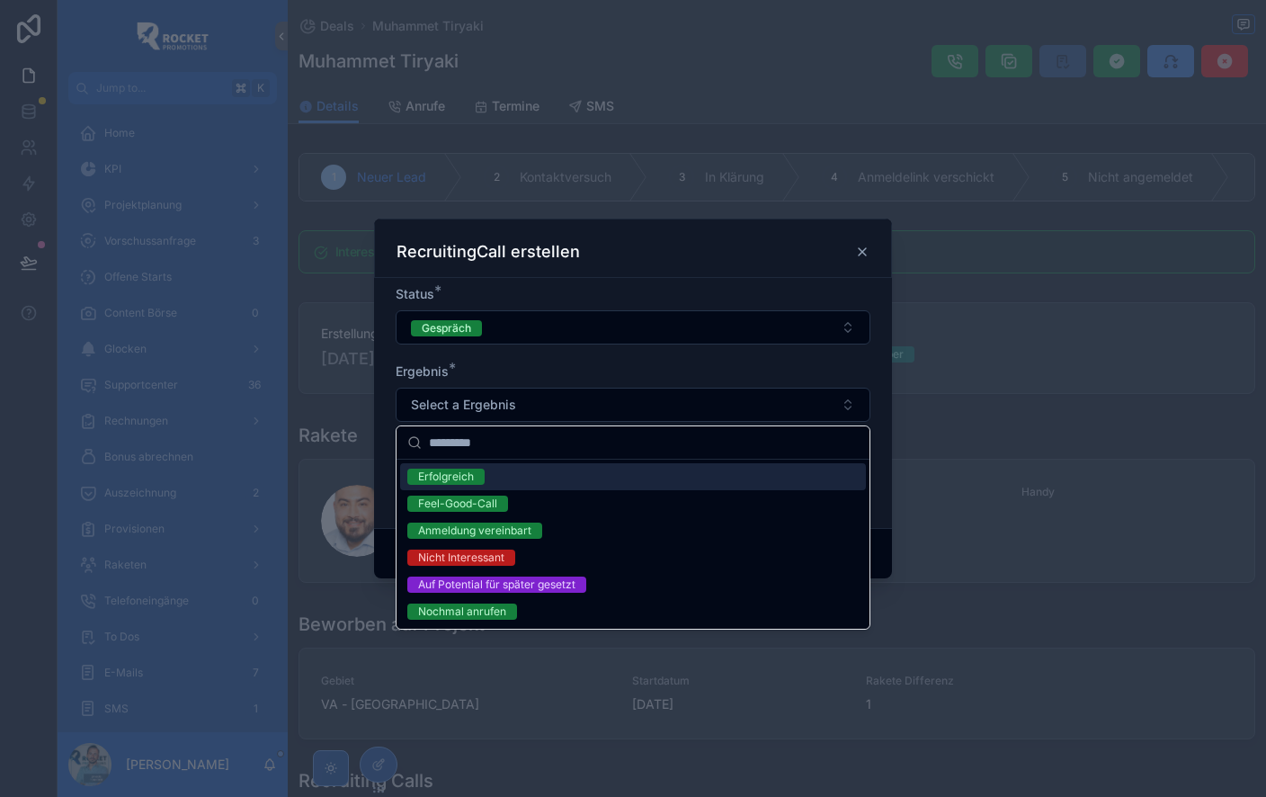
drag, startPoint x: 492, startPoint y: 469, endPoint x: 623, endPoint y: 474, distance: 131.4
click at [492, 469] on div "Erfolgreich" at bounding box center [633, 476] width 466 height 27
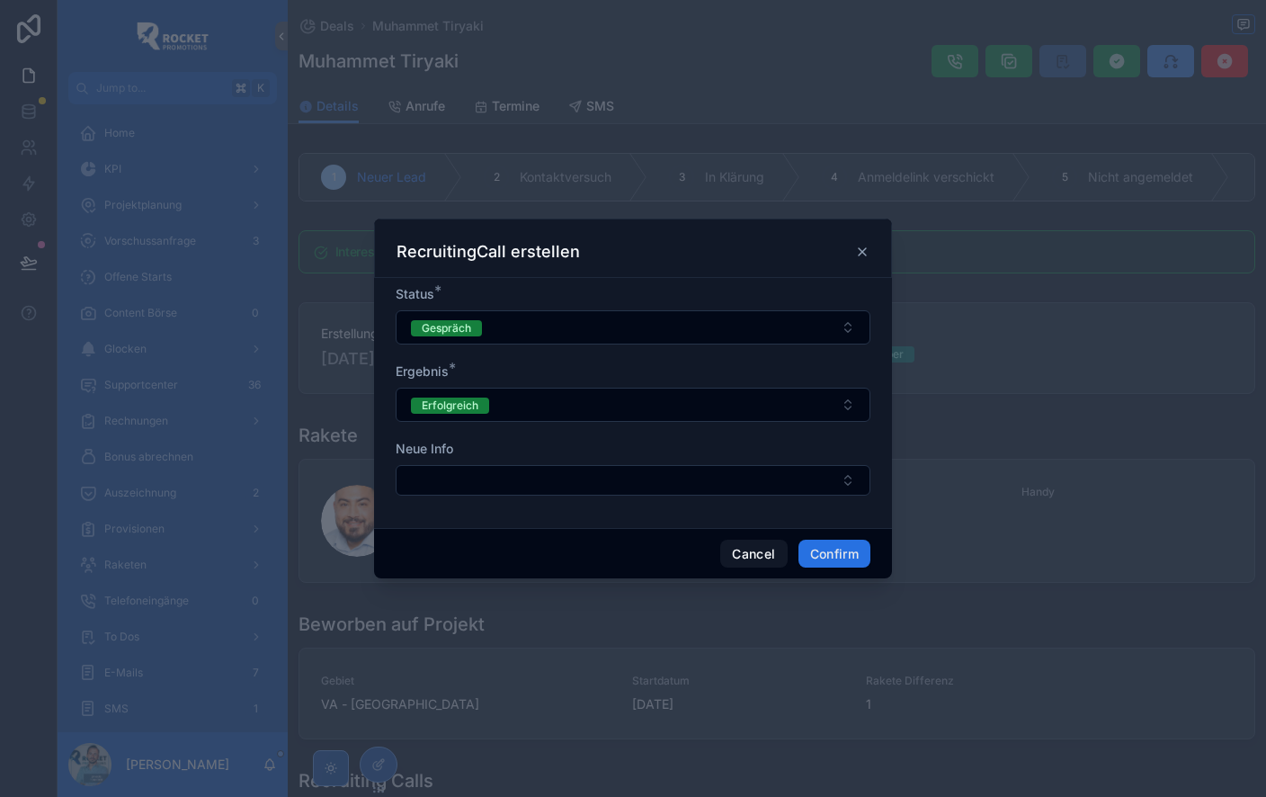
click at [836, 554] on button "Confirm" at bounding box center [835, 554] width 72 height 29
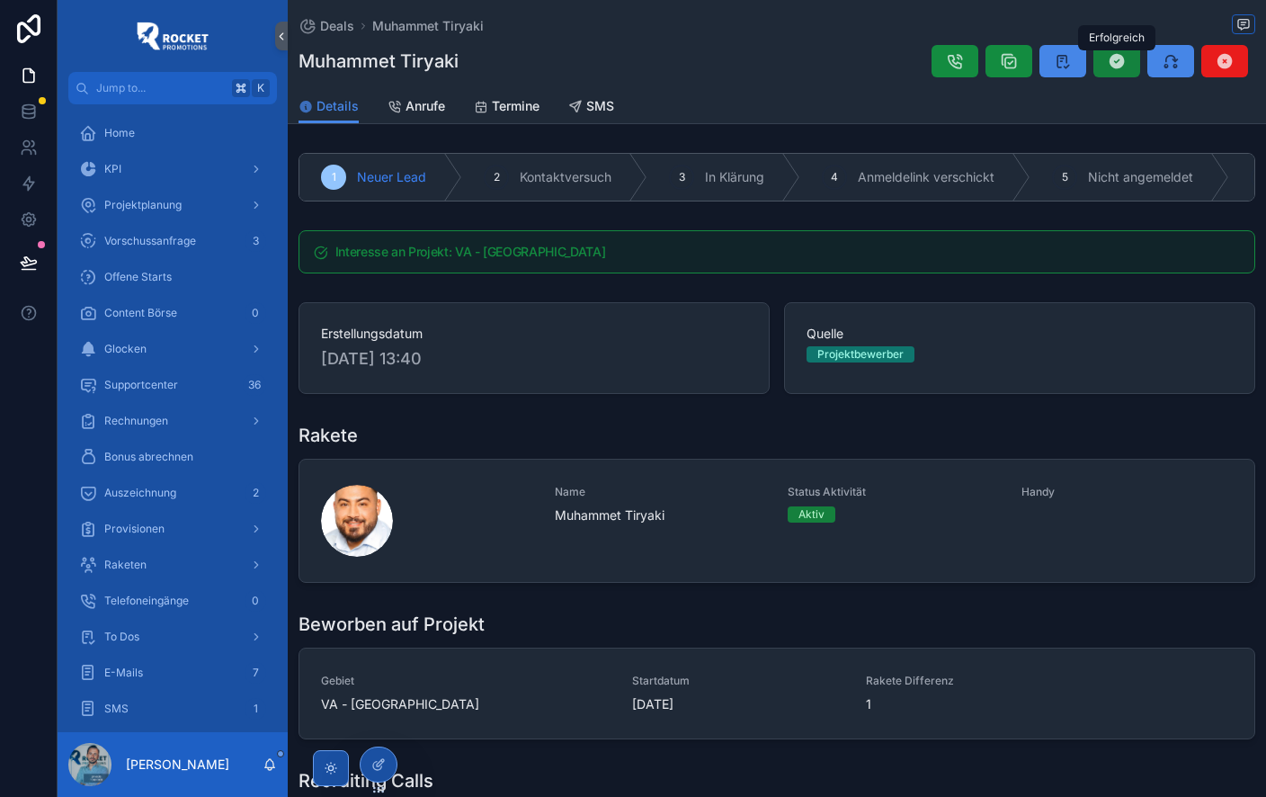
click at [1119, 60] on icon "scrollable content" at bounding box center [1117, 61] width 18 height 18
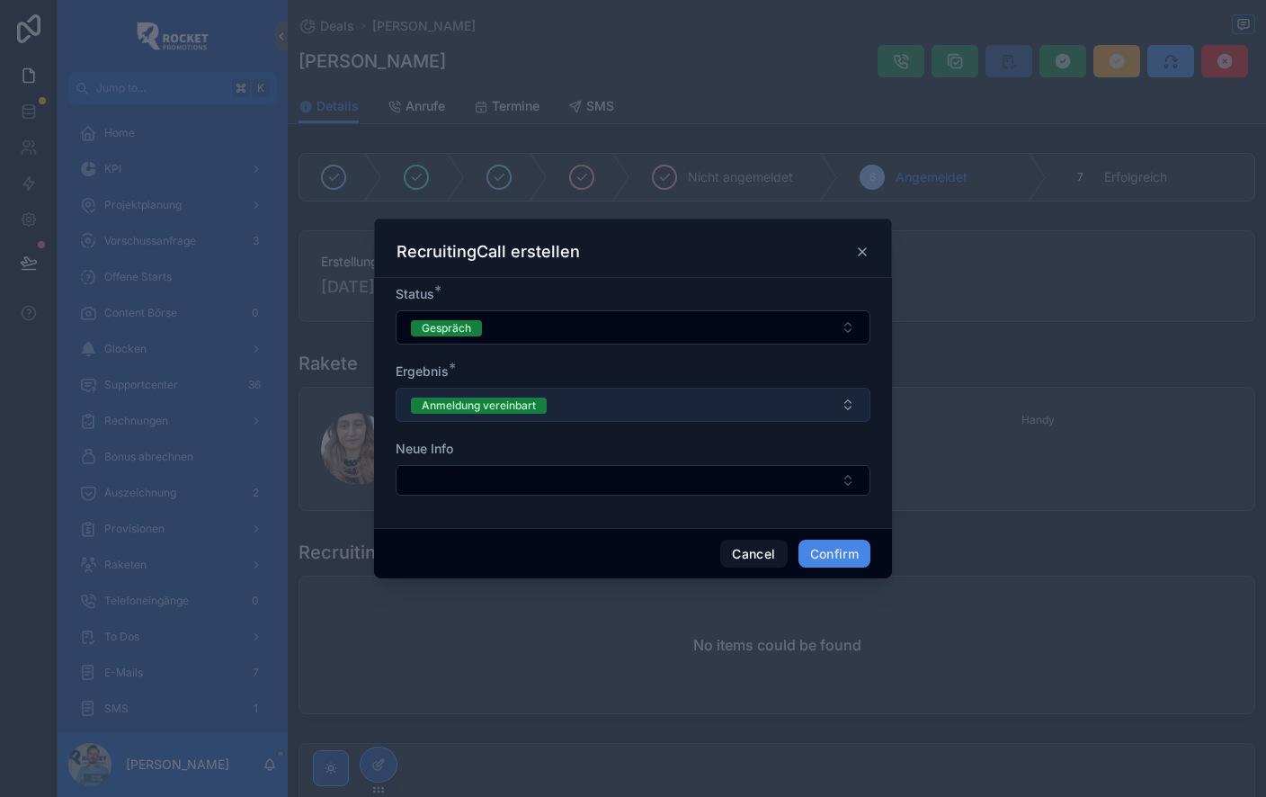
click at [622, 411] on button "Anmeldung vereinbart" at bounding box center [633, 405] width 475 height 34
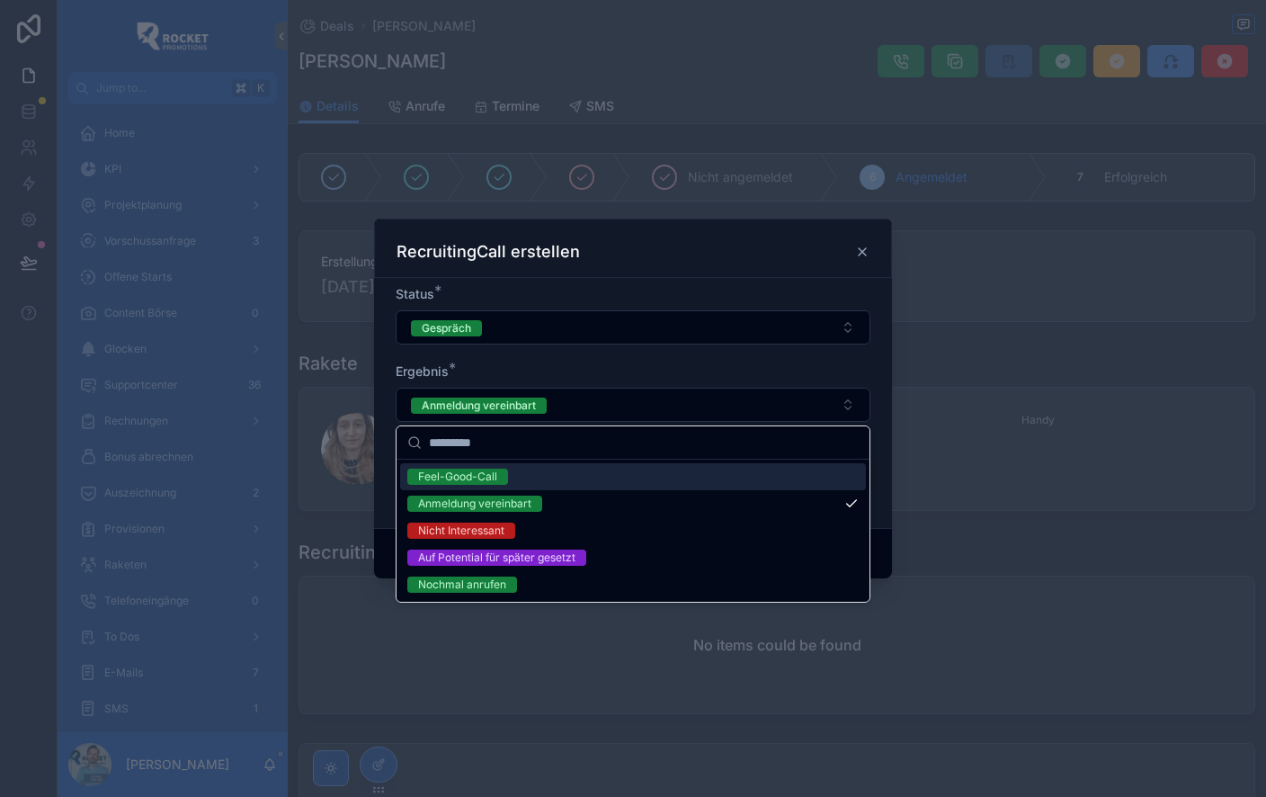
click at [613, 358] on form "Status * Gespräch Ergebnis * Anmeldung vereinbart Neue Info" at bounding box center [633, 399] width 475 height 228
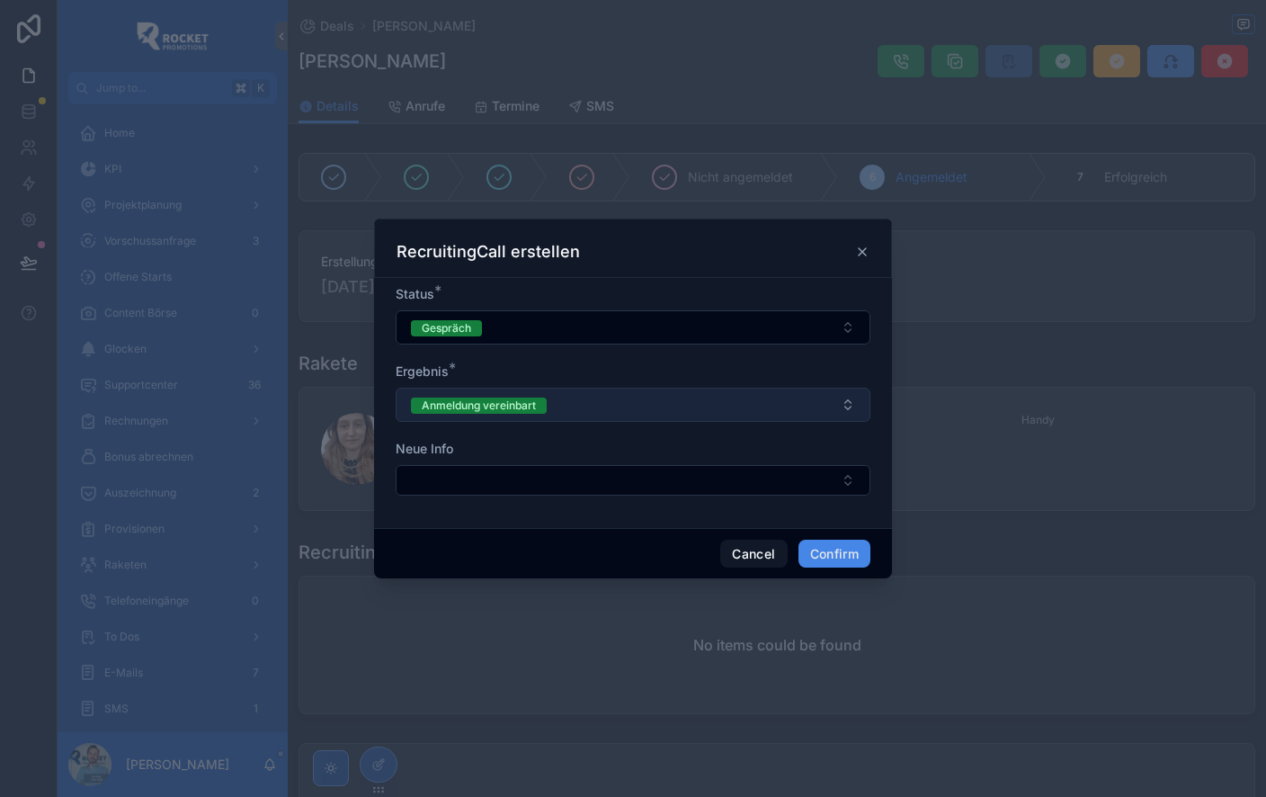
drag, startPoint x: 655, startPoint y: 396, endPoint x: 657, endPoint y: 407, distance: 12.0
click at [654, 396] on button "Anmeldung vereinbart" at bounding box center [633, 405] width 475 height 34
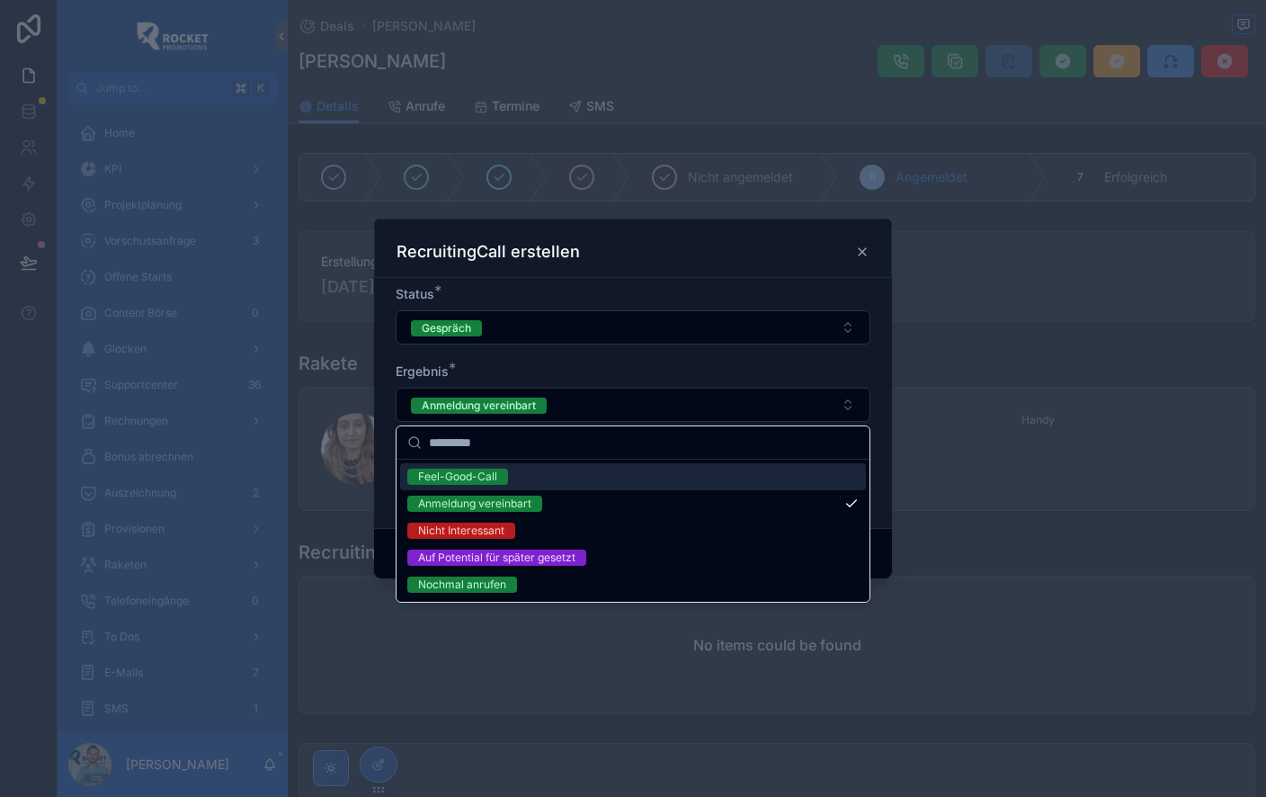
click at [659, 347] on form "Status * Gespräch Ergebnis * Anmeldung vereinbart Neue Info" at bounding box center [633, 399] width 475 height 228
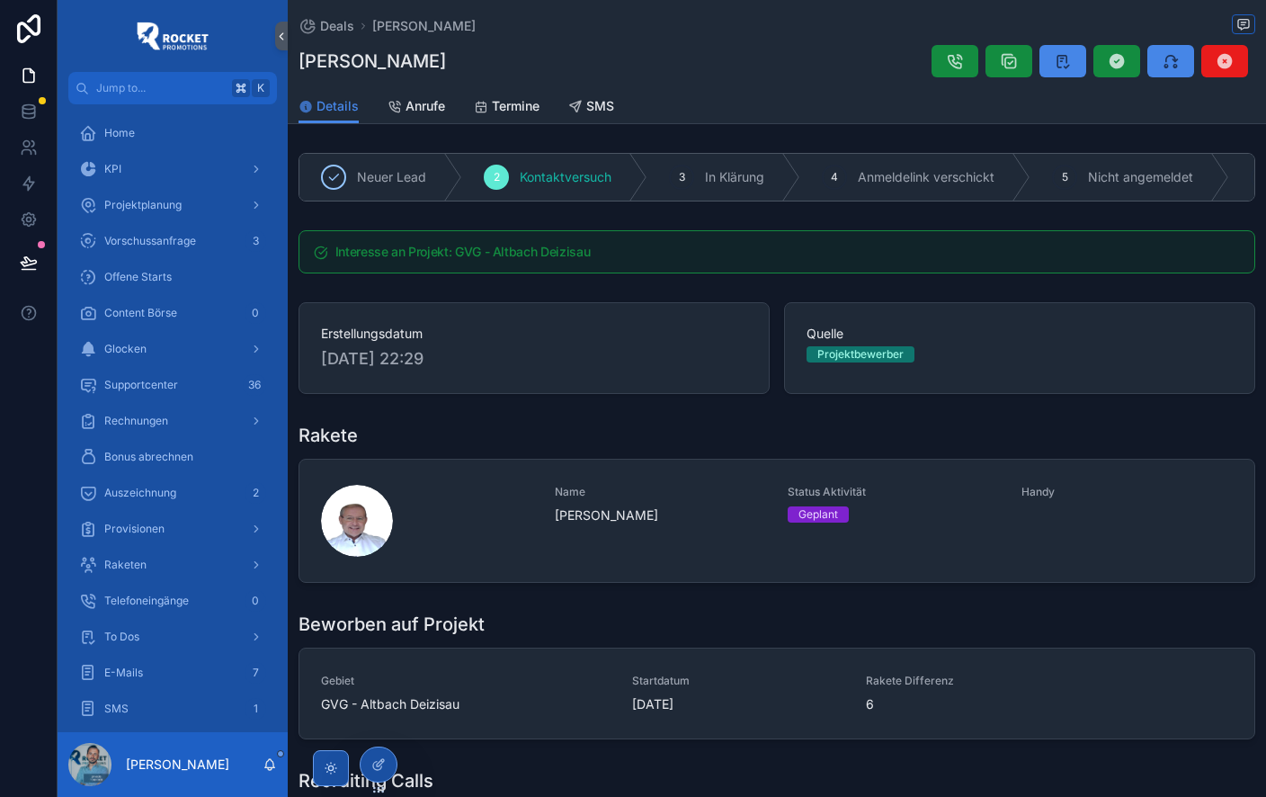
click at [547, 77] on div "[PERSON_NAME]" at bounding box center [777, 61] width 957 height 34
click at [336, 29] on span "Deals" at bounding box center [337, 26] width 34 height 18
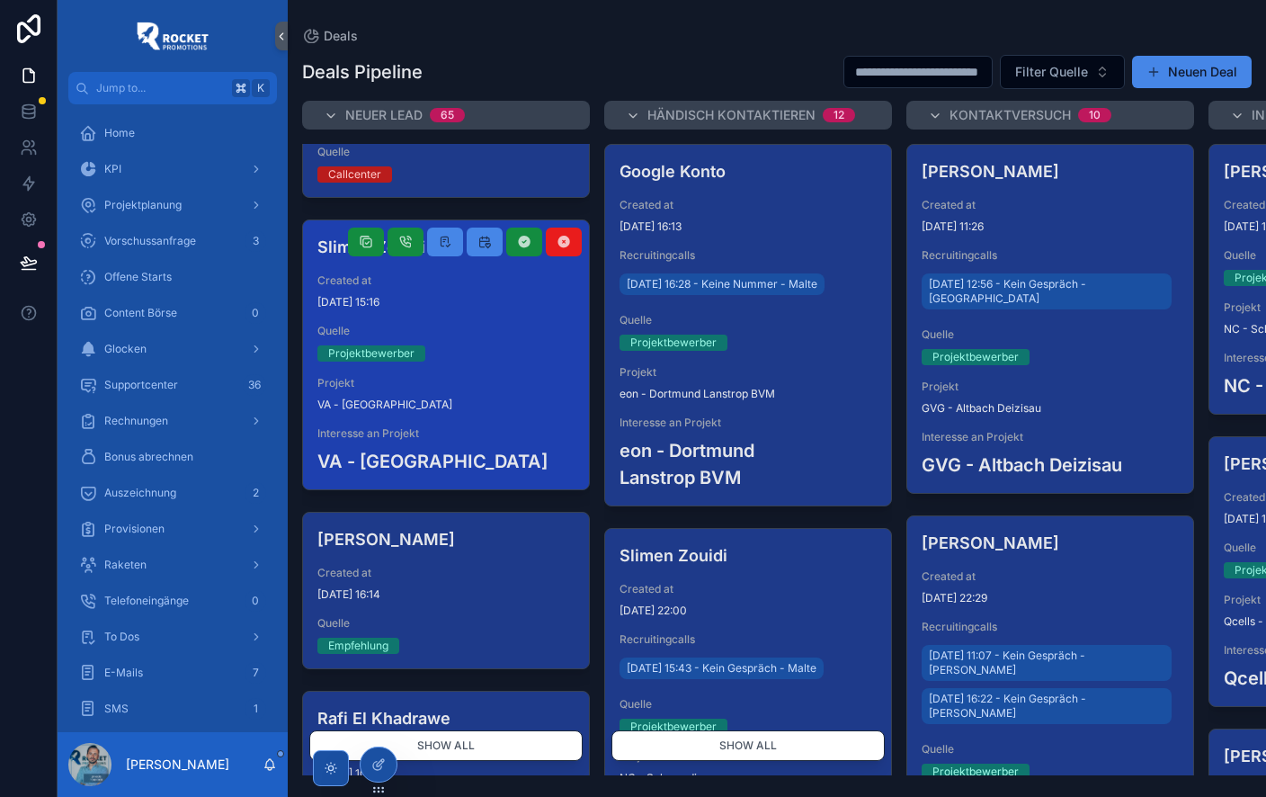
scroll to position [589, 0]
click at [566, 234] on icon at bounding box center [564, 241] width 14 height 14
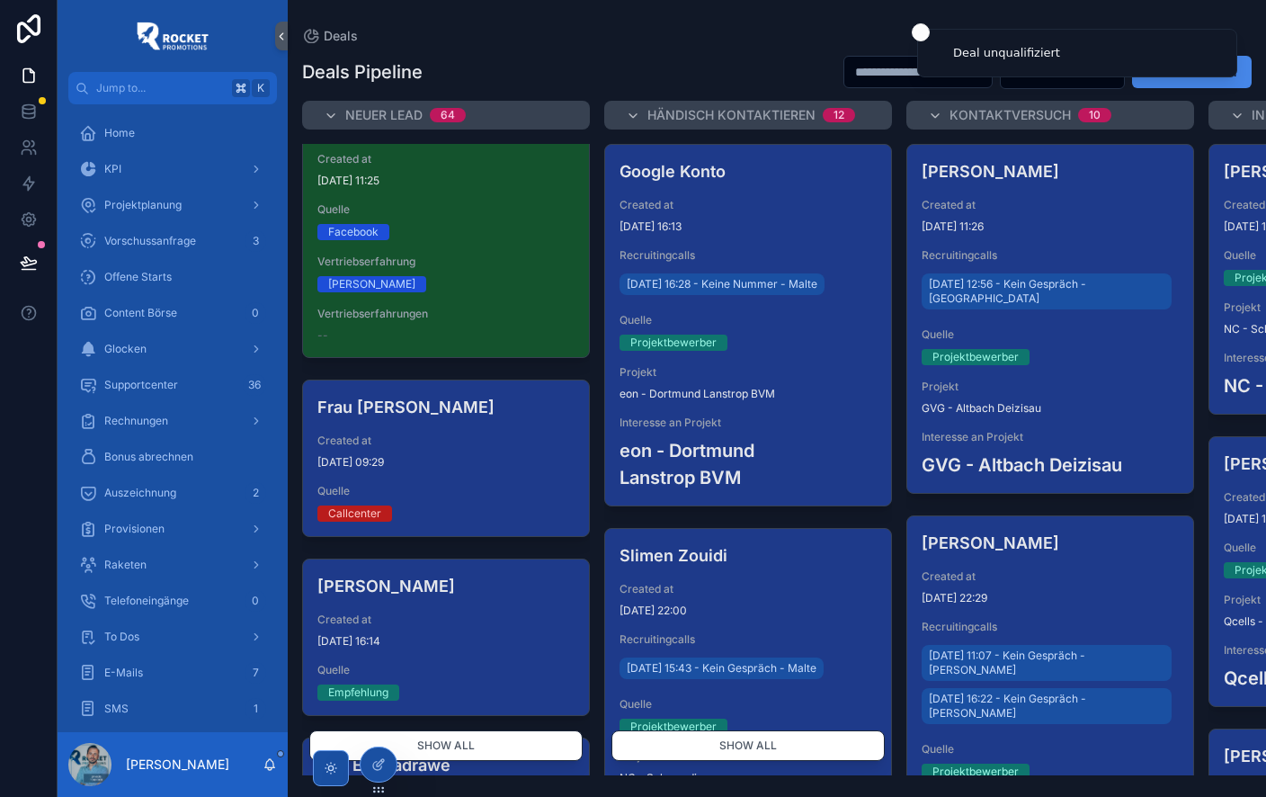
scroll to position [0, 0]
